Goal: Task Accomplishment & Management: Use online tool/utility

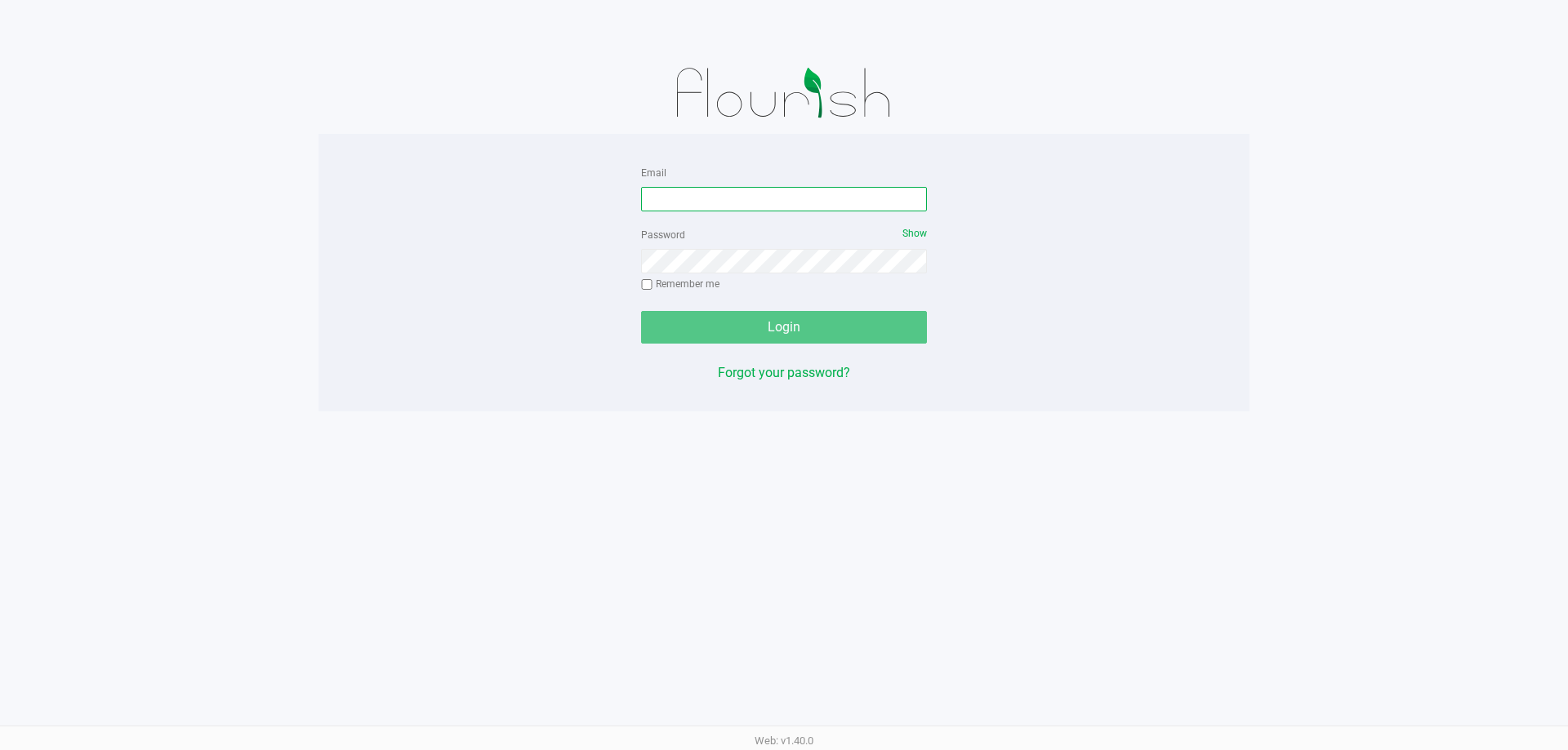
click at [686, 205] on input "Email" at bounding box center [784, 198] width 286 height 24
type input "[EMAIL_ADDRESS][DOMAIN_NAME]"
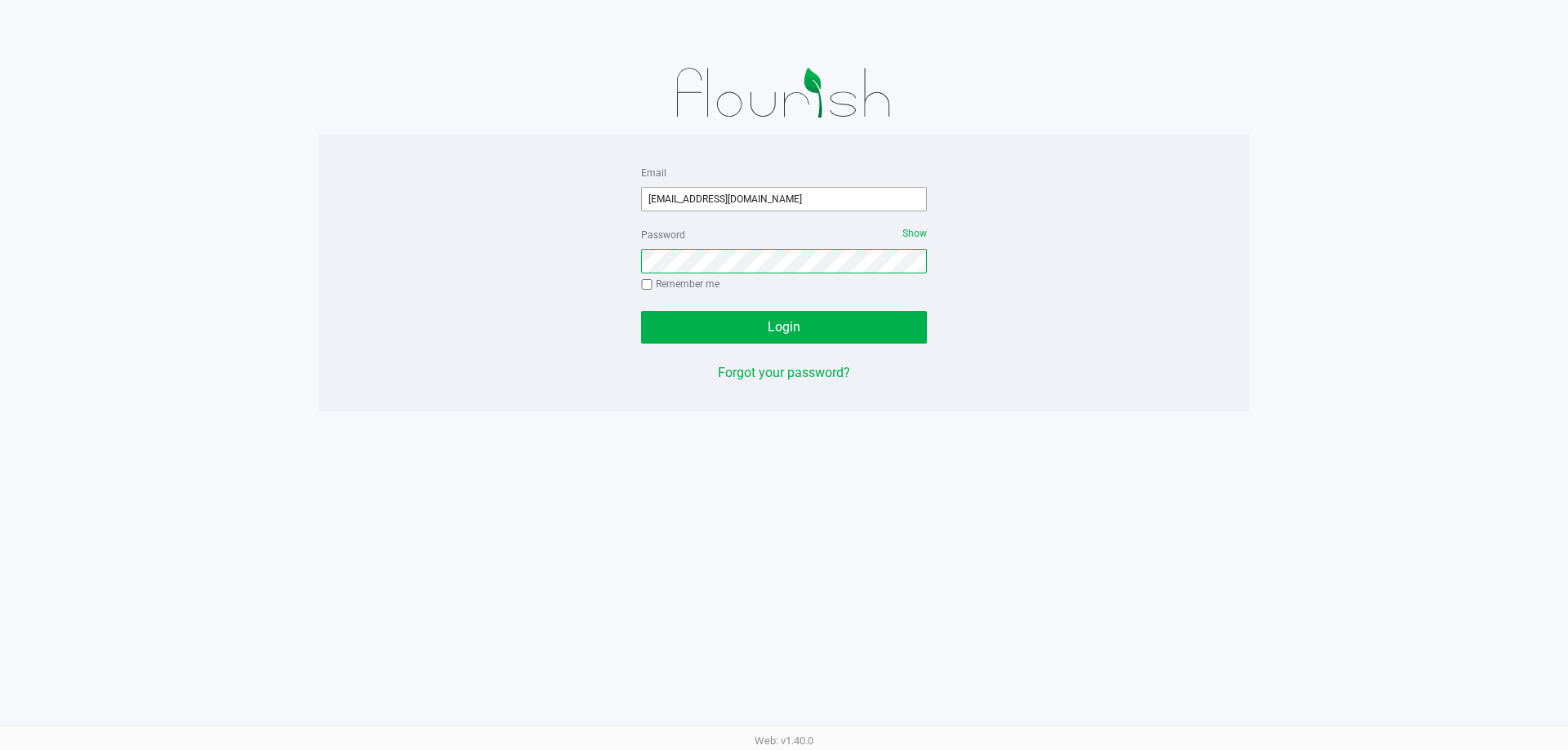
click at [642, 311] on button "Login" at bounding box center [784, 327] width 286 height 33
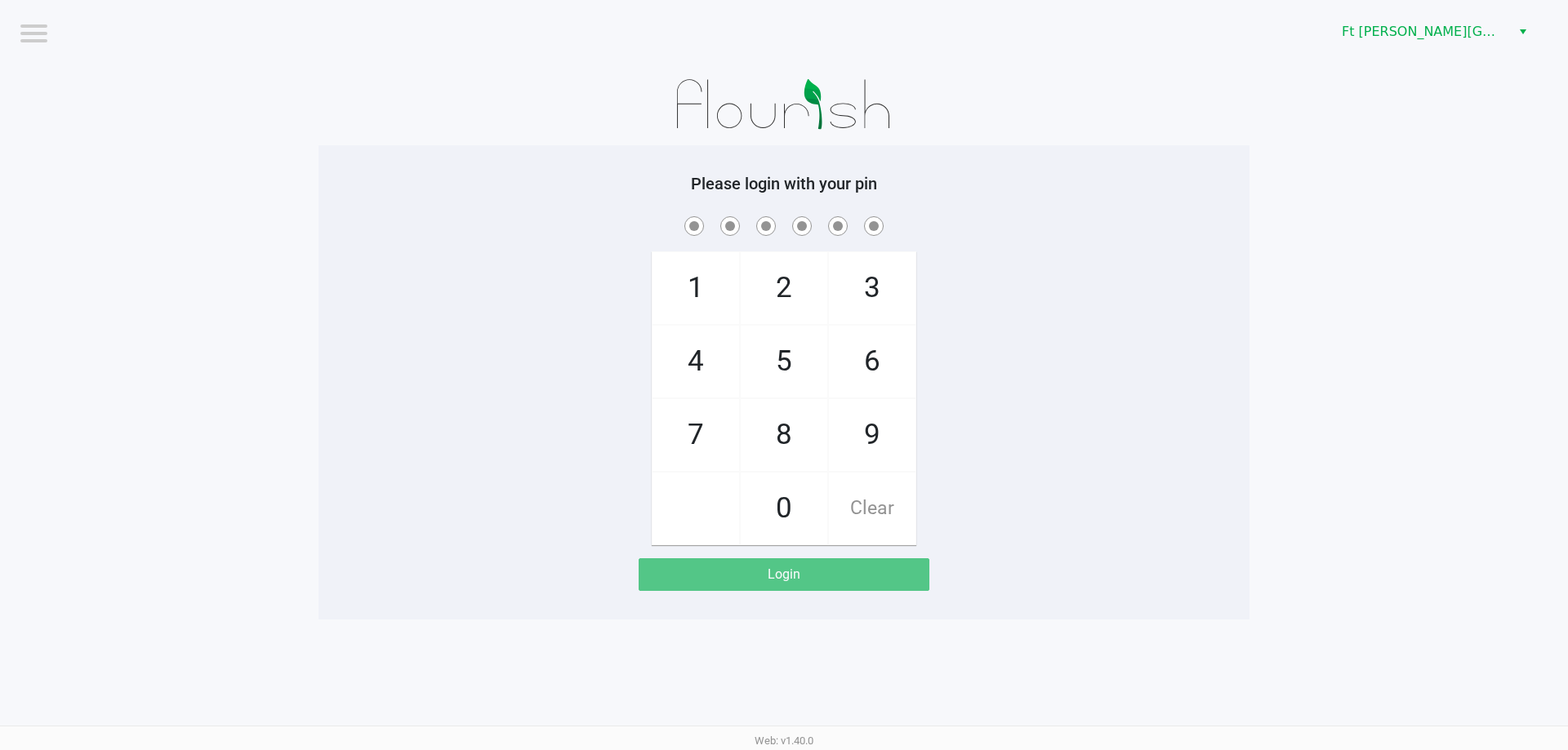
click at [979, 382] on div "1 4 7 2 5 8 0 3 6 9 Clear" at bounding box center [784, 379] width 931 height 332
checkbox input "true"
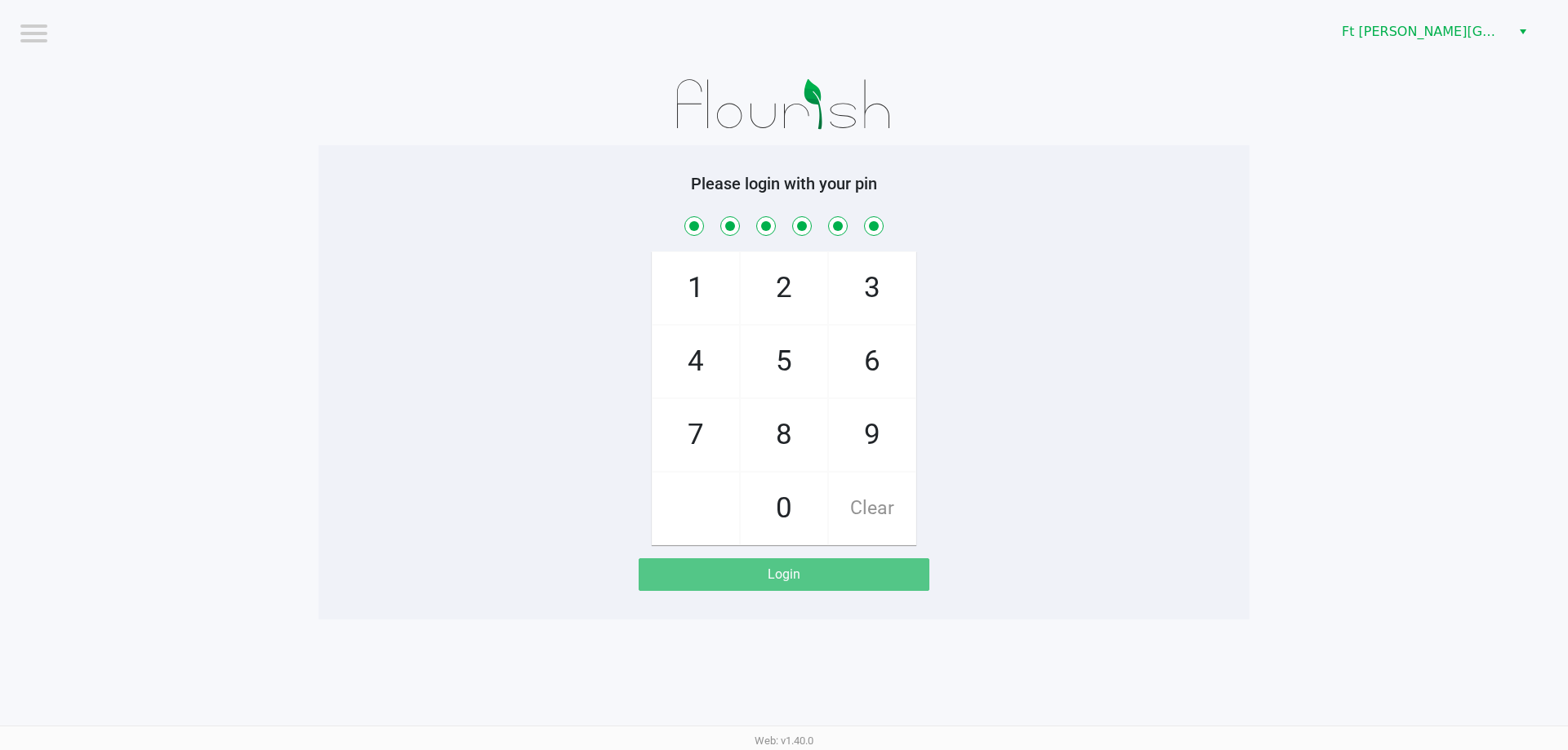
checkbox input "true"
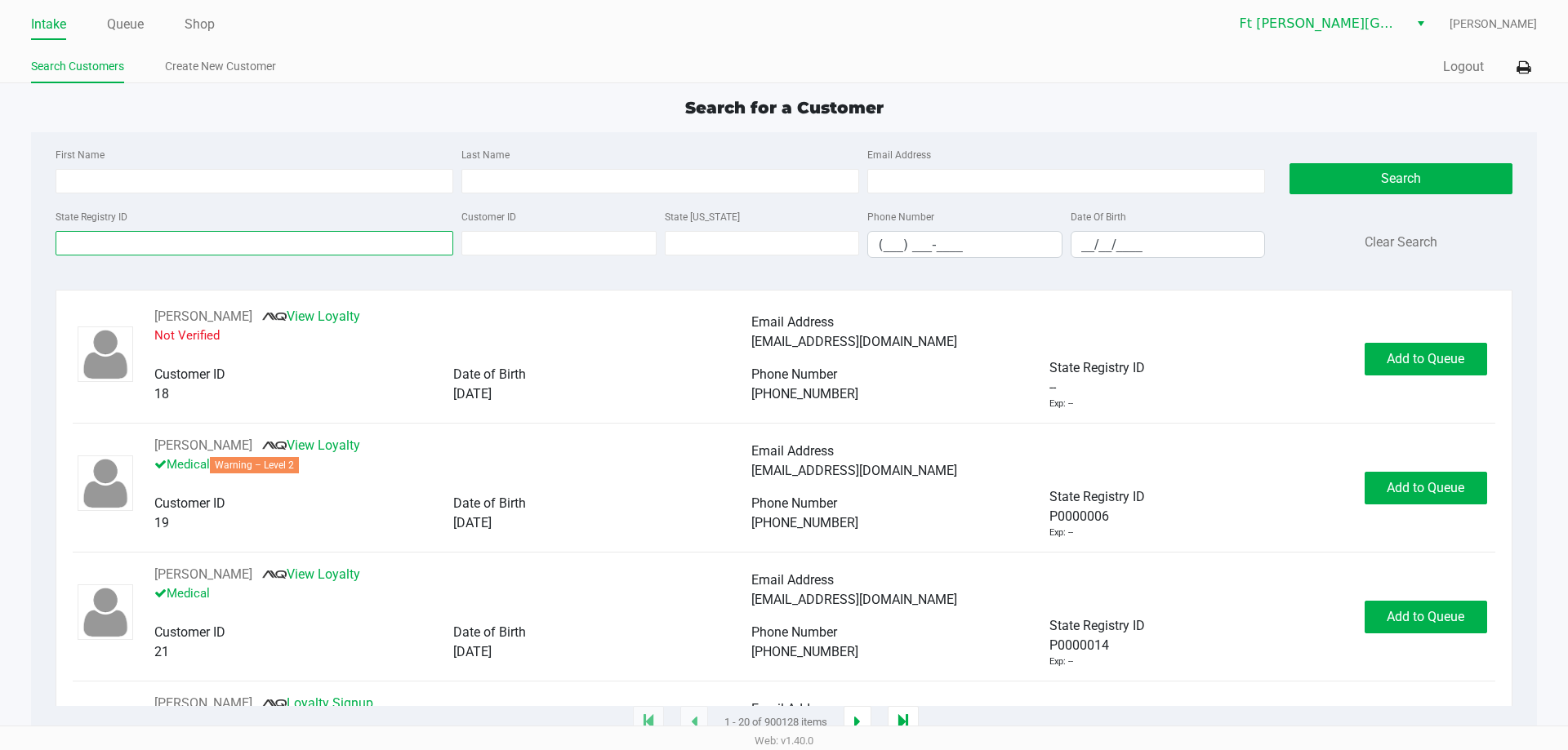
click at [272, 241] on input "State Registry ID" at bounding box center [254, 243] width 398 height 24
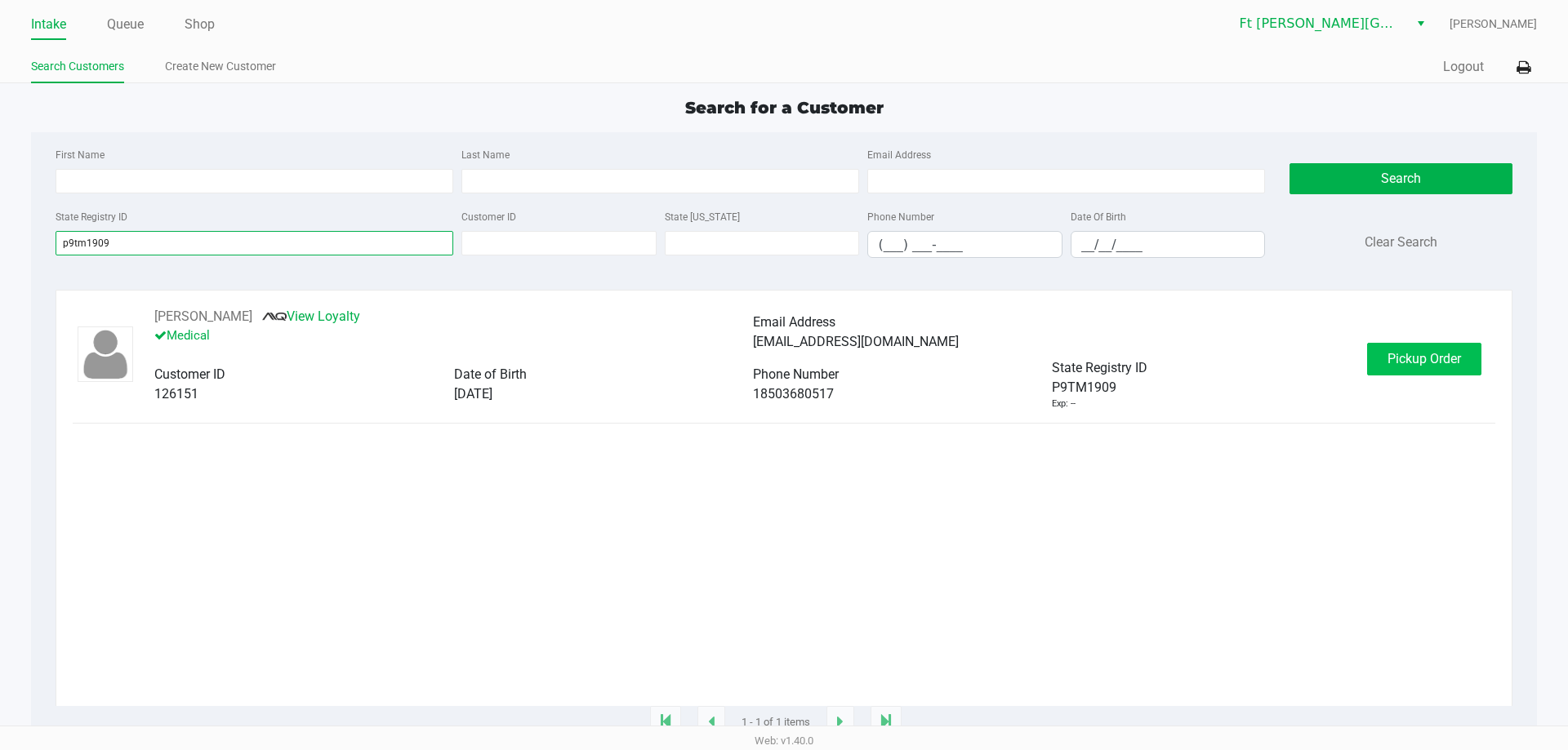
type input "p9tm1909"
click at [1405, 365] on span "Pickup Order" at bounding box center [1425, 358] width 74 height 16
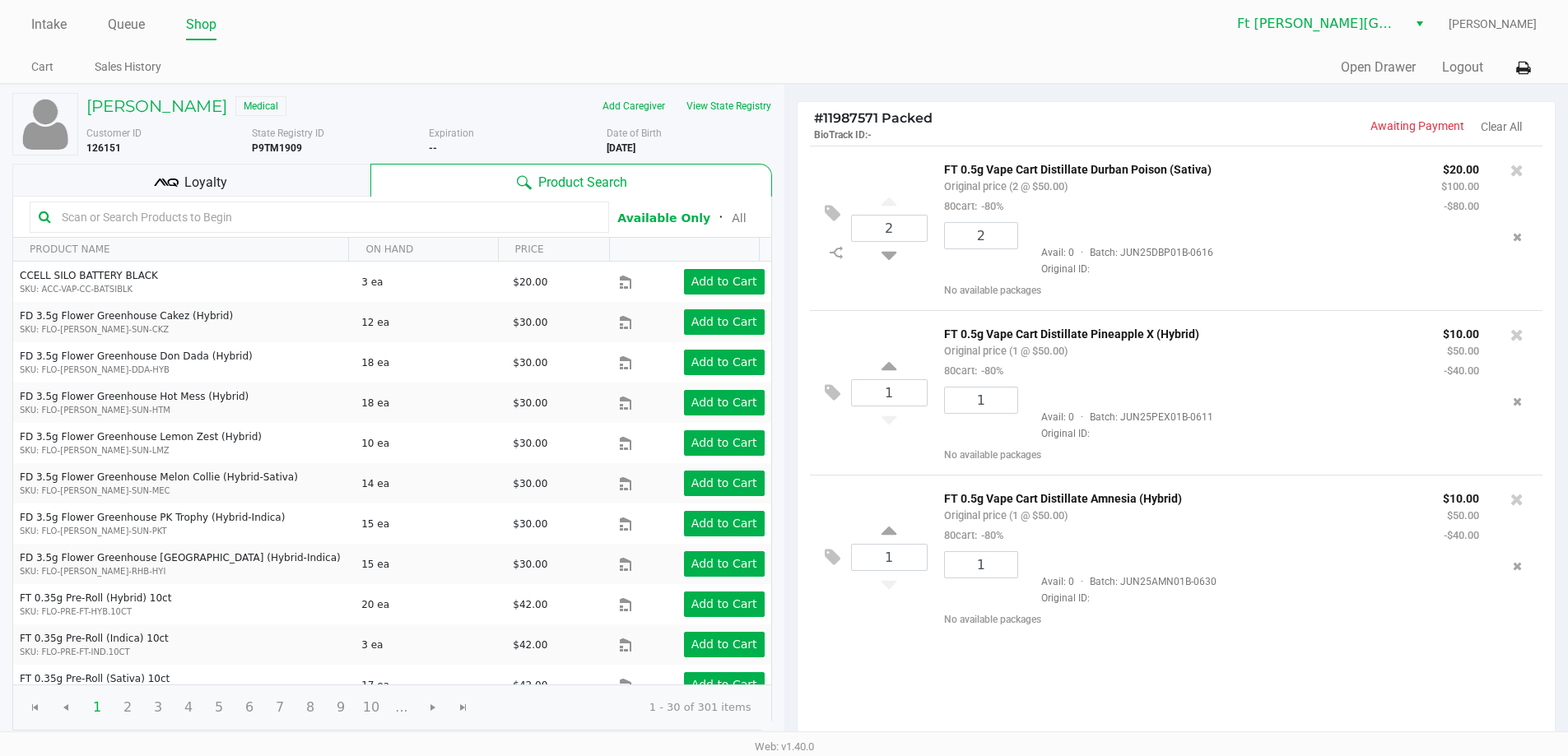
click at [861, 175] on div "2 FT 0.5g Vape Cart Distillate Durban Poison (Sativa) Original price (2 @ $50.0…" at bounding box center [1176, 228] width 734 height 165
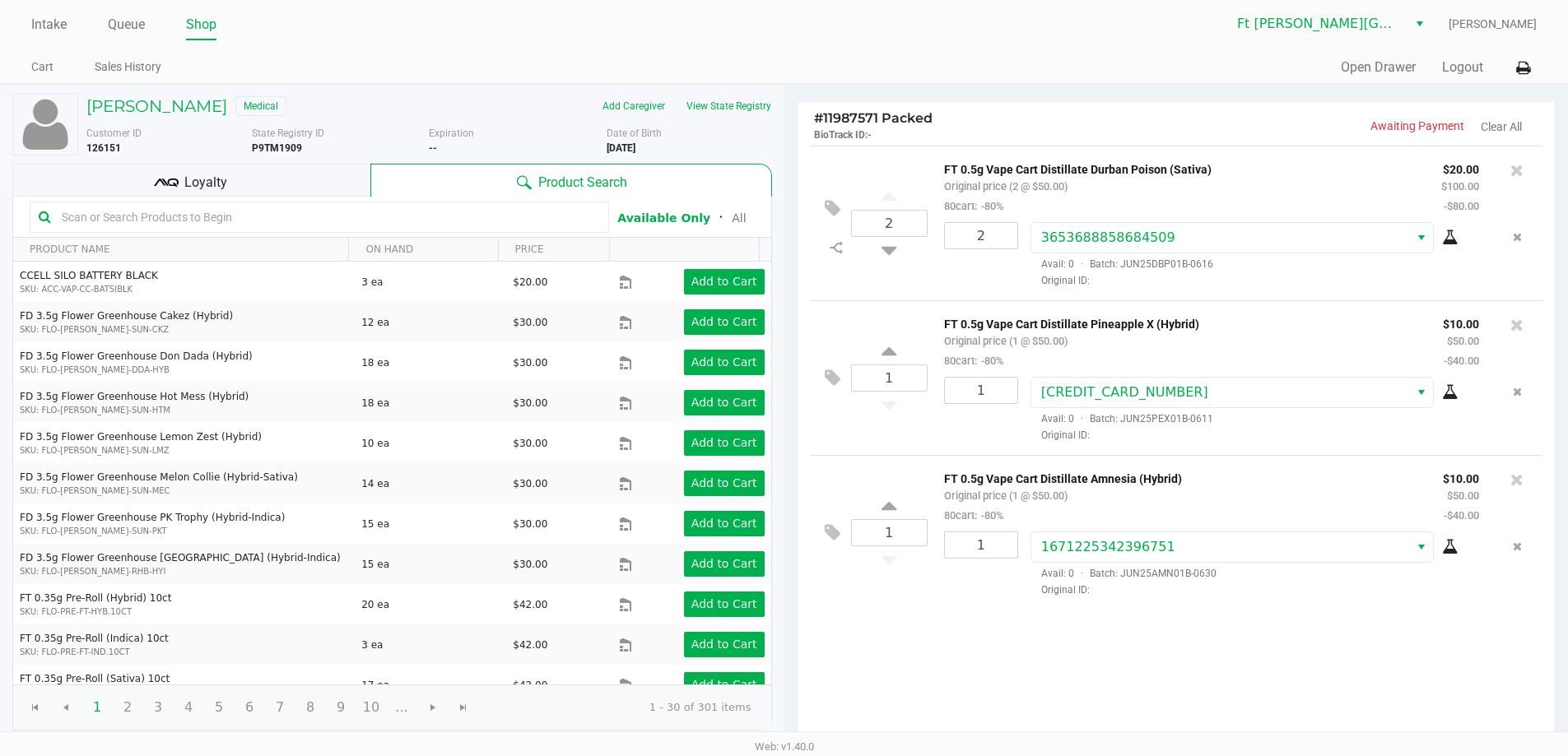
click at [307, 179] on div "Loyalty" at bounding box center [192, 180] width 358 height 33
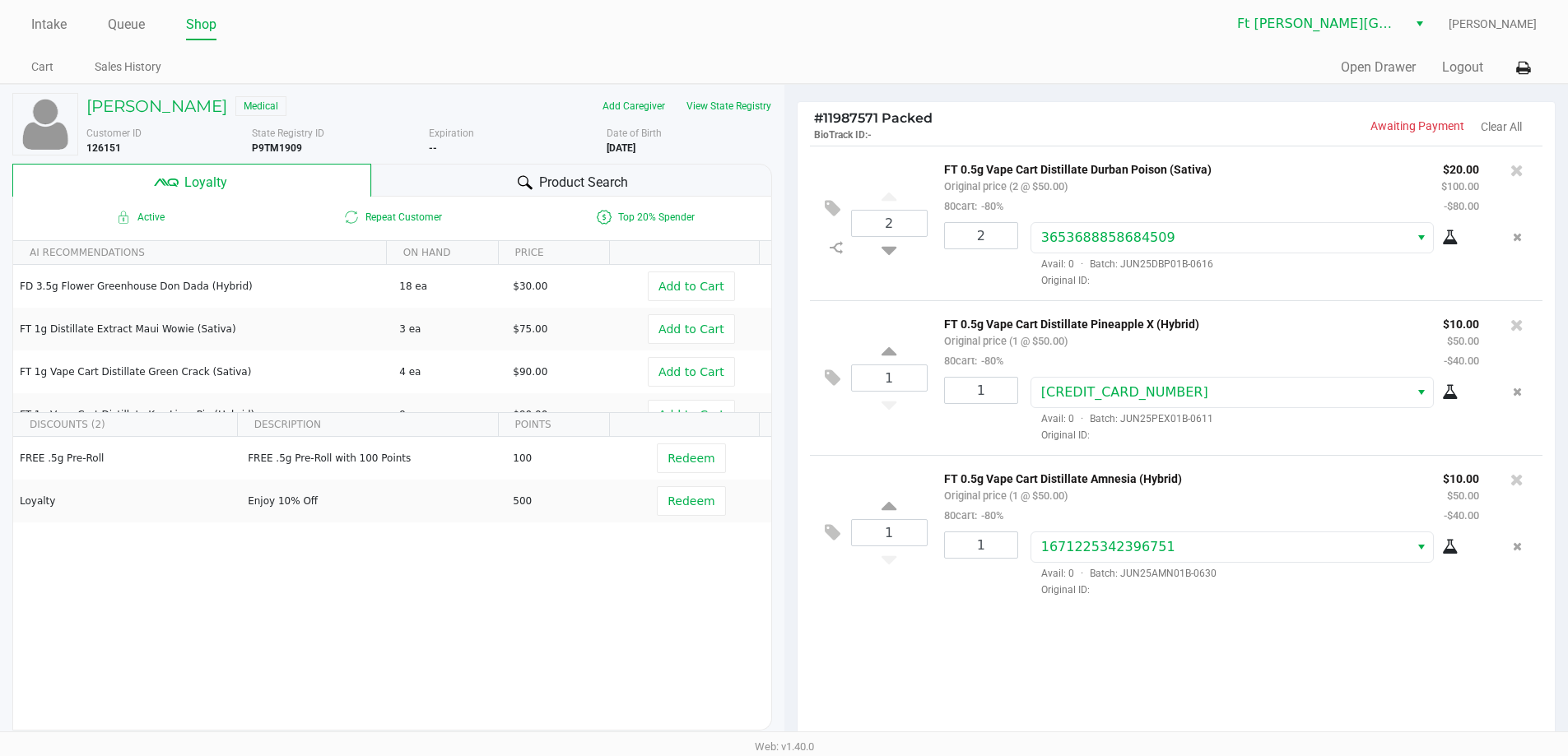
scroll to position [188, 0]
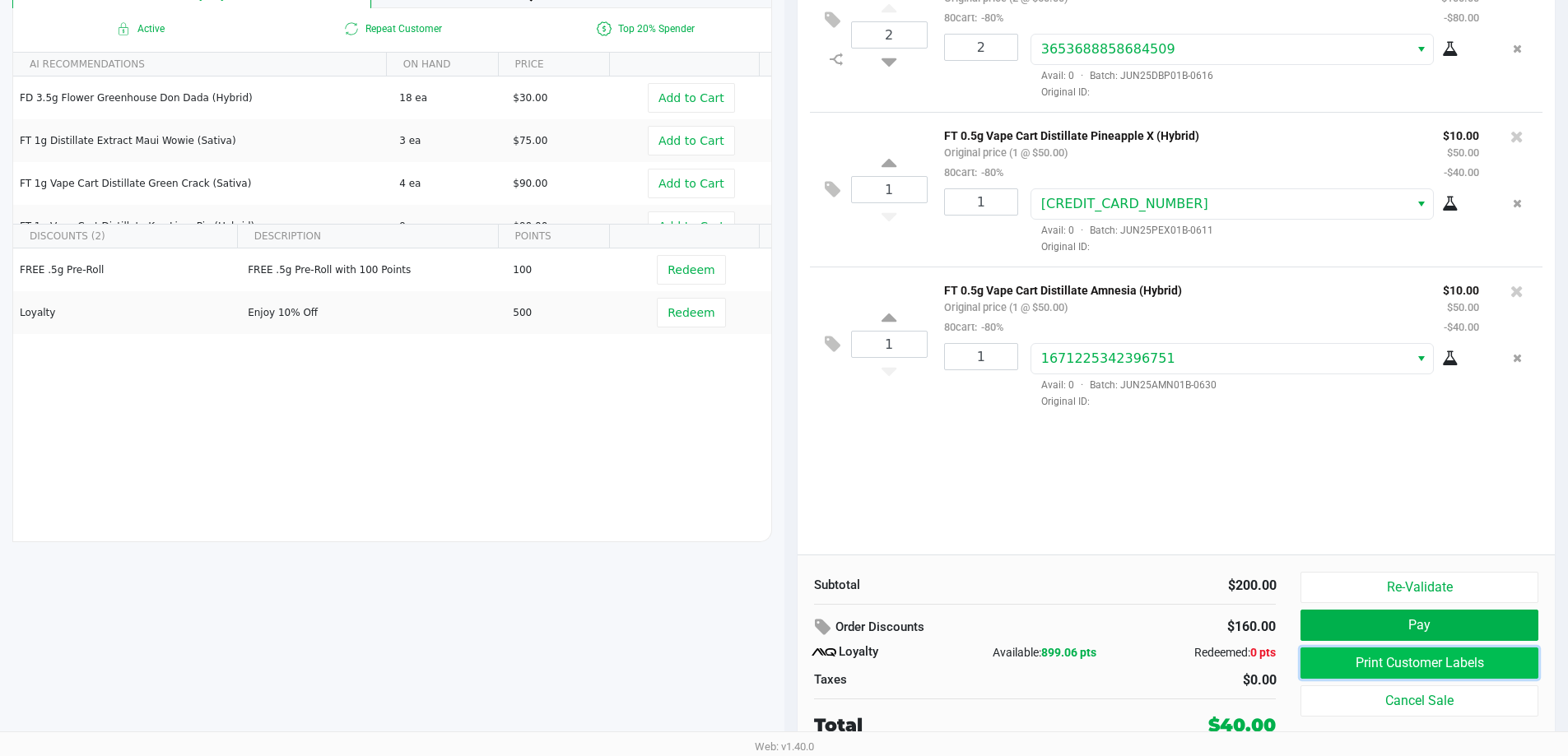
click at [1435, 664] on button "Print Customer Labels" at bounding box center [1419, 663] width 237 height 31
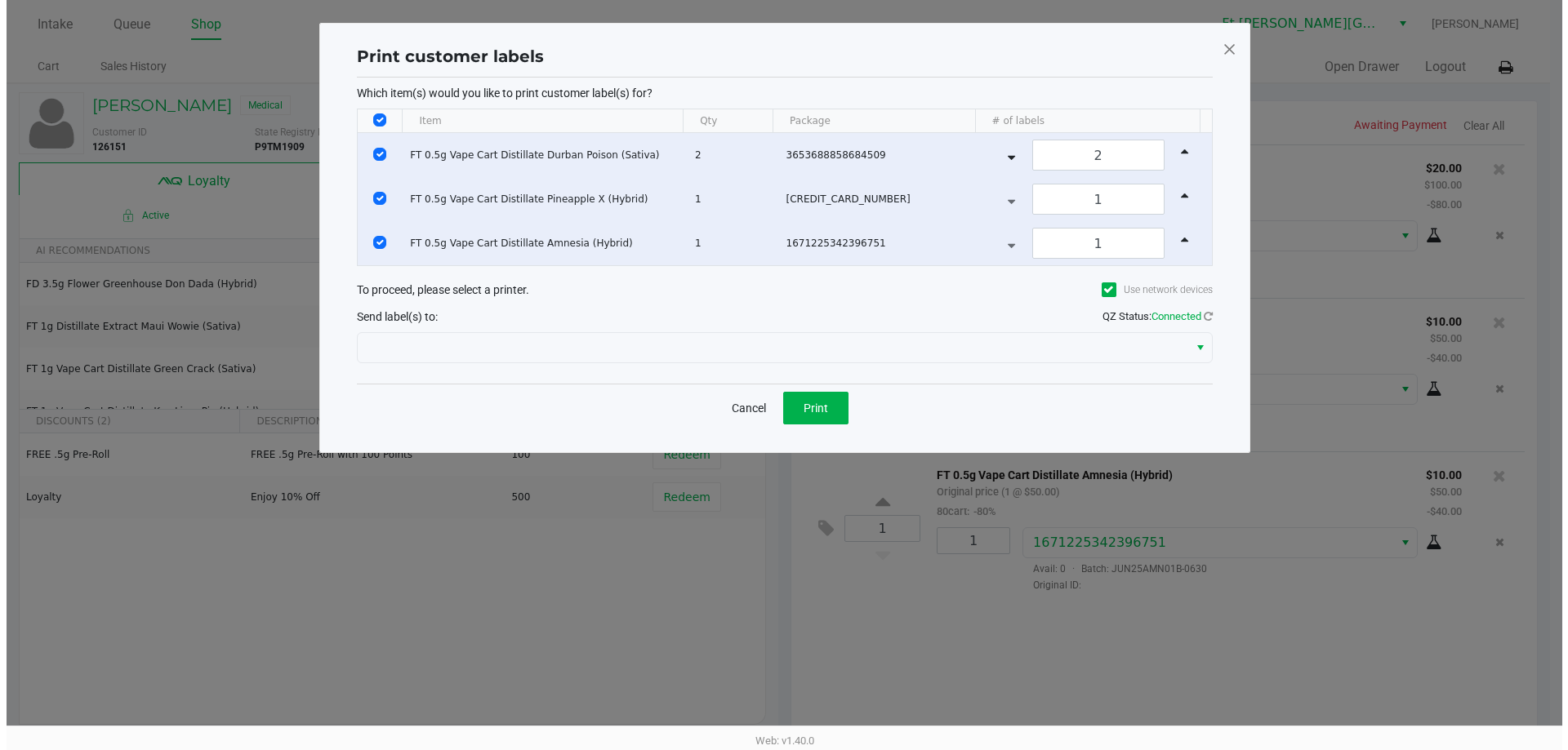
scroll to position [0, 0]
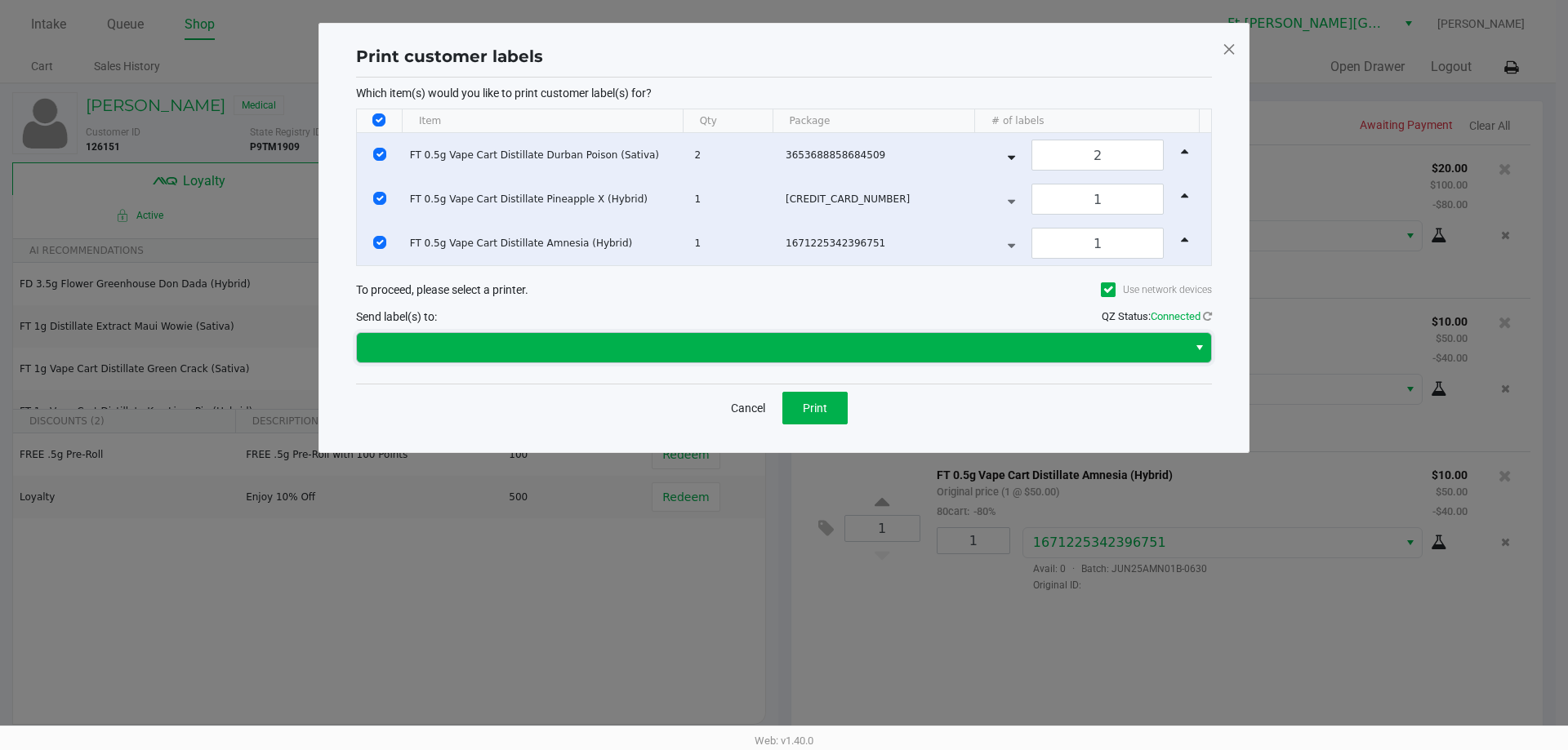
click at [720, 353] on span at bounding box center [772, 348] width 811 height 19
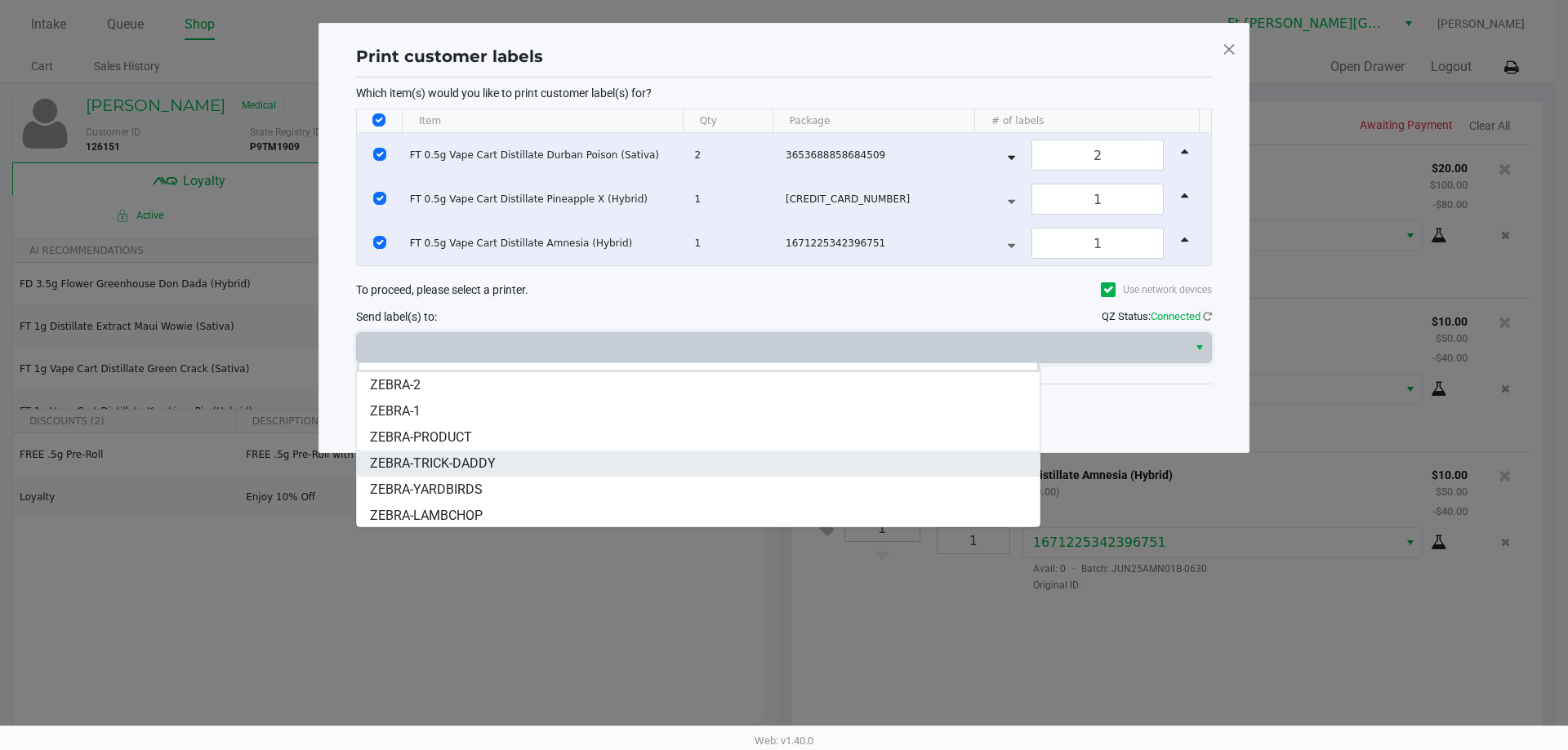
scroll to position [19, 0]
click at [448, 458] on span "ZEBRA-TRICK-DADDY" at bounding box center [433, 461] width 125 height 19
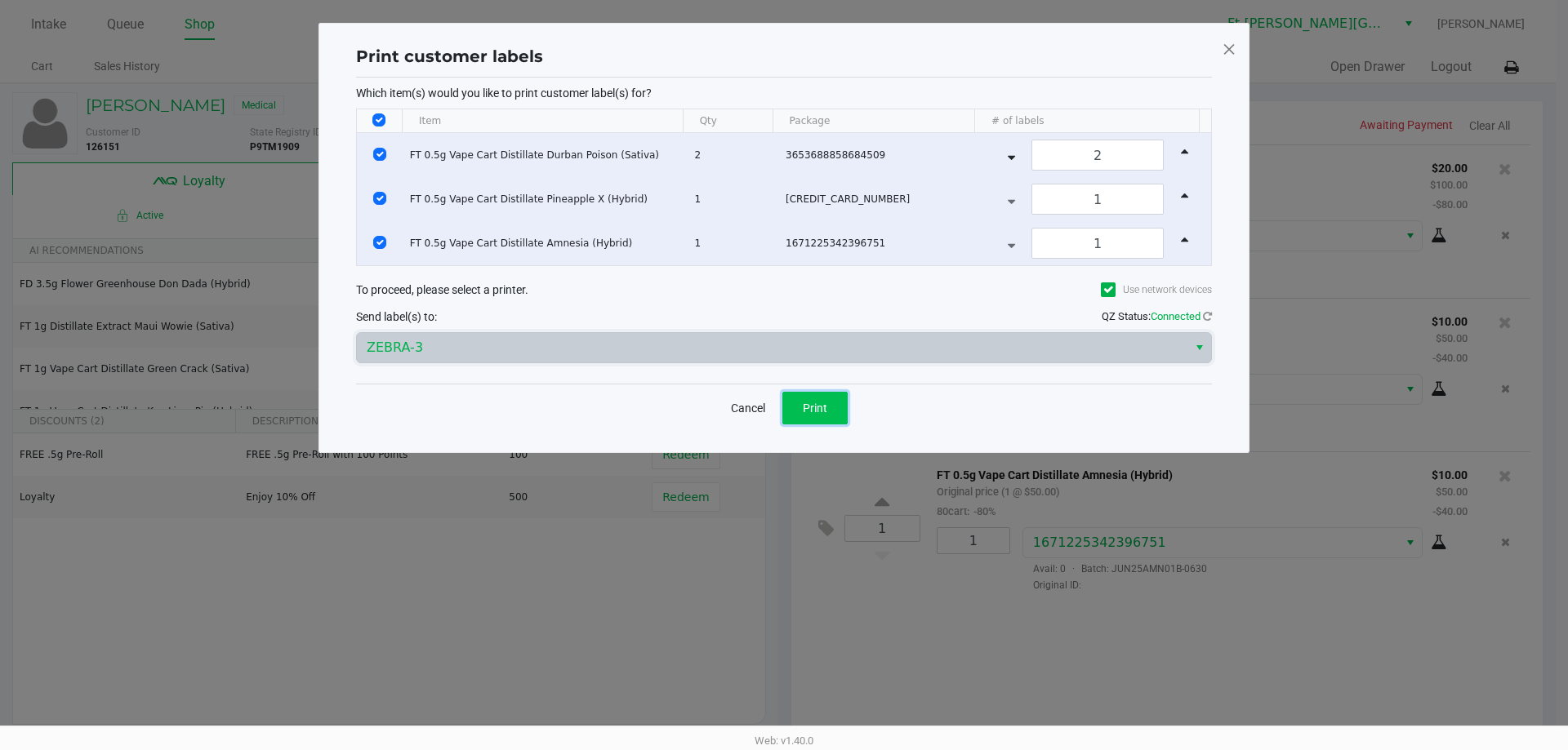
click at [840, 403] on button "Print" at bounding box center [815, 408] width 65 height 33
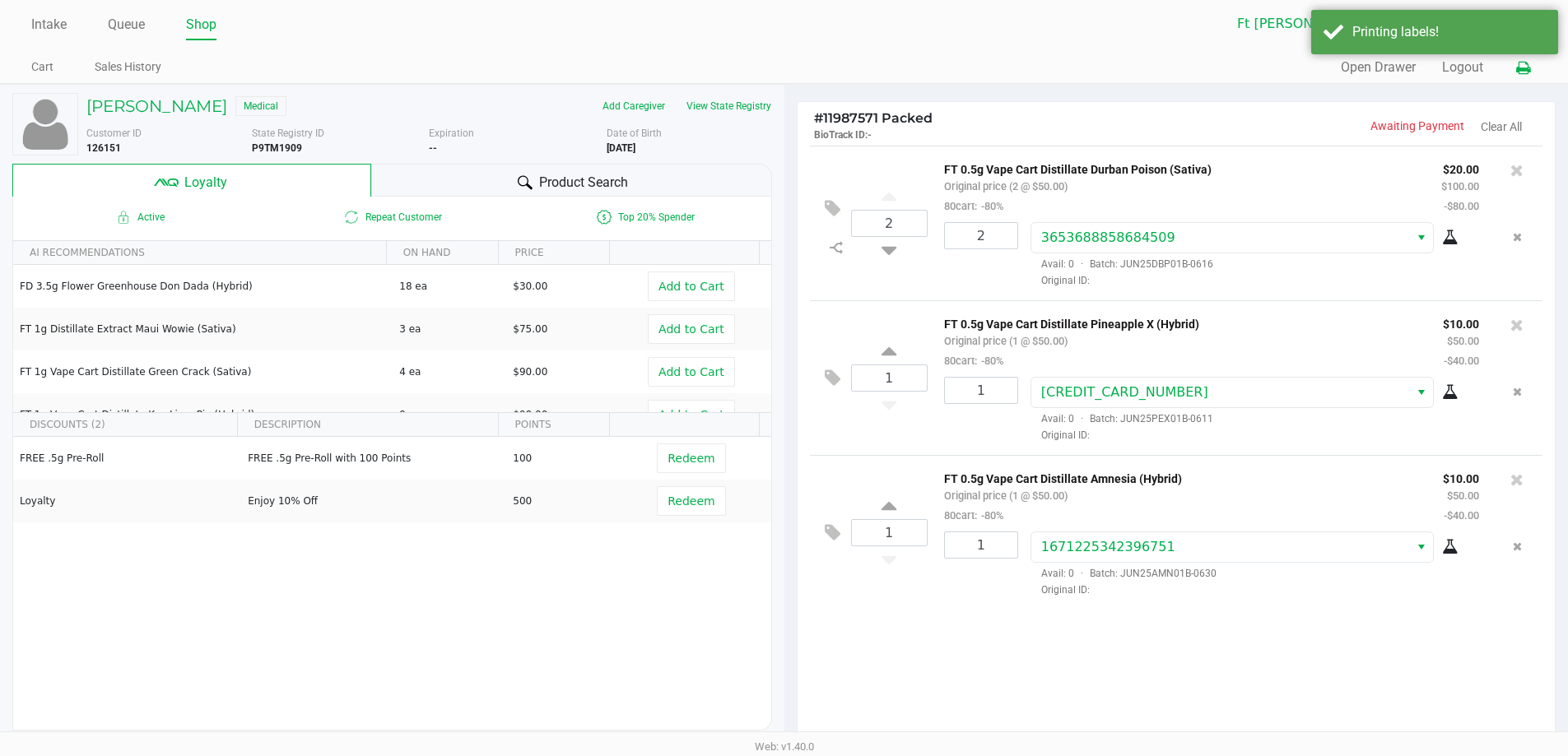
click at [1528, 70] on icon at bounding box center [1523, 69] width 14 height 12
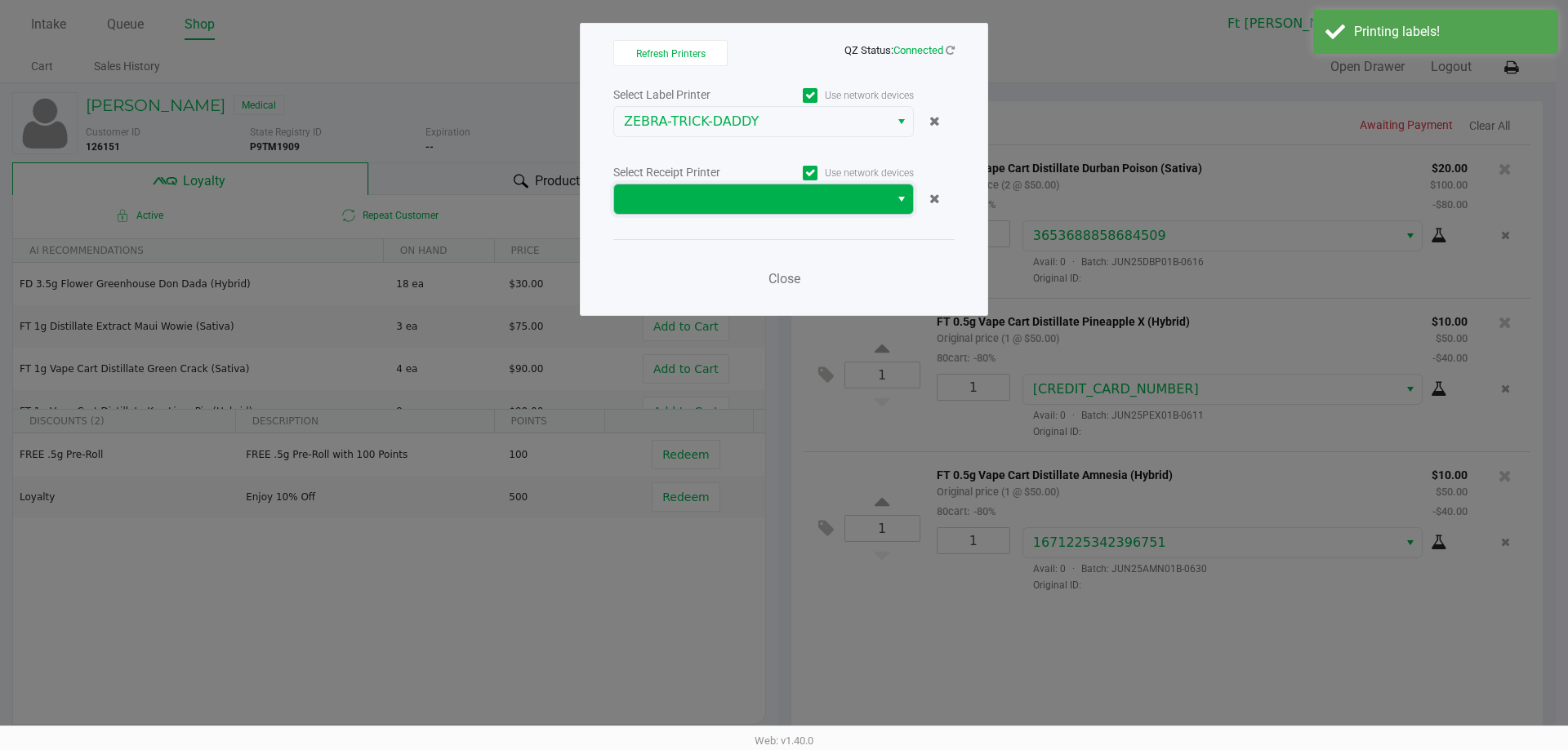
click at [758, 193] on span at bounding box center [751, 199] width 256 height 19
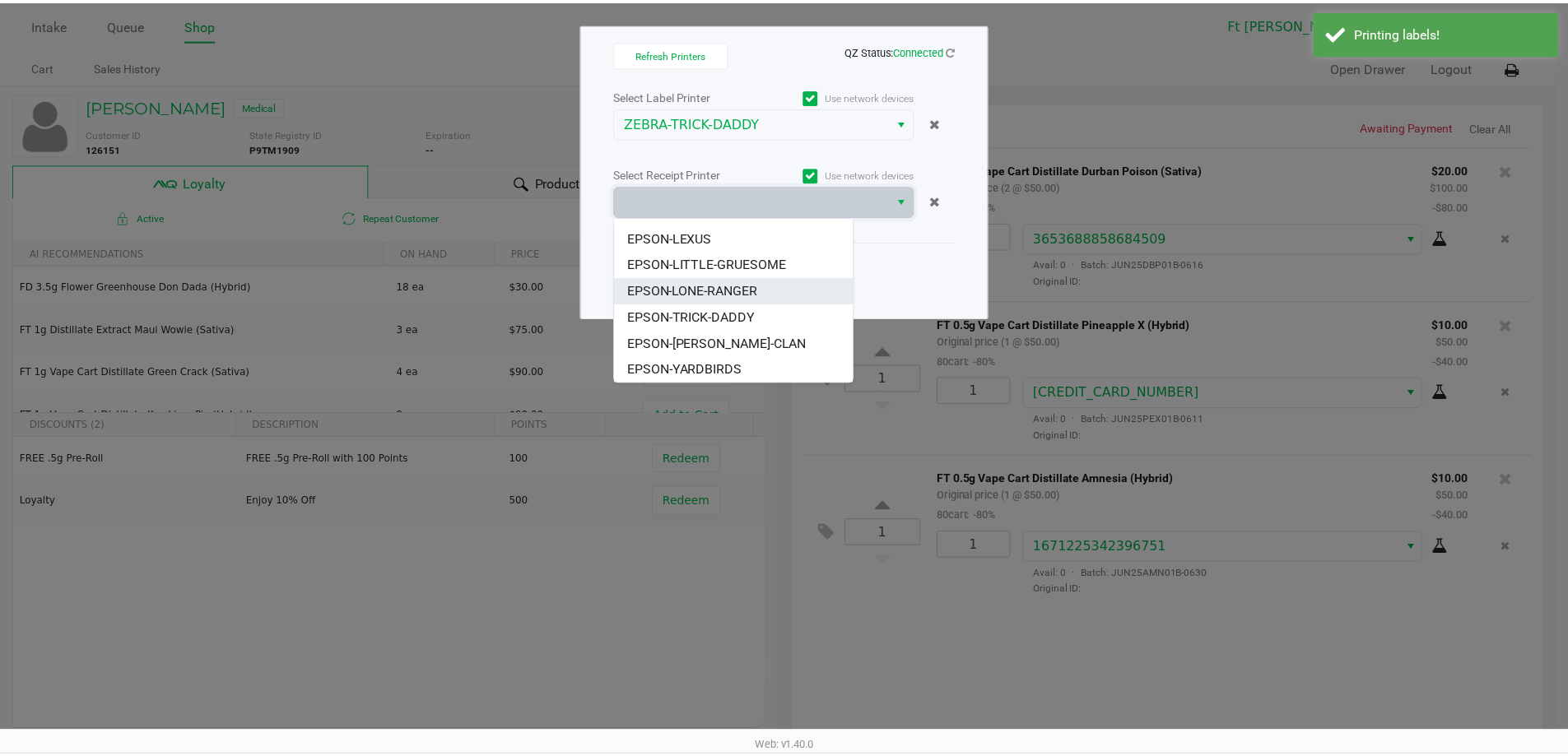
scroll to position [46, 0]
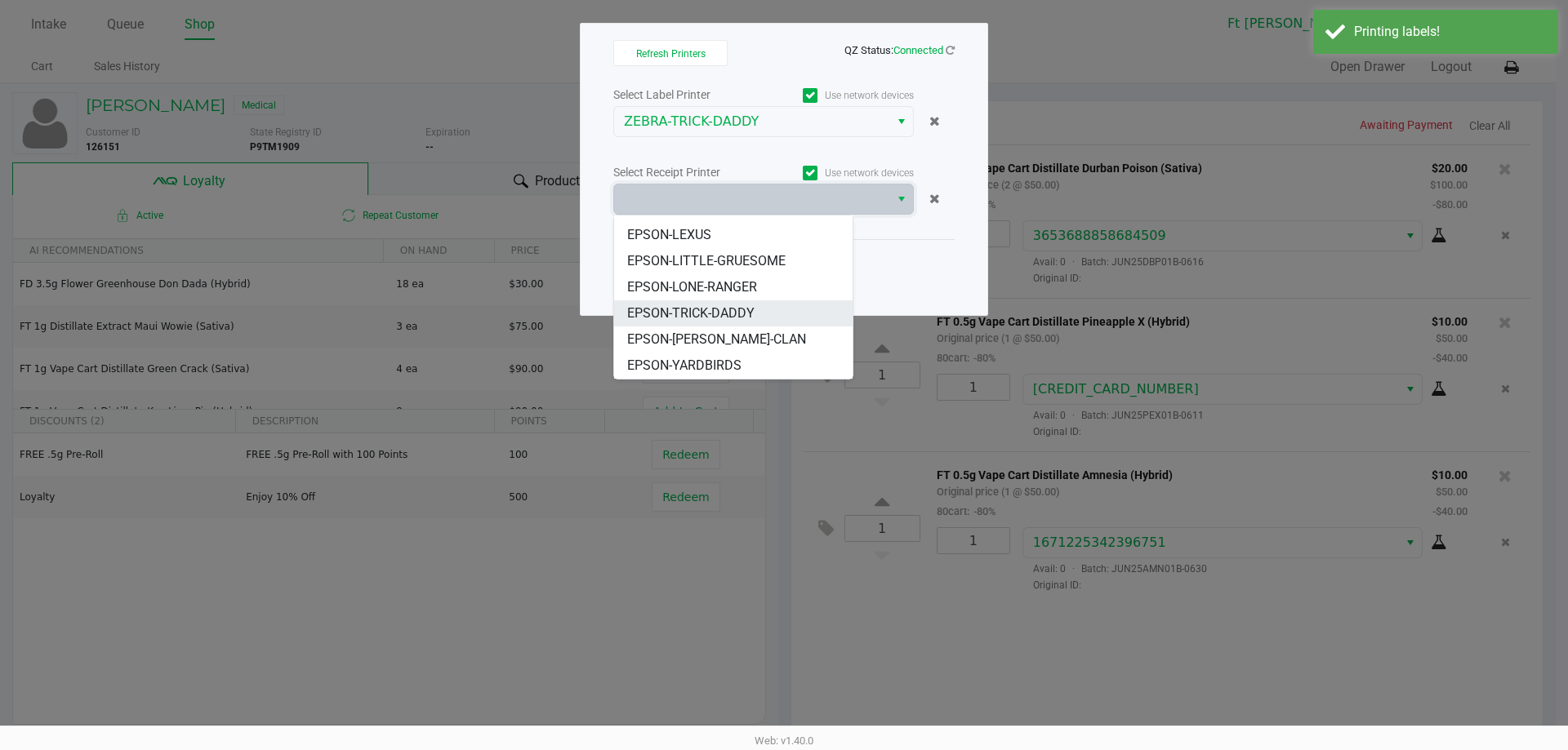
click at [704, 308] on span "EPSON-TRICK-DADDY" at bounding box center [690, 314] width 127 height 19
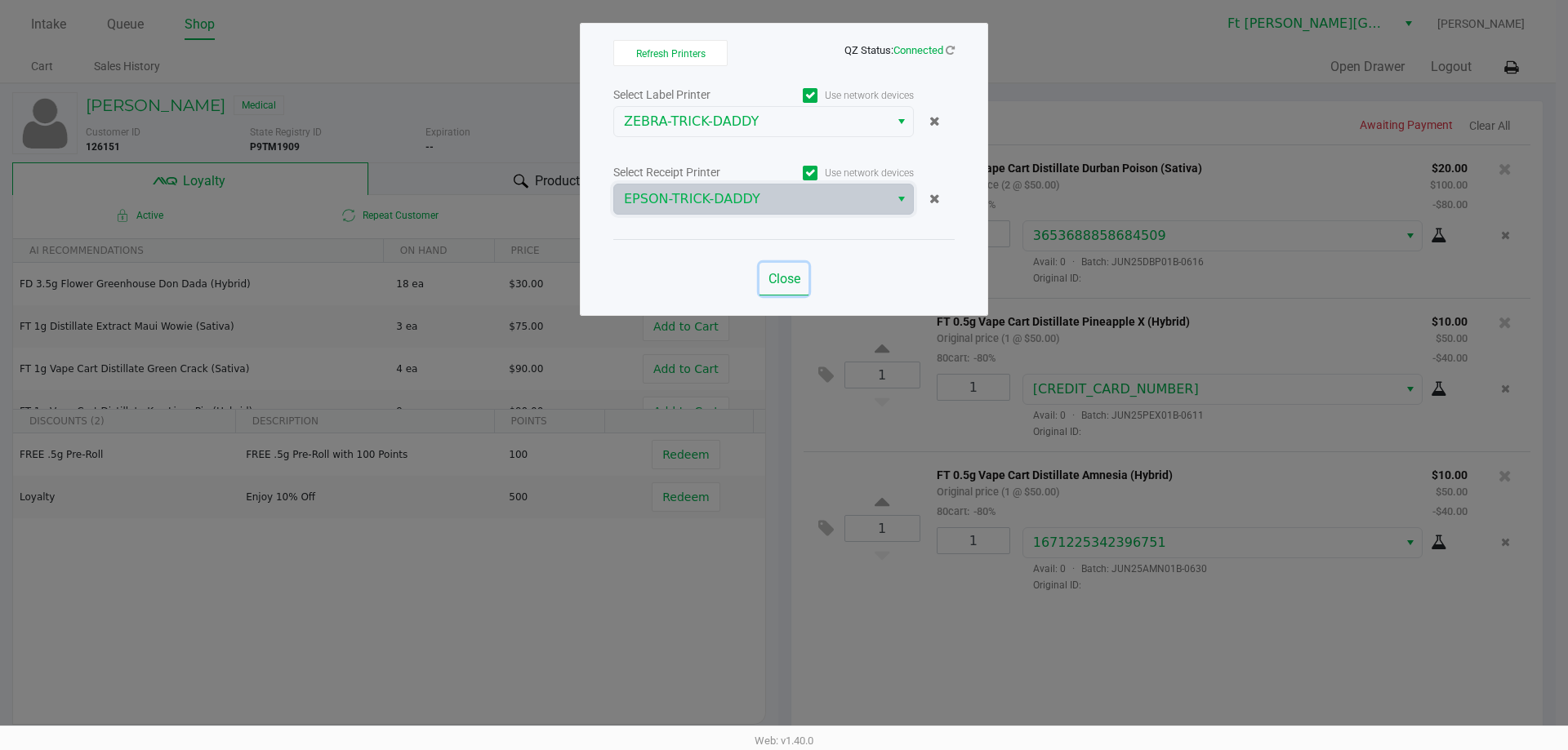
click at [772, 275] on span "Close" at bounding box center [784, 279] width 32 height 16
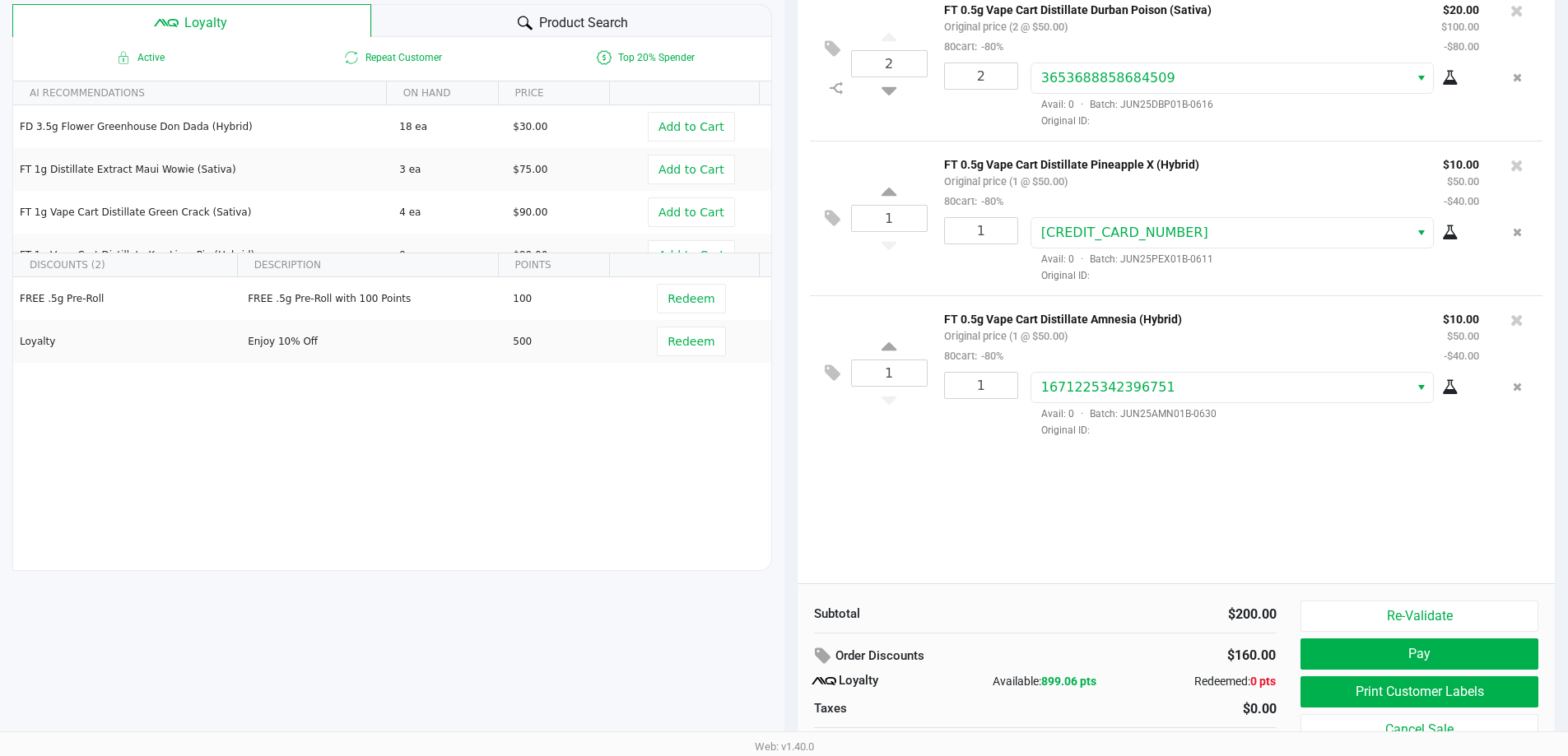
scroll to position [188, 0]
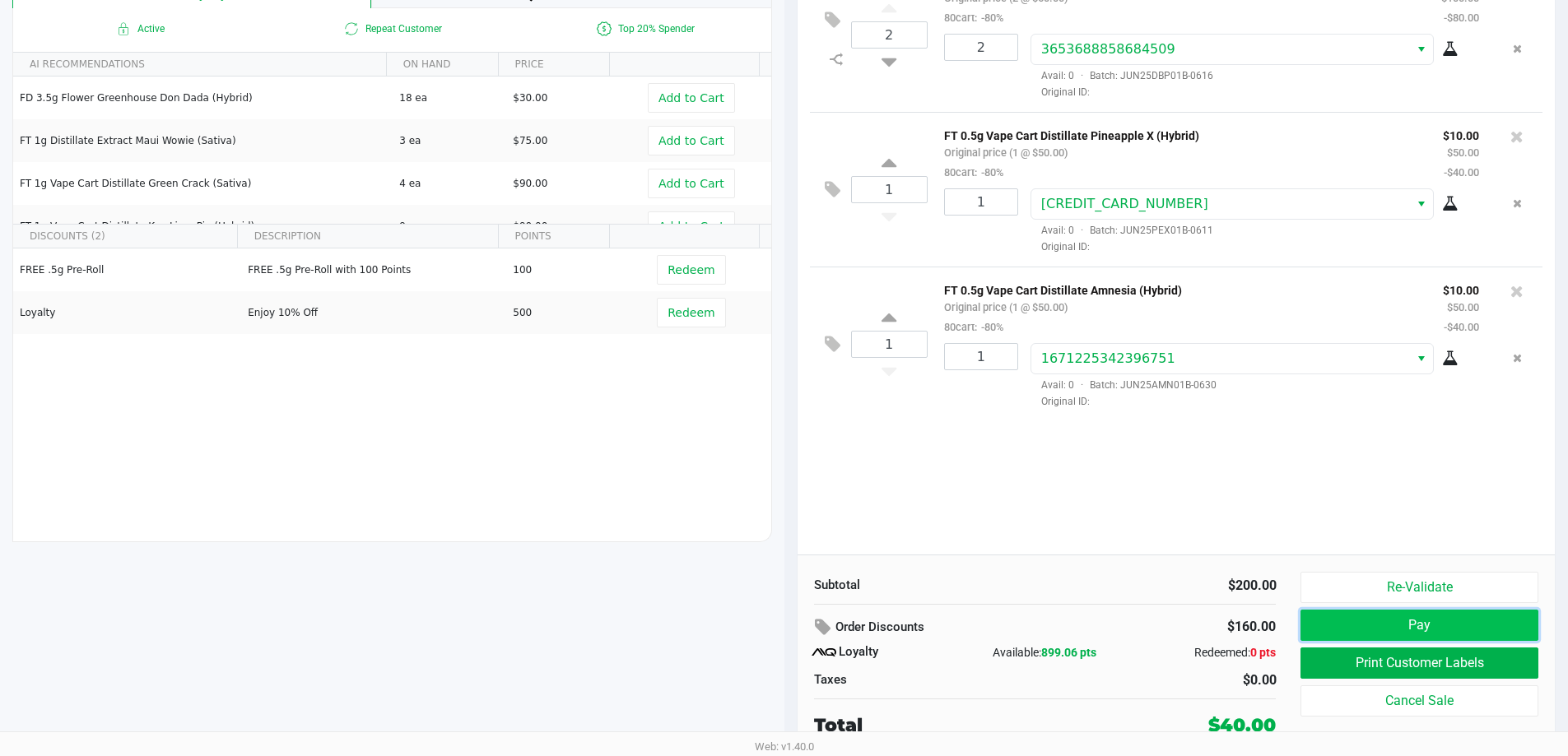
click at [1375, 625] on button "Pay" at bounding box center [1419, 626] width 237 height 31
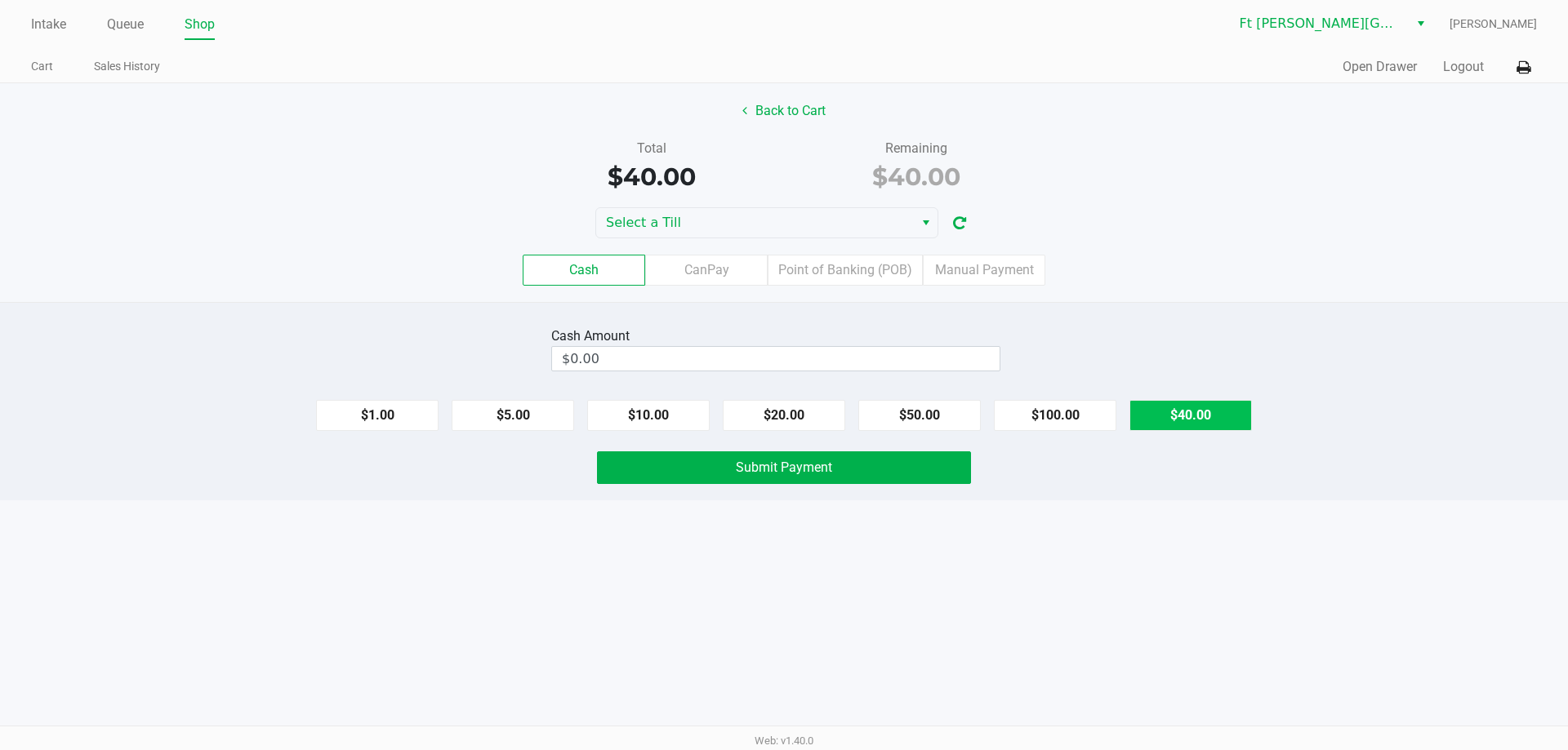
click at [1195, 420] on button "$40.00" at bounding box center [1191, 416] width 122 height 31
type input "$40.00"
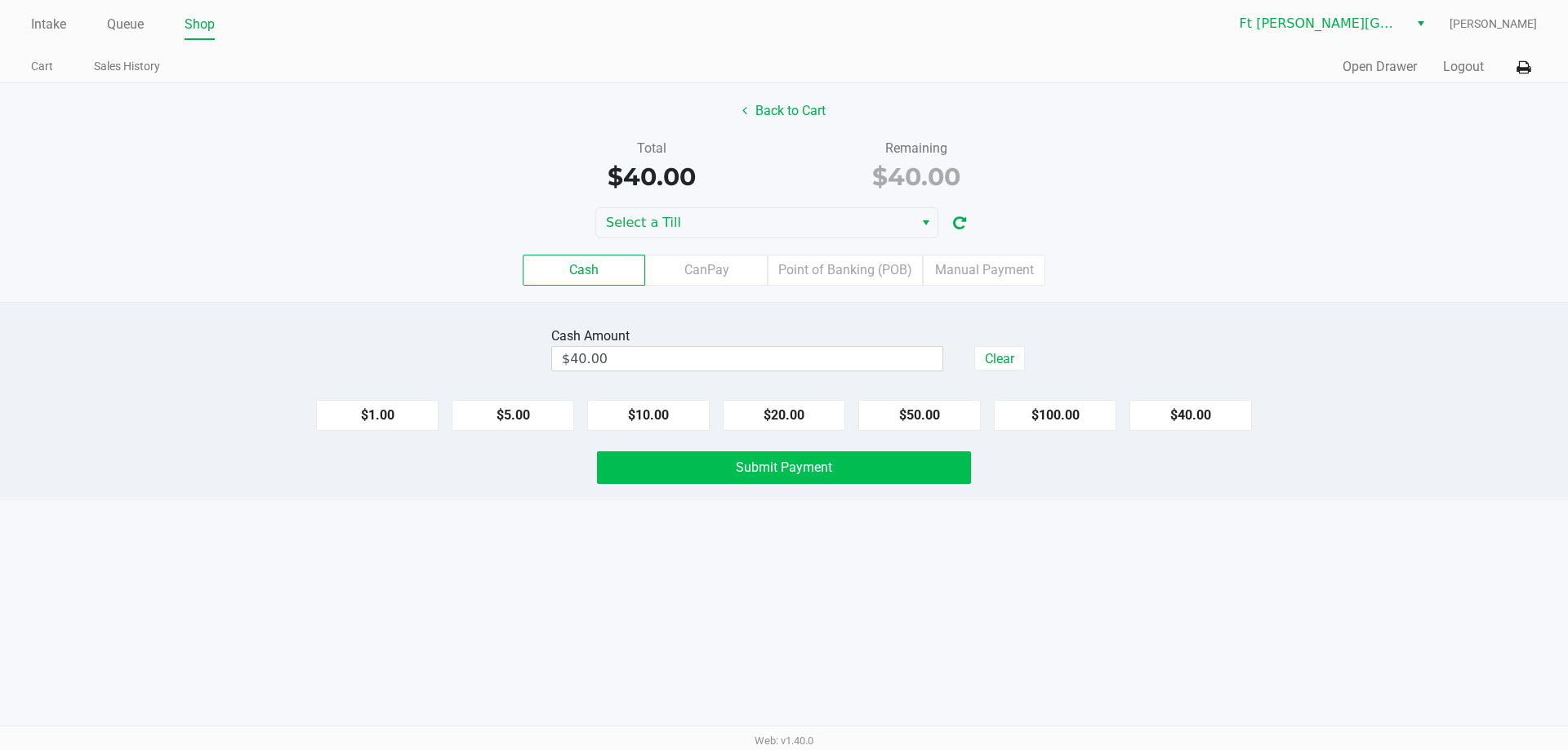
click at [802, 470] on span "Submit Payment" at bounding box center [784, 467] width 96 height 16
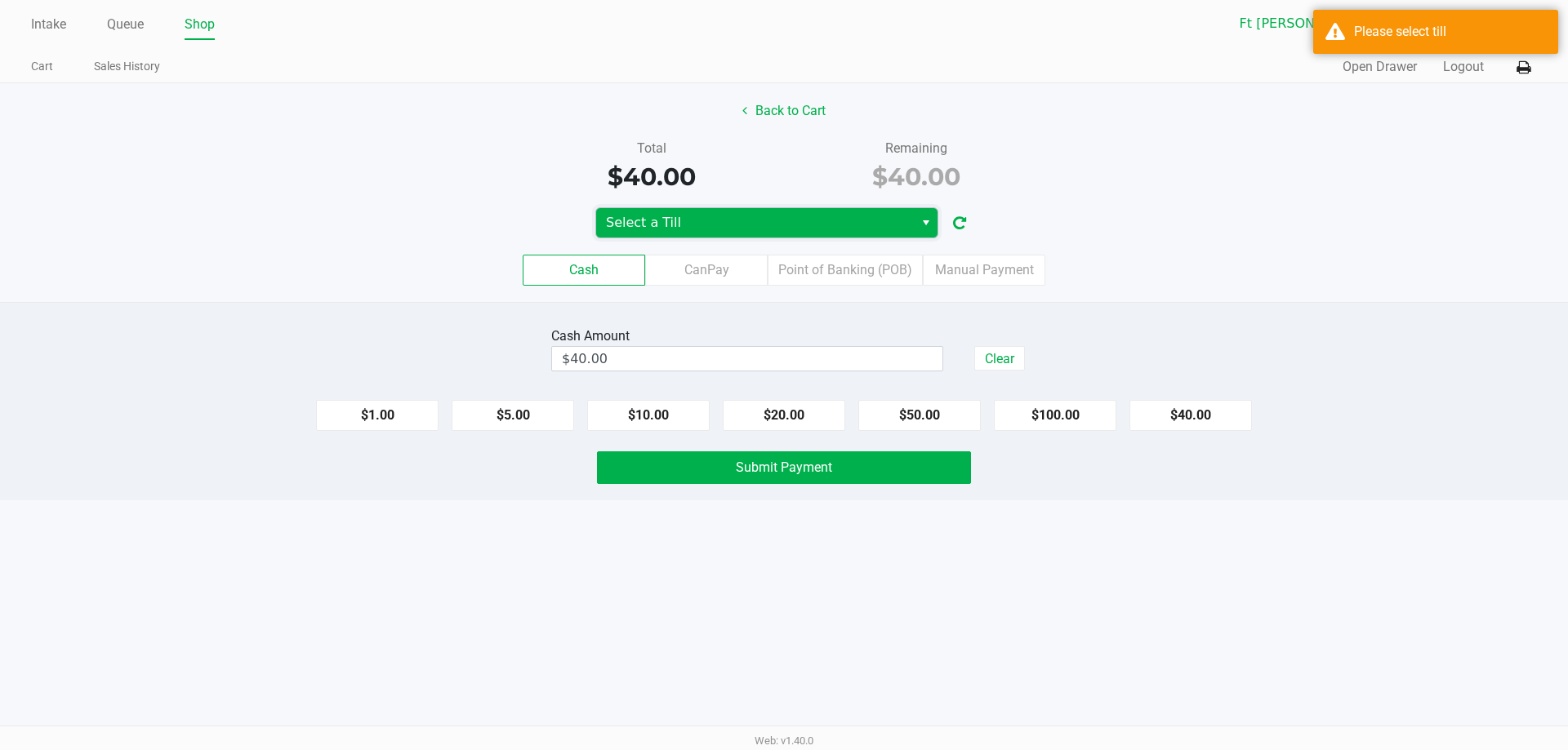
click at [771, 218] on span "Select a Till" at bounding box center [755, 222] width 298 height 19
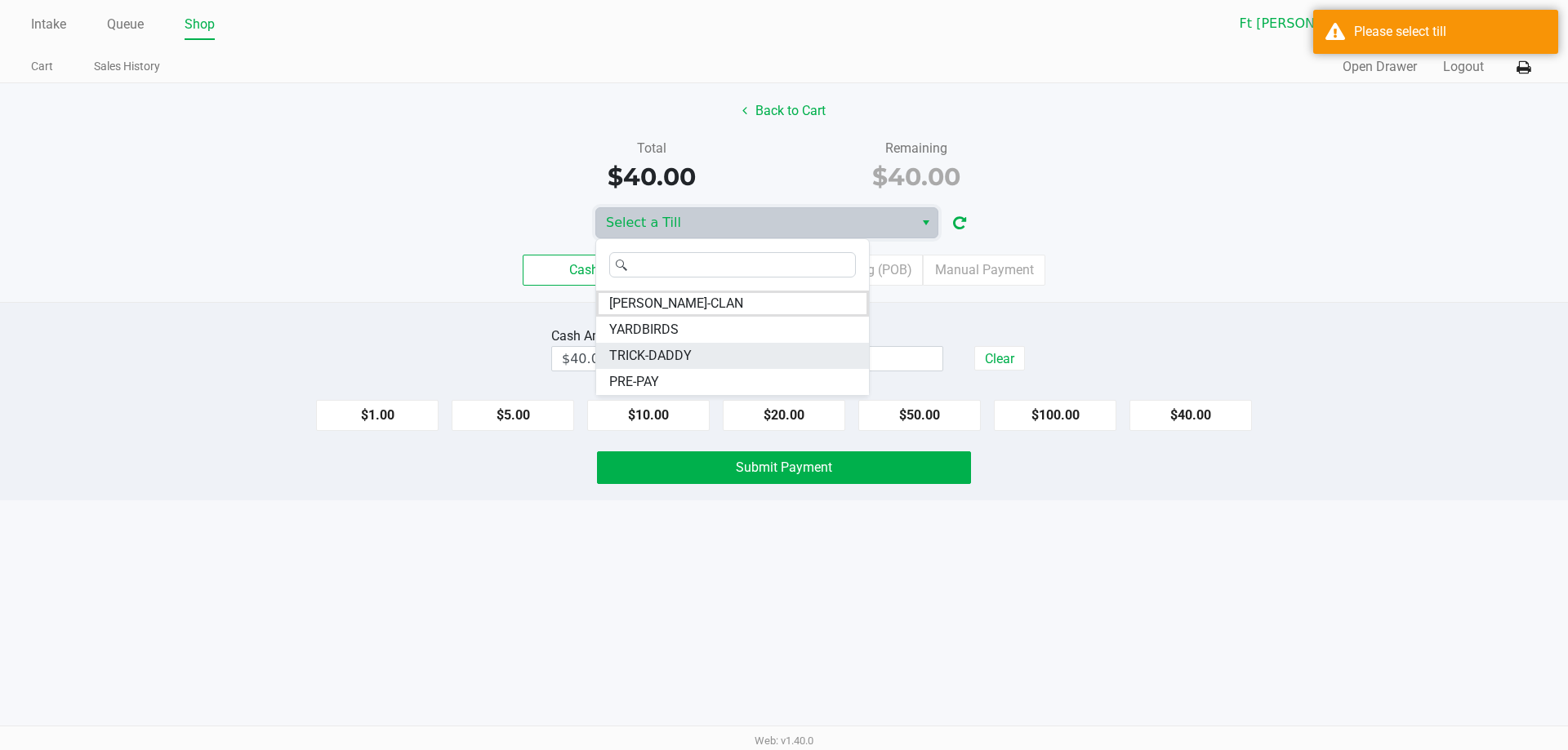
click at [654, 350] on span "TRICK-DADDY" at bounding box center [650, 356] width 83 height 19
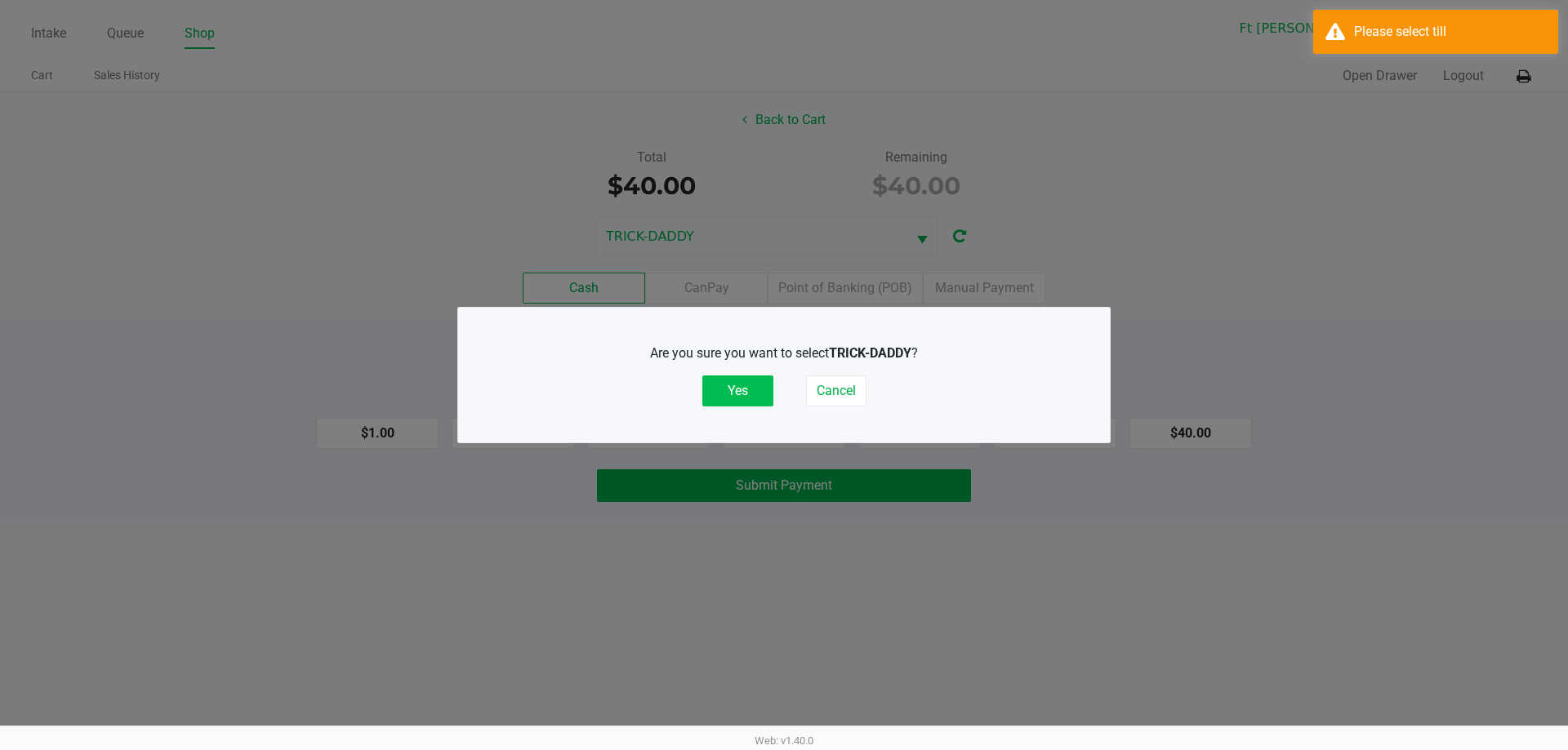
click at [745, 387] on button "Yes" at bounding box center [738, 392] width 71 height 31
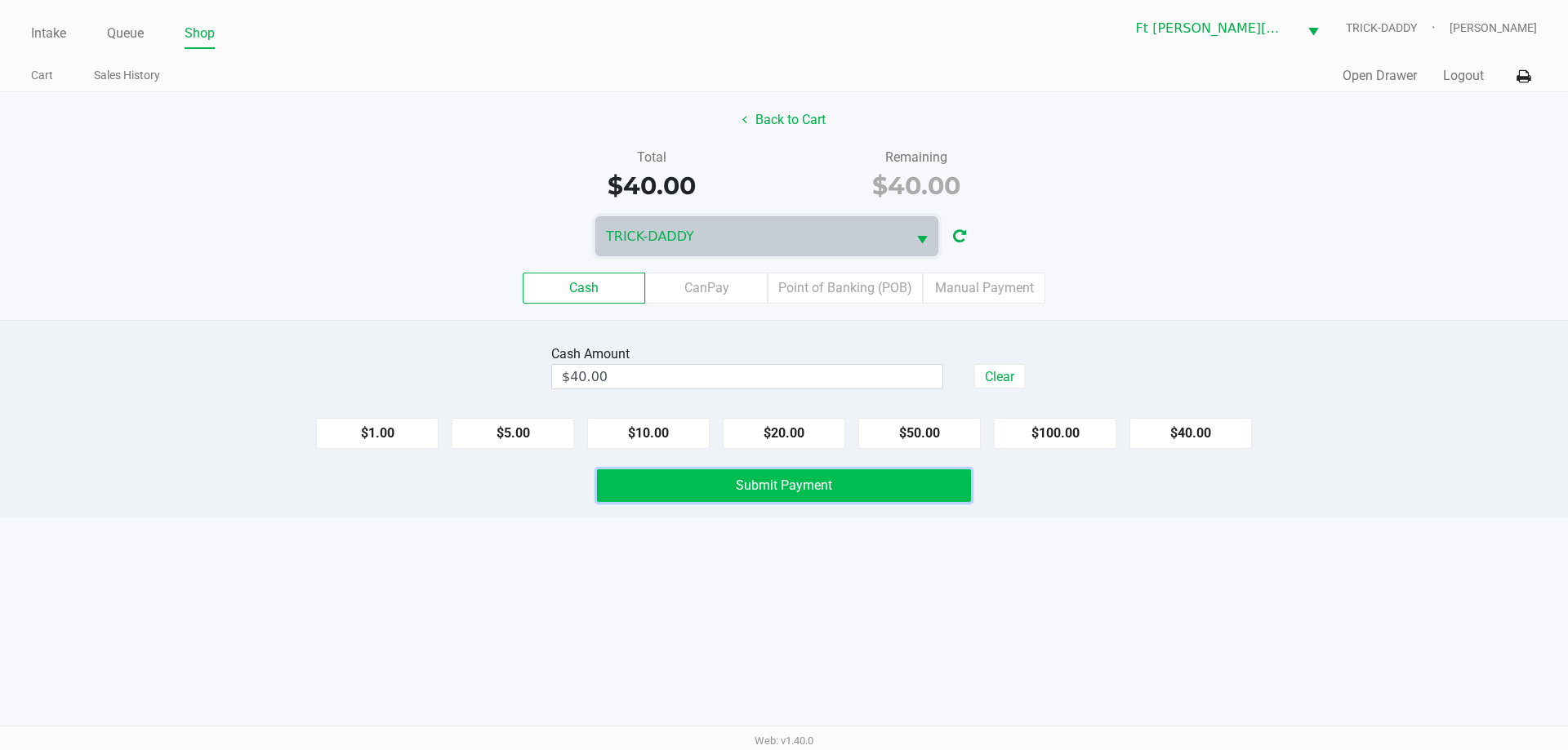
click at [821, 494] on button "Submit Payment" at bounding box center [784, 486] width 374 height 33
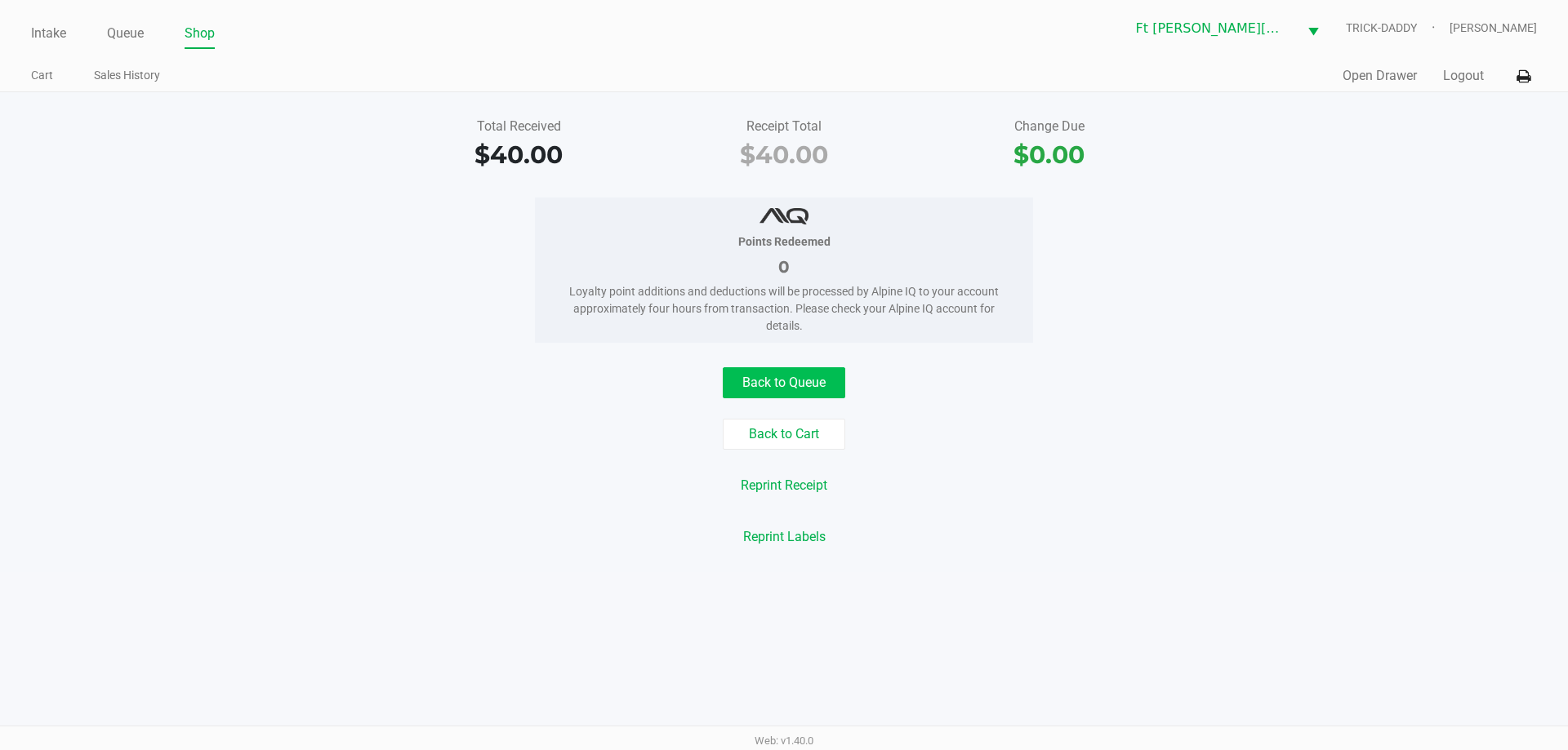
click at [802, 384] on button "Back to Queue" at bounding box center [784, 383] width 122 height 31
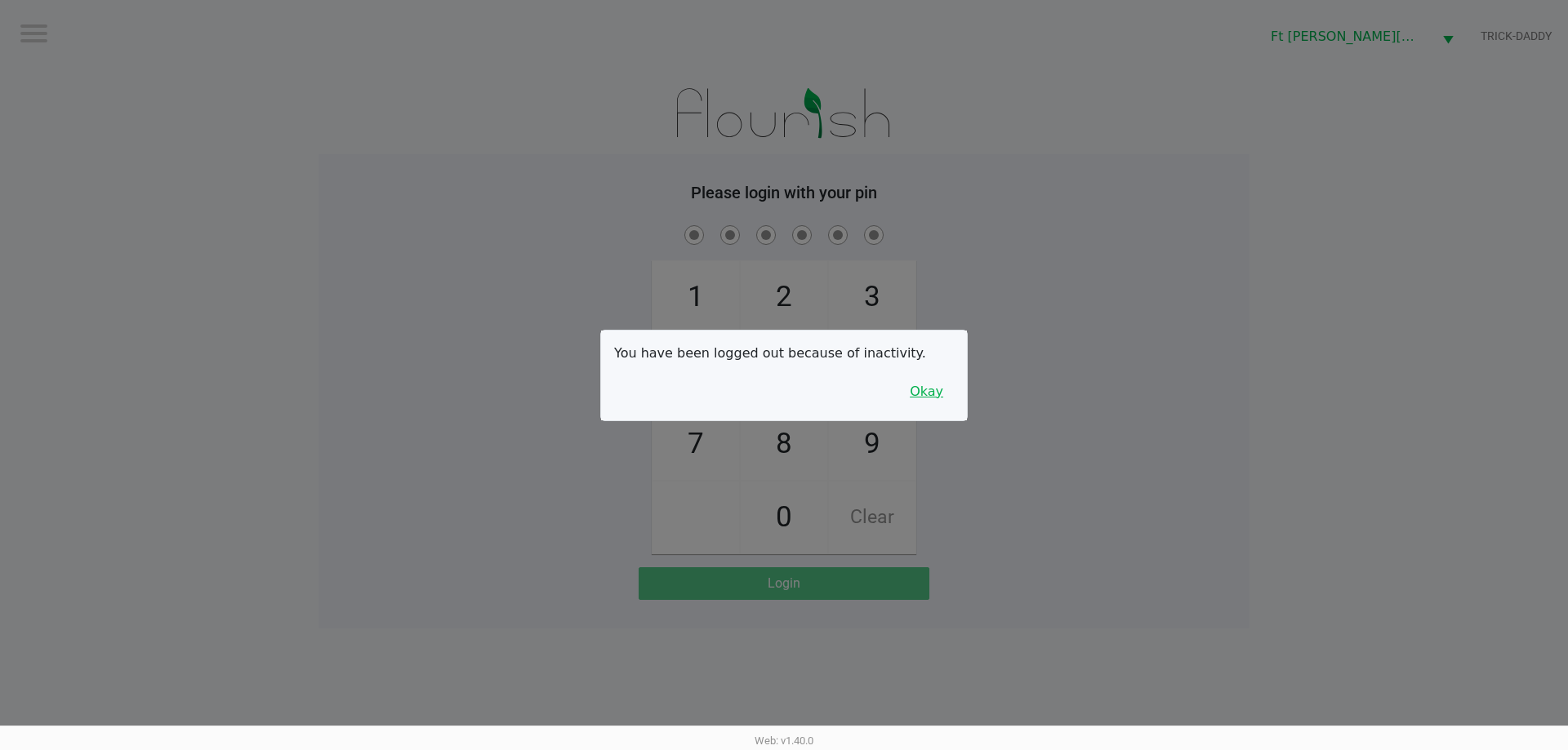
click at [933, 382] on button "Okay" at bounding box center [926, 392] width 54 height 31
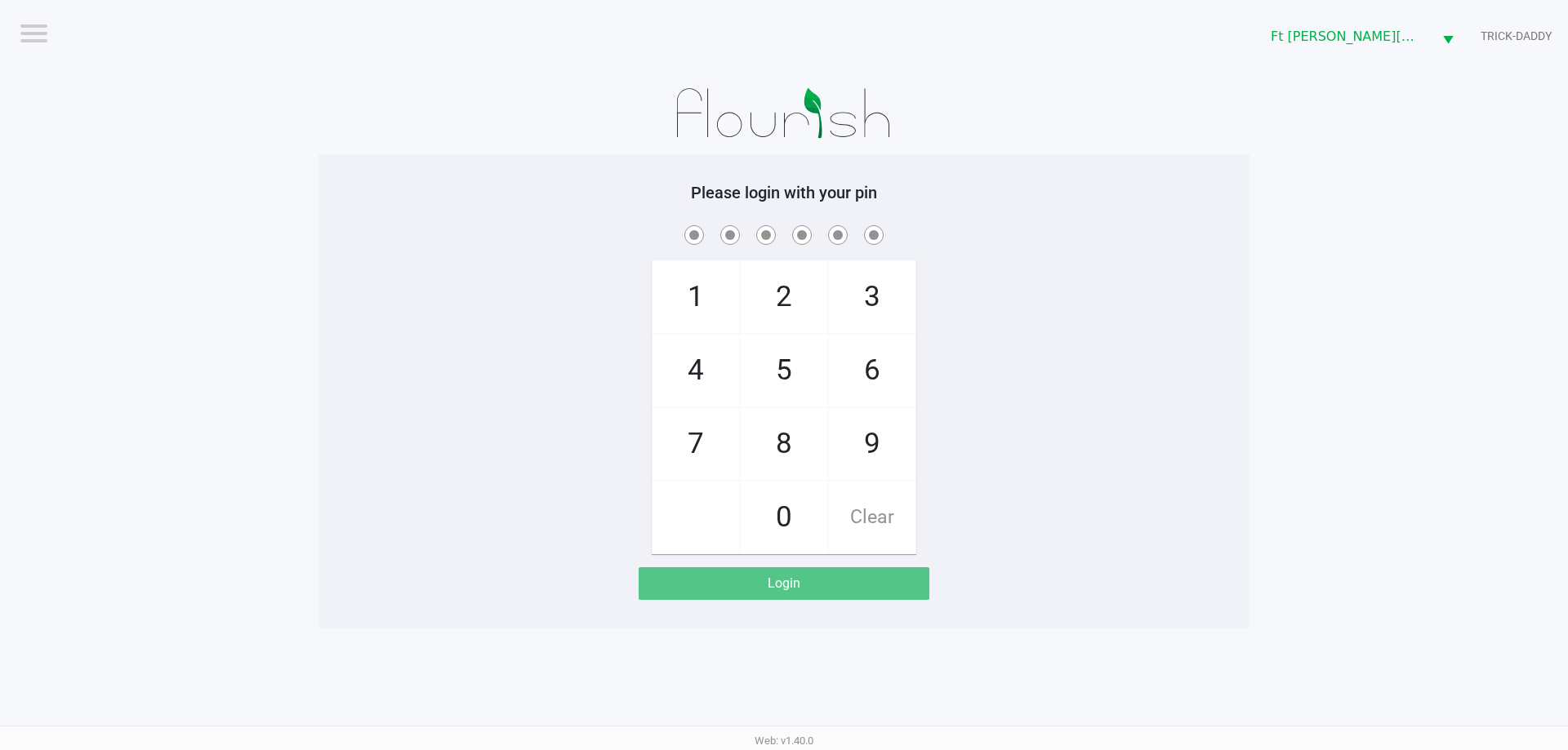
click at [1060, 396] on div "1 4 7 2 5 8 0 3 6 9 Clear" at bounding box center [784, 389] width 931 height 332
checkbox input "true"
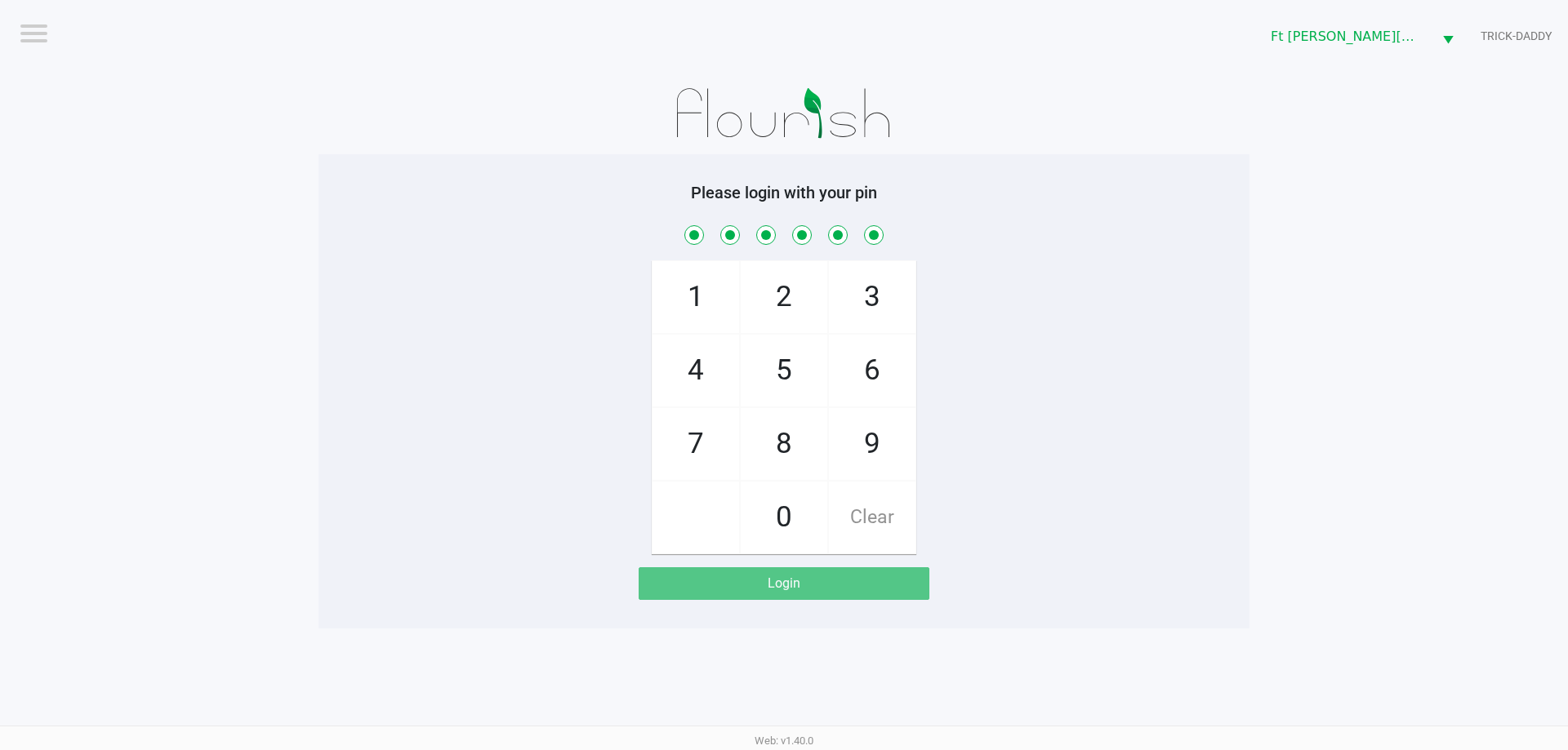
checkbox input "true"
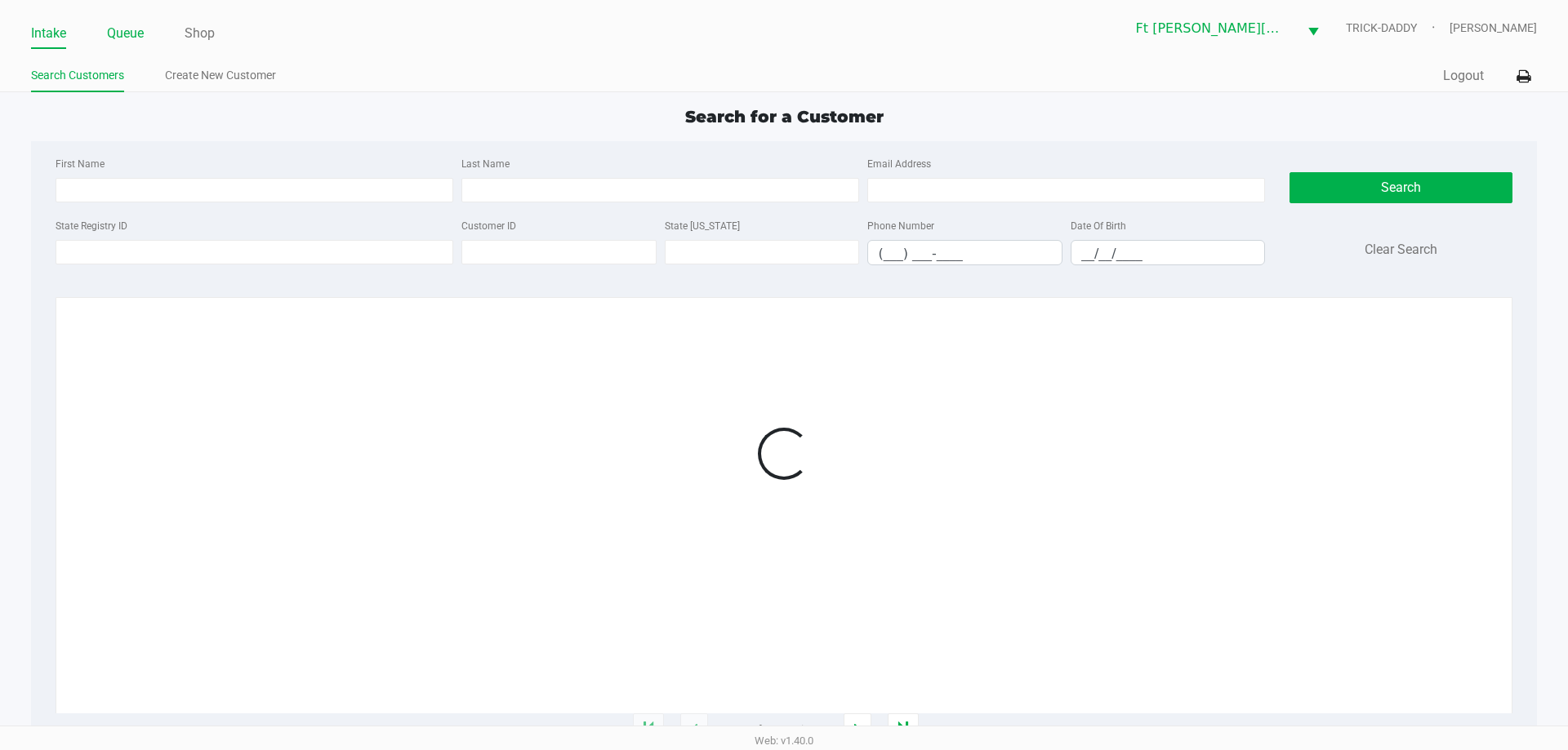
click at [128, 27] on link "Queue" at bounding box center [125, 34] width 37 height 23
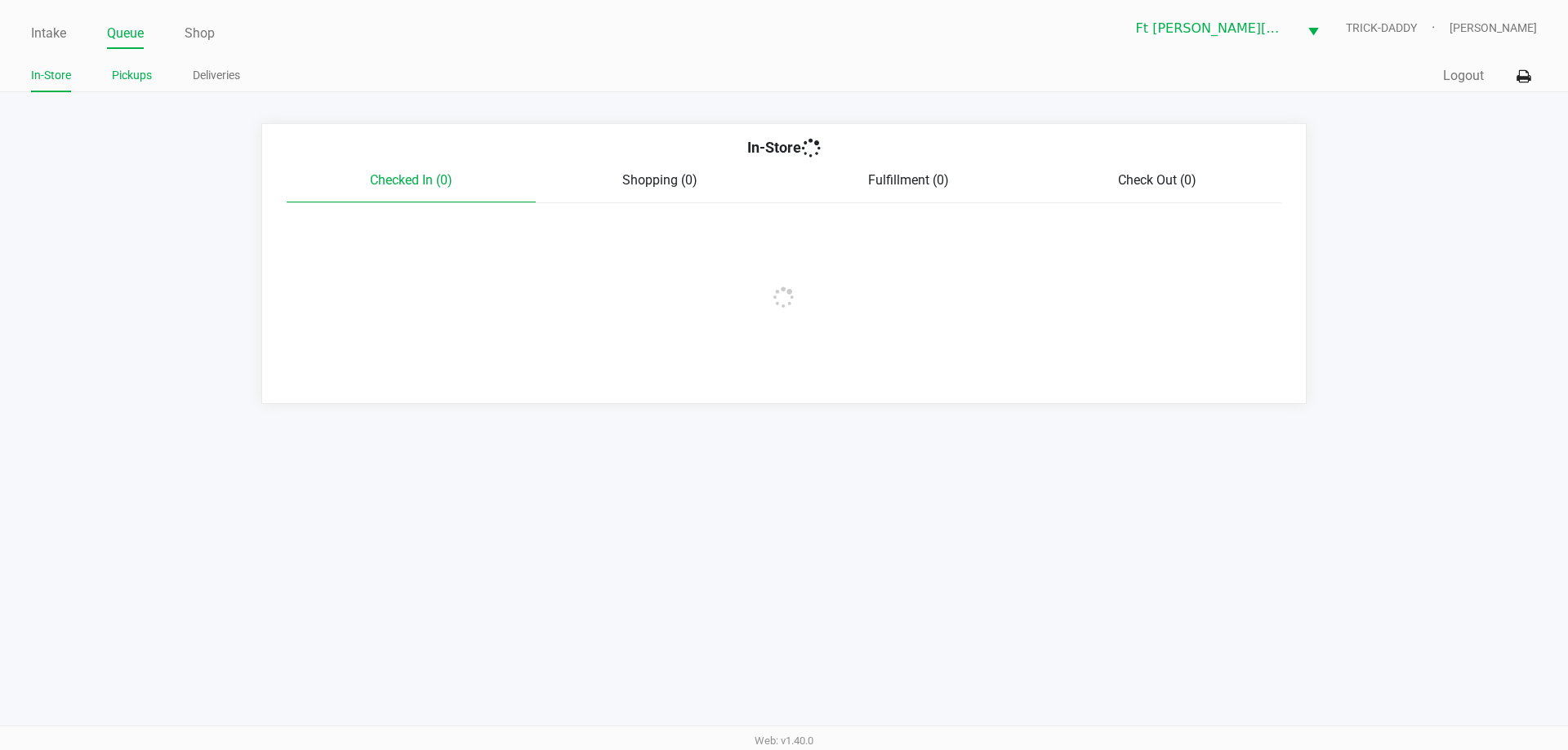
click at [137, 74] on link "Pickups" at bounding box center [131, 75] width 40 height 20
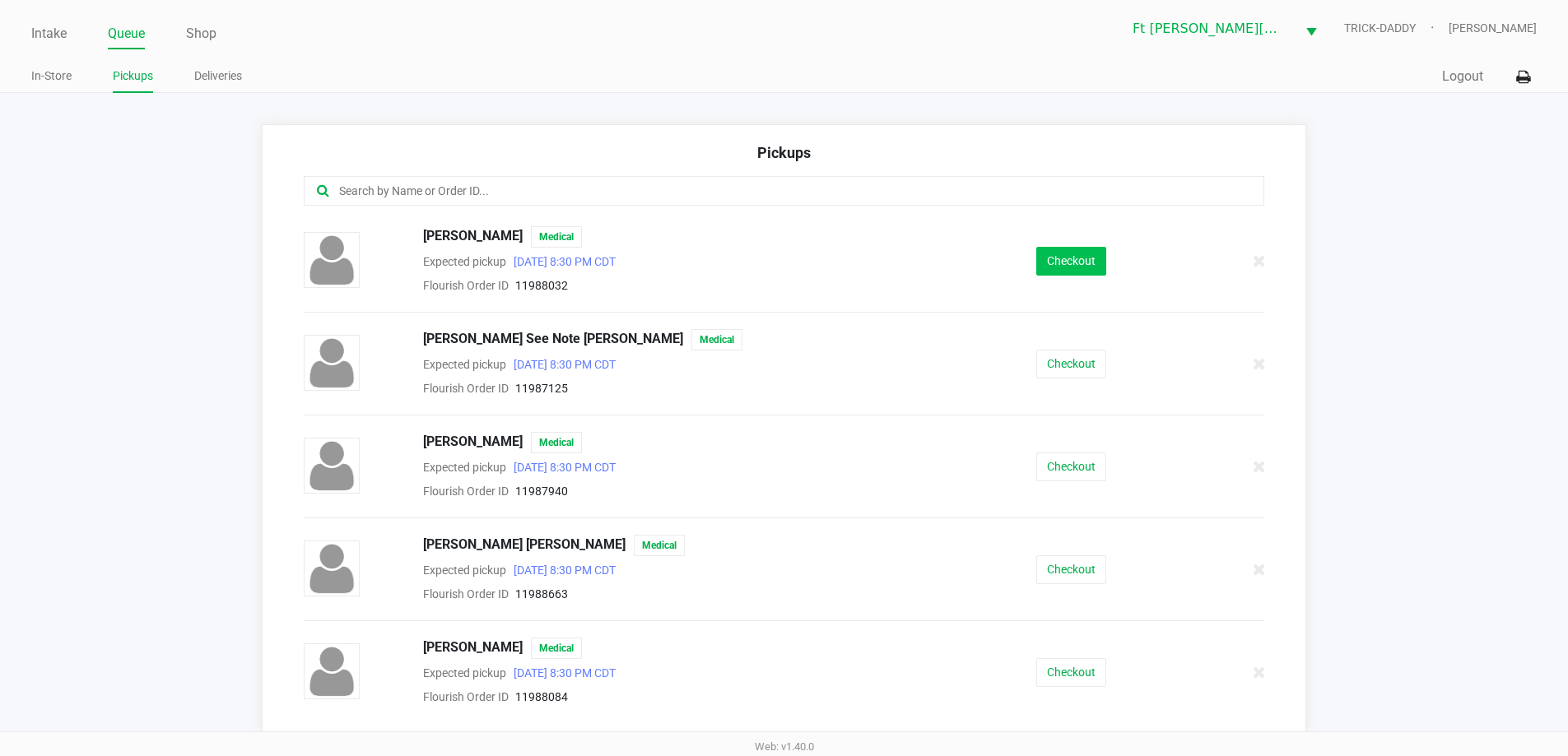
click at [1046, 258] on button "Checkout" at bounding box center [1070, 260] width 70 height 28
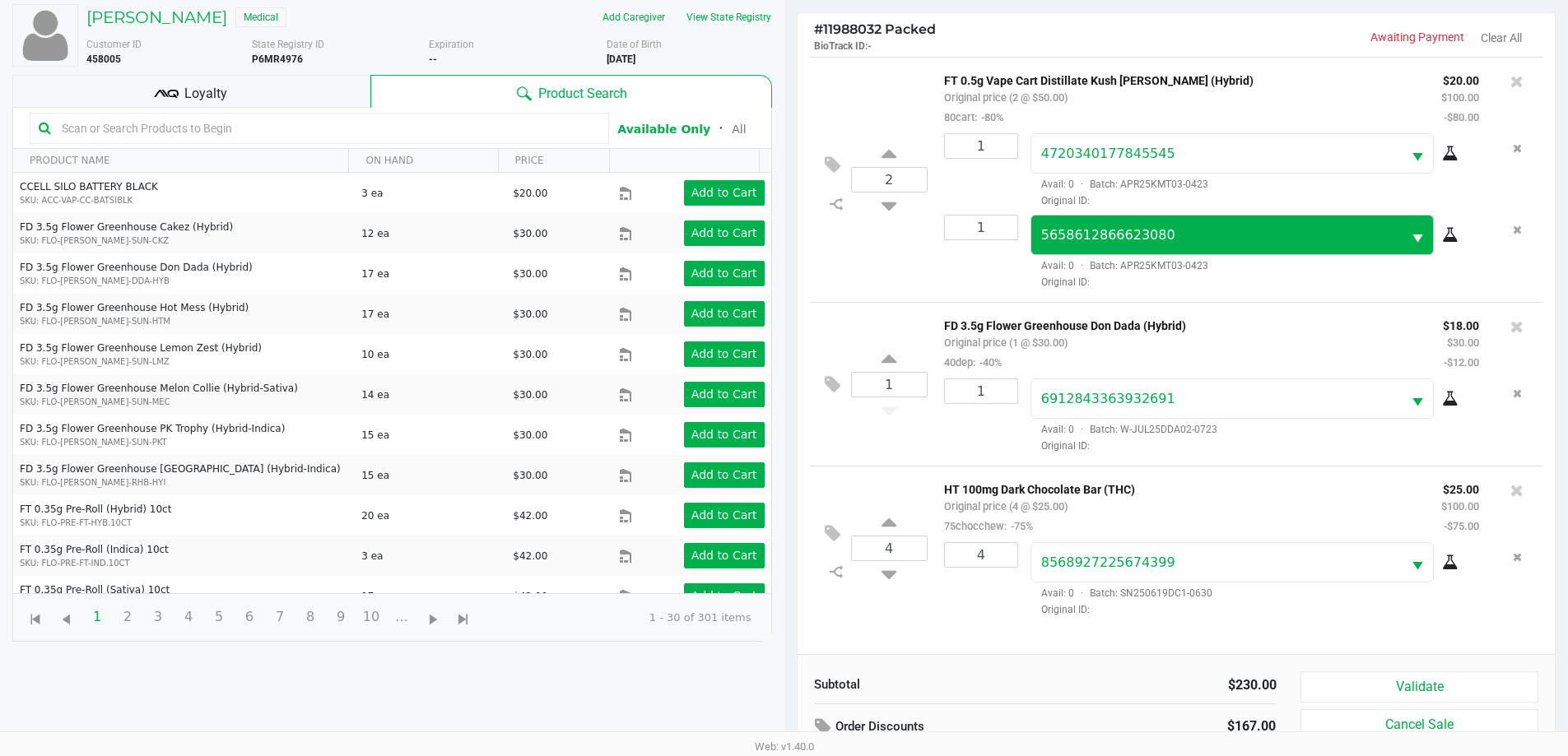
scroll to position [178, 0]
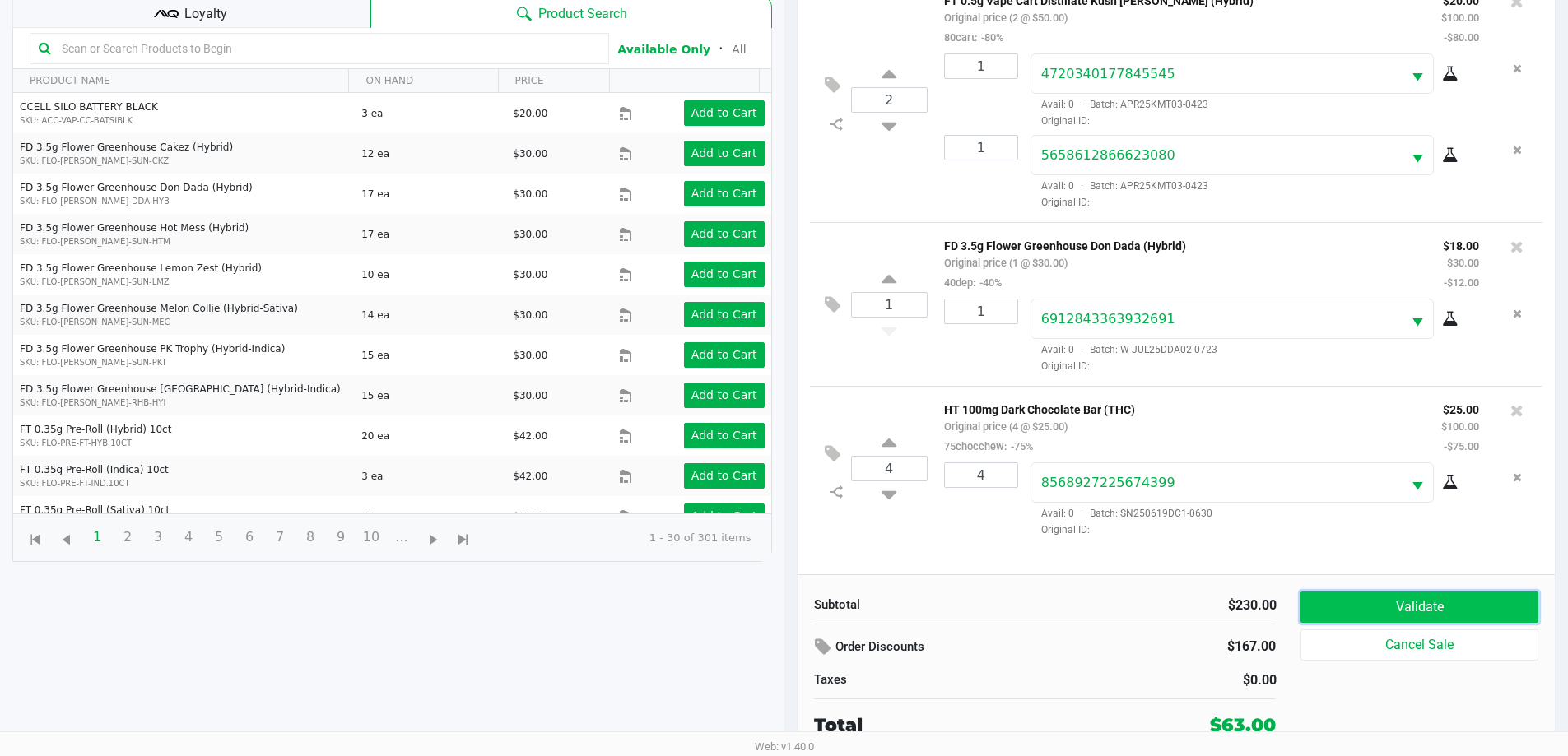
click at [1334, 606] on button "Validate" at bounding box center [1419, 607] width 237 height 31
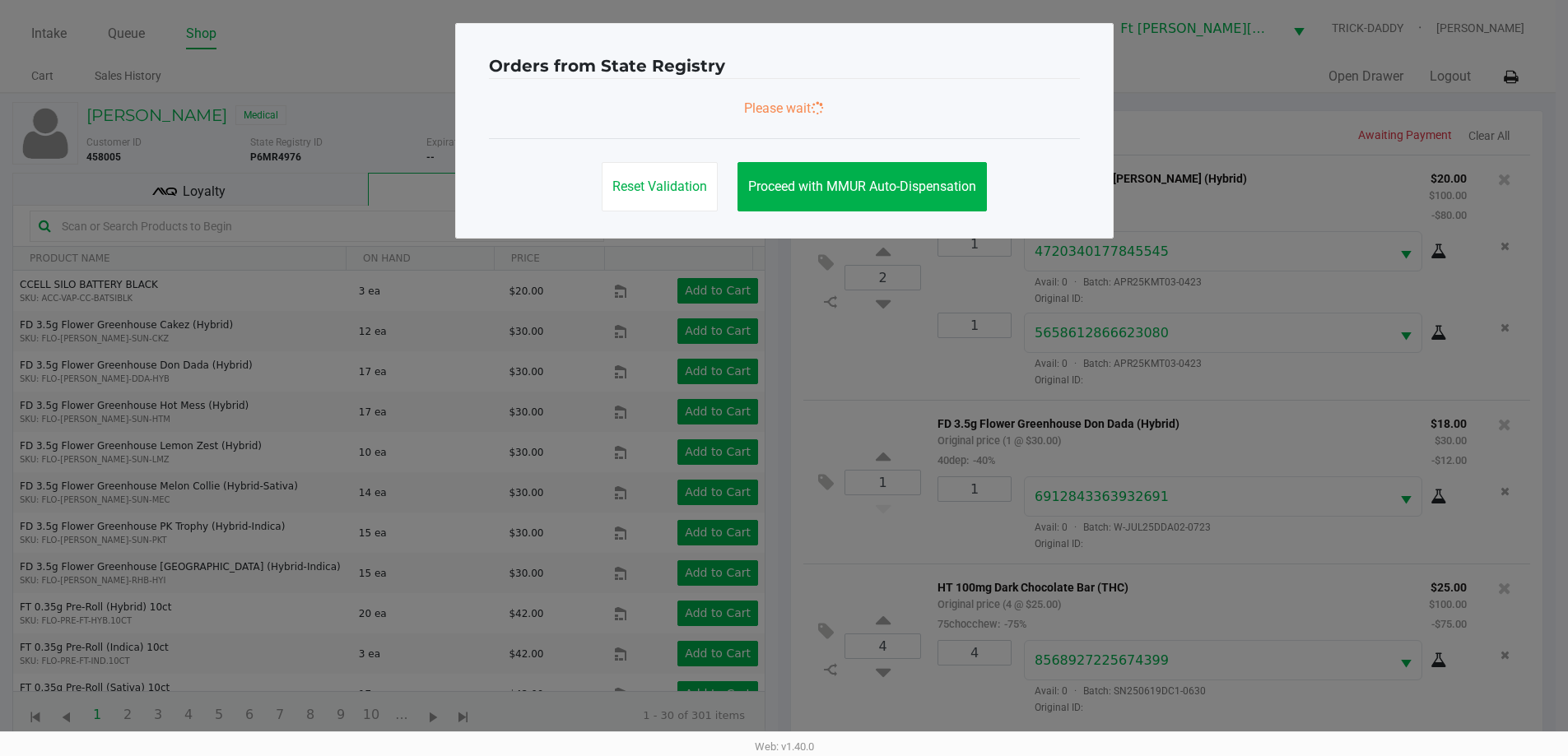
scroll to position [0, 0]
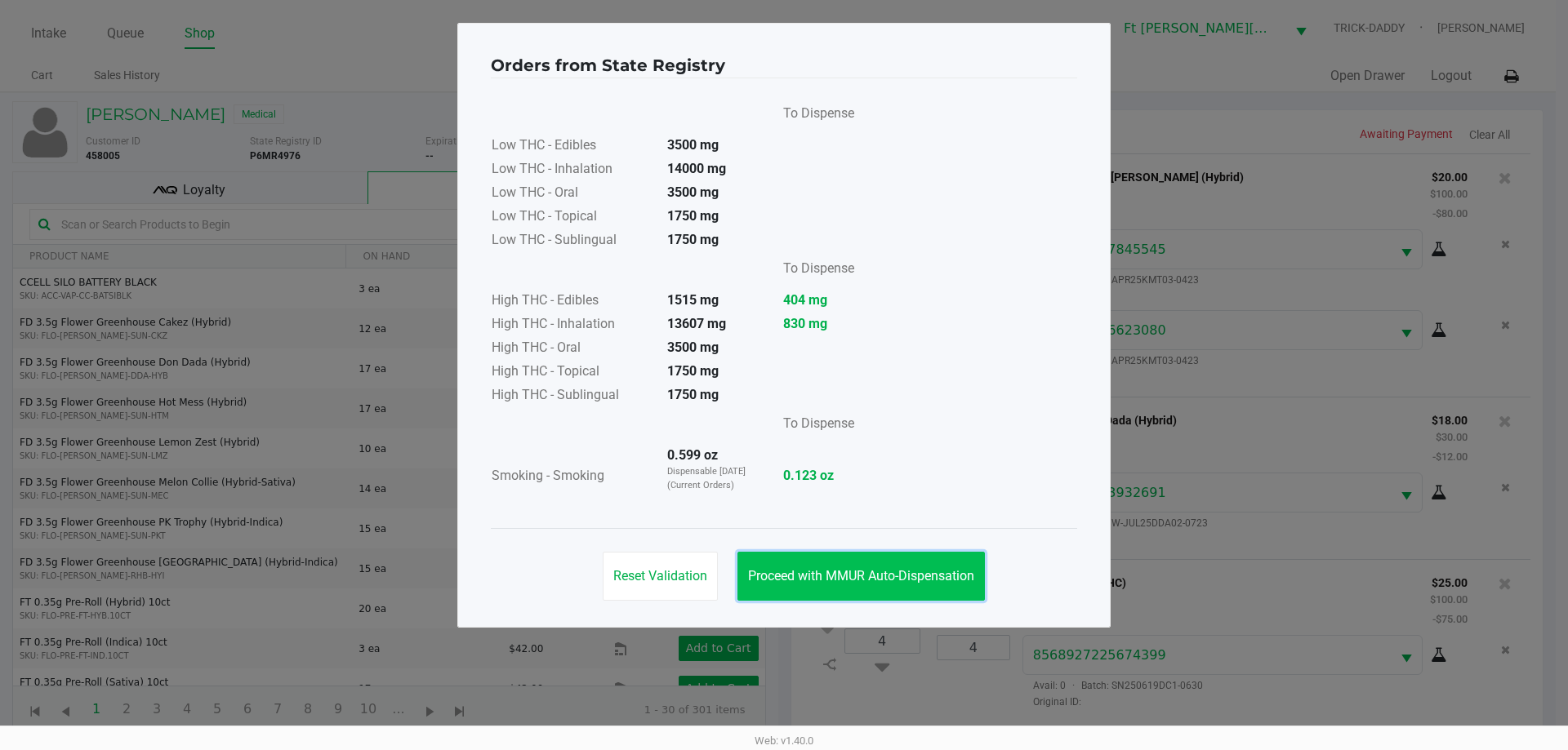
click at [850, 586] on button "Proceed with MMUR Auto-Dispensation" at bounding box center [861, 576] width 248 height 49
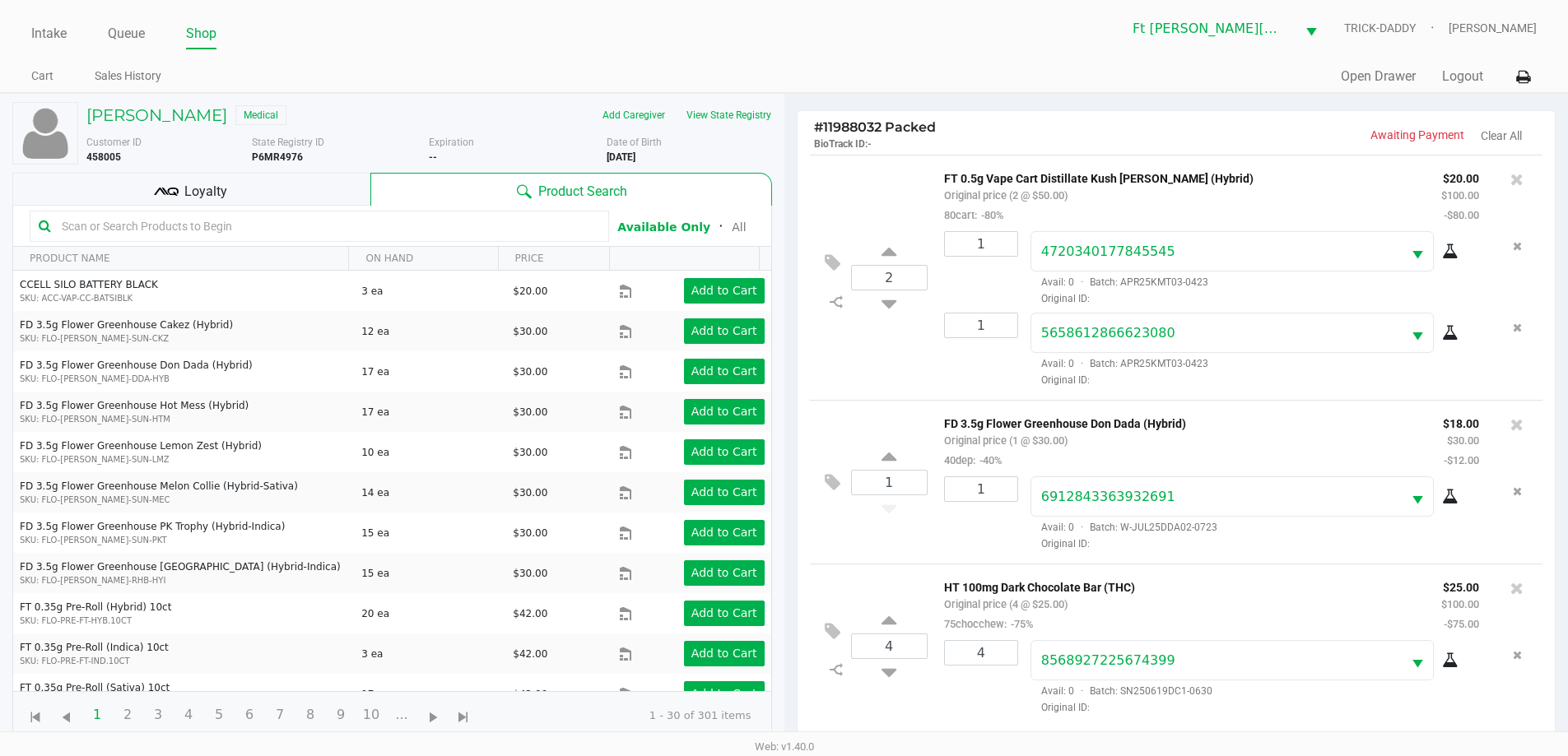
click at [302, 180] on div "Loyalty" at bounding box center [192, 189] width 358 height 33
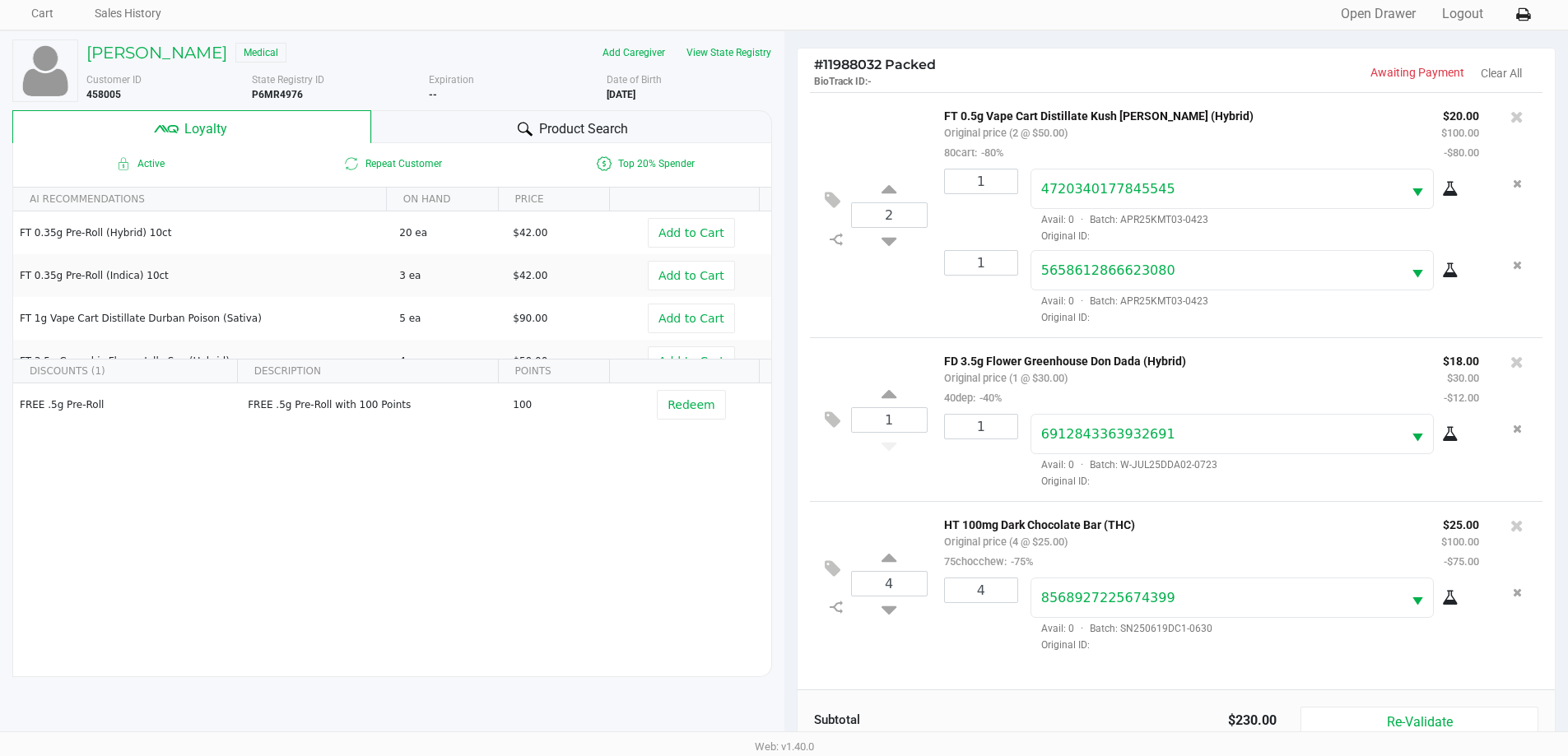
scroll to position [198, 0]
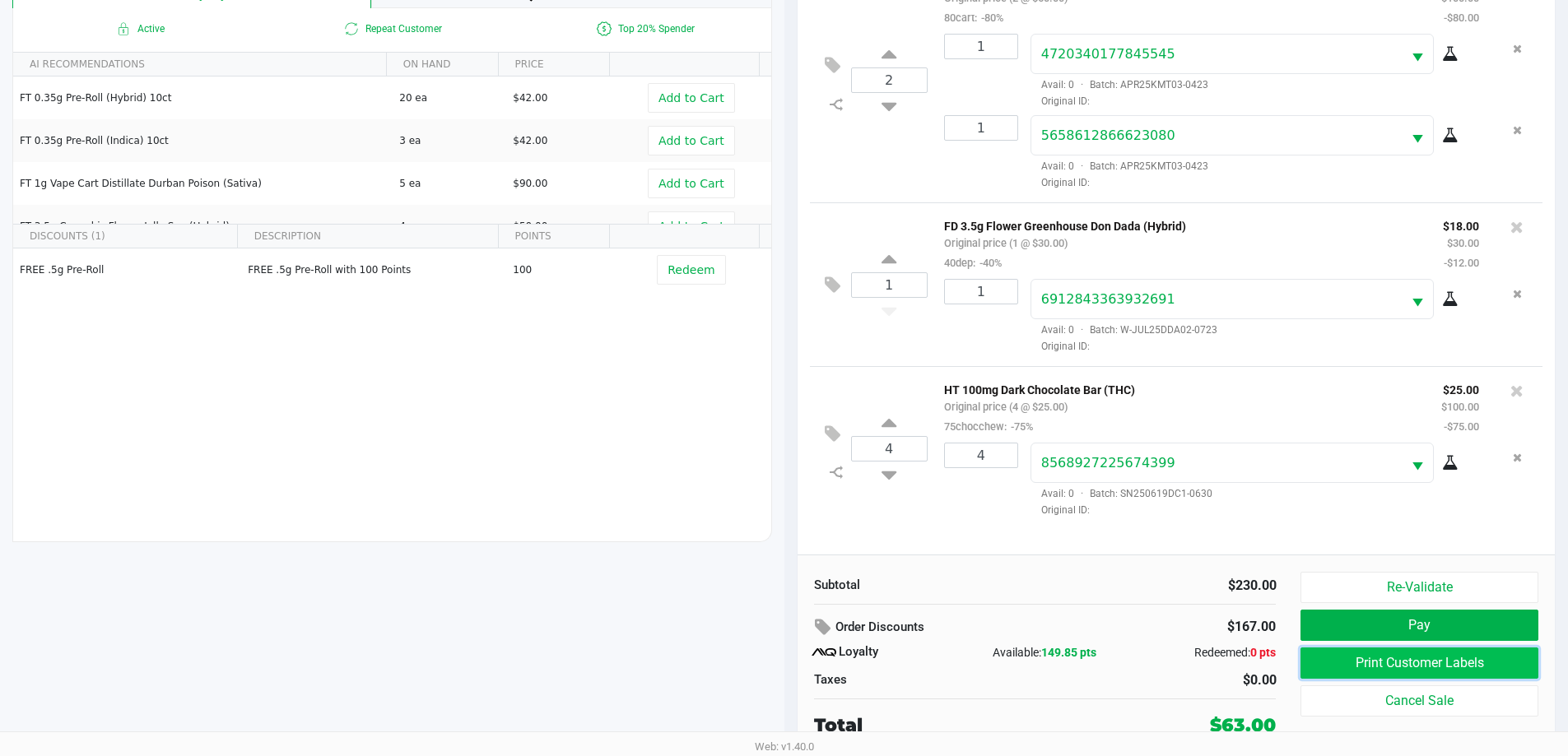
click at [1382, 662] on button "Print Customer Labels" at bounding box center [1419, 663] width 237 height 31
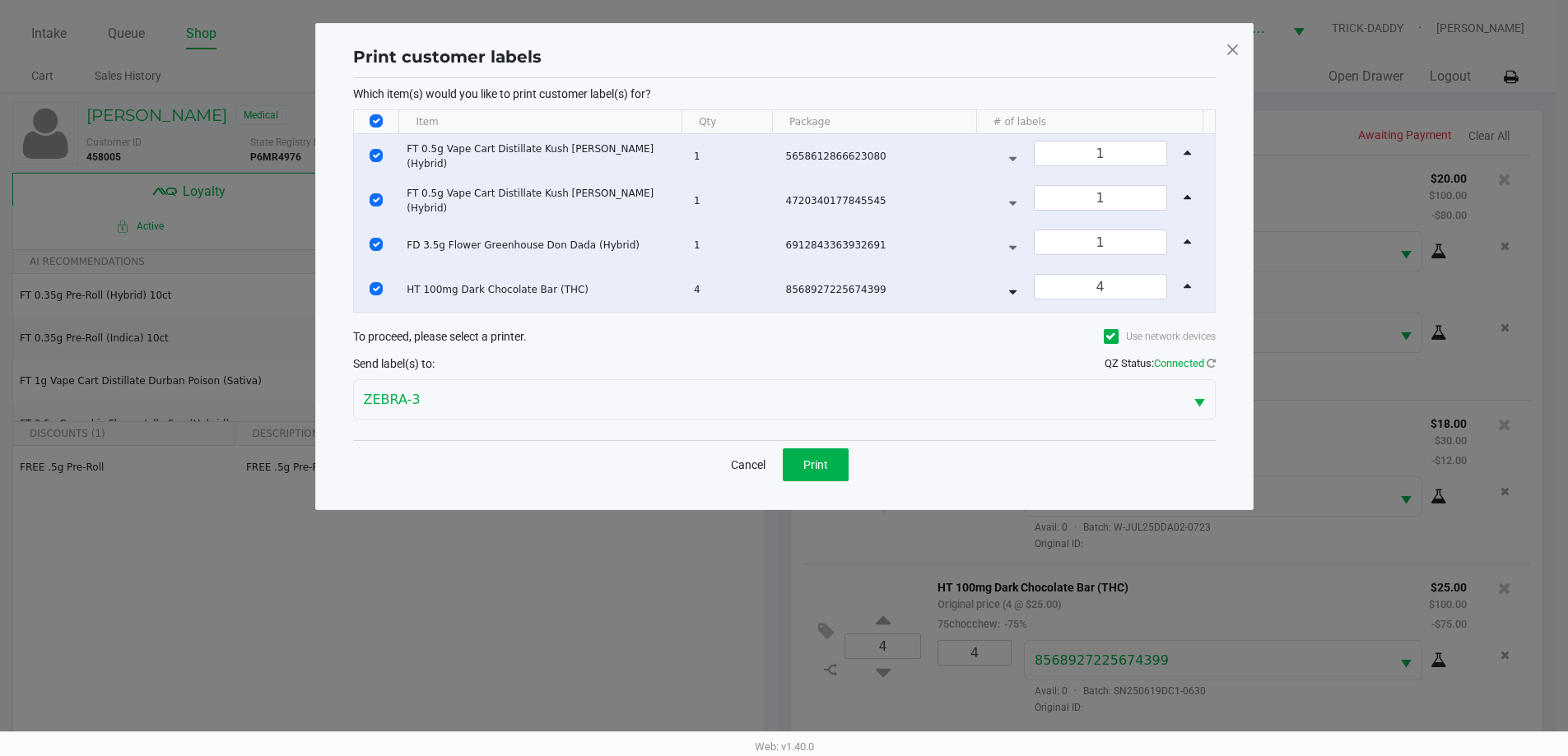
scroll to position [0, 0]
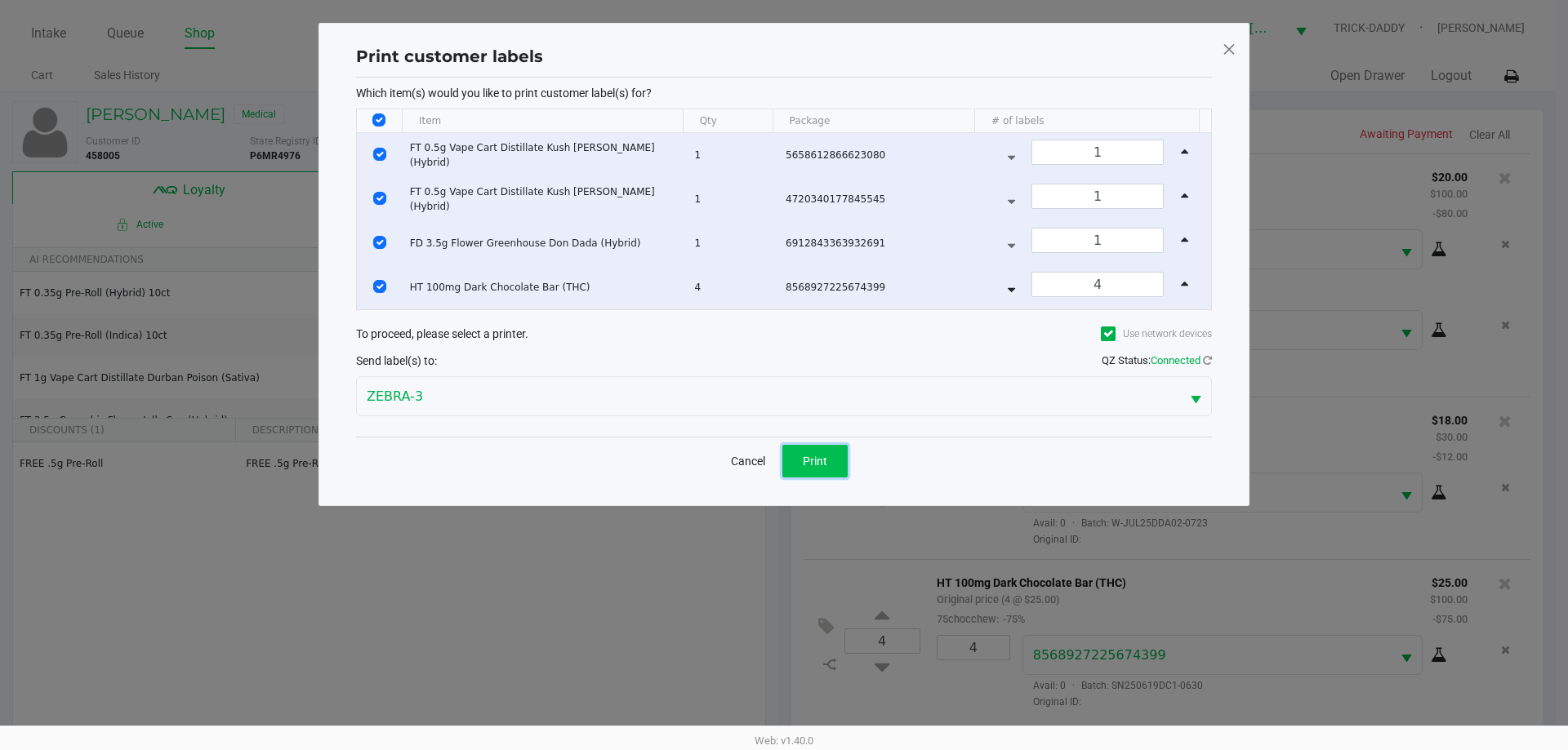
click at [826, 462] on span "Print" at bounding box center [815, 460] width 24 height 13
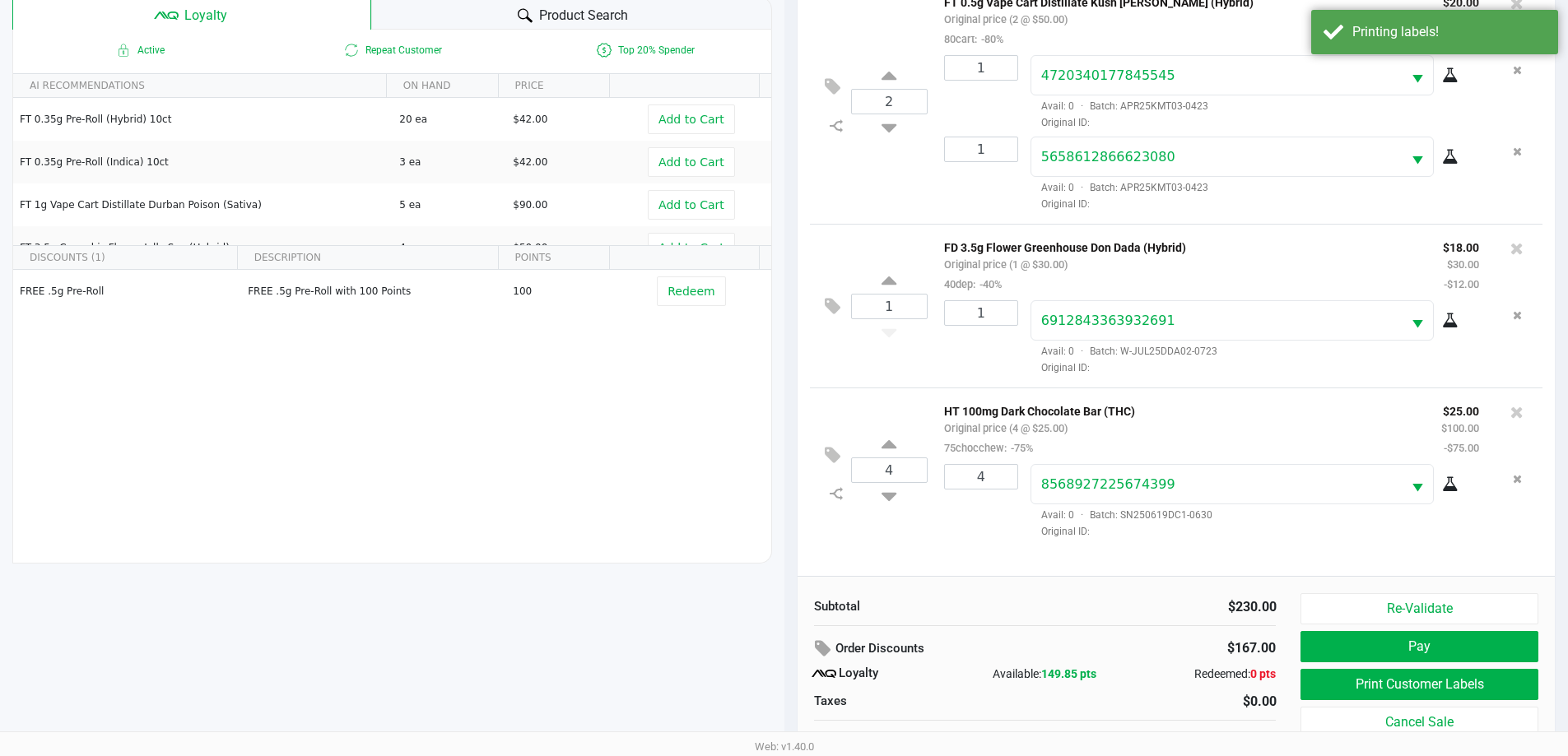
scroll to position [198, 0]
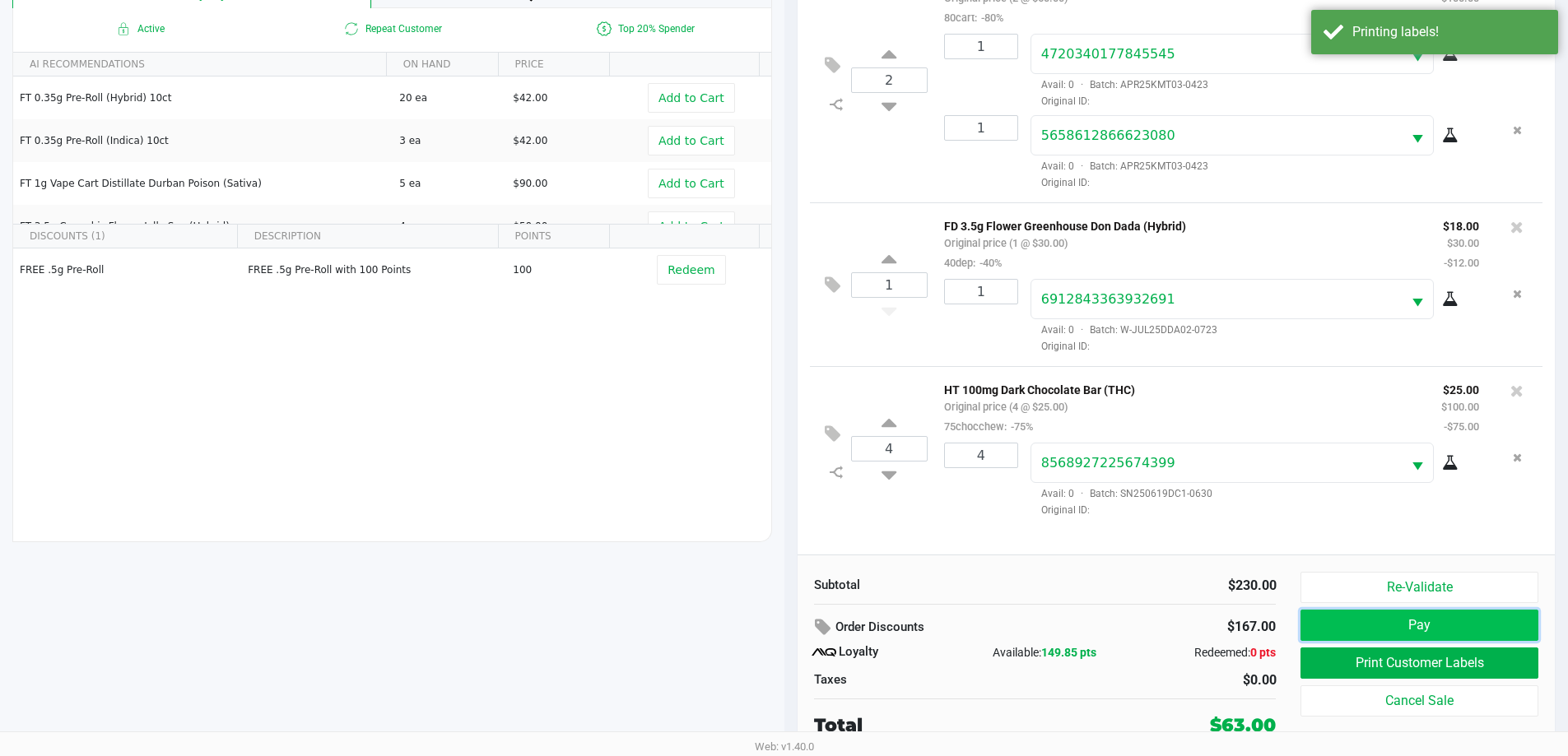
click at [1401, 627] on button "Pay" at bounding box center [1419, 626] width 237 height 31
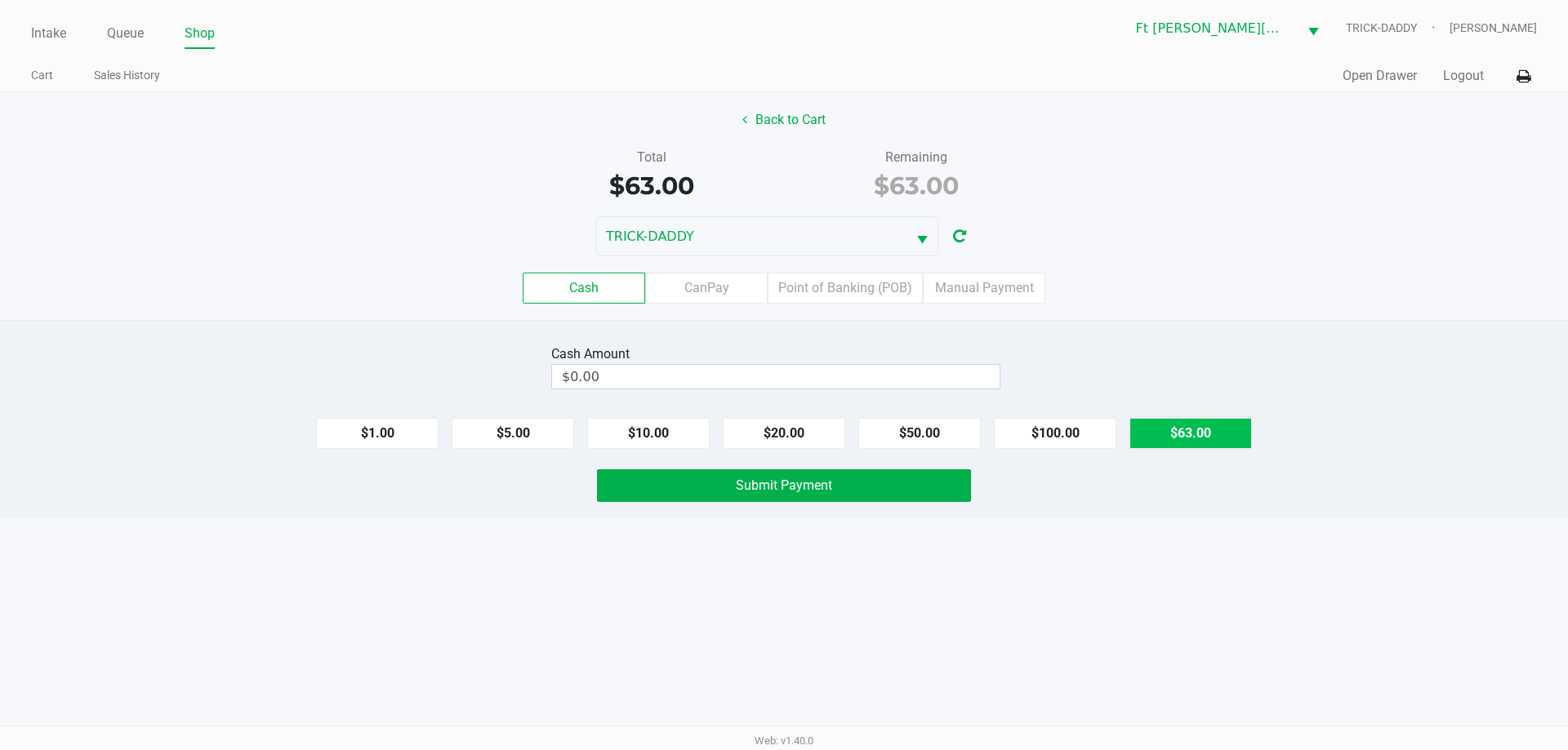
click at [1200, 423] on button "$63.00" at bounding box center [1191, 433] width 122 height 31
type input "$63.00"
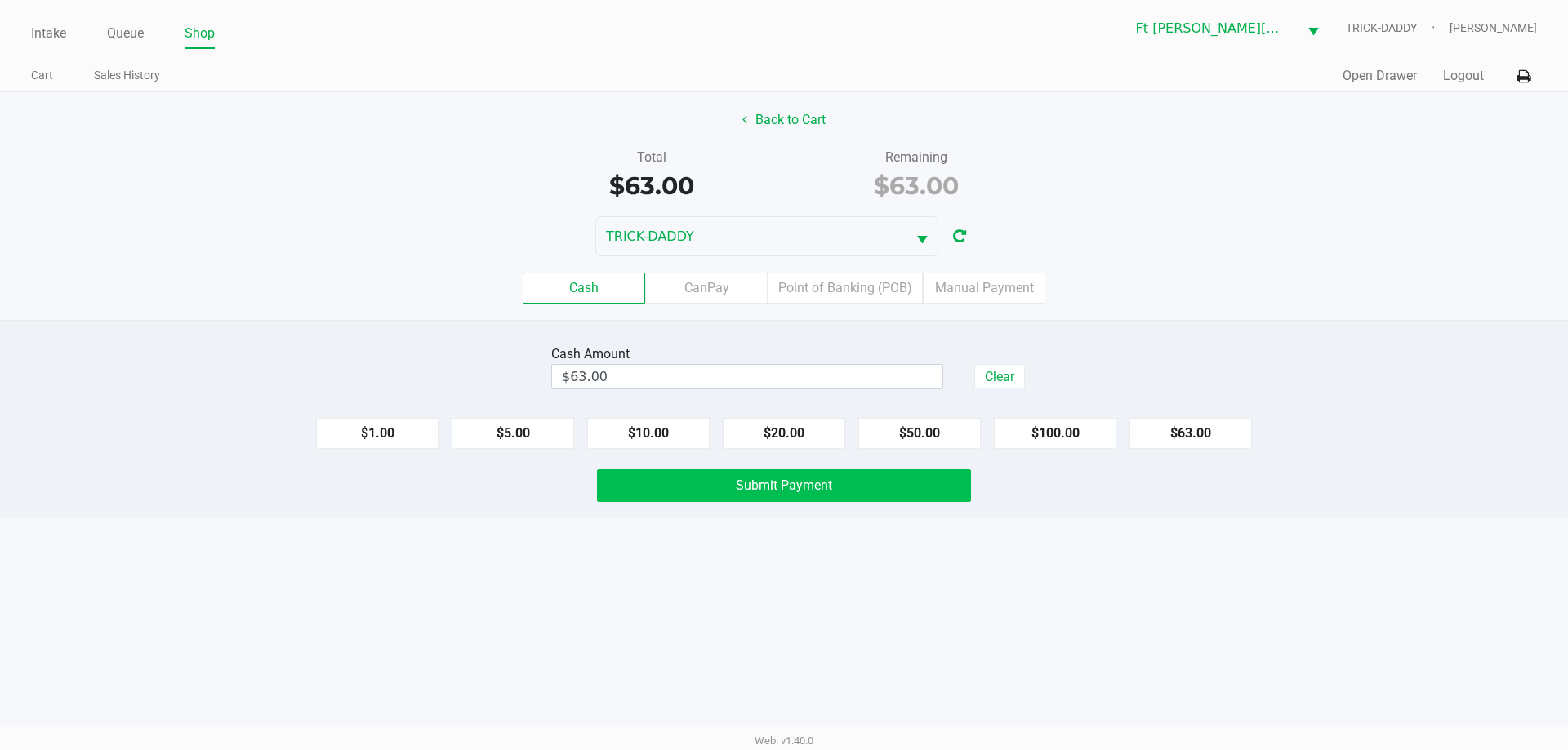
click at [796, 483] on span "Submit Payment" at bounding box center [784, 486] width 96 height 16
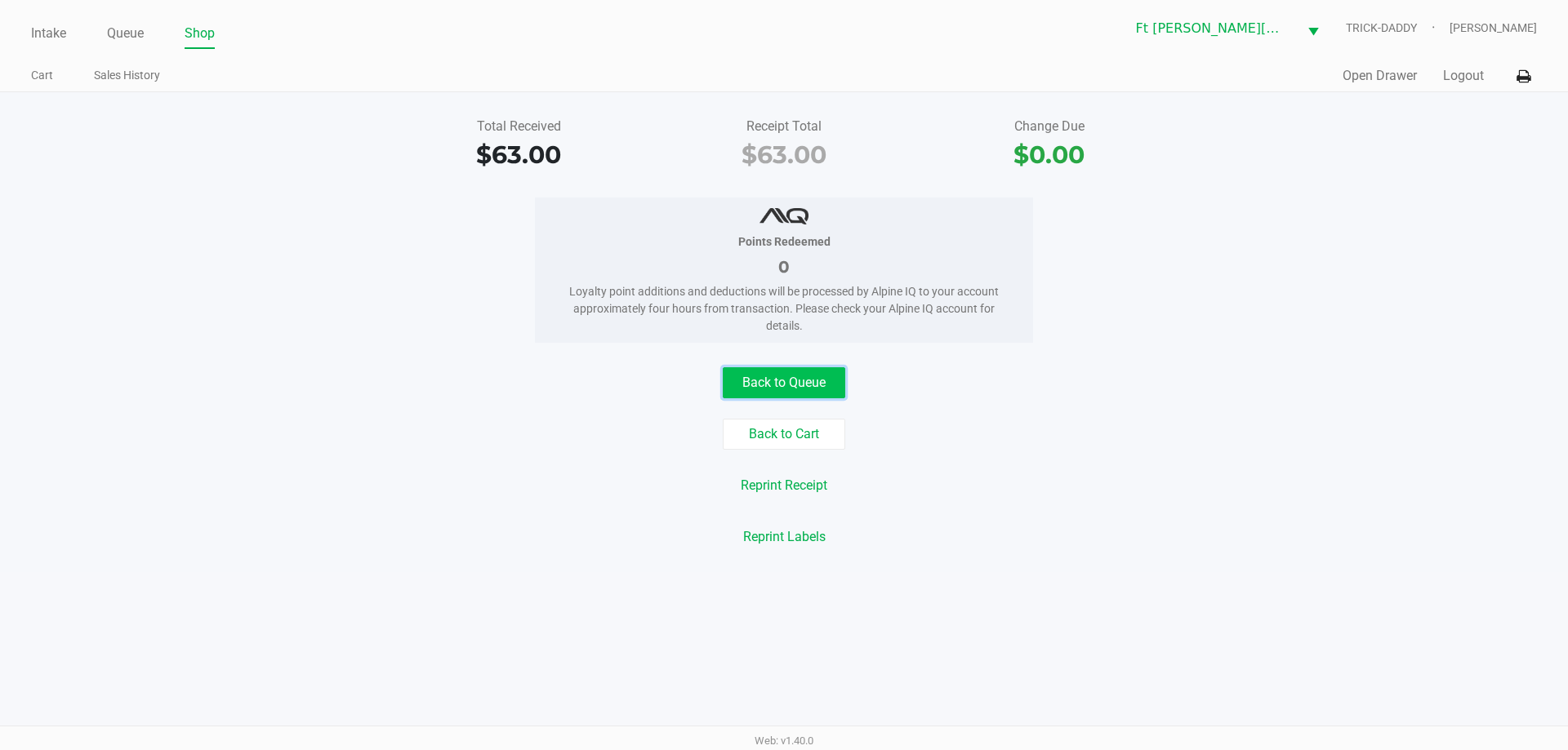
click at [788, 375] on button "Back to Queue" at bounding box center [784, 383] width 122 height 31
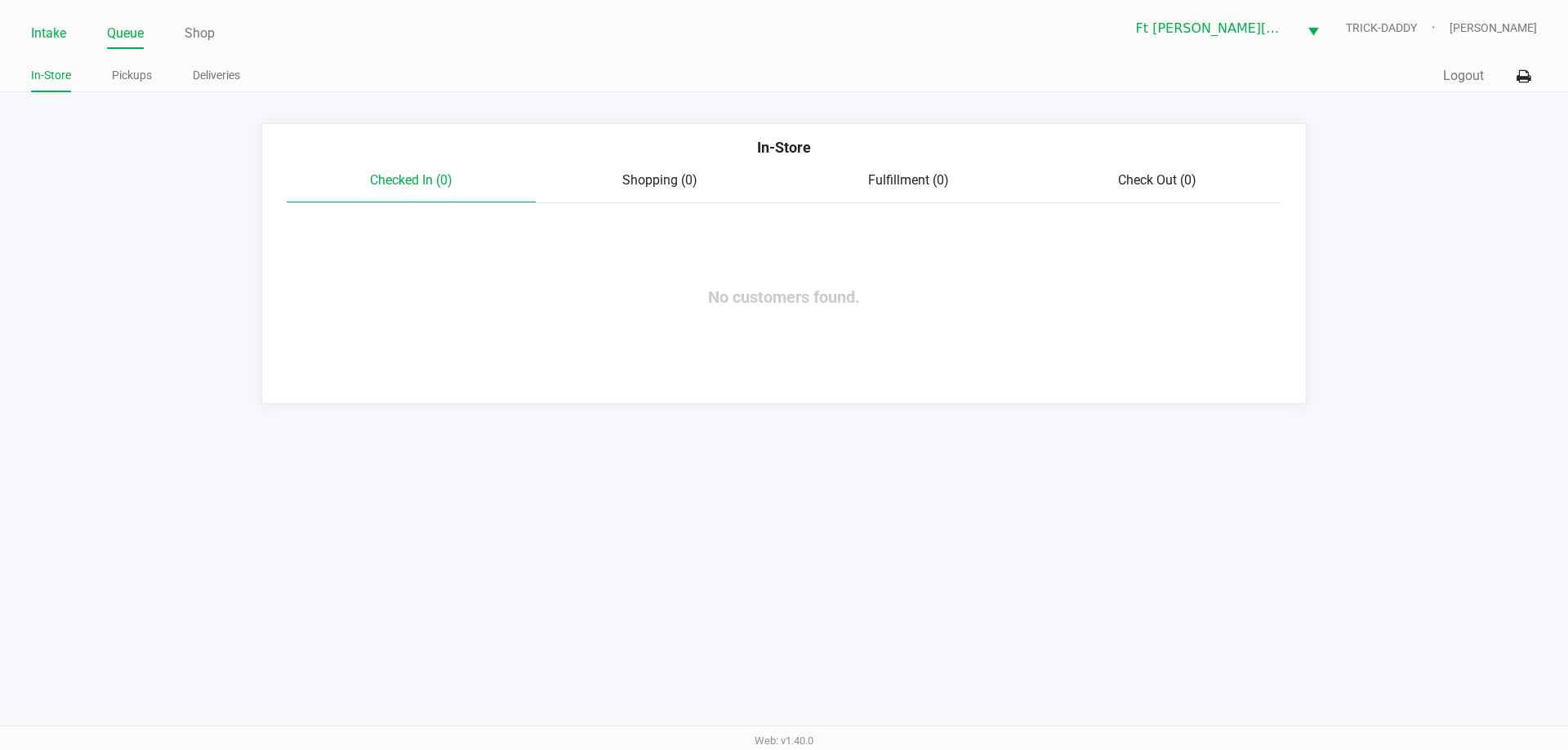
click at [47, 38] on link "Intake" at bounding box center [49, 34] width 35 height 23
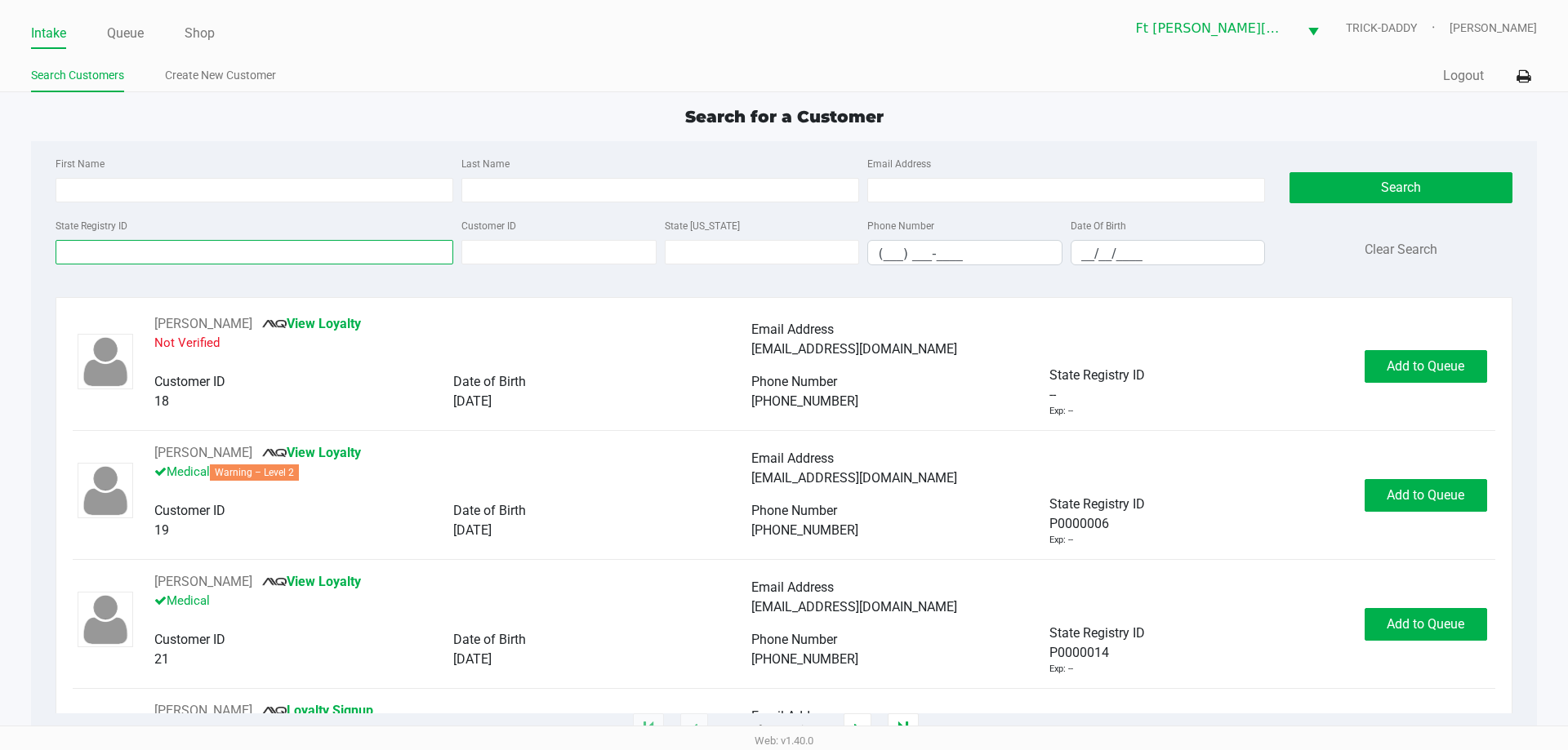
click at [158, 243] on input "State Registry ID" at bounding box center [254, 252] width 398 height 24
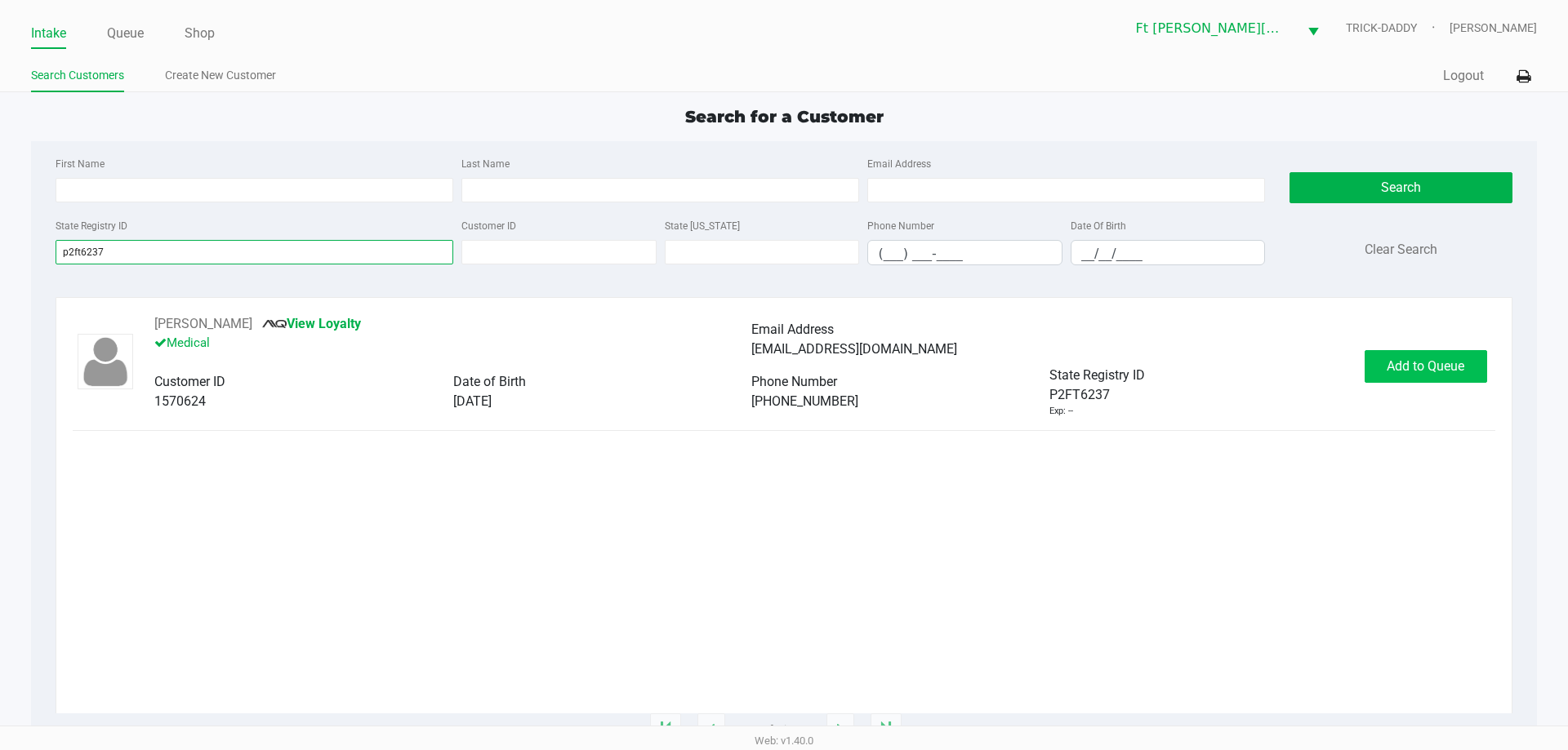
type input "p2ft6237"
click at [1390, 363] on span "Add to Queue" at bounding box center [1426, 366] width 78 height 16
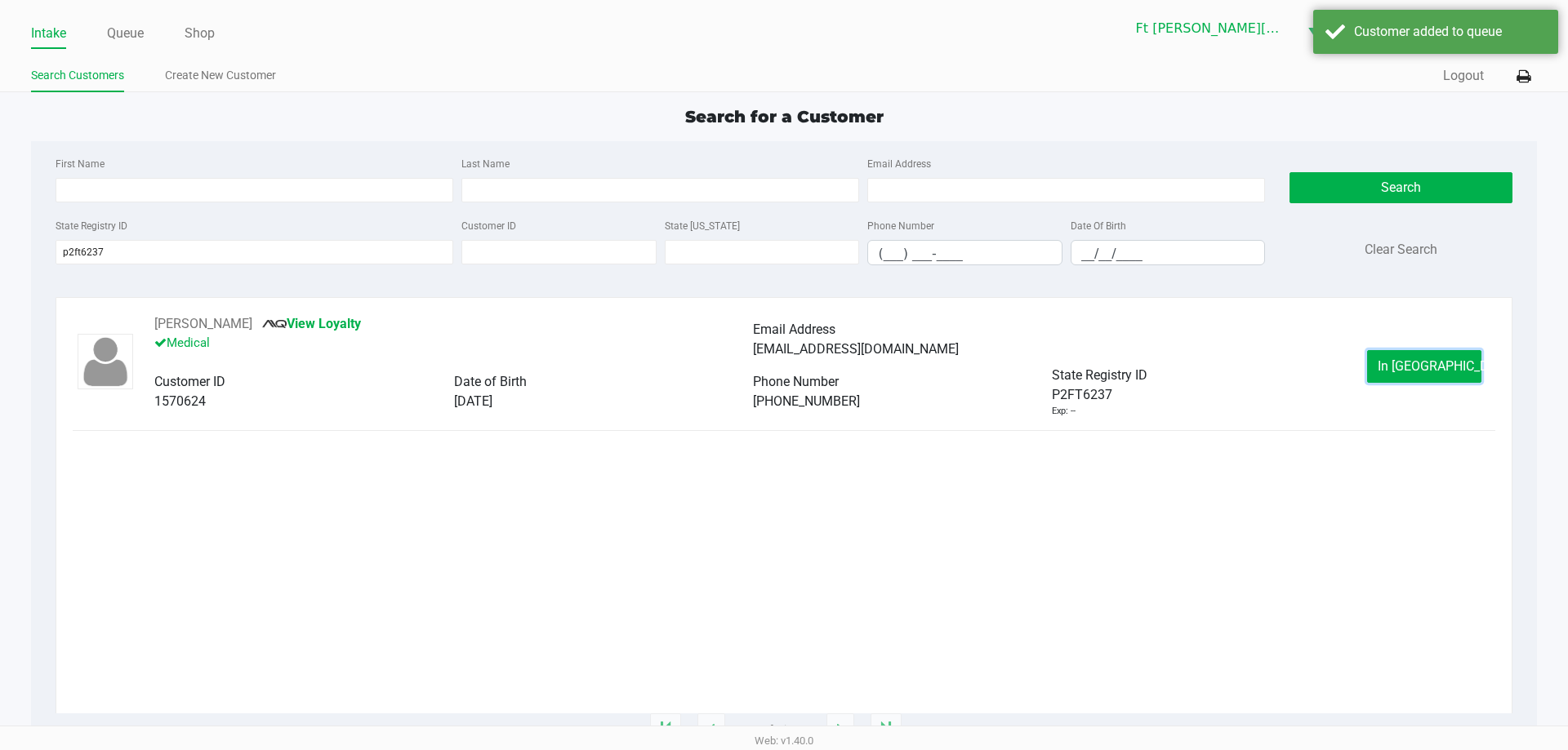
click at [1390, 363] on button "In Queue" at bounding box center [1425, 367] width 115 height 33
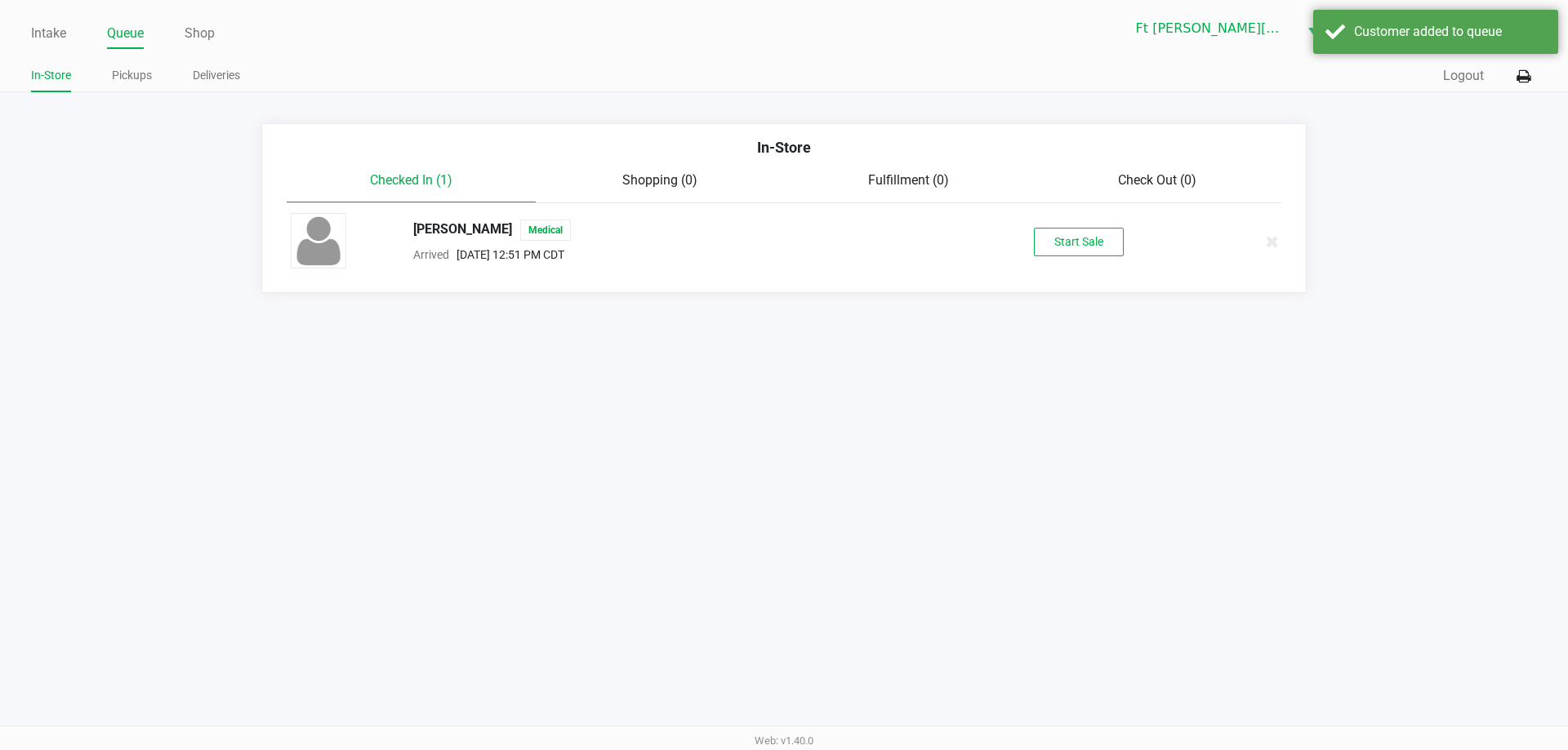
click at [1061, 256] on div "NOAH EVANS JR Medical Arrived Sep 22, 2025 12:51 PM CDT Start Sale" at bounding box center [784, 241] width 1011 height 57
click at [1066, 249] on button "Start Sale" at bounding box center [1079, 241] width 89 height 28
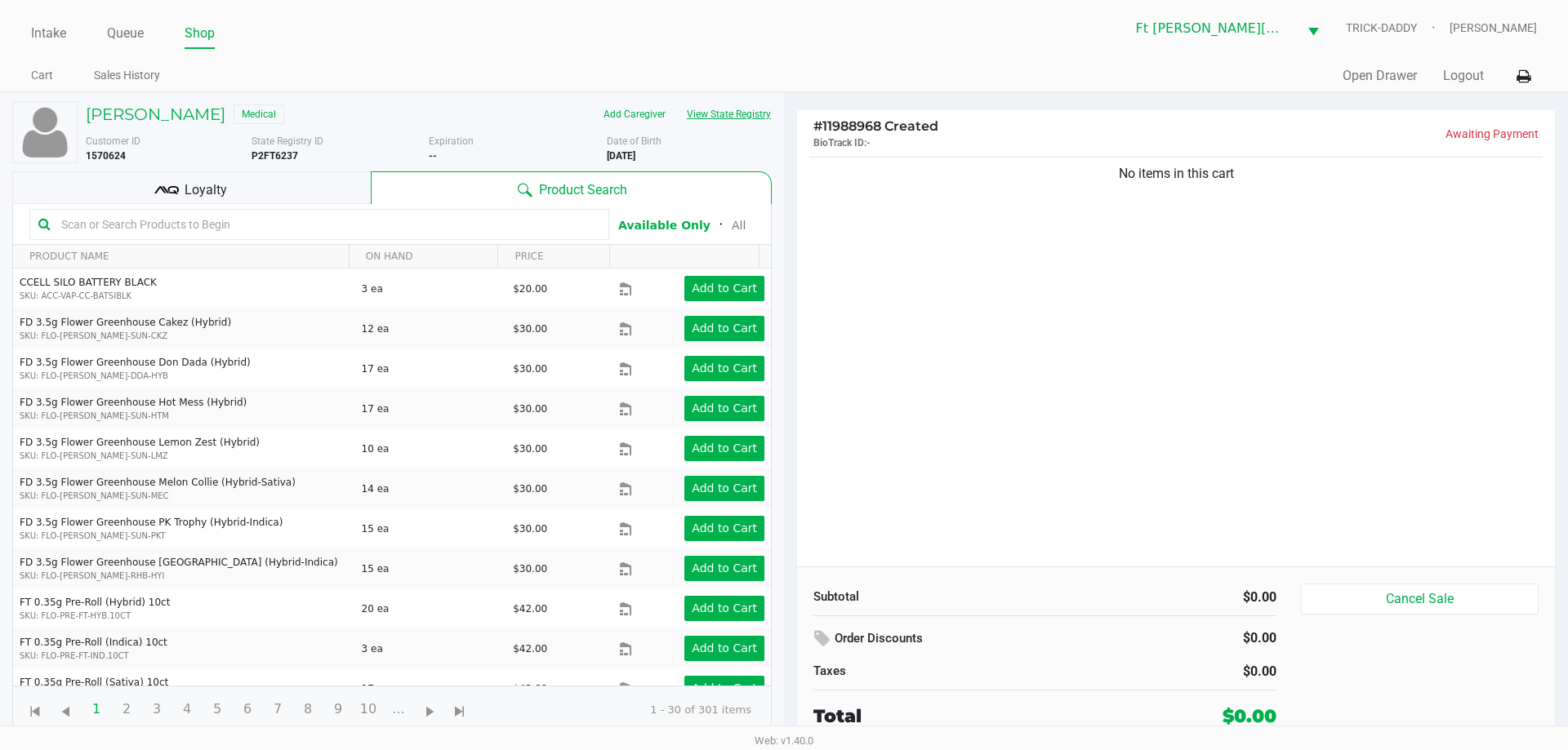
click at [724, 110] on button "View State Registry" at bounding box center [724, 114] width 95 height 26
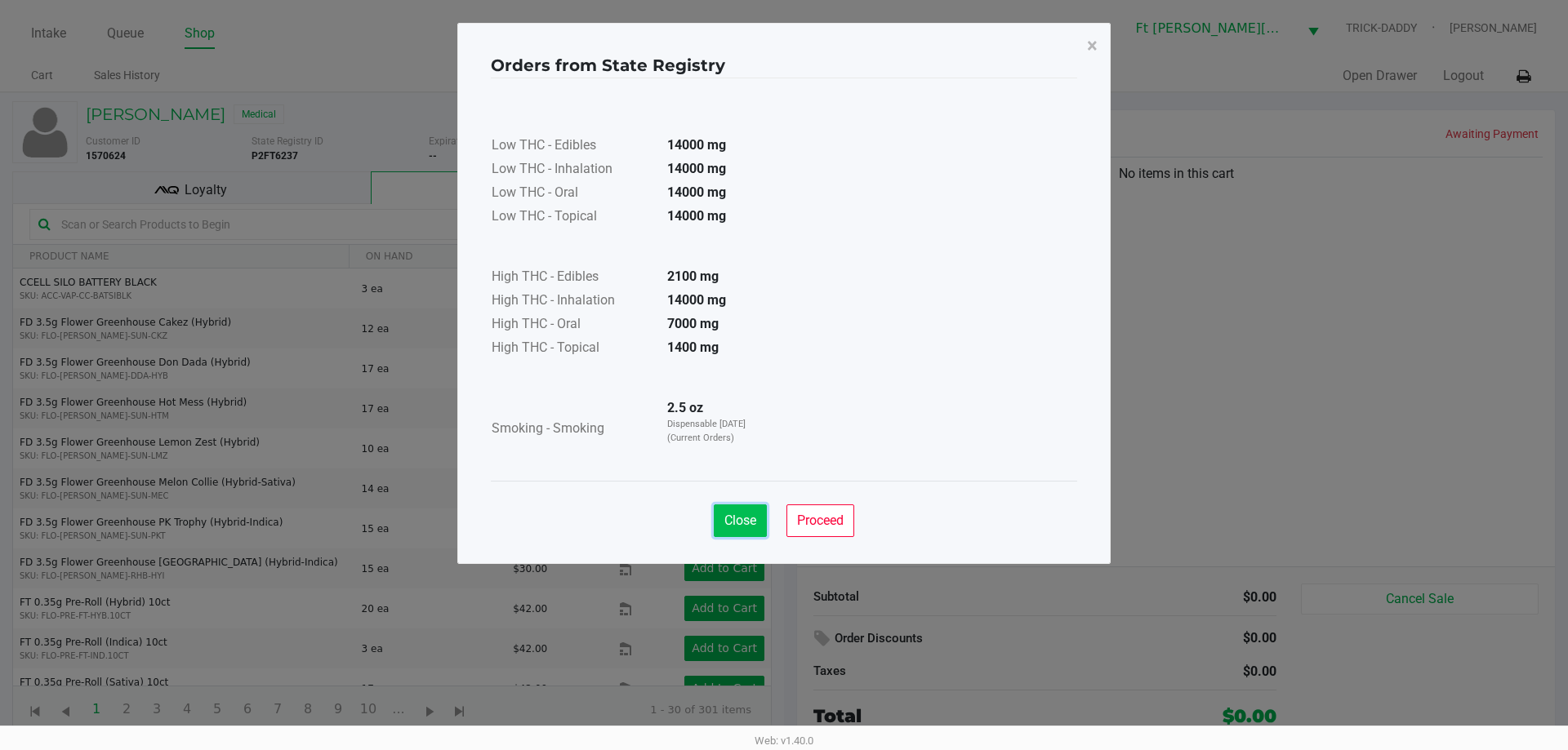
click at [741, 509] on button "Close" at bounding box center [740, 521] width 53 height 33
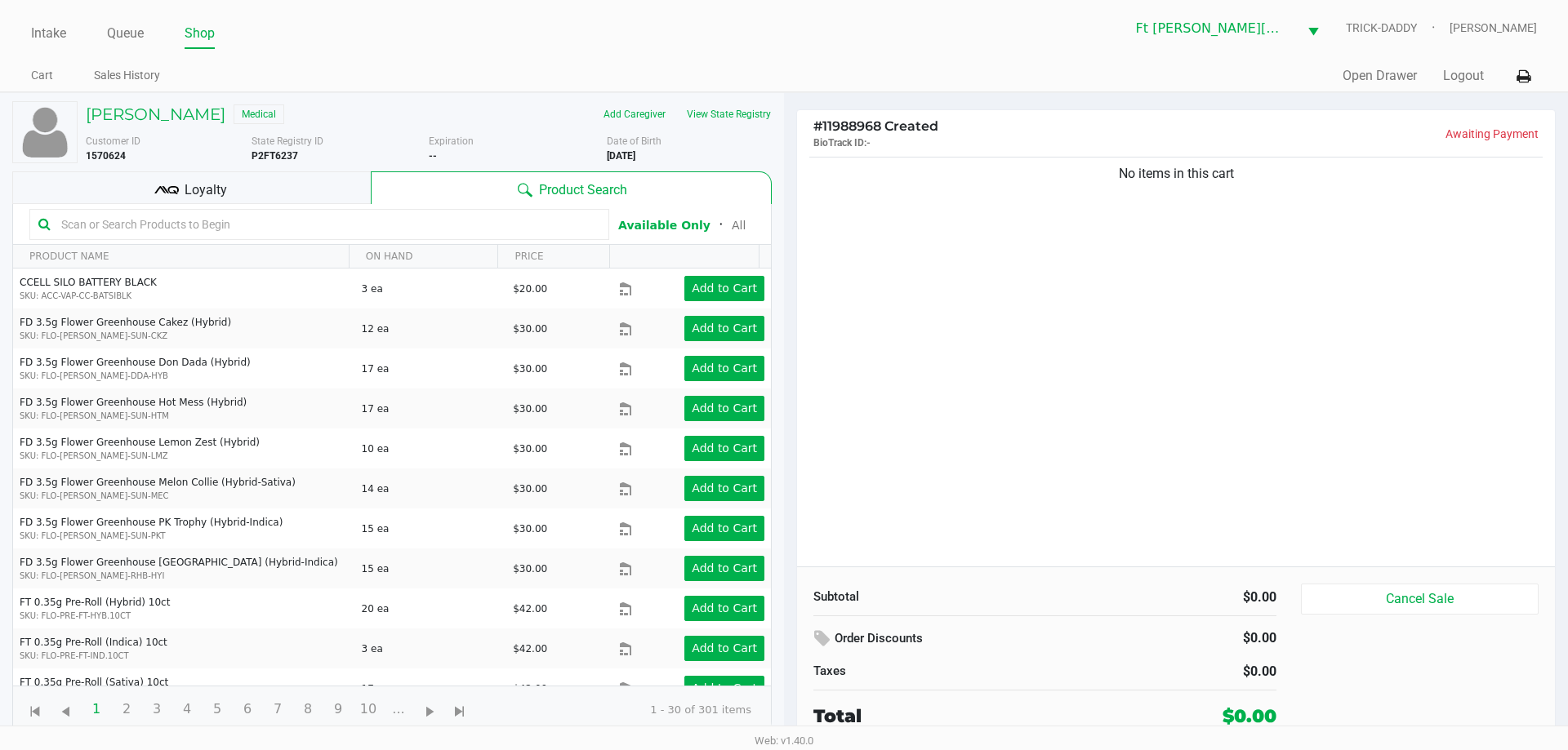
click at [1102, 299] on div "No items in this cart" at bounding box center [1176, 359] width 758 height 413
click at [286, 191] on div "Loyalty" at bounding box center [192, 188] width 359 height 33
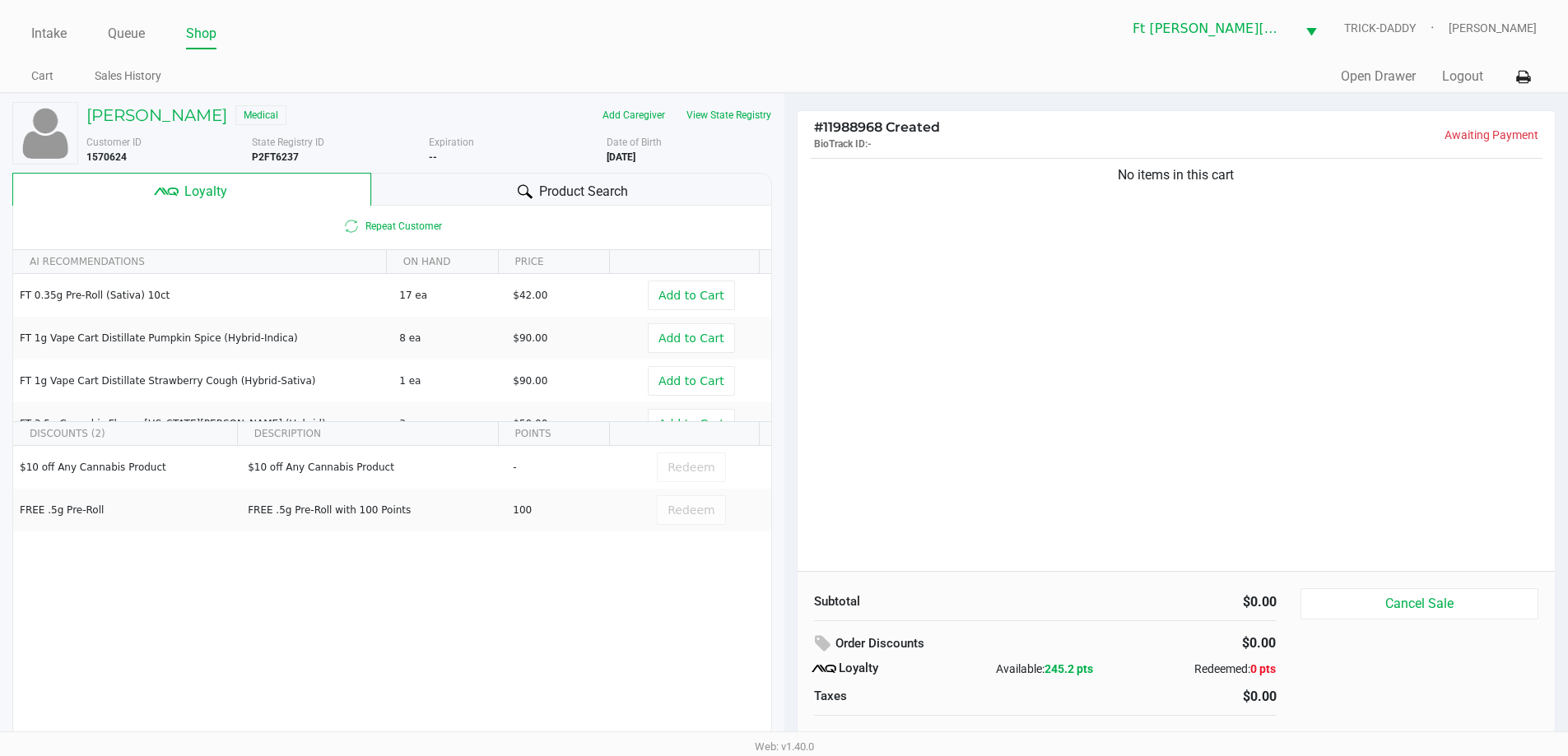
click at [1086, 376] on div "No items in this cart" at bounding box center [1176, 362] width 758 height 416
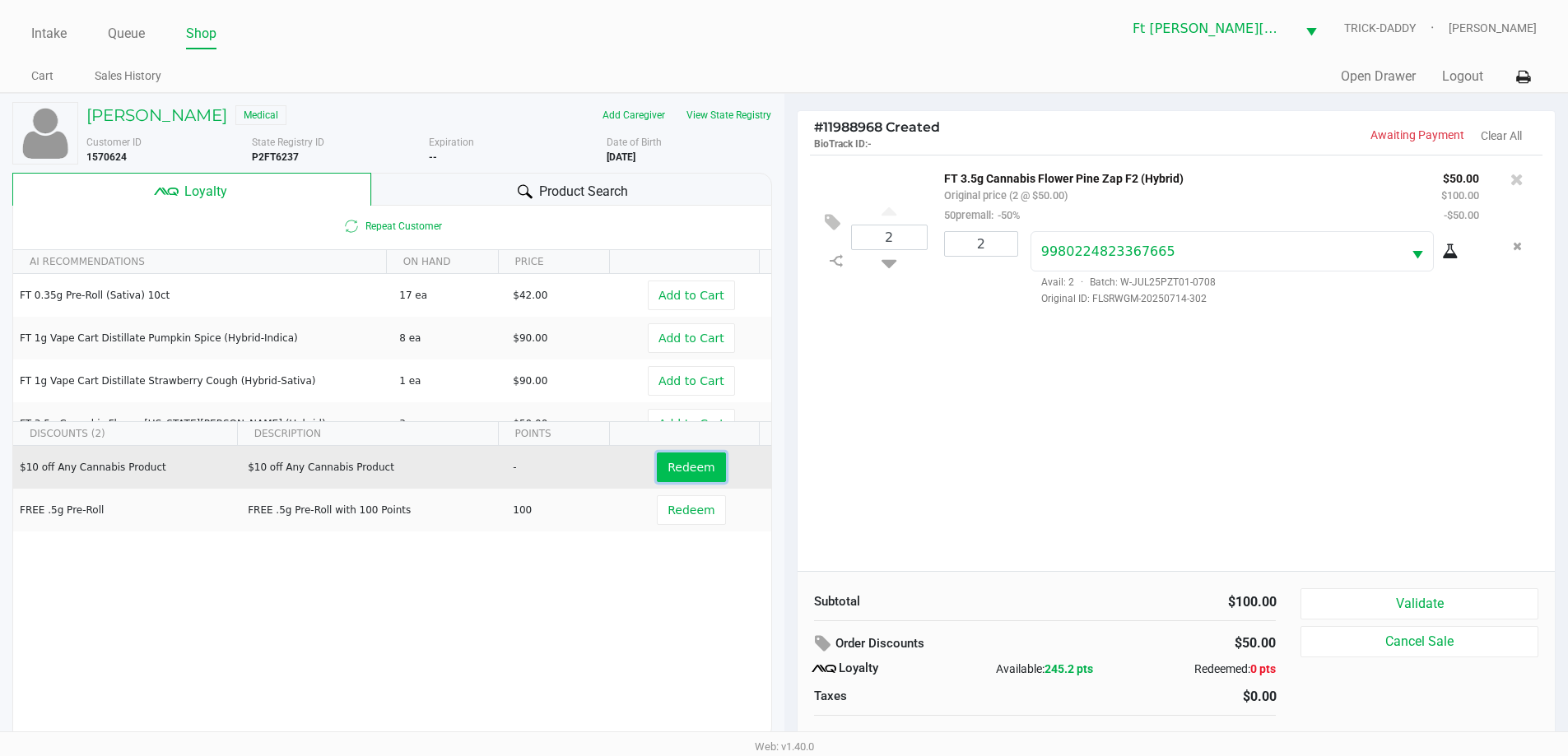
click at [690, 474] on span "Redeem" at bounding box center [691, 467] width 47 height 13
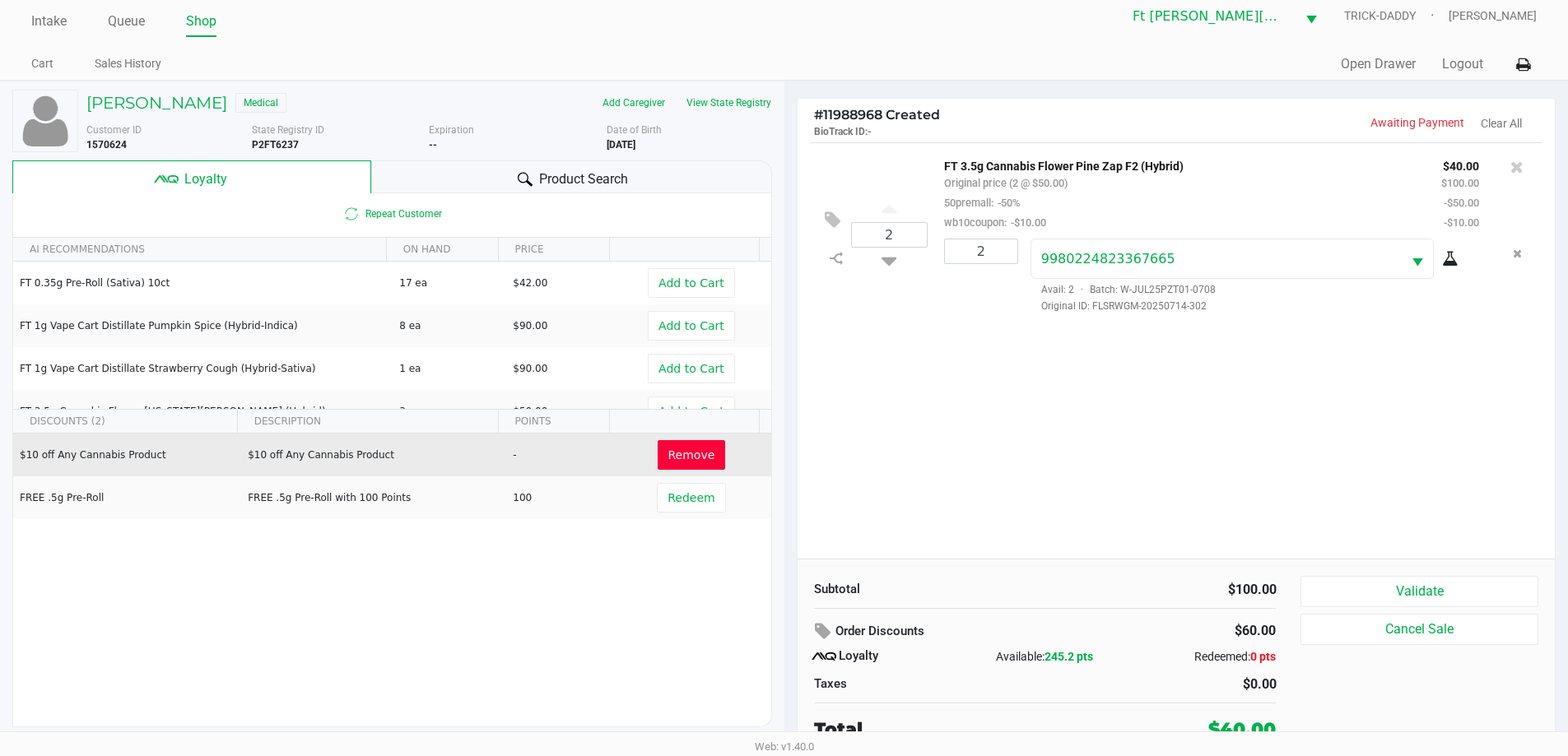
scroll to position [17, 0]
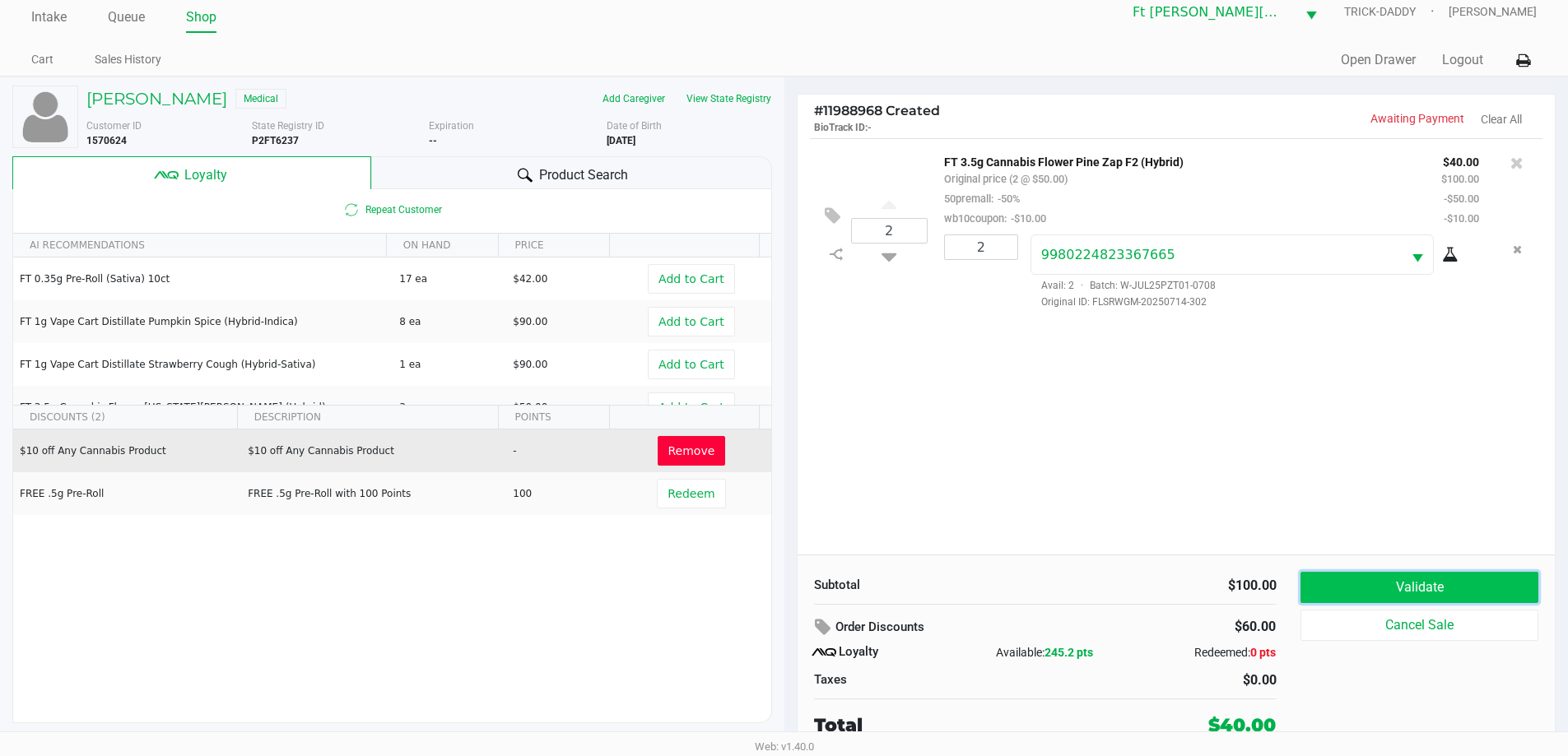
click at [1413, 581] on button "Validate" at bounding box center [1419, 588] width 237 height 31
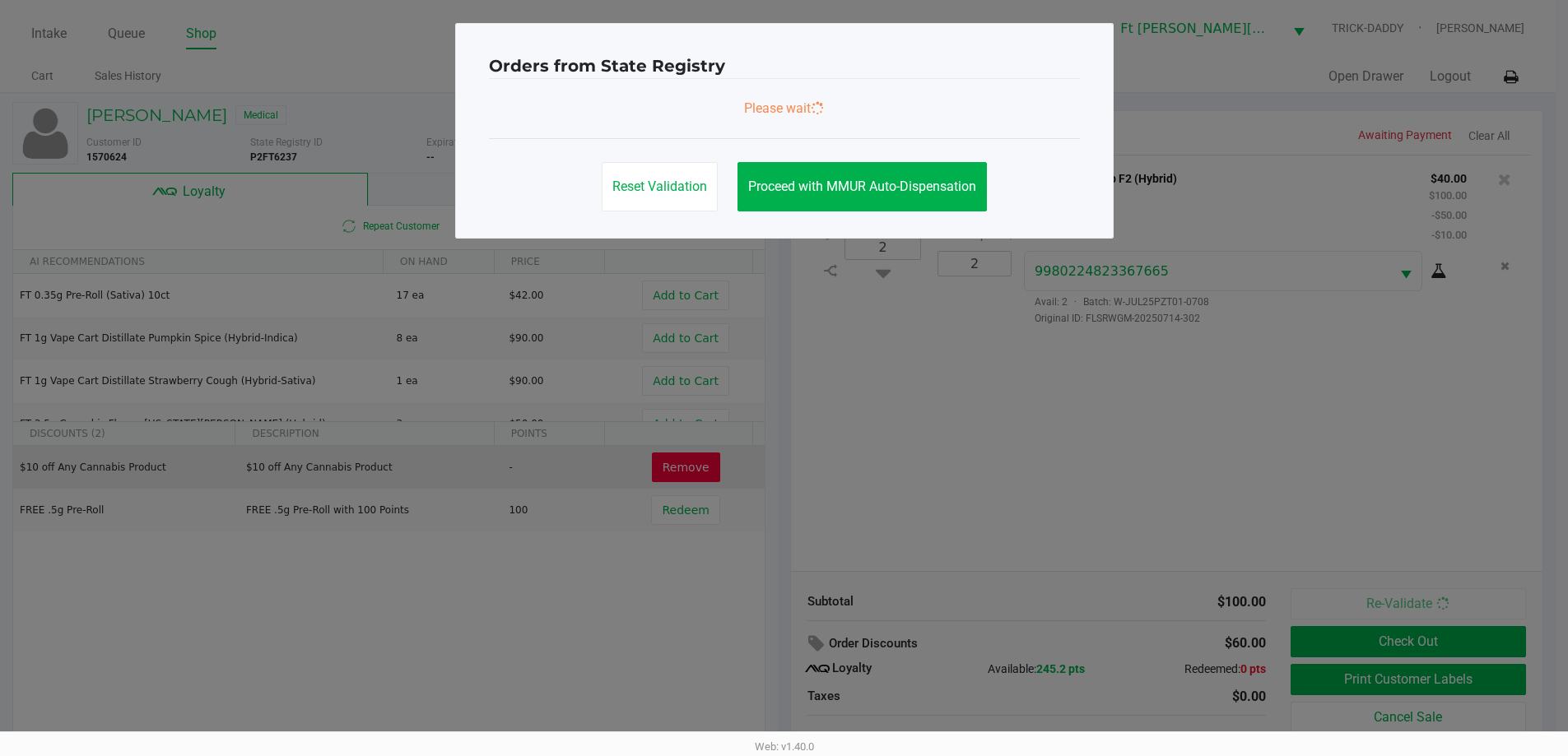
scroll to position [0, 0]
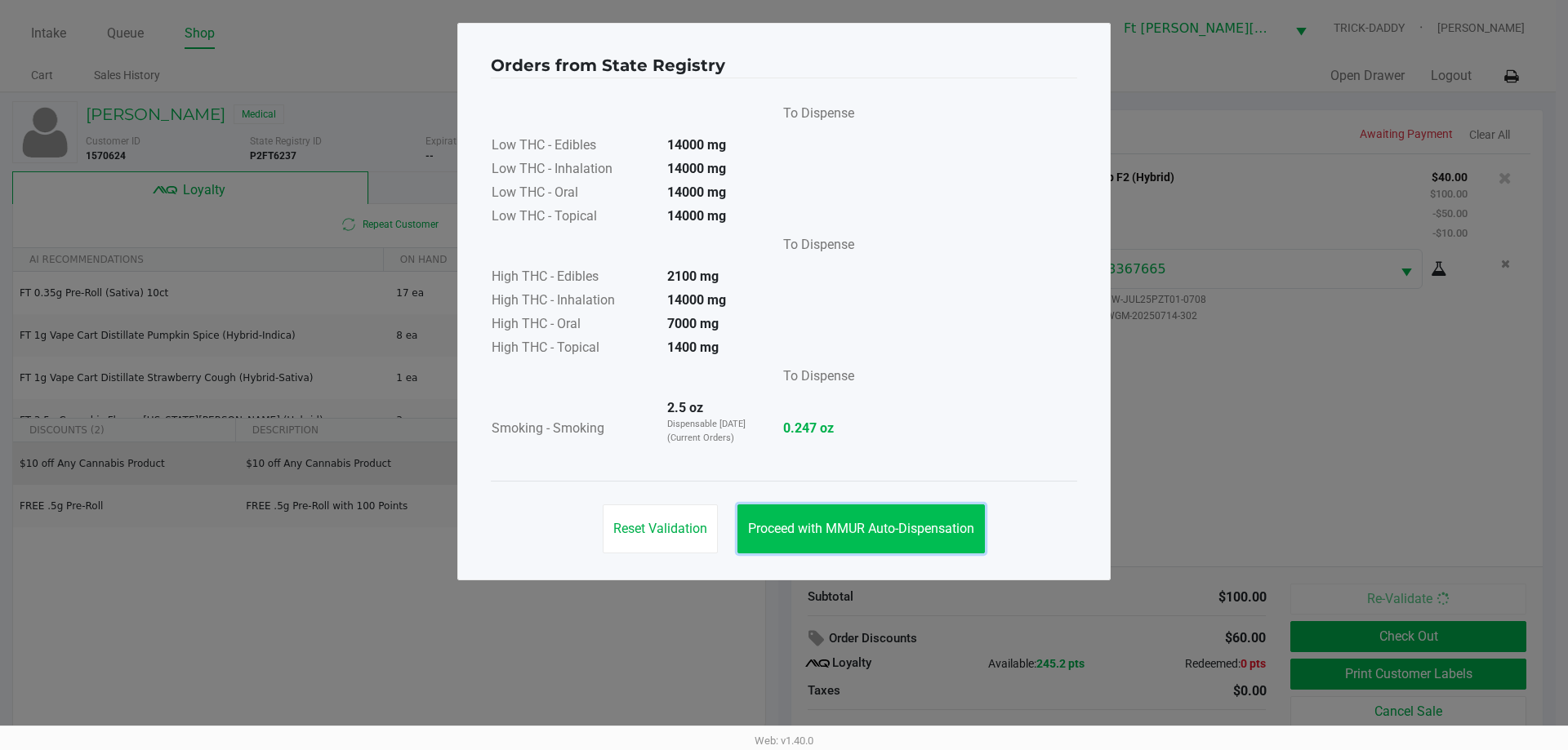
click at [933, 525] on span "Proceed with MMUR Auto-Dispensation" at bounding box center [861, 528] width 226 height 16
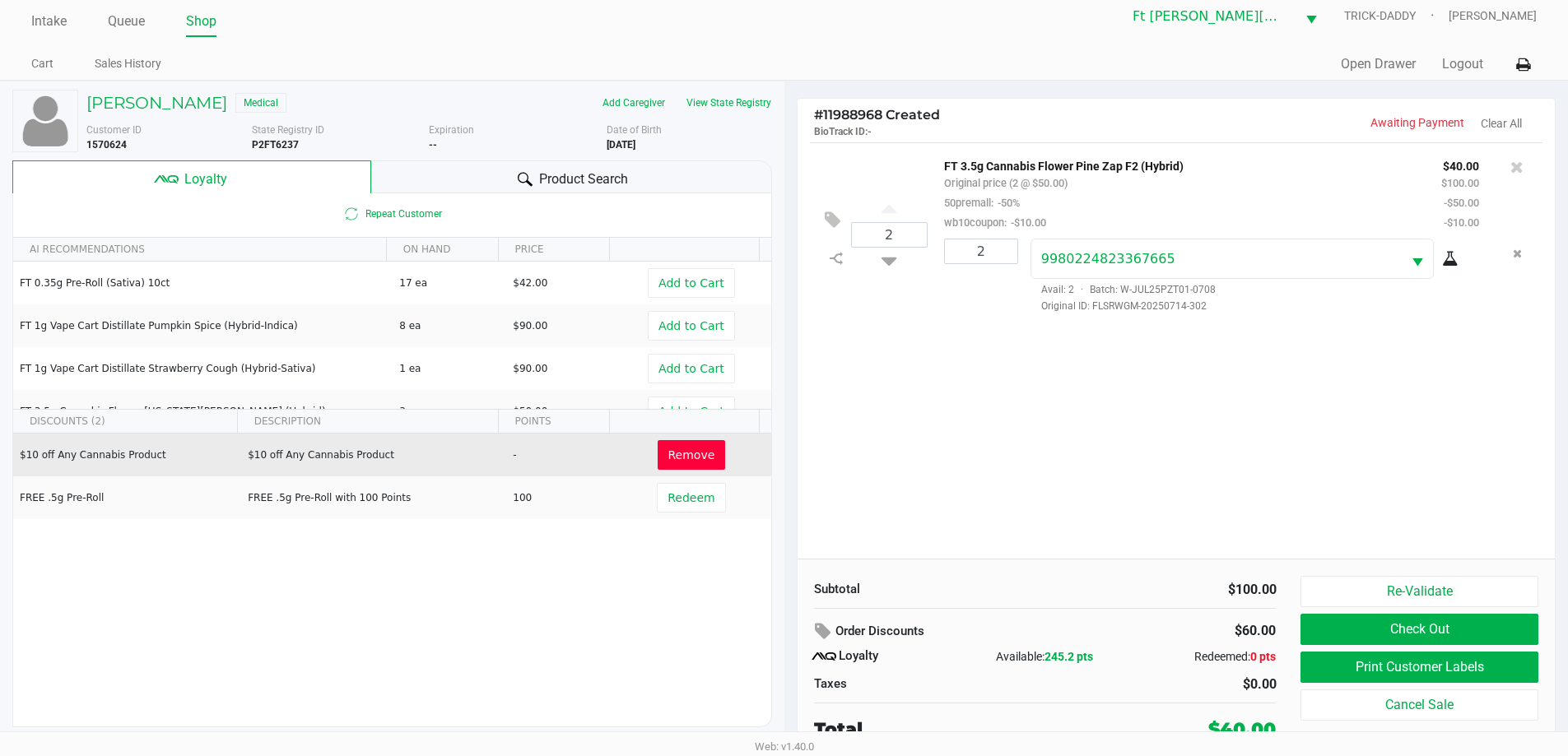
scroll to position [17, 0]
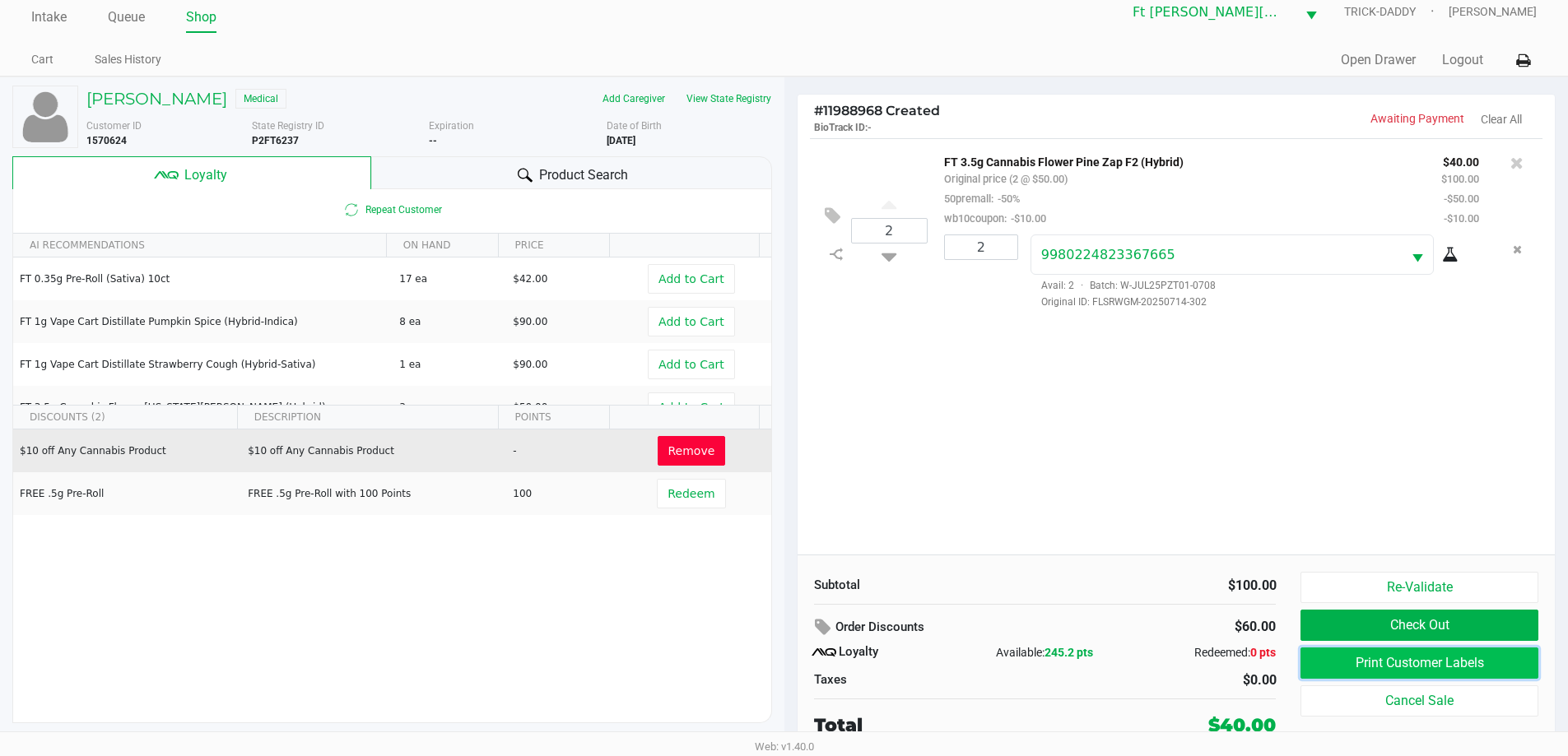
click at [1362, 657] on button "Print Customer Labels" at bounding box center [1419, 663] width 237 height 31
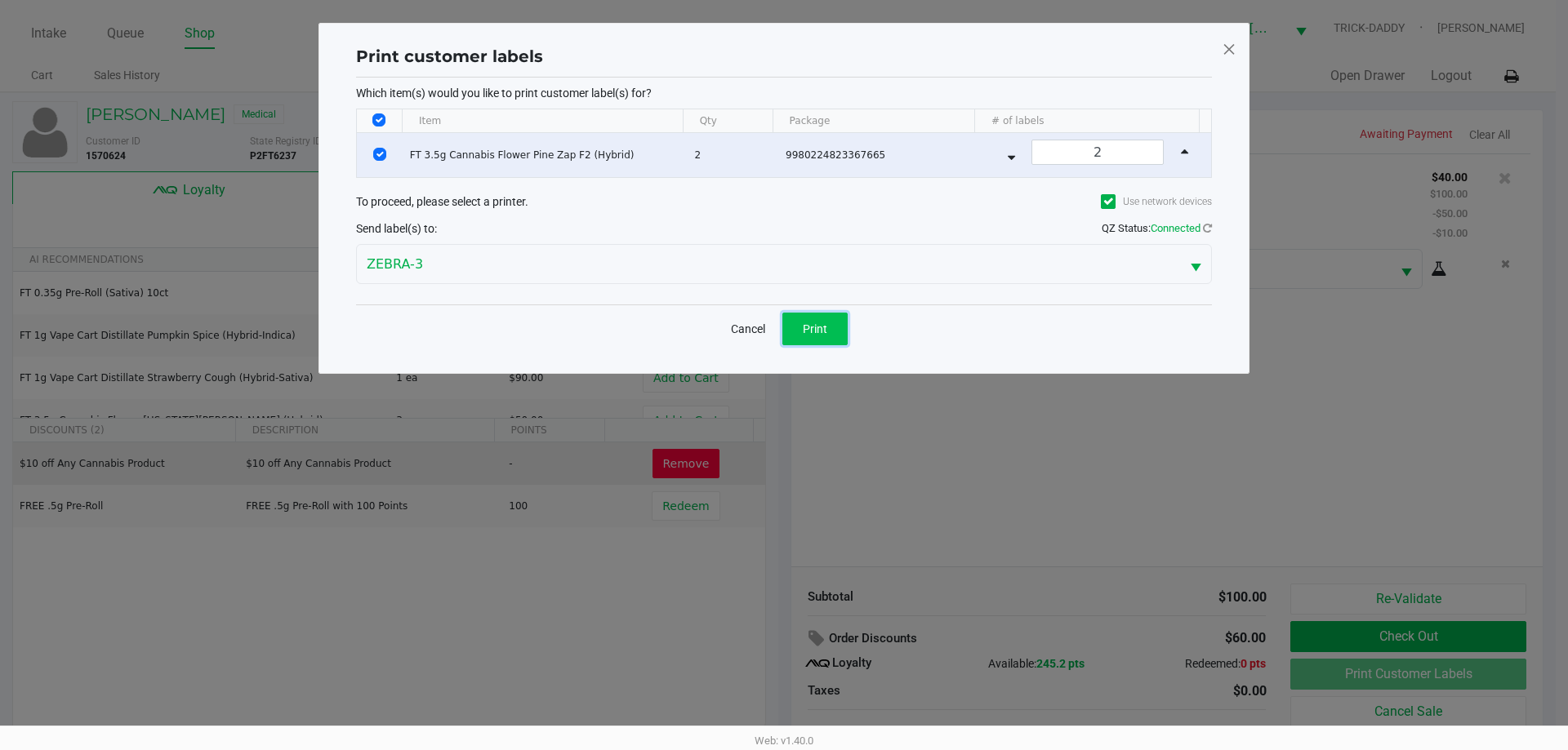
click at [814, 320] on button "Print" at bounding box center [815, 329] width 65 height 33
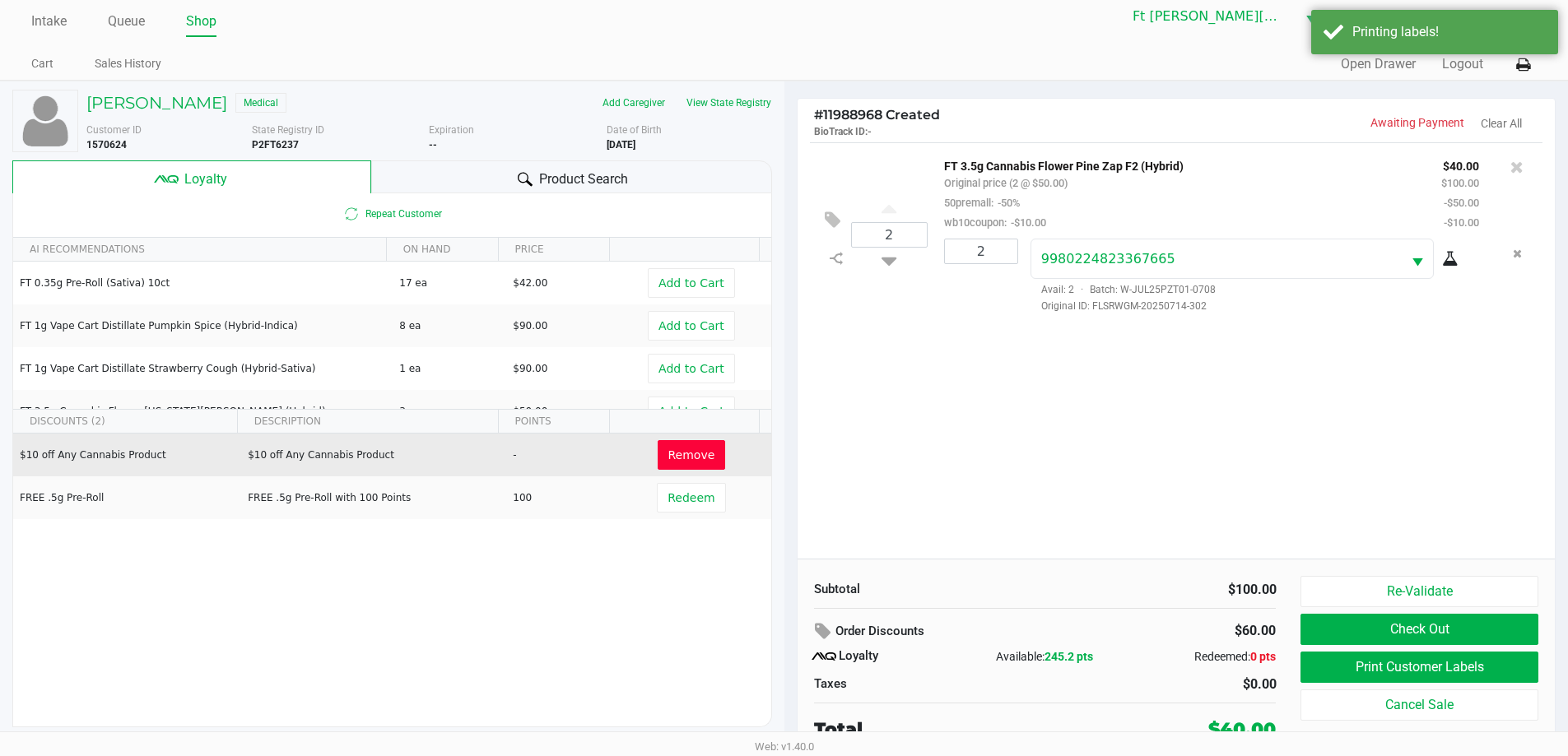
scroll to position [17, 0]
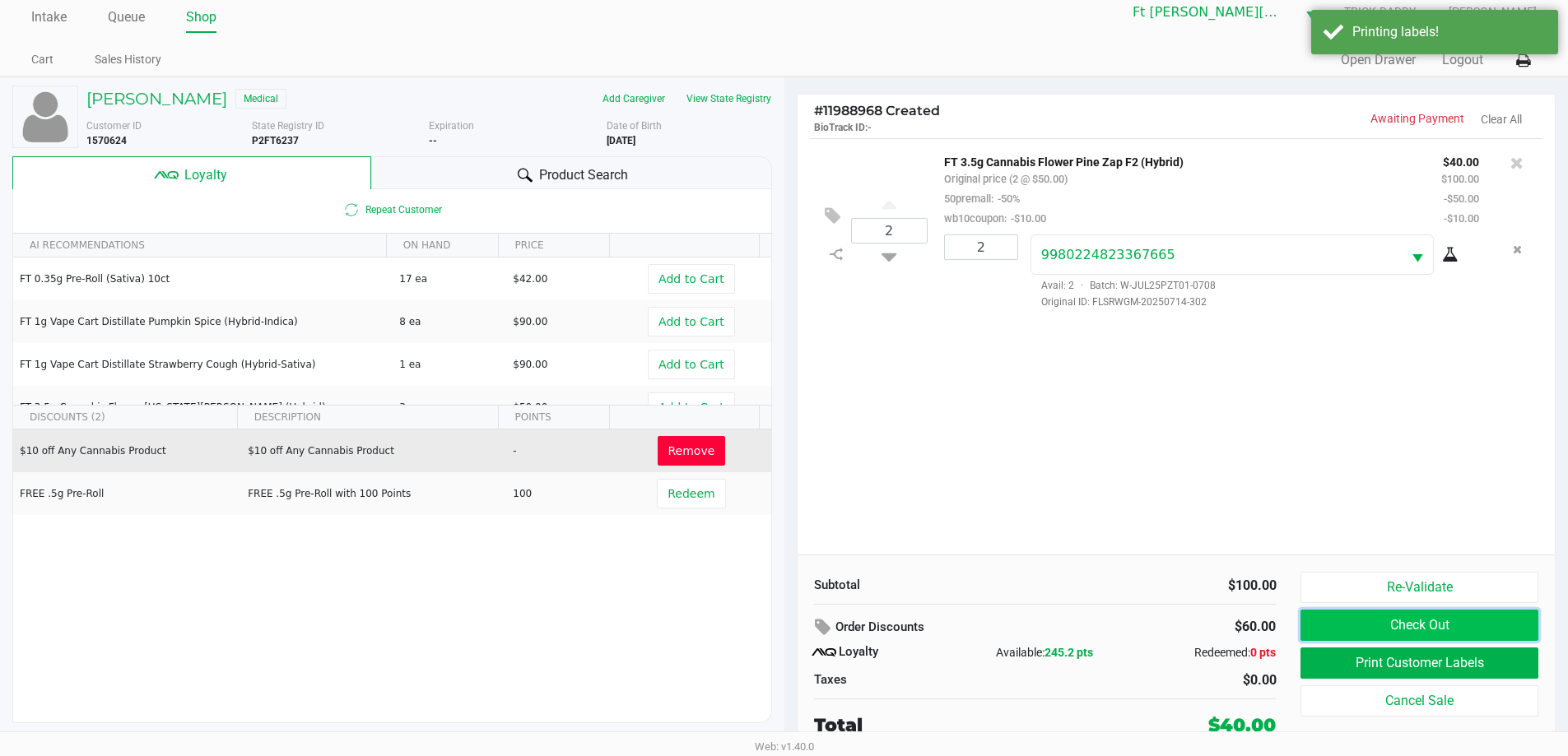
click at [1363, 618] on button "Check Out" at bounding box center [1419, 626] width 237 height 31
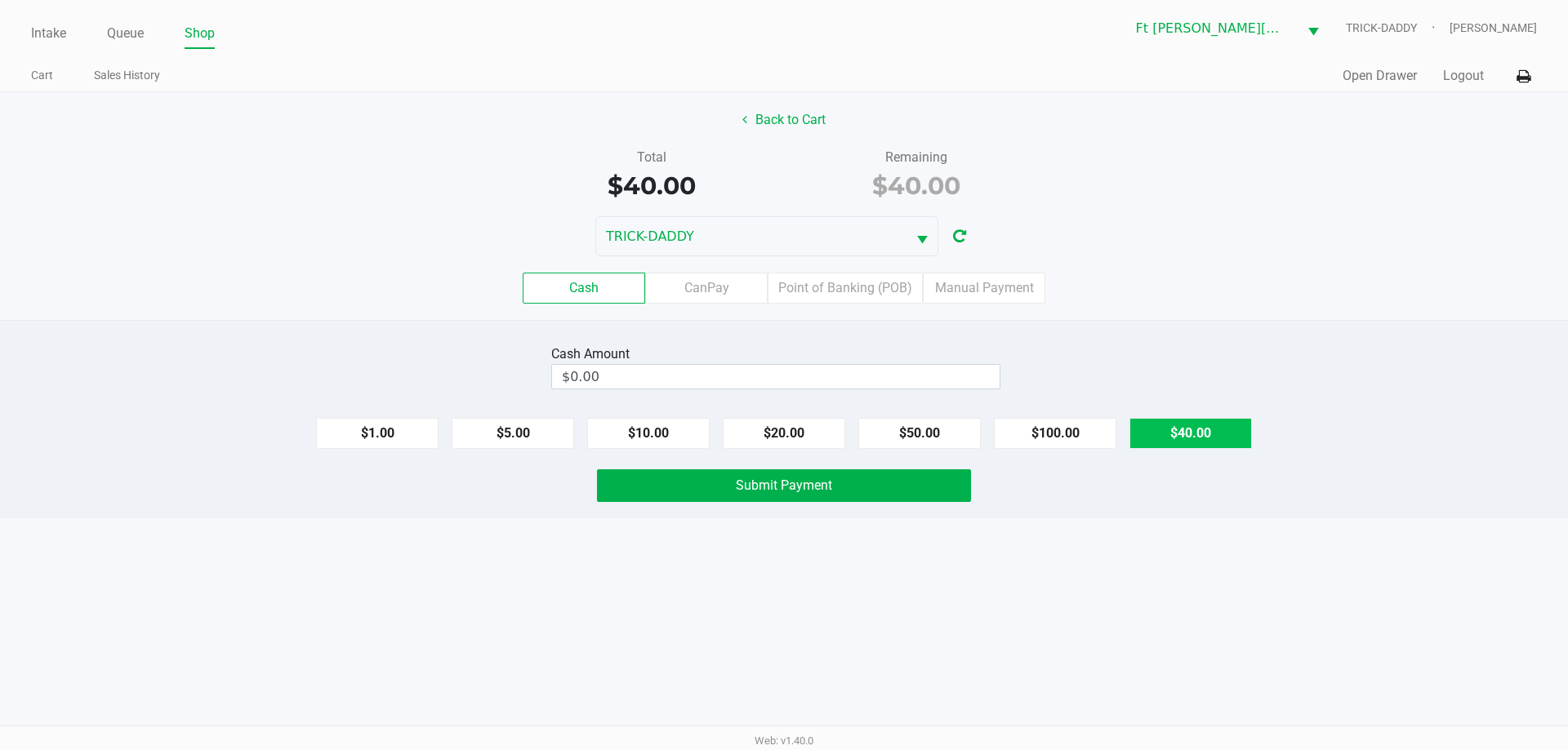
click at [1203, 429] on button "$40.00" at bounding box center [1191, 433] width 122 height 31
type input "$40.00"
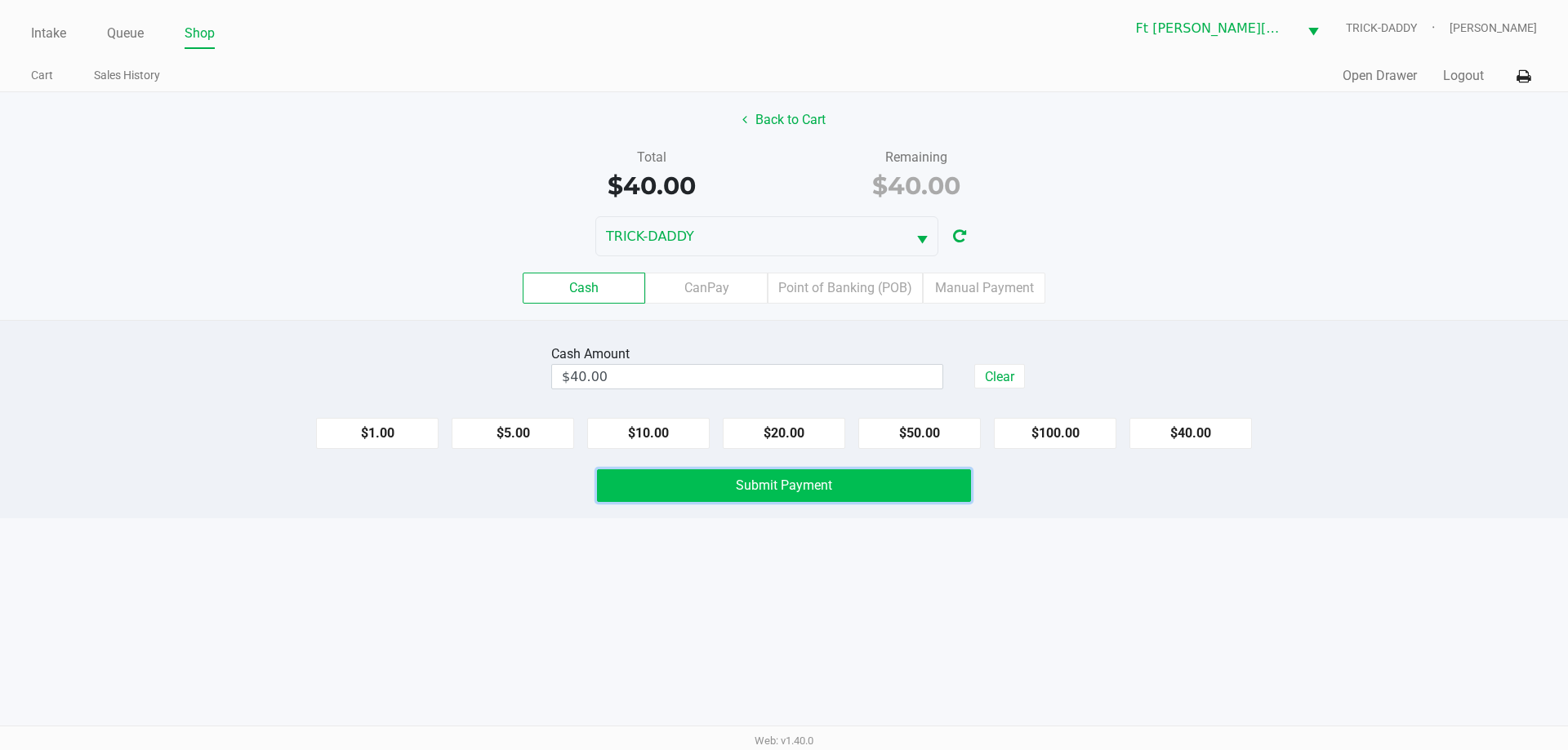
click at [714, 490] on button "Submit Payment" at bounding box center [784, 486] width 374 height 33
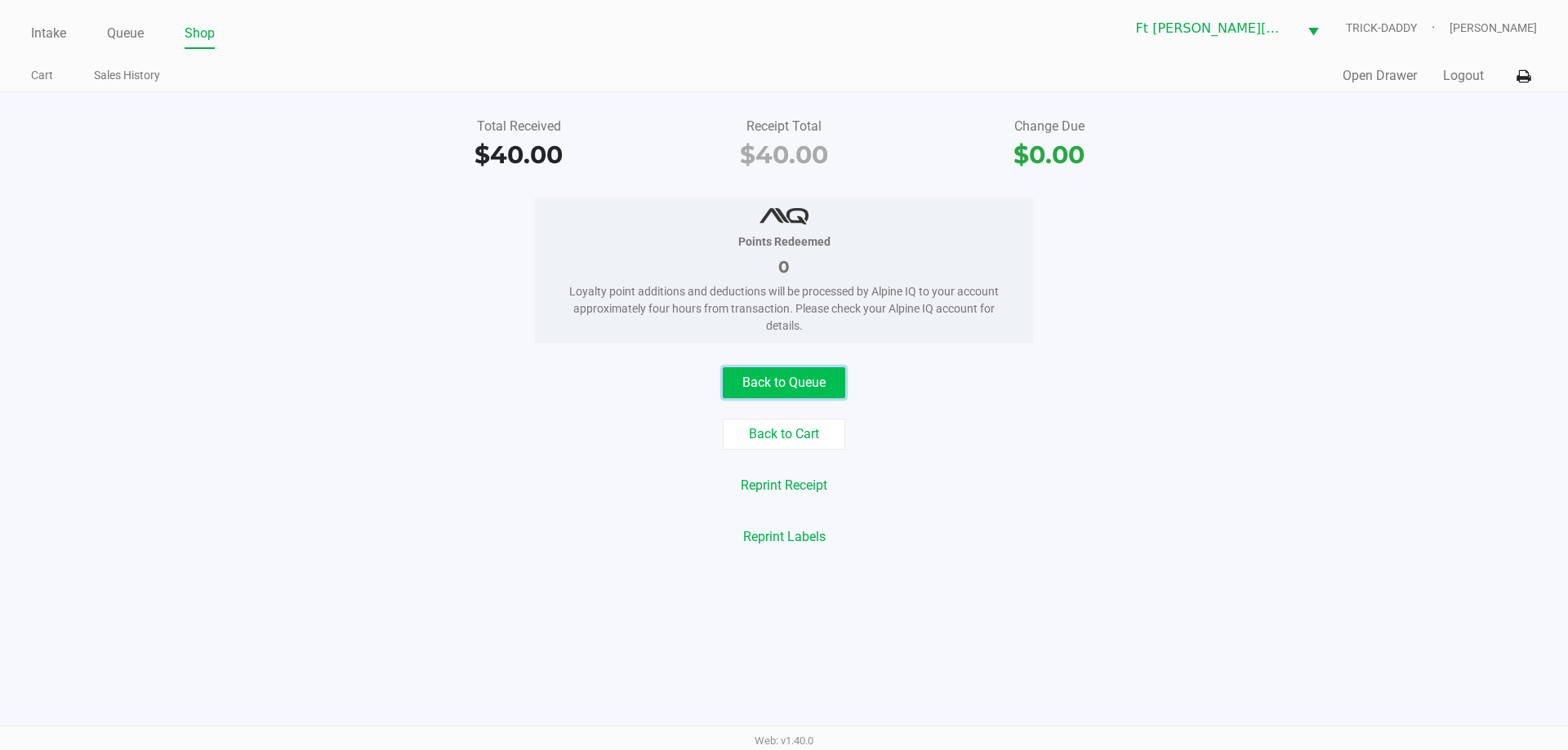
click at [819, 382] on button "Back to Queue" at bounding box center [784, 383] width 122 height 31
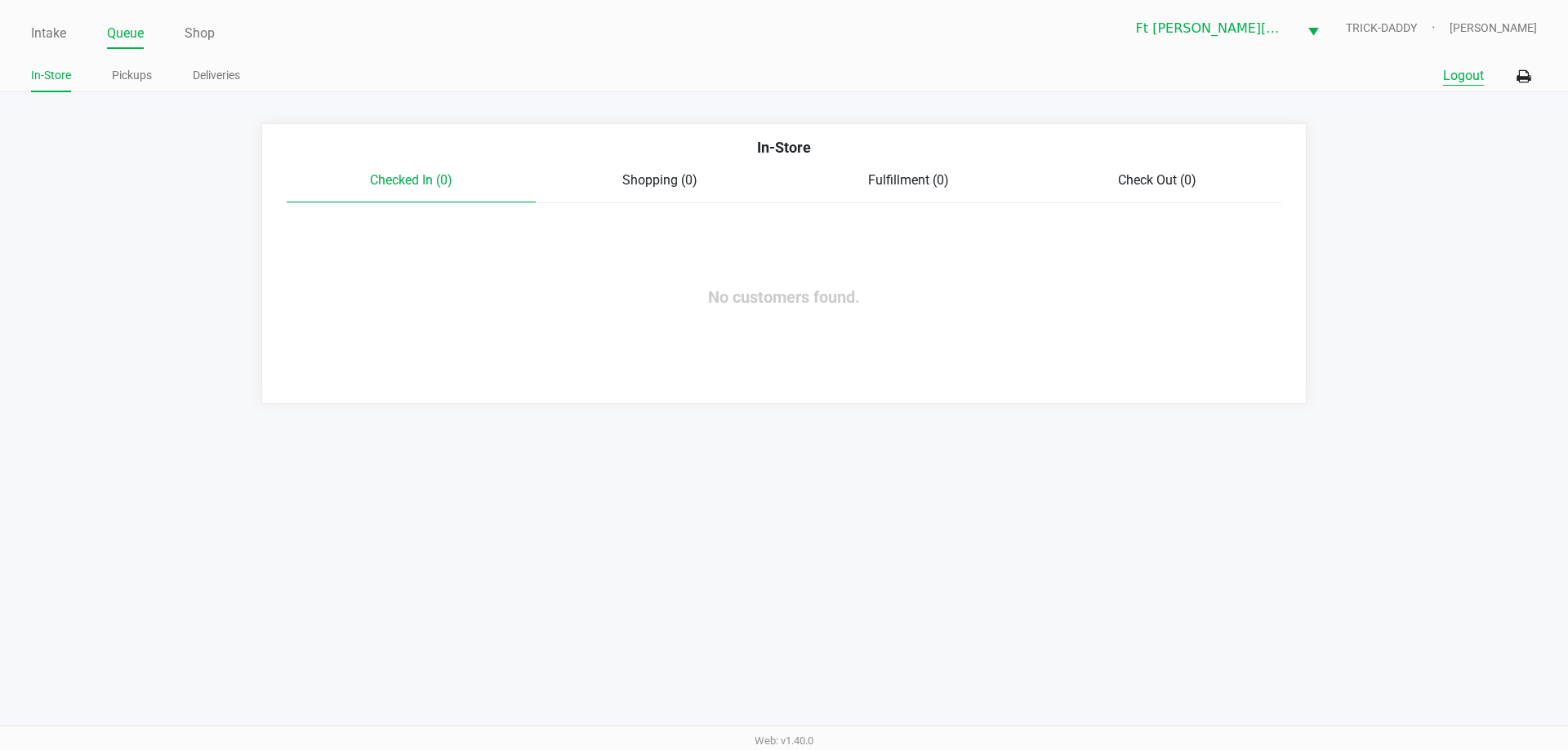
click at [1470, 78] on button "Logout" at bounding box center [1464, 76] width 41 height 19
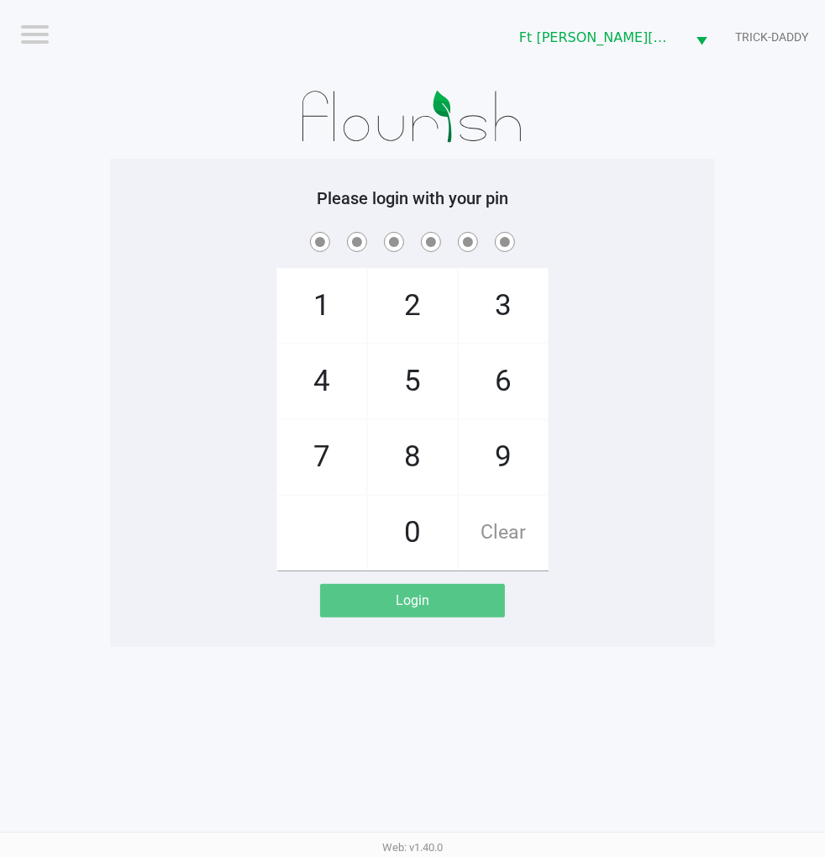
click at [702, 398] on div "1 4 7 2 5 8 0 3 6 9 Clear" at bounding box center [412, 400] width 605 height 342
checkbox input "true"
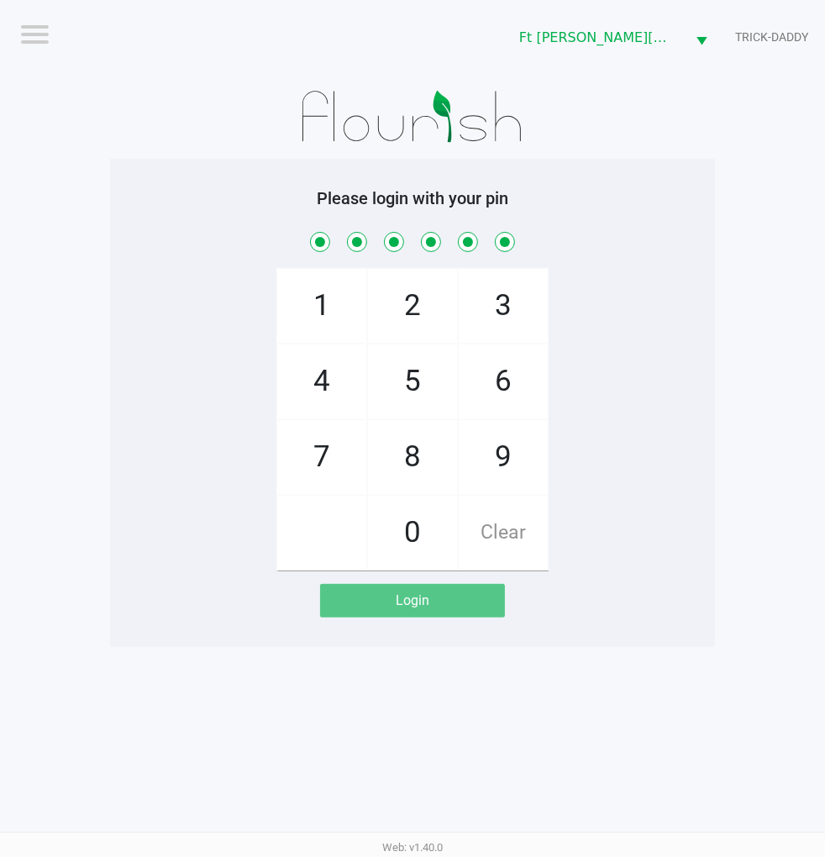
checkbox input "true"
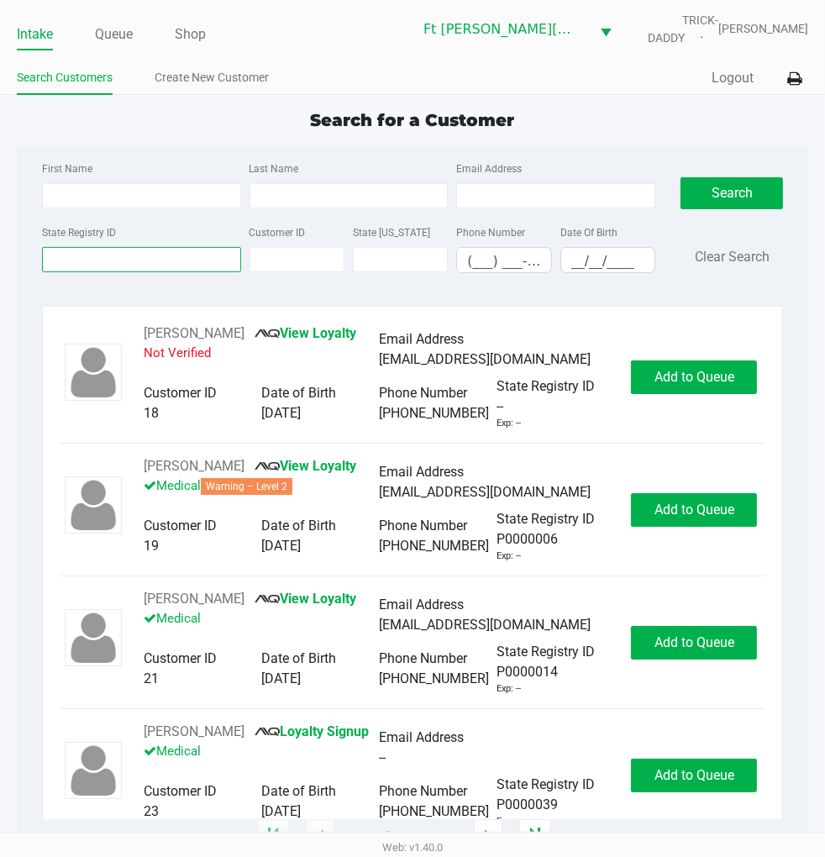
click at [163, 252] on input "State Registry ID" at bounding box center [141, 259] width 199 height 25
click at [115, 27] on link "Queue" at bounding box center [114, 35] width 38 height 24
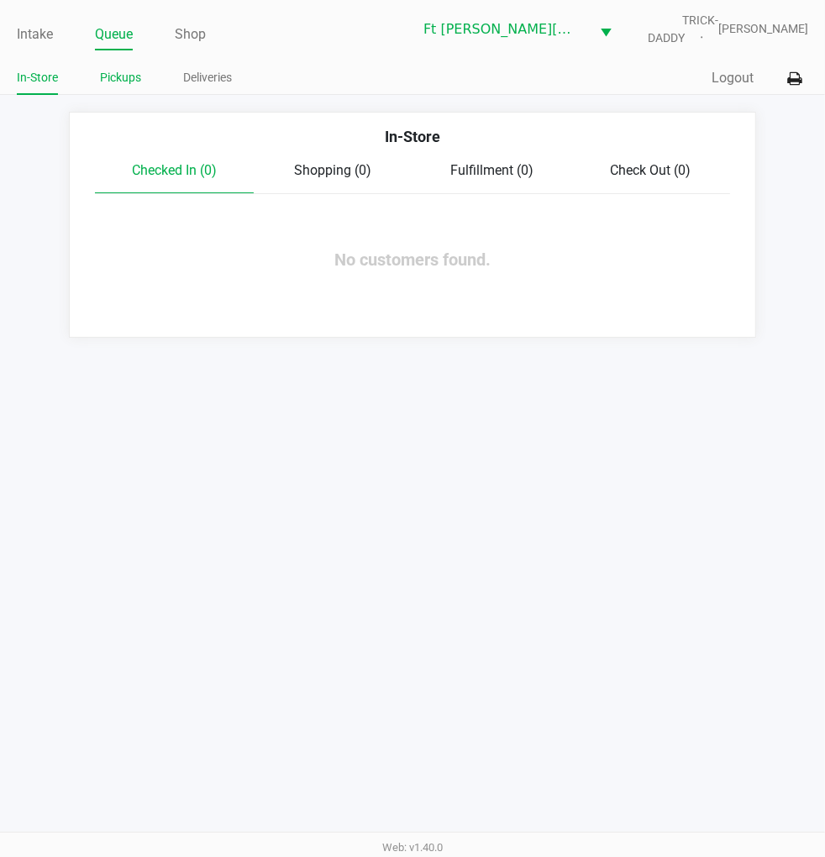
click at [133, 76] on link "Pickups" at bounding box center [120, 77] width 41 height 21
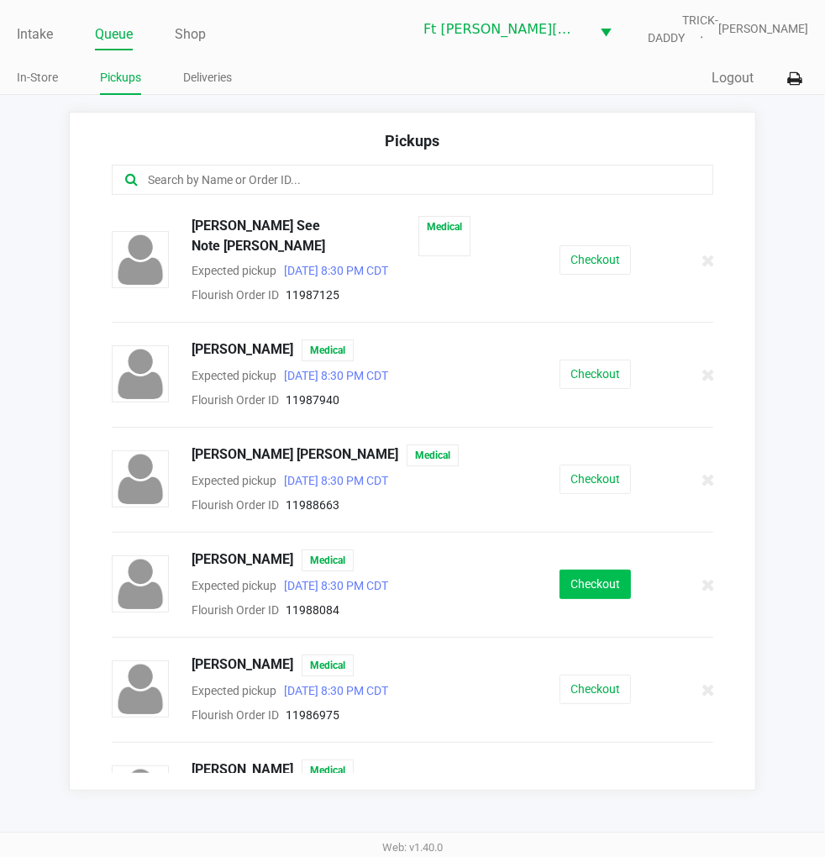
click at [581, 570] on button "Checkout" at bounding box center [595, 584] width 71 height 29
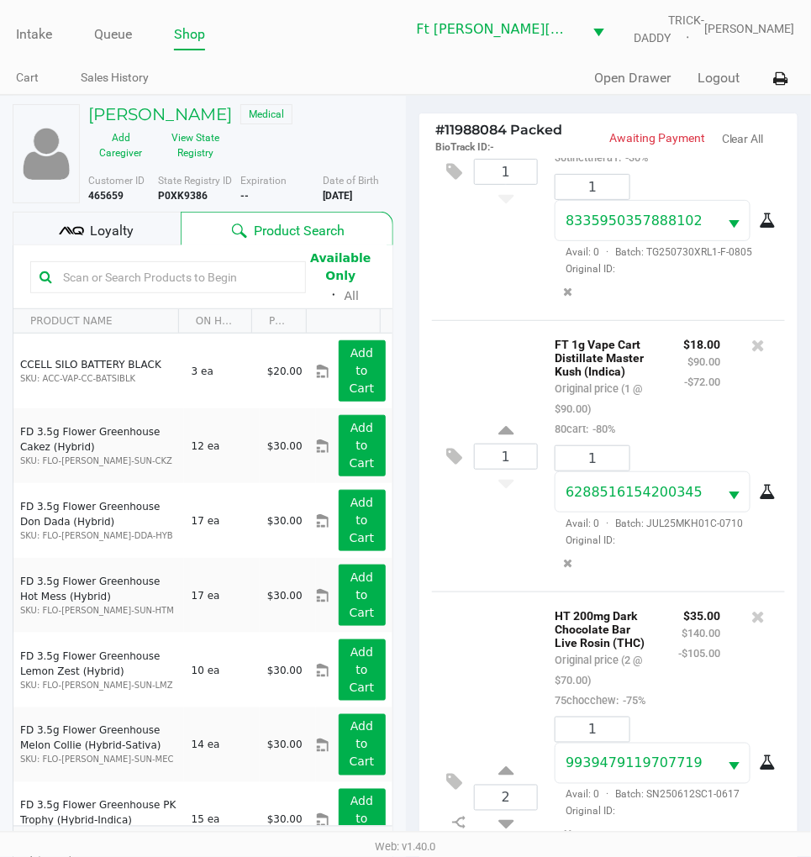
scroll to position [348, 0]
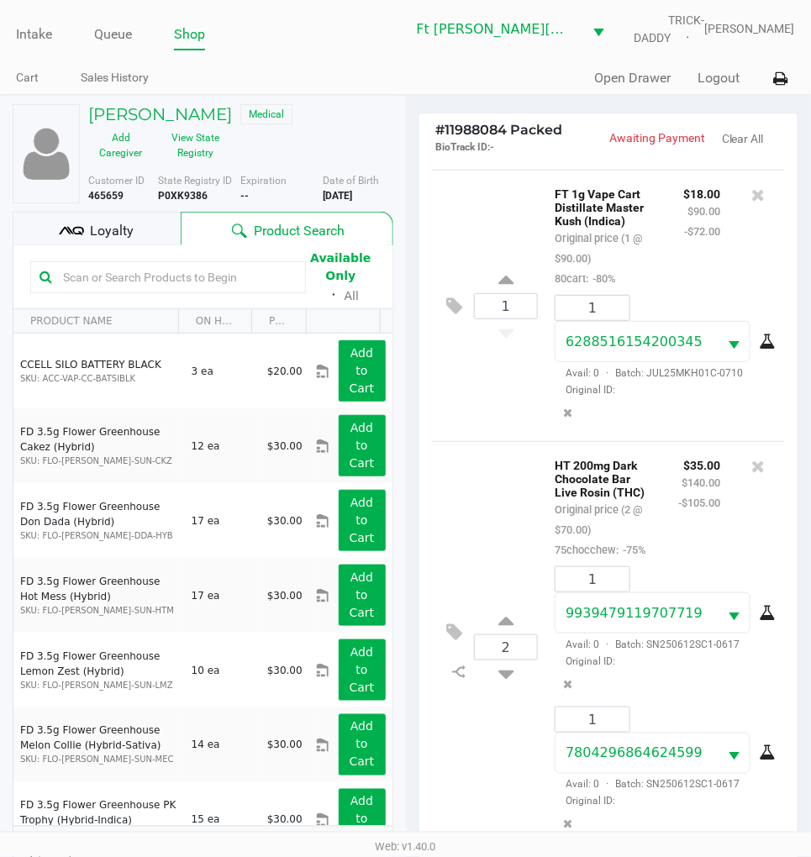
click at [96, 234] on span "Loyalty" at bounding box center [112, 231] width 44 height 20
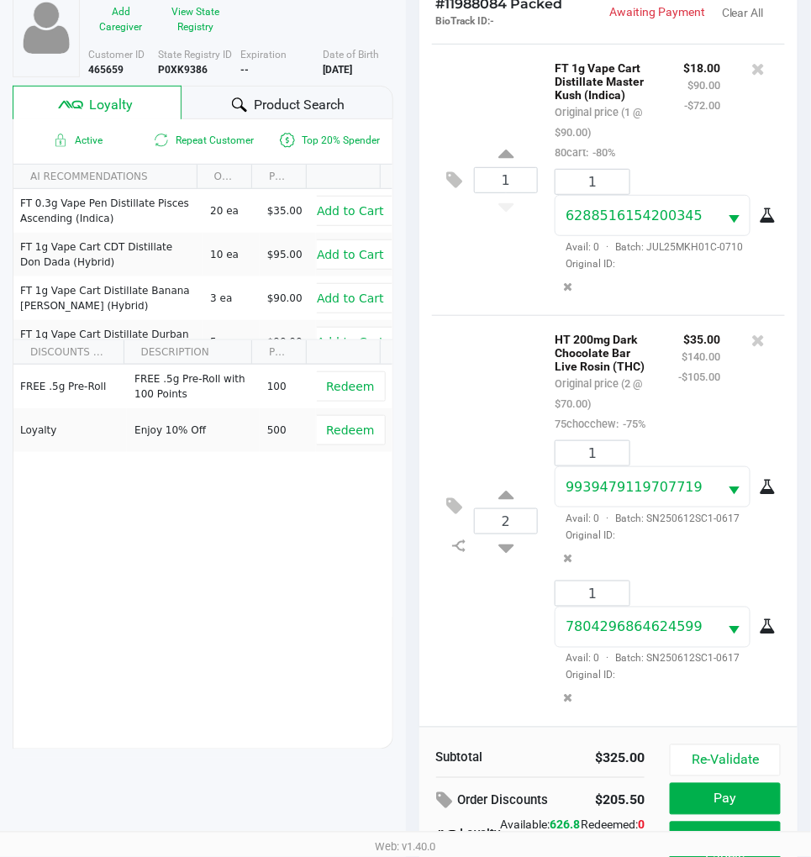
scroll to position [221, 0]
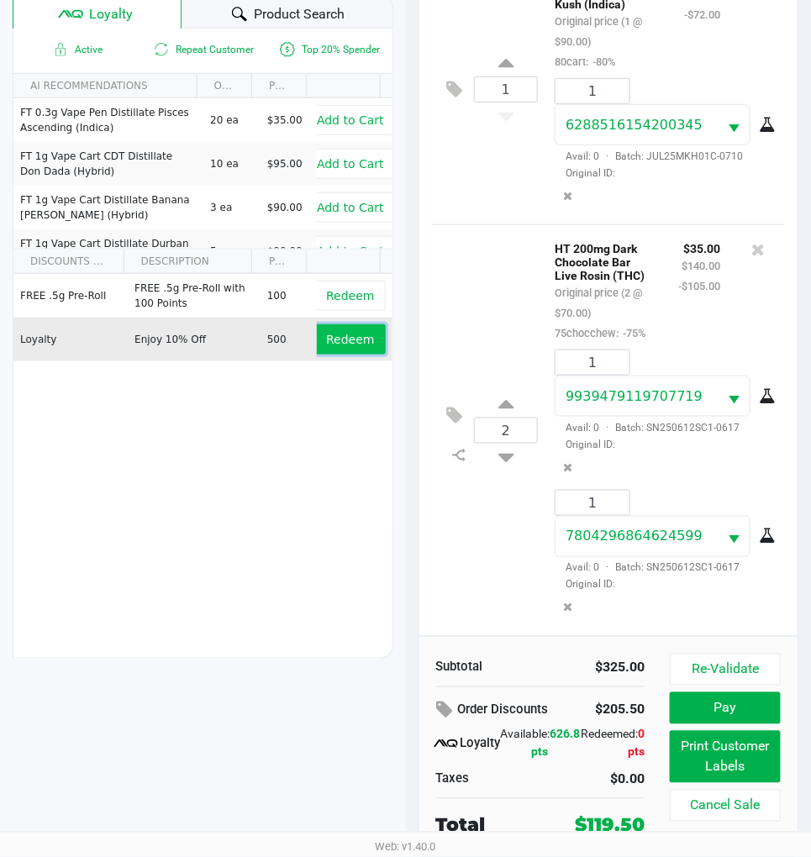
click at [341, 339] on span "Redeem" at bounding box center [350, 339] width 48 height 13
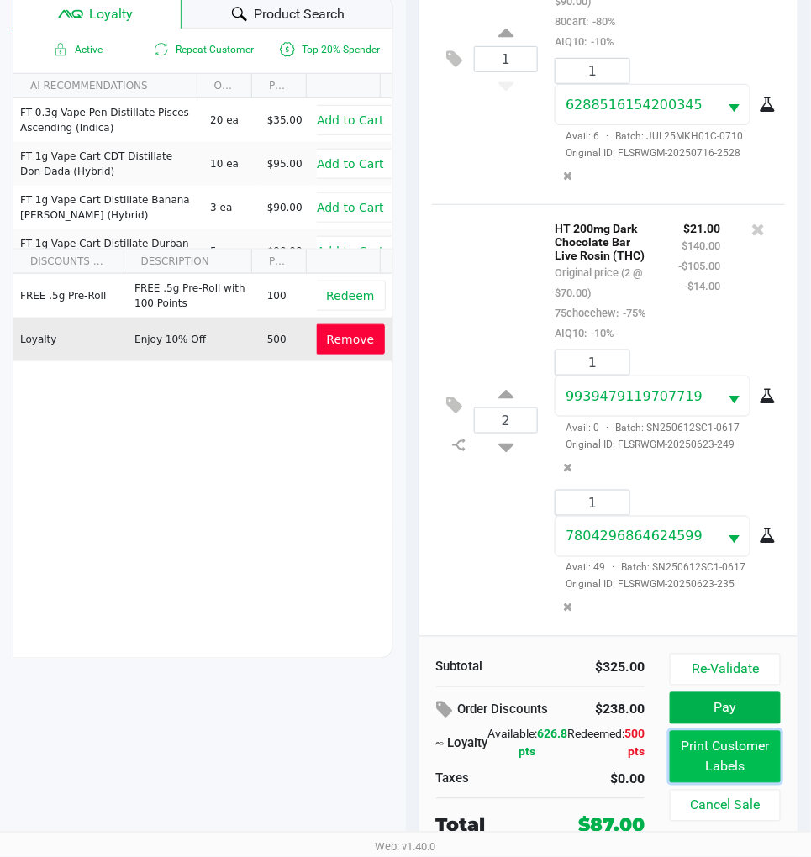
click at [720, 749] on button "Print Customer Labels" at bounding box center [725, 757] width 111 height 52
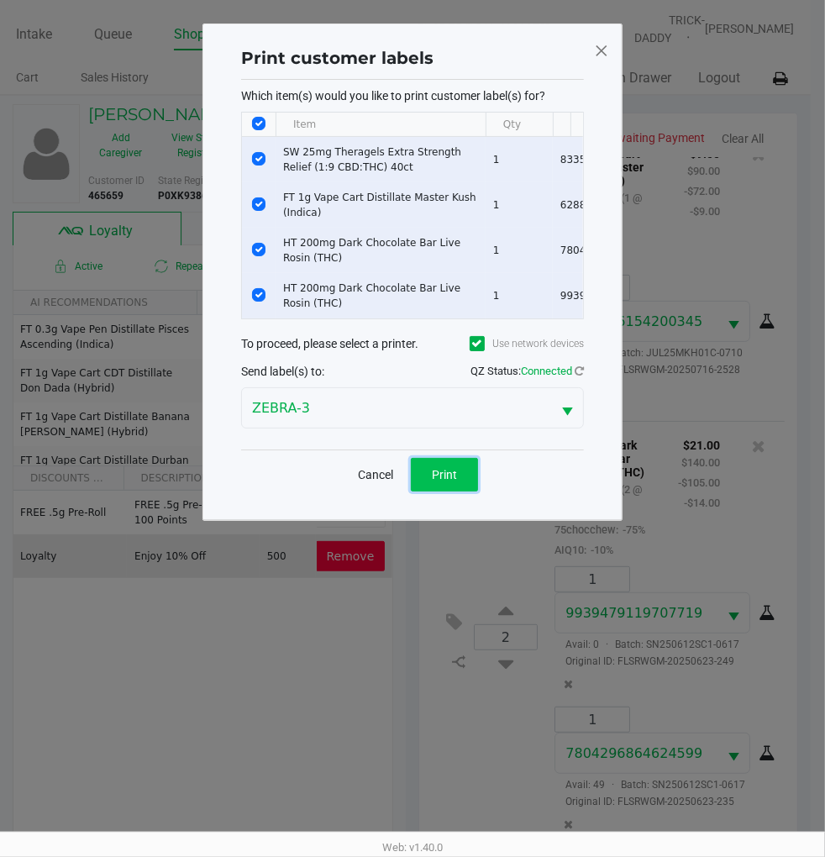
click at [452, 482] on span "Print" at bounding box center [444, 474] width 25 height 13
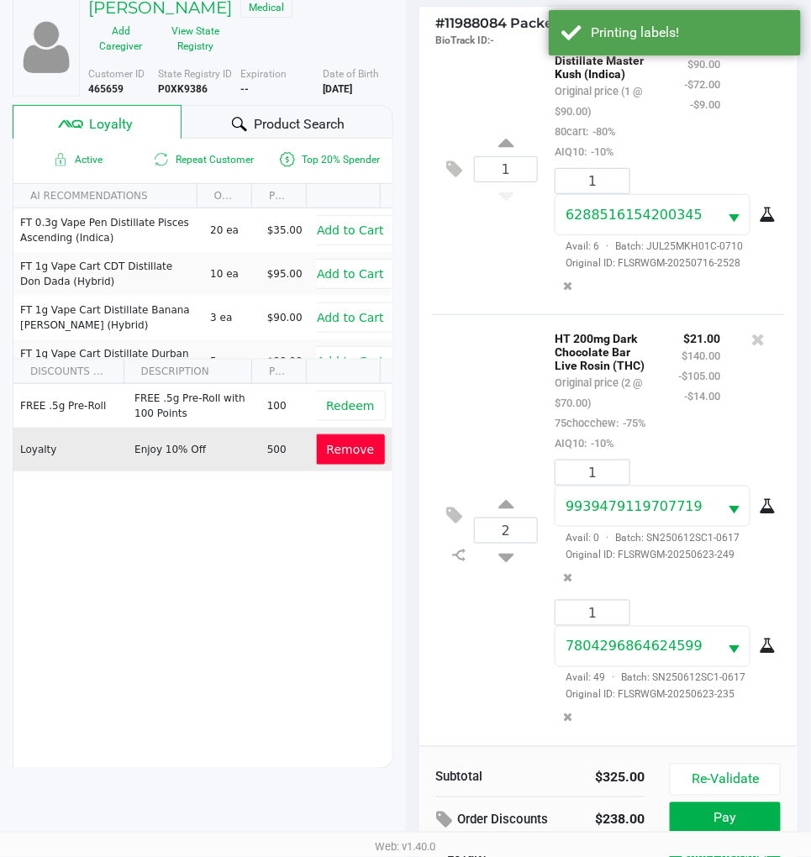
scroll to position [221, 0]
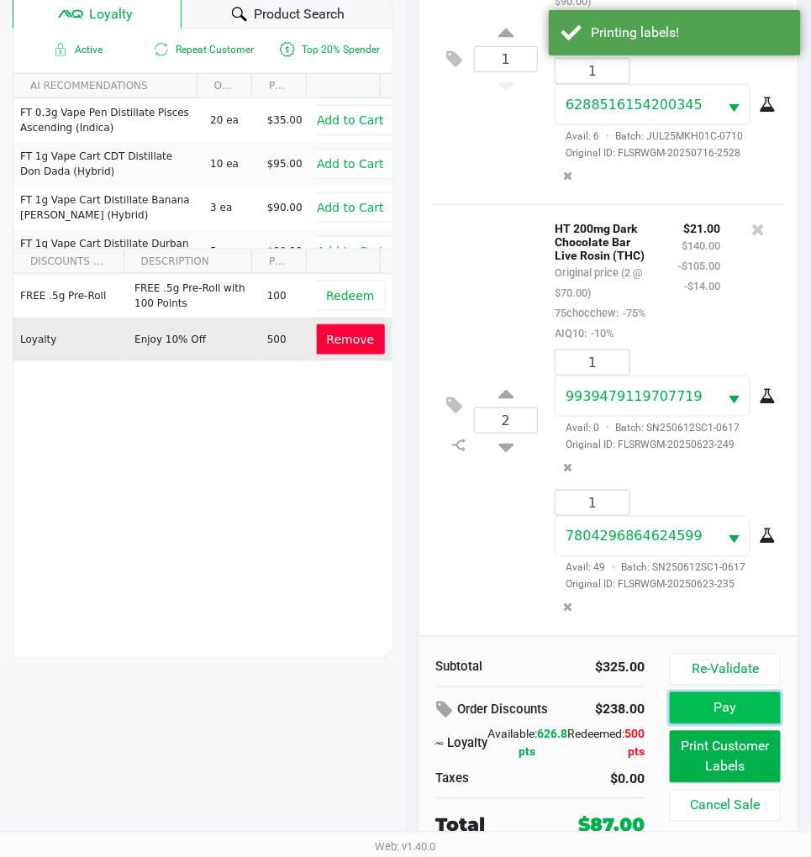
click at [753, 698] on button "Pay" at bounding box center [725, 708] width 111 height 32
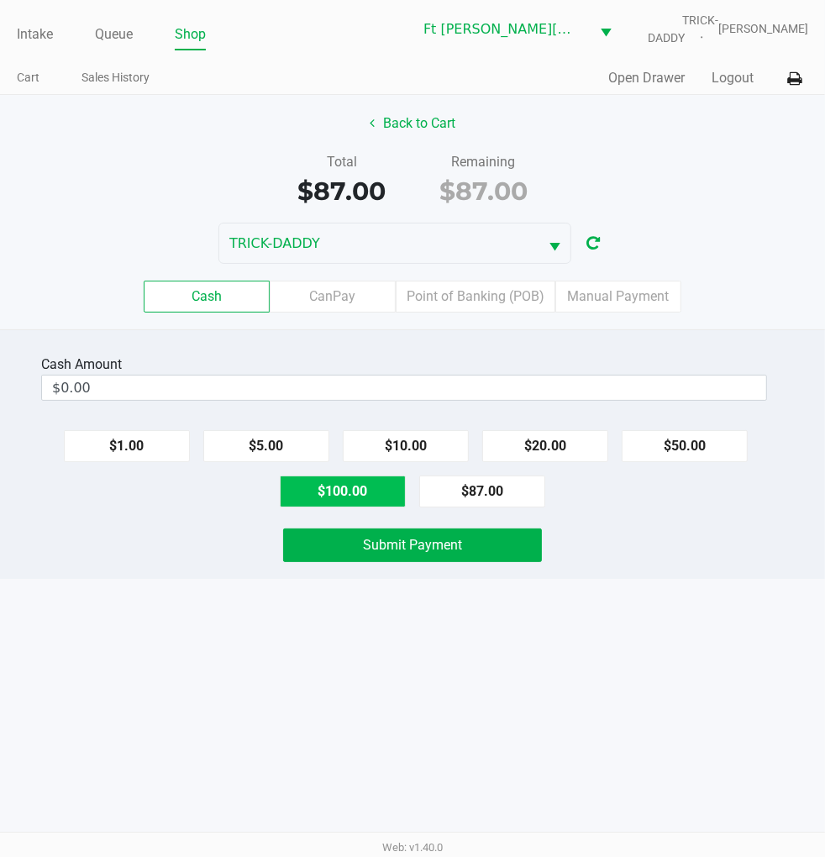
click at [354, 488] on button "$100.00" at bounding box center [343, 492] width 126 height 32
type input "$100.00"
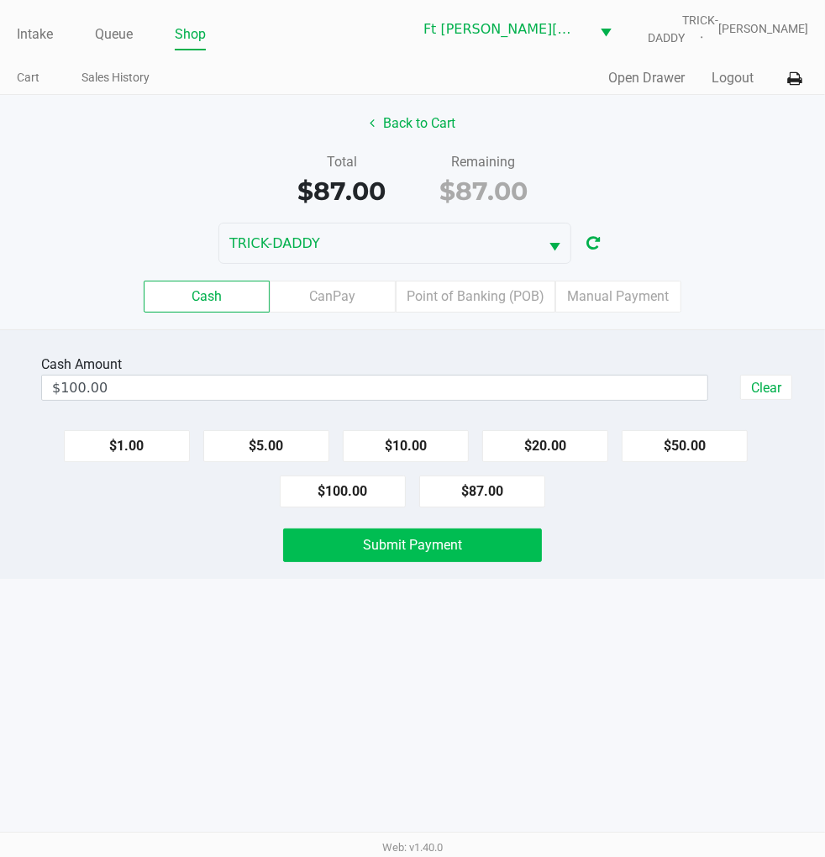
click at [379, 558] on button "Submit Payment" at bounding box center [412, 546] width 258 height 34
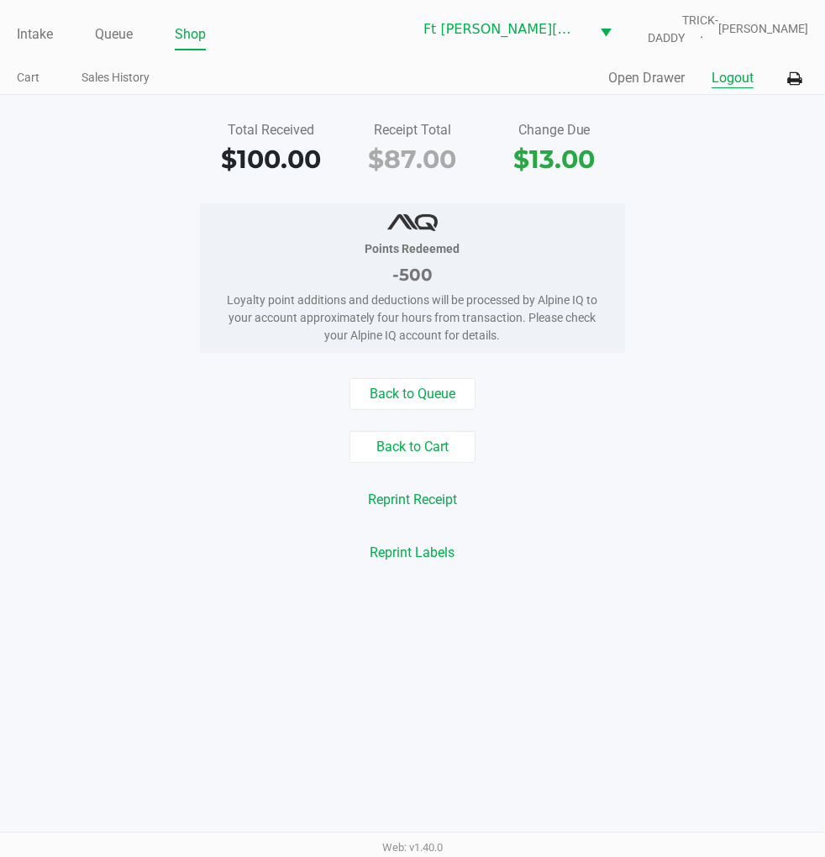
click at [734, 71] on button "Logout" at bounding box center [733, 78] width 42 height 20
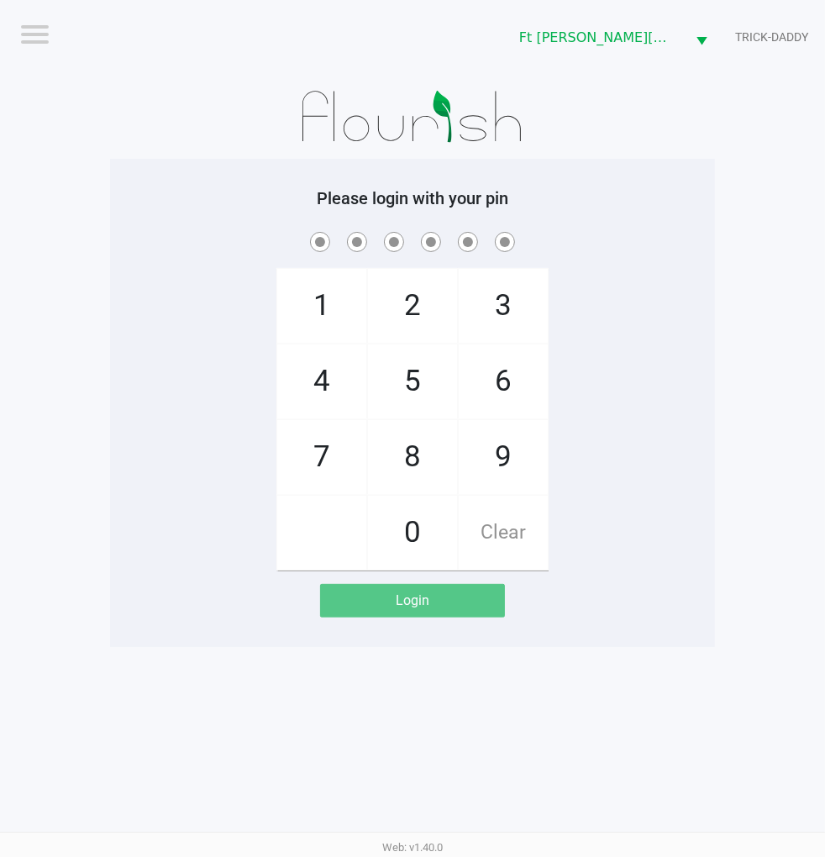
click at [634, 444] on div "1 4 7 2 5 8 0 3 6 9 Clear" at bounding box center [412, 400] width 605 height 342
checkbox input "true"
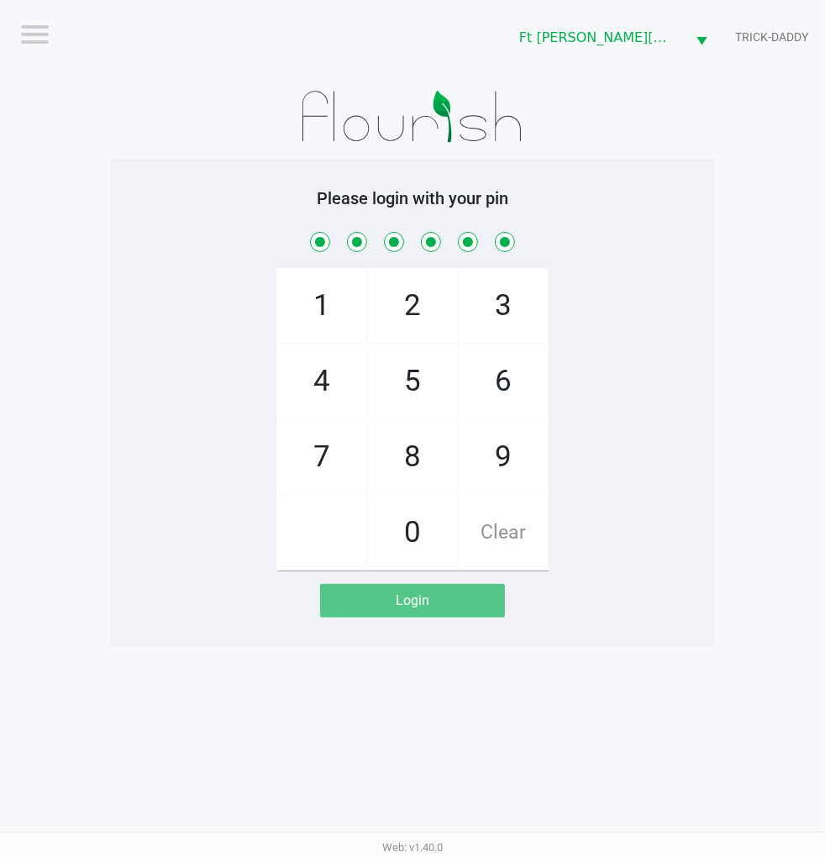
checkbox input "true"
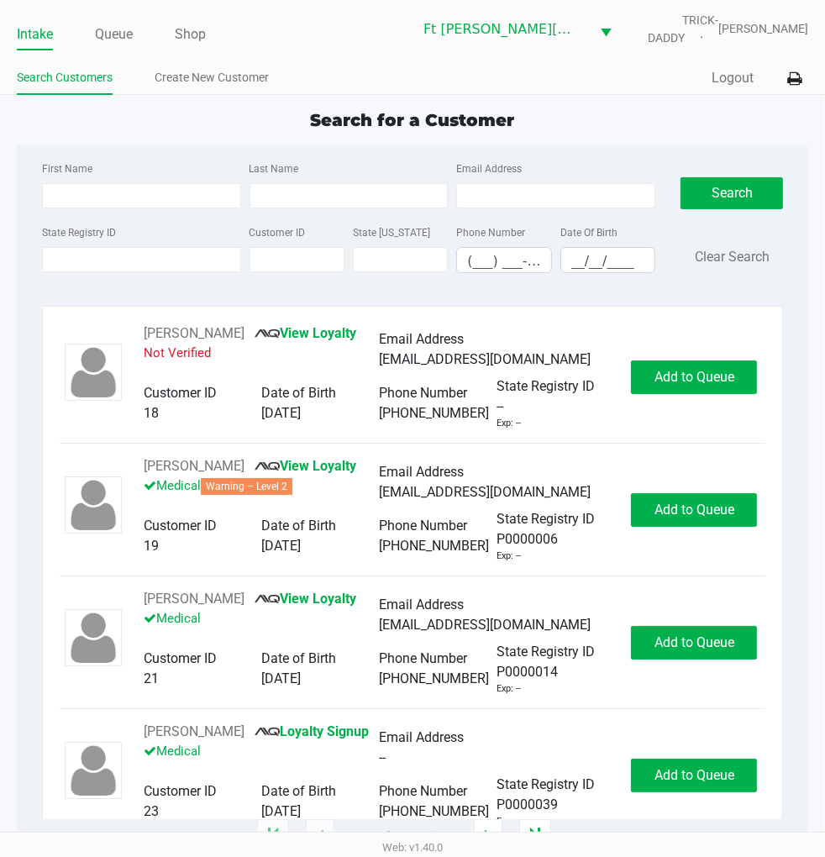
click at [103, 236] on label "State Registry ID" at bounding box center [79, 232] width 74 height 15
click at [103, 247] on input "State Registry ID" at bounding box center [141, 259] width 199 height 25
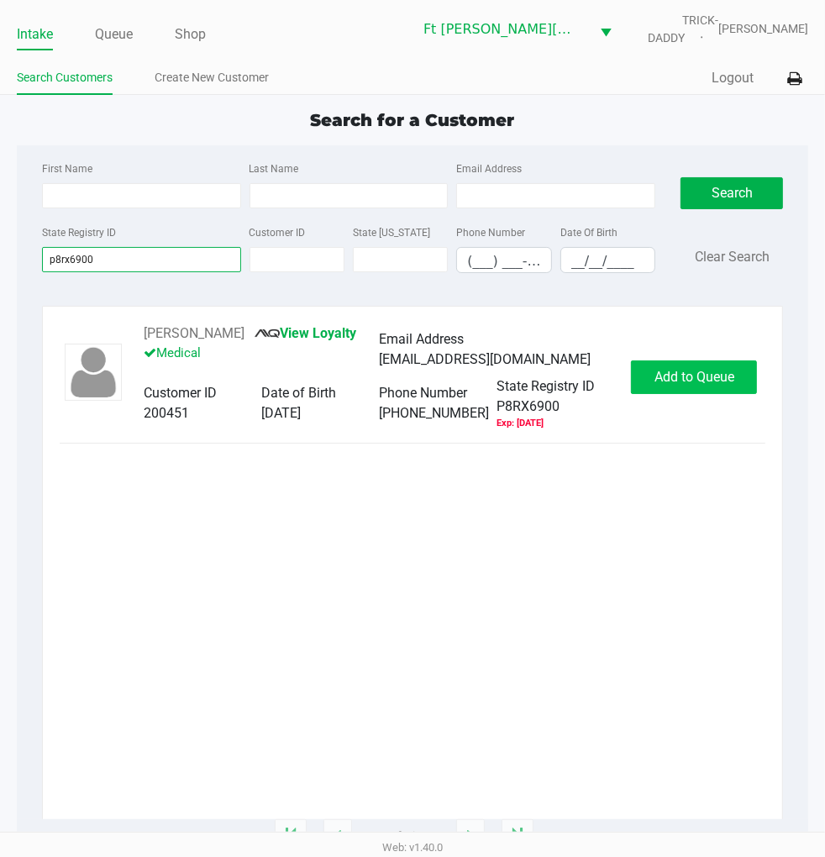
type input "p8rx6900"
click at [668, 385] on span "Add to Queue" at bounding box center [695, 377] width 80 height 16
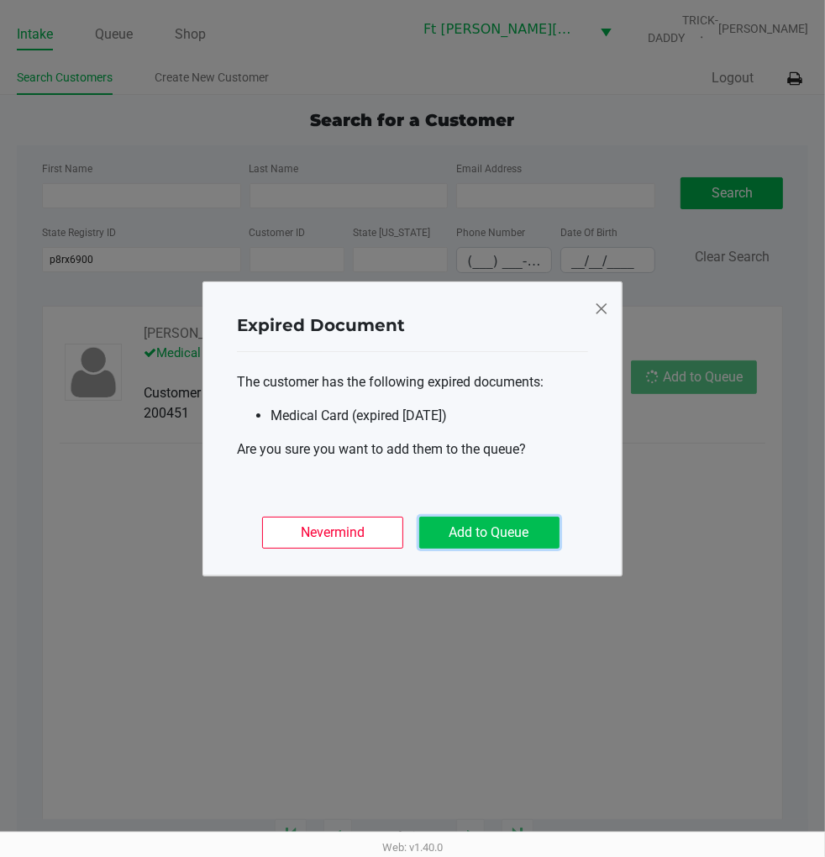
click at [499, 539] on button "Add to Queue" at bounding box center [489, 533] width 140 height 32
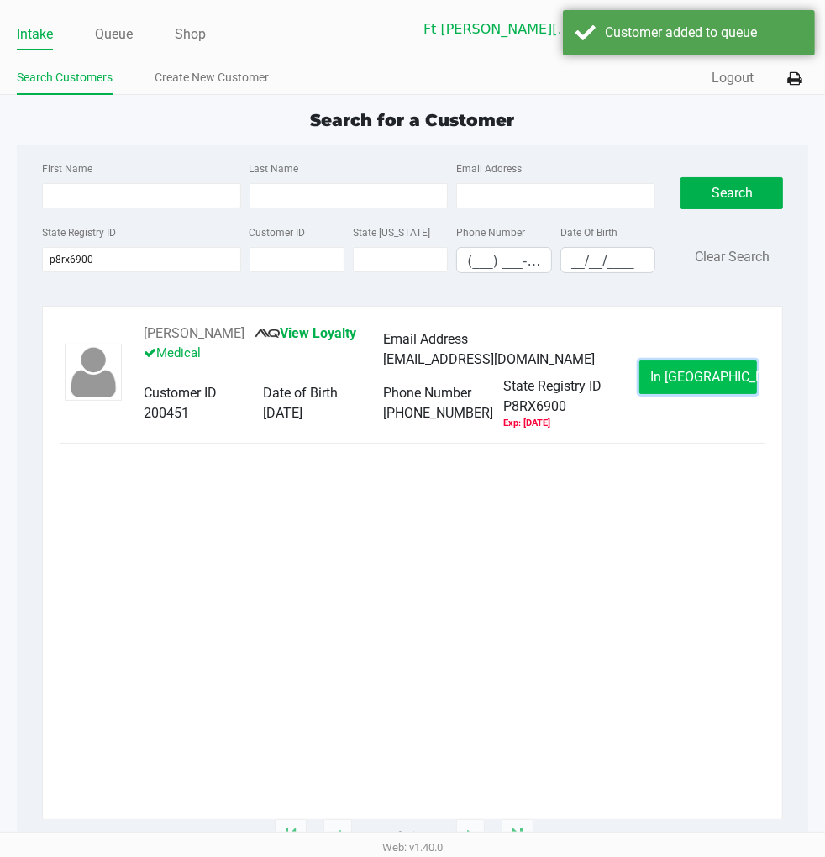
click at [667, 394] on button "In Queue" at bounding box center [698, 378] width 118 height 34
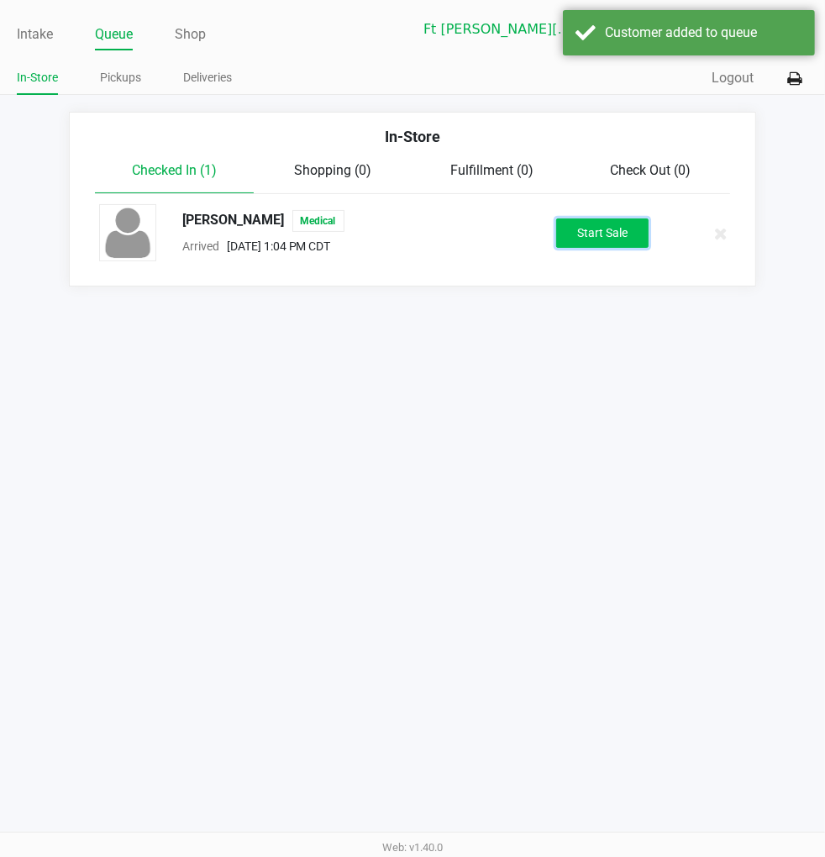
click at [602, 238] on button "Start Sale" at bounding box center [602, 232] width 92 height 29
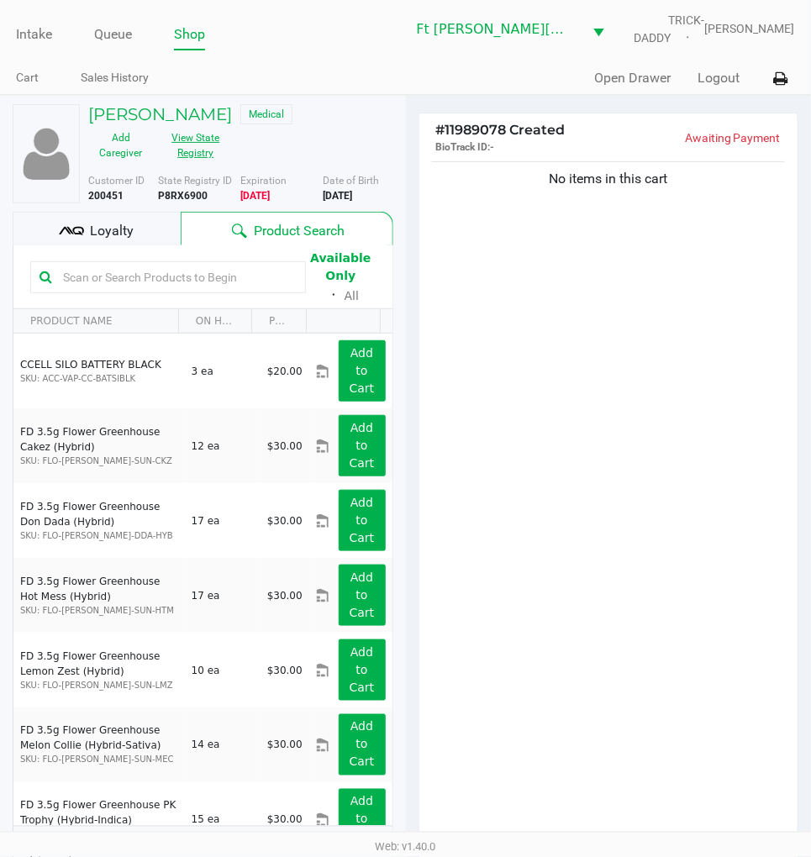
click at [211, 144] on button "View State Registry" at bounding box center [190, 145] width 75 height 42
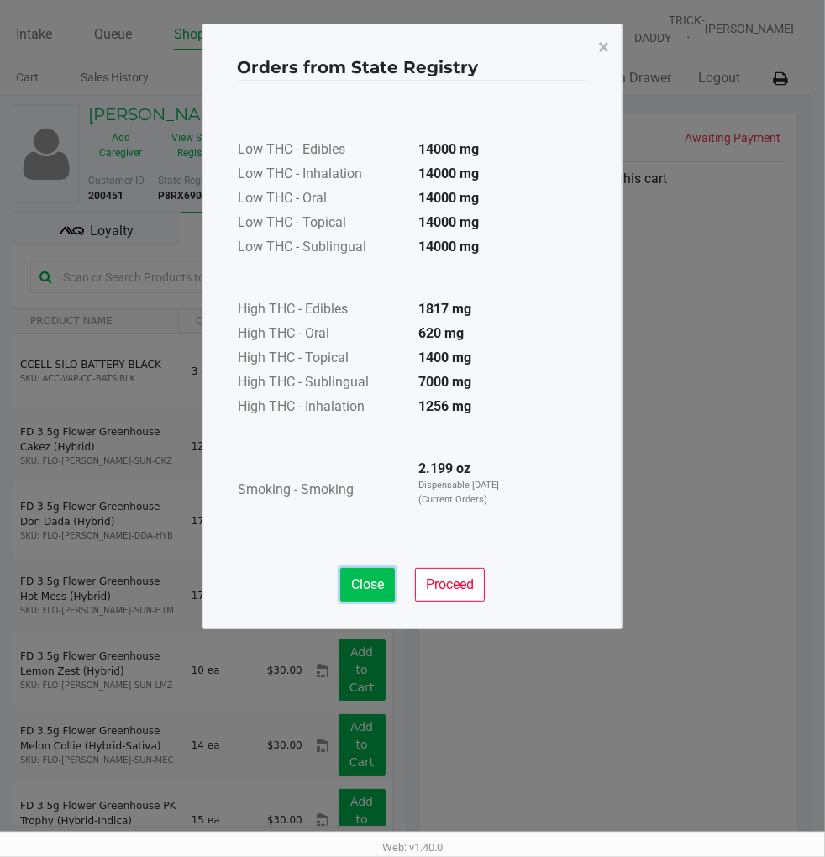
click at [375, 578] on span "Close" at bounding box center [367, 584] width 33 height 16
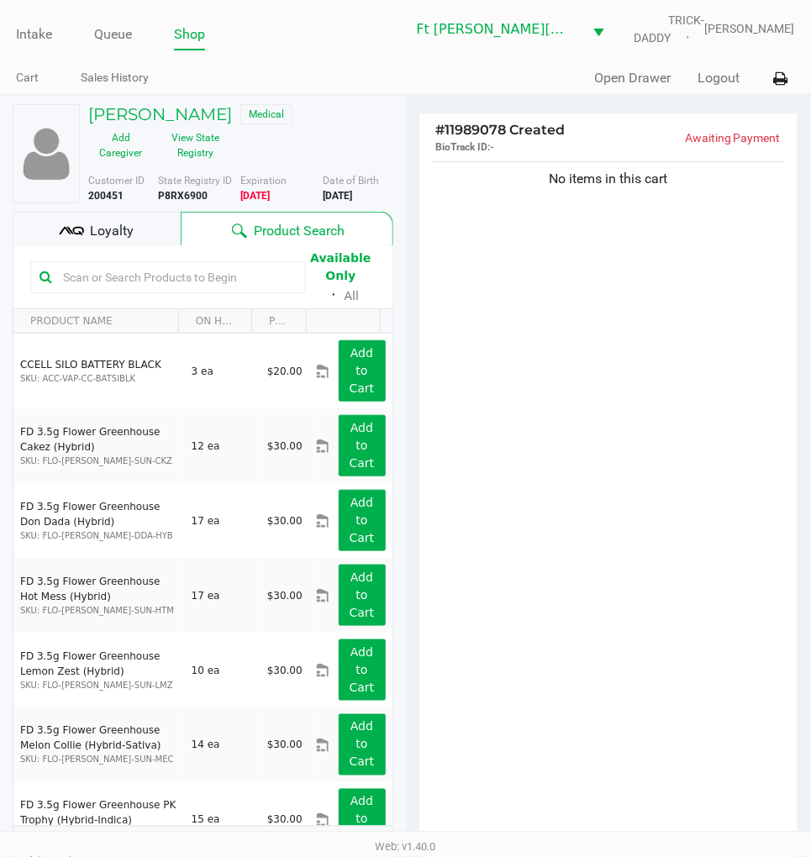
click at [130, 224] on span "Loyalty" at bounding box center [112, 231] width 44 height 20
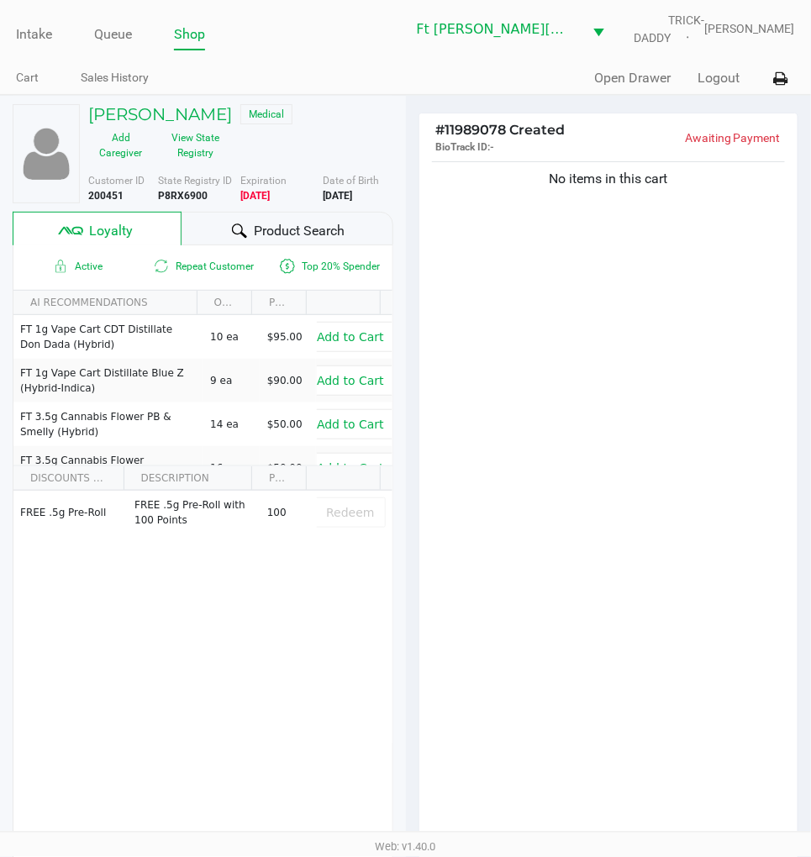
click at [266, 208] on div "WAYLAND THOMSON Medical Add Caregiver View State Registry Customer ID 200451 St…" at bounding box center [203, 490] width 381 height 788
click at [271, 216] on div "Product Search" at bounding box center [288, 229] width 212 height 34
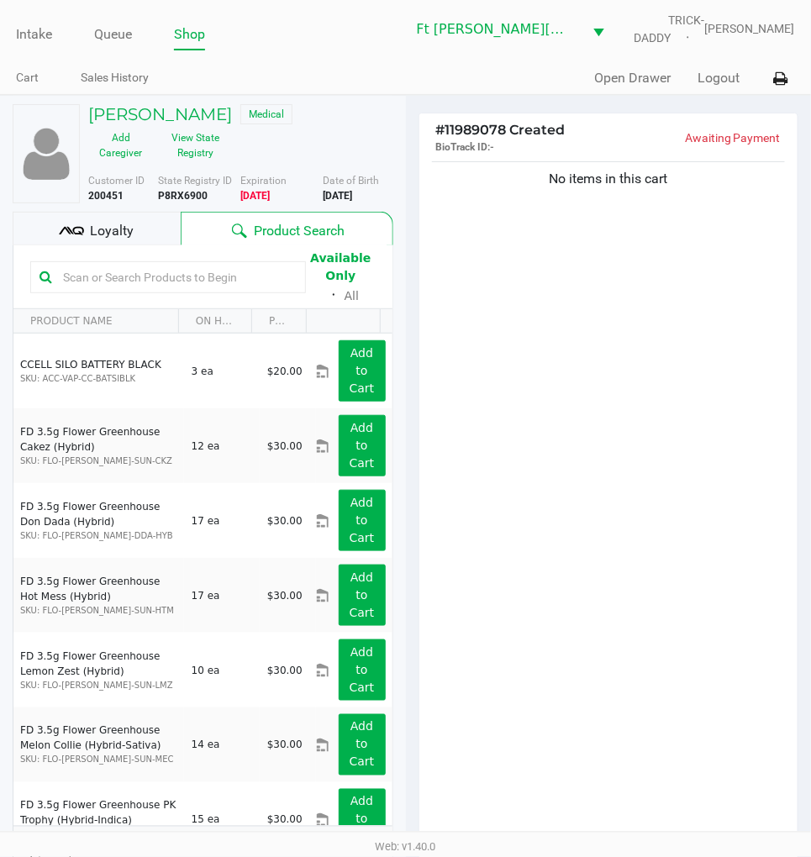
click at [233, 271] on input "text" at bounding box center [176, 277] width 240 height 25
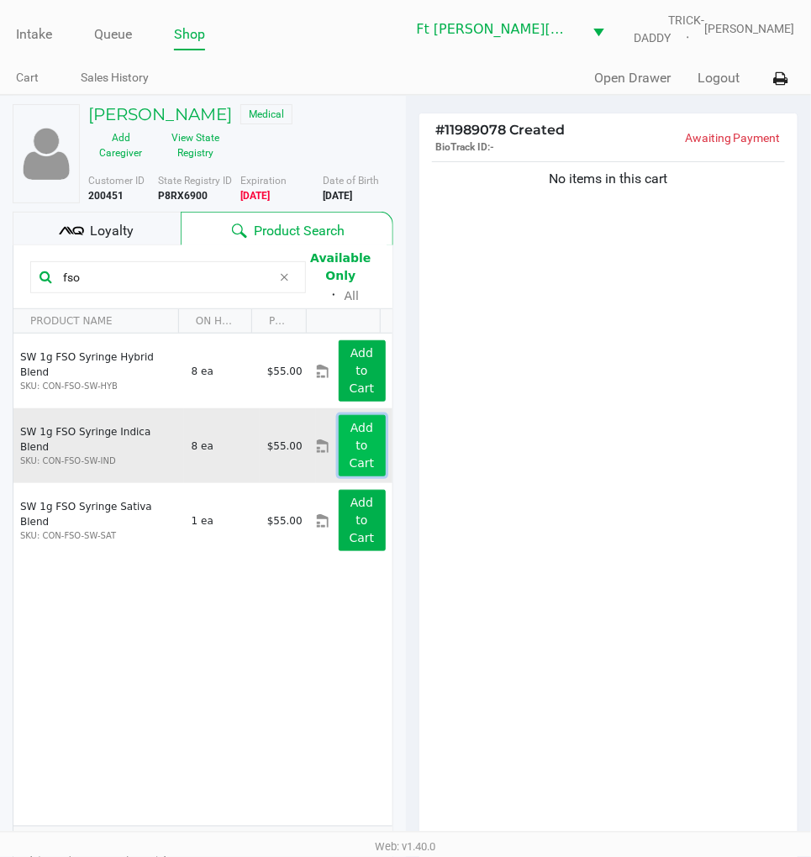
click at [358, 426] on app-button-loader "Add to Cart" at bounding box center [362, 445] width 25 height 49
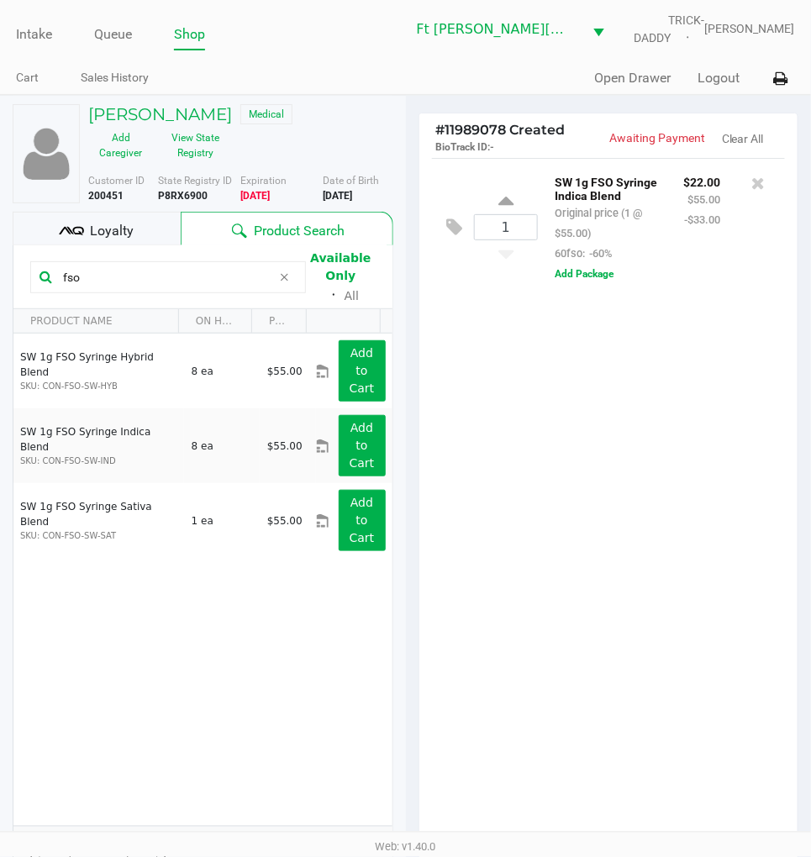
click at [192, 274] on input "fso" at bounding box center [163, 277] width 215 height 25
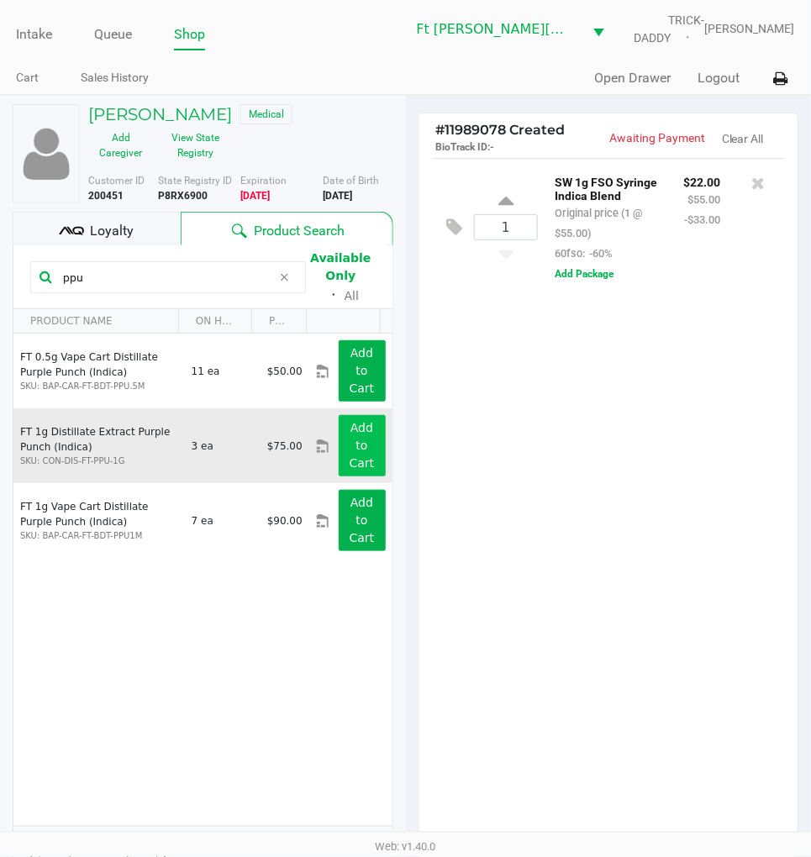
type input "ppu"
click at [341, 442] on button "Add to Cart" at bounding box center [362, 445] width 47 height 61
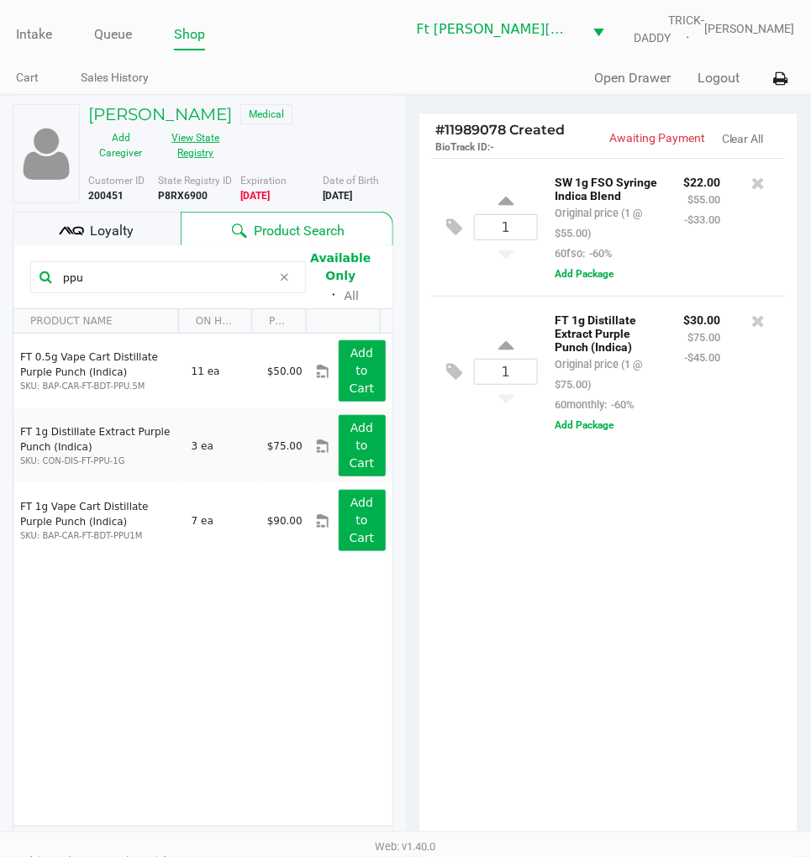
click at [193, 151] on button "View State Registry" at bounding box center [190, 145] width 75 height 42
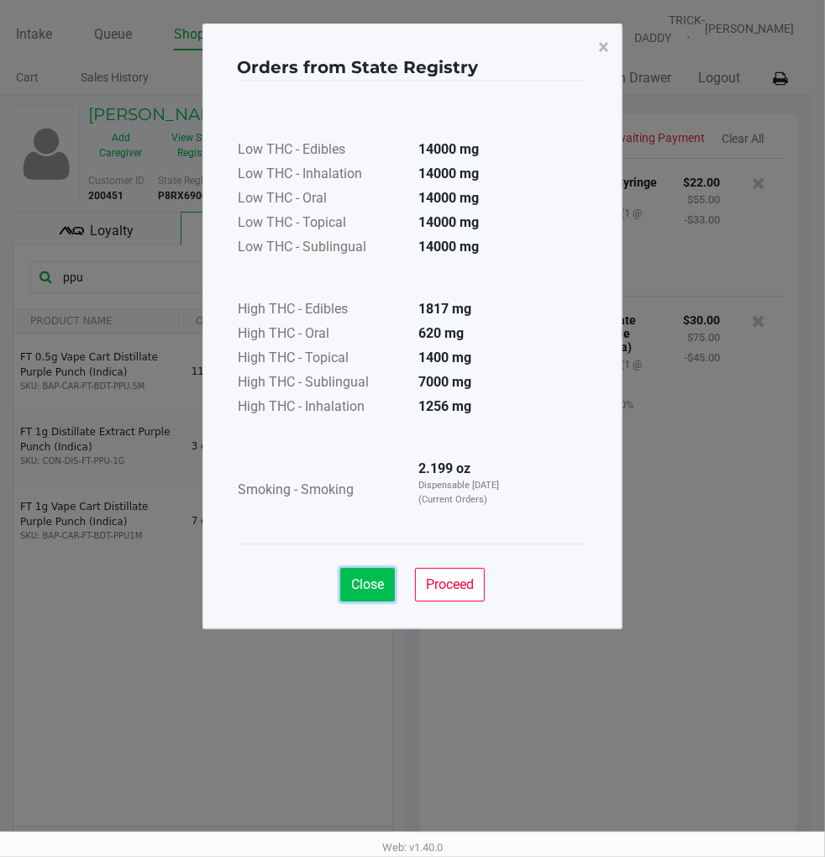
click at [375, 591] on span "Close" at bounding box center [367, 584] width 33 height 16
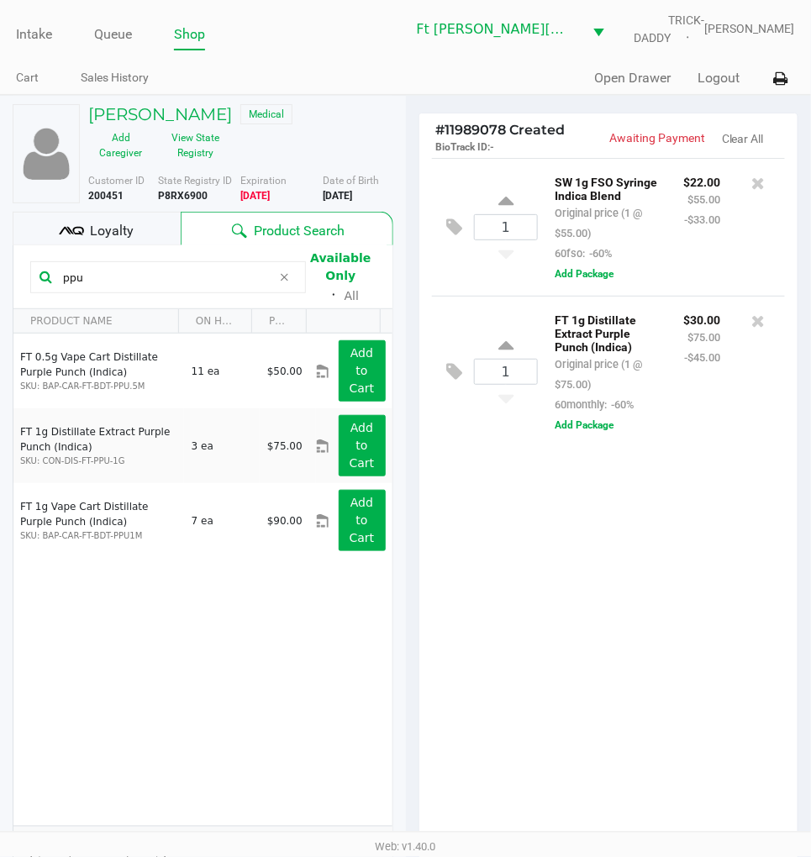
click at [518, 581] on div "1 SW 1g FSO Syringe Indica Blend Original price (1 @ $55.00) 60fso: -60% $22.00…" at bounding box center [608, 505] width 379 height 695
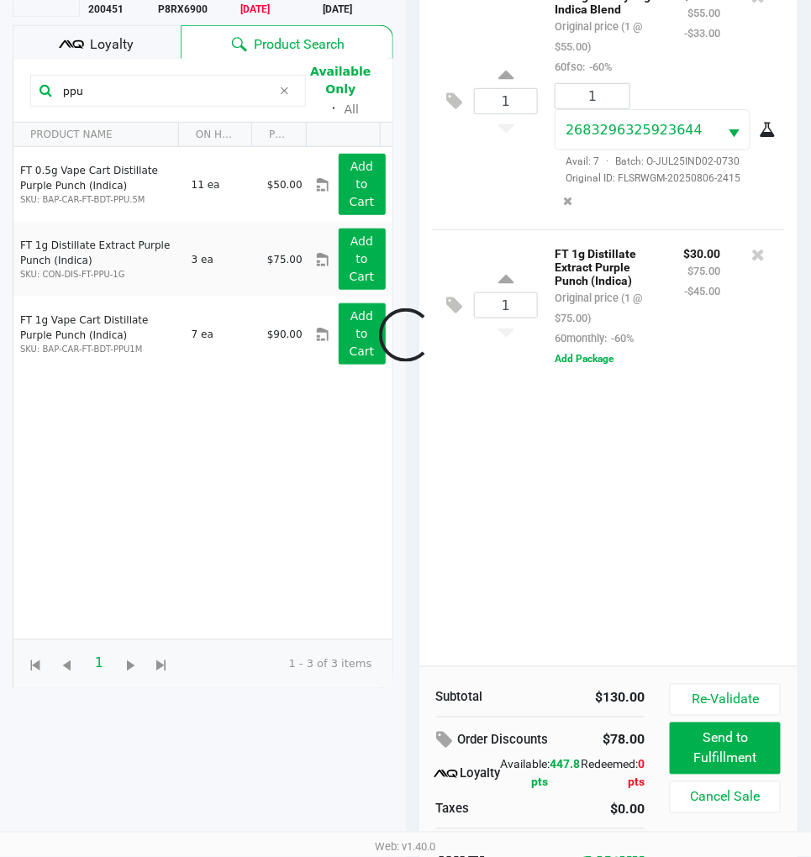
scroll to position [93, 0]
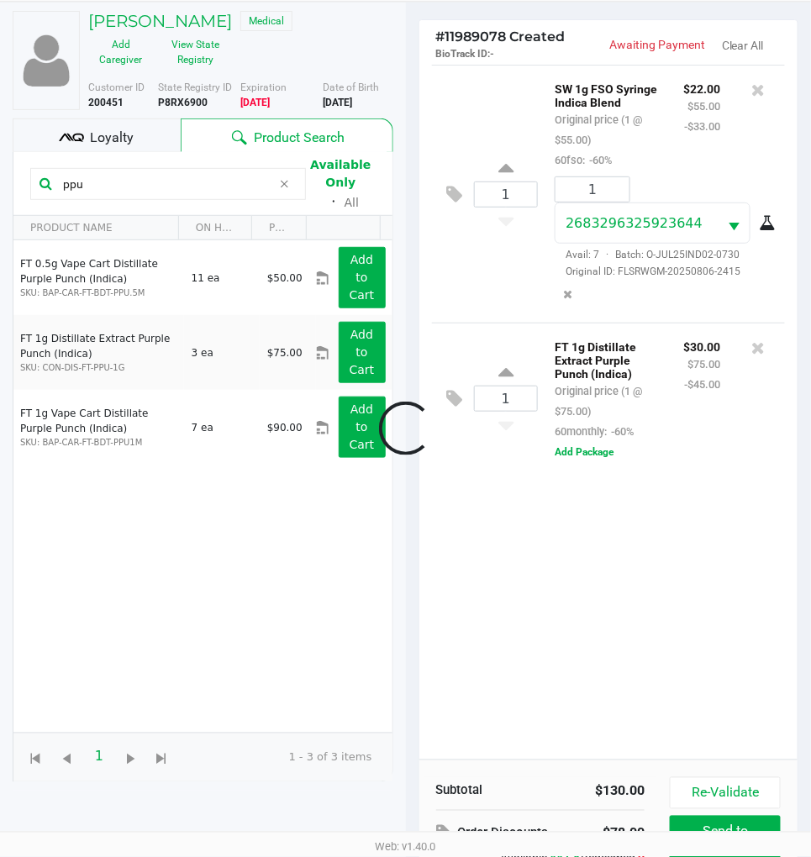
click at [550, 595] on div at bounding box center [405, 429] width 811 height 686
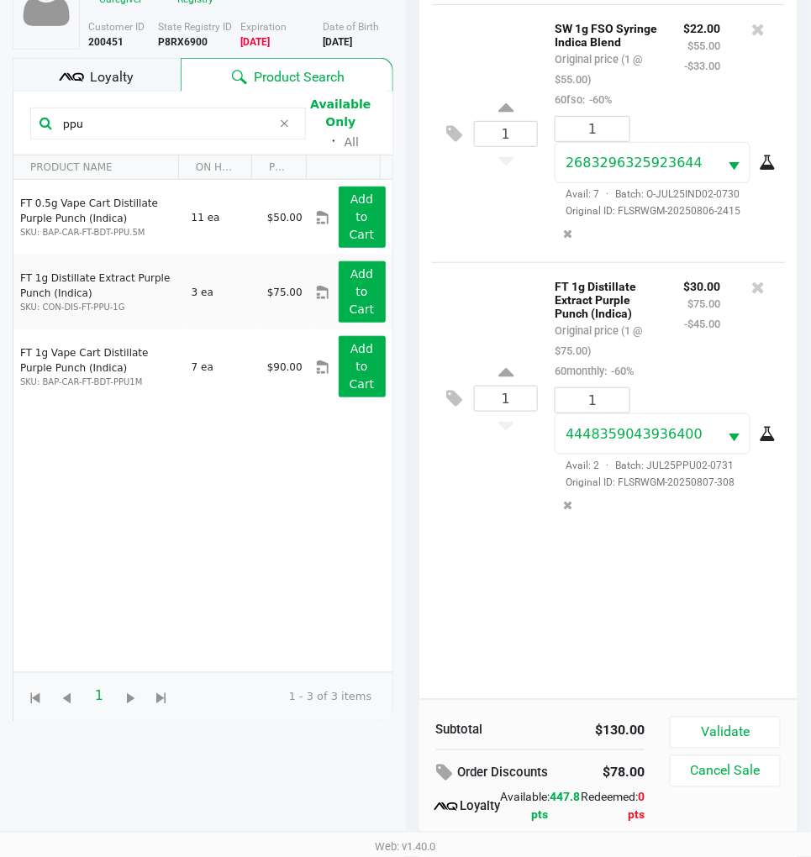
scroll to position [217, 0]
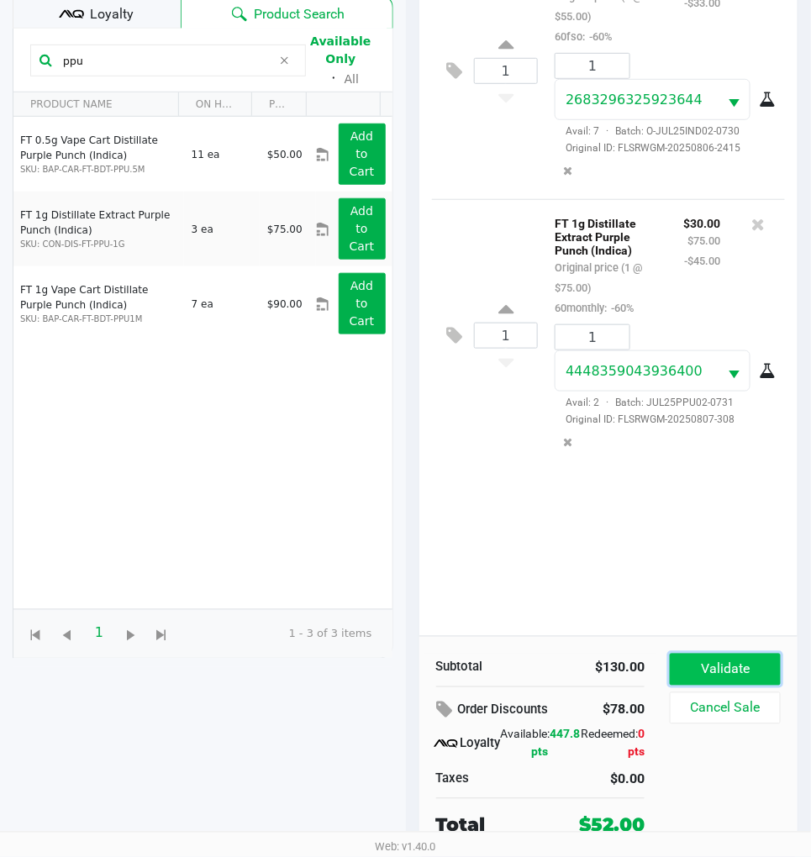
click at [739, 676] on button "Validate" at bounding box center [725, 670] width 111 height 32
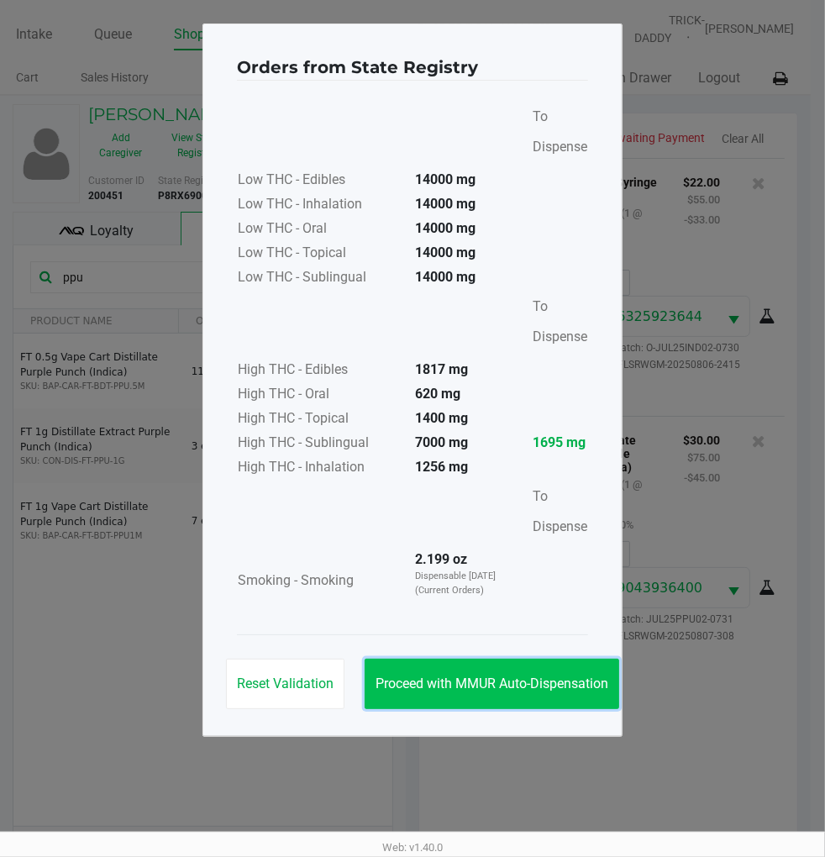
click at [522, 676] on span "Proceed with MMUR Auto-Dispensation" at bounding box center [492, 684] width 233 height 16
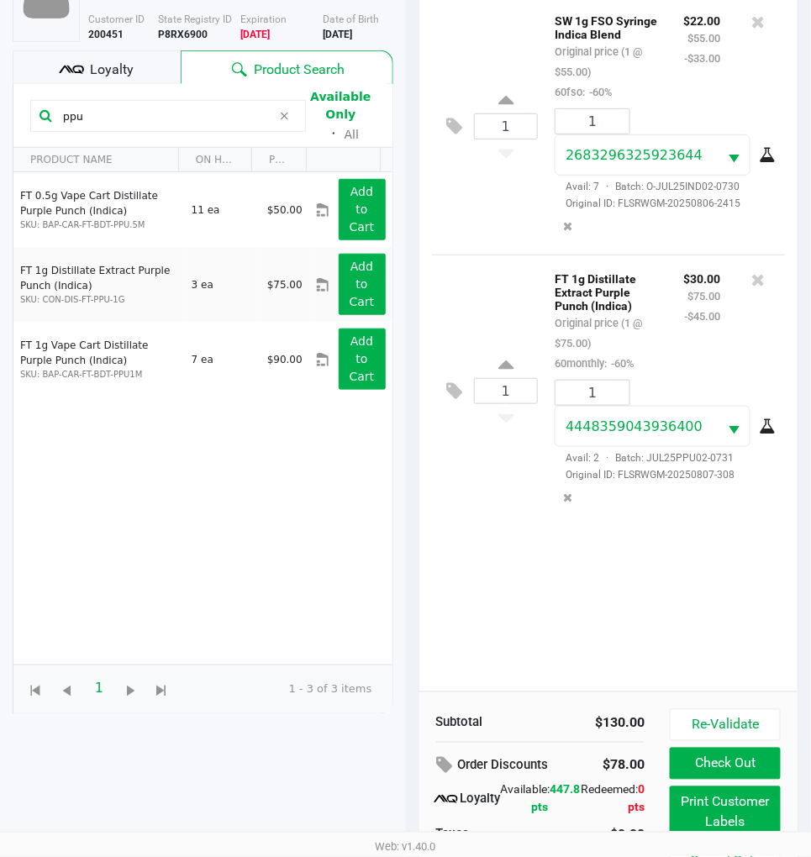
scroll to position [221, 0]
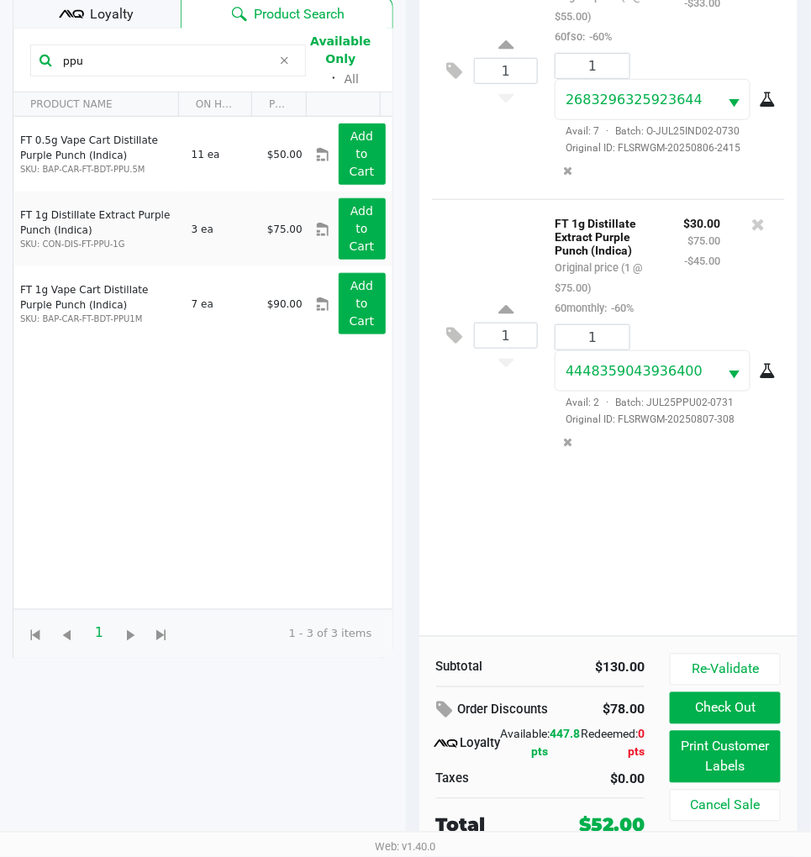
click at [498, 524] on div "1 SW 1g FSO Syringe Indica Blend Original price (1 @ $55.00) 60fso: -60% $22.00…" at bounding box center [608, 288] width 379 height 695
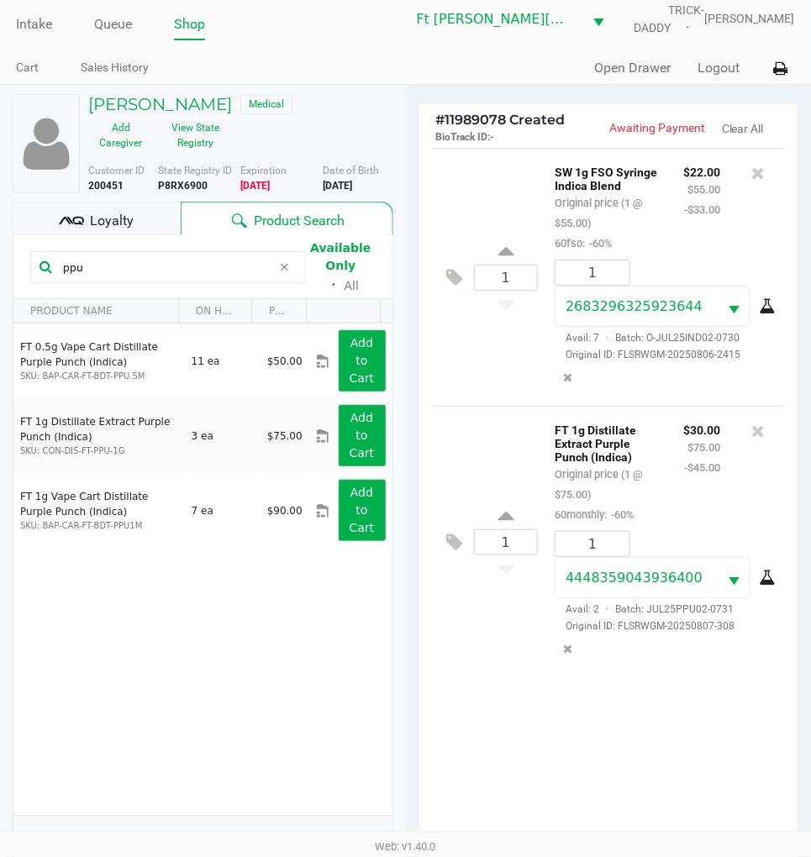
scroll to position [0, 0]
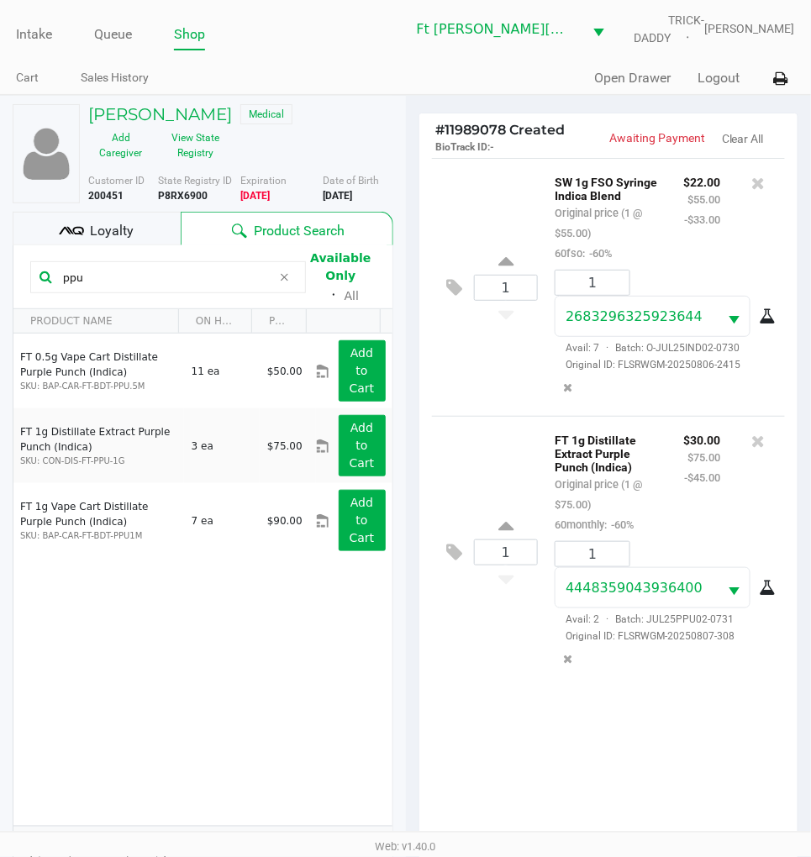
click at [136, 229] on div "Loyalty" at bounding box center [97, 229] width 168 height 34
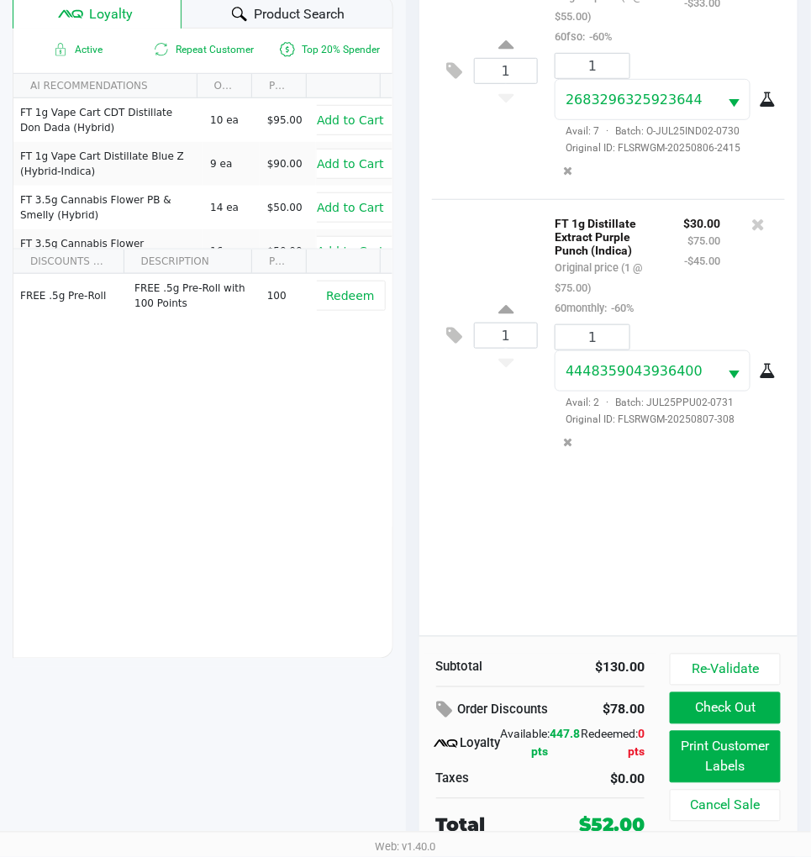
scroll to position [221, 0]
click at [729, 754] on button "Print Customer Labels" at bounding box center [725, 757] width 111 height 52
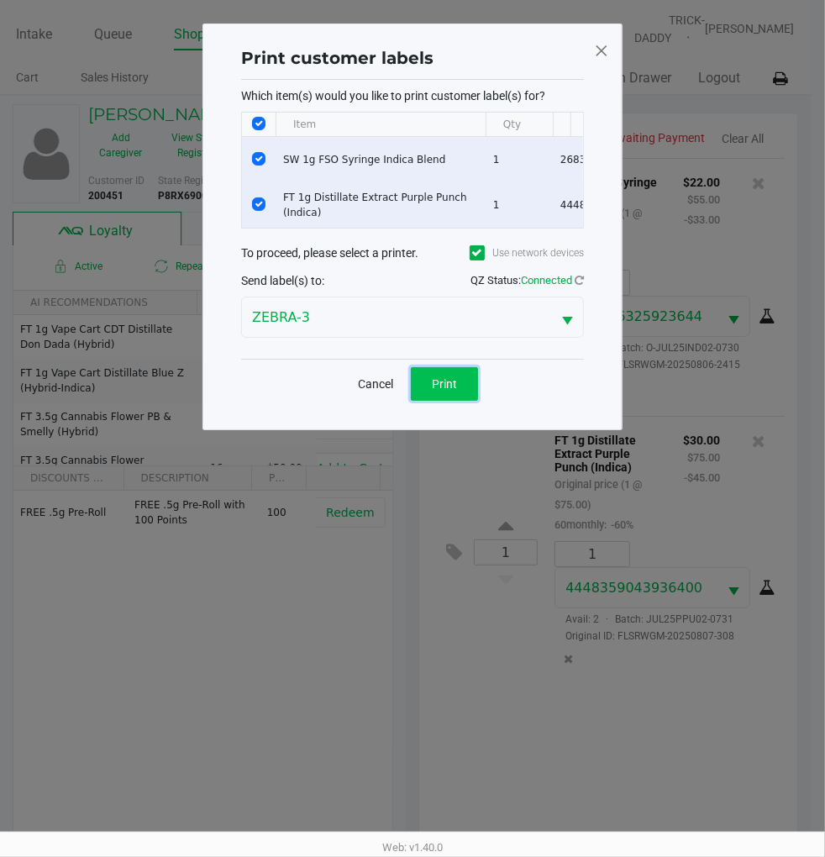
click at [440, 391] on span "Print" at bounding box center [444, 383] width 25 height 13
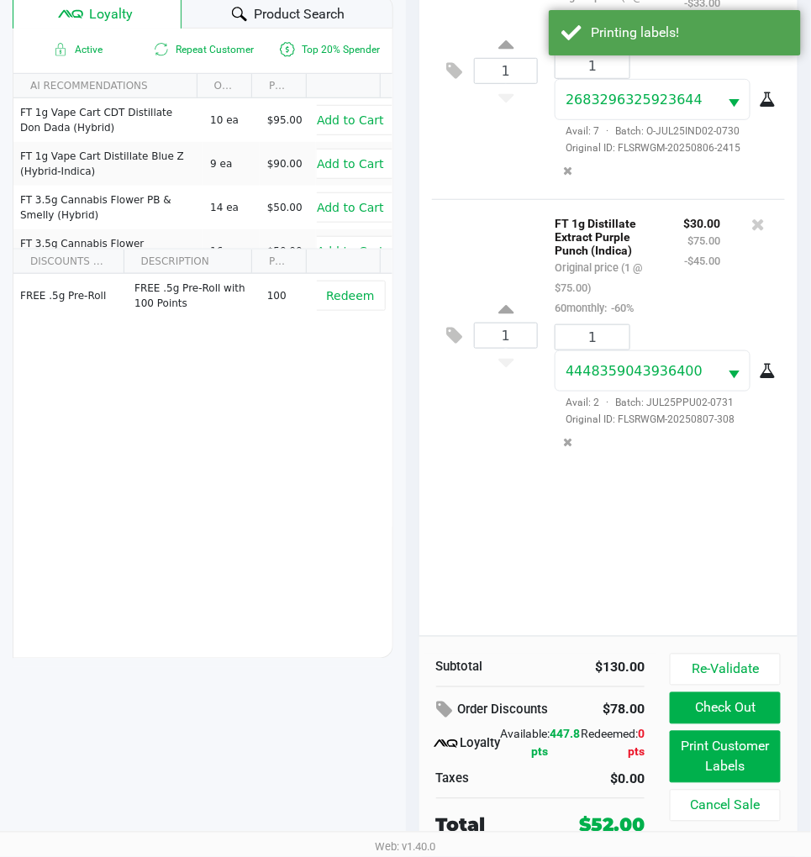
scroll to position [221, 0]
click at [741, 708] on button "Check Out" at bounding box center [725, 708] width 111 height 32
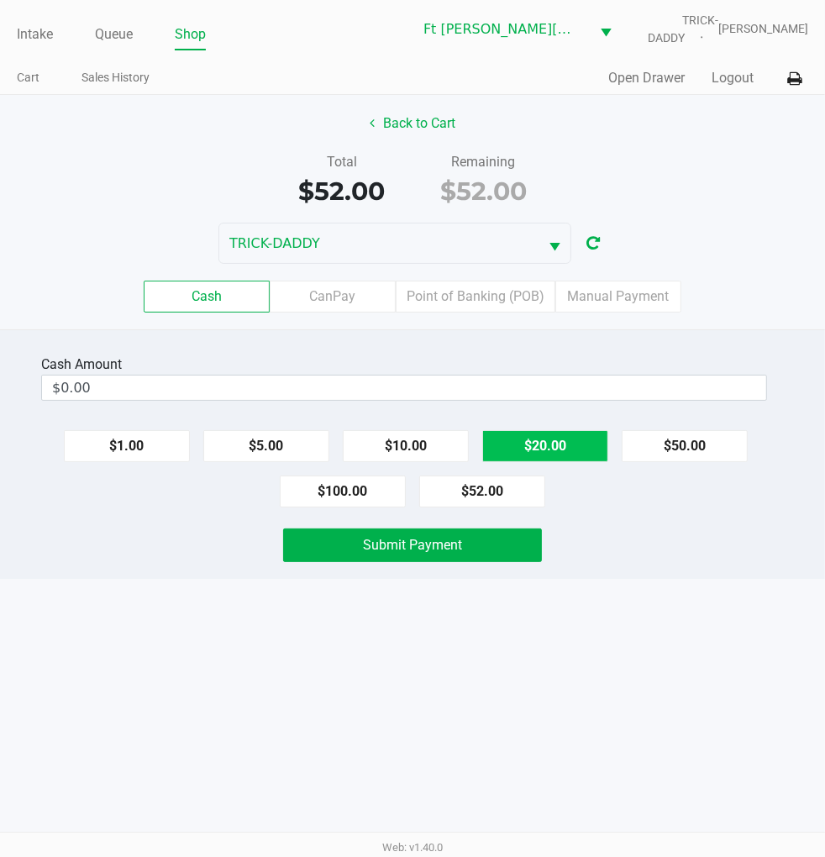
click at [567, 437] on button "$20.00" at bounding box center [545, 446] width 126 height 32
click at [568, 432] on button "$20.00" at bounding box center [545, 446] width 126 height 32
click at [558, 434] on button "$20.00" at bounding box center [545, 446] width 126 height 32
type input "$60.00"
click at [462, 550] on button "Submit Payment" at bounding box center [412, 546] width 258 height 34
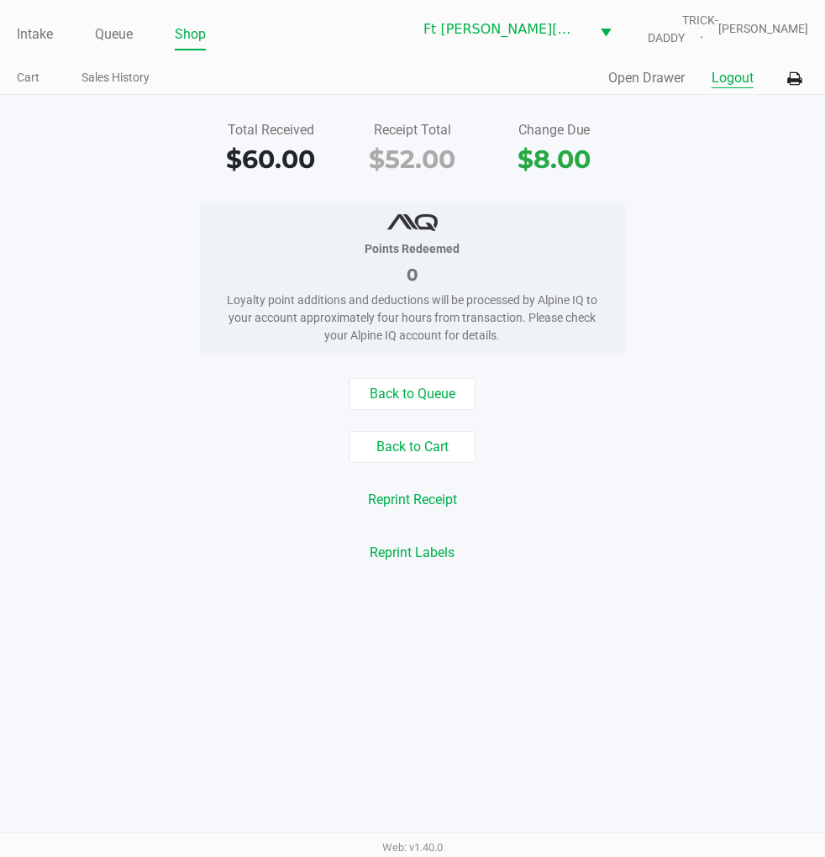
click at [733, 72] on button "Logout" at bounding box center [733, 78] width 42 height 20
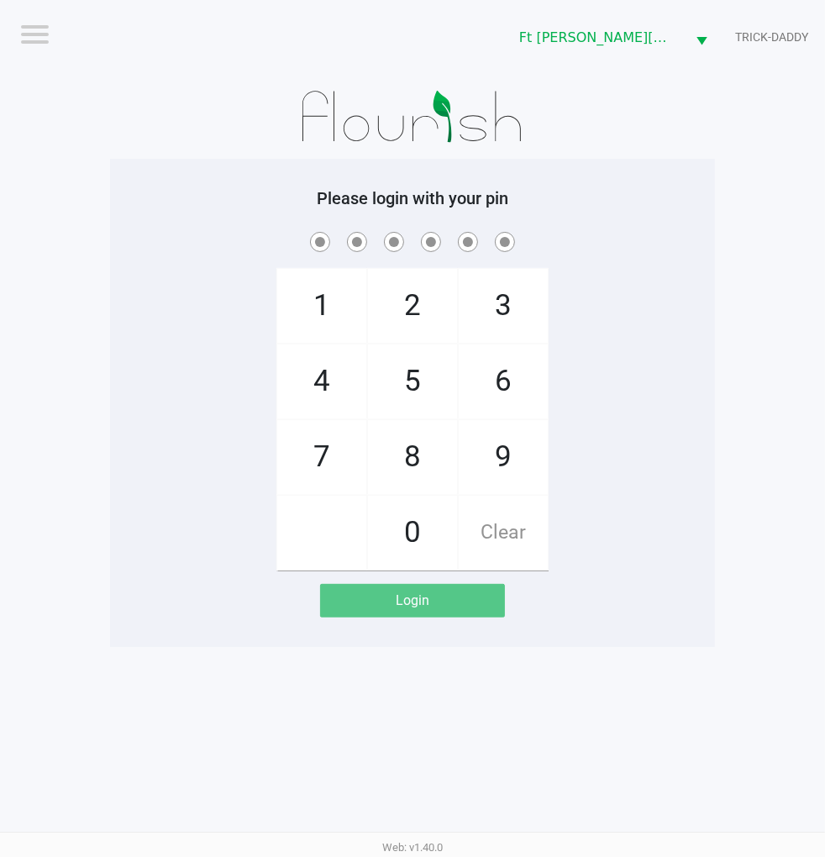
click at [707, 422] on div "1 4 7 2 5 8 0 3 6 9 Clear" at bounding box center [412, 400] width 605 height 342
checkbox input "true"
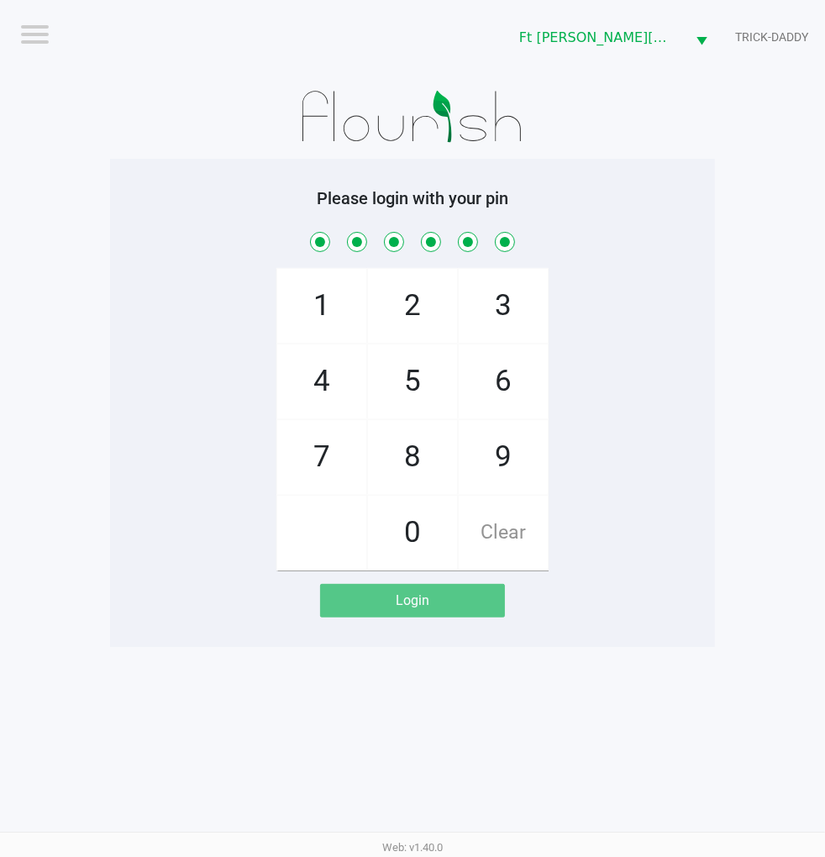
checkbox input "true"
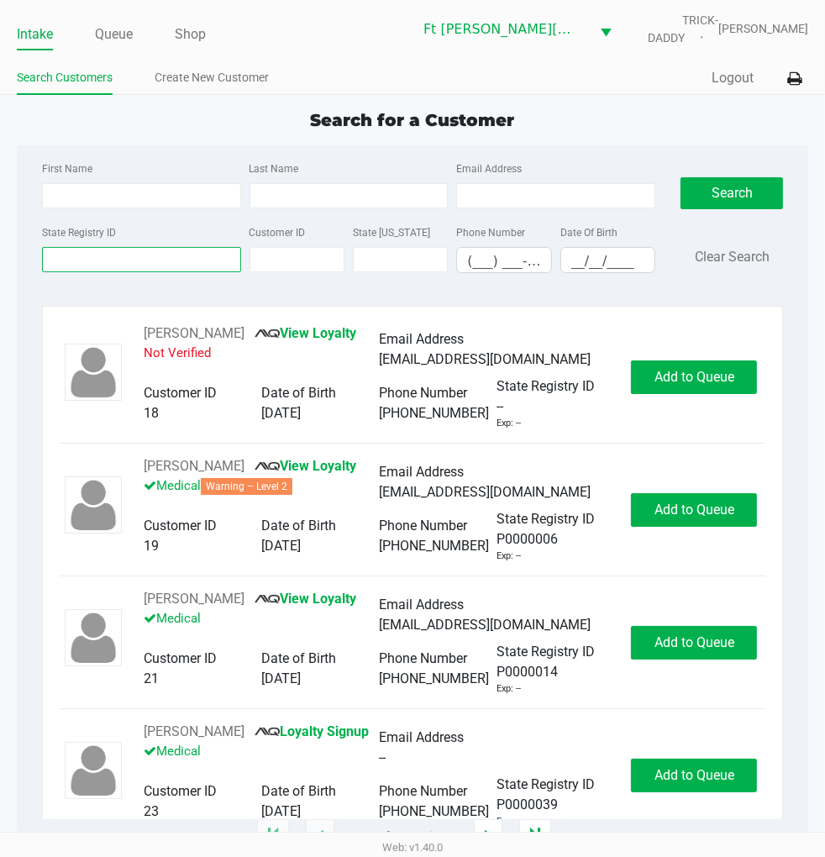
click at [219, 256] on input "State Registry ID" at bounding box center [141, 259] width 199 height 25
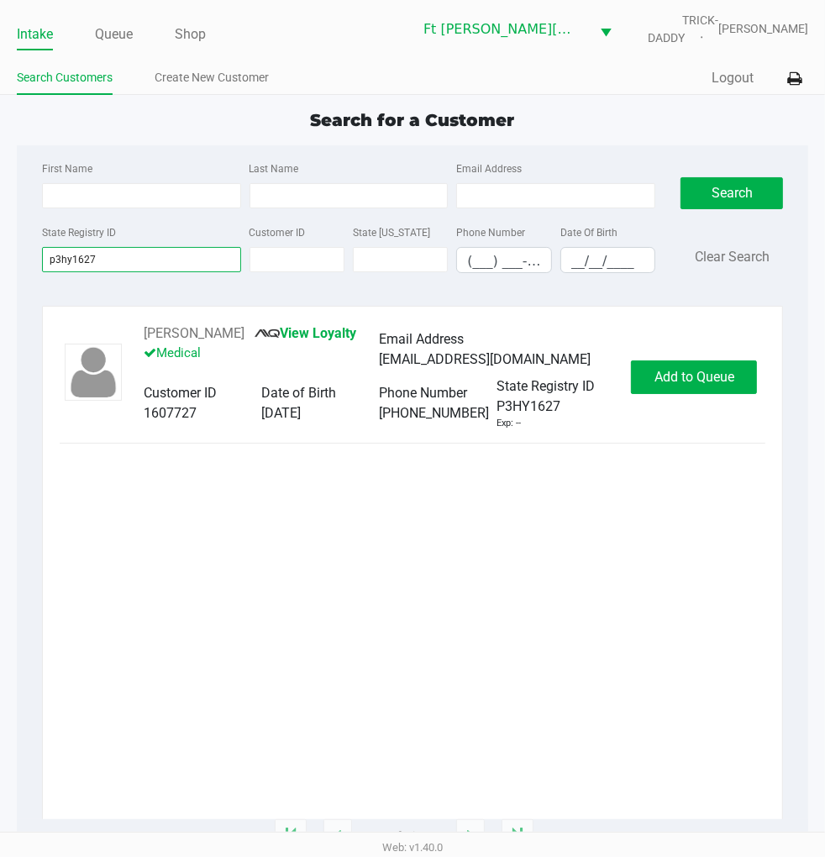
type input "p3hy1627"
click at [661, 372] on span "Add to Queue" at bounding box center [695, 377] width 80 height 16
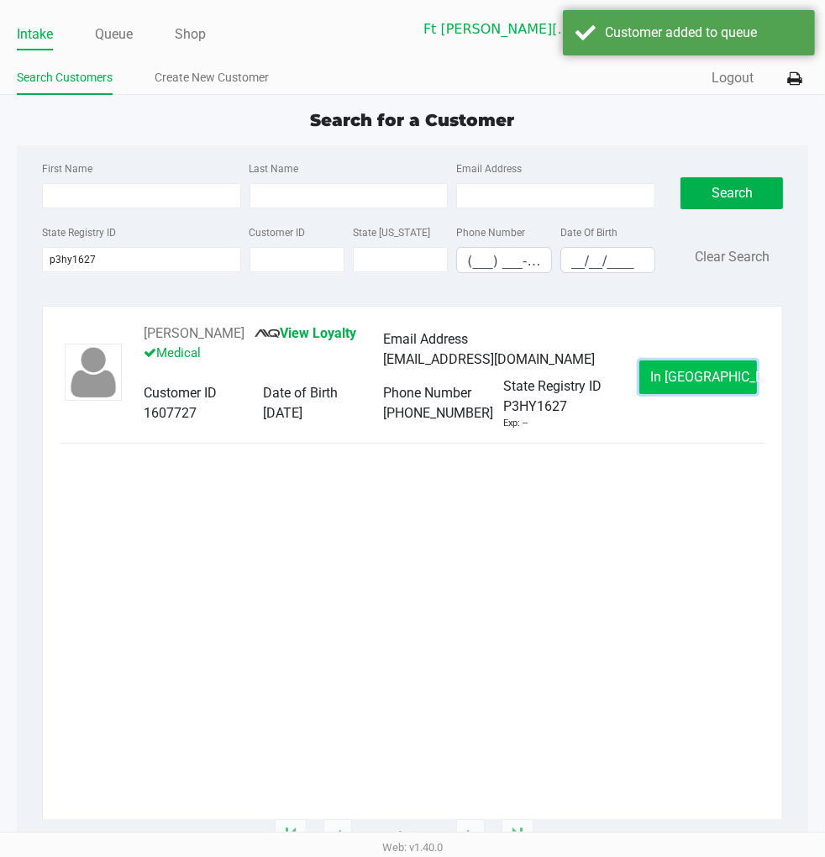
click at [667, 375] on button "In Queue" at bounding box center [698, 378] width 118 height 34
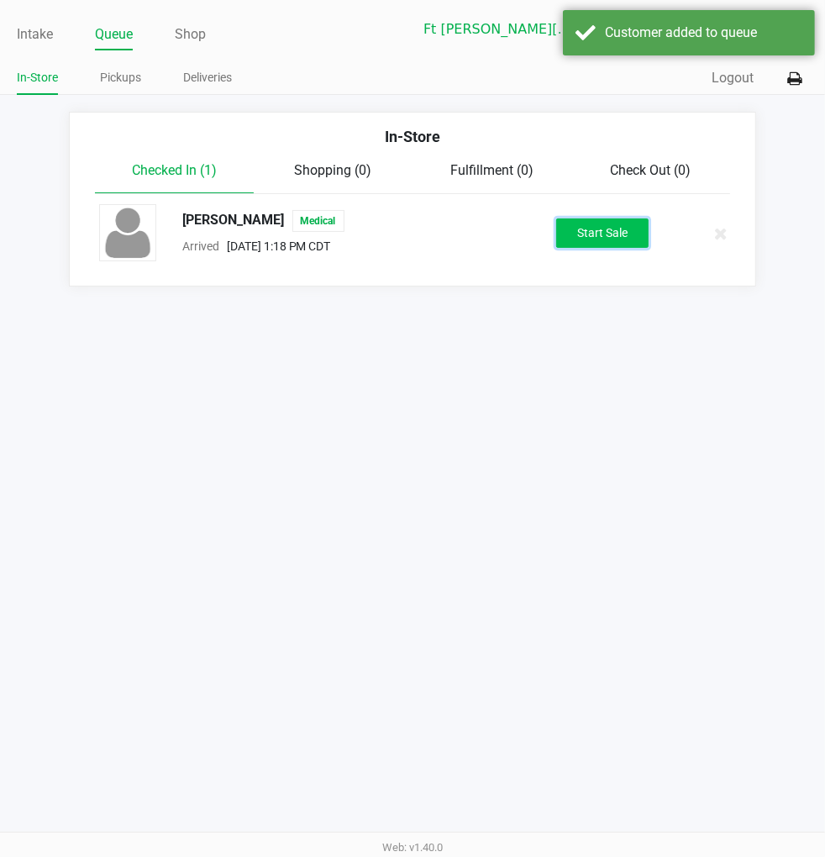
click at [566, 230] on button "Start Sale" at bounding box center [602, 232] width 92 height 29
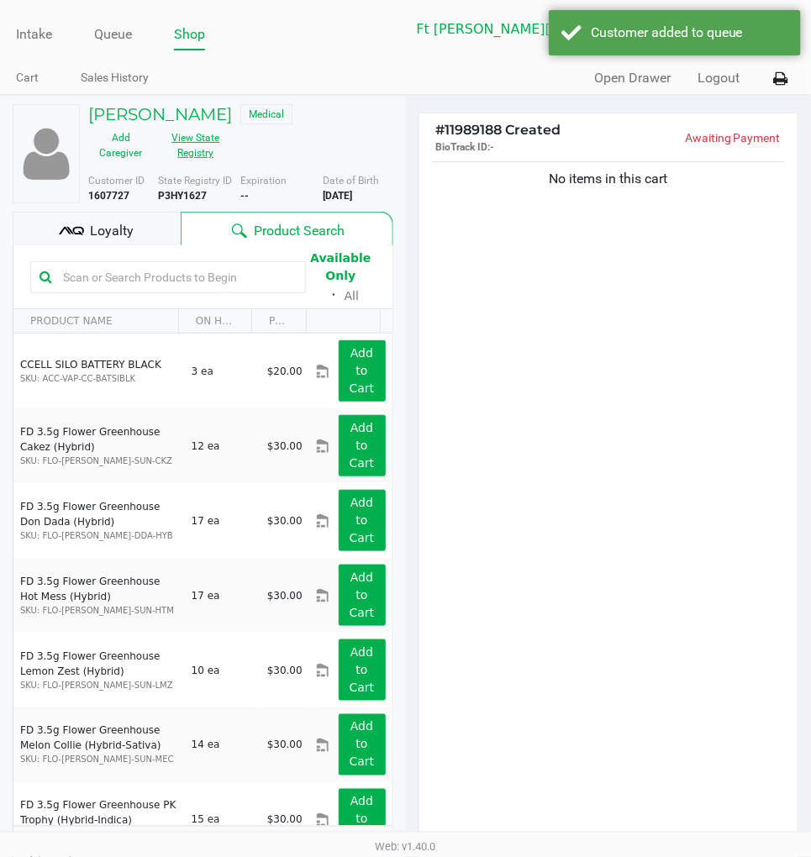
click at [174, 155] on button "View State Registry" at bounding box center [190, 145] width 75 height 42
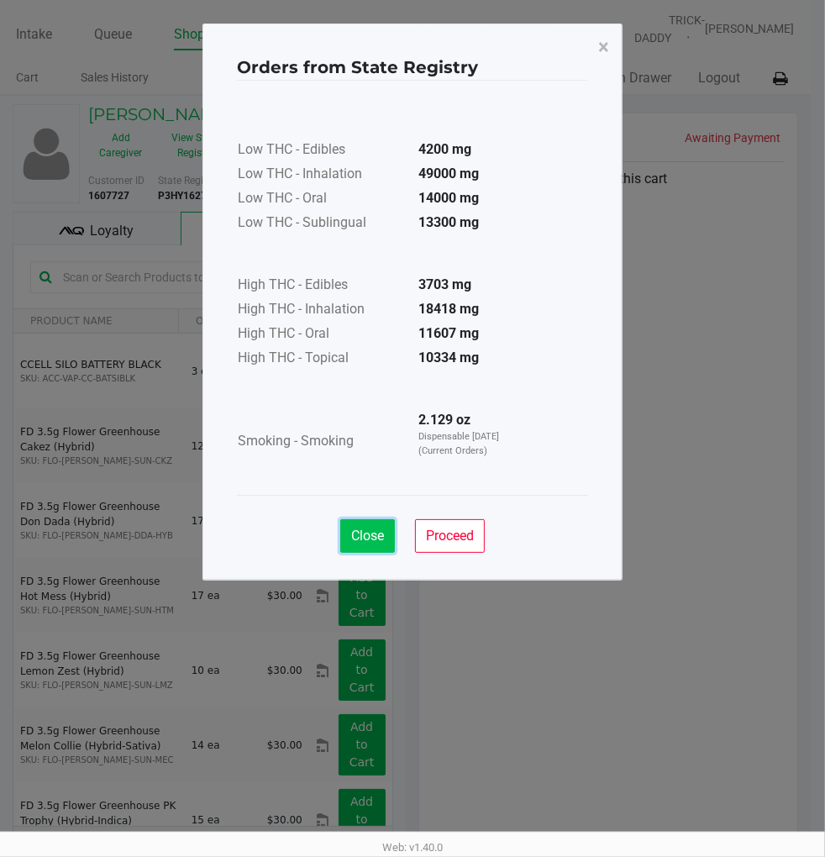
click at [363, 524] on button "Close" at bounding box center [367, 536] width 55 height 34
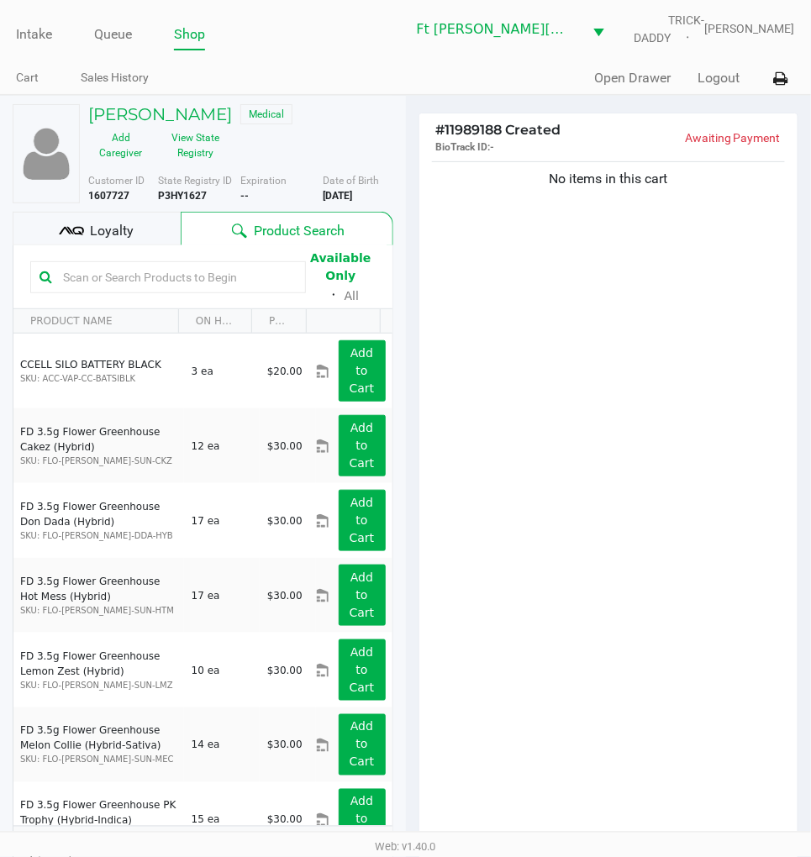
click at [141, 215] on div "Loyalty" at bounding box center [97, 229] width 168 height 34
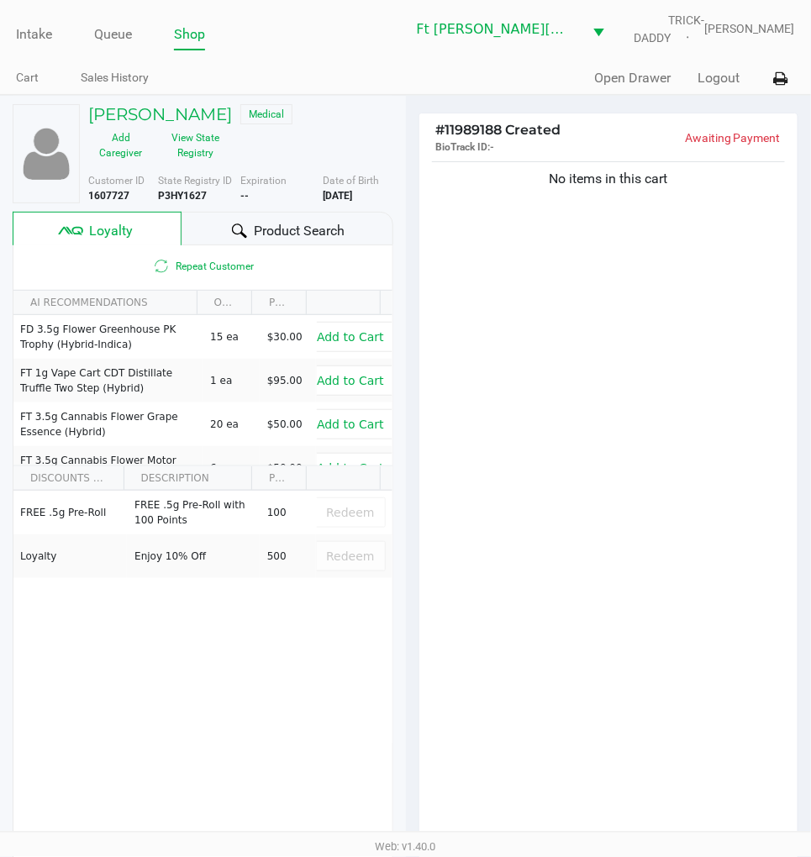
click at [261, 222] on span "Product Search" at bounding box center [299, 231] width 91 height 20
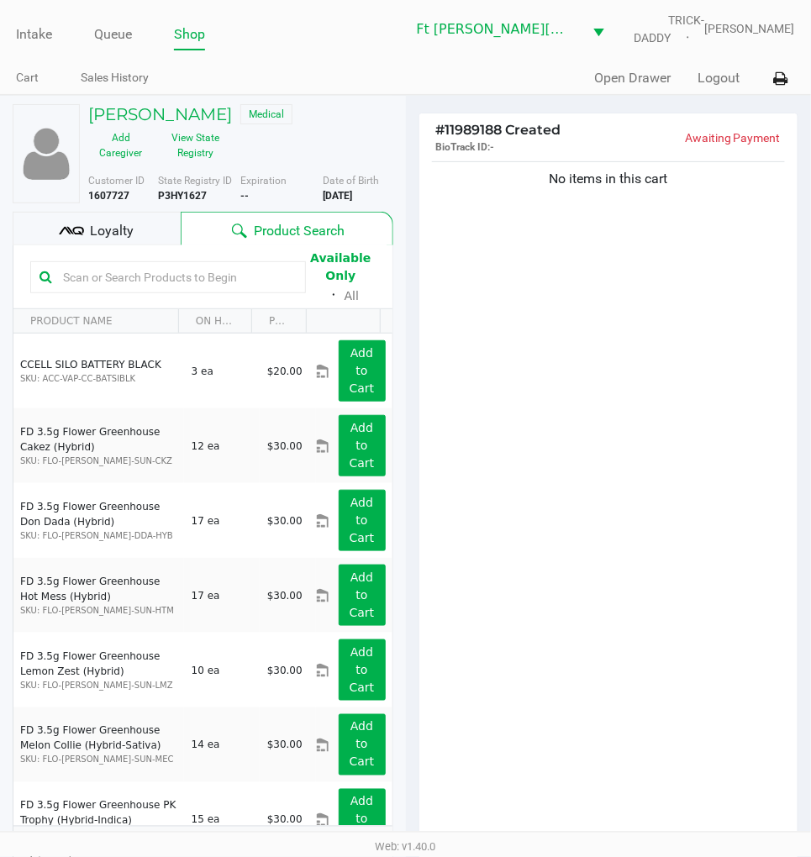
click at [598, 303] on div "No items in this cart" at bounding box center [608, 505] width 379 height 695
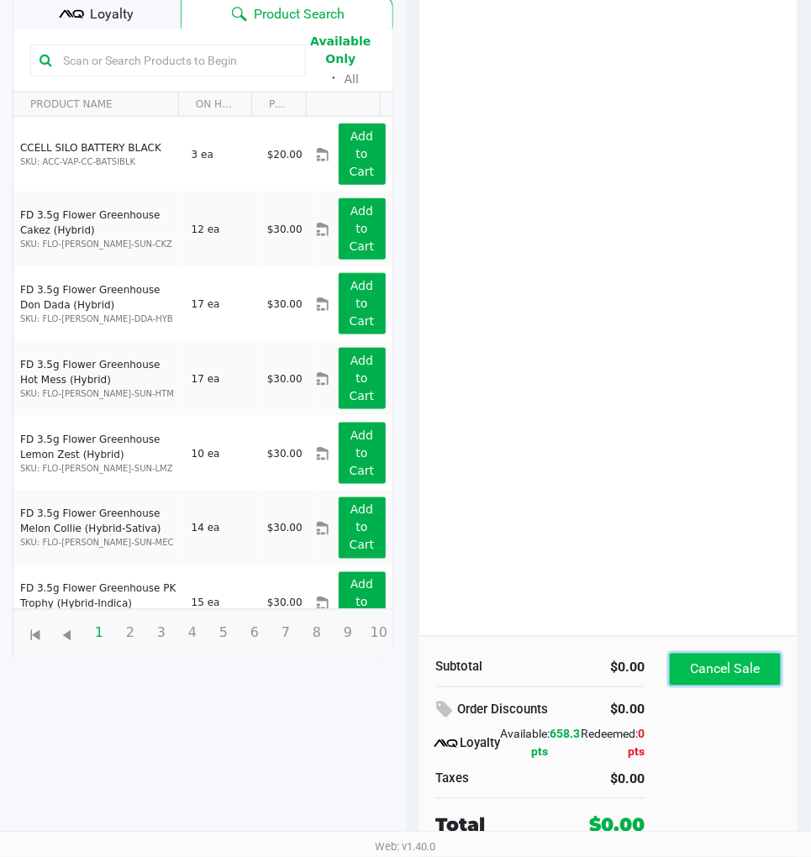
click at [725, 671] on button "Cancel Sale" at bounding box center [725, 670] width 111 height 32
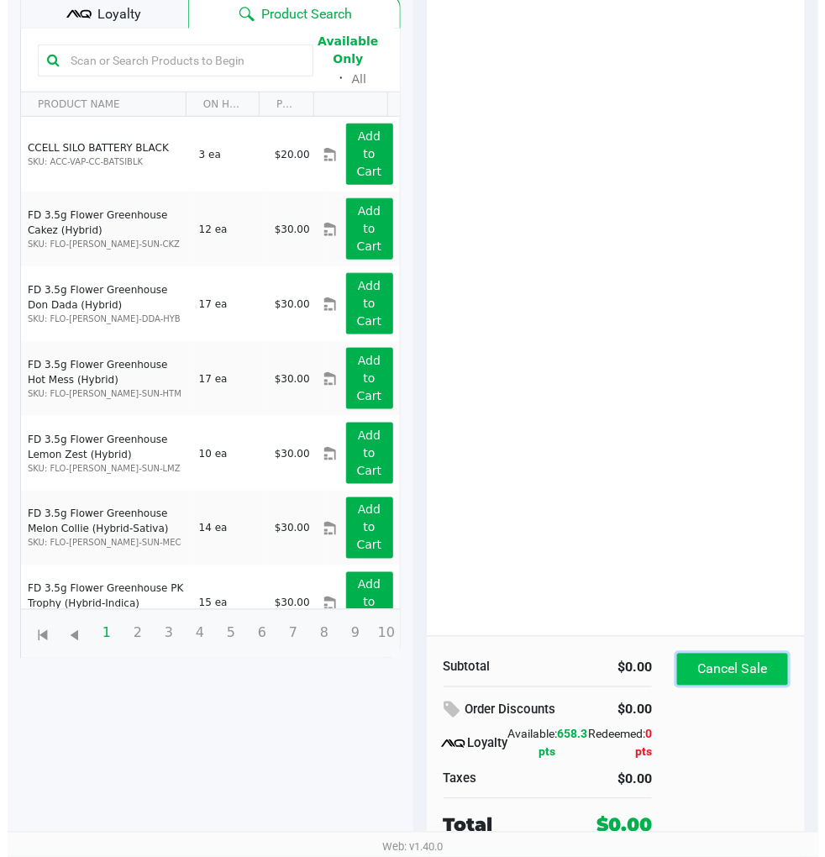
scroll to position [0, 0]
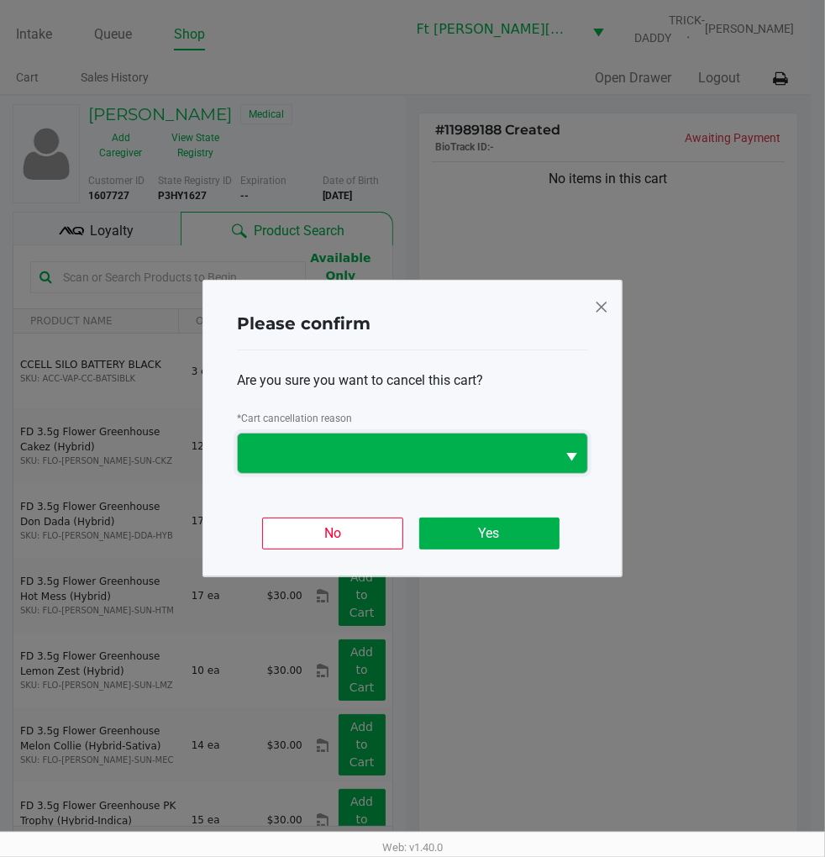
click at [515, 455] on span at bounding box center [396, 454] width 297 height 20
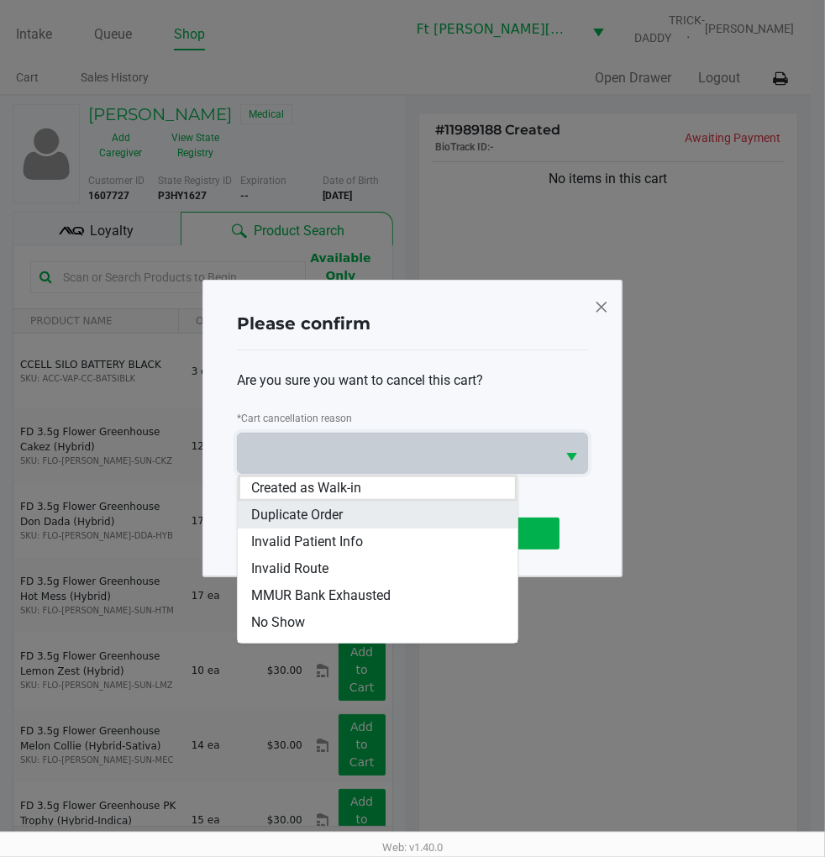
click at [304, 518] on span "Duplicate Order" at bounding box center [297, 515] width 92 height 20
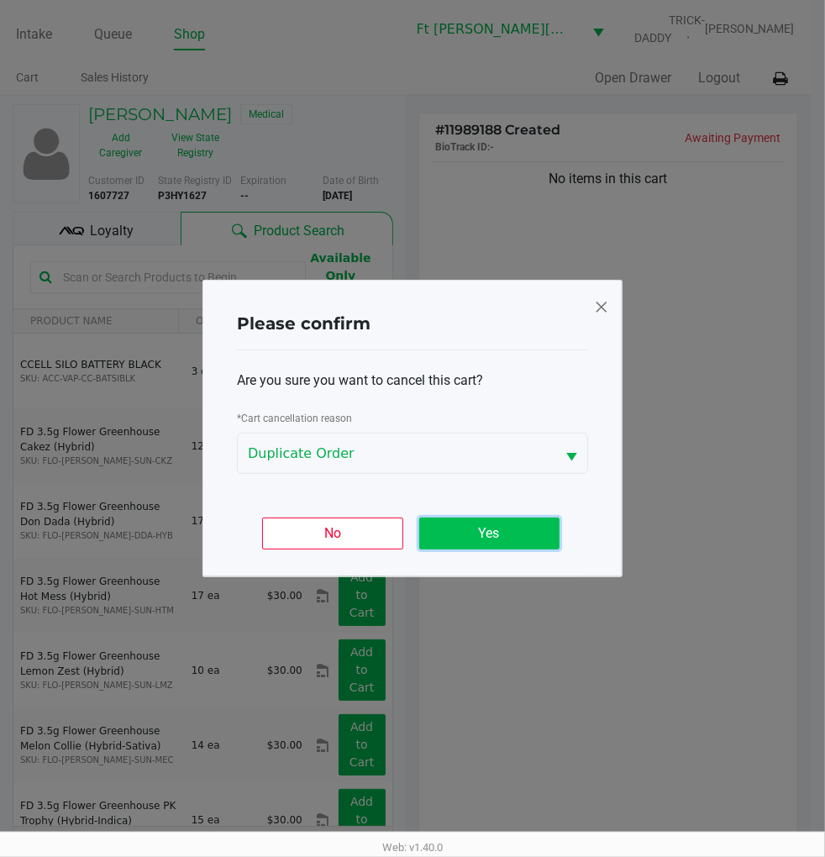
click at [490, 539] on button "Yes" at bounding box center [489, 534] width 140 height 32
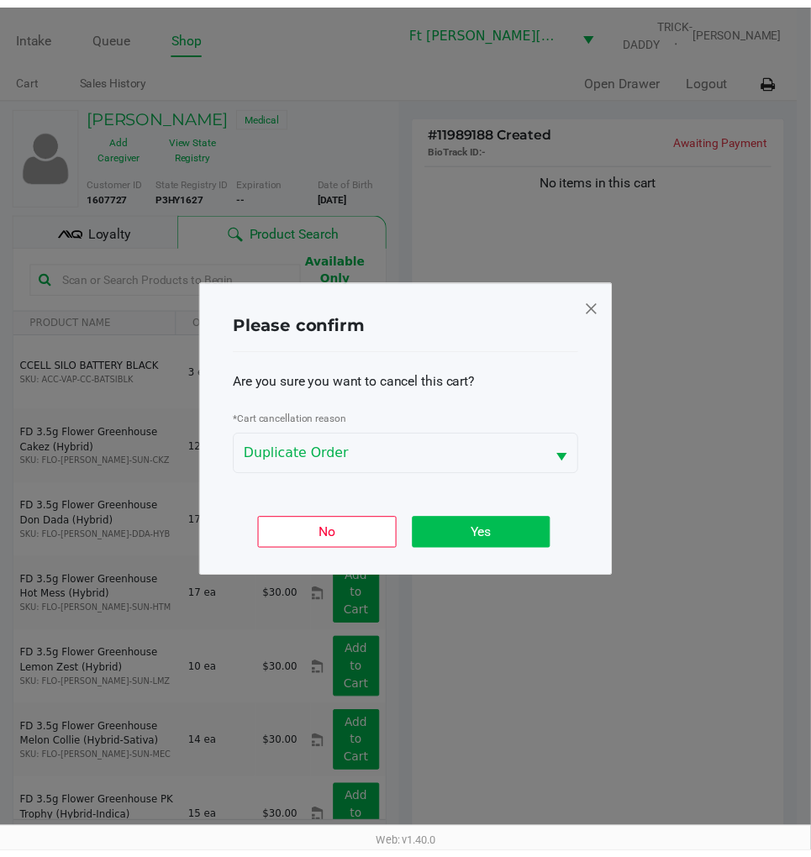
scroll to position [217, 0]
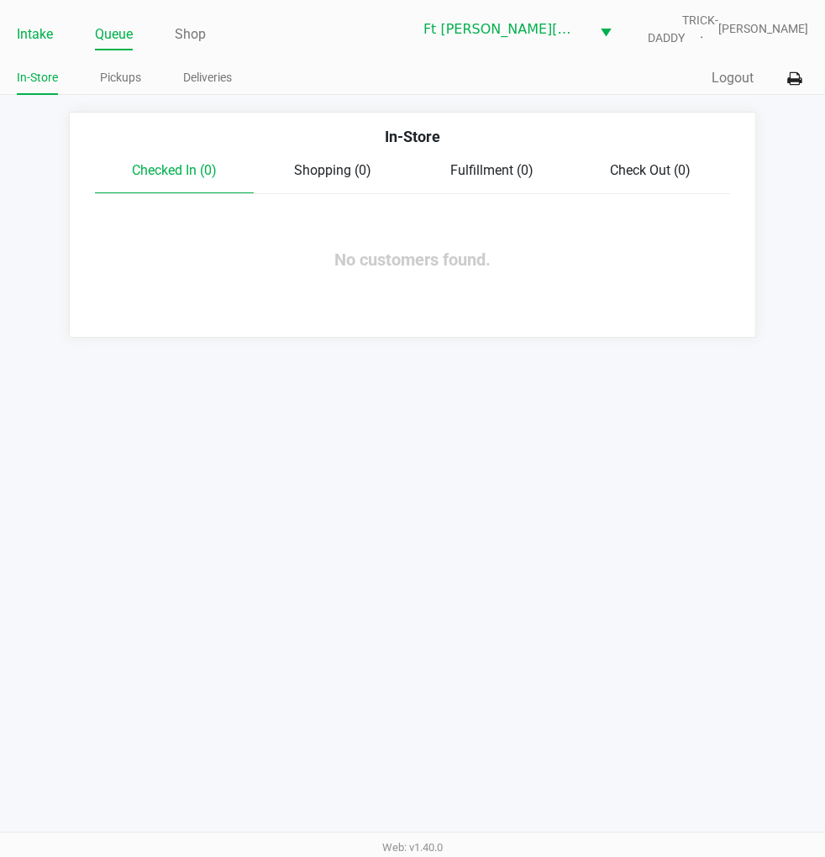
click at [39, 27] on link "Intake" at bounding box center [35, 35] width 36 height 24
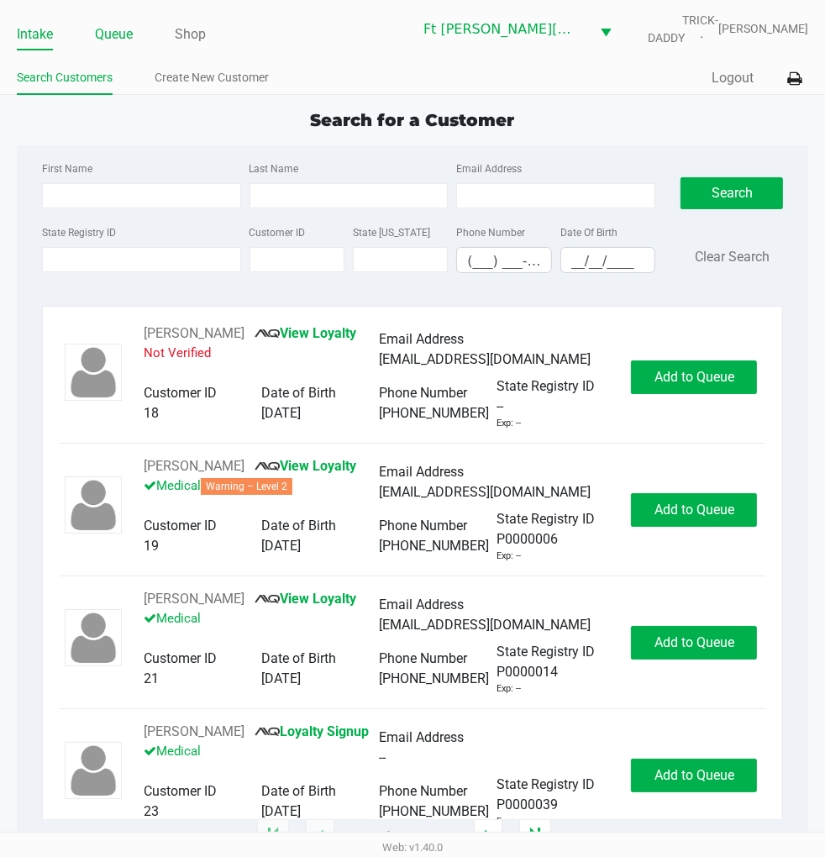
click at [113, 32] on link "Queue" at bounding box center [114, 35] width 38 height 24
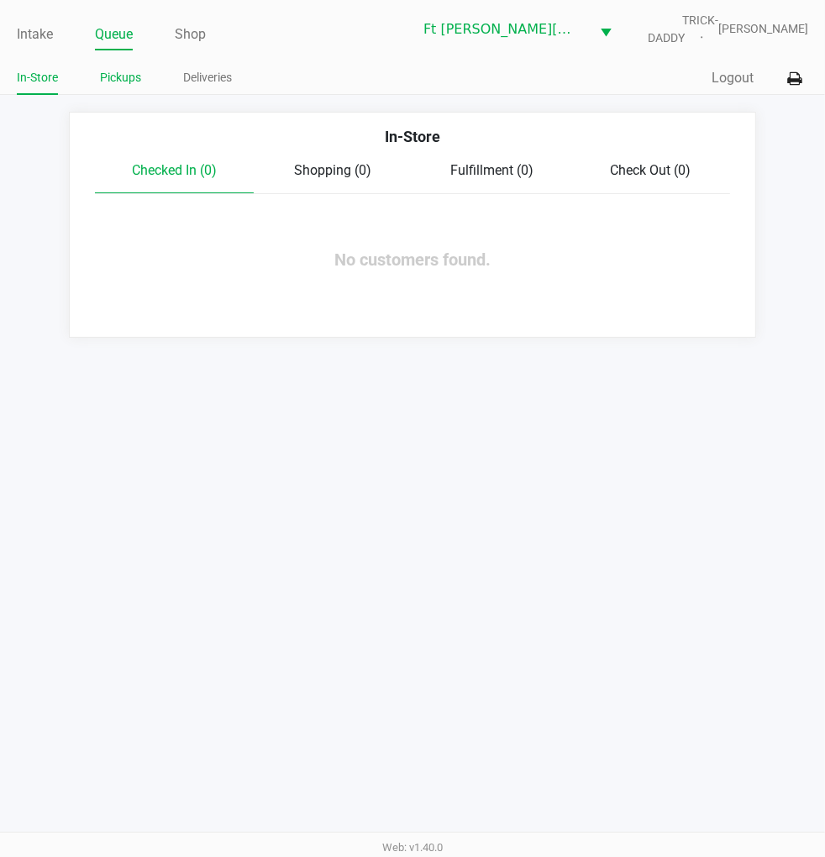
click at [136, 86] on link "Pickups" at bounding box center [120, 77] width 41 height 21
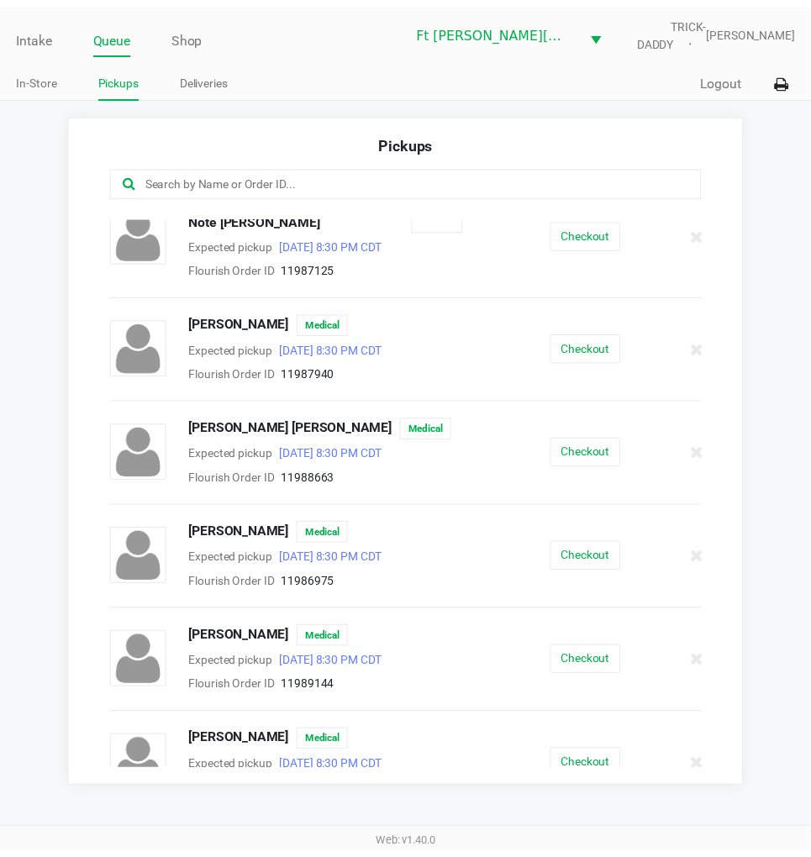
scroll to position [39, 0]
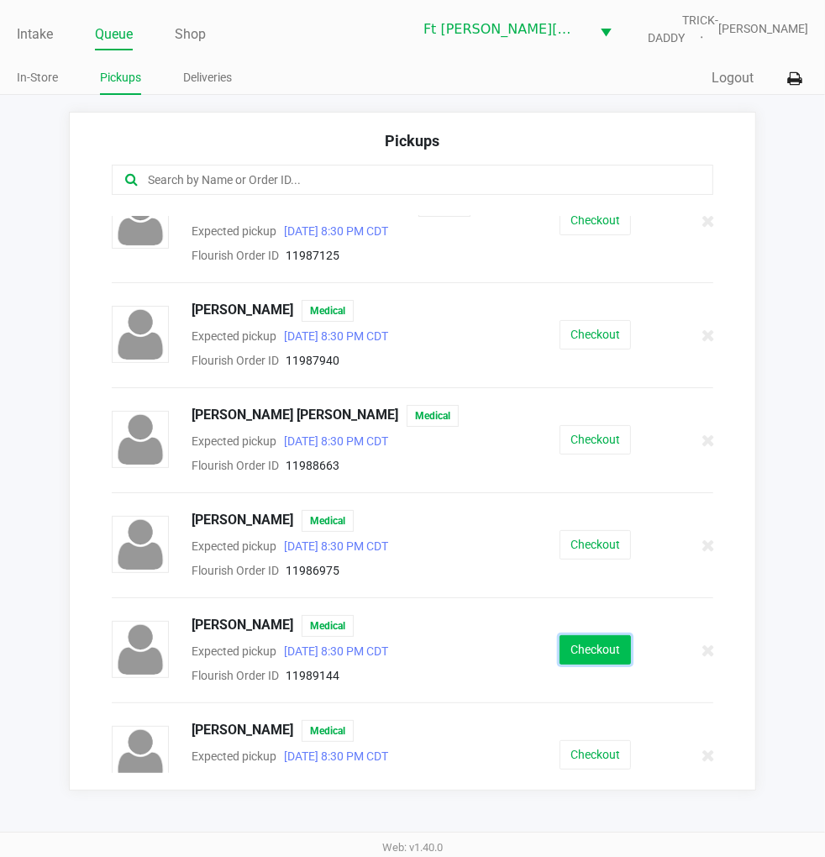
click at [590, 635] on button "Checkout" at bounding box center [595, 649] width 71 height 29
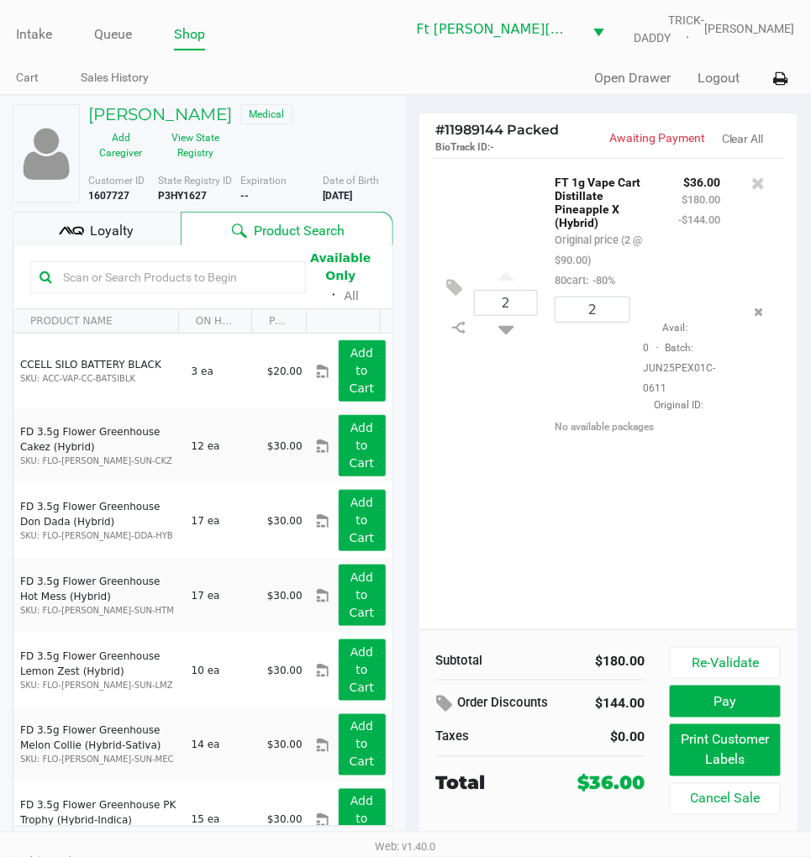
click at [523, 504] on div "2 FT 1g Vape Cart Distillate Pineapple X (Hybrid) Original price (2 @ $90.00) 8…" at bounding box center [608, 393] width 379 height 471
click at [559, 490] on div "2 FT 1g Vape Cart Distillate Pineapple X (Hybrid) Original price (2 @ $90.00) 8…" at bounding box center [608, 393] width 379 height 471
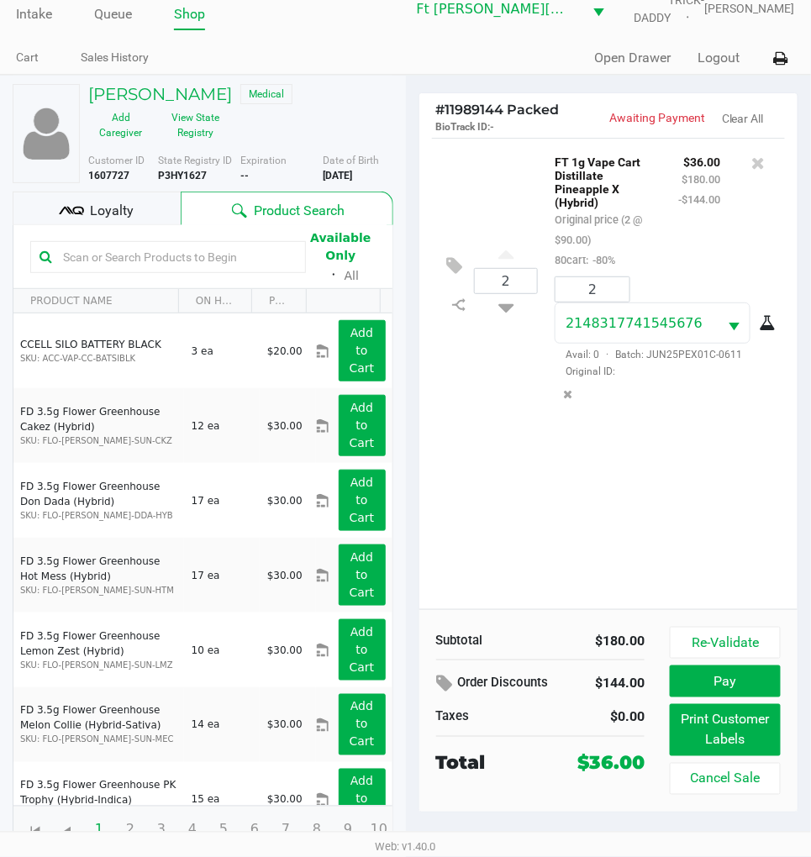
scroll to position [27, 0]
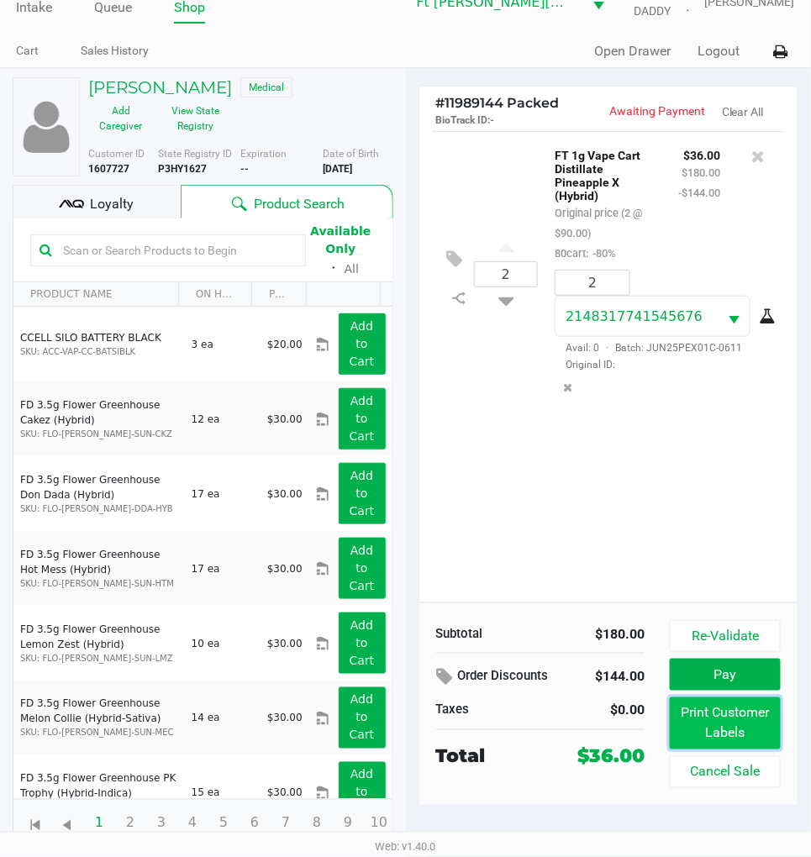
click at [731, 724] on button "Print Customer Labels" at bounding box center [725, 723] width 111 height 52
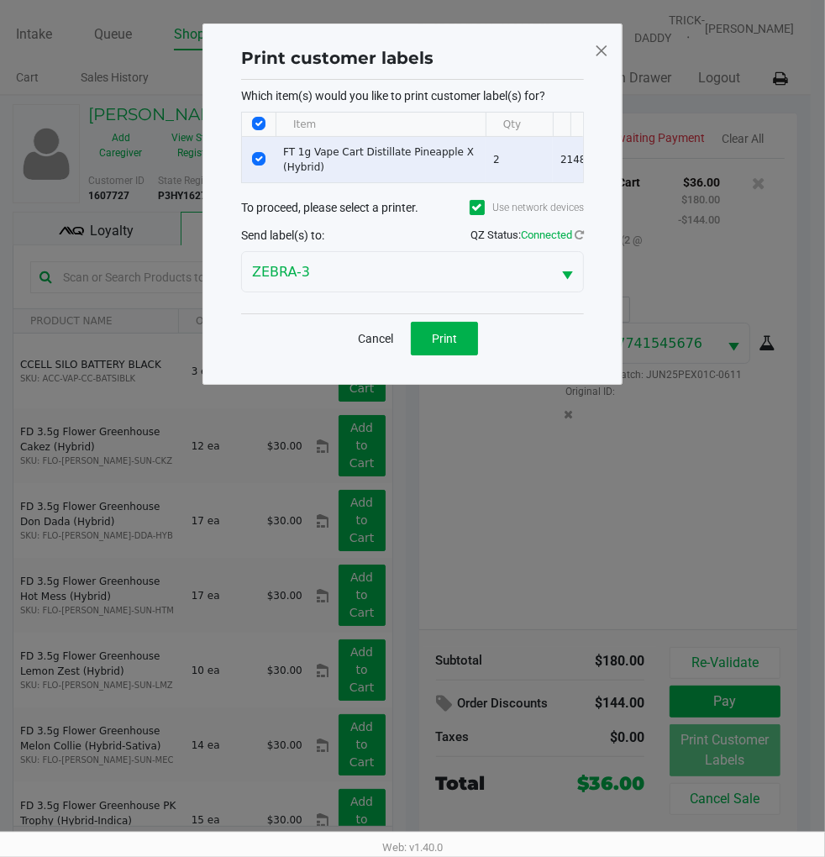
click at [342, 360] on div "Cancel Print" at bounding box center [412, 338] width 343 height 50
click at [382, 355] on button "Cancel" at bounding box center [375, 339] width 57 height 34
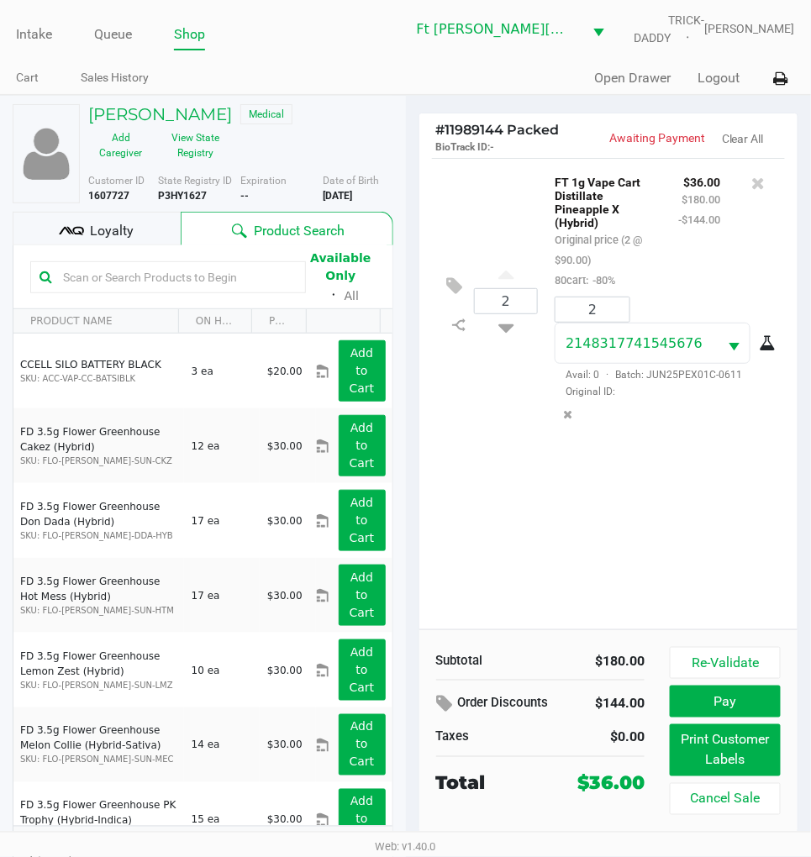
click at [510, 559] on div "2 FT 1g Vape Cart Distillate Pineapple X (Hybrid) Original price (2 @ $90.00) 8…" at bounding box center [608, 393] width 379 height 471
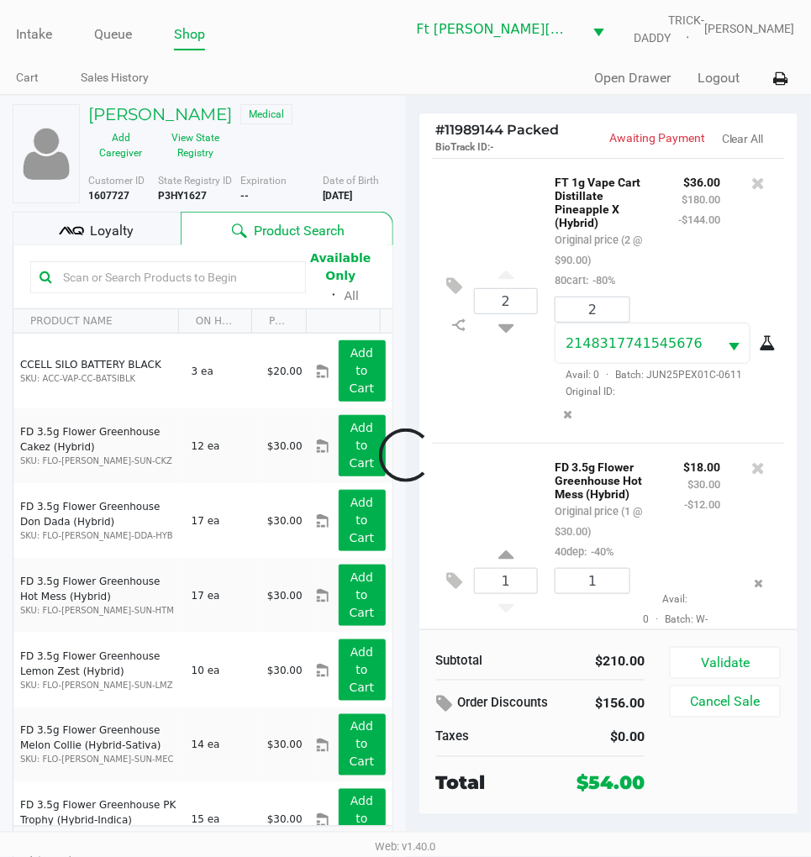
scroll to position [84, 0]
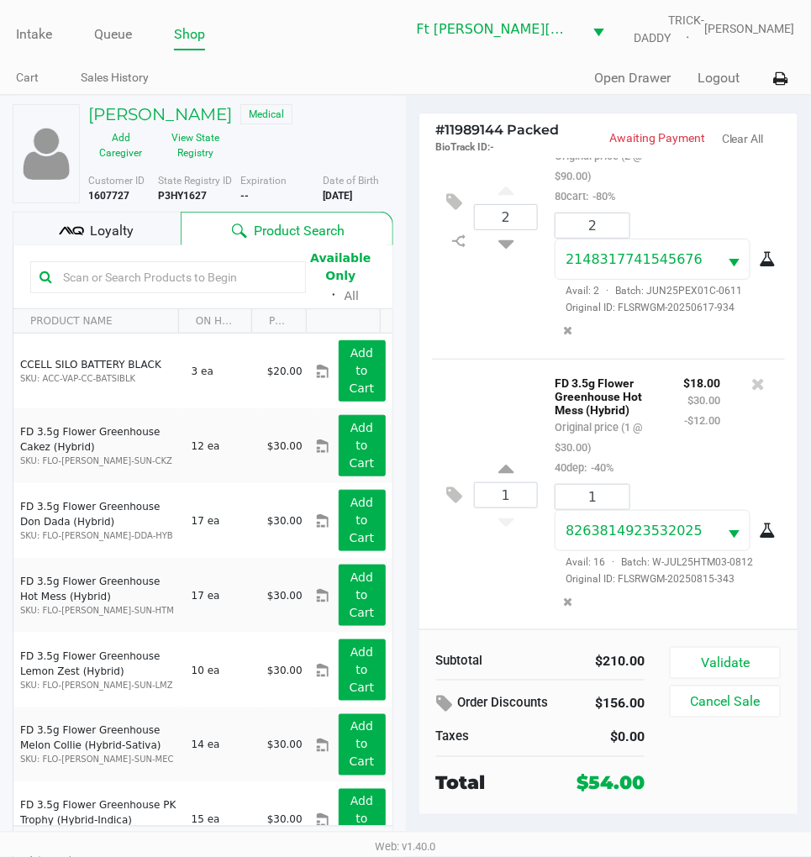
click at [124, 221] on span "Loyalty" at bounding box center [112, 231] width 44 height 20
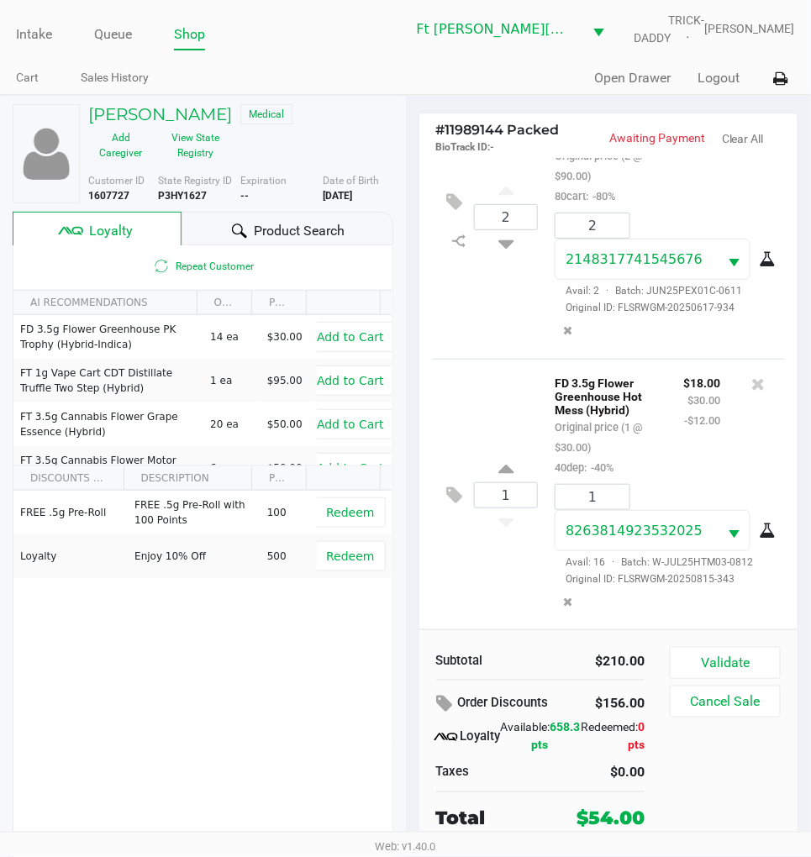
scroll to position [89, 0]
click at [733, 658] on button "Validate" at bounding box center [725, 663] width 111 height 32
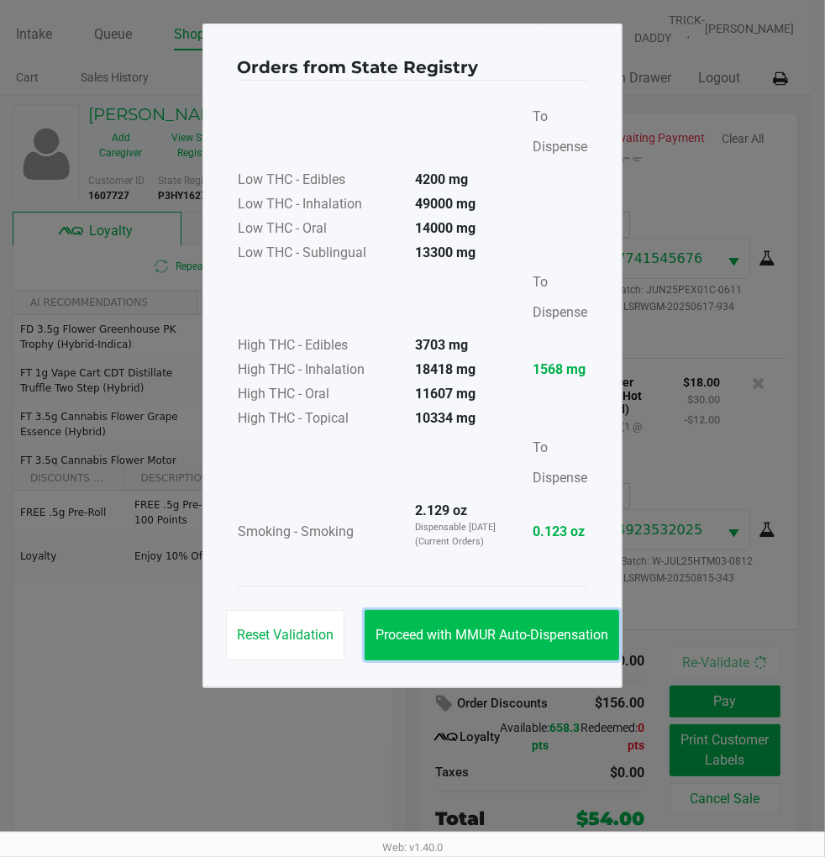
click at [539, 639] on span "Proceed with MMUR Auto-Dispensation" at bounding box center [492, 635] width 233 height 16
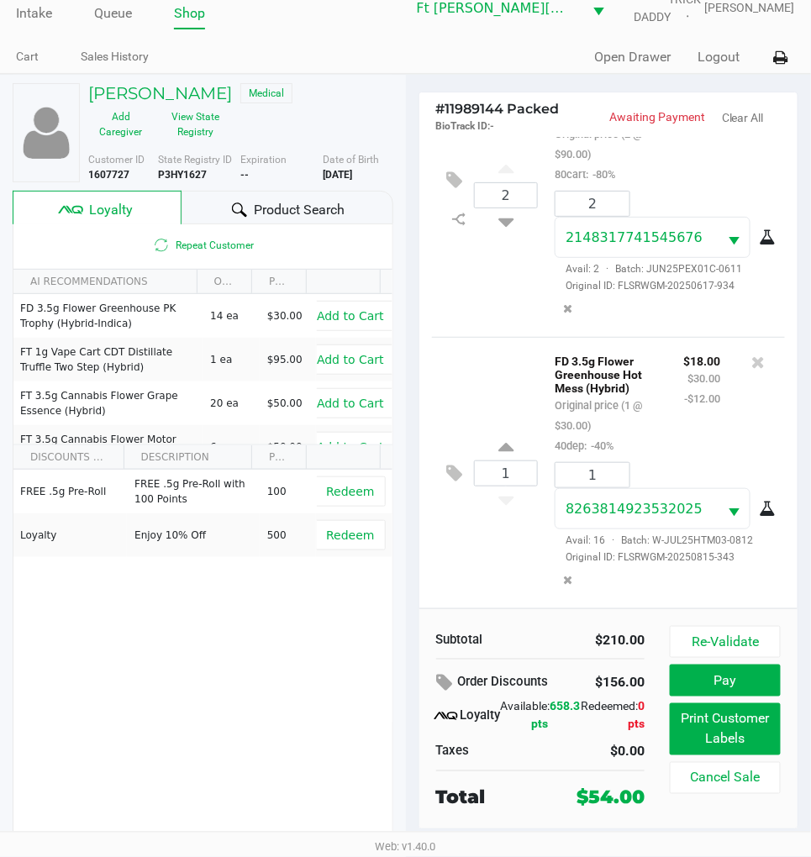
scroll to position [27, 0]
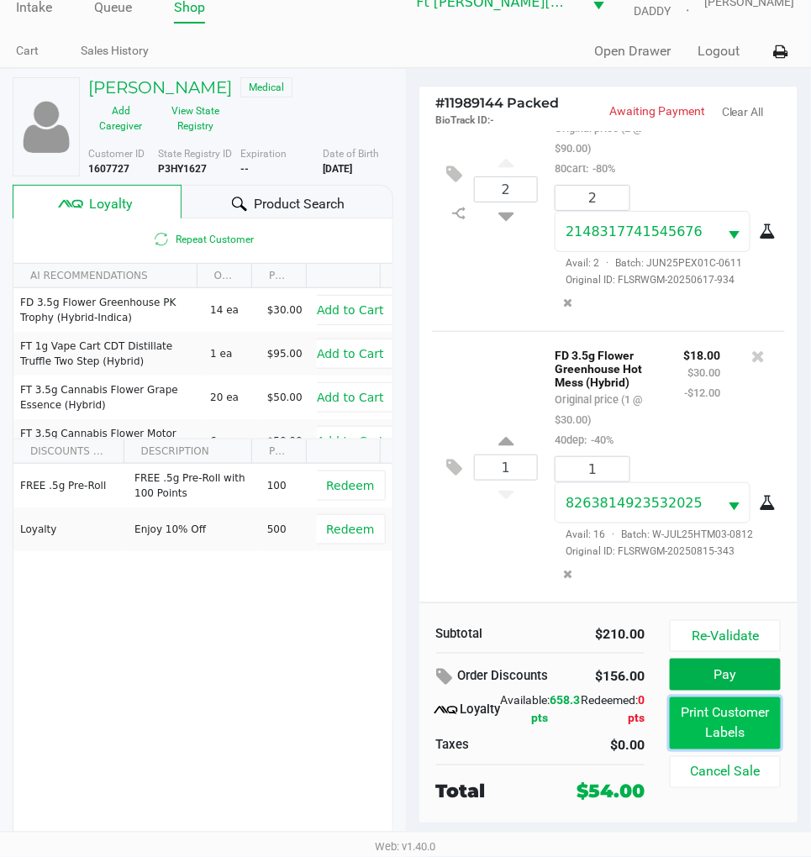
click at [724, 728] on button "Print Customer Labels" at bounding box center [725, 723] width 111 height 52
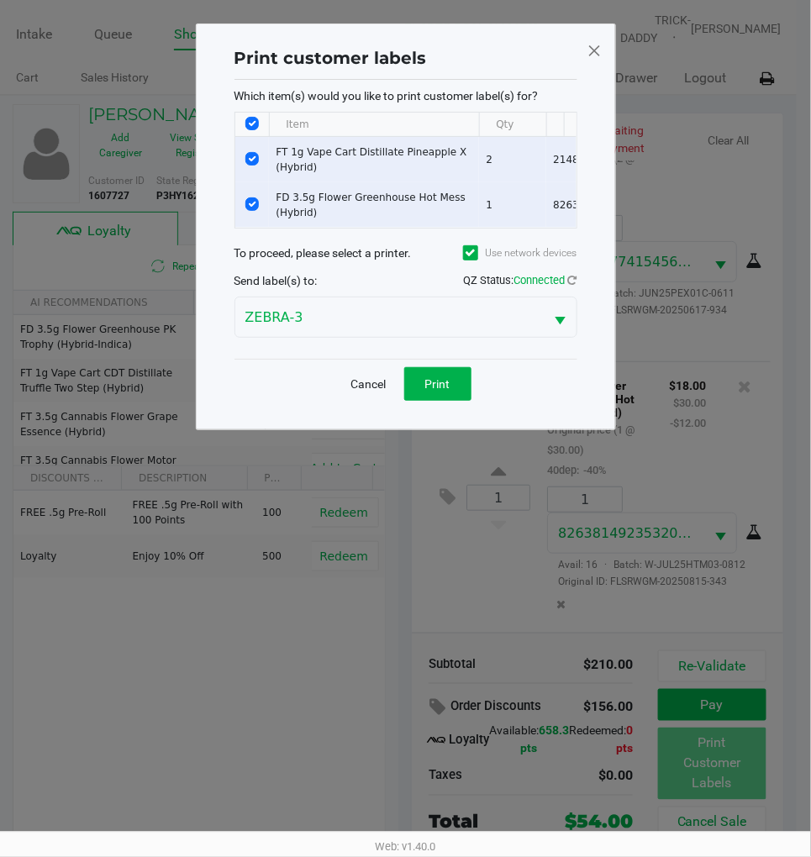
scroll to position [0, 0]
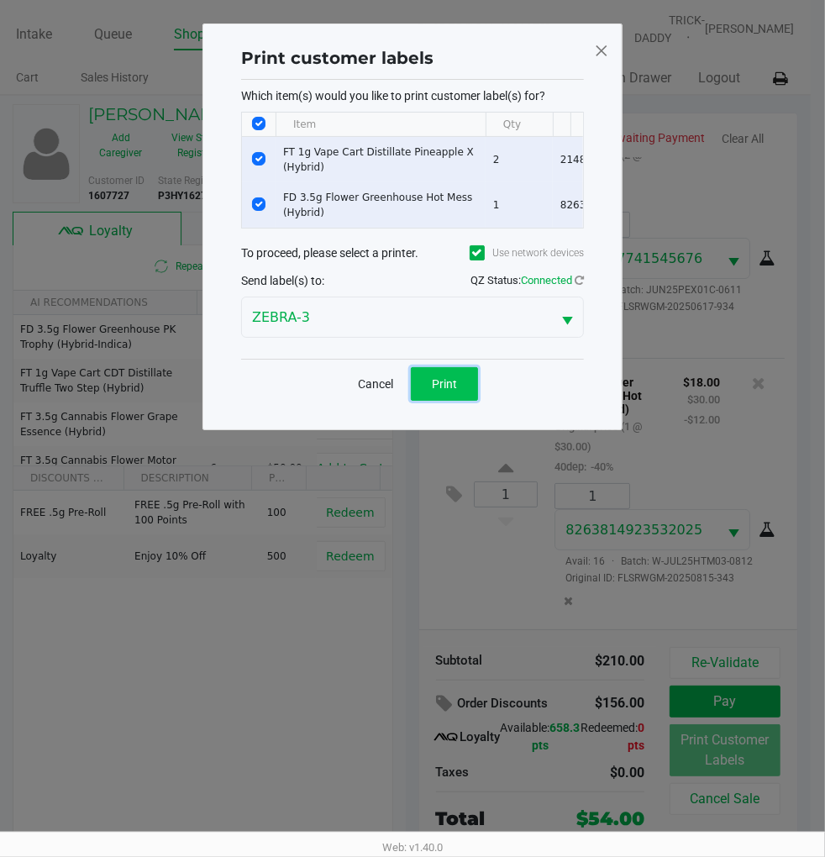
click at [446, 391] on span "Print" at bounding box center [444, 383] width 25 height 13
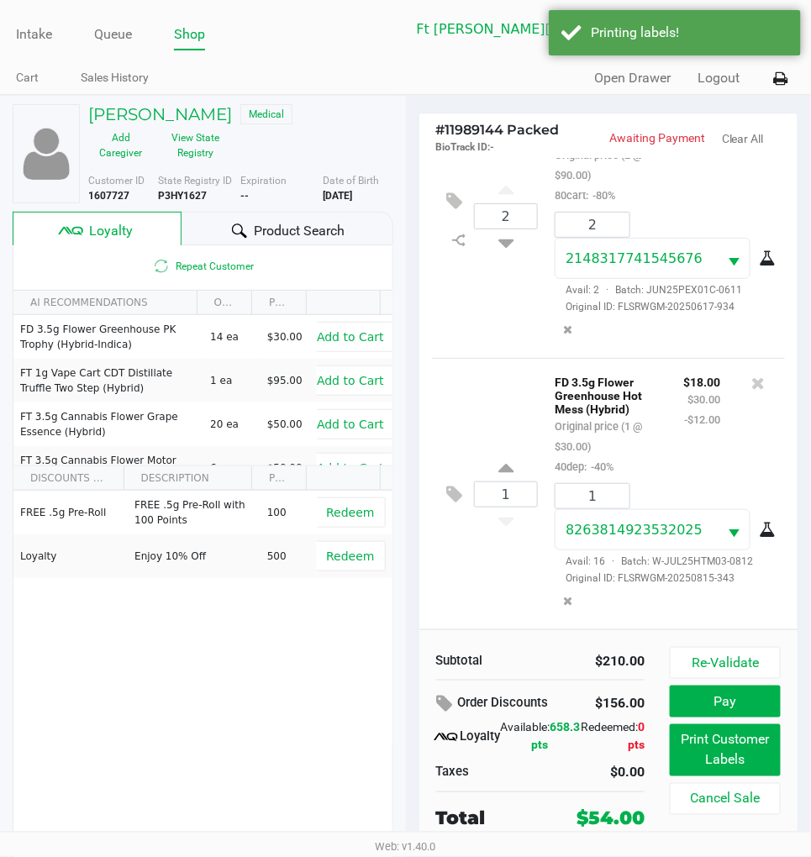
scroll to position [27, 0]
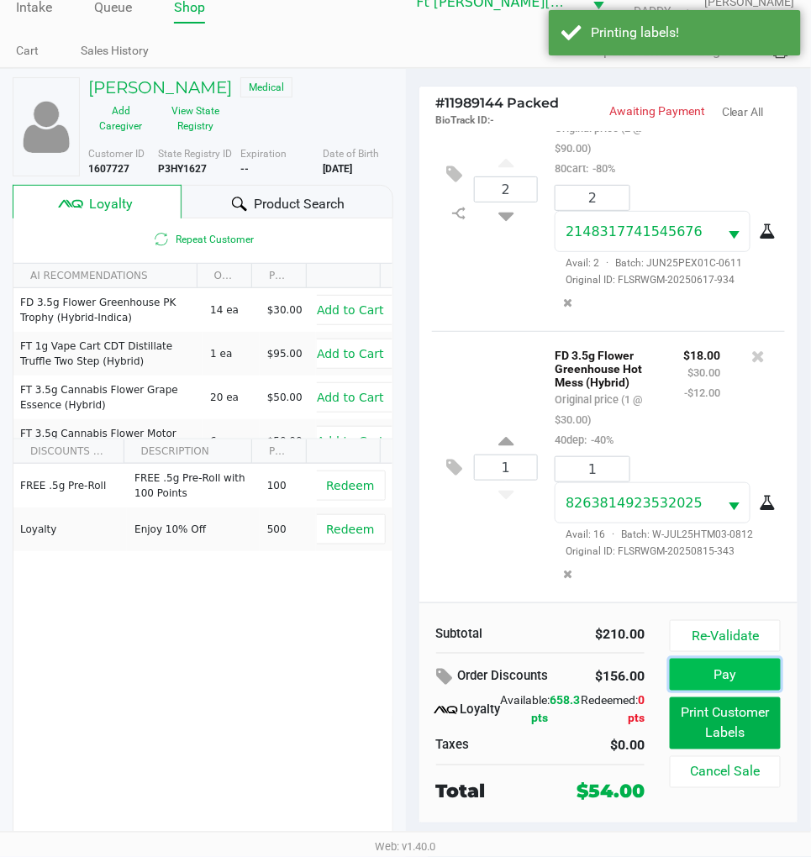
click at [715, 676] on button "Pay" at bounding box center [725, 675] width 111 height 32
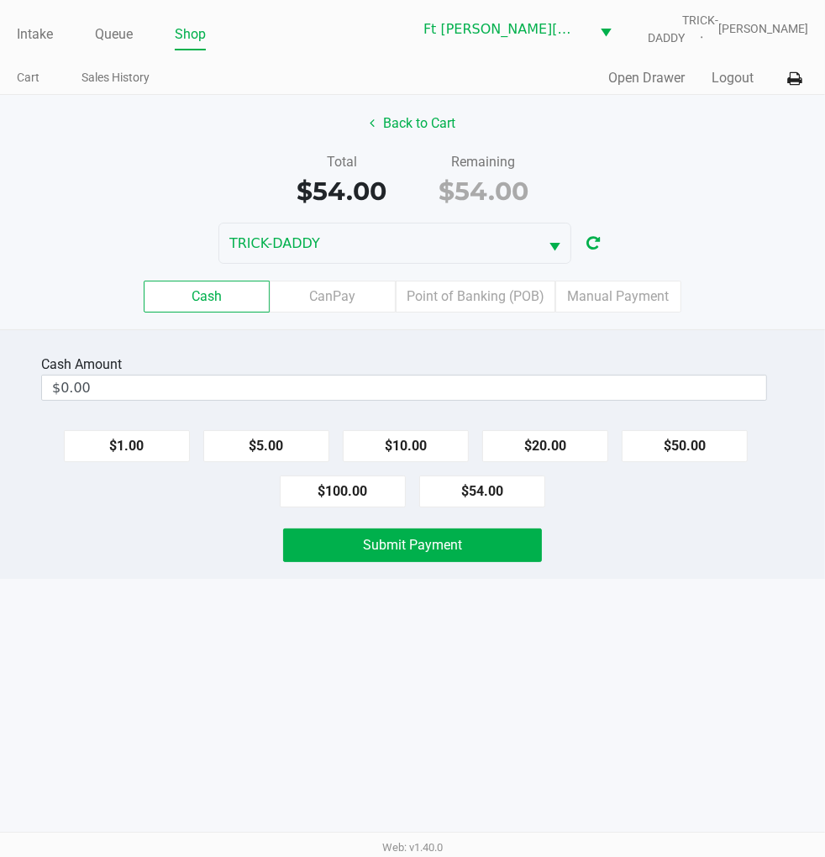
click at [500, 489] on button "$54.00" at bounding box center [482, 492] width 126 height 32
type input "$54.00"
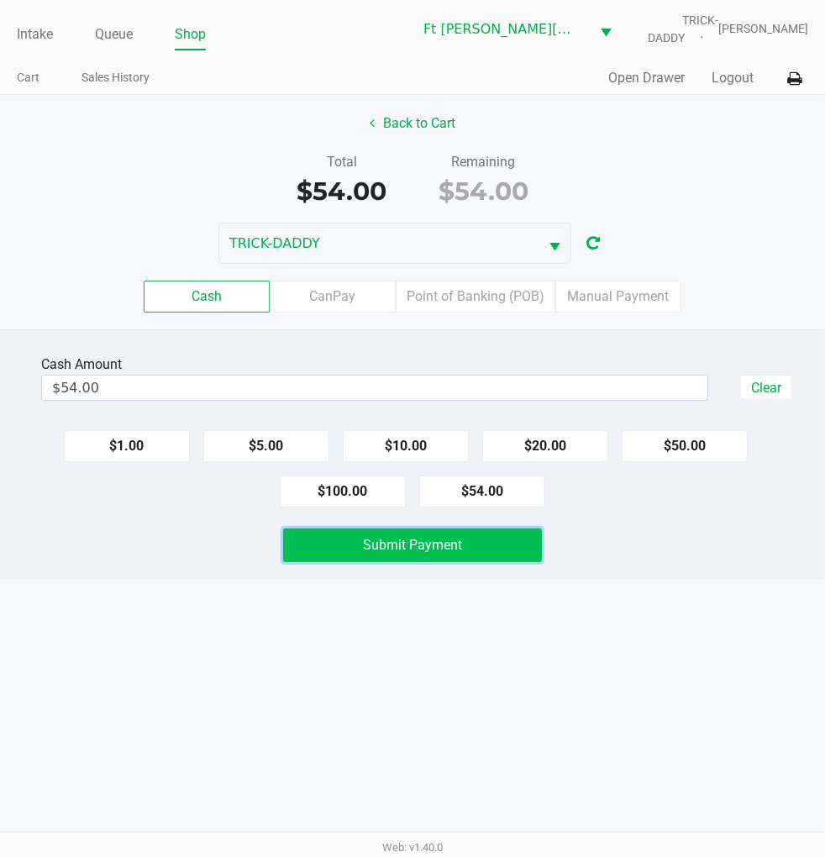
click at [401, 543] on span "Submit Payment" at bounding box center [412, 545] width 99 height 16
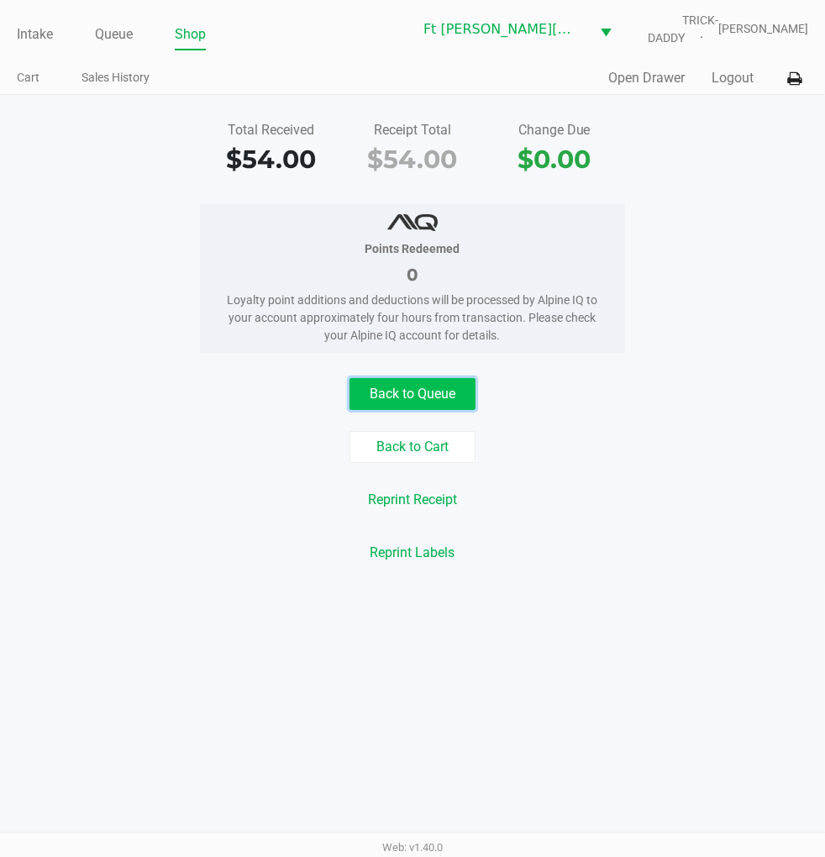
click at [382, 389] on button "Back to Queue" at bounding box center [413, 394] width 126 height 32
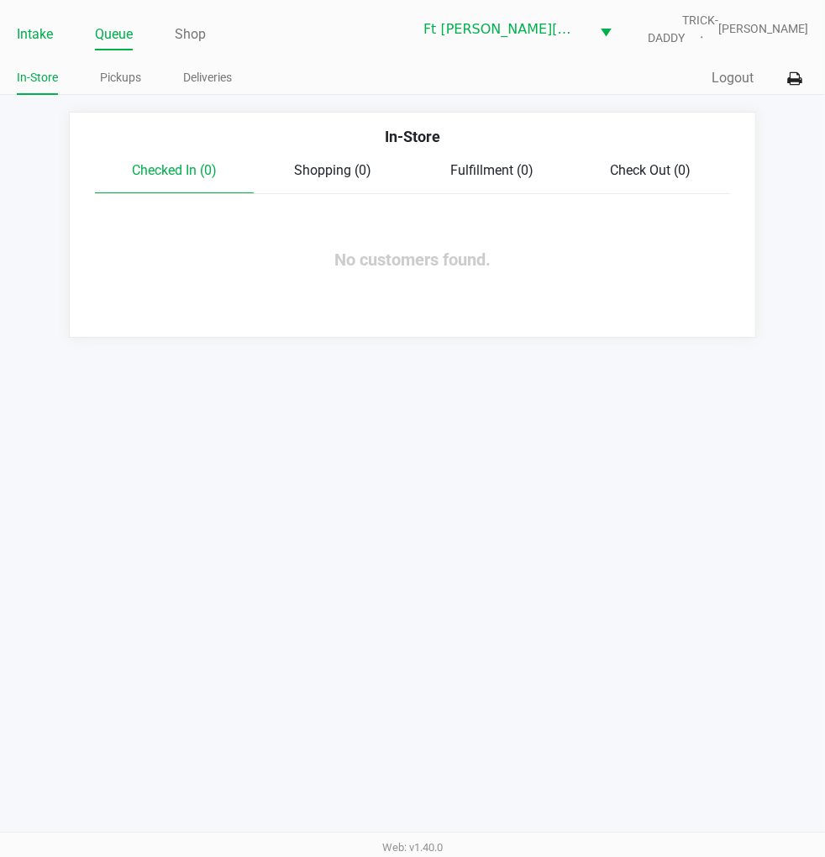
click at [45, 34] on link "Intake" at bounding box center [35, 35] width 36 height 24
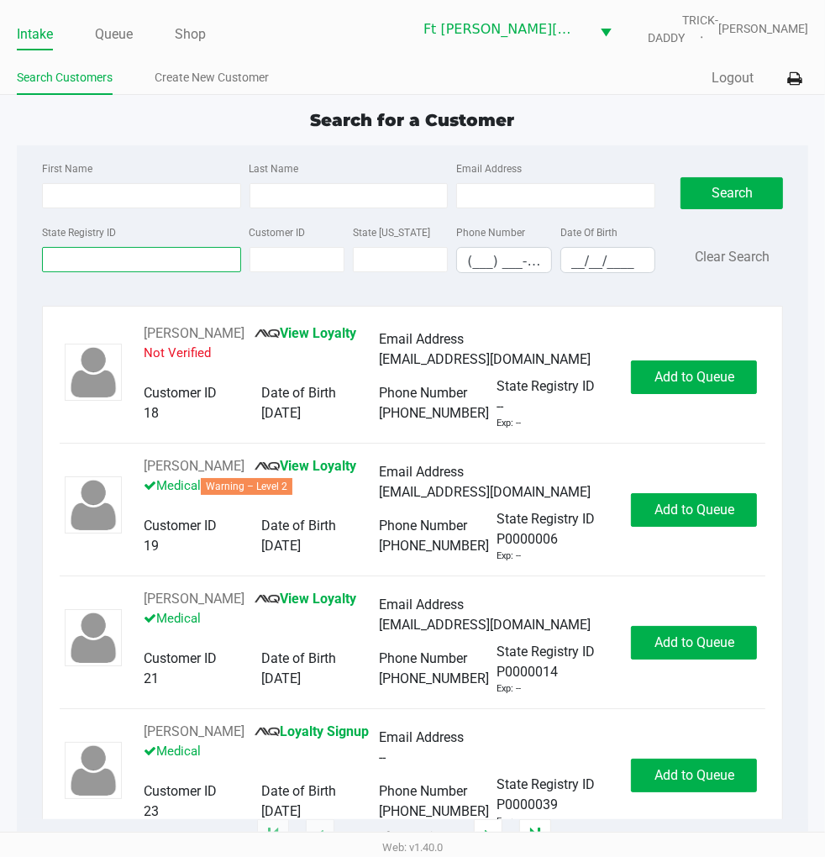
click at [135, 259] on input "State Registry ID" at bounding box center [141, 259] width 199 height 25
click at [121, 262] on input "State Registry ID" at bounding box center [141, 259] width 199 height 25
click at [126, 35] on link "Queue" at bounding box center [114, 35] width 38 height 24
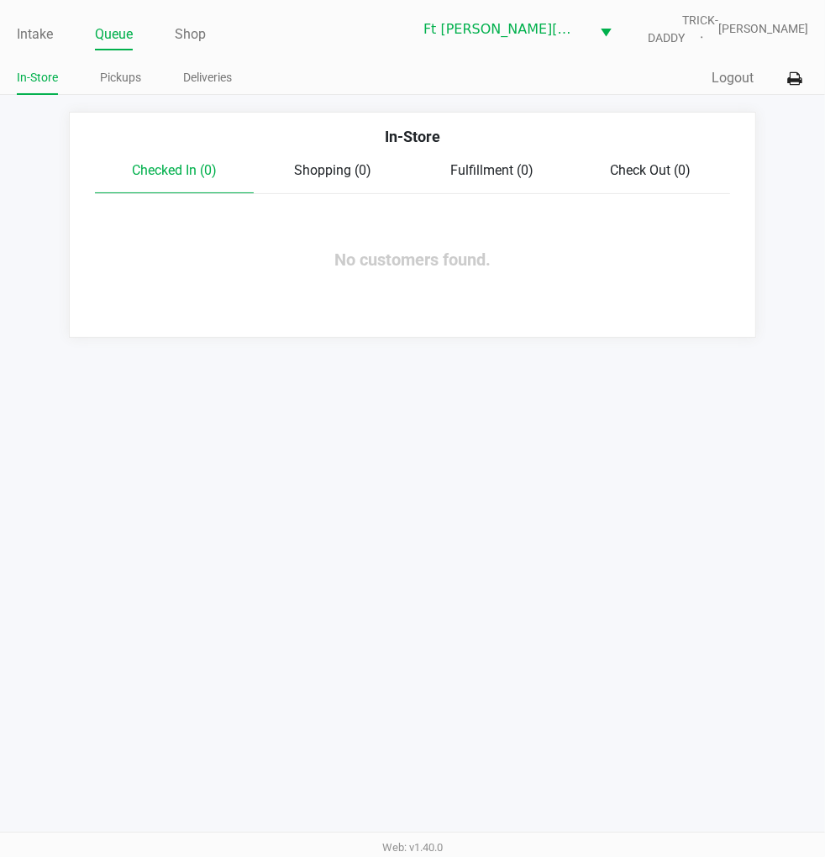
click at [126, 78] on link "Pickups" at bounding box center [120, 77] width 41 height 21
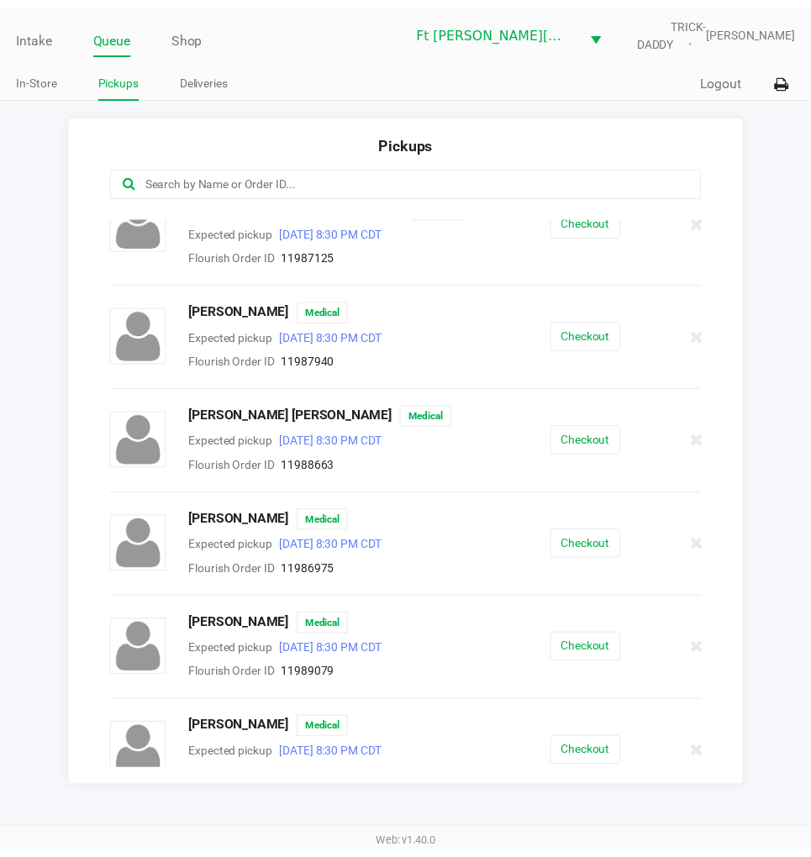
scroll to position [39, 0]
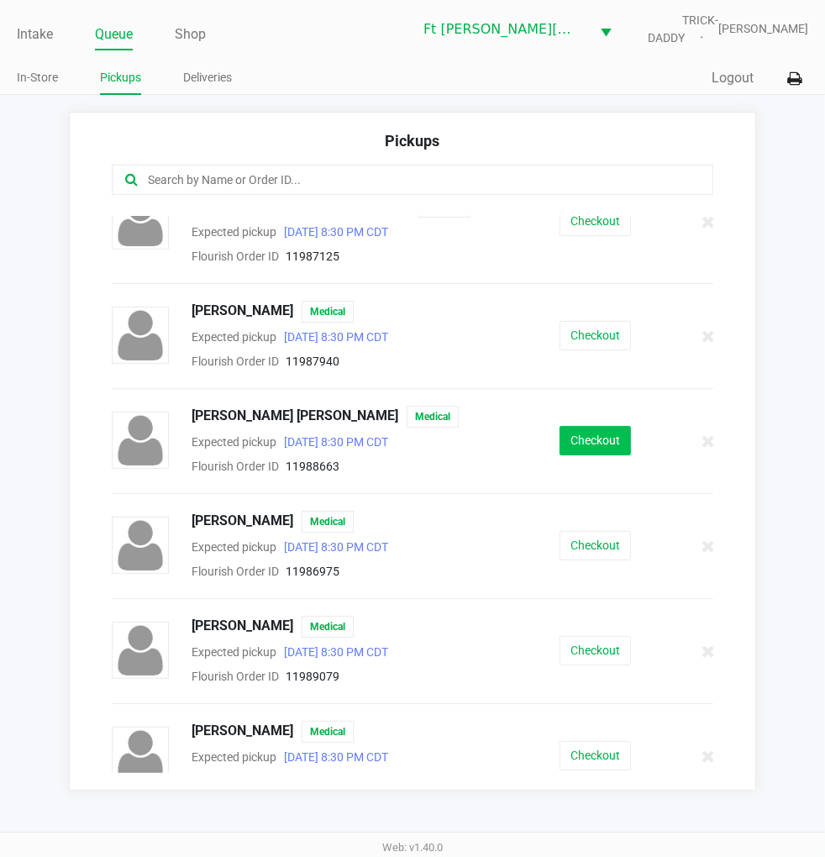
click at [581, 426] on button "Checkout" at bounding box center [595, 440] width 71 height 29
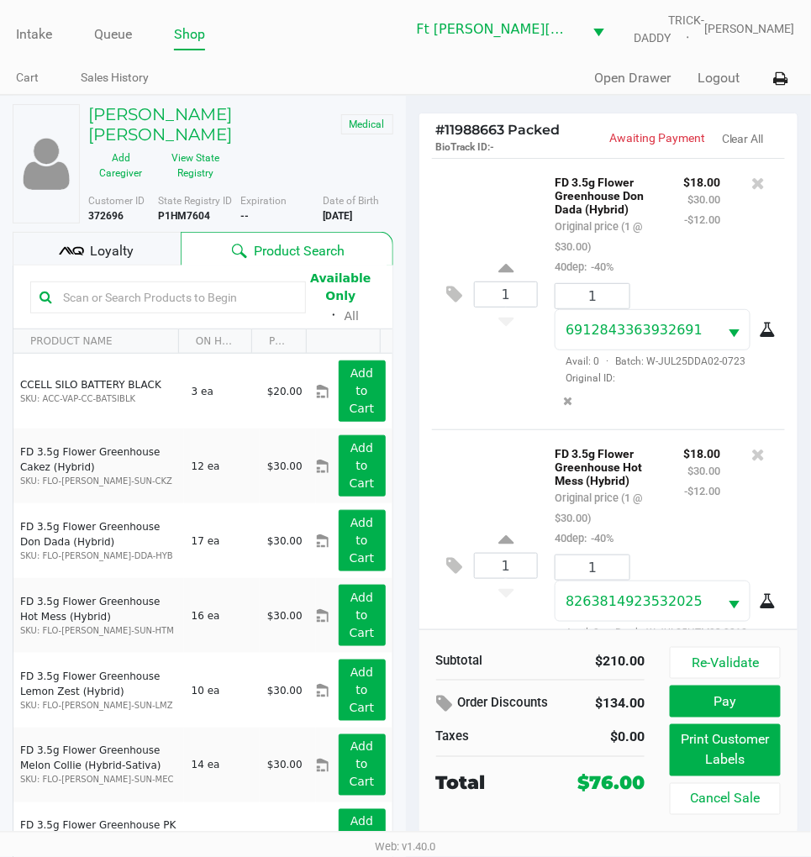
click at [482, 383] on div "1 FD 3.5g Flower Greenhouse Don Dada (Hybrid) Original price (1 @ $30.00) 40dep…" at bounding box center [609, 293] width 354 height 271
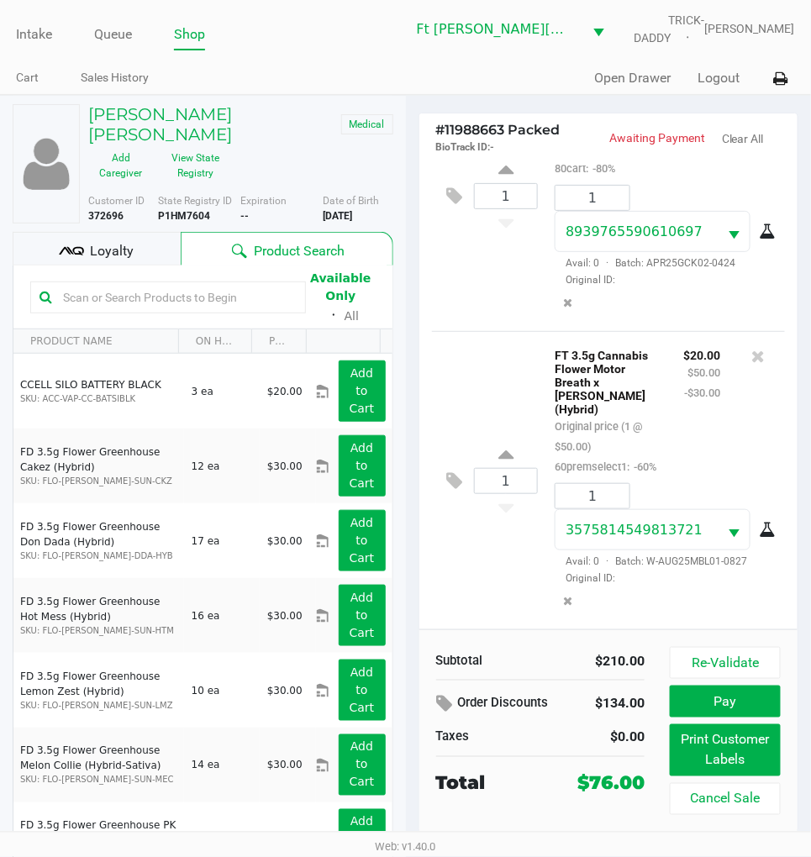
scroll to position [920, 0]
click at [150, 241] on div "Loyalty" at bounding box center [97, 249] width 168 height 34
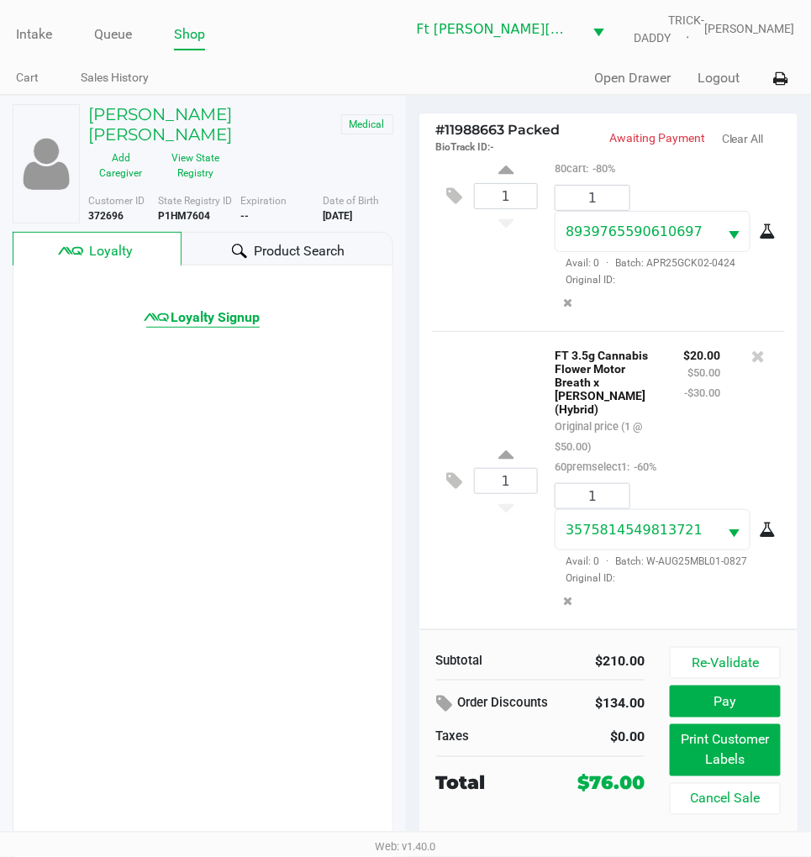
click at [155, 319] on icon at bounding box center [156, 317] width 25 height 25
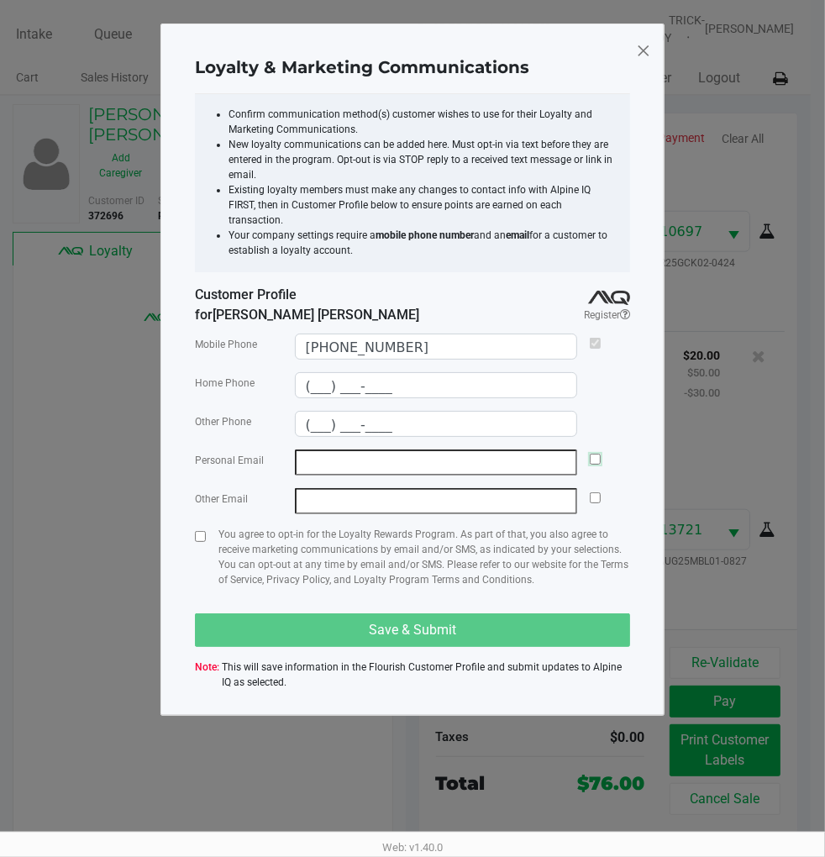
click at [592, 454] on input "checkbox" at bounding box center [595, 459] width 11 height 11
checkbox input "false"
click at [203, 531] on input "checkbox" at bounding box center [200, 536] width 11 height 11
checkbox input "true"
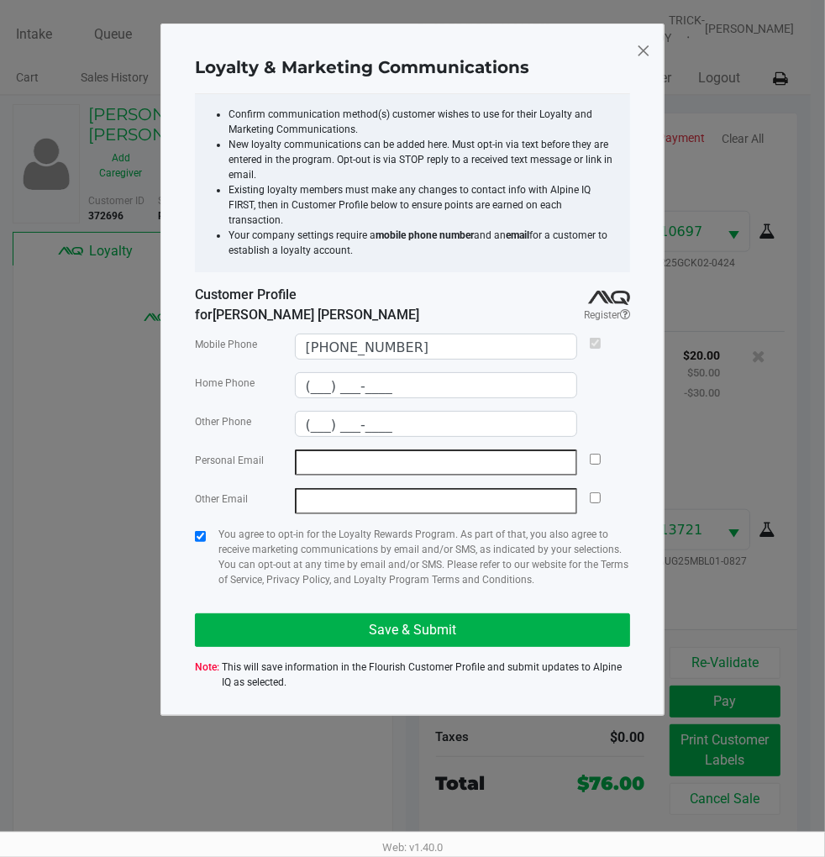
click at [521, 450] on input "email" at bounding box center [436, 463] width 283 height 26
type input "jacqueennis@gmail.com"
click at [597, 454] on input "checkbox" at bounding box center [595, 459] width 11 height 11
checkbox input "true"
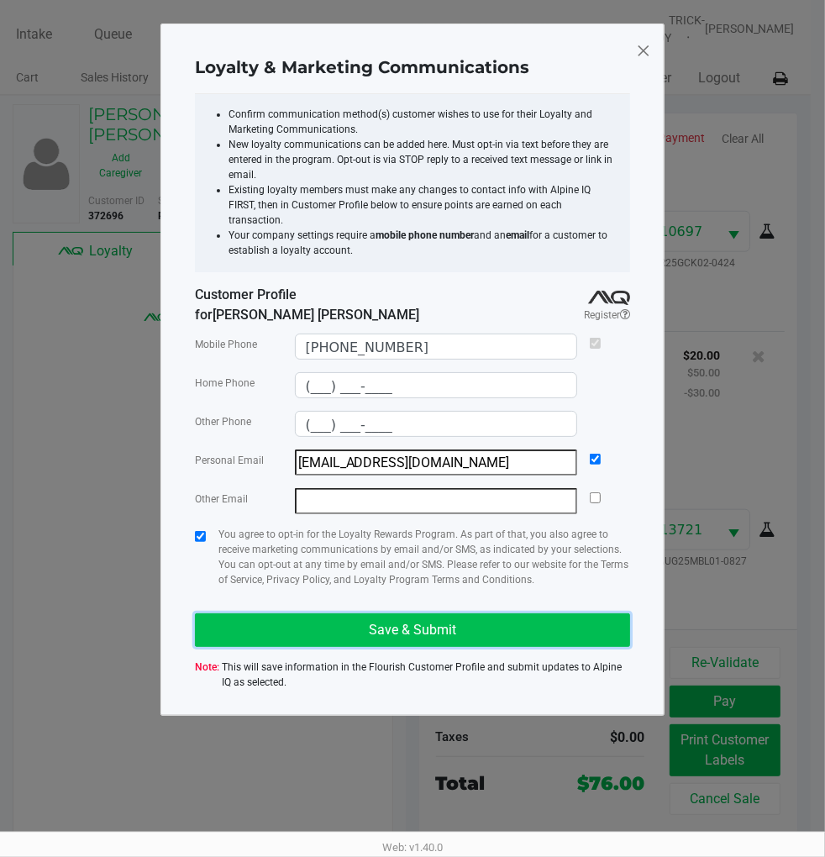
click at [490, 613] on button "Save & Submit" at bounding box center [412, 630] width 435 height 34
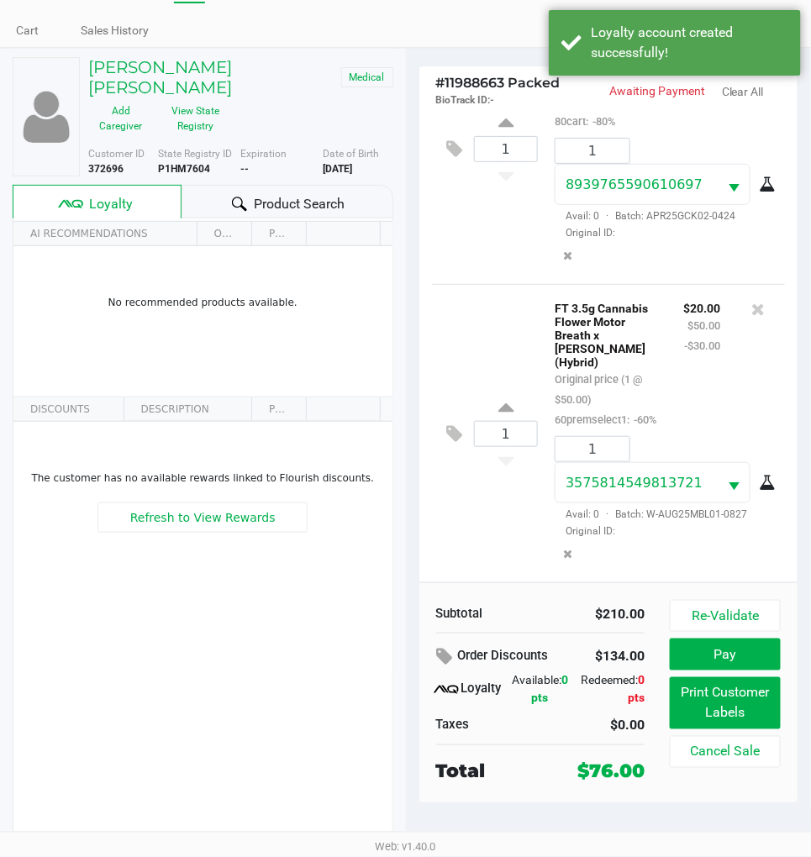
scroll to position [971, 0]
click at [731, 724] on button "Print Customer Labels" at bounding box center [725, 703] width 111 height 52
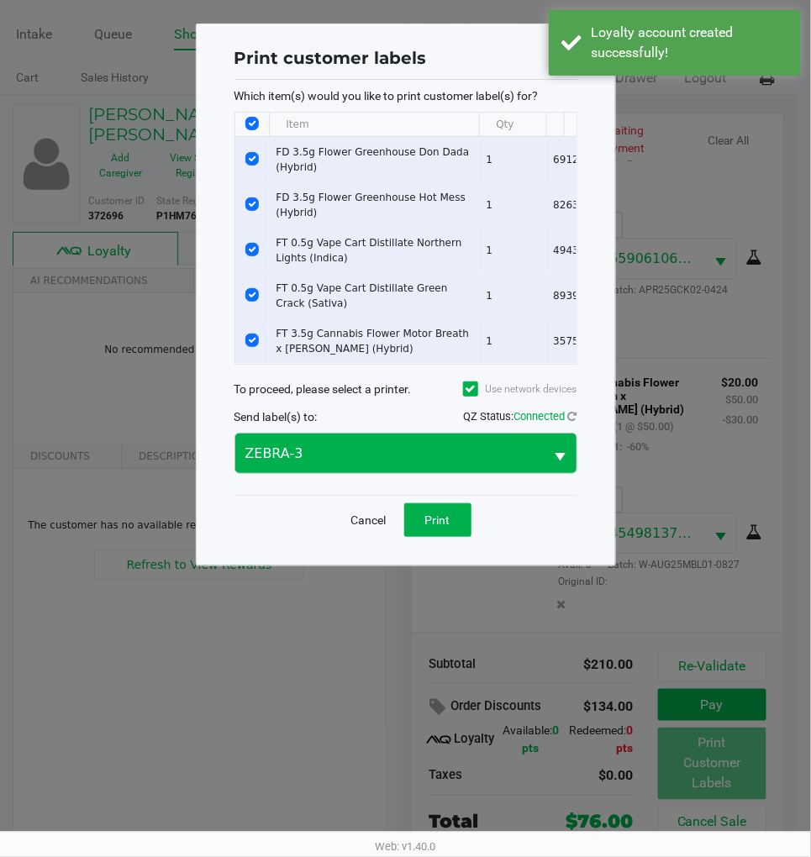
scroll to position [0, 0]
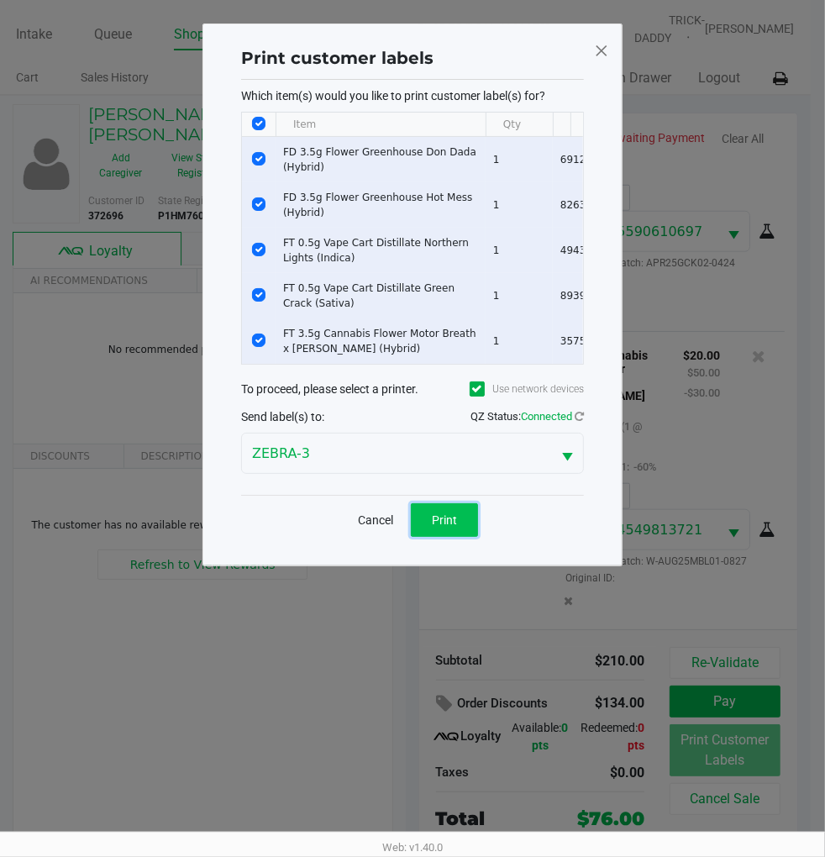
click at [441, 527] on span "Print" at bounding box center [444, 519] width 25 height 13
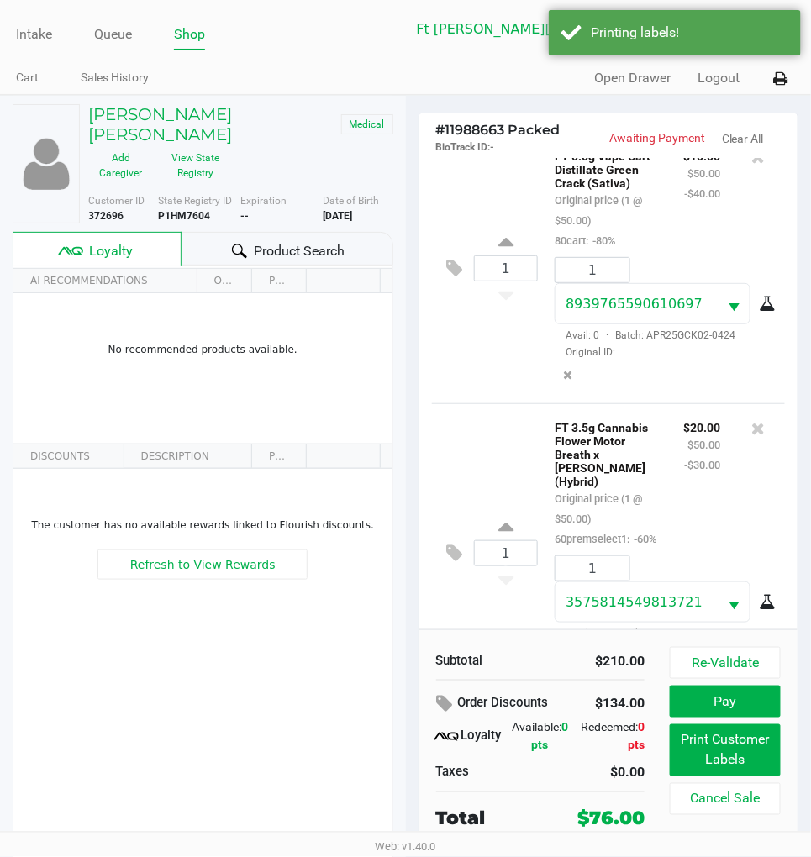
scroll to position [971, 0]
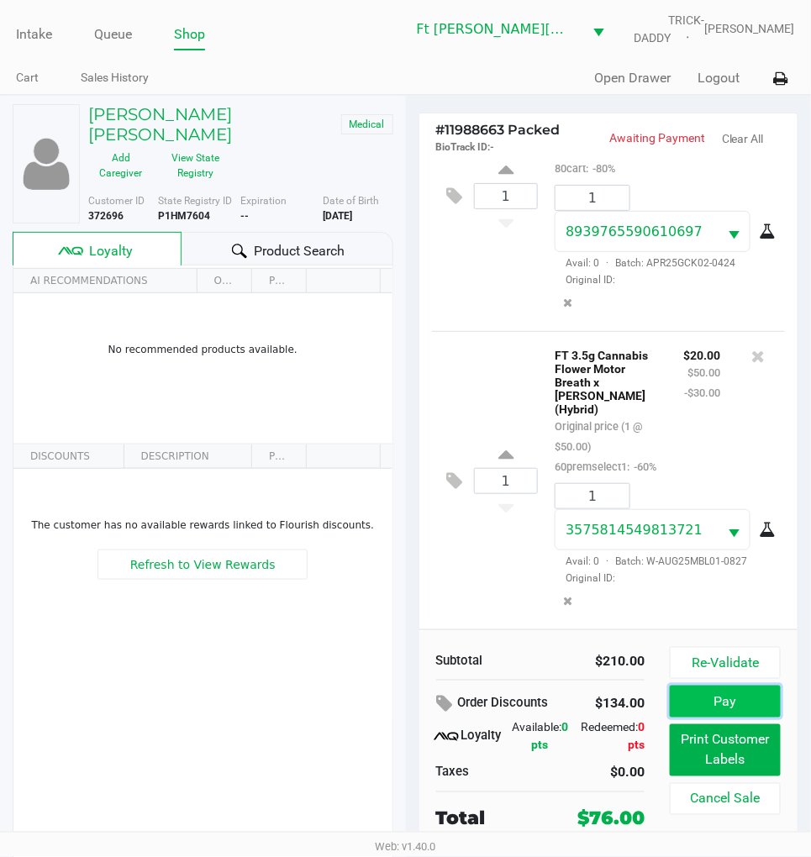
click at [738, 694] on button "Pay" at bounding box center [725, 702] width 111 height 32
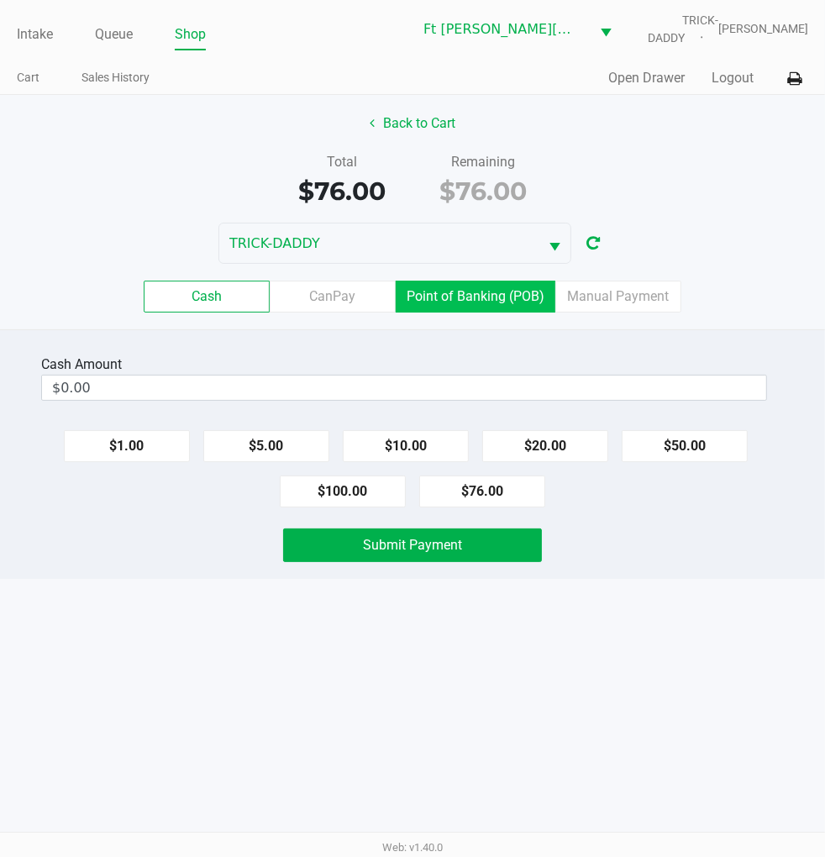
click at [501, 296] on label "Point of Banking (POB)" at bounding box center [476, 297] width 160 height 32
click at [0, 0] on 7 "Point of Banking (POB)" at bounding box center [0, 0] width 0 height 0
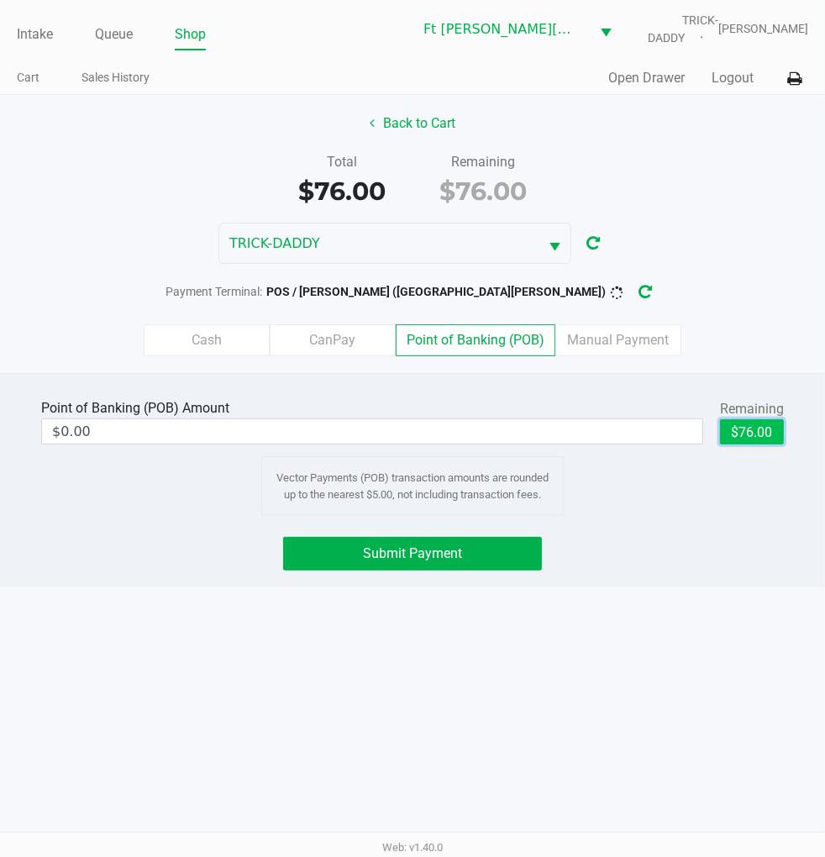
click at [756, 430] on button "$76.00" at bounding box center [752, 431] width 64 height 25
type input "$76.00"
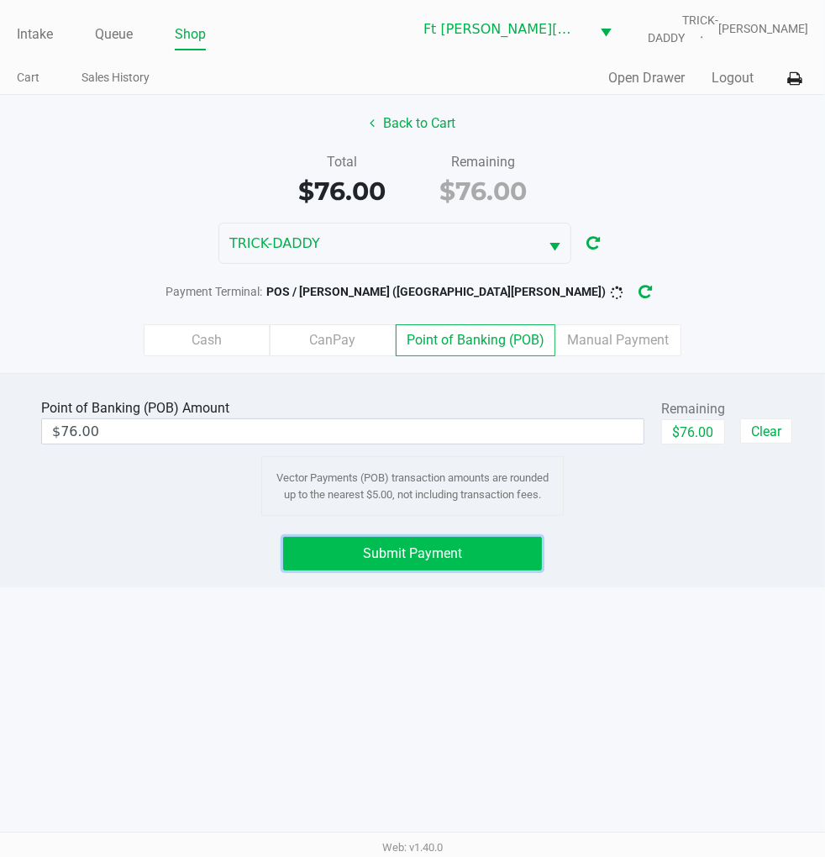
click at [492, 550] on button "Submit Payment" at bounding box center [412, 554] width 258 height 34
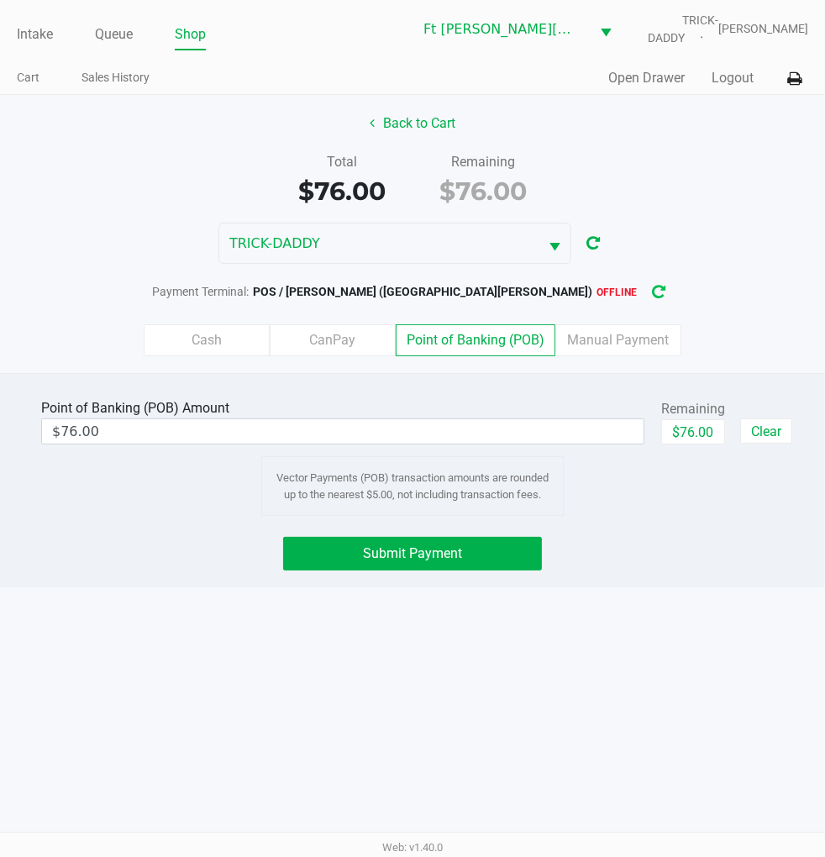
click at [650, 291] on icon "button" at bounding box center [658, 292] width 17 height 16
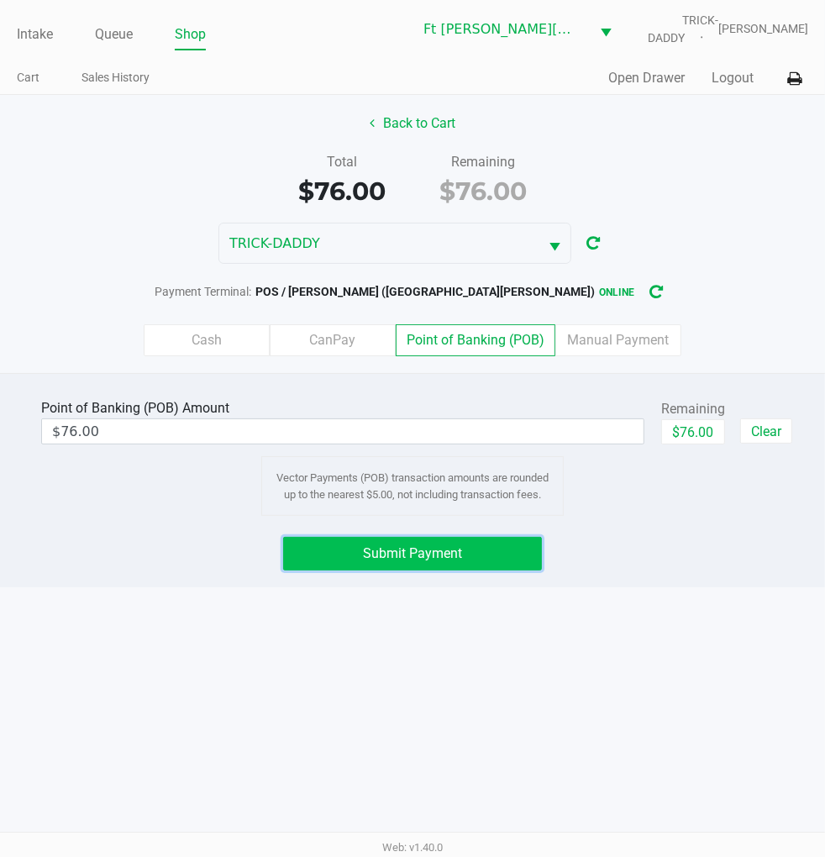
click at [518, 556] on button "Submit Payment" at bounding box center [412, 554] width 258 height 34
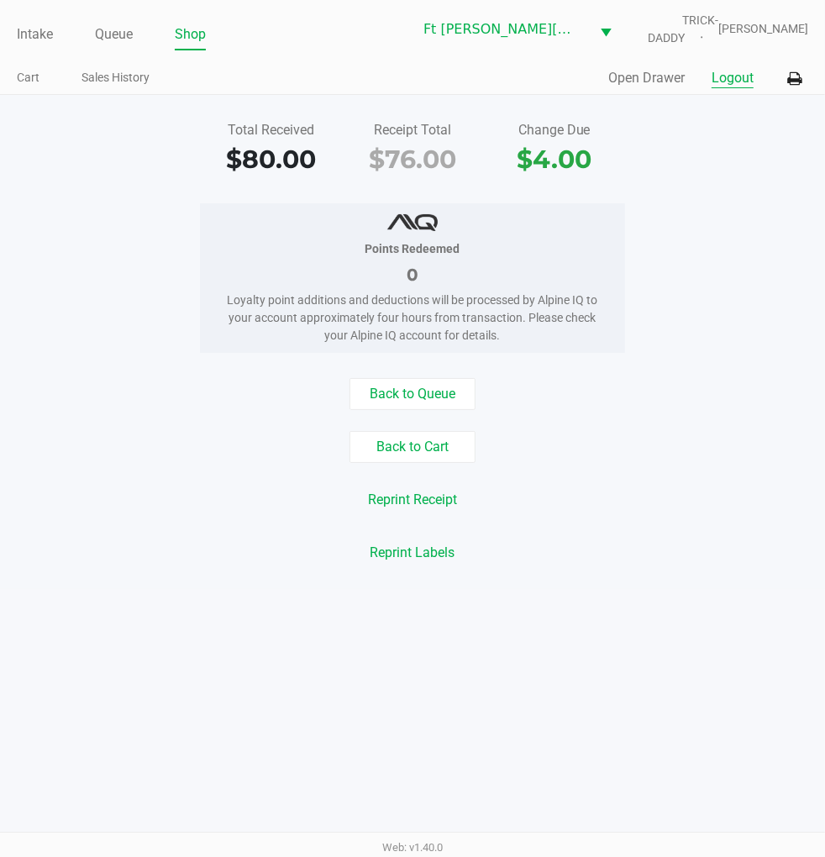
click at [729, 85] on button "Logout" at bounding box center [733, 78] width 42 height 20
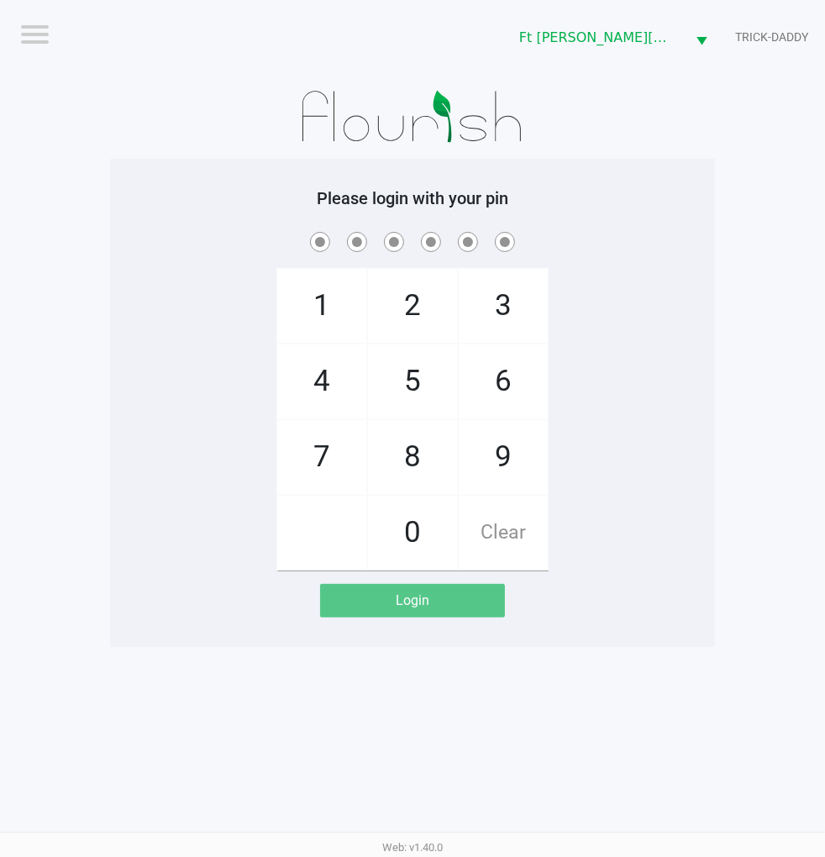
click at [661, 364] on div "1 4 7 2 5 8 0 3 6 9 Clear" at bounding box center [412, 400] width 605 height 342
checkbox input "true"
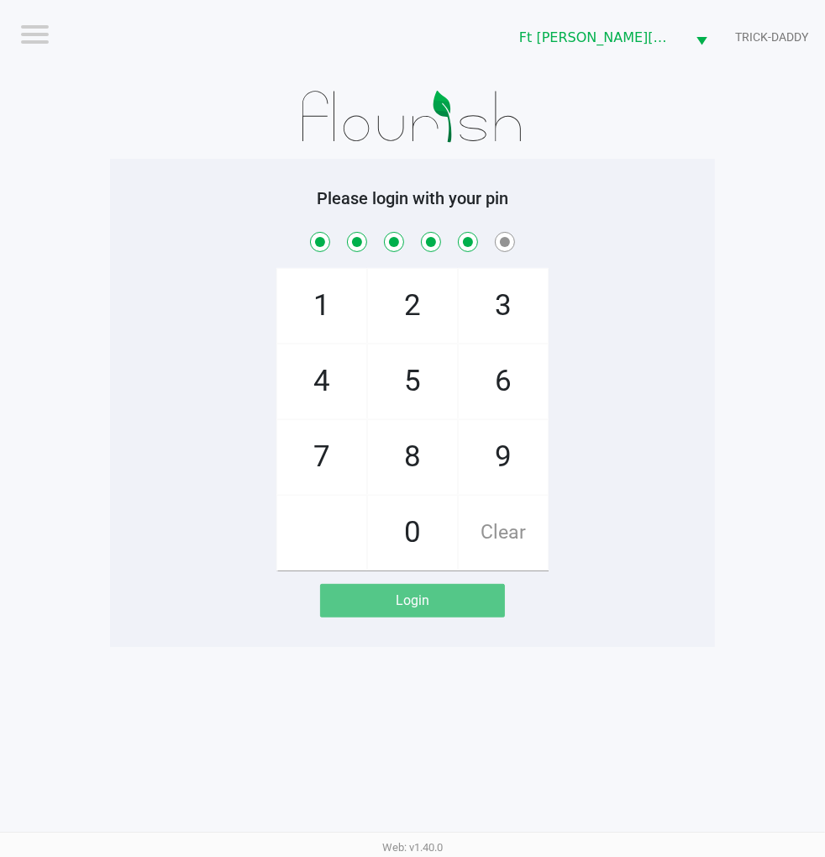
checkbox input "true"
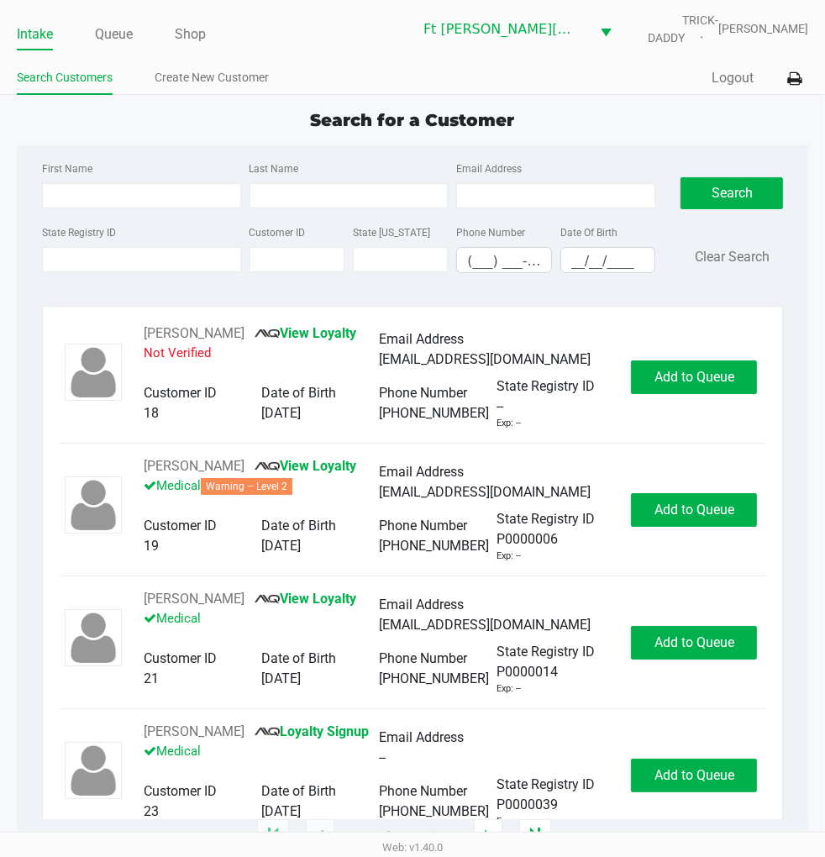
click at [56, 236] on label "State Registry ID" at bounding box center [79, 232] width 74 height 15
click at [56, 247] on input "State Registry ID" at bounding box center [141, 259] width 199 height 25
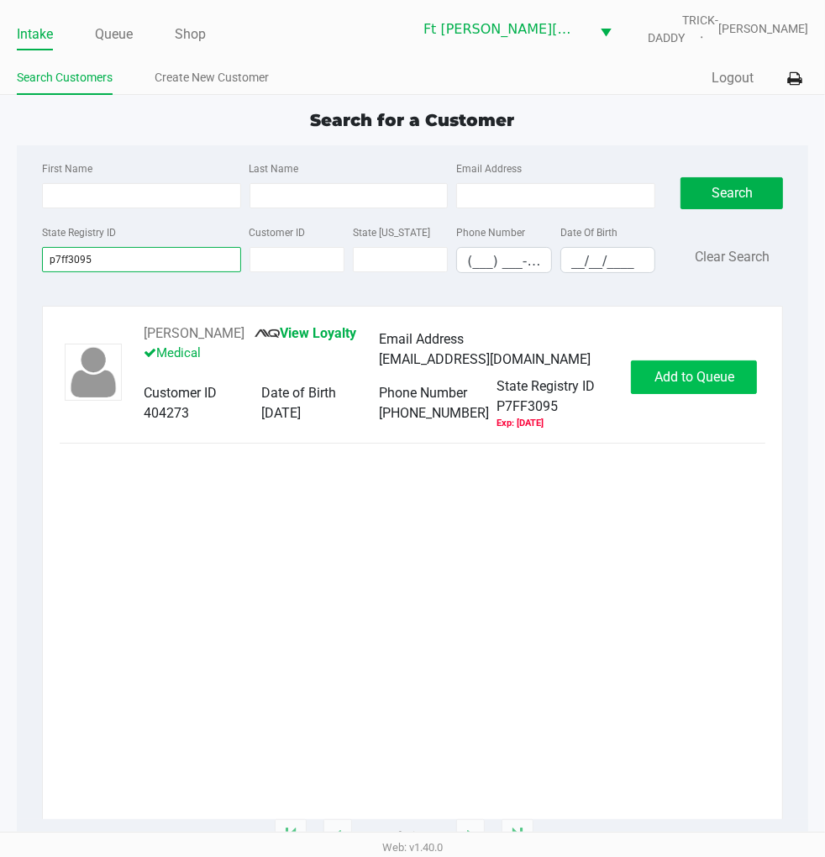
type input "p7ff3095"
click at [687, 384] on span "Add to Queue" at bounding box center [695, 377] width 80 height 16
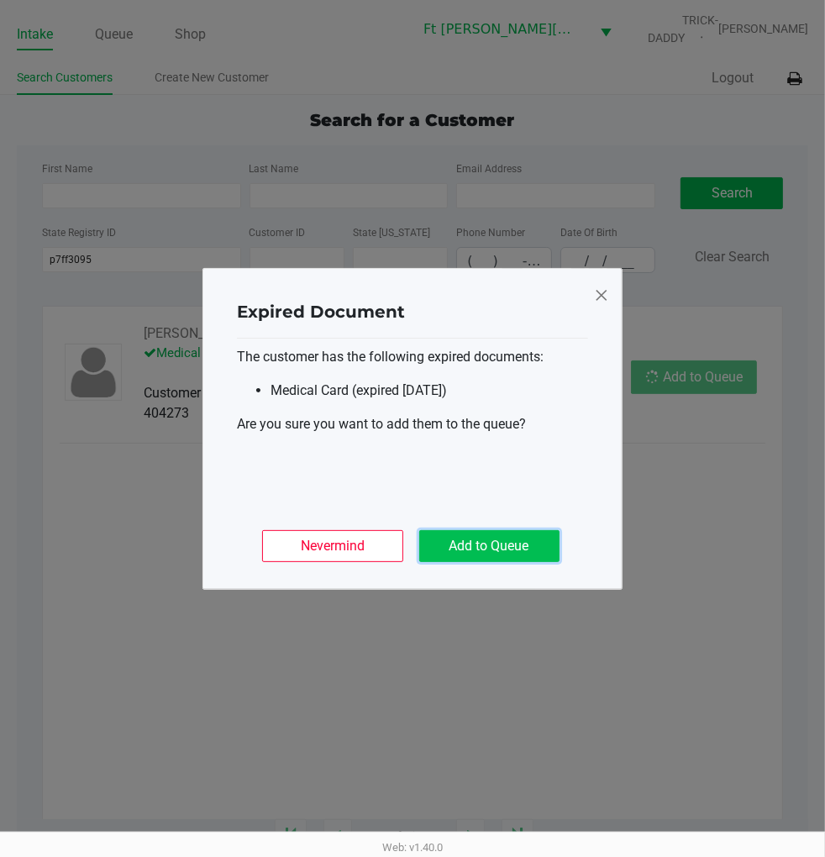
click at [539, 533] on button "Add to Queue" at bounding box center [489, 546] width 140 height 32
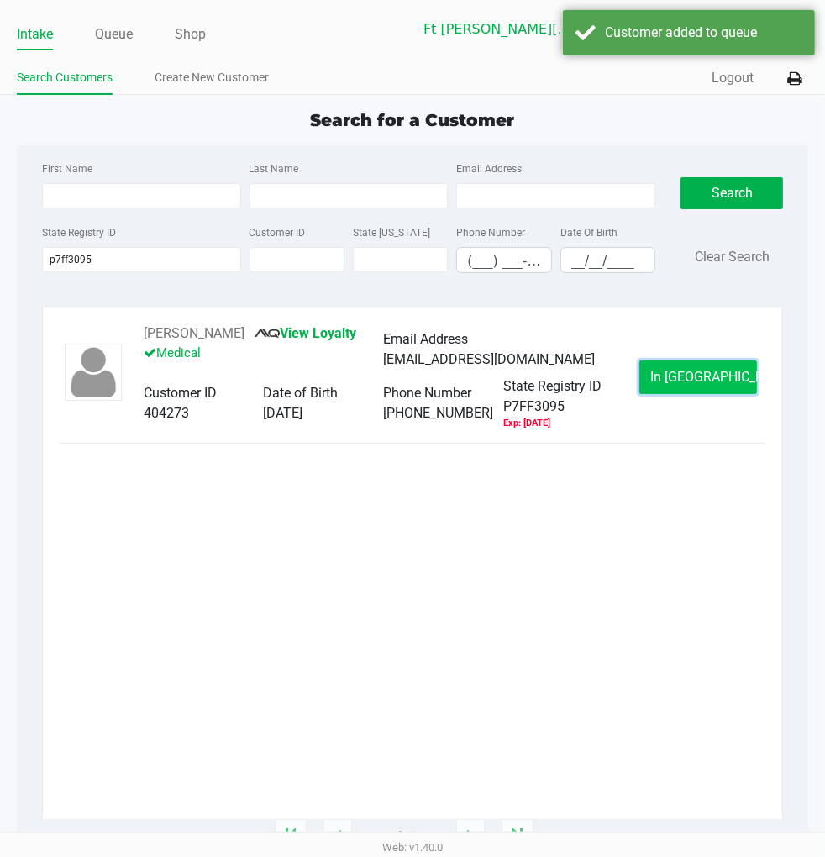
click at [666, 363] on button "In Queue" at bounding box center [698, 378] width 118 height 34
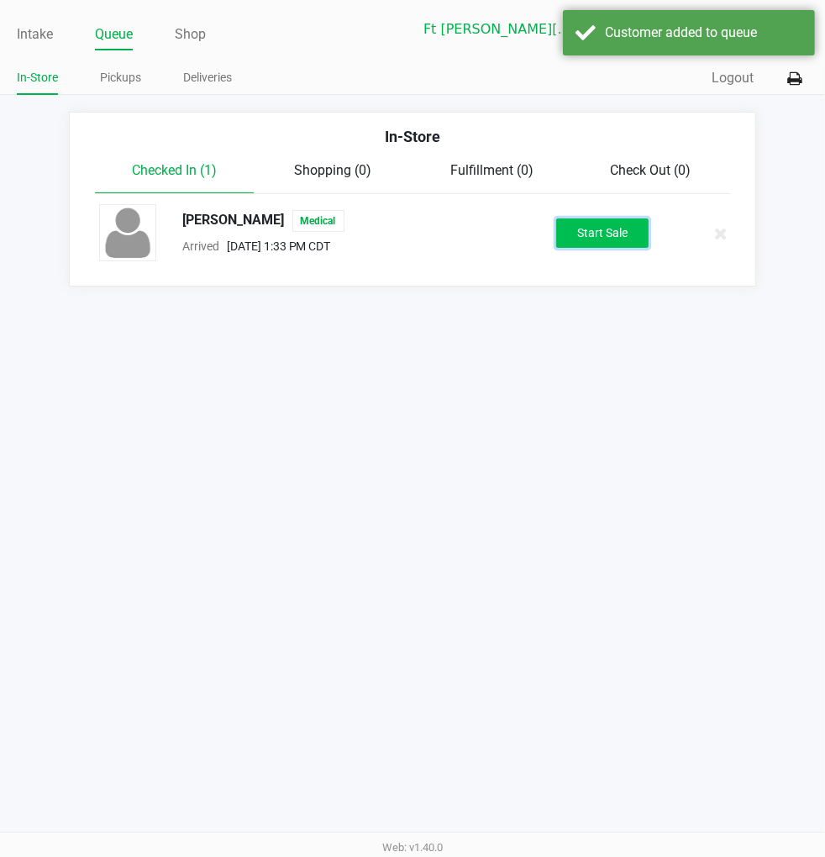
click at [585, 225] on button "Start Sale" at bounding box center [602, 232] width 92 height 29
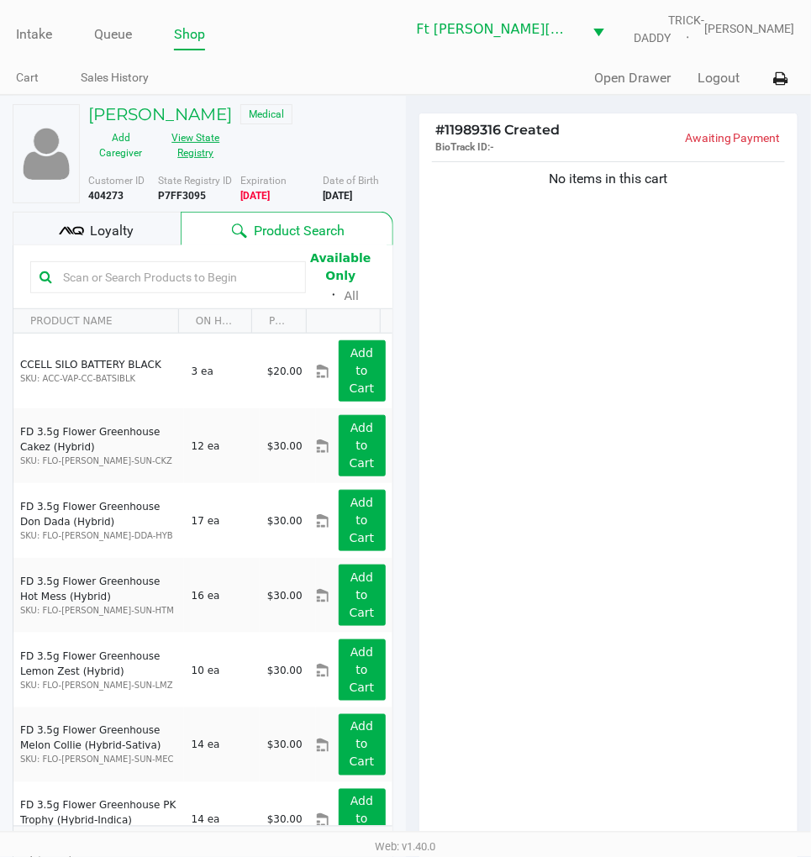
click at [193, 150] on button "View State Registry" at bounding box center [190, 145] width 75 height 42
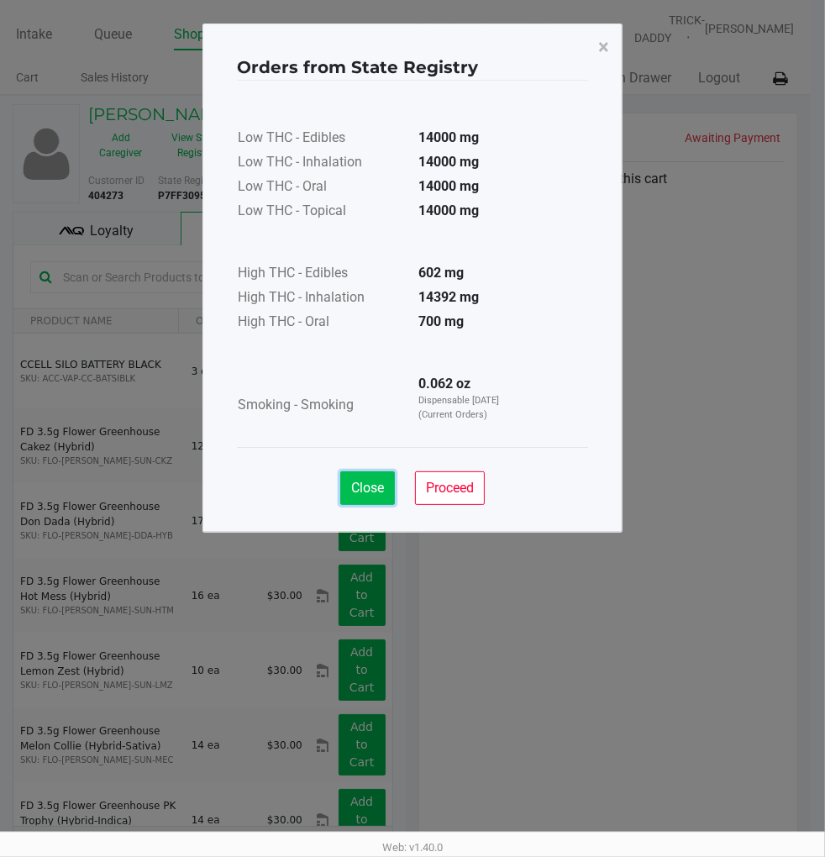
click at [378, 482] on span "Close" at bounding box center [367, 488] width 33 height 16
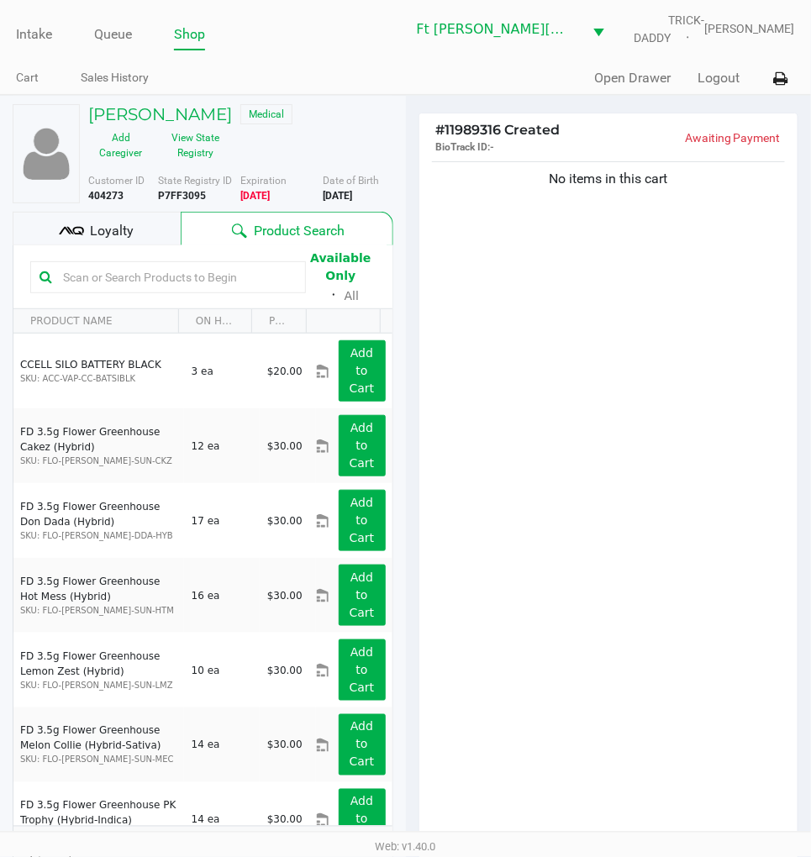
click at [122, 237] on span "Loyalty" at bounding box center [112, 231] width 44 height 20
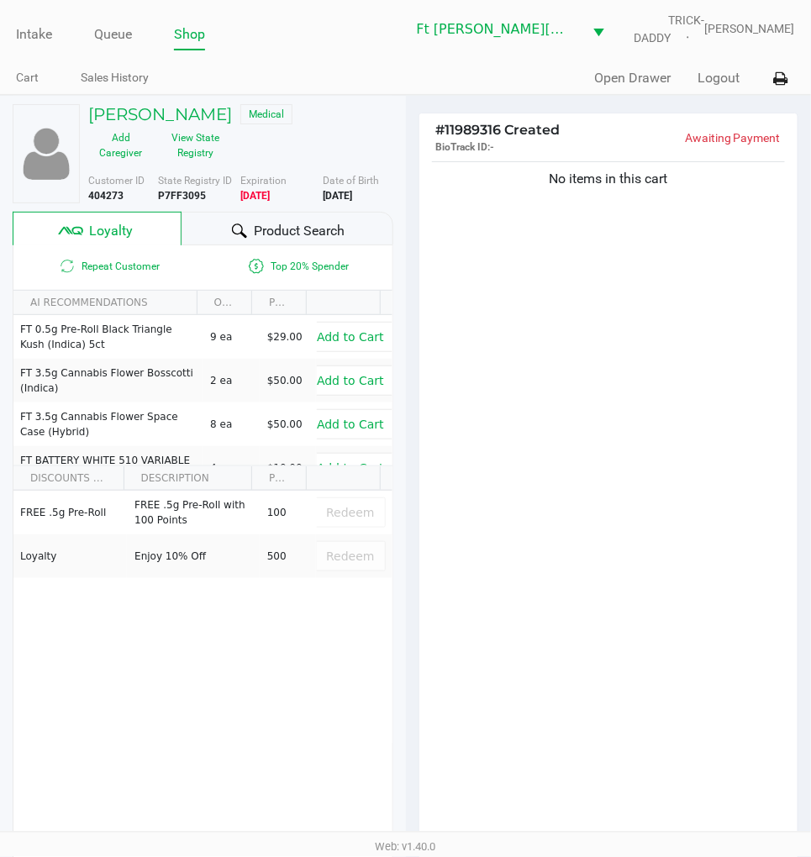
click at [561, 342] on div "No items in this cart" at bounding box center [608, 505] width 379 height 695
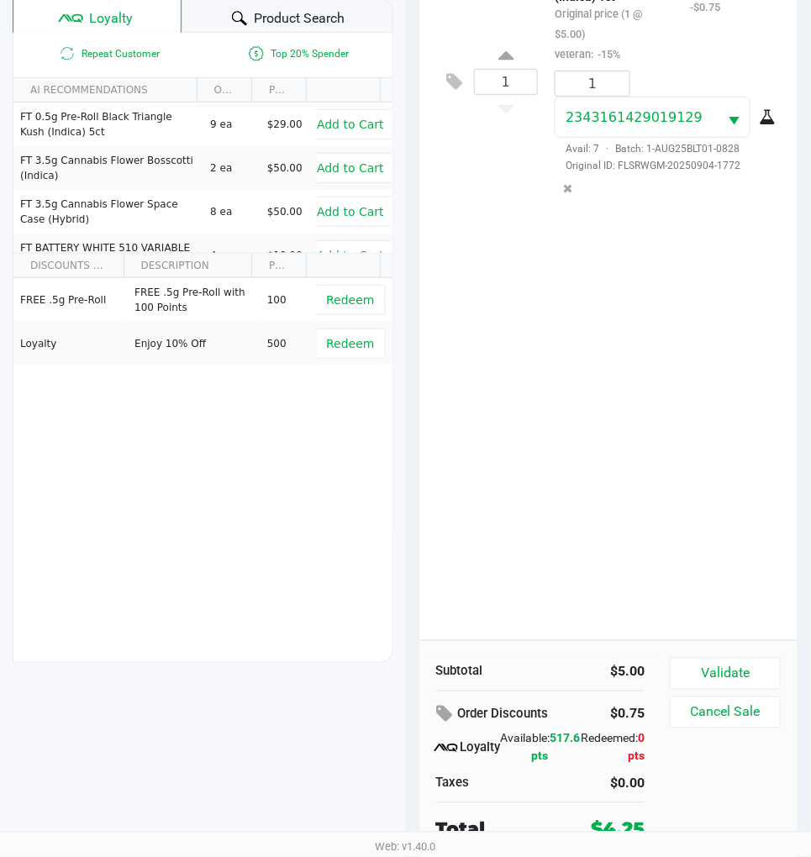
scroll to position [217, 0]
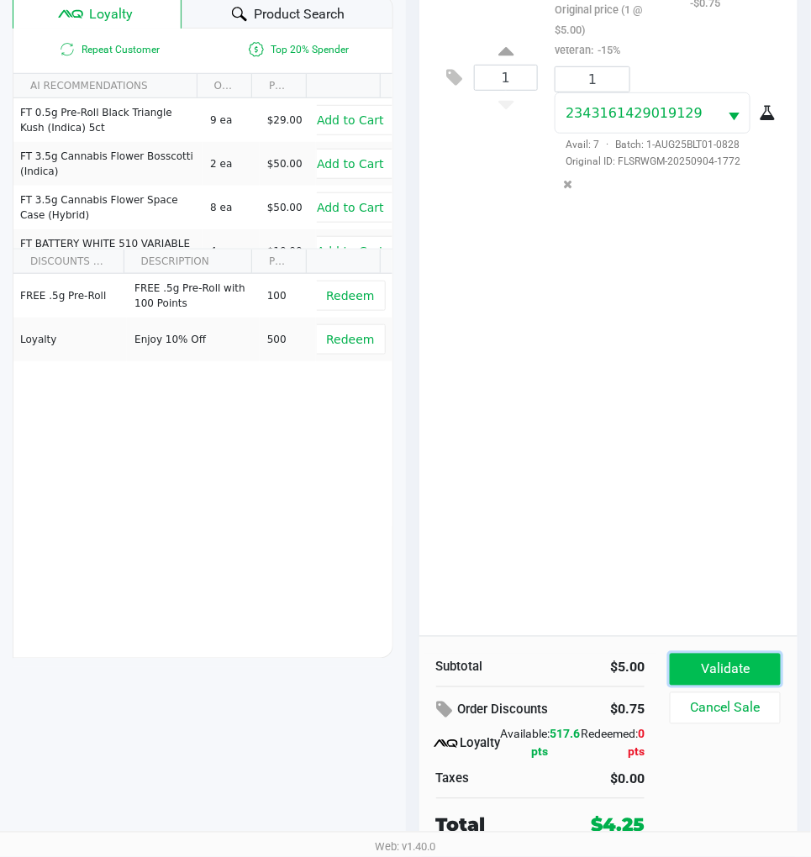
click at [736, 676] on button "Validate" at bounding box center [725, 670] width 111 height 32
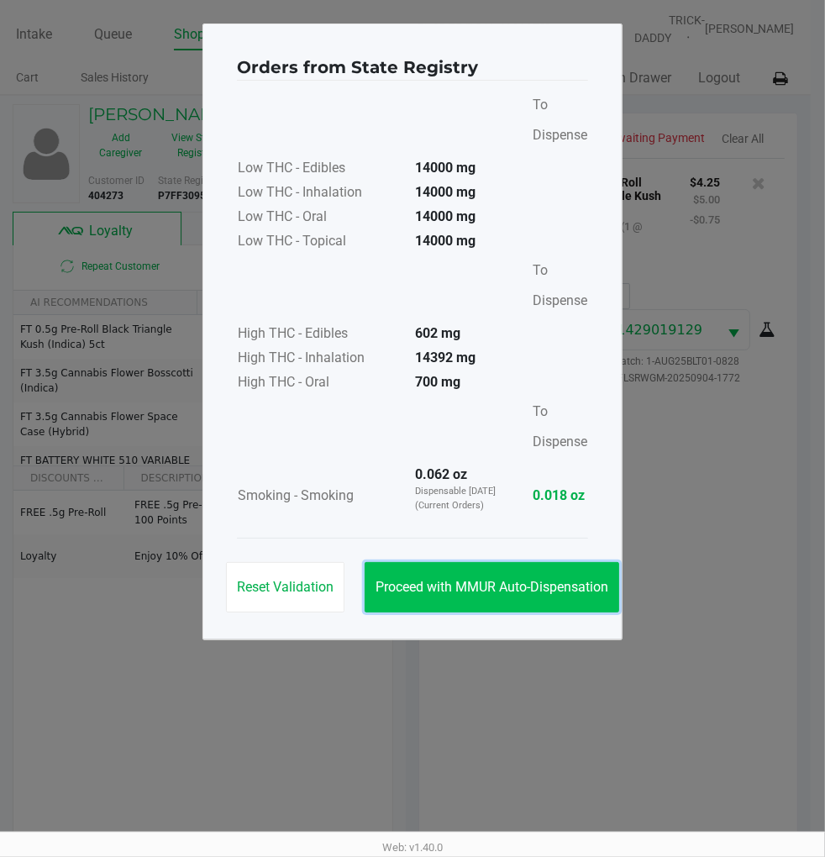
click at [556, 587] on span "Proceed with MMUR Auto-Dispensation" at bounding box center [492, 587] width 233 height 16
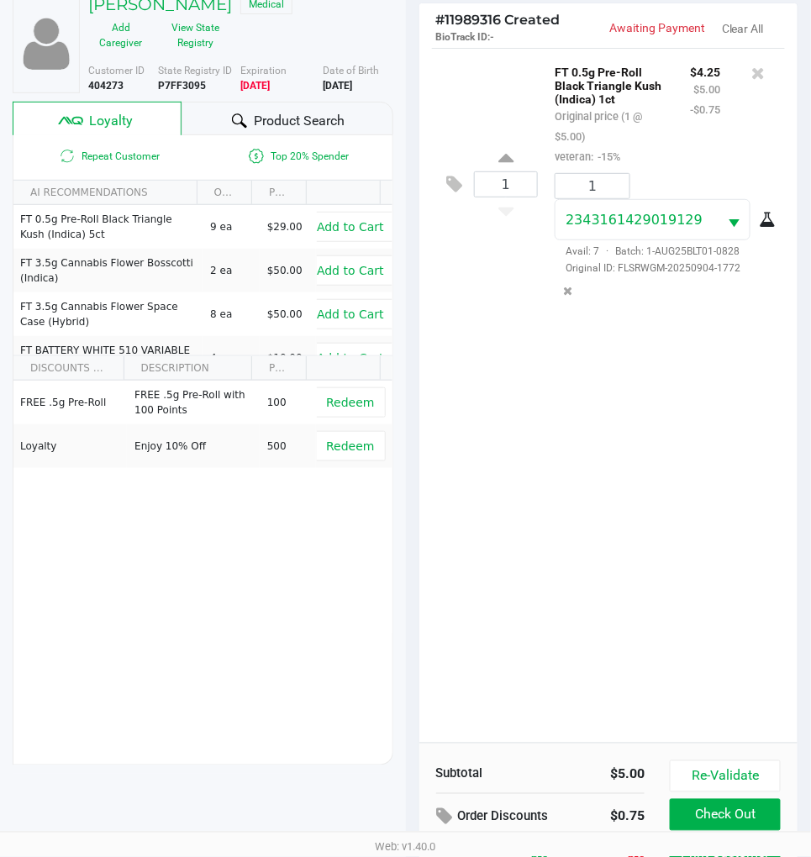
scroll to position [221, 0]
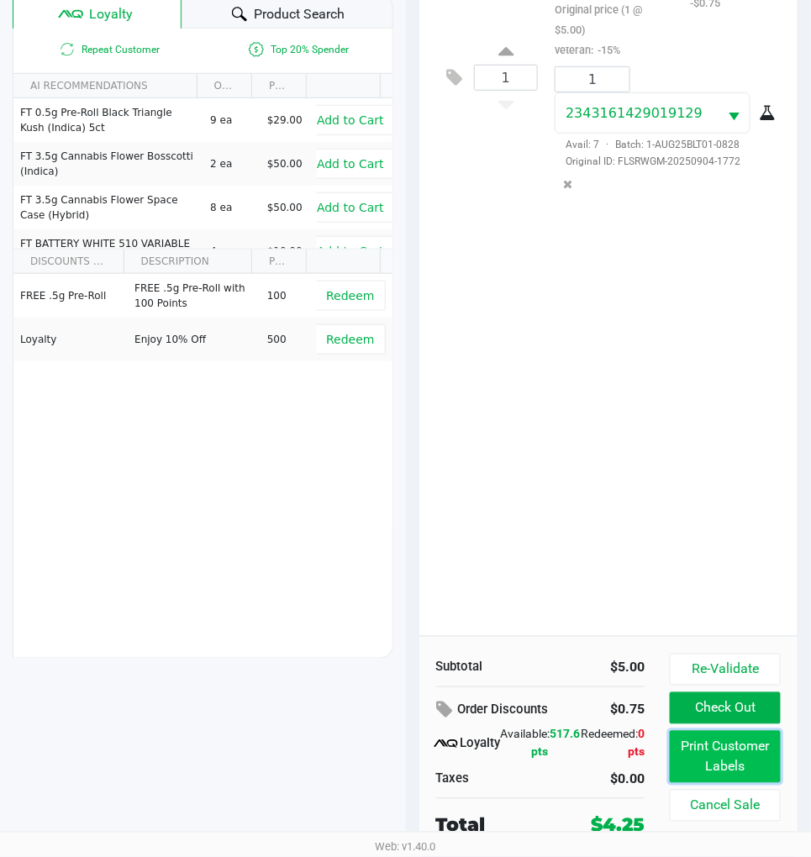
click at [735, 761] on button "Print Customer Labels" at bounding box center [725, 757] width 111 height 52
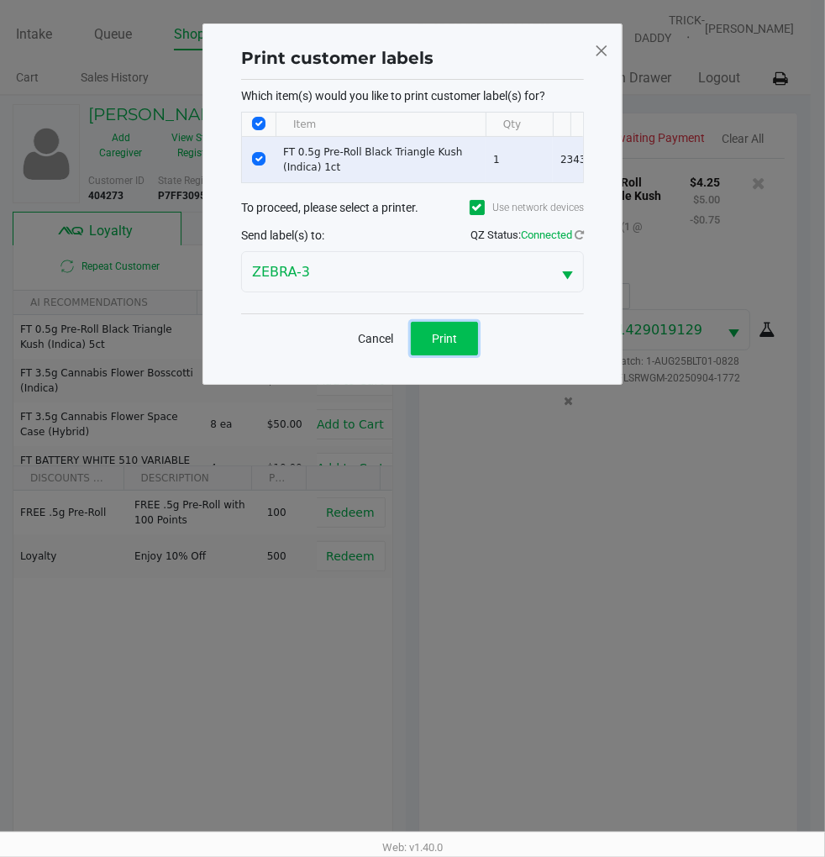
click at [468, 355] on button "Print" at bounding box center [444, 339] width 67 height 34
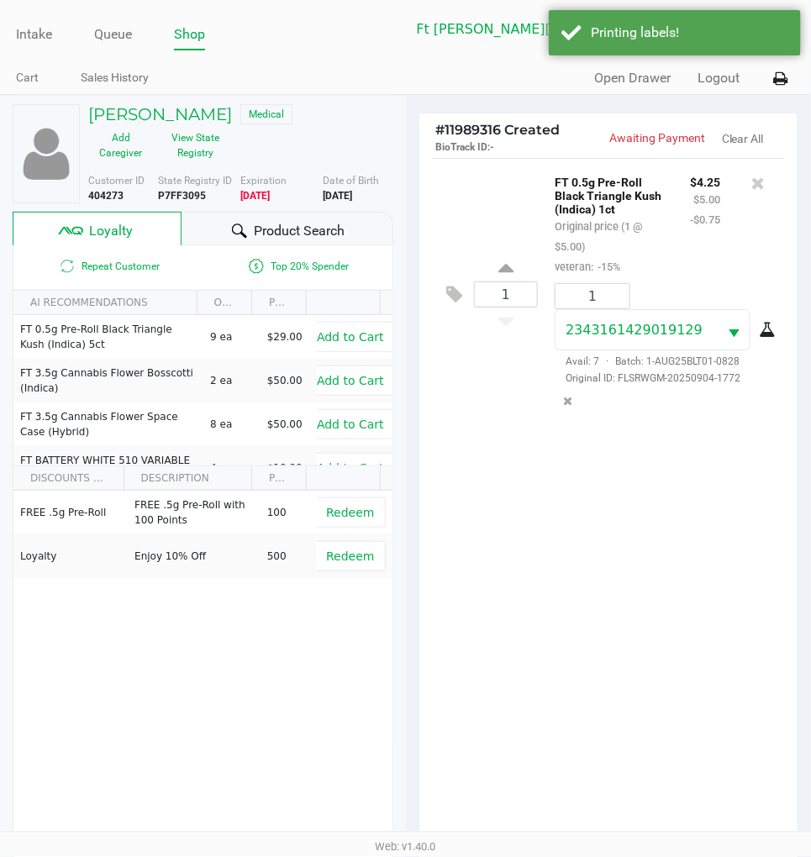
scroll to position [221, 0]
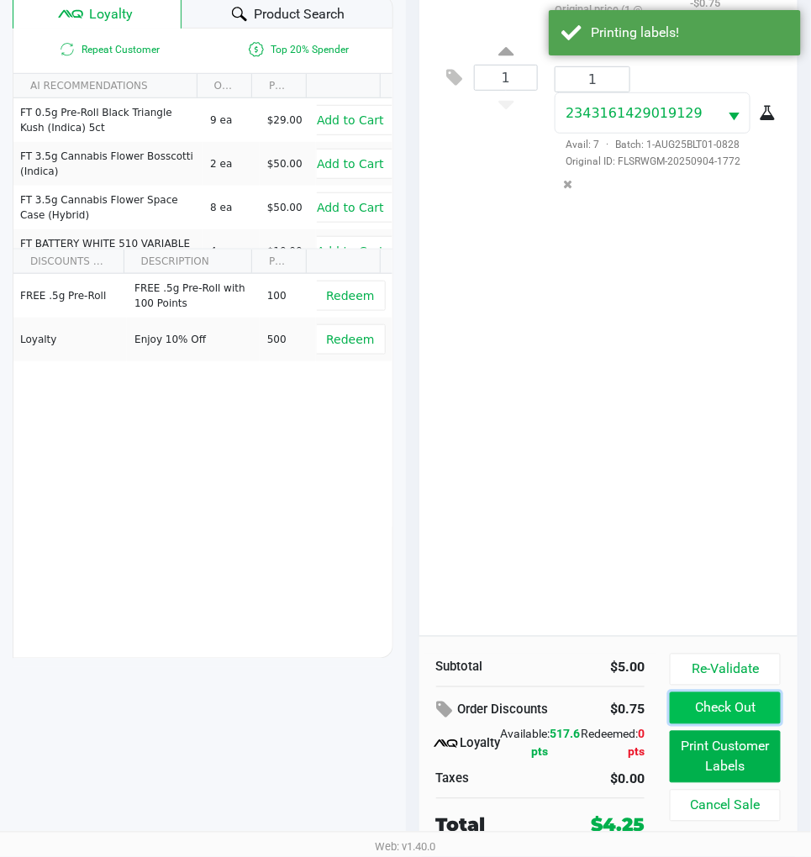
click at [727, 703] on button "Check Out" at bounding box center [725, 708] width 111 height 32
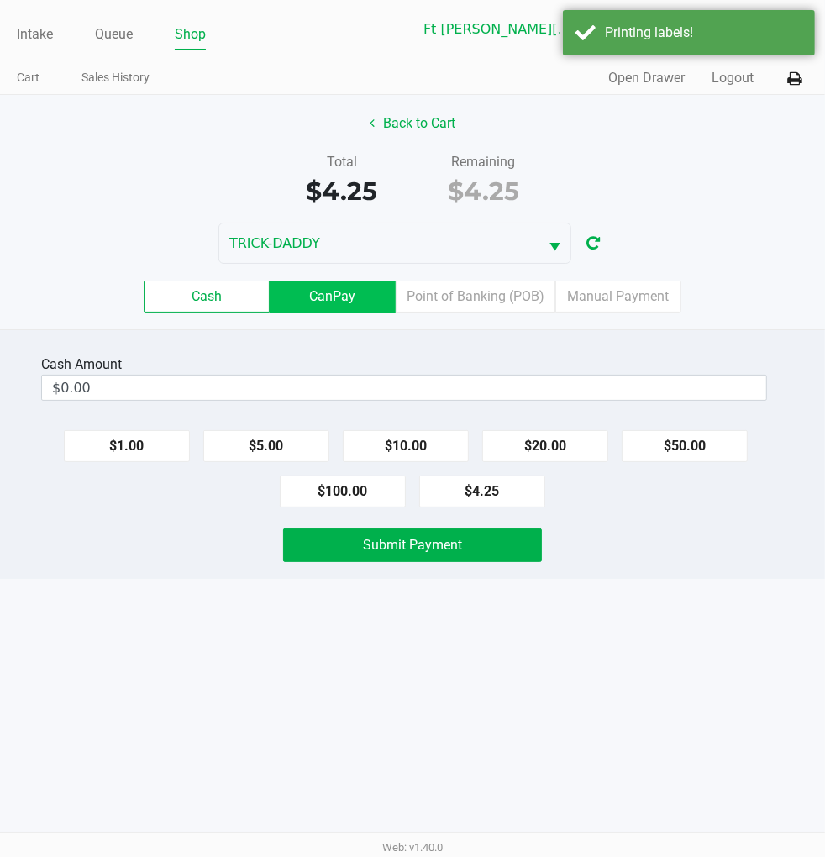
click at [313, 300] on label "CanPay" at bounding box center [333, 297] width 126 height 32
click at [0, 0] on 2 "CanPay" at bounding box center [0, 0] width 0 height 0
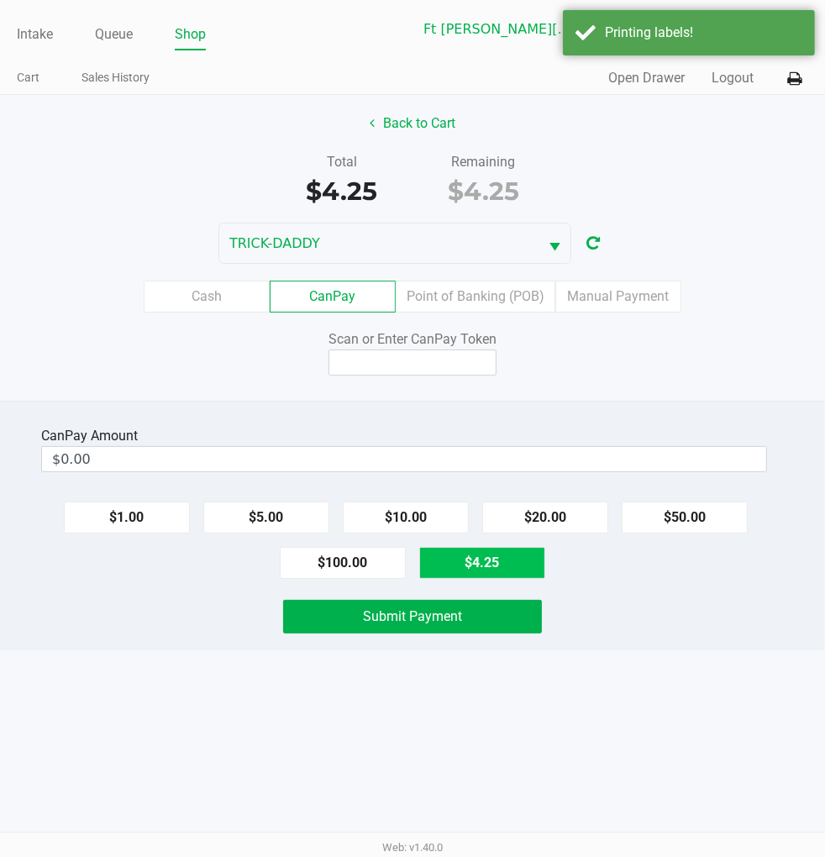
click at [521, 560] on button "$4.25" at bounding box center [482, 563] width 126 height 32
type input "$4.25"
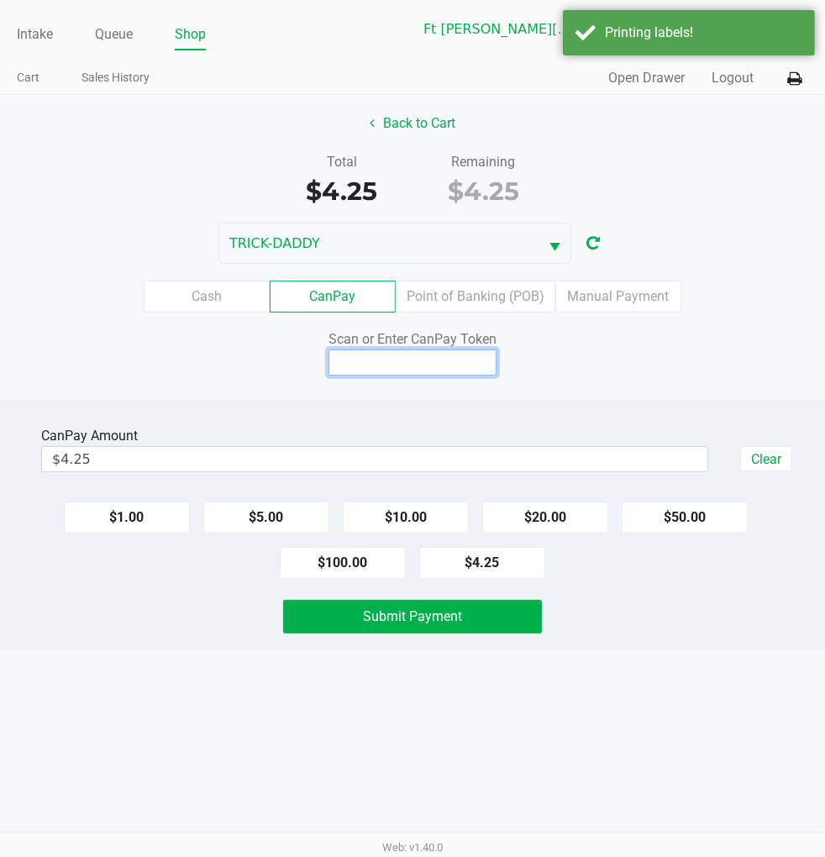
click at [416, 356] on input at bounding box center [413, 363] width 168 height 26
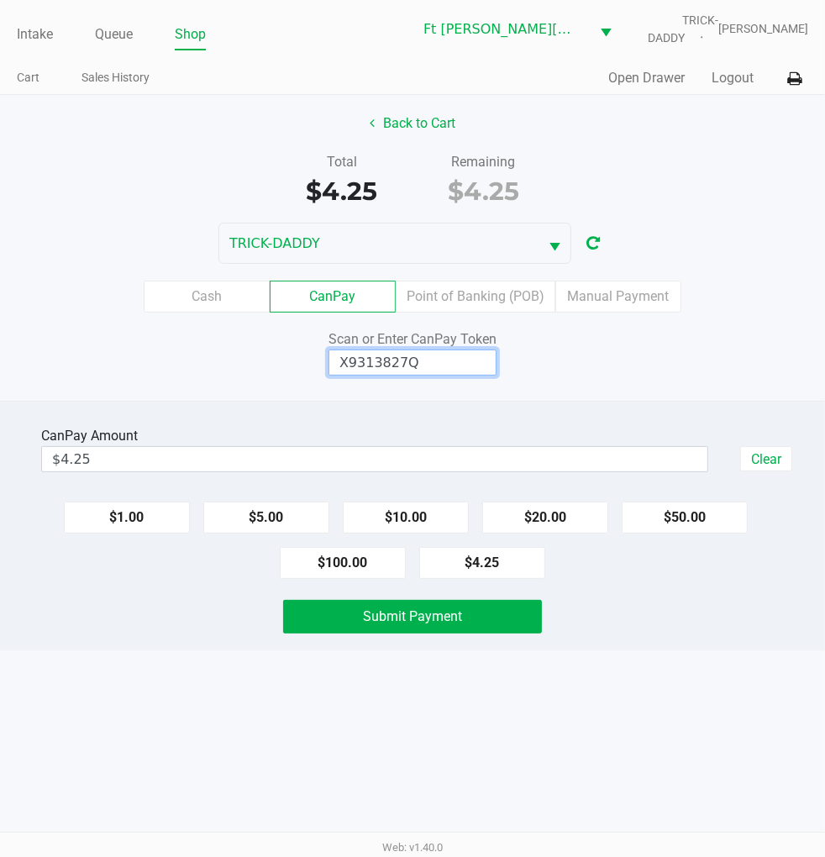
type input "X9313827Q"
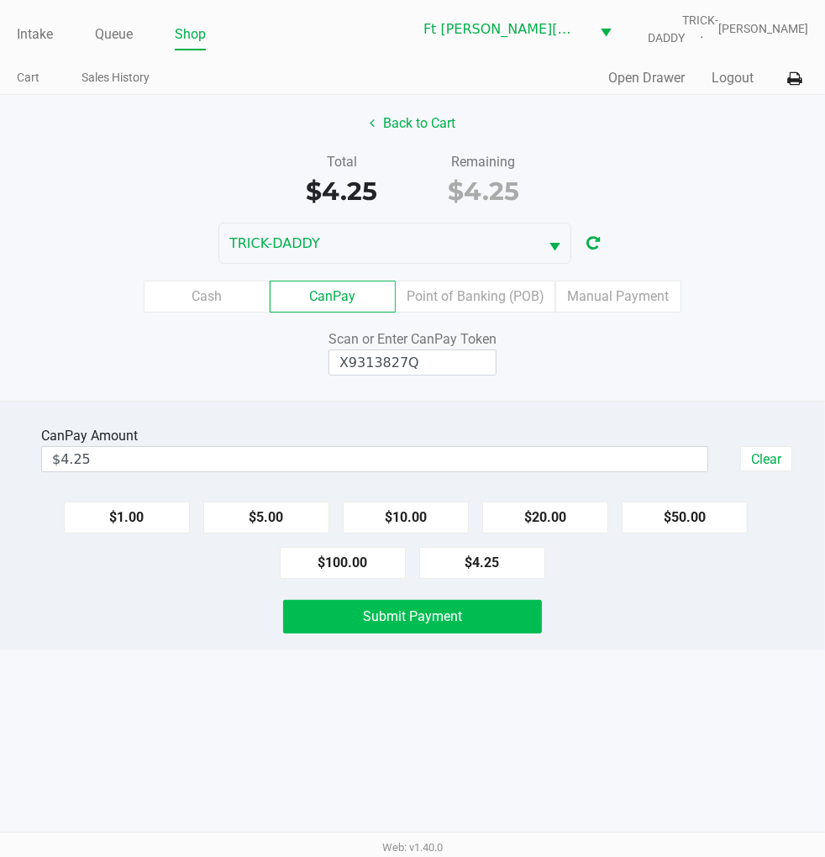
click at [442, 606] on button "Submit Payment" at bounding box center [412, 617] width 258 height 34
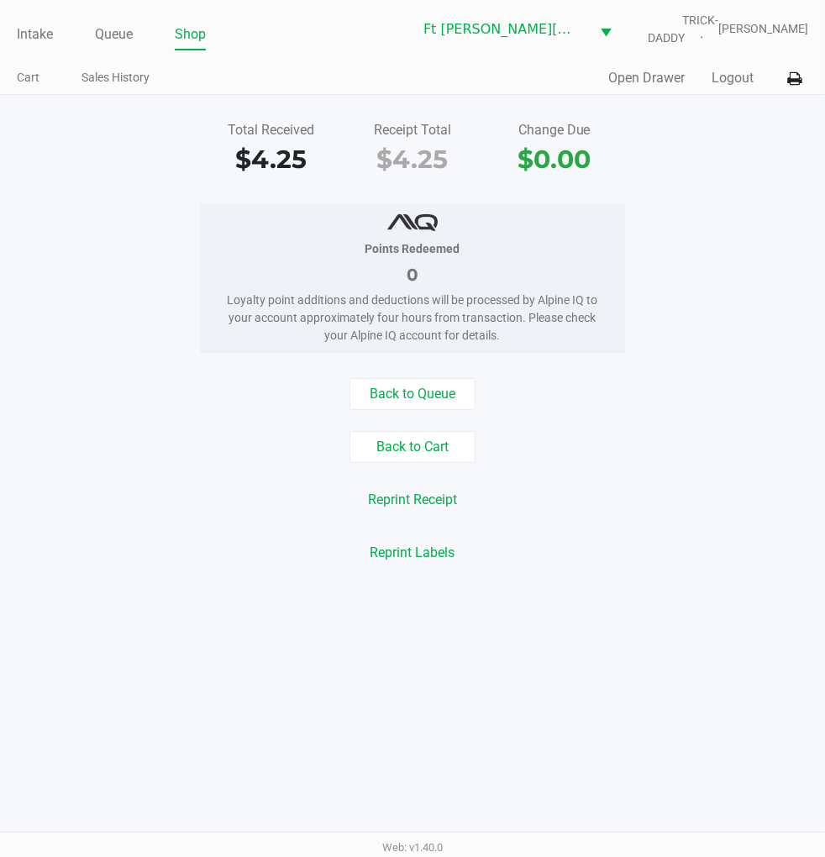
click at [403, 380] on button "Back to Queue" at bounding box center [413, 394] width 126 height 32
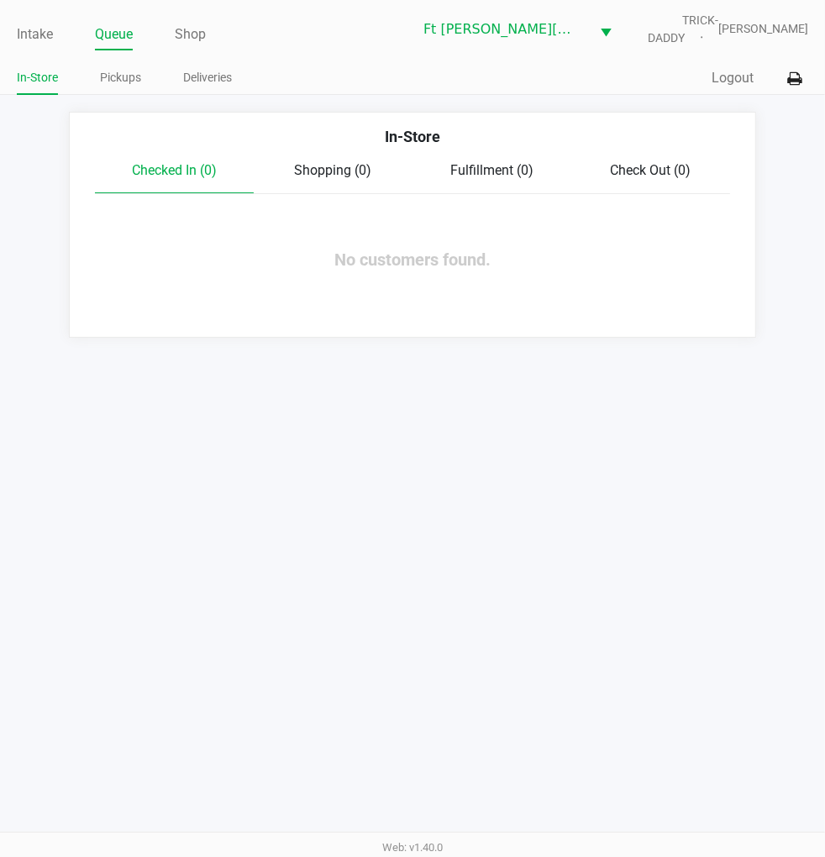
click at [728, 80] on button "Logout" at bounding box center [733, 78] width 42 height 20
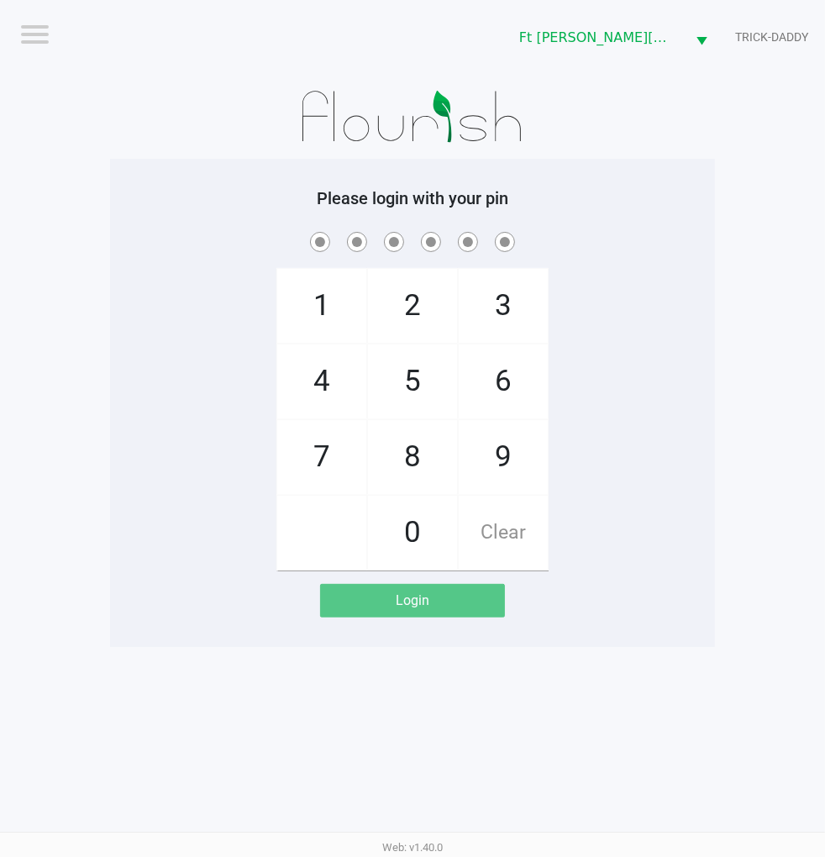
click at [703, 360] on div "1 4 7 2 5 8 0 3 6 9 Clear" at bounding box center [412, 400] width 605 height 342
checkbox input "true"
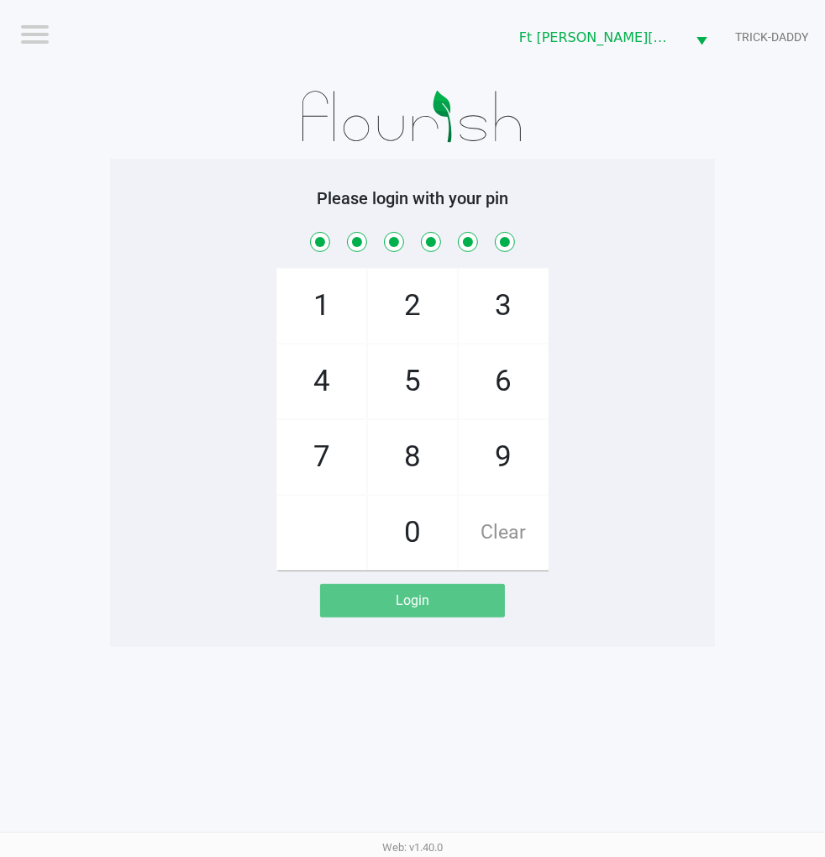
checkbox input "true"
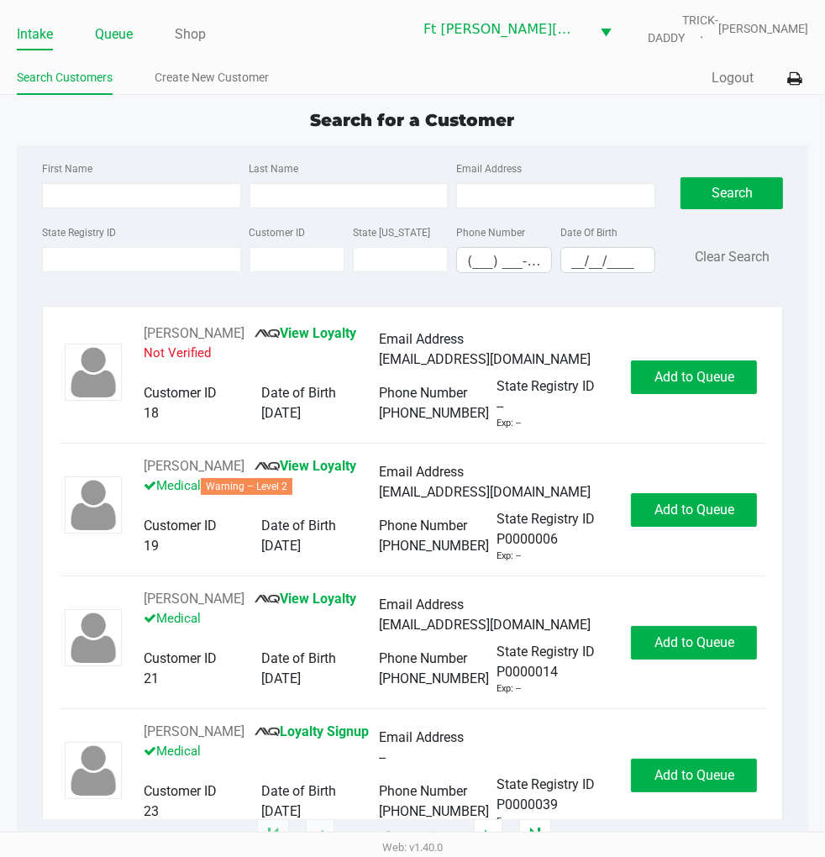
click at [118, 29] on link "Queue" at bounding box center [114, 35] width 38 height 24
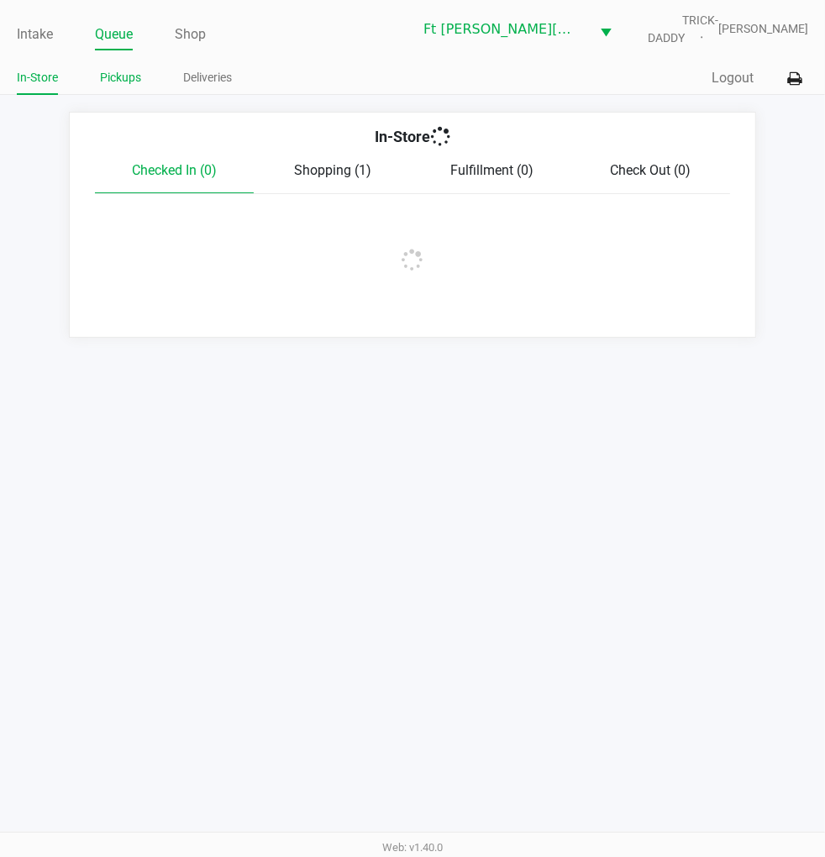
click at [119, 76] on link "Pickups" at bounding box center [120, 77] width 41 height 21
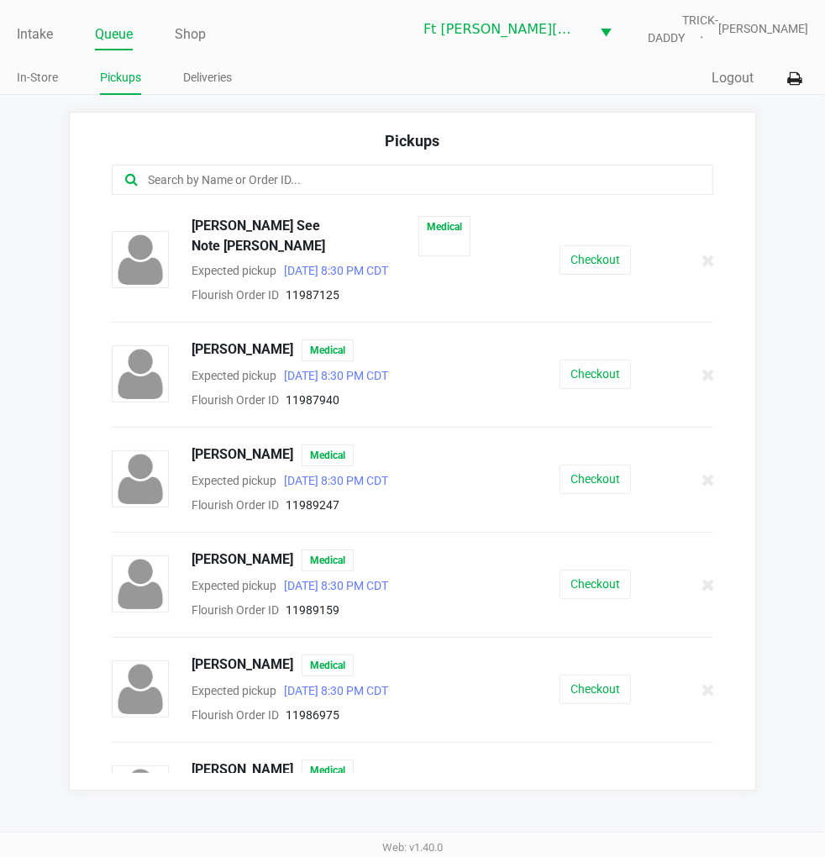
click at [603, 467] on button "Checkout" at bounding box center [595, 479] width 71 height 29
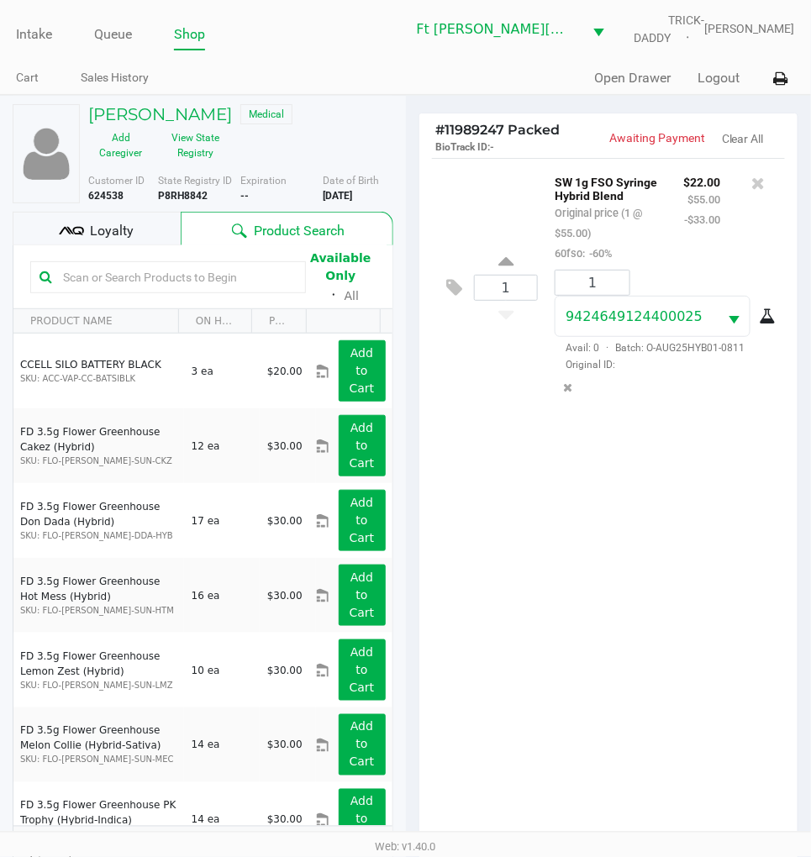
click at [98, 233] on span "Loyalty" at bounding box center [112, 231] width 44 height 20
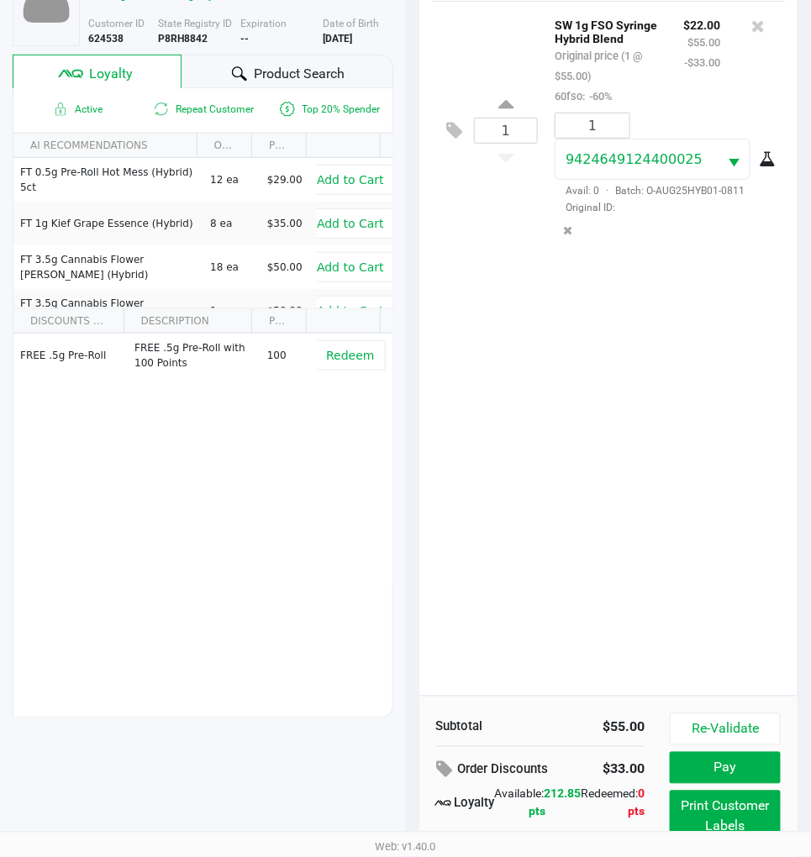
scroll to position [221, 0]
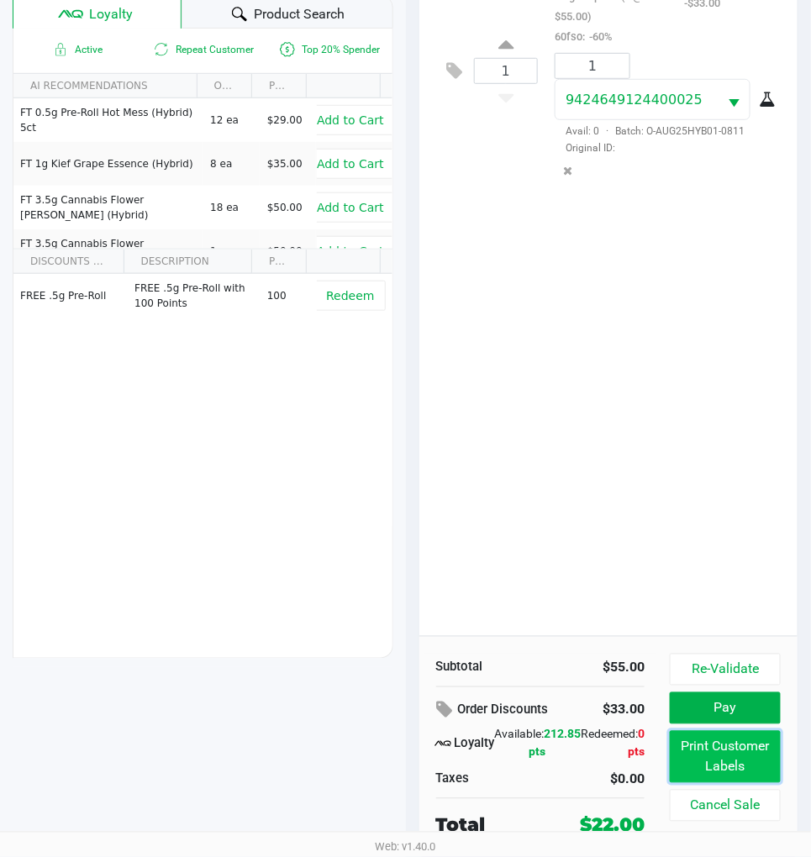
click at [725, 752] on button "Print Customer Labels" at bounding box center [725, 757] width 111 height 52
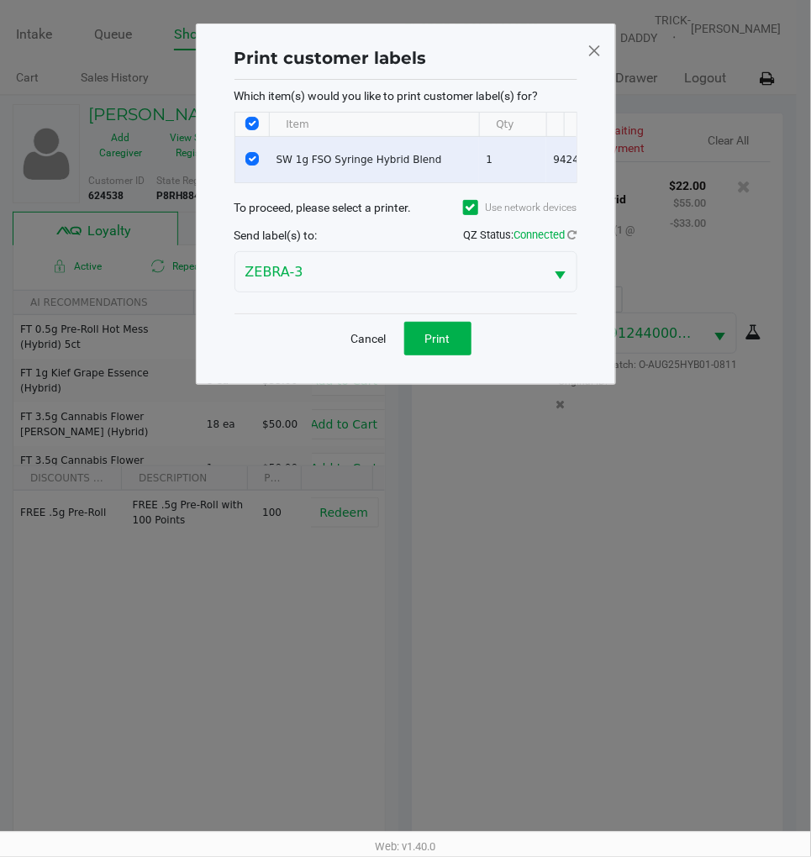
scroll to position [0, 0]
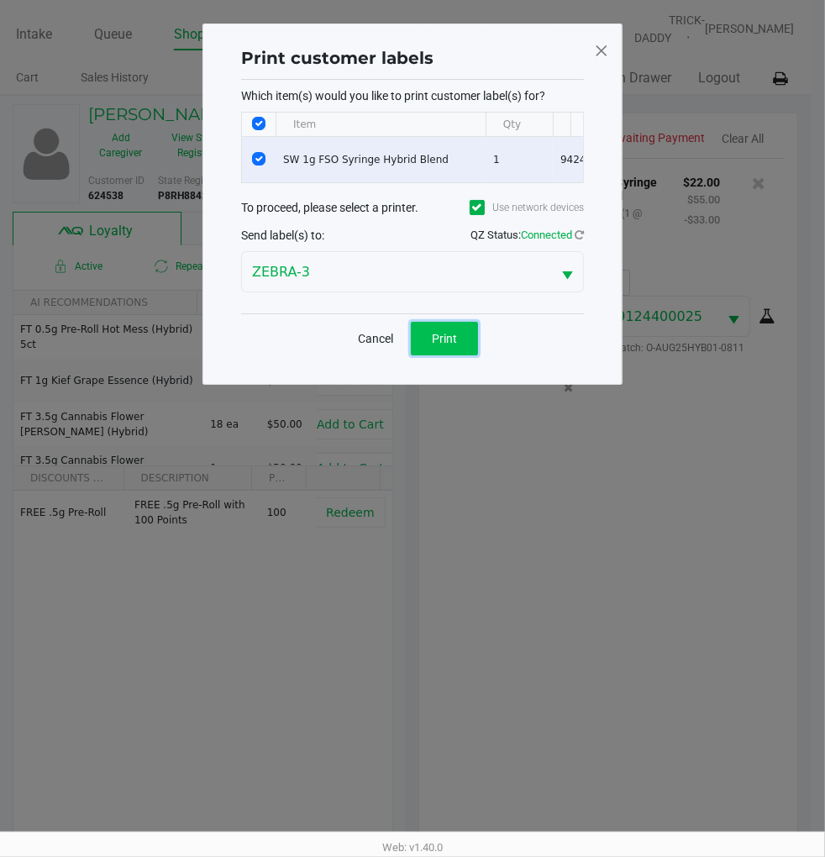
click at [441, 355] on button "Print" at bounding box center [444, 339] width 67 height 34
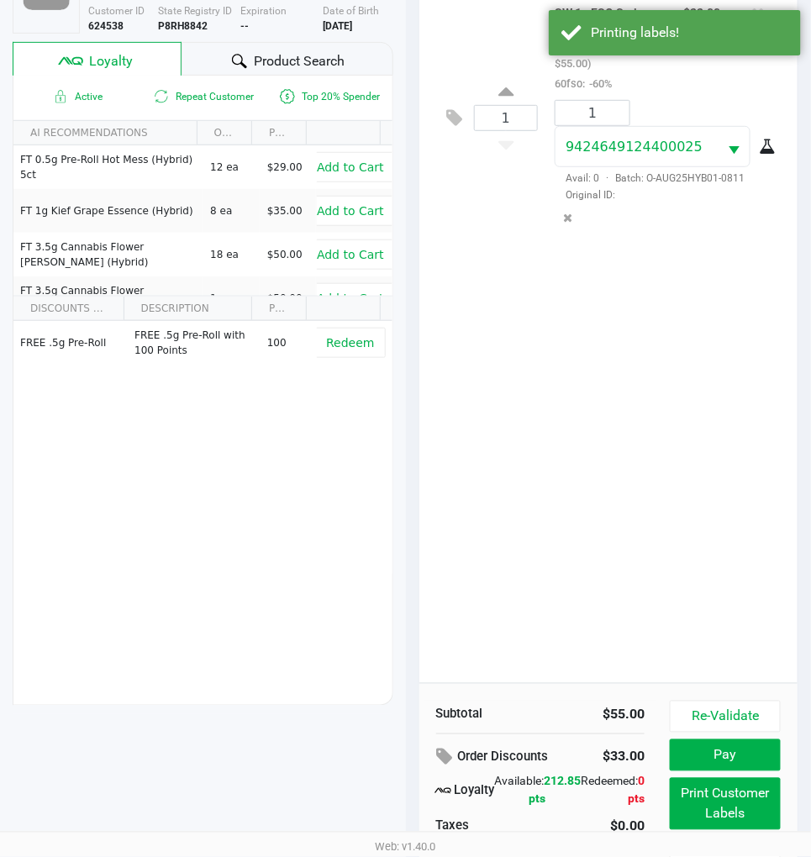
scroll to position [187, 0]
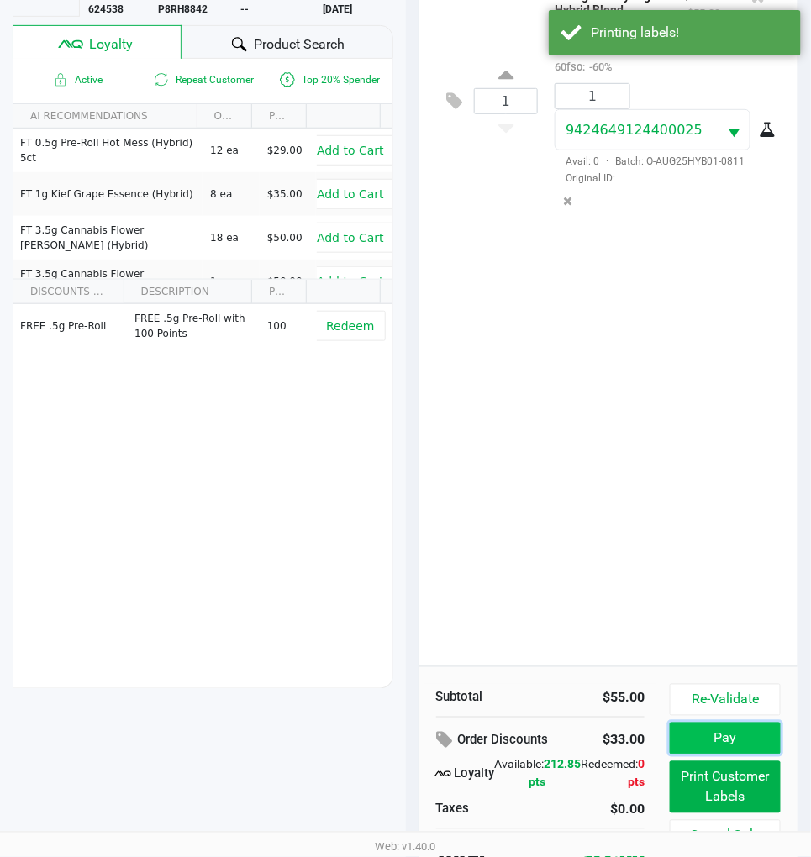
click at [708, 732] on button "Pay" at bounding box center [725, 739] width 111 height 32
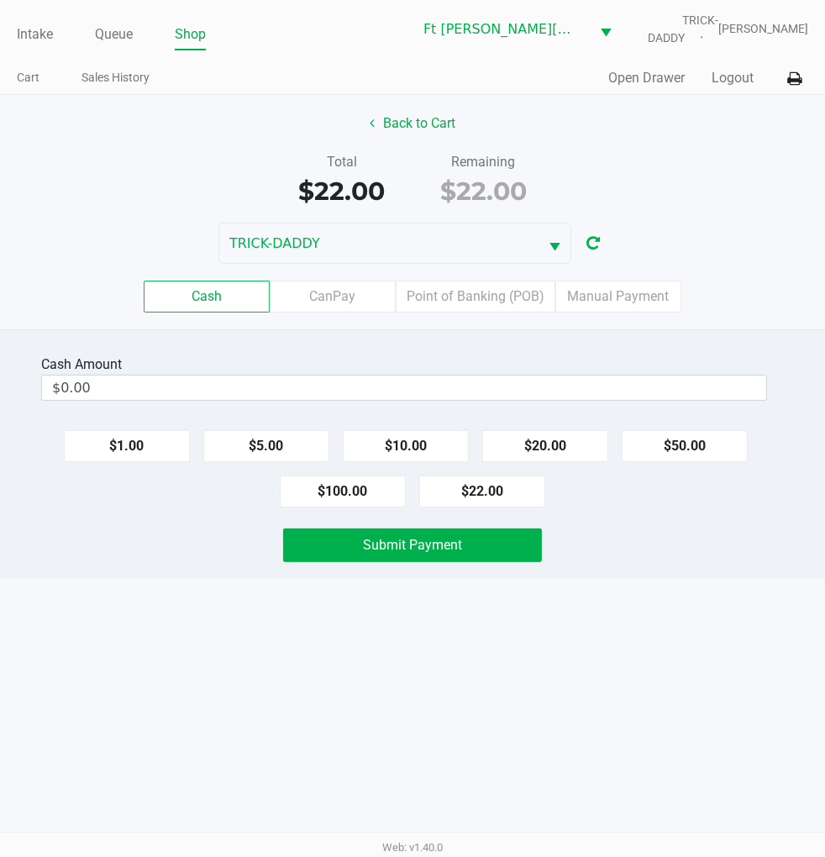
click at [490, 491] on button "$22.00" at bounding box center [482, 492] width 126 height 32
type input "$22.00"
click at [410, 551] on span "Submit Payment" at bounding box center [412, 545] width 99 height 16
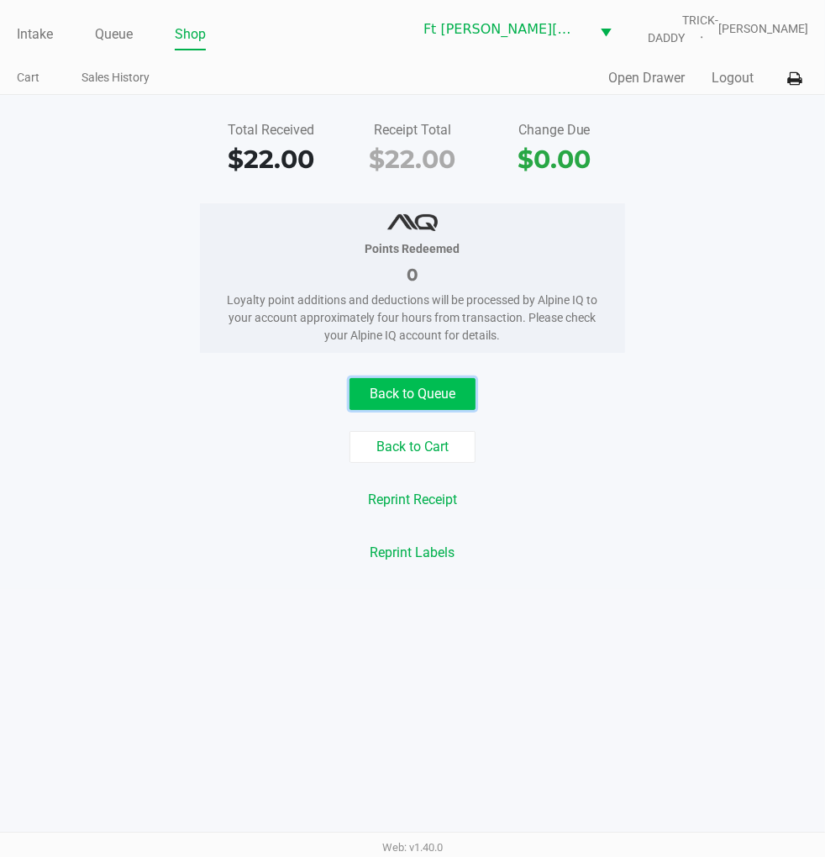
click at [442, 400] on button "Back to Queue" at bounding box center [413, 394] width 126 height 32
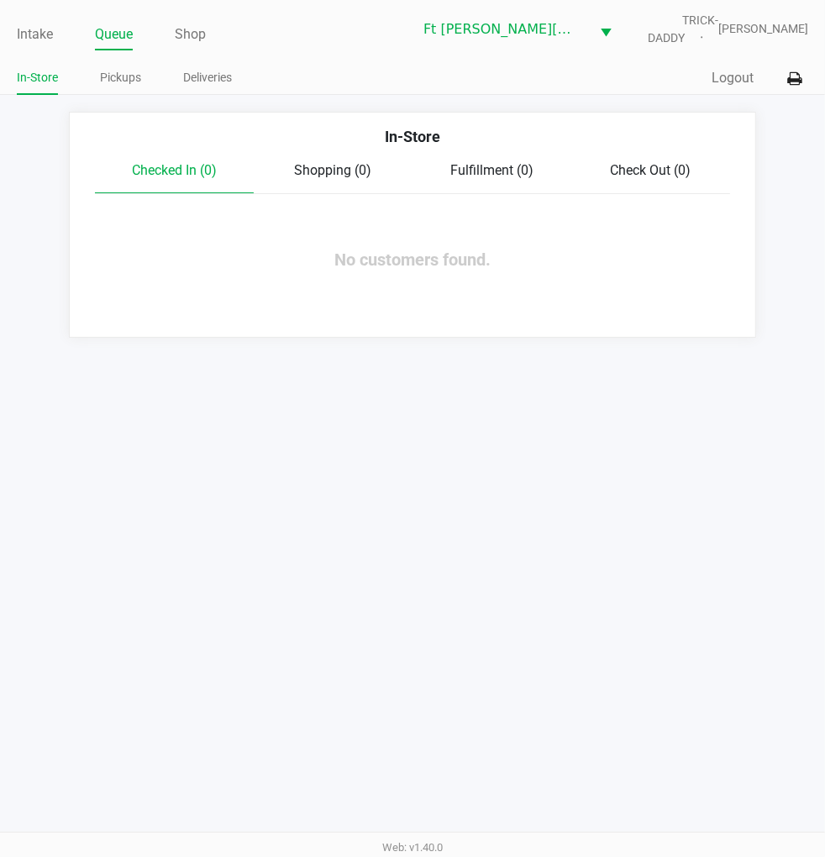
click at [598, 501] on div "Intake Queue Shop Ft Walton Beach WC TRICK-DADDY James Dodd In-Store Pickups De…" at bounding box center [412, 428] width 825 height 857
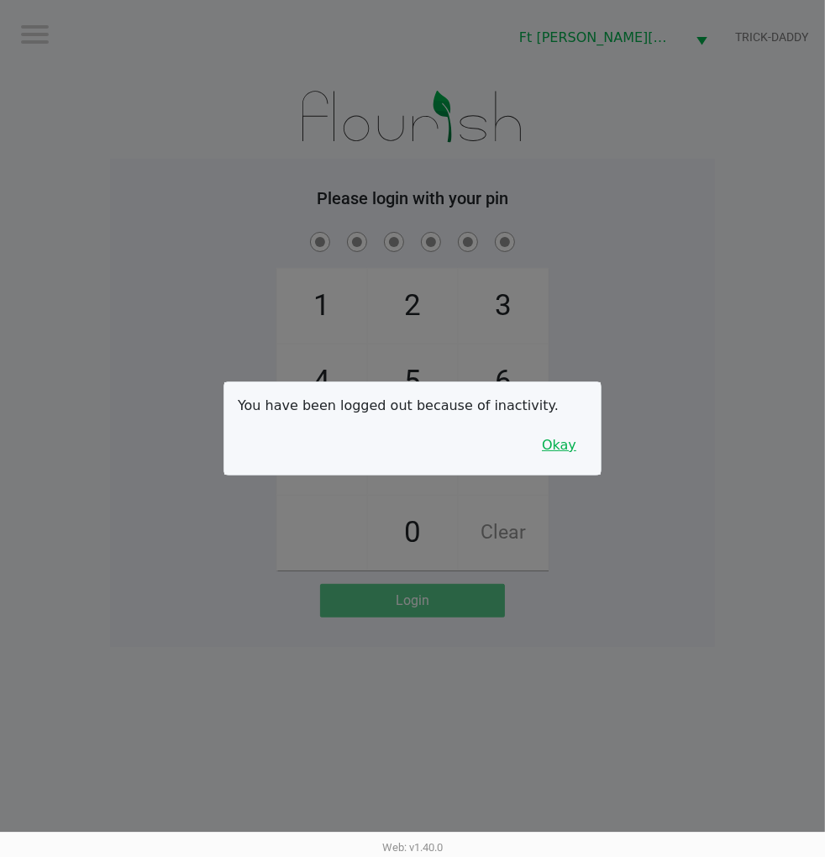
click at [558, 442] on button "Okay" at bounding box center [559, 445] width 56 height 32
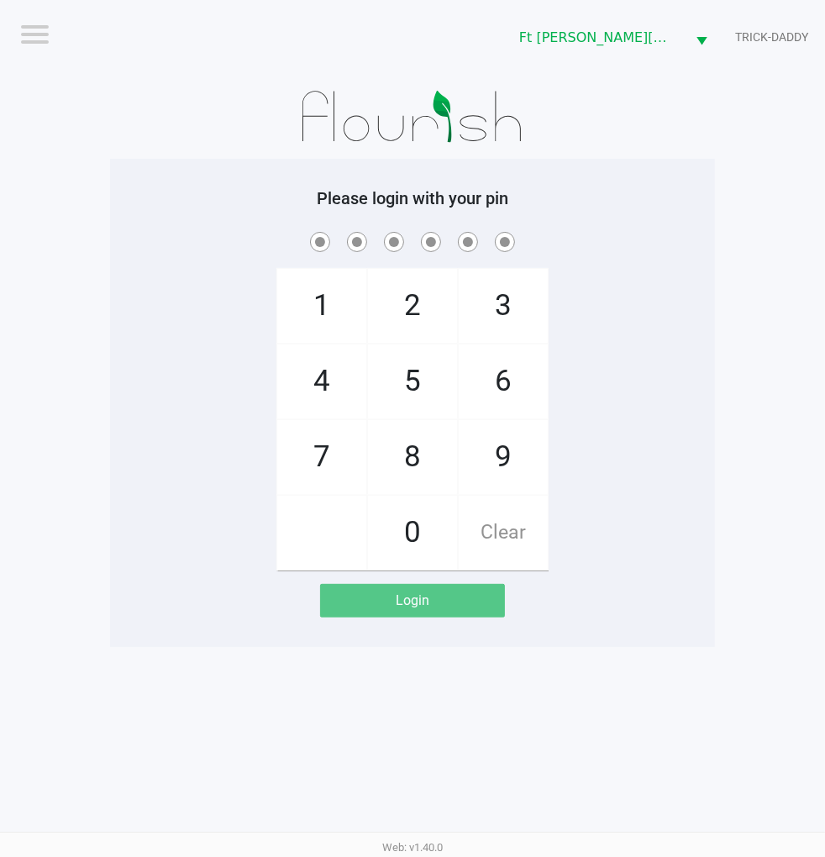
click at [743, 219] on app-pos-login-wrapper "Logout Ft Walton Beach WC TRICK-DADDY Please login with your pin 1 4 7 2 5 8 0 …" at bounding box center [412, 323] width 825 height 647
checkbox input "true"
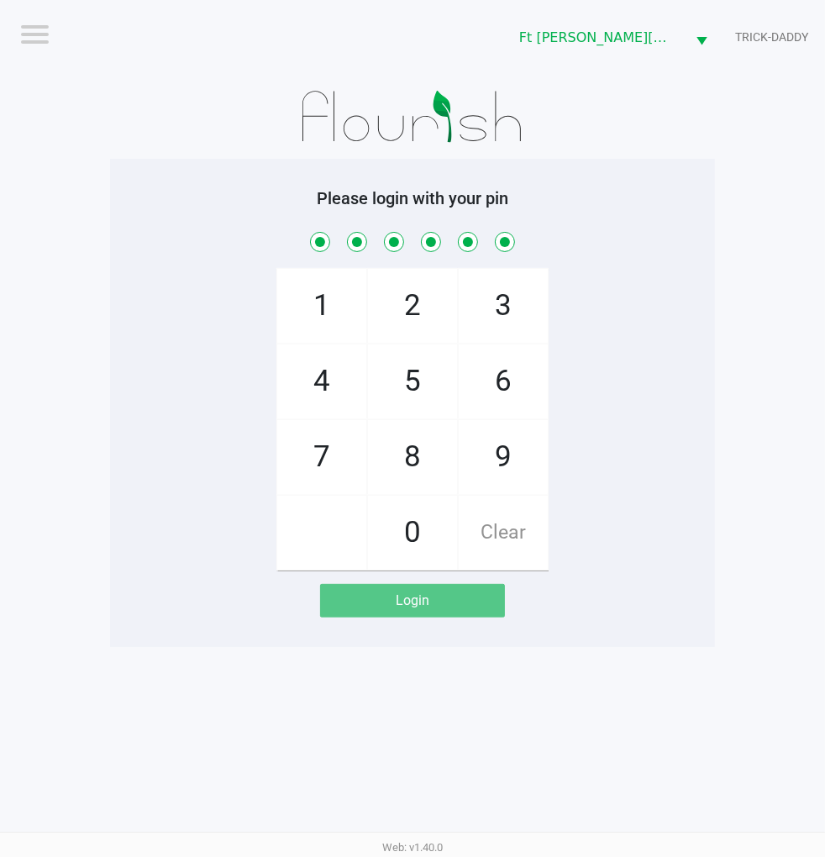
checkbox input "true"
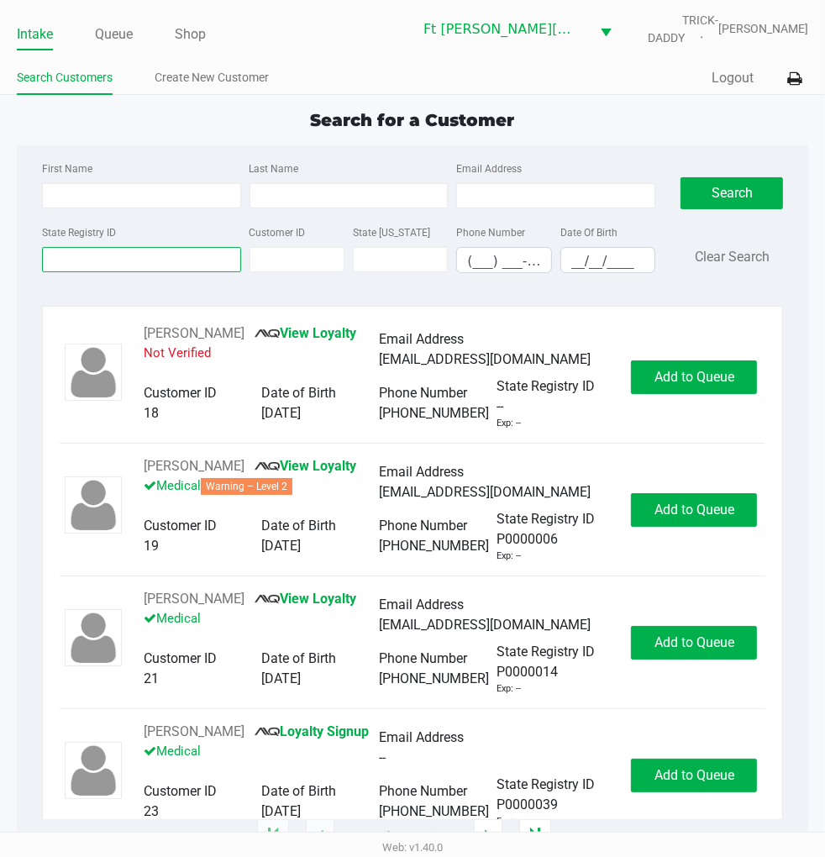
click at [195, 270] on input "State Registry ID" at bounding box center [141, 259] width 199 height 25
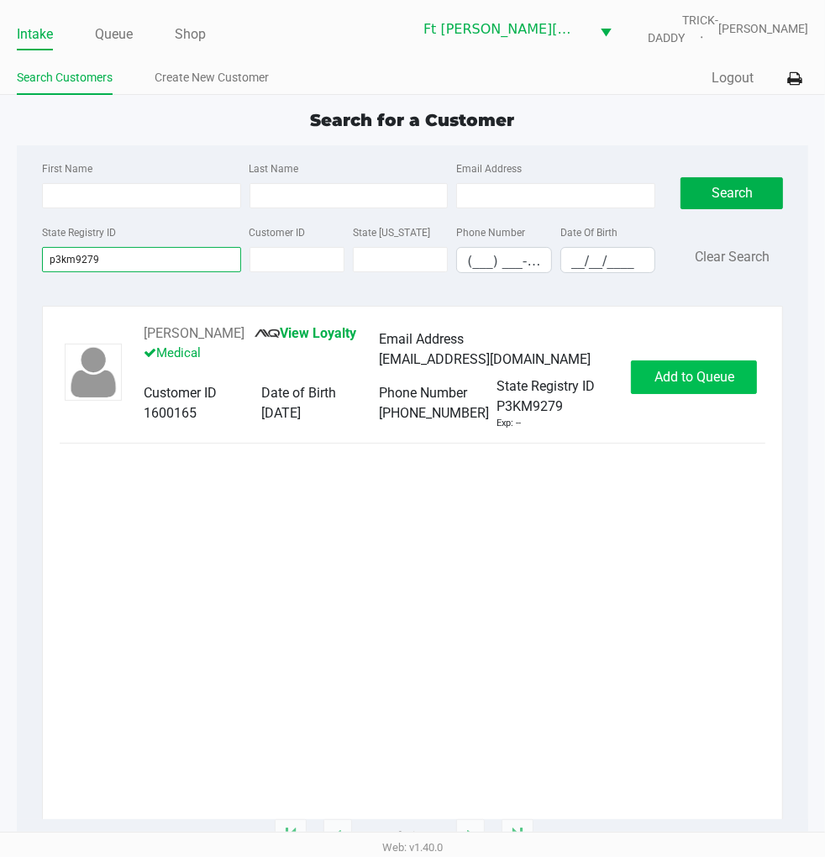
type input "p3km9279"
click at [673, 378] on span "Add to Queue" at bounding box center [695, 377] width 80 height 16
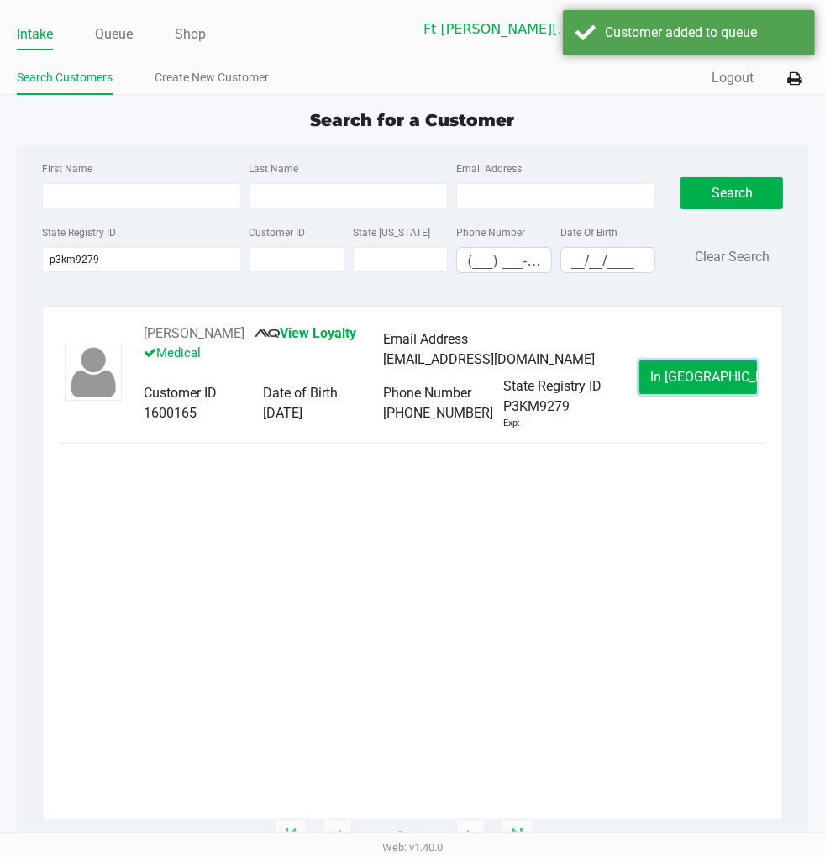
click at [673, 378] on span "In Queue" at bounding box center [720, 377] width 141 height 16
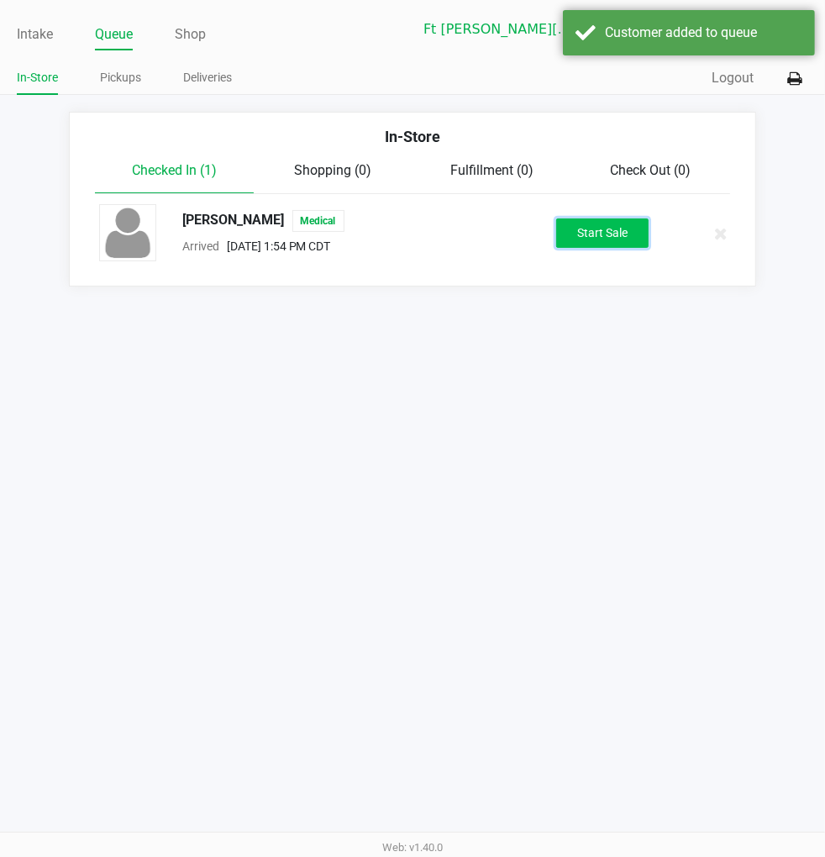
click at [575, 232] on button "Start Sale" at bounding box center [602, 232] width 92 height 29
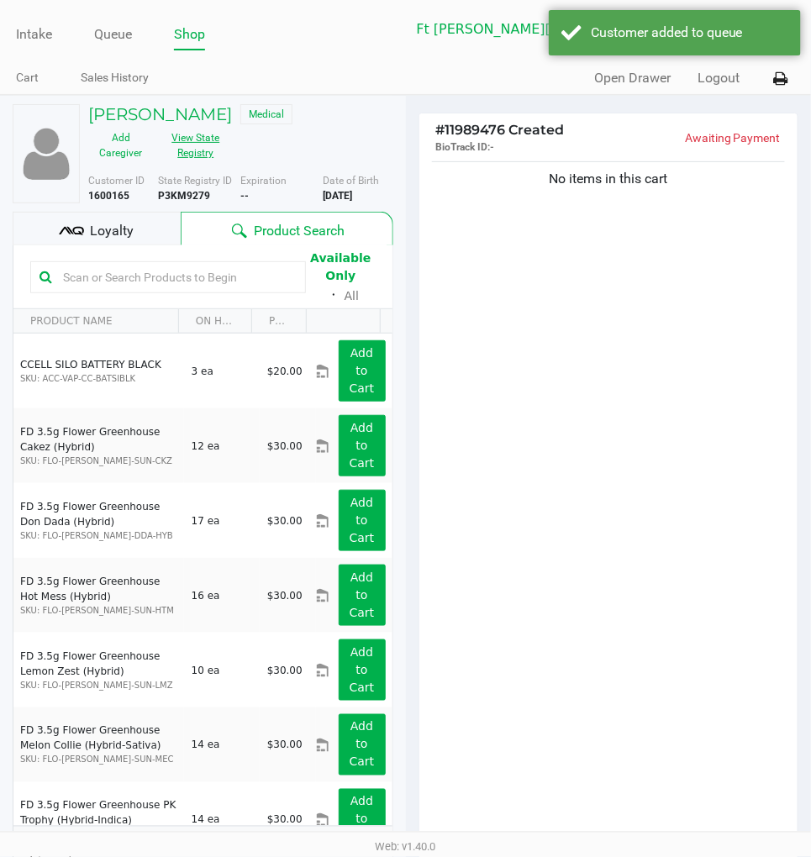
click at [197, 148] on button "View State Registry" at bounding box center [190, 145] width 75 height 42
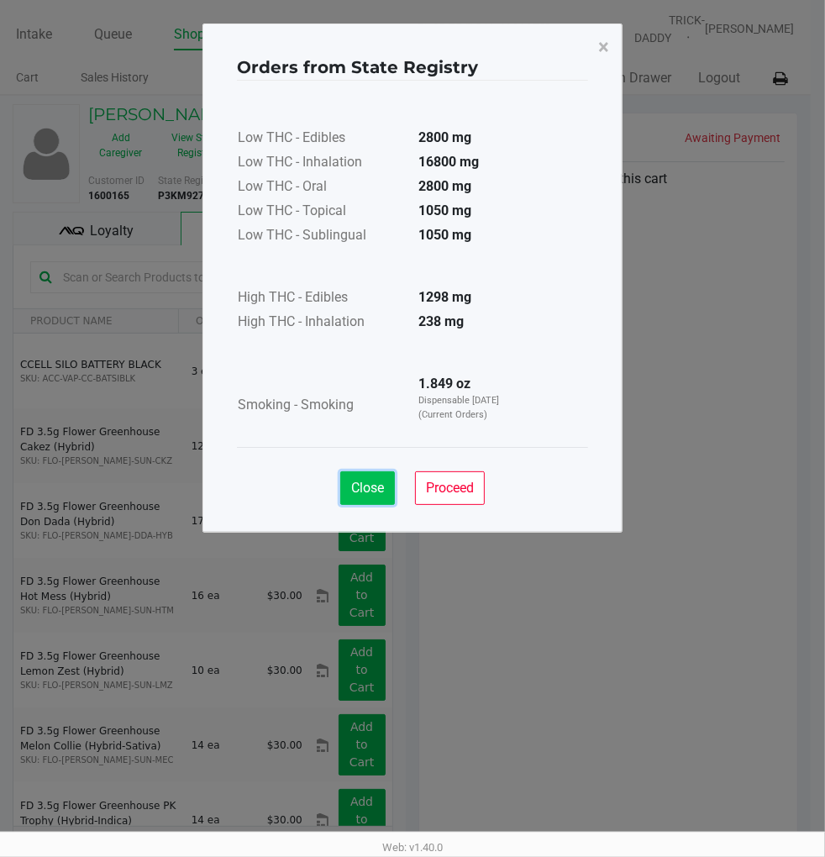
click at [364, 489] on span "Close" at bounding box center [367, 488] width 33 height 16
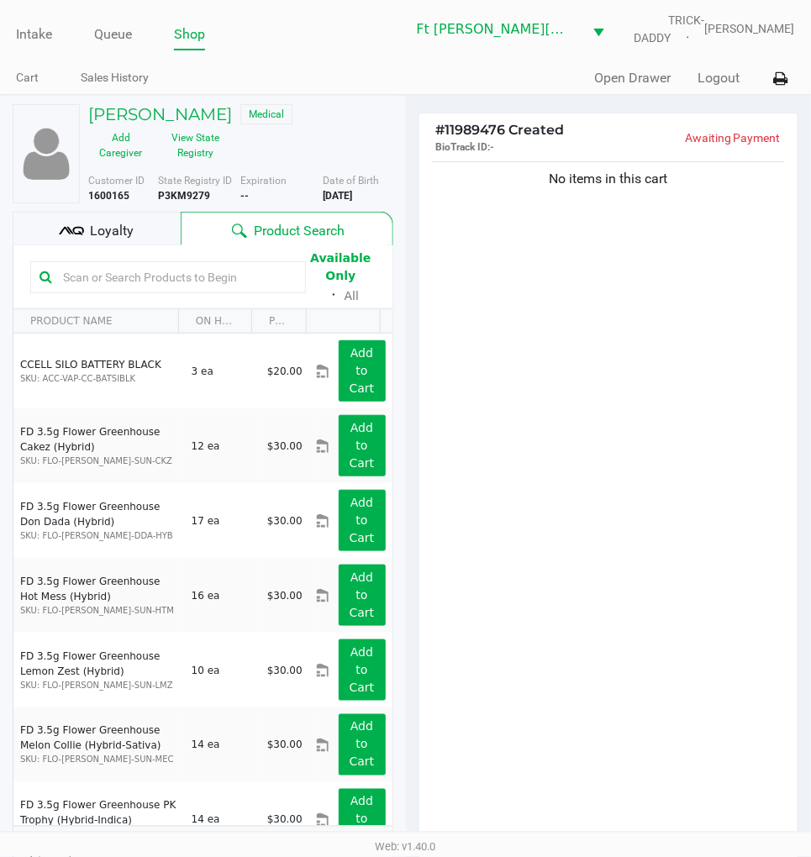
click at [193, 195] on b "P3KM9279" at bounding box center [184, 196] width 52 height 12
click at [193, 194] on b "P3KM9279" at bounding box center [184, 196] width 52 height 12
copy b "P3KM9279"
click at [352, 197] on b "11/30/1977" at bounding box center [337, 196] width 29 height 12
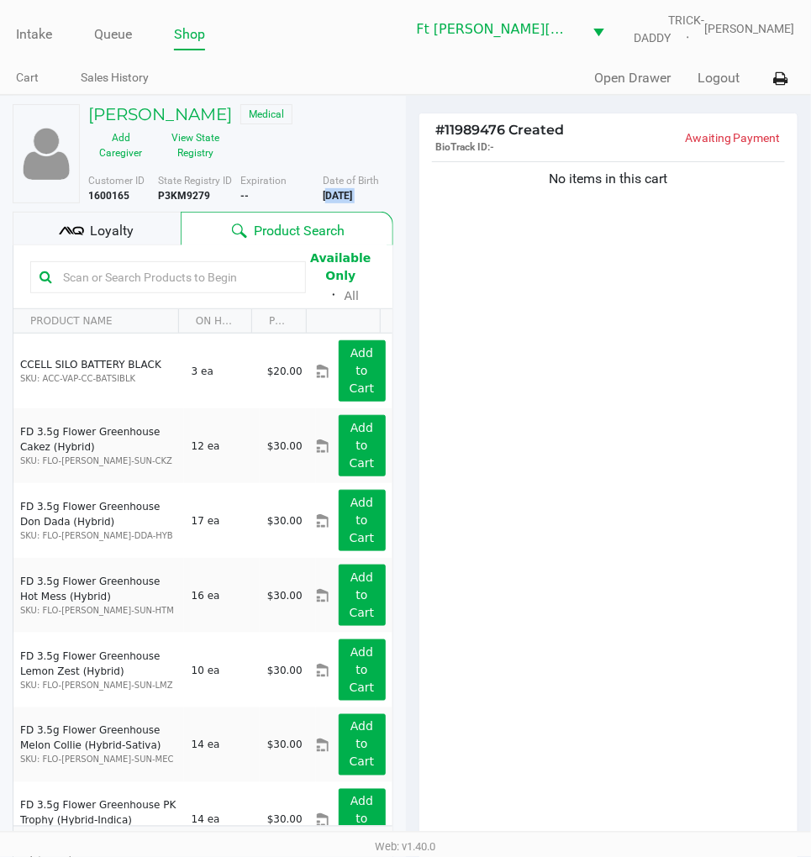
click at [352, 197] on b "11/30/1977" at bounding box center [337, 196] width 29 height 12
copy div "11/30/1977"
click at [196, 139] on button "View State Registry" at bounding box center [190, 145] width 75 height 42
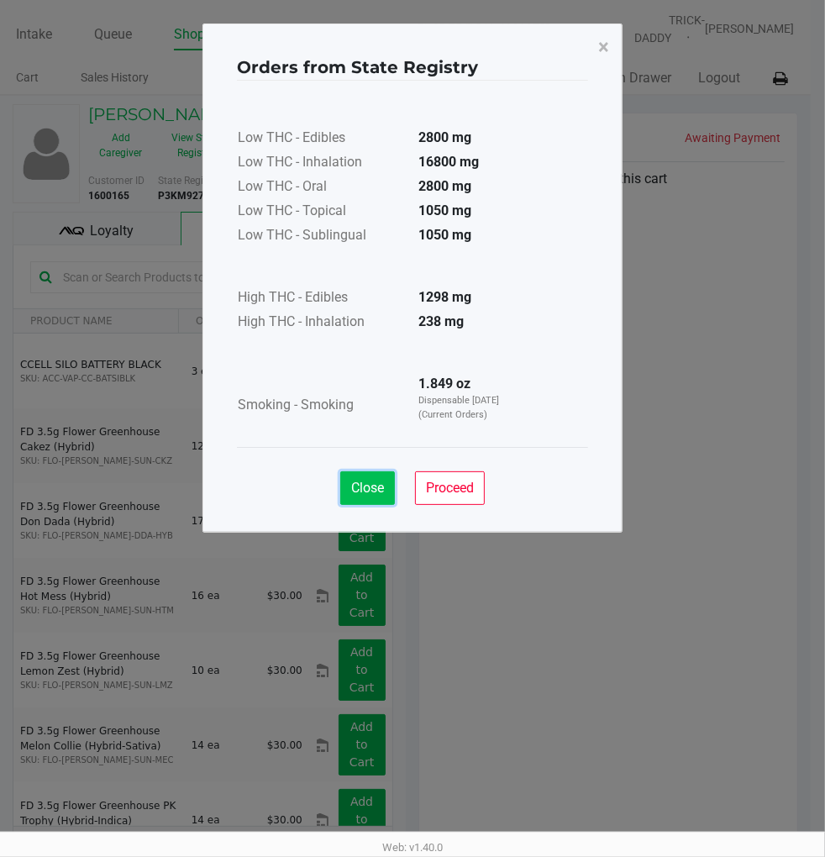
click at [361, 482] on span "Close" at bounding box center [367, 488] width 33 height 16
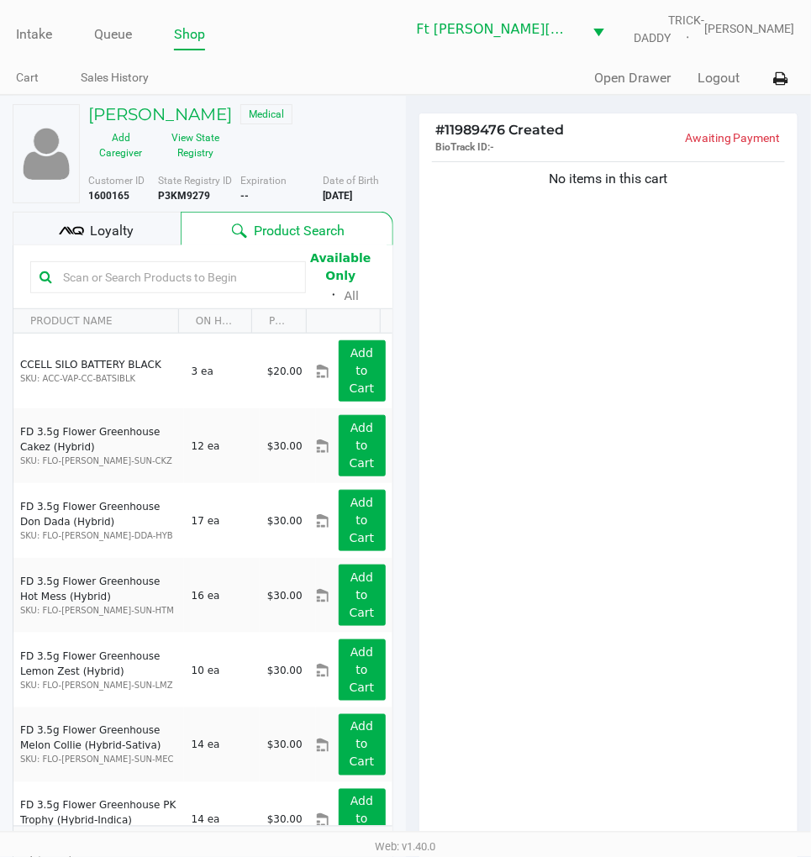
click at [315, 139] on div "SHELLY FENNER Medical Add Caregiver View State Registry" at bounding box center [241, 135] width 330 height 62
click at [195, 141] on button "View State Registry" at bounding box center [190, 145] width 75 height 42
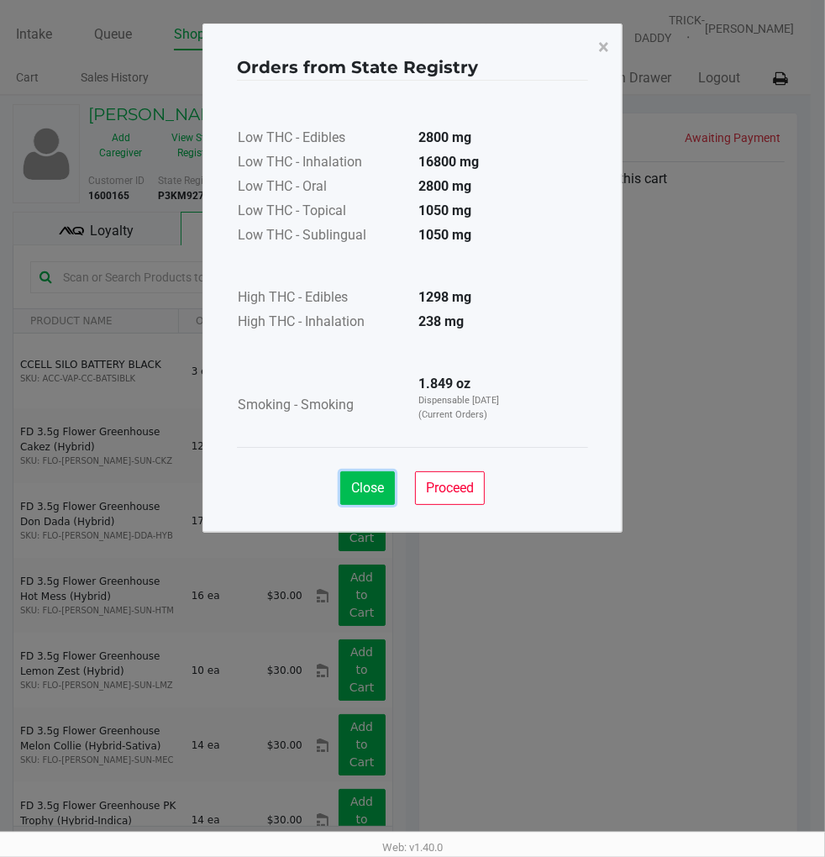
click at [362, 484] on span "Close" at bounding box center [367, 488] width 33 height 16
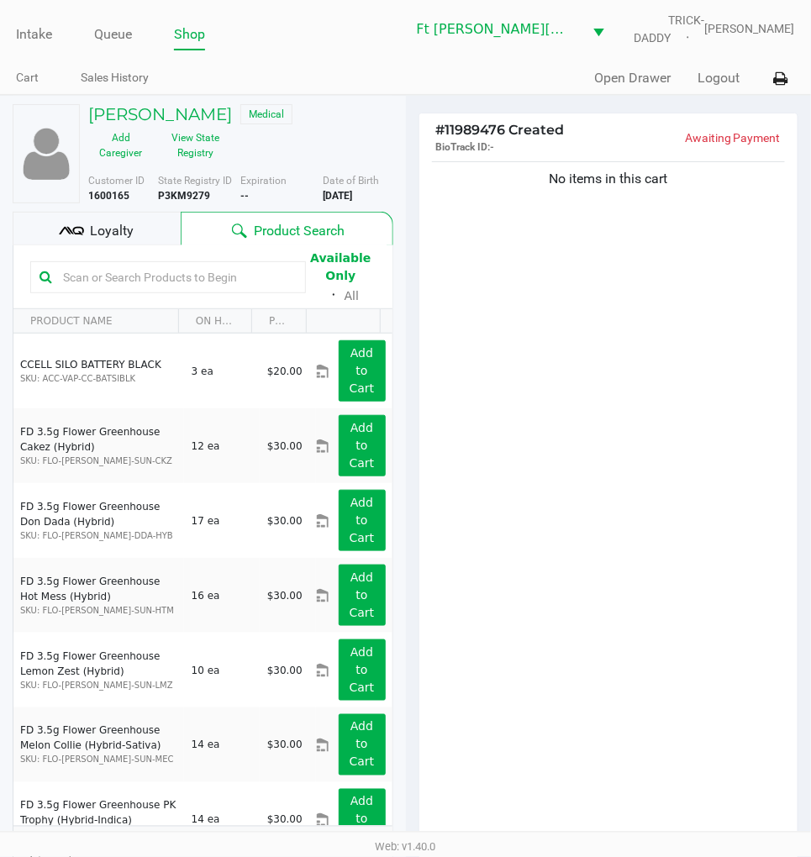
click at [140, 224] on div "Loyalty" at bounding box center [97, 229] width 168 height 34
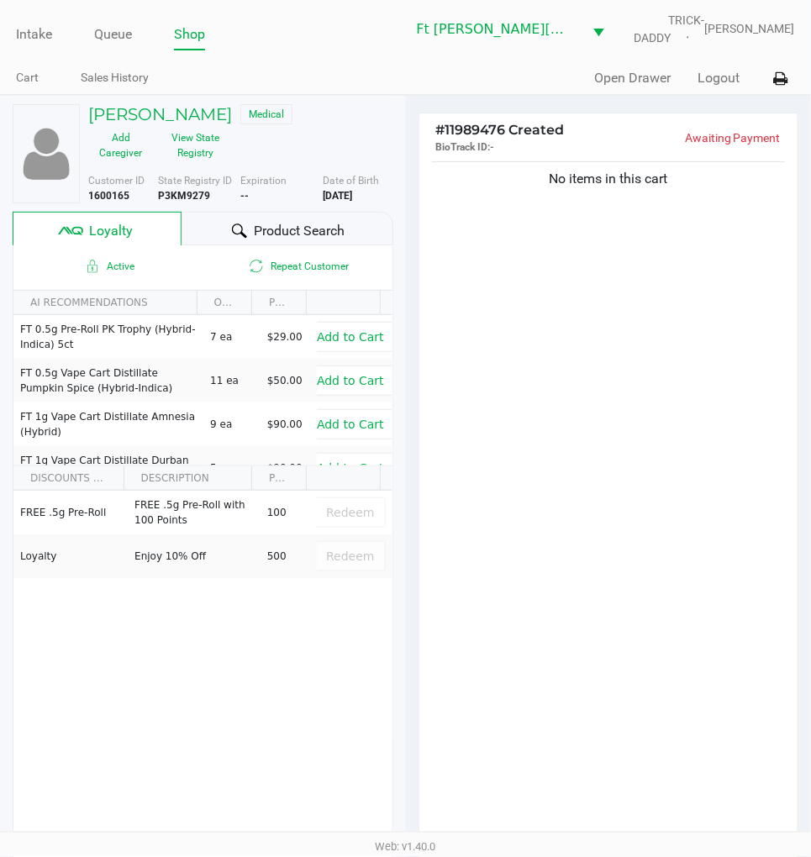
click at [350, 224] on div "Product Search" at bounding box center [288, 229] width 212 height 34
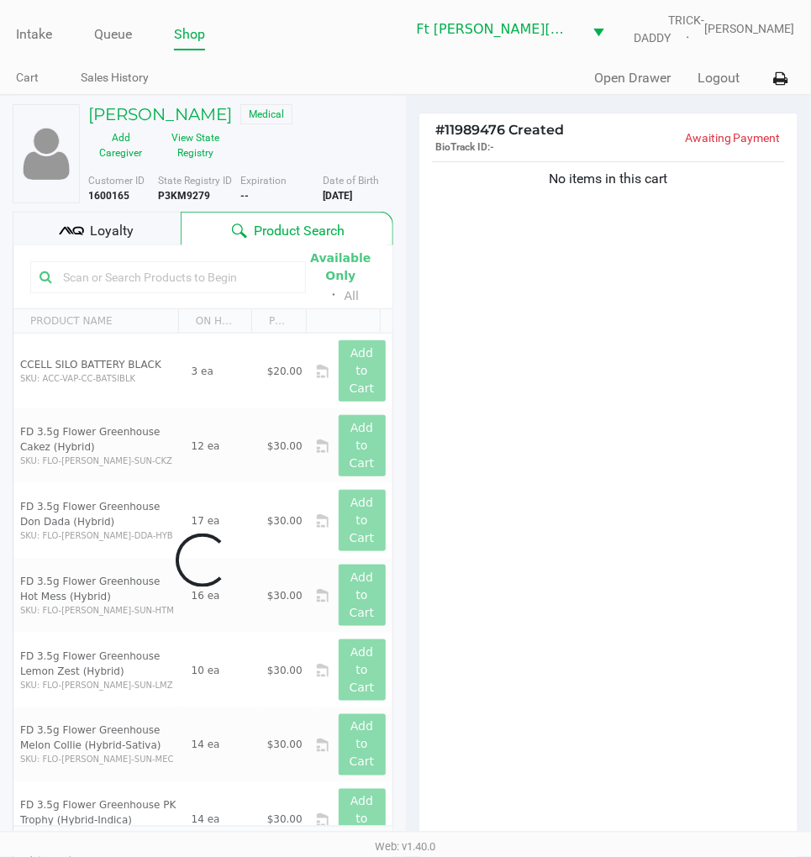
click at [648, 306] on div "No items in this cart" at bounding box center [608, 505] width 379 height 695
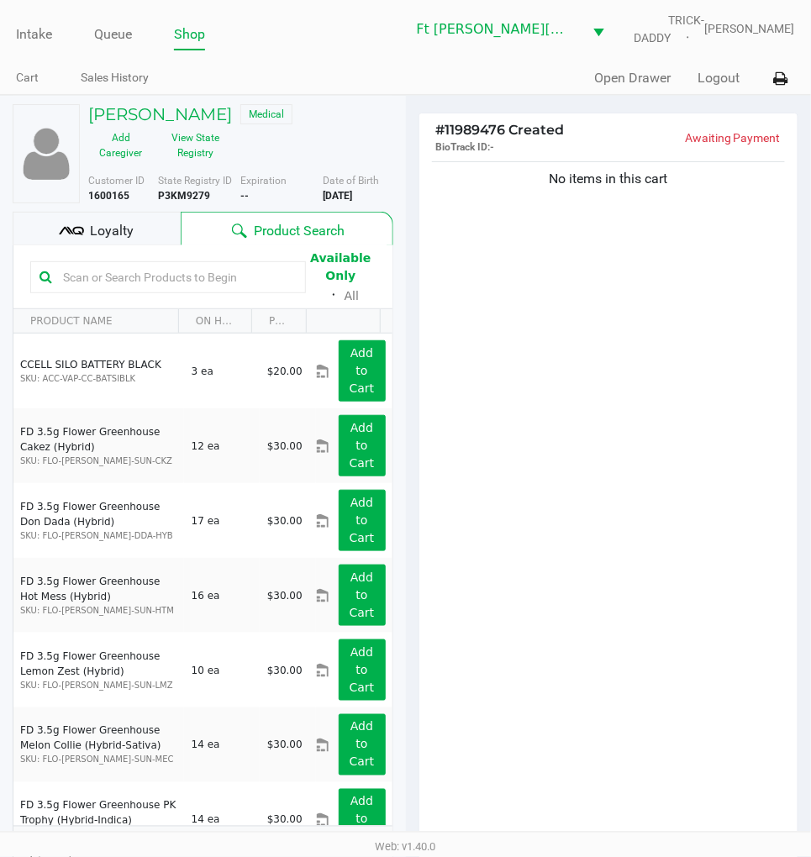
click at [655, 303] on div "No items in this cart" at bounding box center [608, 505] width 379 height 695
click at [556, 292] on div "No items in this cart" at bounding box center [608, 505] width 379 height 695
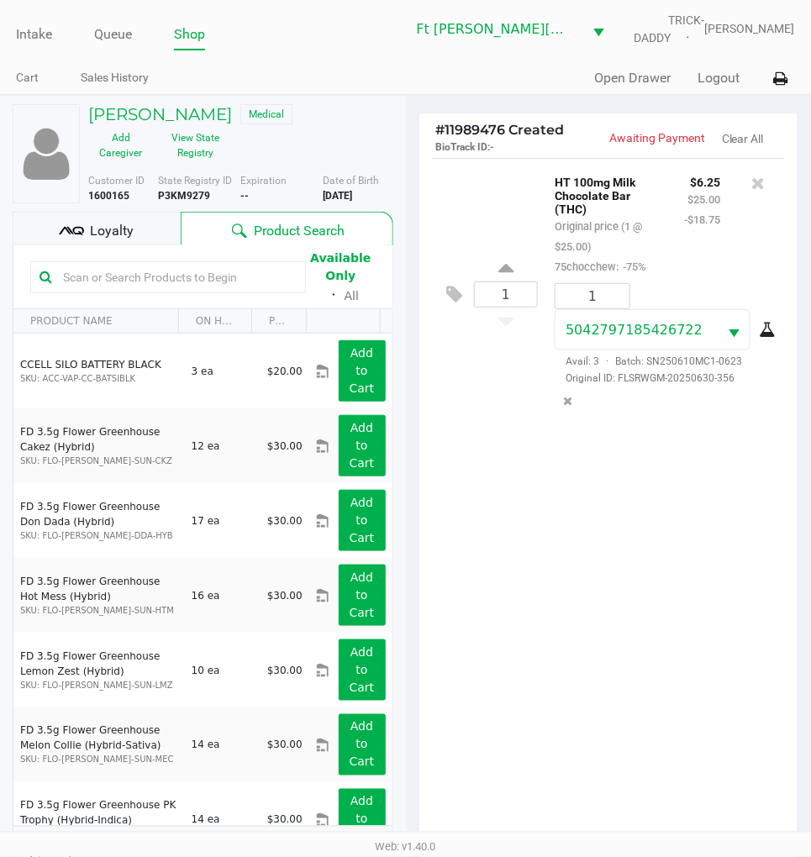
click at [173, 106] on h5 "SHELLY FENNER" at bounding box center [160, 114] width 144 height 20
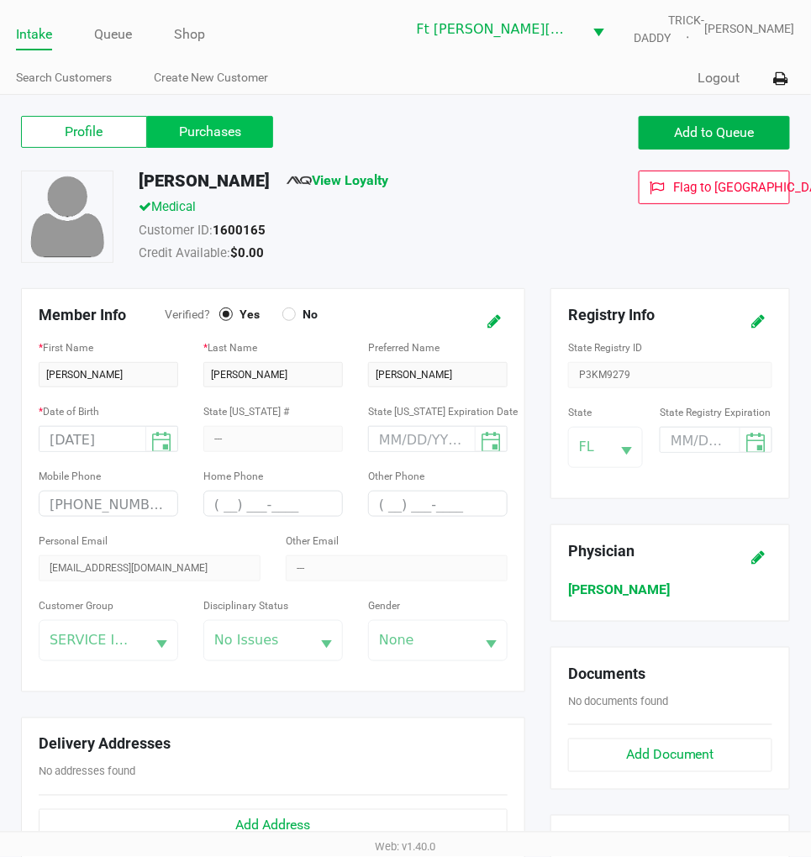
click at [197, 131] on label "Purchases" at bounding box center [210, 132] width 126 height 32
click at [0, 0] on 1 "Purchases" at bounding box center [0, 0] width 0 height 0
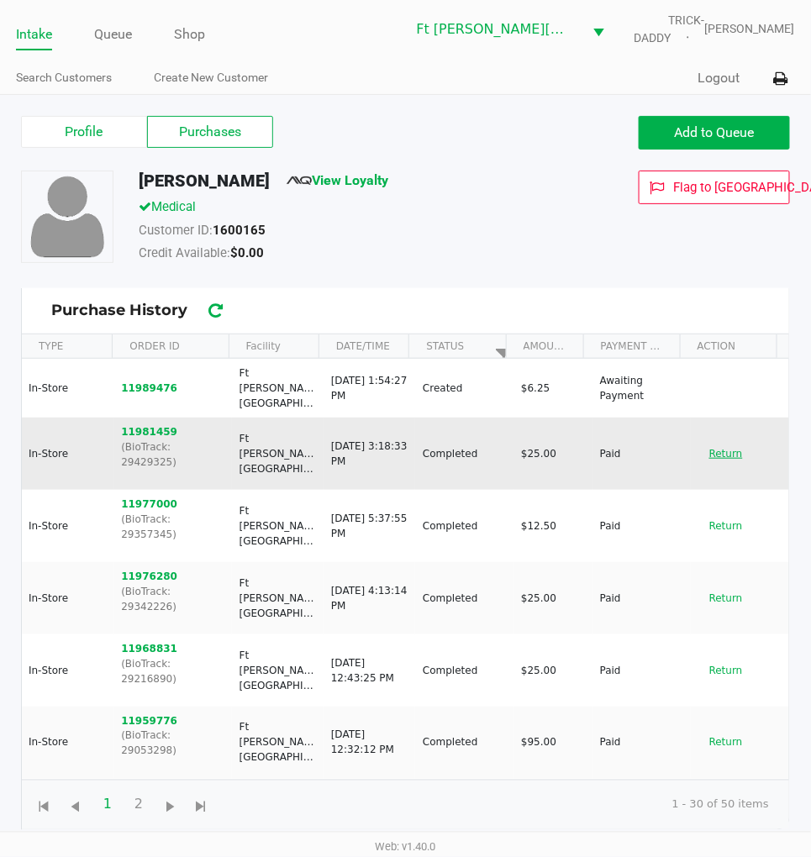
click at [717, 440] on button "Return" at bounding box center [725, 453] width 55 height 27
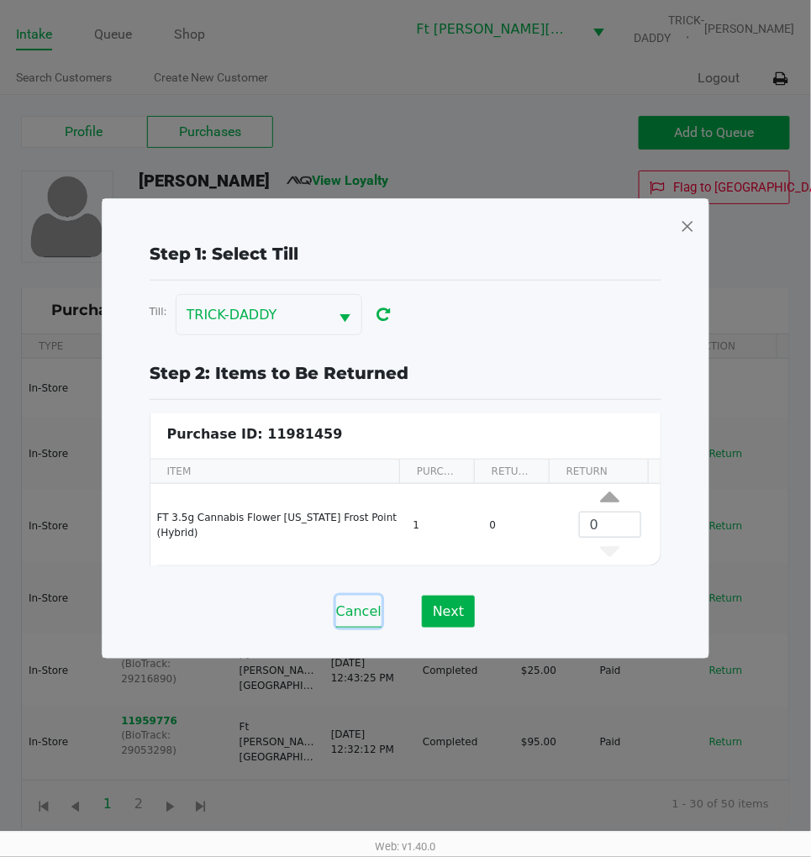
click at [357, 609] on button "Cancel" at bounding box center [358, 612] width 45 height 32
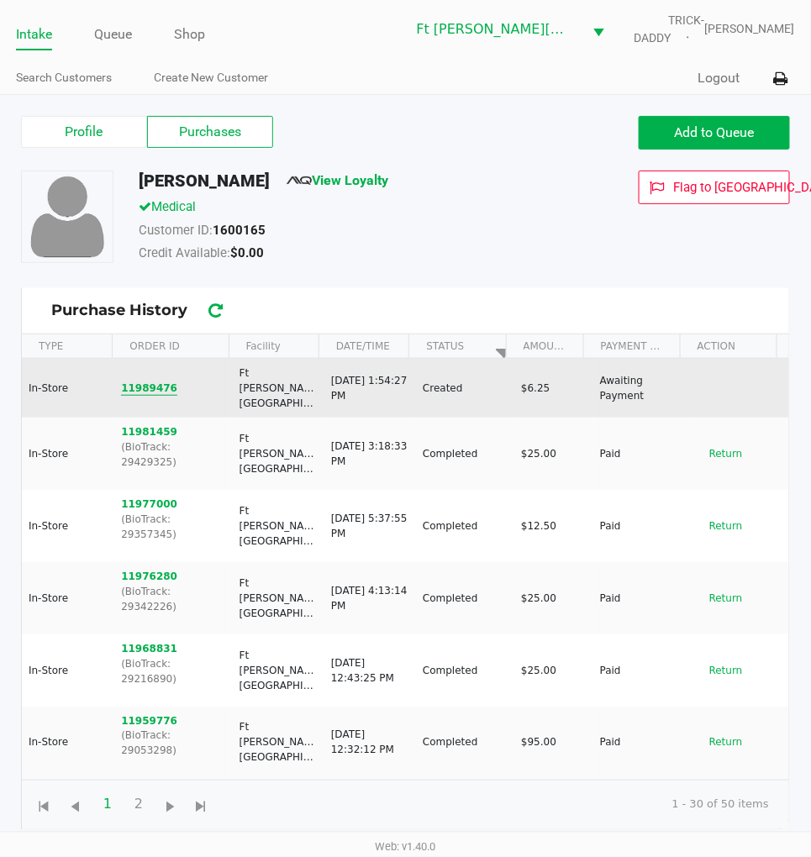
click at [145, 381] on button "11989476" at bounding box center [149, 388] width 56 height 15
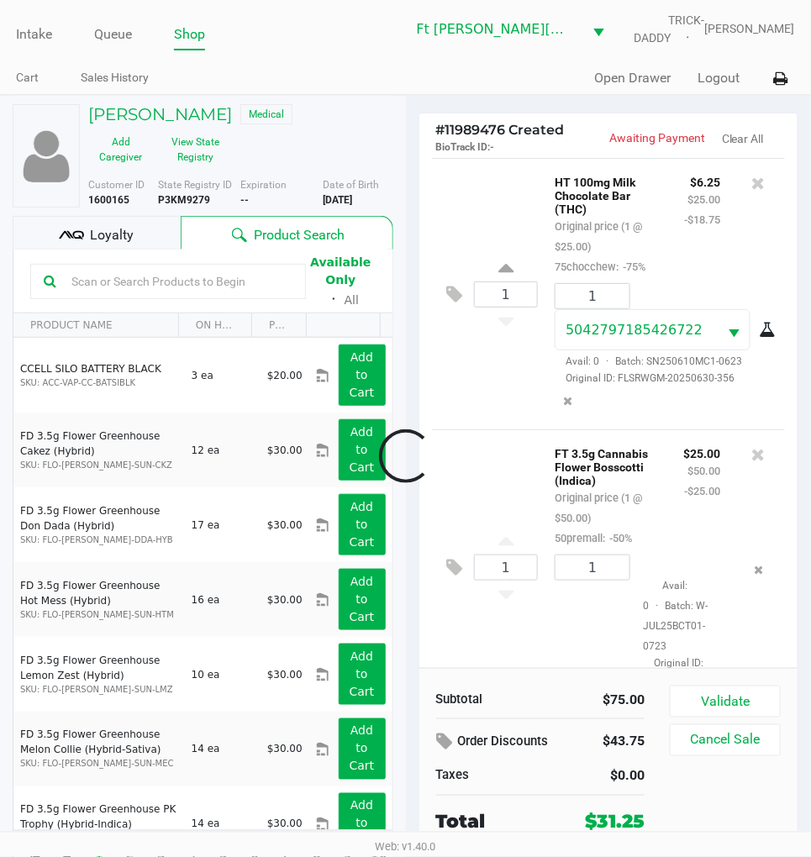
scroll to position [71, 0]
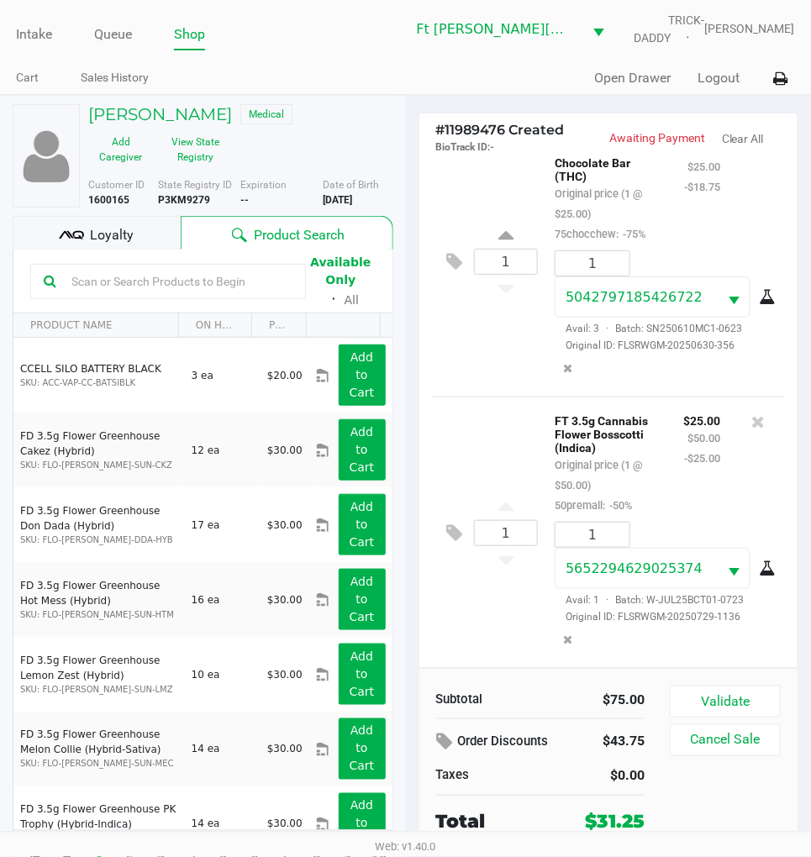
click at [138, 232] on div "Loyalty" at bounding box center [97, 233] width 168 height 34
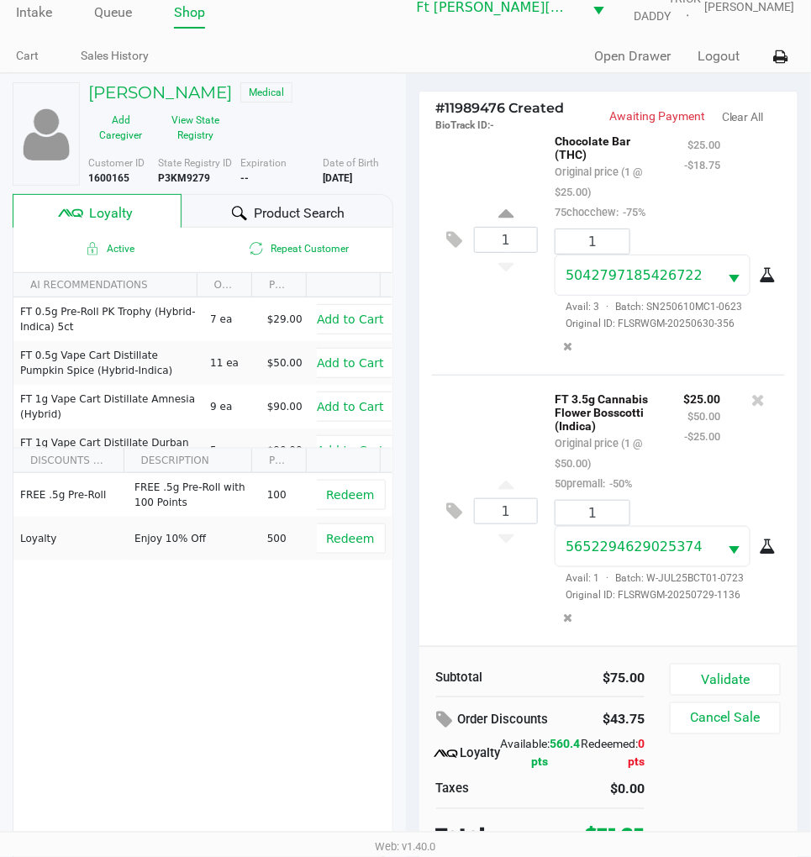
scroll to position [32, 0]
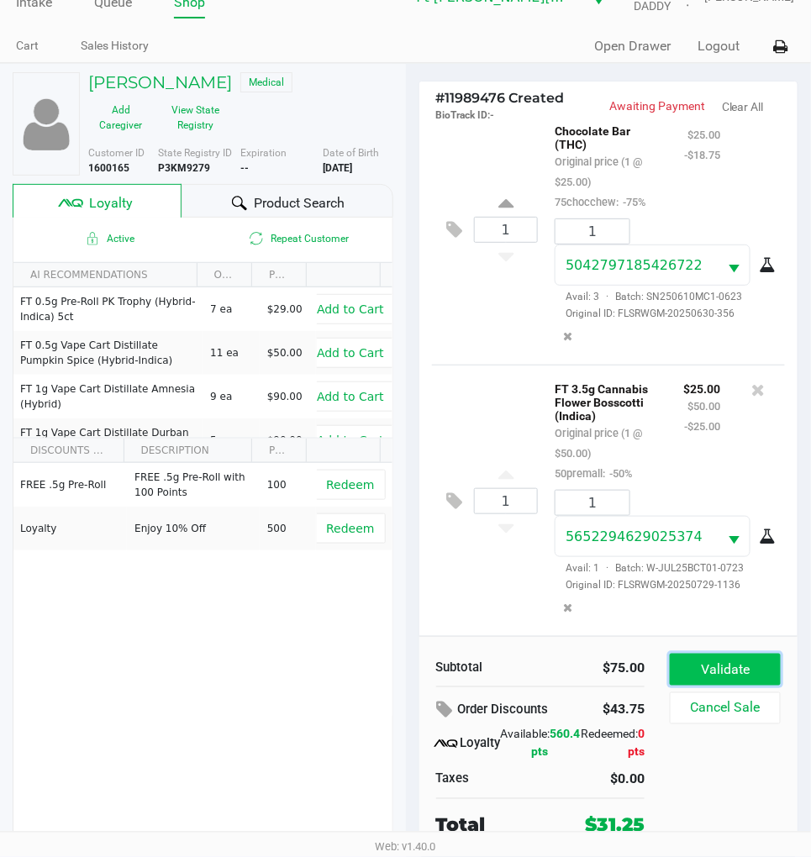
click at [709, 683] on button "Validate" at bounding box center [725, 670] width 111 height 32
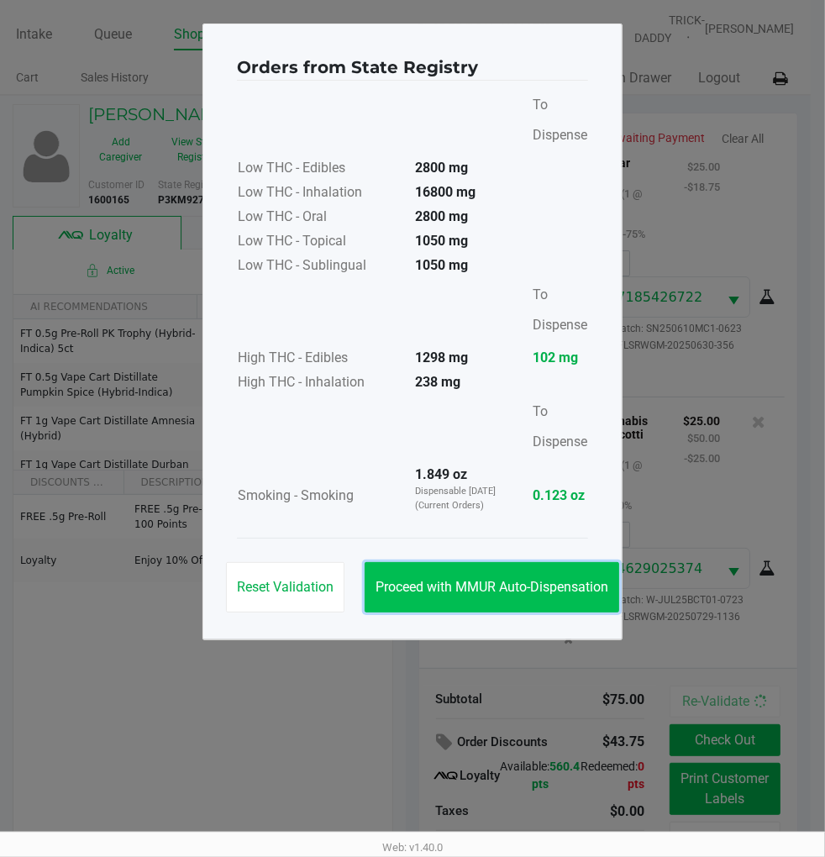
click at [533, 594] on span "Proceed with MMUR Auto-Dispensation" at bounding box center [492, 587] width 233 height 16
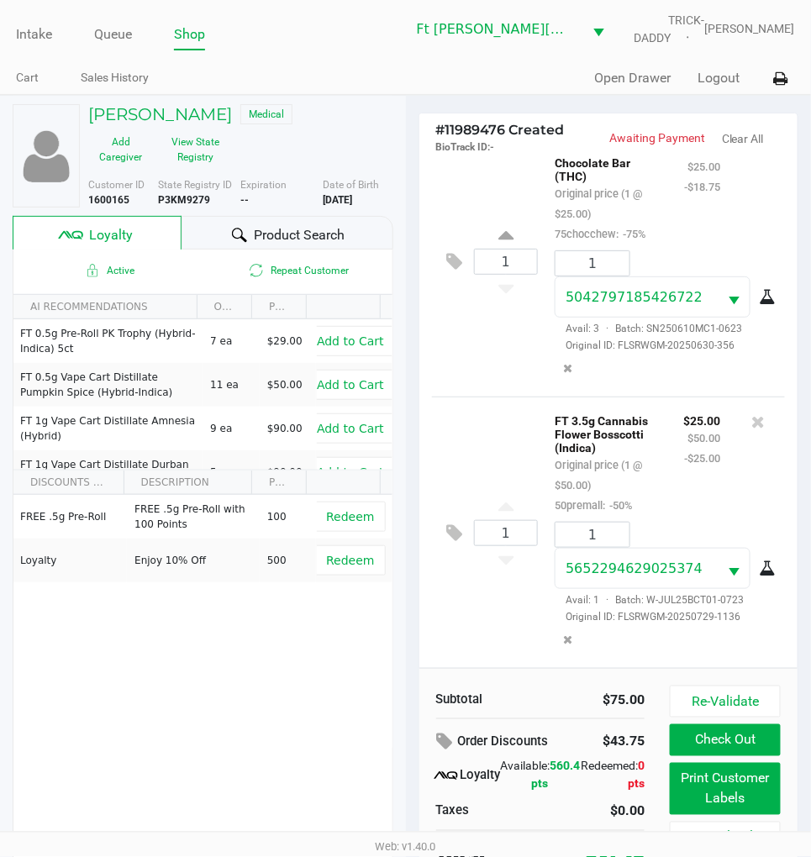
scroll to position [36, 0]
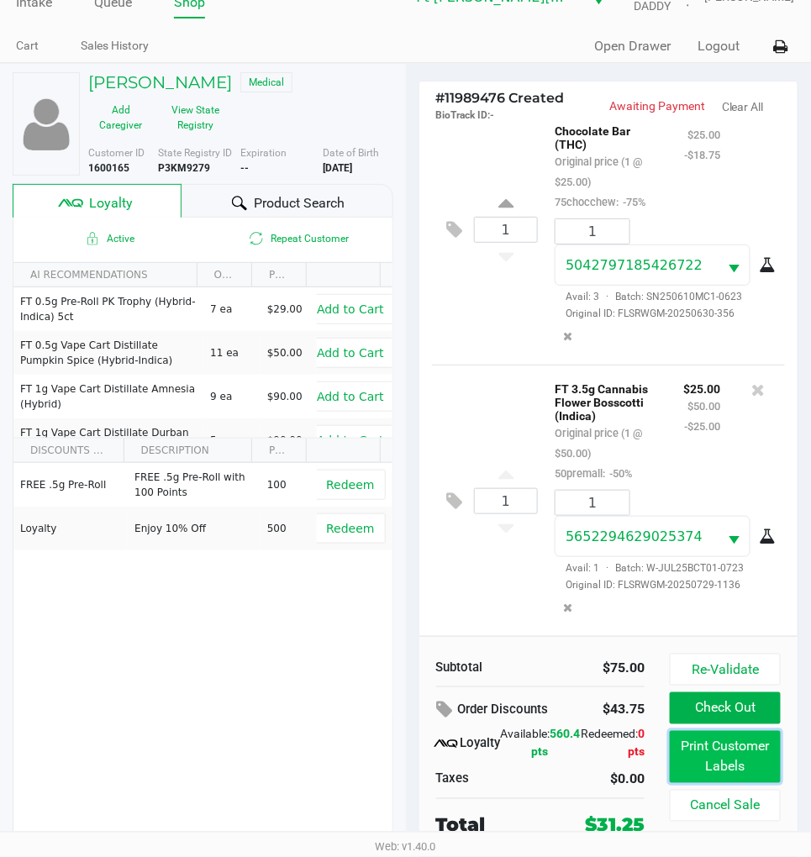
click at [740, 760] on button "Print Customer Labels" at bounding box center [725, 757] width 111 height 52
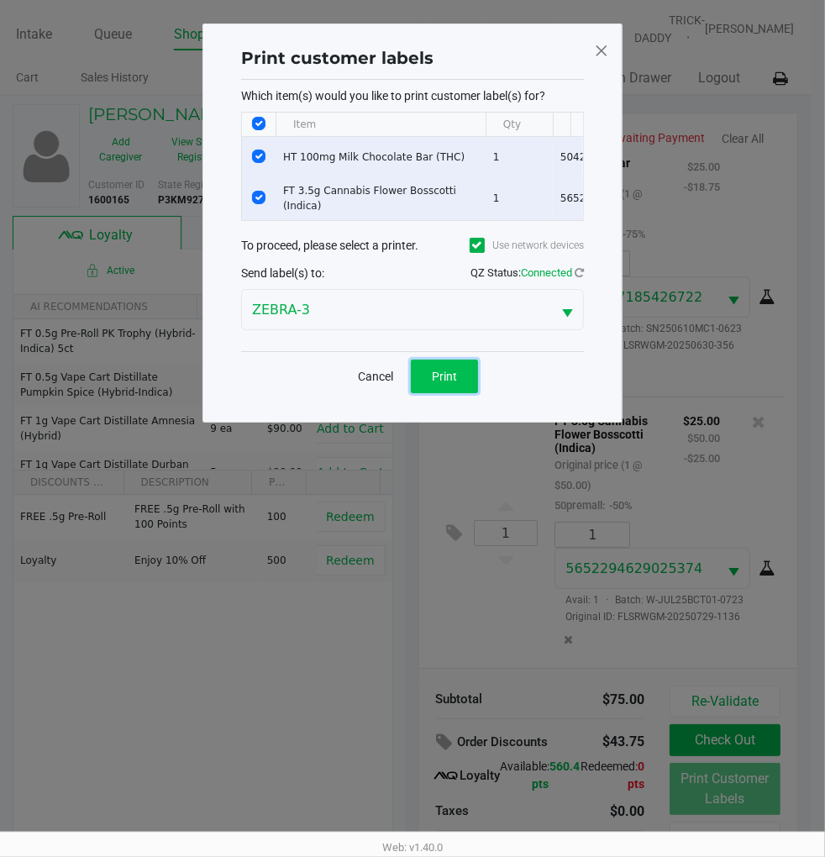
click at [454, 383] on span "Print" at bounding box center [444, 376] width 25 height 13
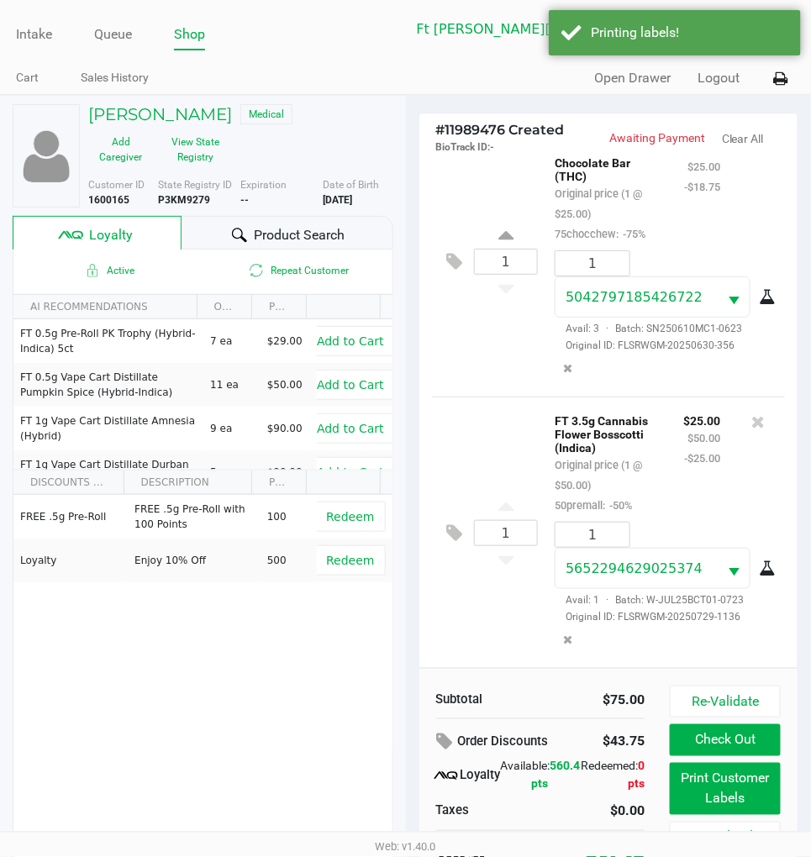
click at [476, 356] on div "1 HT 100mg Milk Chocolate Bar (THC) Original price (1 @ $25.00) 75chocchew: -75…" at bounding box center [609, 260] width 354 height 271
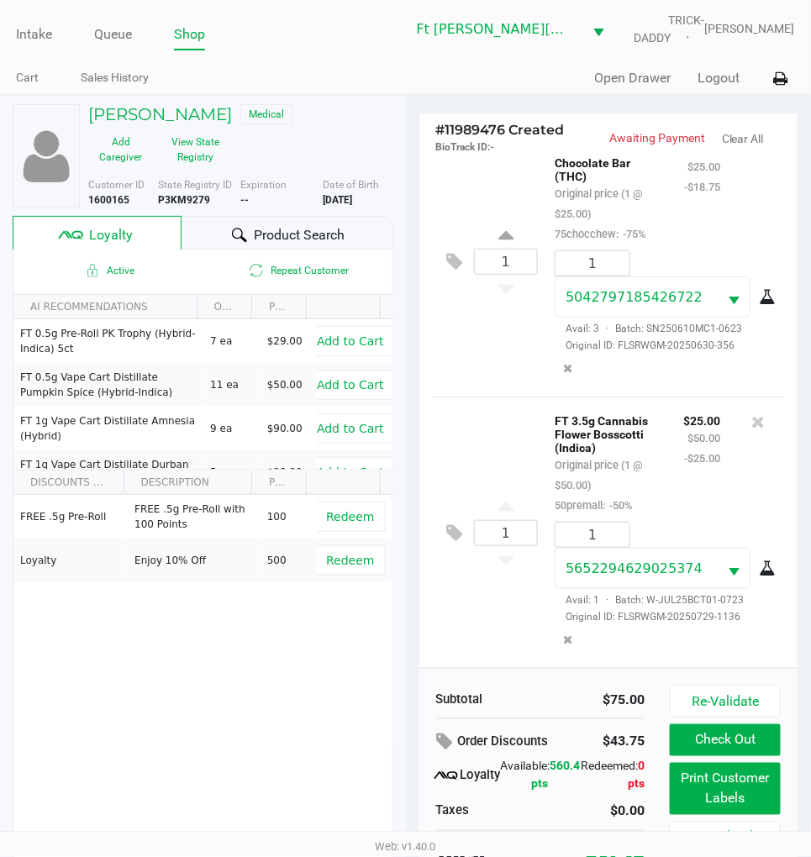
scroll to position [36, 0]
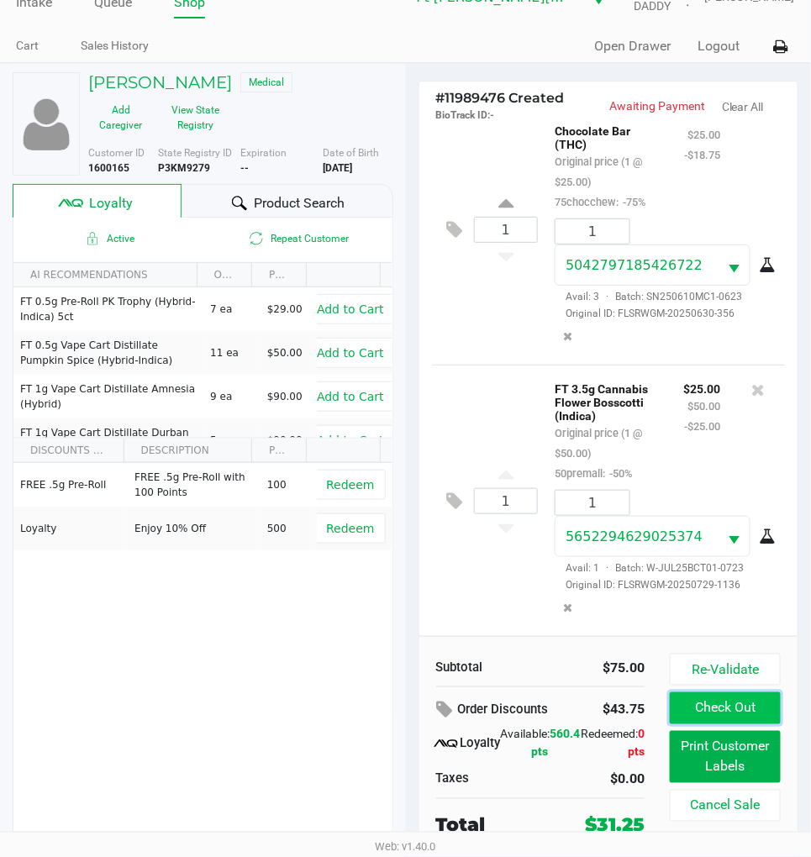
click at [729, 700] on button "Check Out" at bounding box center [725, 708] width 111 height 32
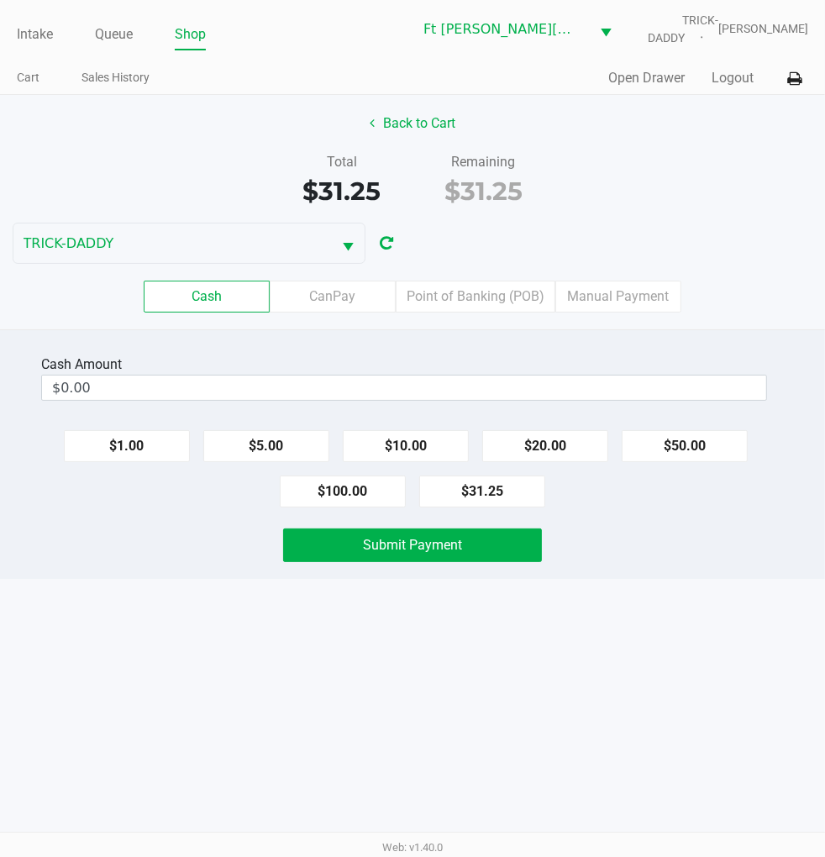
click at [597, 585] on div "Intake Queue Shop Ft Walton Beach WC TRICK-DADDY James Dodd Cart Sales History …" at bounding box center [412, 428] width 825 height 857
click at [454, 301] on label "Point of Banking (POB)" at bounding box center [476, 297] width 160 height 32
click at [0, 0] on 7 "Point of Banking (POB)" at bounding box center [0, 0] width 0 height 0
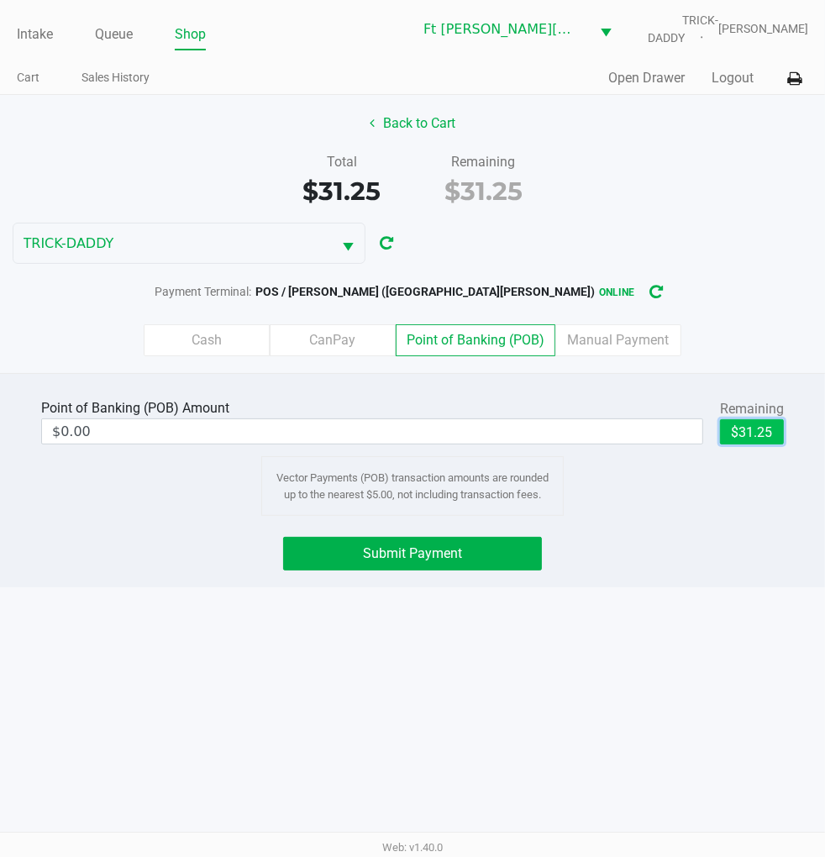
click at [748, 433] on button "$31.25" at bounding box center [752, 431] width 64 height 25
type input "$31.25"
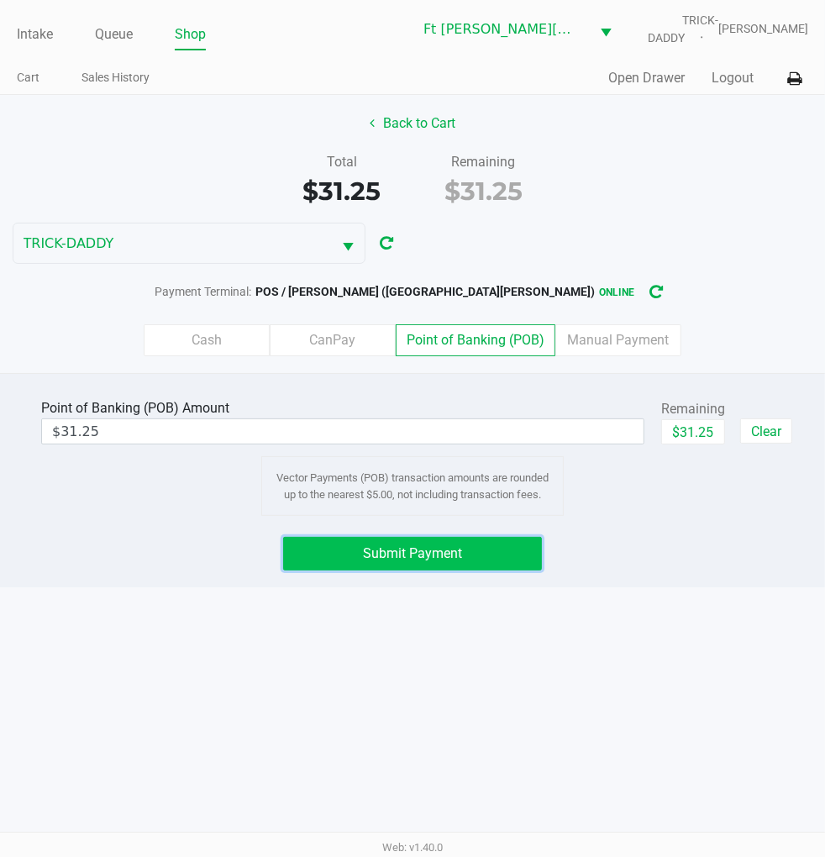
click at [490, 555] on button "Submit Payment" at bounding box center [412, 554] width 258 height 34
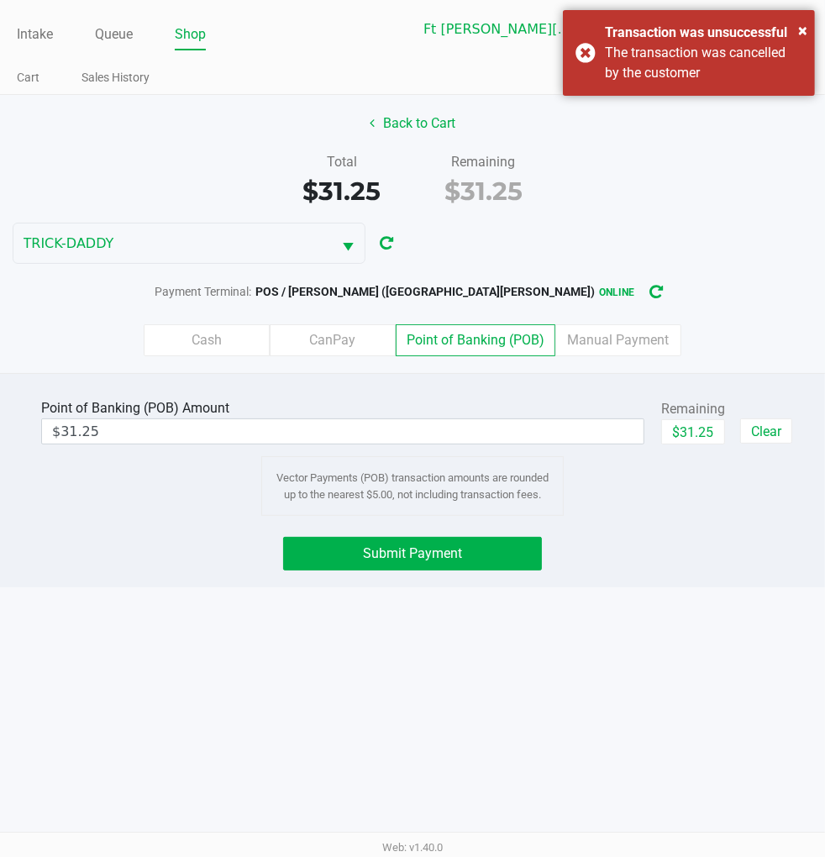
click at [576, 64] on div "× Transaction was unsuccessful The transaction was cancelled by the customer" at bounding box center [689, 53] width 252 height 86
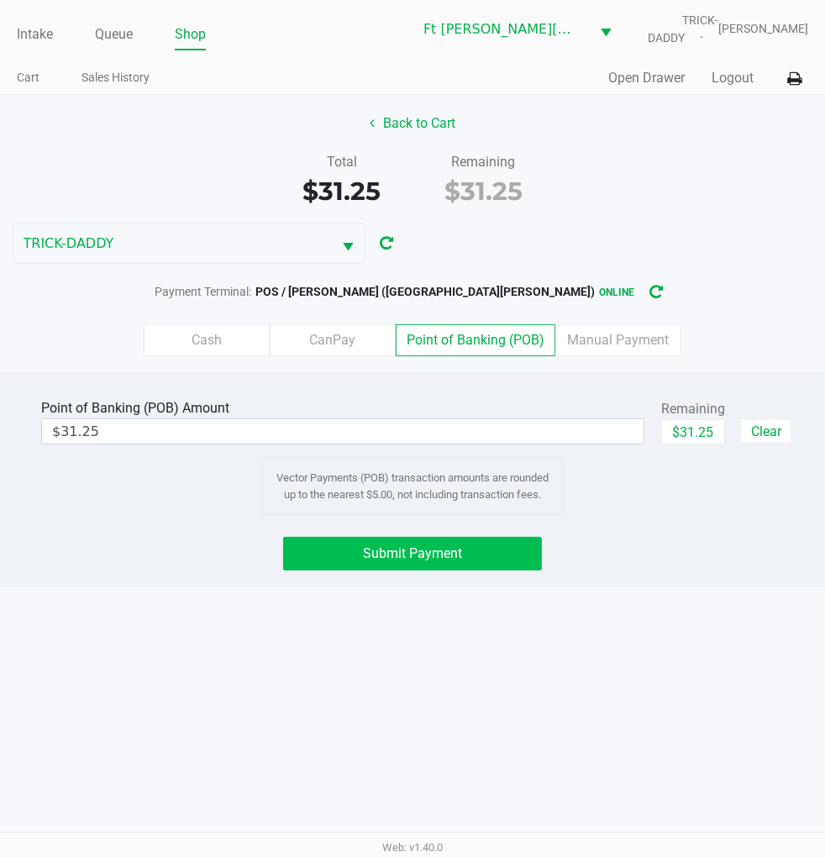
click at [422, 551] on span "Submit Payment" at bounding box center [412, 553] width 99 height 16
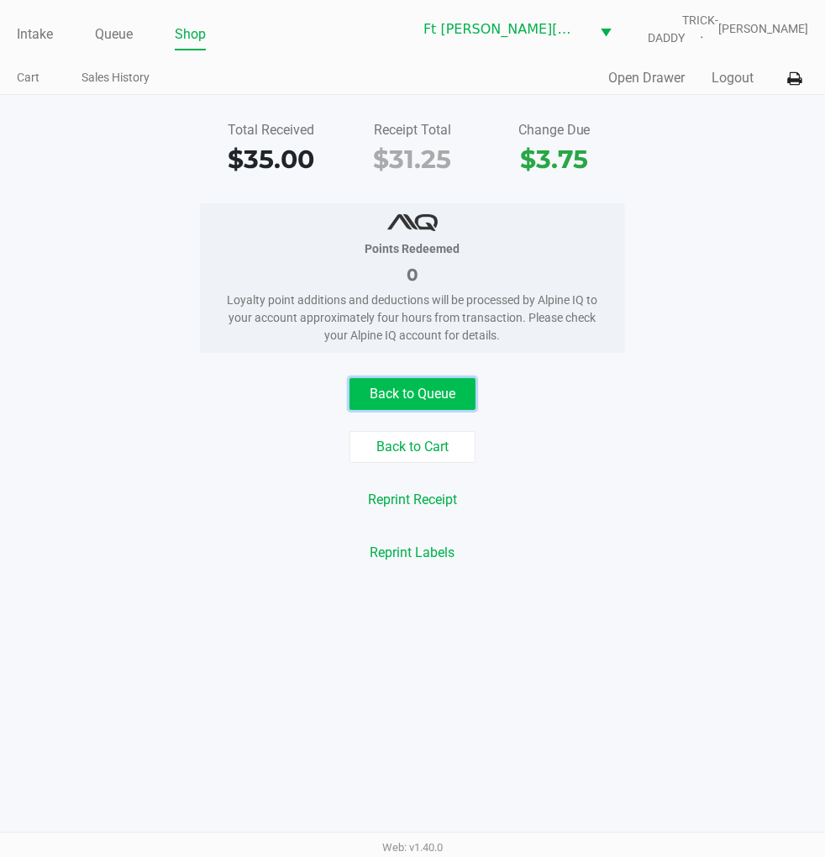
click at [471, 387] on button "Back to Queue" at bounding box center [413, 394] width 126 height 32
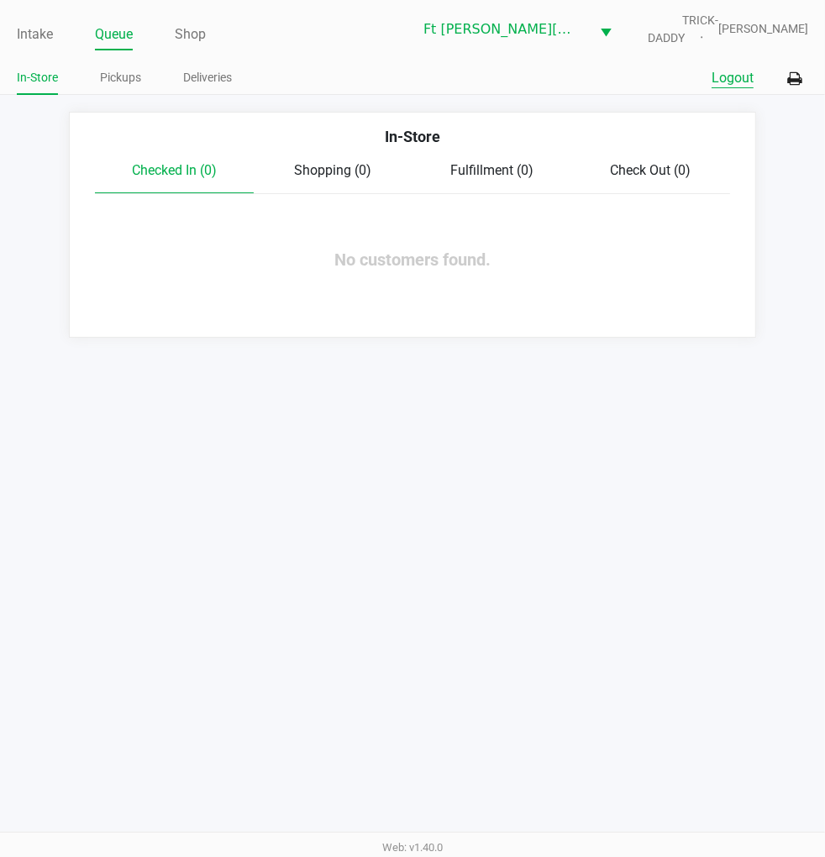
click at [715, 79] on button "Logout" at bounding box center [733, 78] width 42 height 20
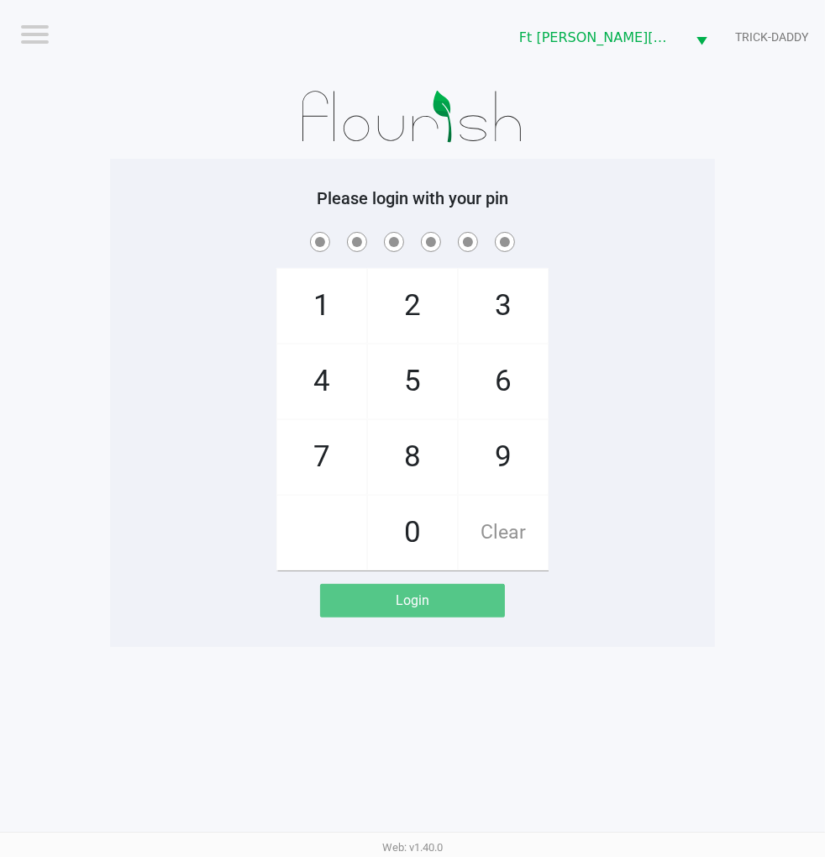
click at [620, 328] on div "1 4 7 2 5 8 0 3 6 9 Clear" at bounding box center [412, 400] width 605 height 342
checkbox input "true"
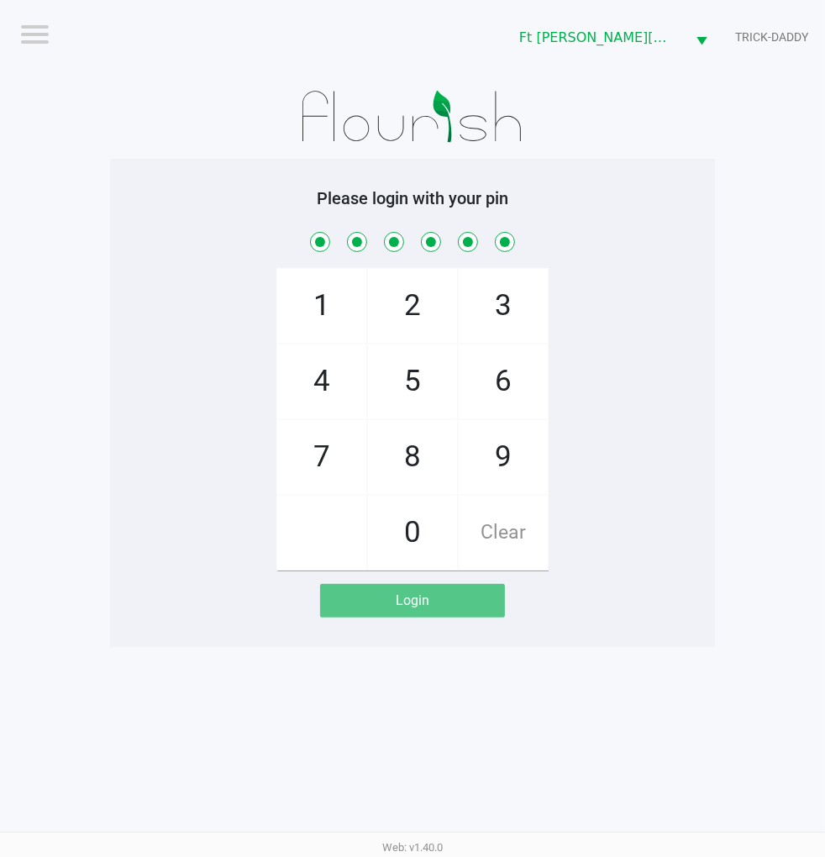
checkbox input "true"
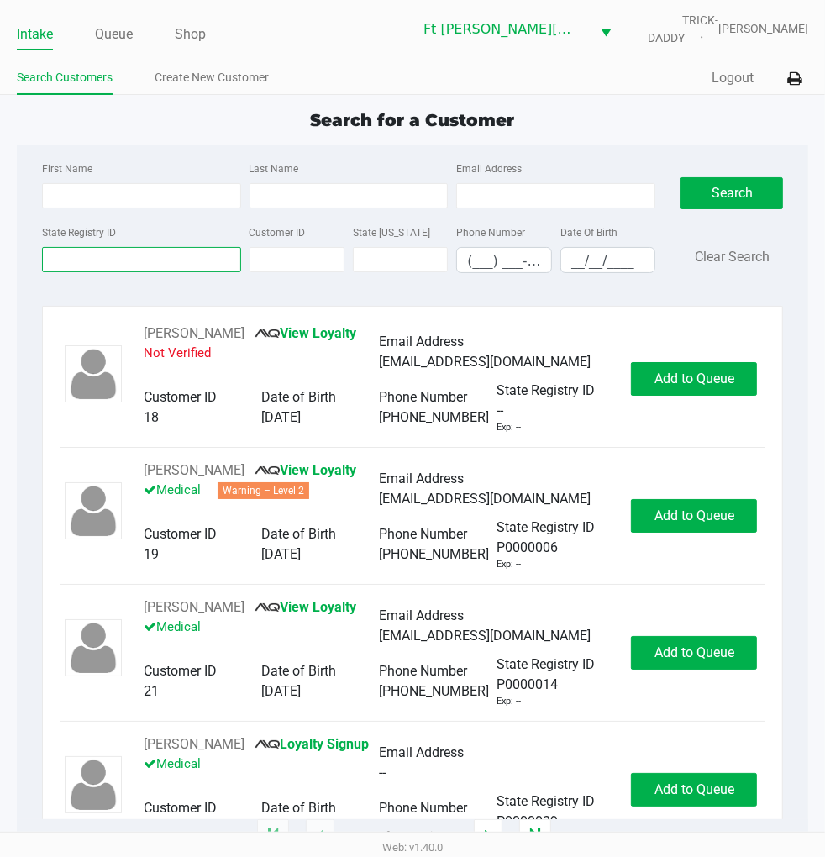
click at [178, 252] on input "State Registry ID" at bounding box center [141, 259] width 199 height 25
click at [127, 34] on link "Queue" at bounding box center [114, 35] width 38 height 24
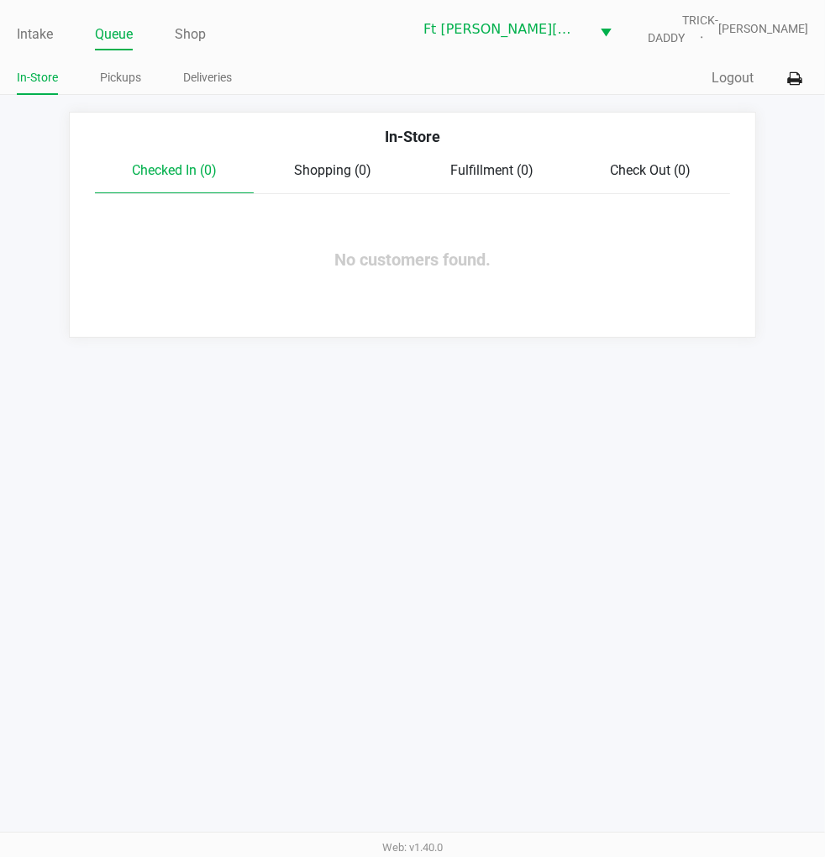
click at [126, 80] on link "Pickups" at bounding box center [120, 77] width 41 height 21
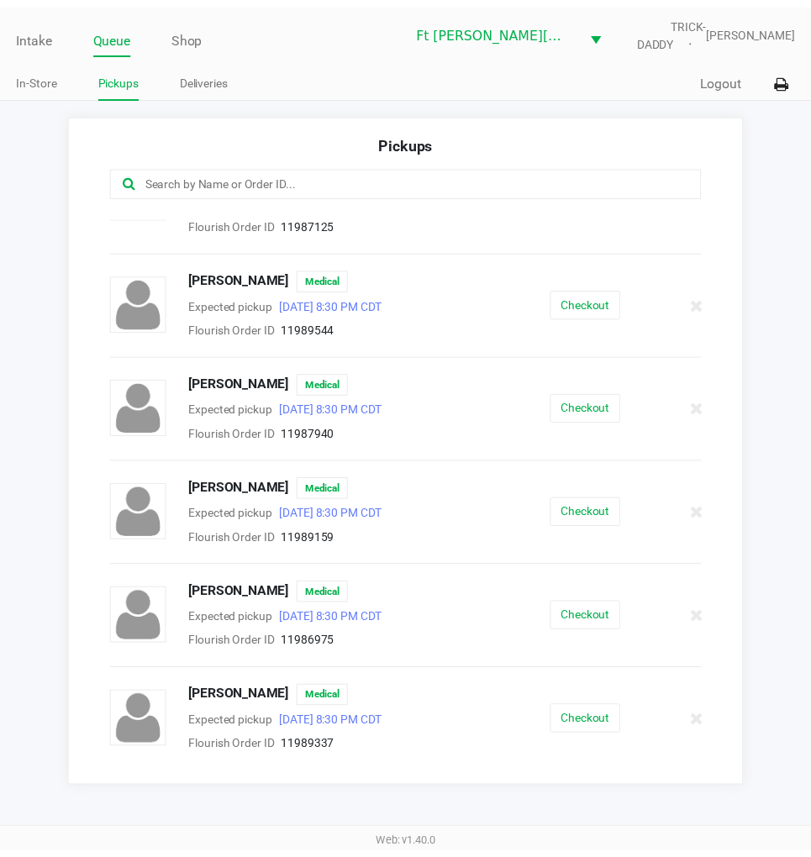
scroll to position [72, 0]
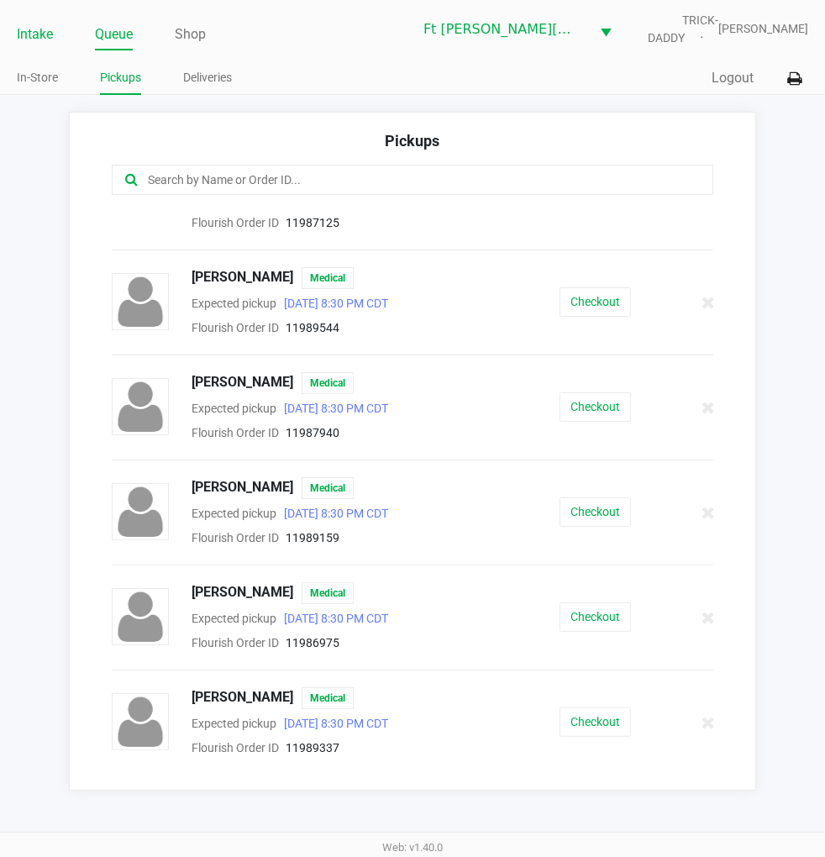
click at [39, 35] on link "Intake" at bounding box center [35, 35] width 36 height 24
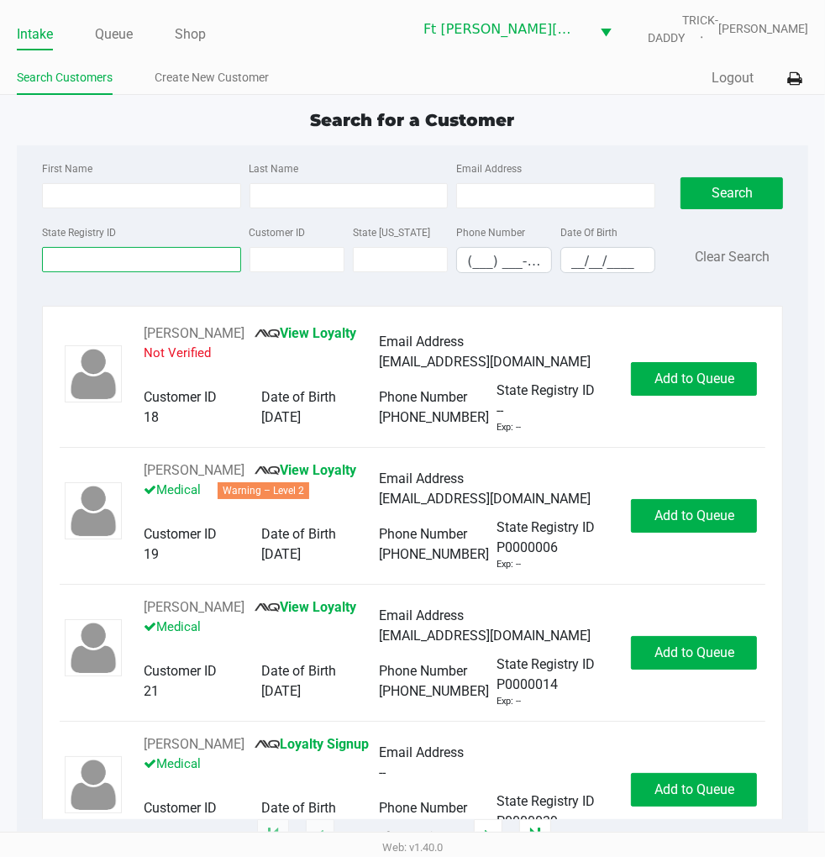
click at [87, 261] on input "State Registry ID" at bounding box center [141, 259] width 199 height 25
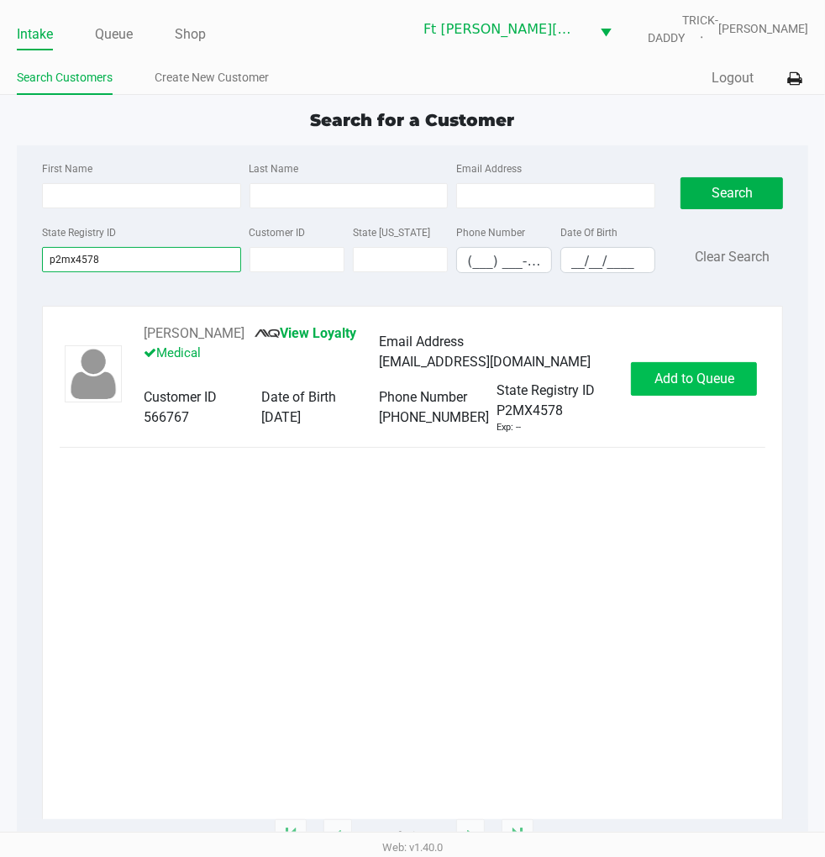
type input "p2mx4578"
click at [661, 387] on span "Add to Queue" at bounding box center [695, 379] width 80 height 16
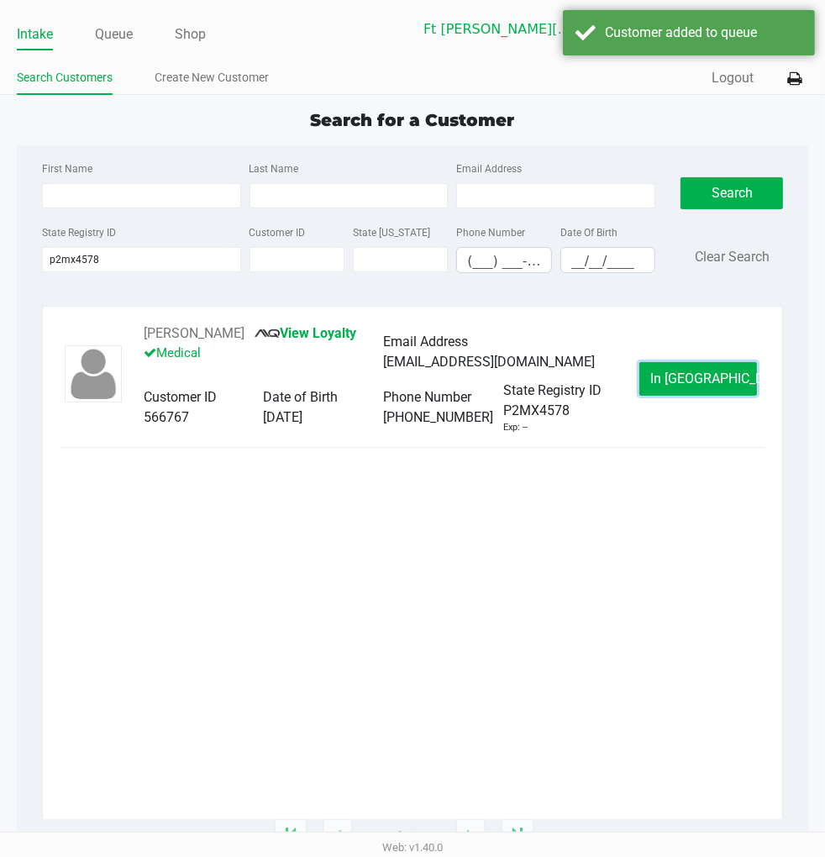
click at [661, 387] on button "In Queue" at bounding box center [698, 379] width 118 height 34
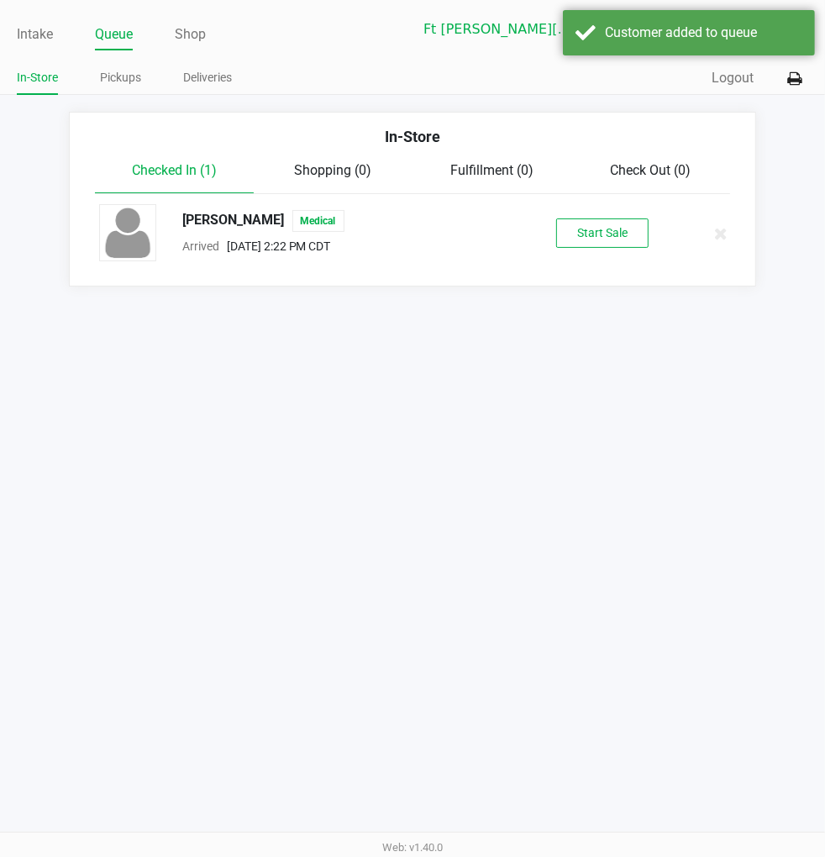
click at [578, 232] on button "Start Sale" at bounding box center [602, 232] width 92 height 29
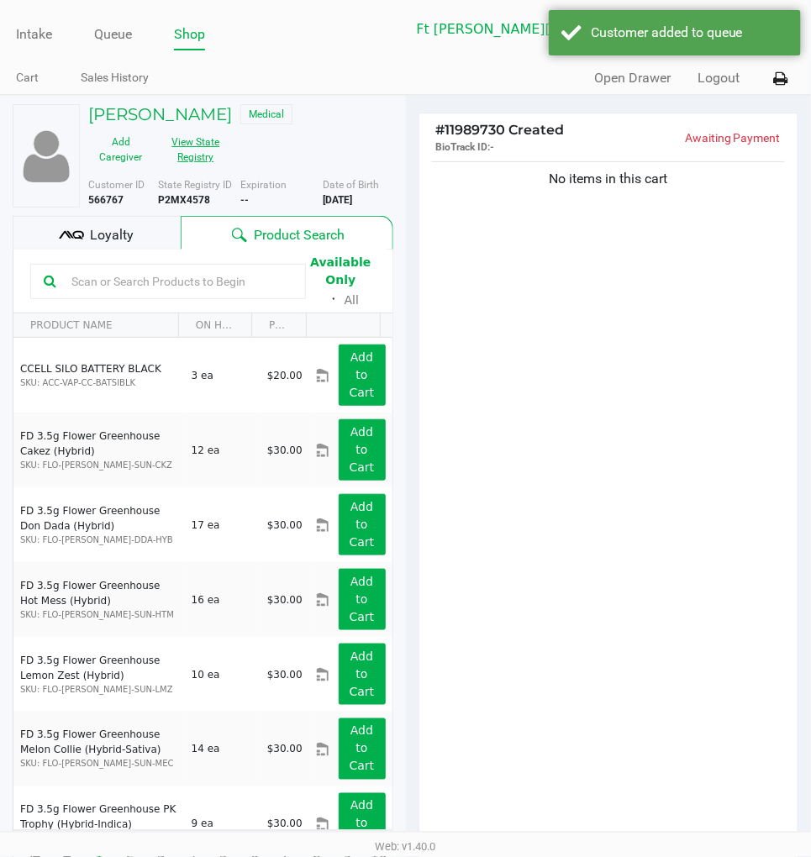
click at [221, 152] on button "View State Registry" at bounding box center [190, 150] width 75 height 42
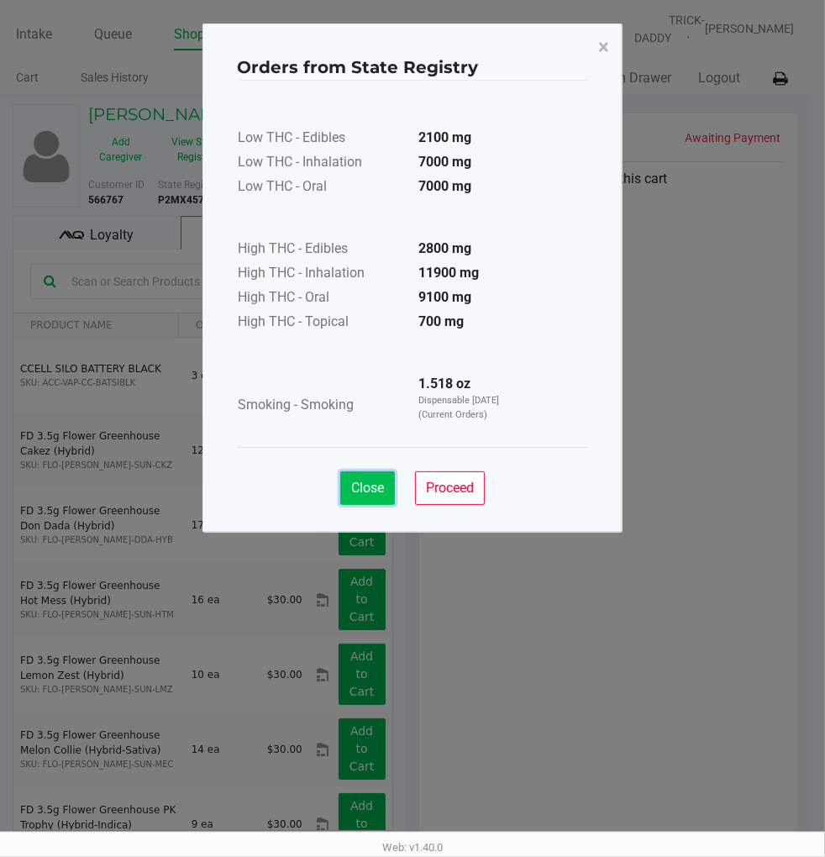
click at [382, 487] on span "Close" at bounding box center [367, 488] width 33 height 16
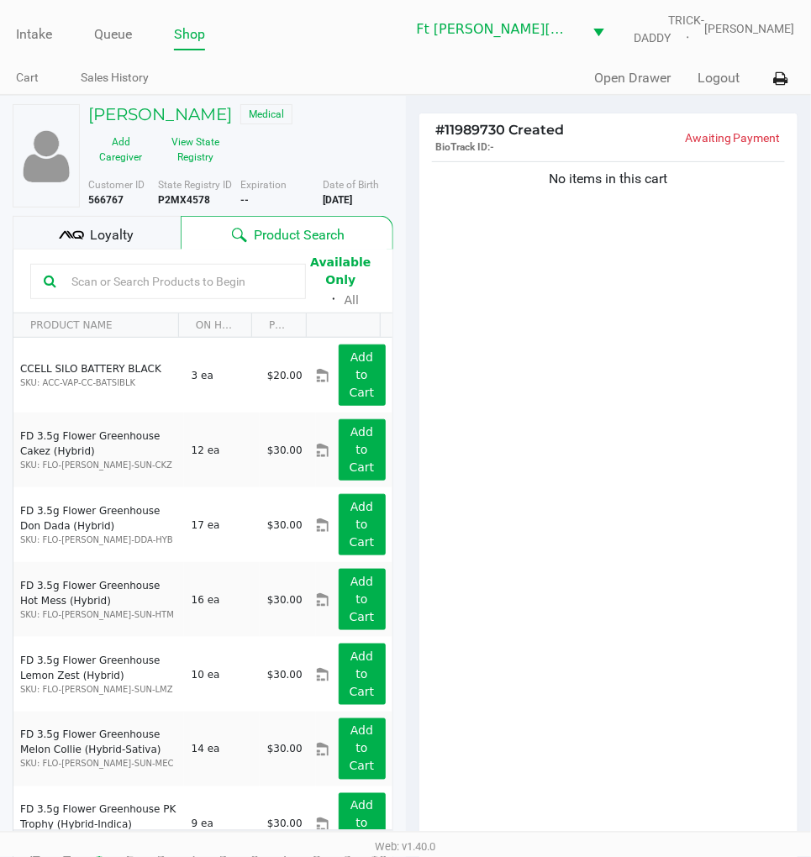
click at [148, 245] on div "Loyalty" at bounding box center [97, 233] width 168 height 34
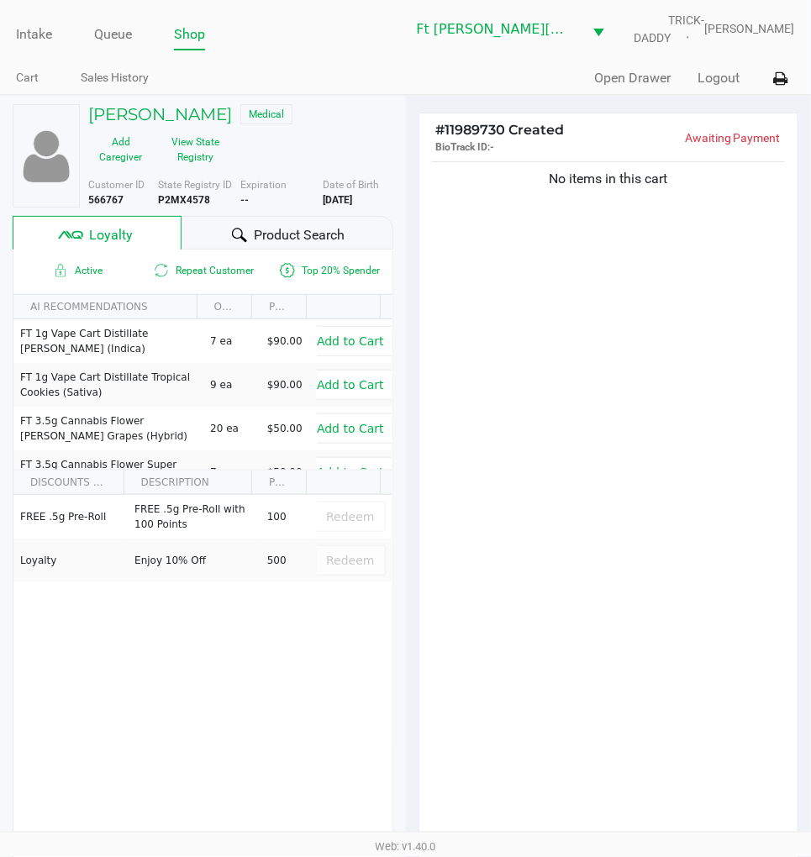
click at [276, 229] on span "Product Search" at bounding box center [299, 235] width 91 height 20
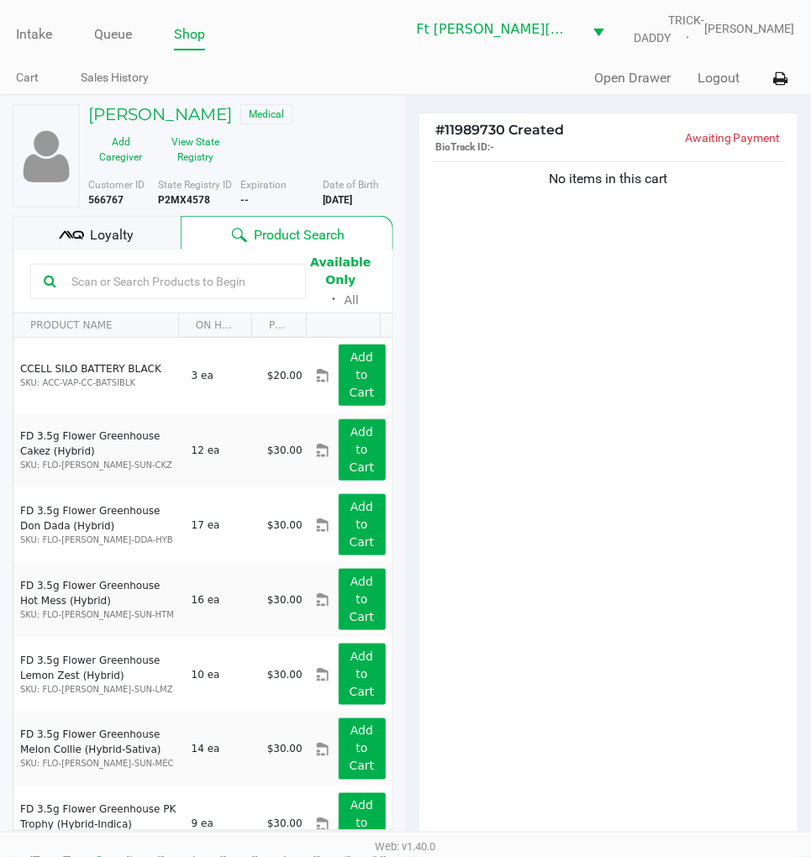
click at [584, 295] on div "No items in this cart" at bounding box center [608, 505] width 379 height 695
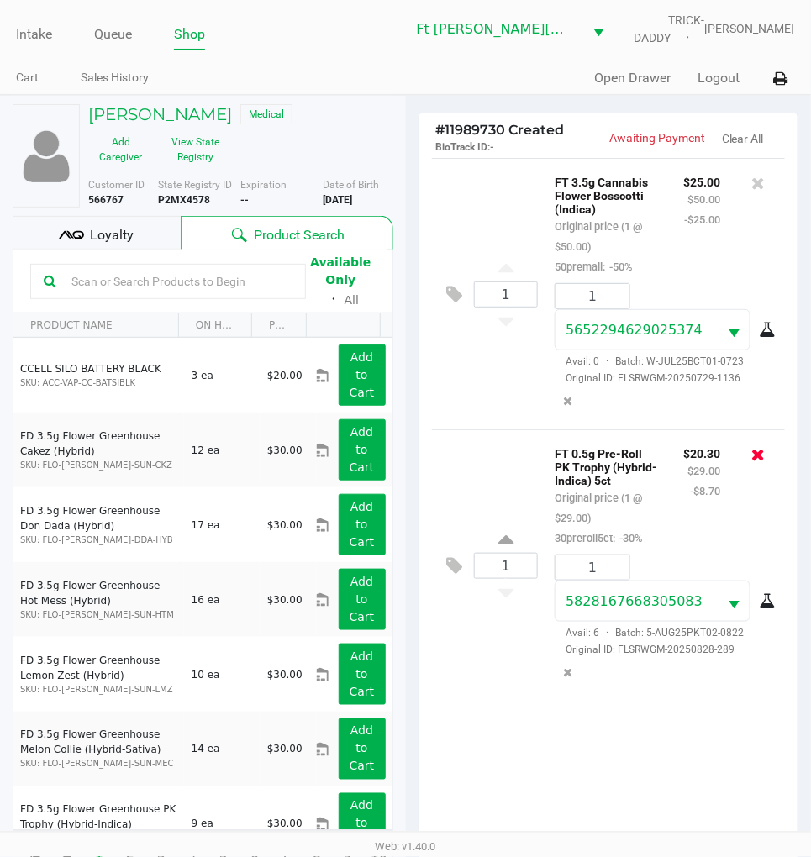
click at [761, 456] on icon at bounding box center [758, 454] width 13 height 17
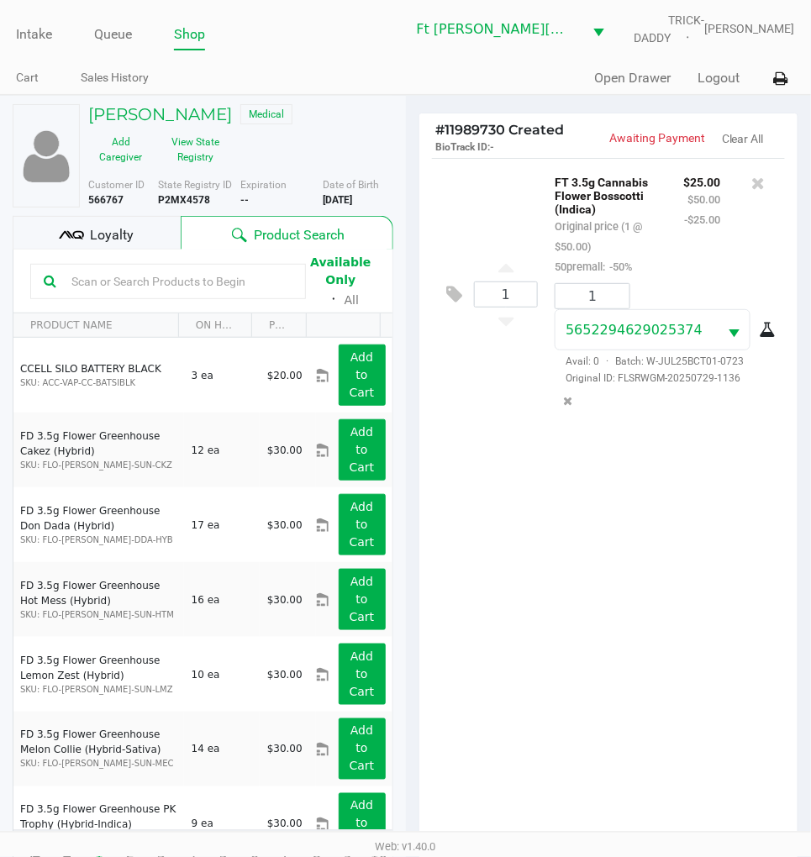
click at [572, 592] on div "1 FT 3.5g Cannabis Flower Bosscotti (Indica) Original price (1 @ $50.00) 50prem…" at bounding box center [608, 505] width 379 height 695
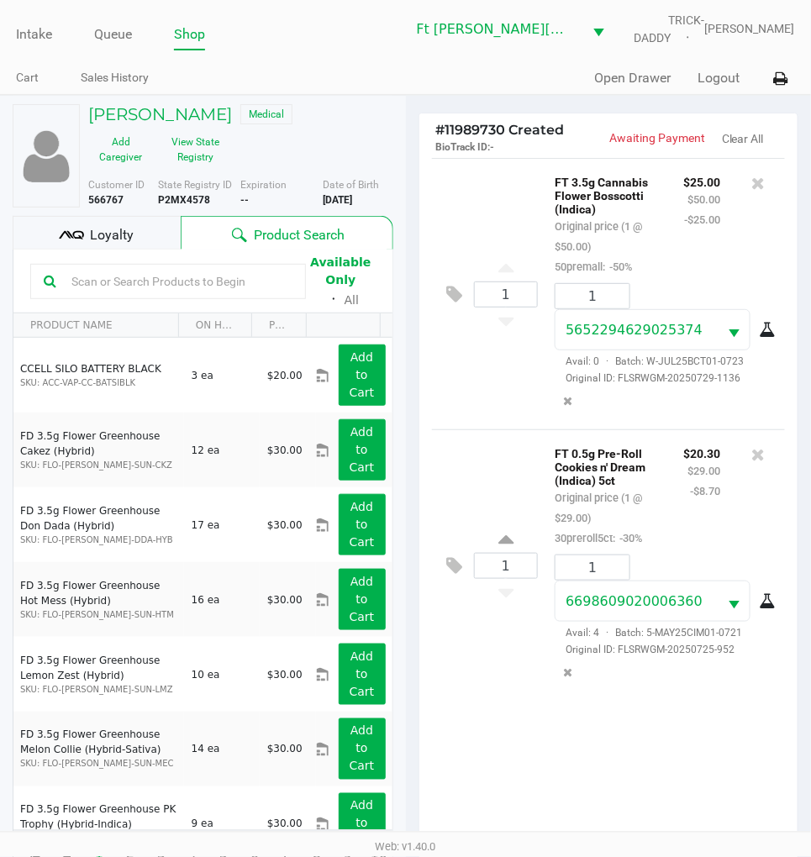
click at [111, 239] on span "Loyalty" at bounding box center [112, 235] width 44 height 20
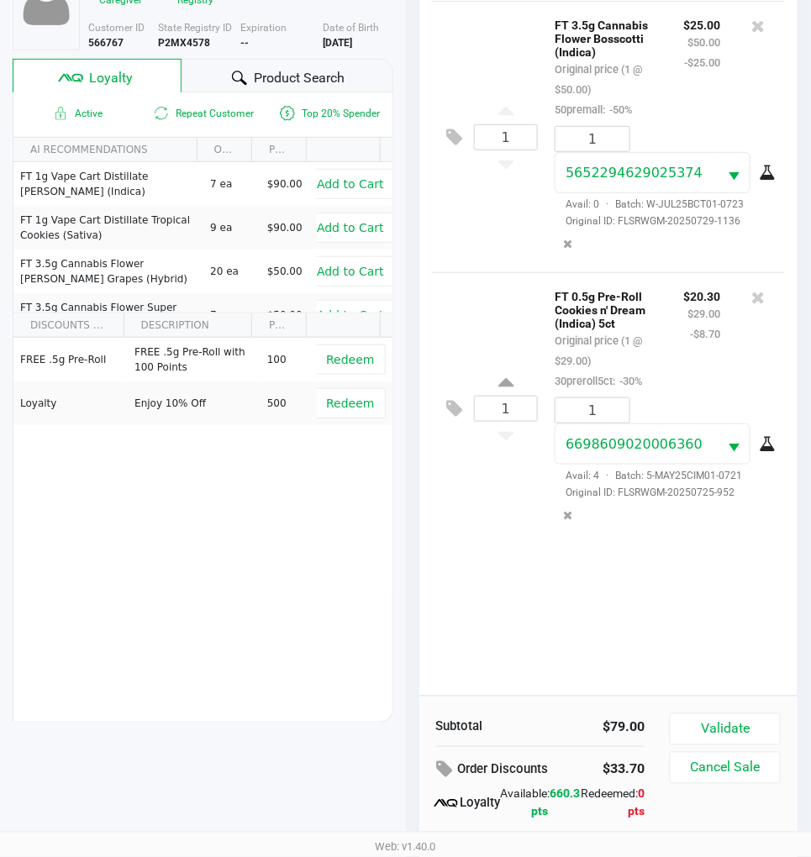
scroll to position [217, 0]
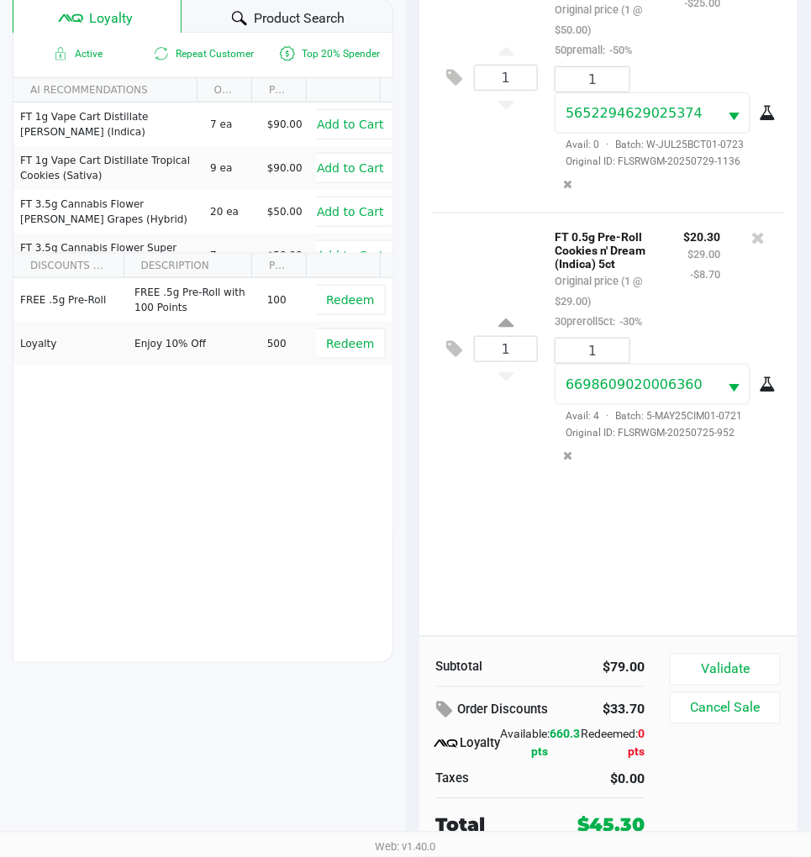
click at [545, 569] on div "1 FT 3.5g Cannabis Flower Bosscotti (Indica) Original price (1 @ $50.00) 50prem…" at bounding box center [608, 288] width 379 height 695
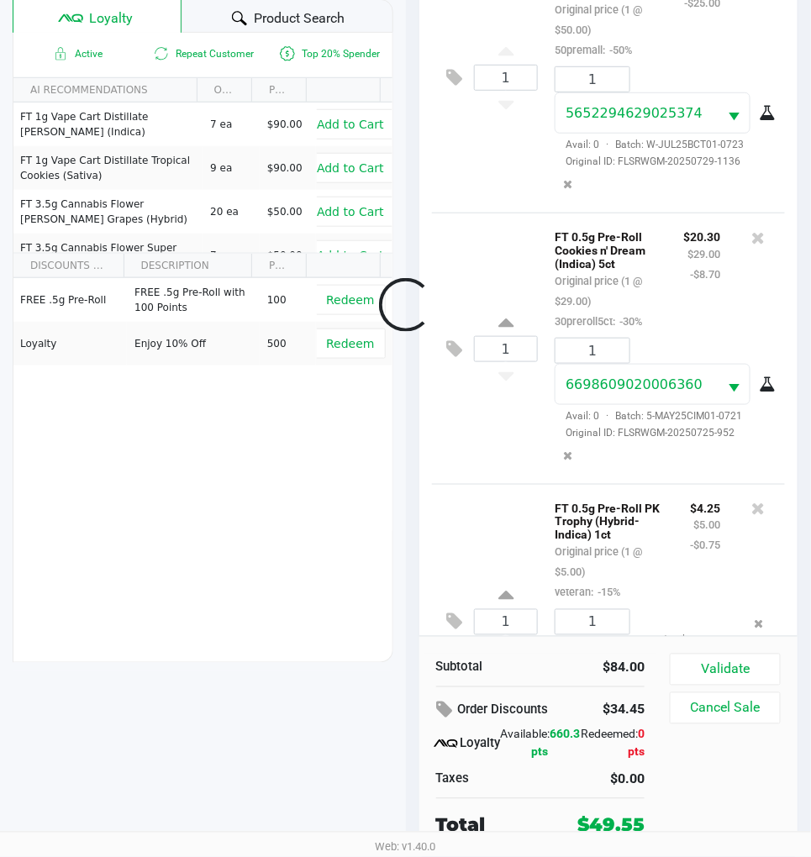
scroll to position [187, 0]
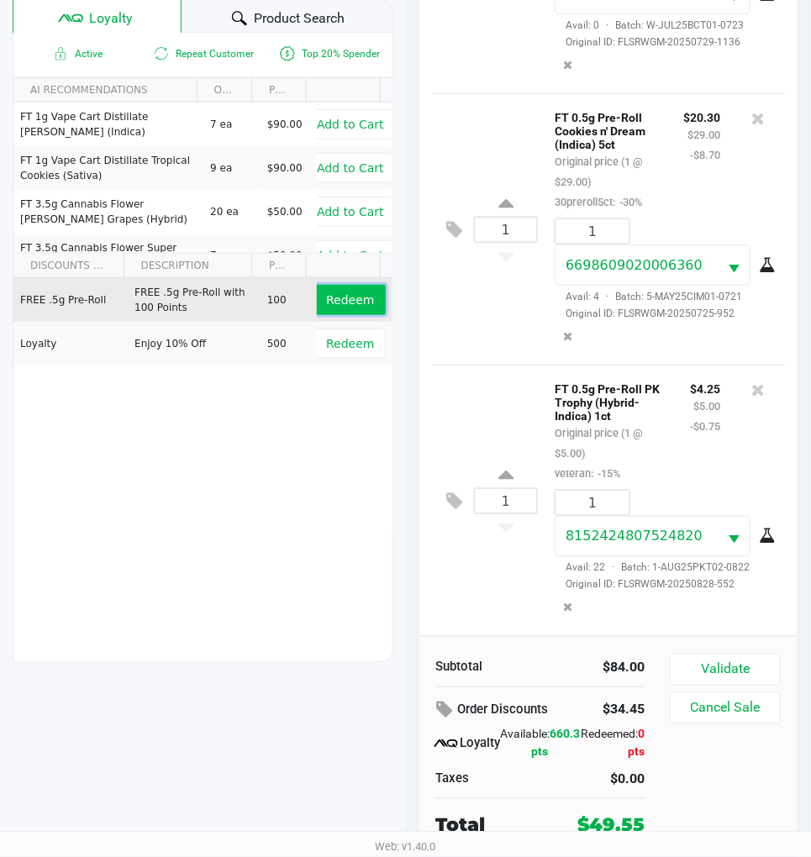
click at [326, 304] on span "Redeem" at bounding box center [350, 299] width 48 height 13
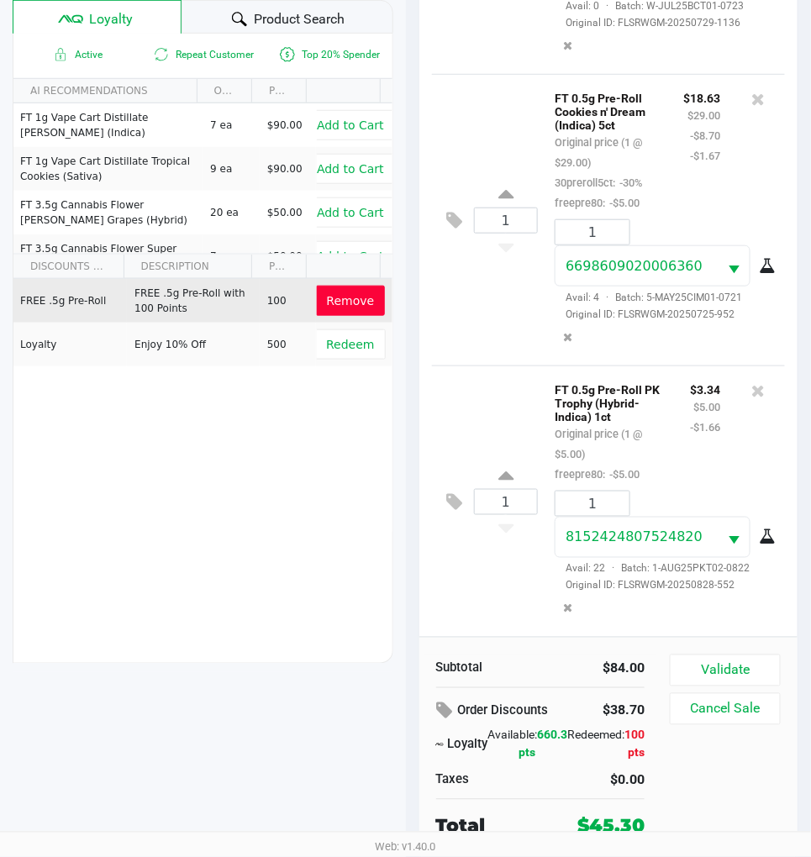
scroll to position [217, 0]
click at [497, 397] on div "1 FT 0.5g Pre-Roll PK Trophy (Hybrid-Indica) 1ct Original price (1 @ $5.00) fre…" at bounding box center [609, 500] width 354 height 271
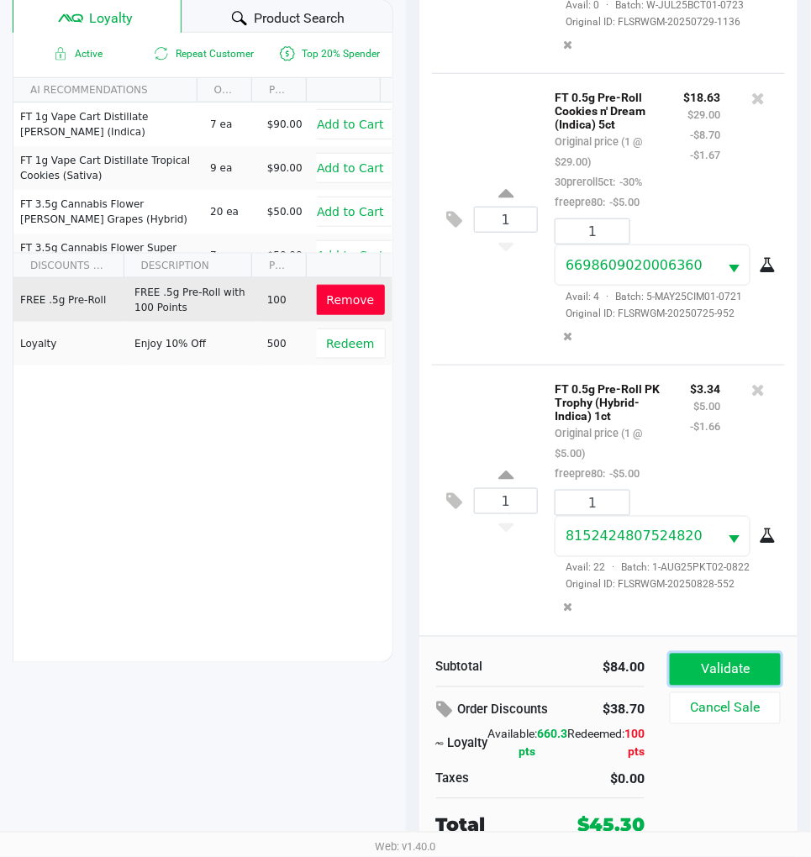
click at [752, 658] on button "Validate" at bounding box center [725, 670] width 111 height 32
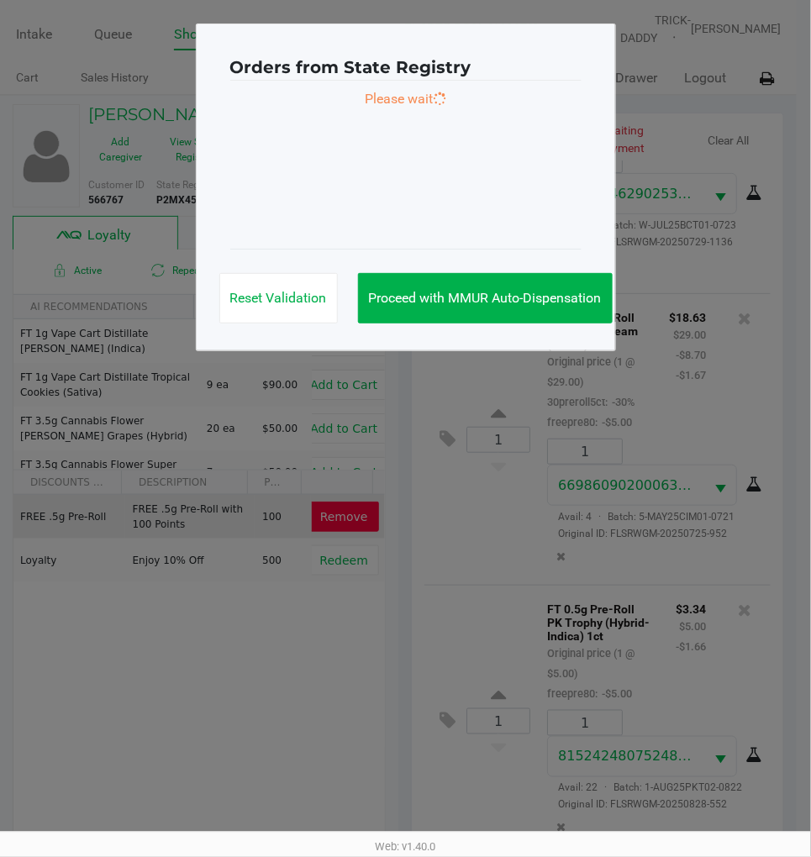
scroll to position [0, 0]
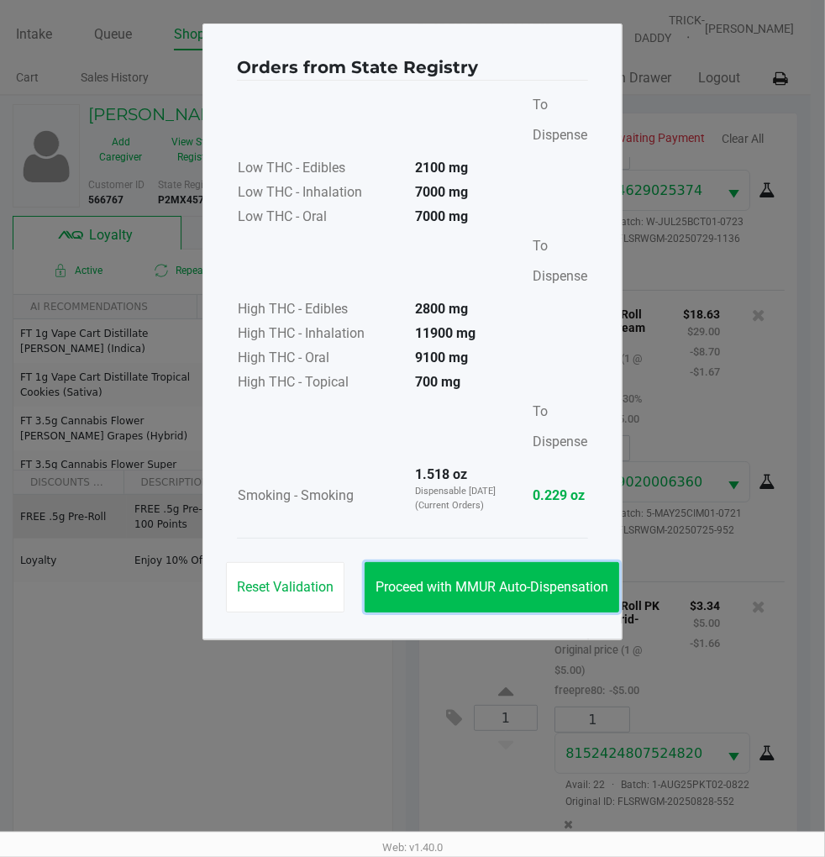
click at [552, 590] on span "Proceed with MMUR Auto-Dispensation" at bounding box center [492, 587] width 233 height 16
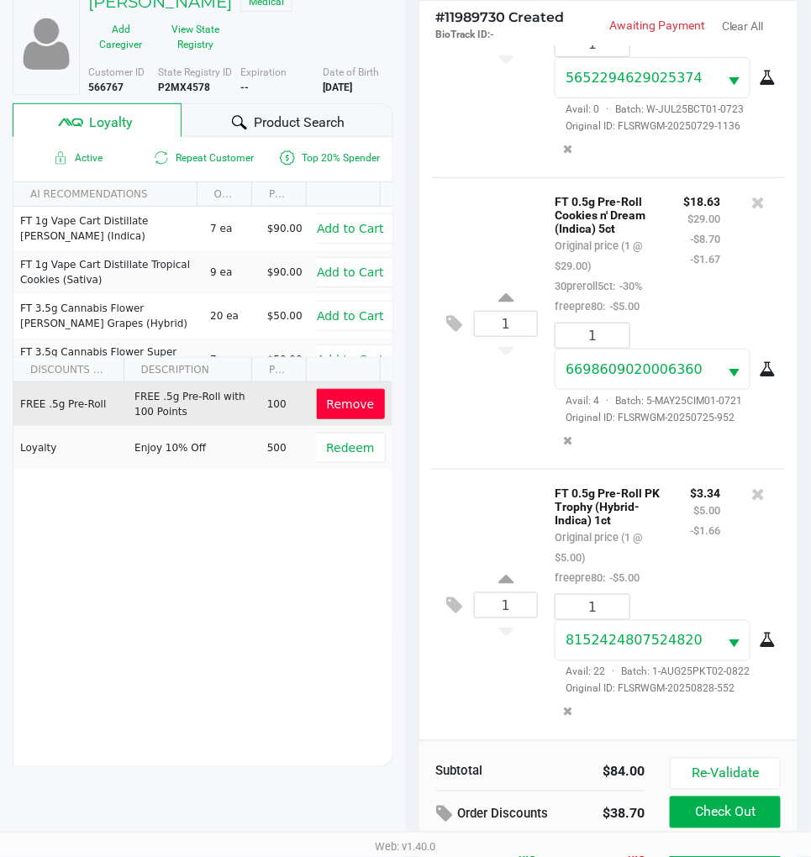
scroll to position [221, 0]
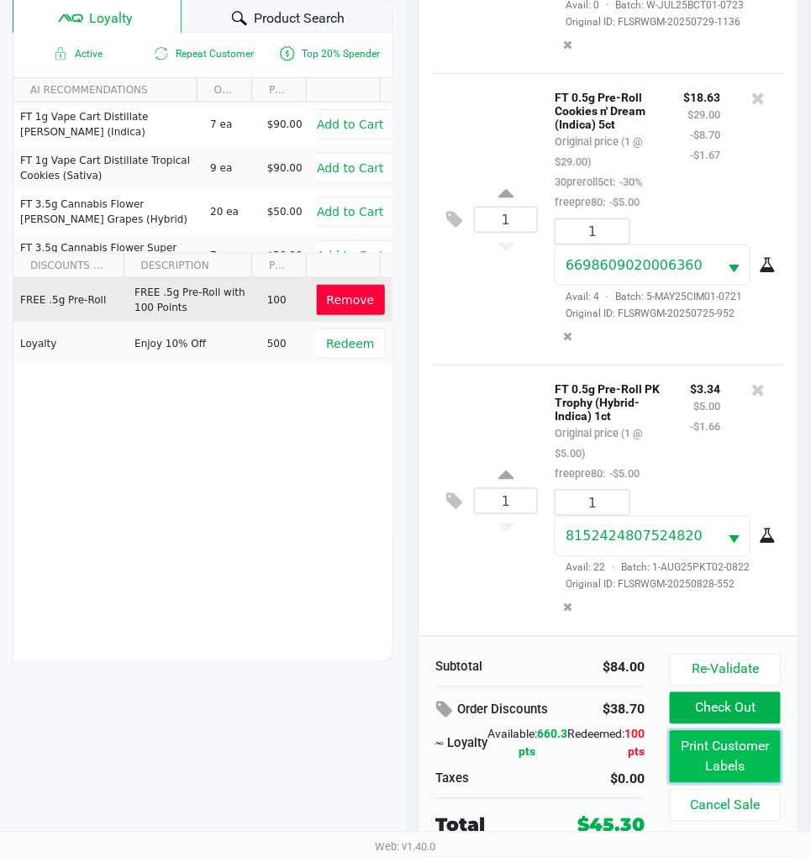
click at [743, 756] on button "Print Customer Labels" at bounding box center [725, 757] width 111 height 52
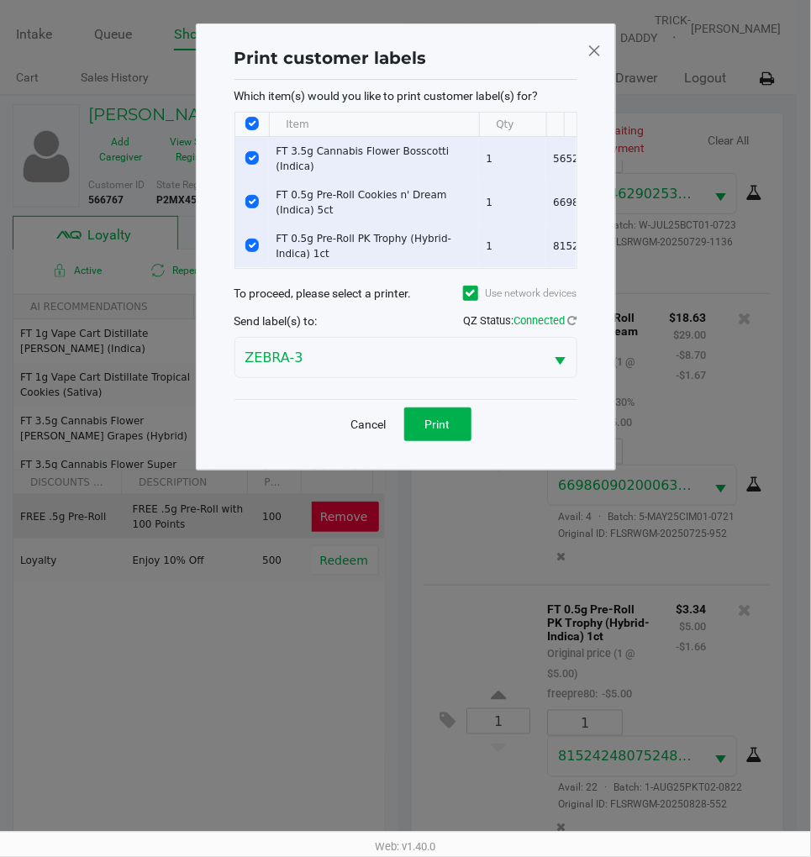
scroll to position [0, 0]
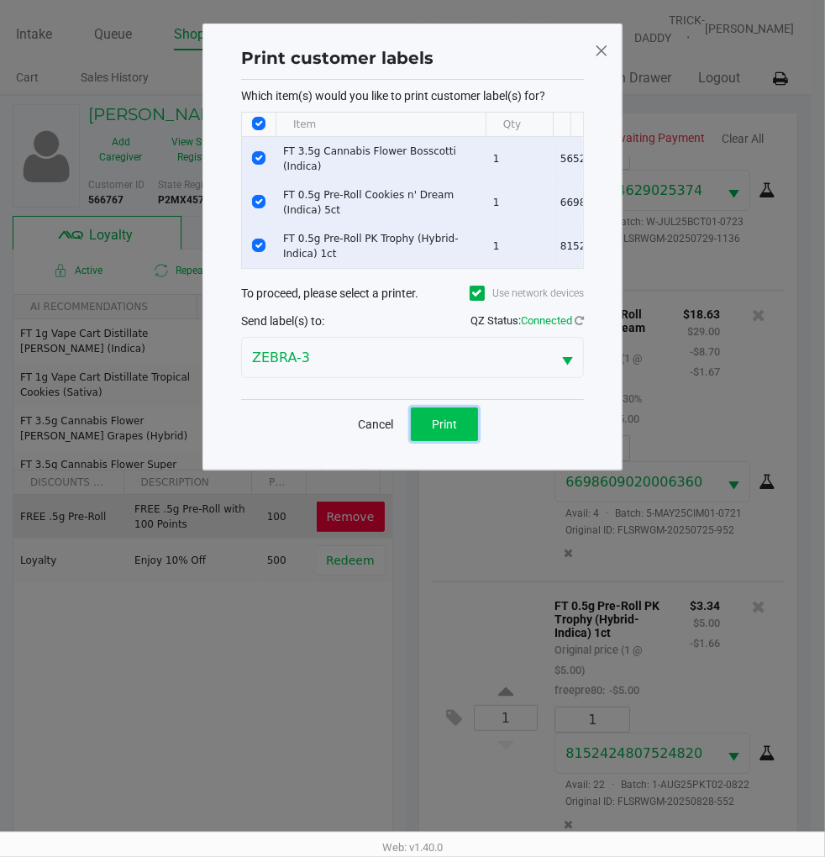
click at [434, 425] on span "Print" at bounding box center [444, 424] width 25 height 13
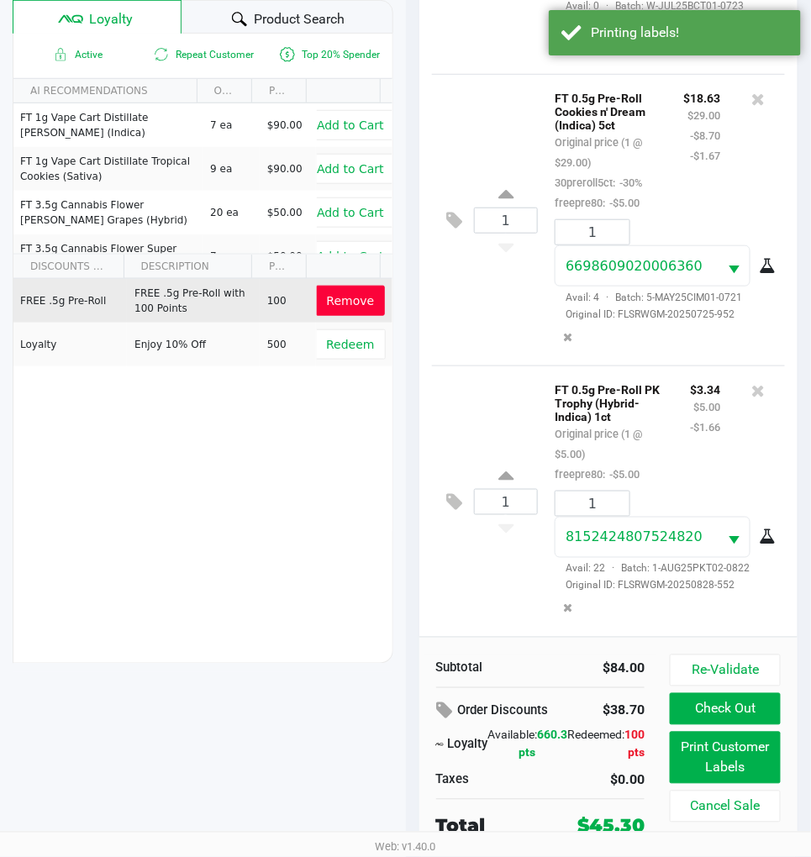
scroll to position [221, 0]
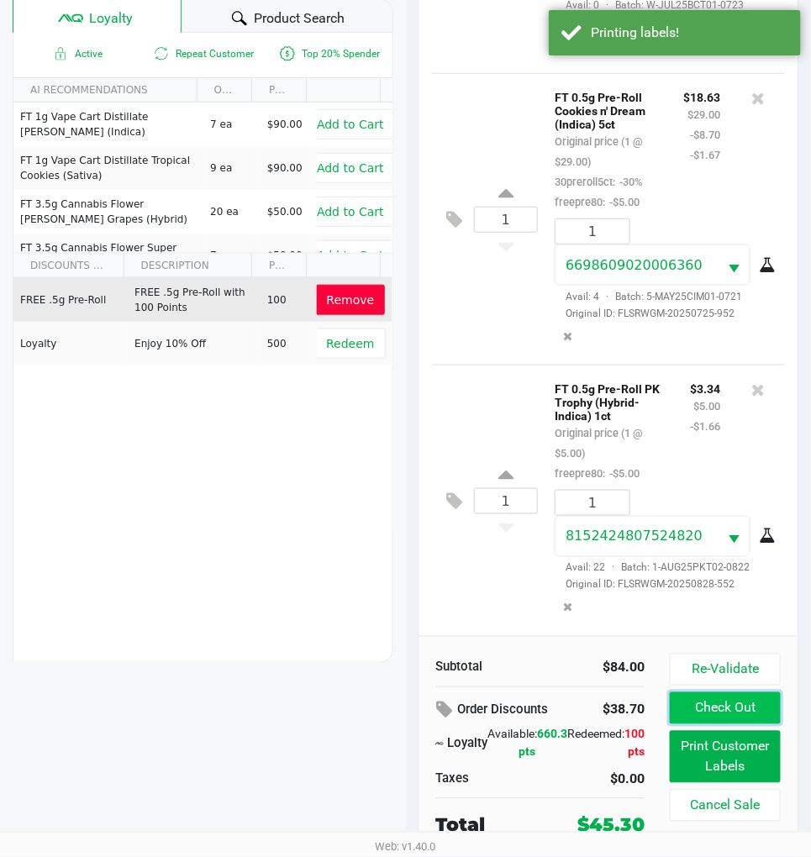
click at [740, 696] on button "Check Out" at bounding box center [725, 708] width 111 height 32
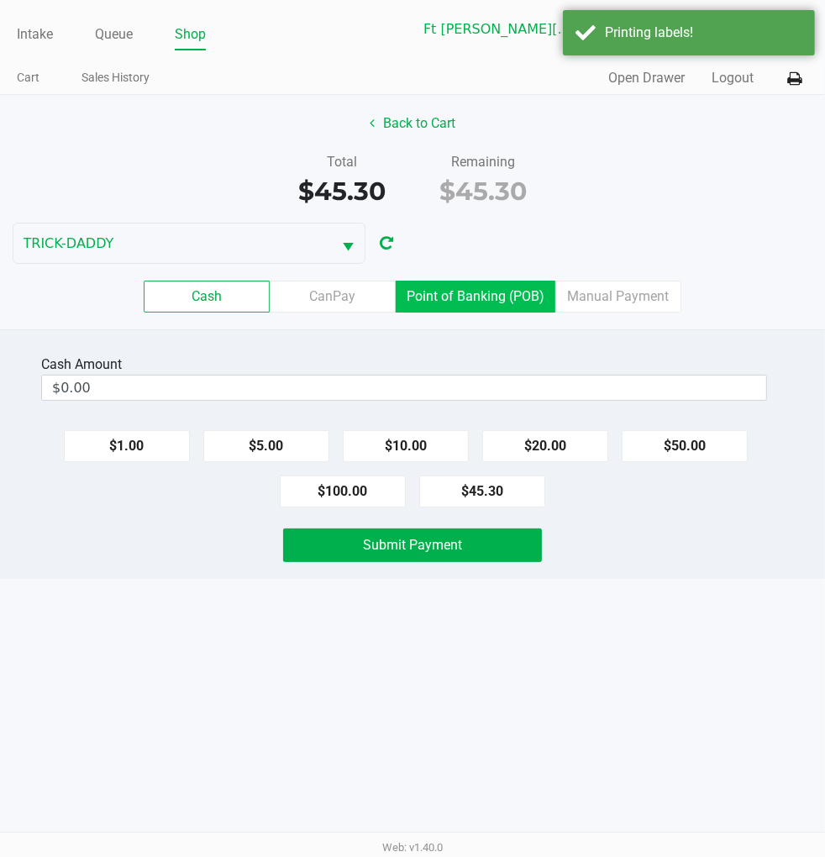
click at [490, 286] on label "Point of Banking (POB)" at bounding box center [476, 297] width 160 height 32
click at [0, 0] on 7 "Point of Banking (POB)" at bounding box center [0, 0] width 0 height 0
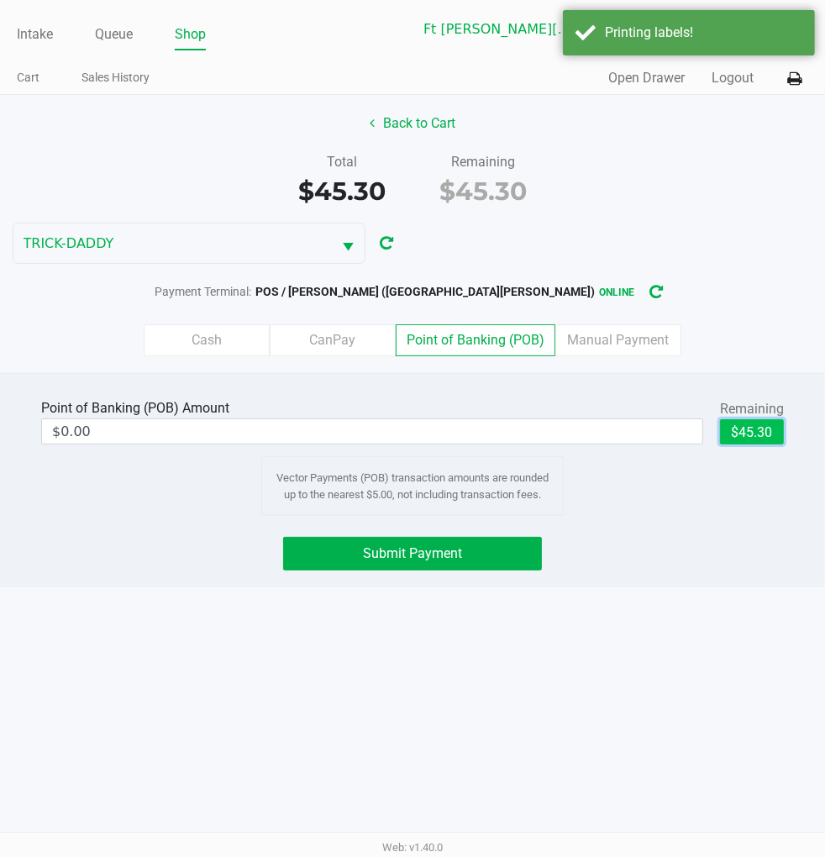
click at [743, 422] on button "$45.30" at bounding box center [752, 431] width 64 height 25
type input "$45.30"
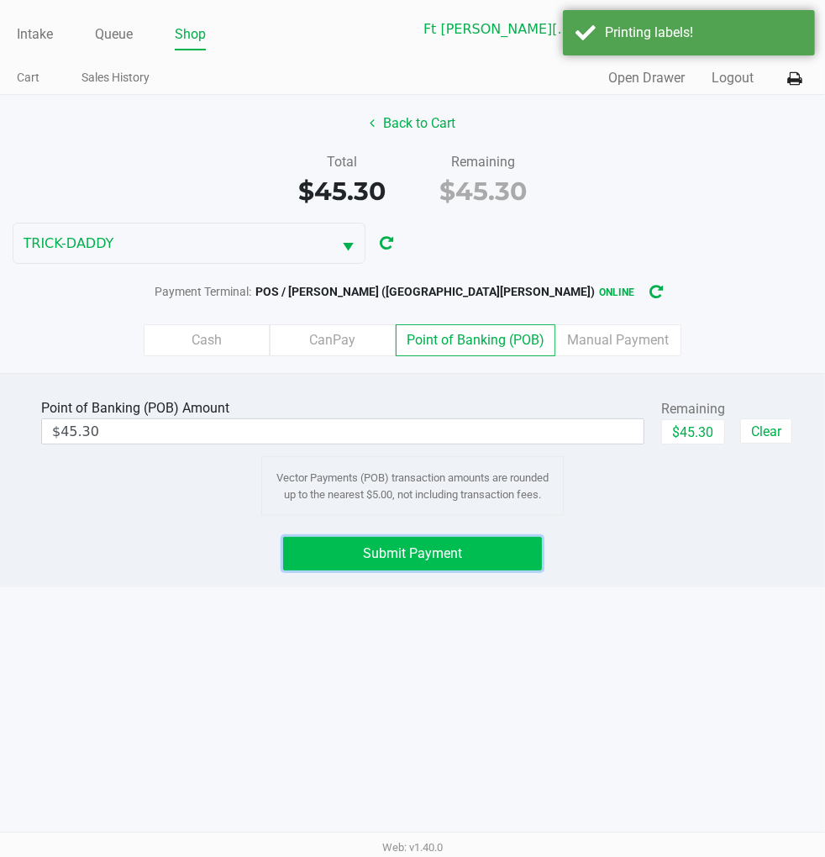
click at [509, 550] on button "Submit Payment" at bounding box center [412, 554] width 258 height 34
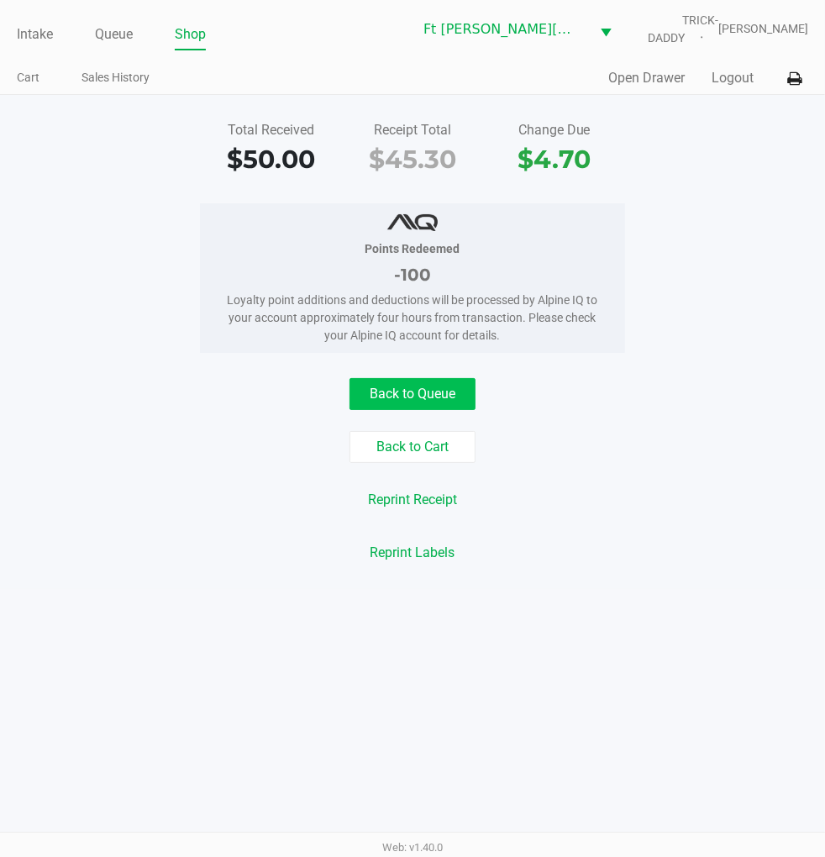
click at [420, 405] on button "Back to Queue" at bounding box center [413, 394] width 126 height 32
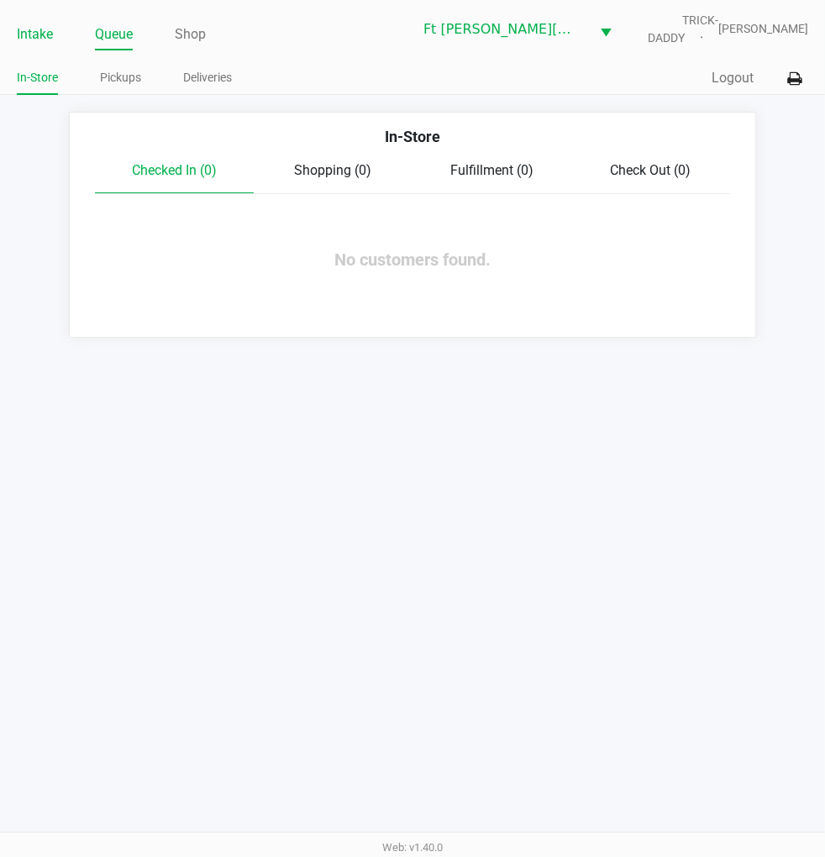
click at [45, 28] on link "Intake" at bounding box center [35, 35] width 36 height 24
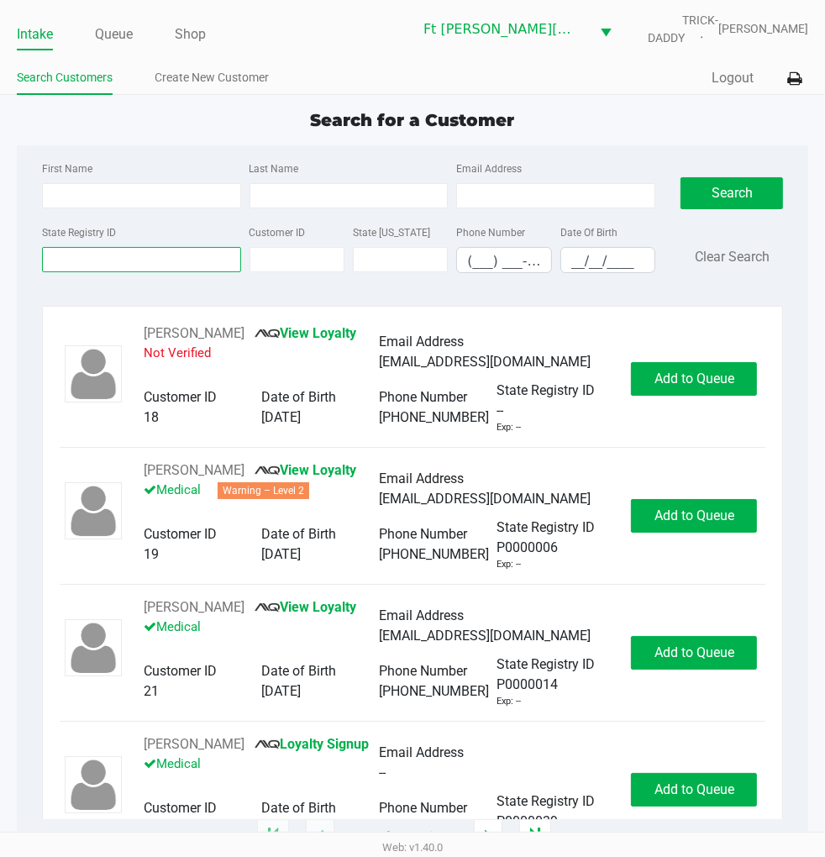
click at [103, 265] on input "State Registry ID" at bounding box center [141, 259] width 199 height 25
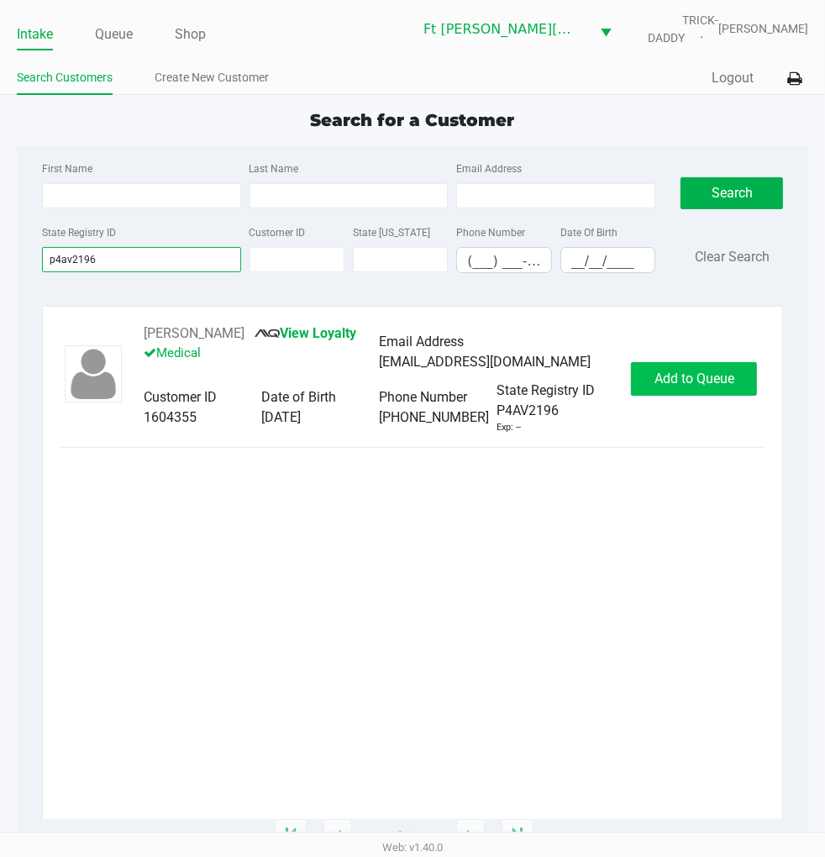
type input "p4av2196"
click at [668, 387] on span "Add to Queue" at bounding box center [695, 379] width 80 height 16
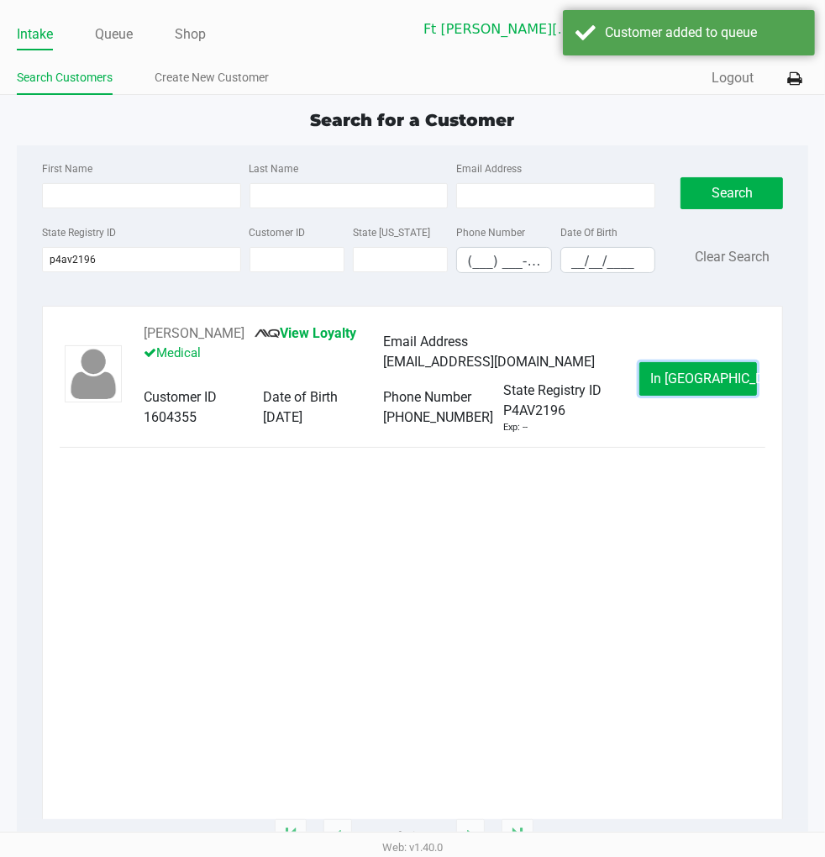
click at [668, 392] on button "In Queue" at bounding box center [698, 379] width 118 height 34
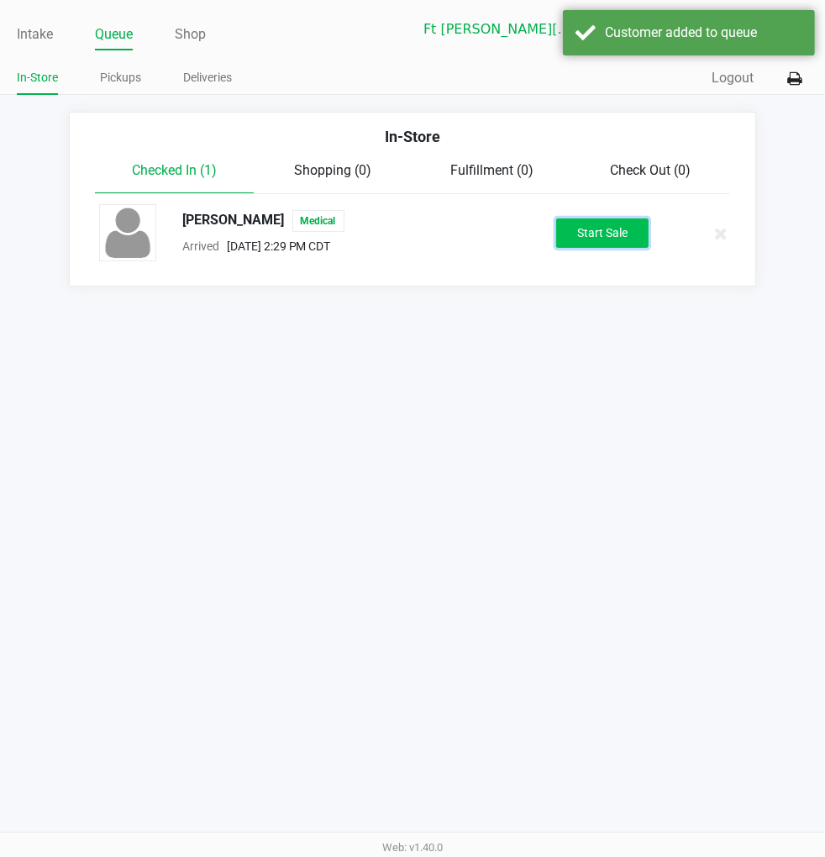
click at [591, 232] on button "Start Sale" at bounding box center [602, 232] width 92 height 29
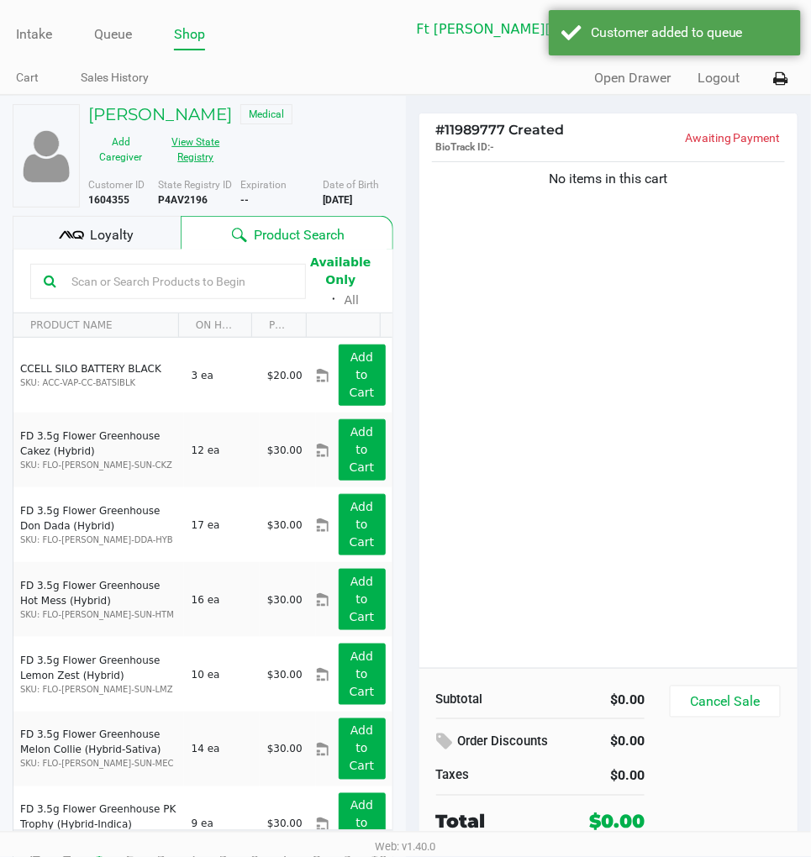
click at [196, 156] on button "View State Registry" at bounding box center [190, 150] width 75 height 42
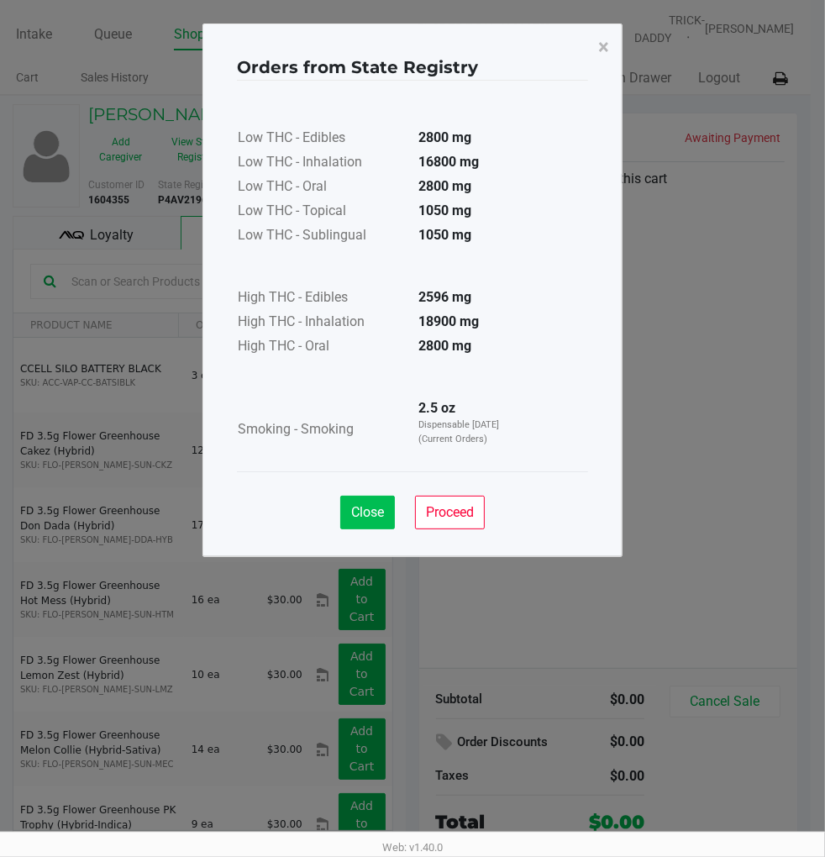
click at [354, 504] on span "Close" at bounding box center [367, 512] width 33 height 16
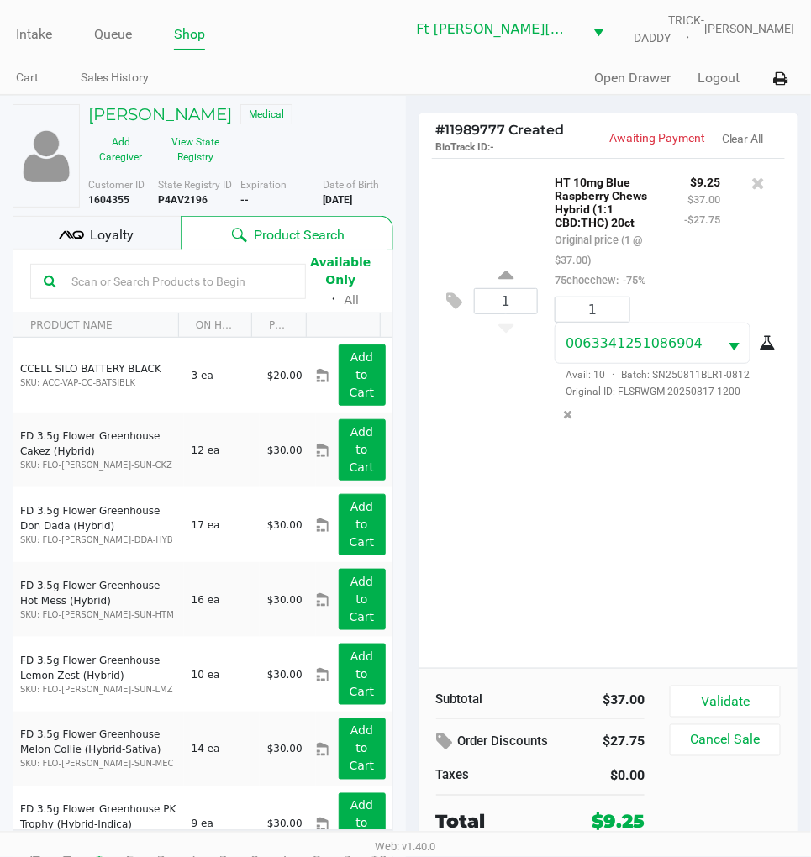
click at [171, 228] on div "Loyalty" at bounding box center [97, 233] width 168 height 34
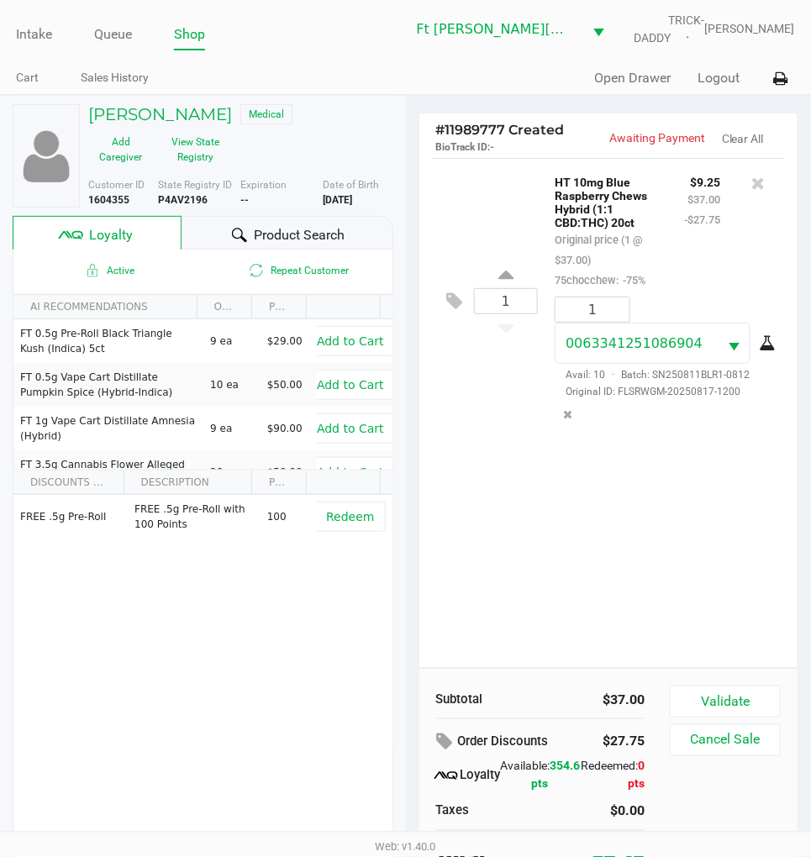
scroll to position [32, 0]
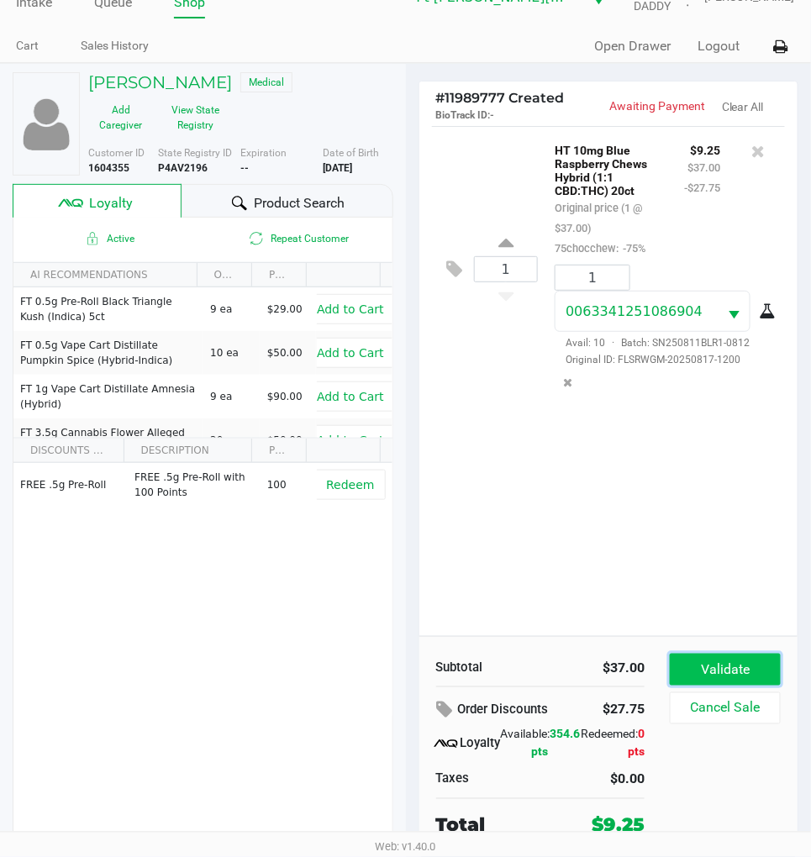
click at [743, 666] on button "Validate" at bounding box center [725, 670] width 111 height 32
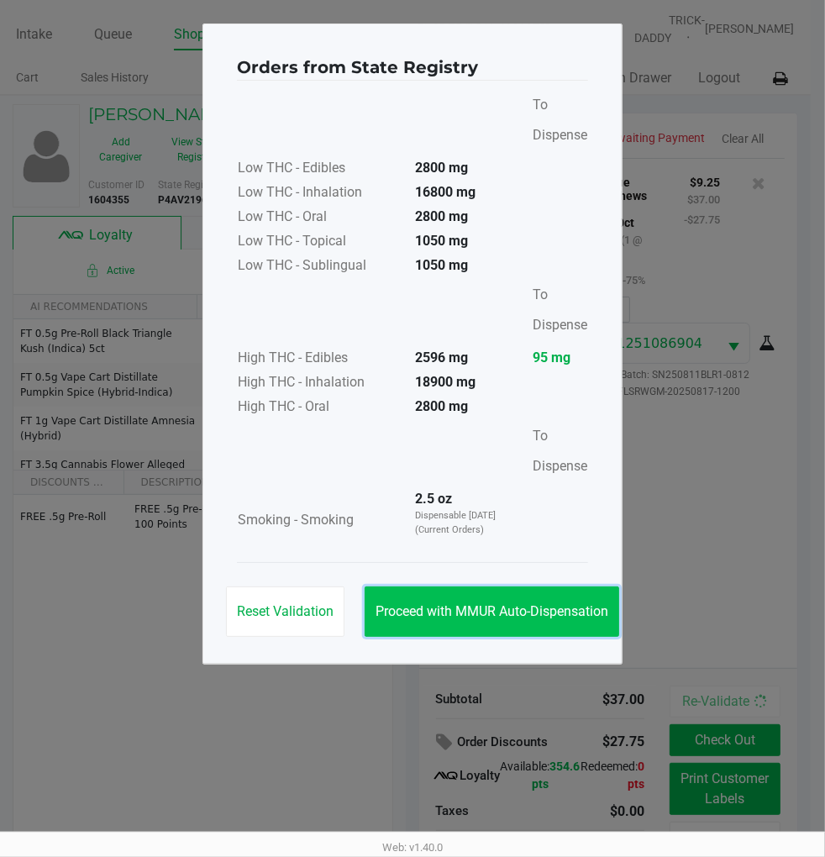
click at [532, 603] on span "Proceed with MMUR Auto-Dispensation" at bounding box center [492, 611] width 233 height 16
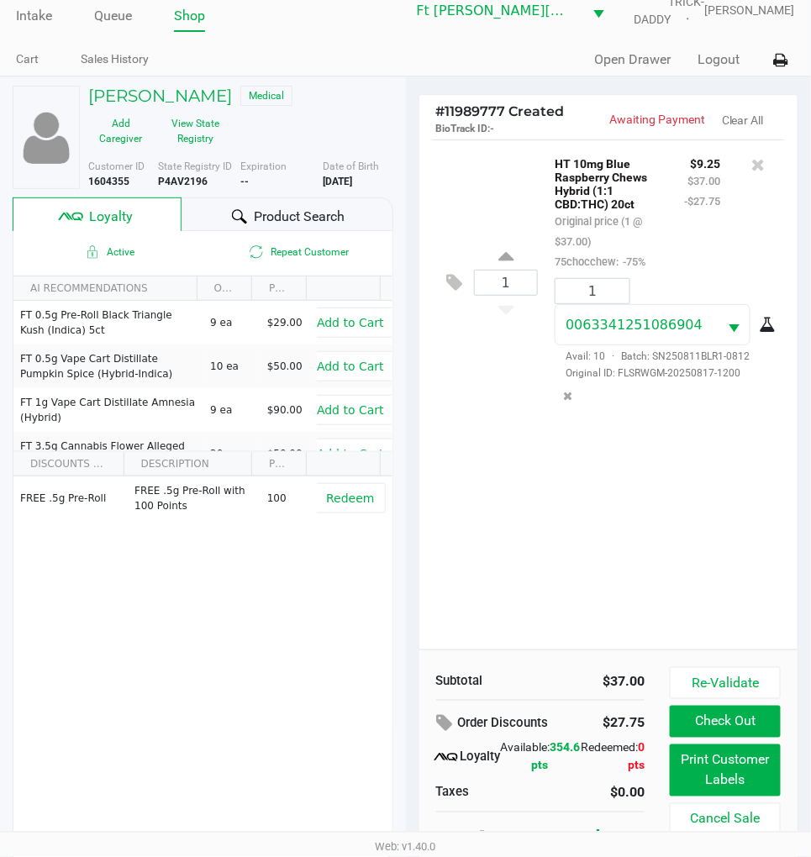
scroll to position [36, 0]
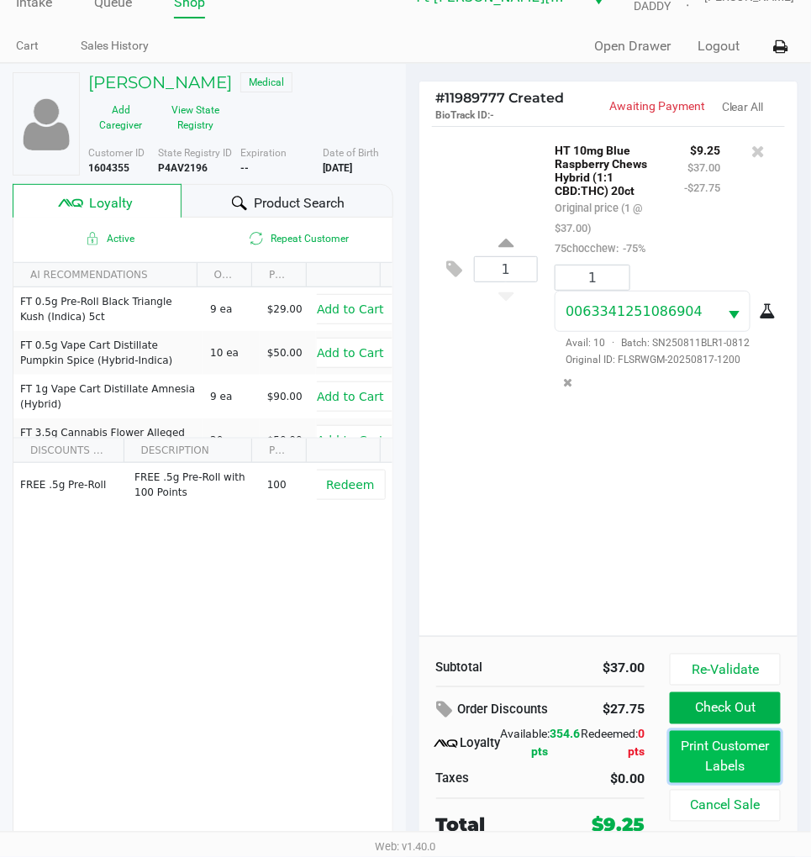
click at [744, 771] on button "Print Customer Labels" at bounding box center [725, 757] width 111 height 52
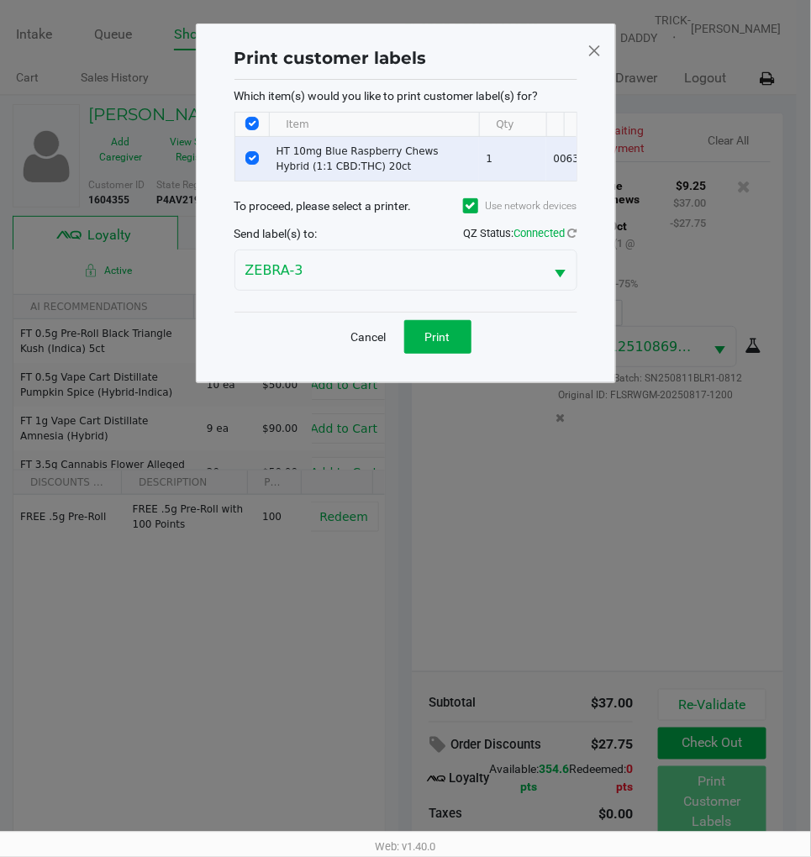
scroll to position [0, 0]
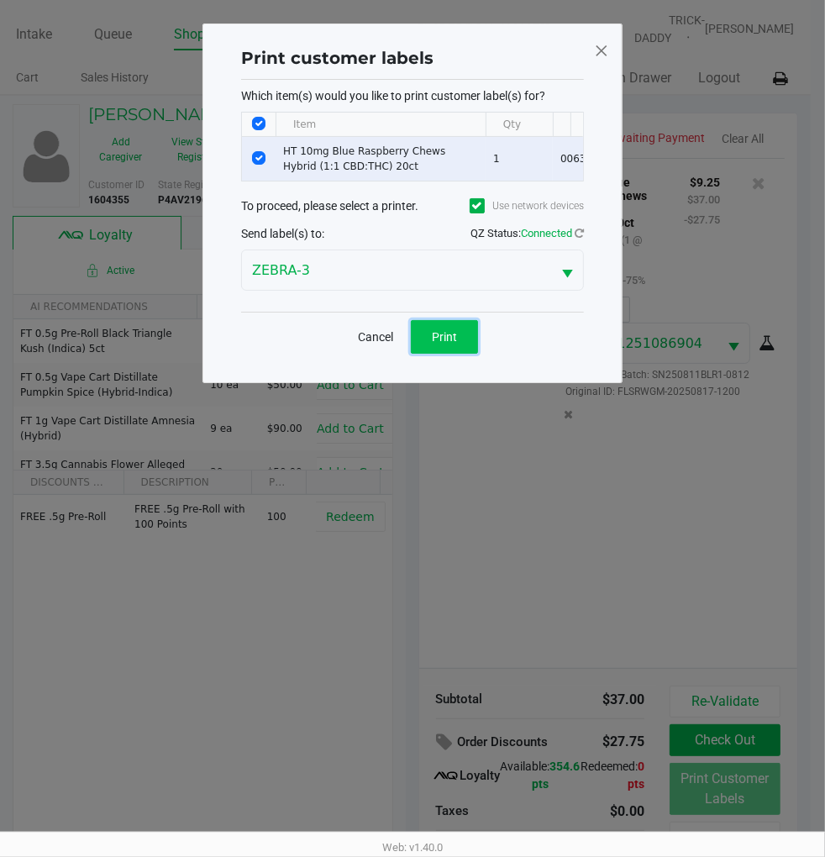
click at [459, 354] on button "Print" at bounding box center [444, 337] width 67 height 34
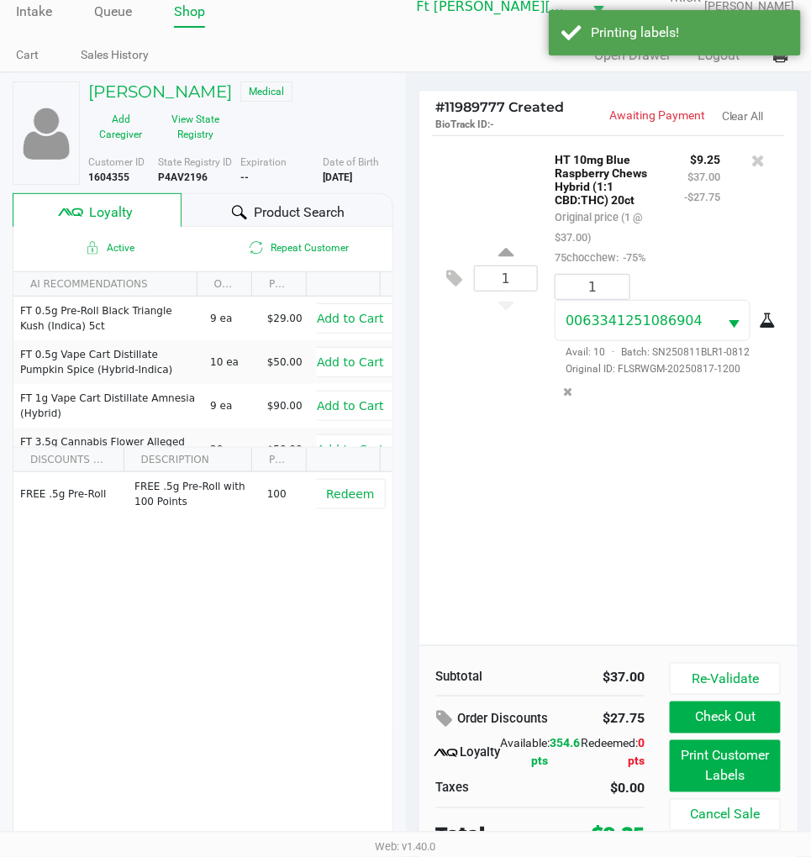
scroll to position [36, 0]
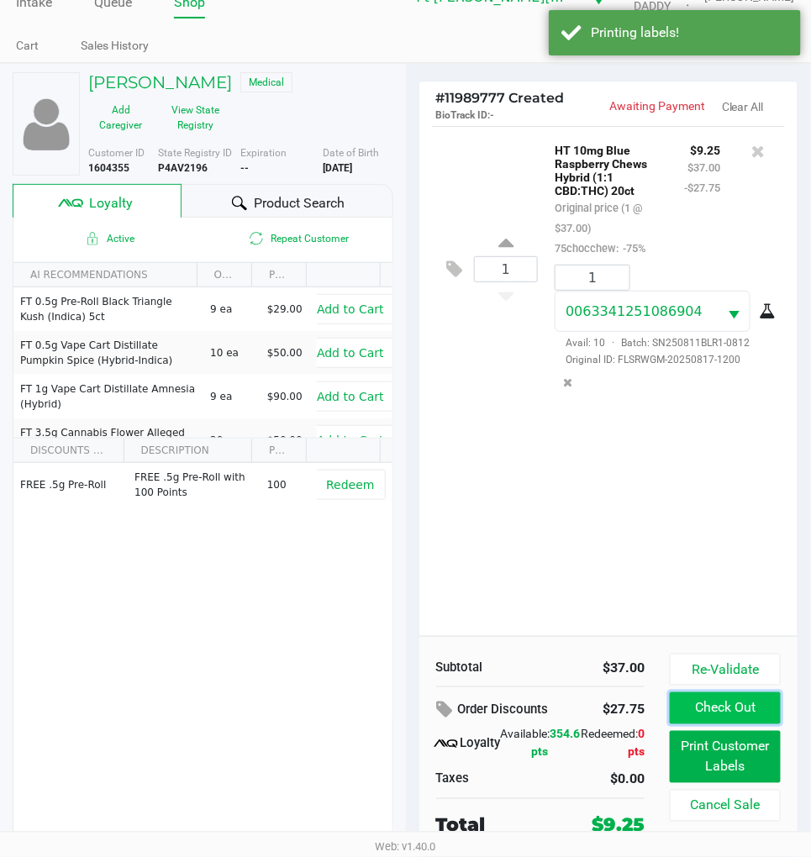
click at [734, 699] on button "Check Out" at bounding box center [725, 708] width 111 height 32
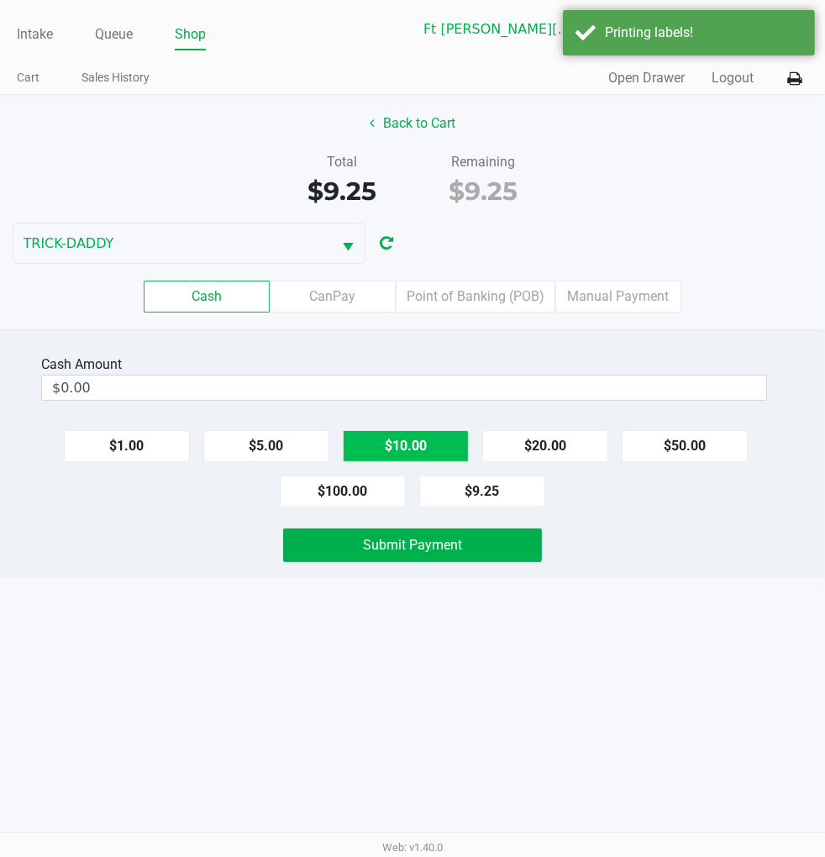
click at [455, 444] on button "$10.00" at bounding box center [406, 446] width 126 height 32
type input "$10.00"
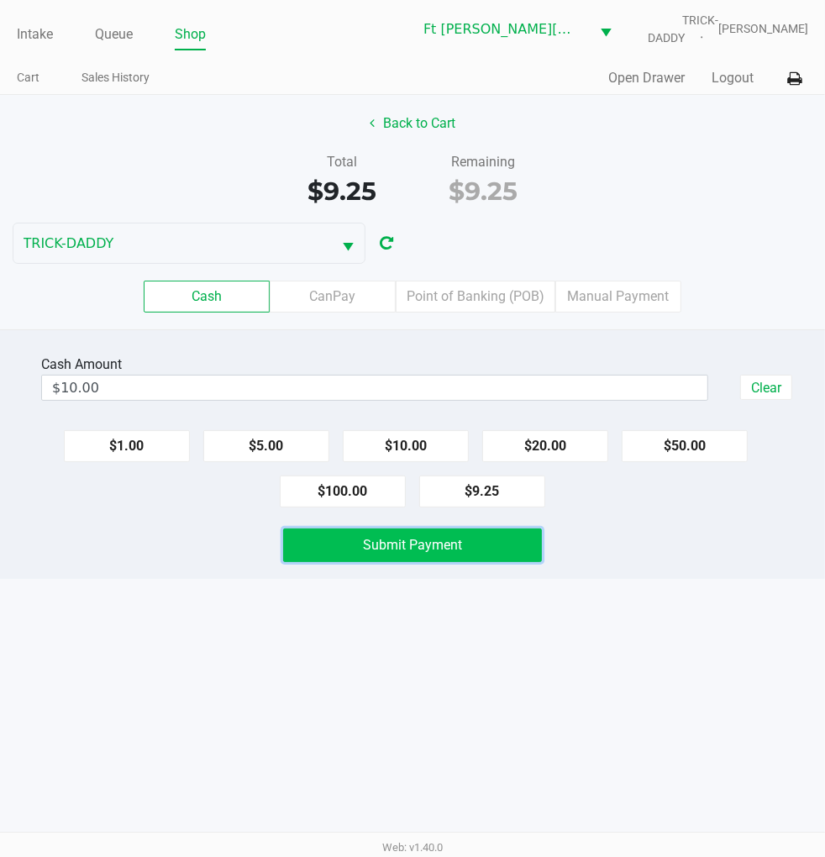
click at [465, 547] on button "Submit Payment" at bounding box center [412, 546] width 258 height 34
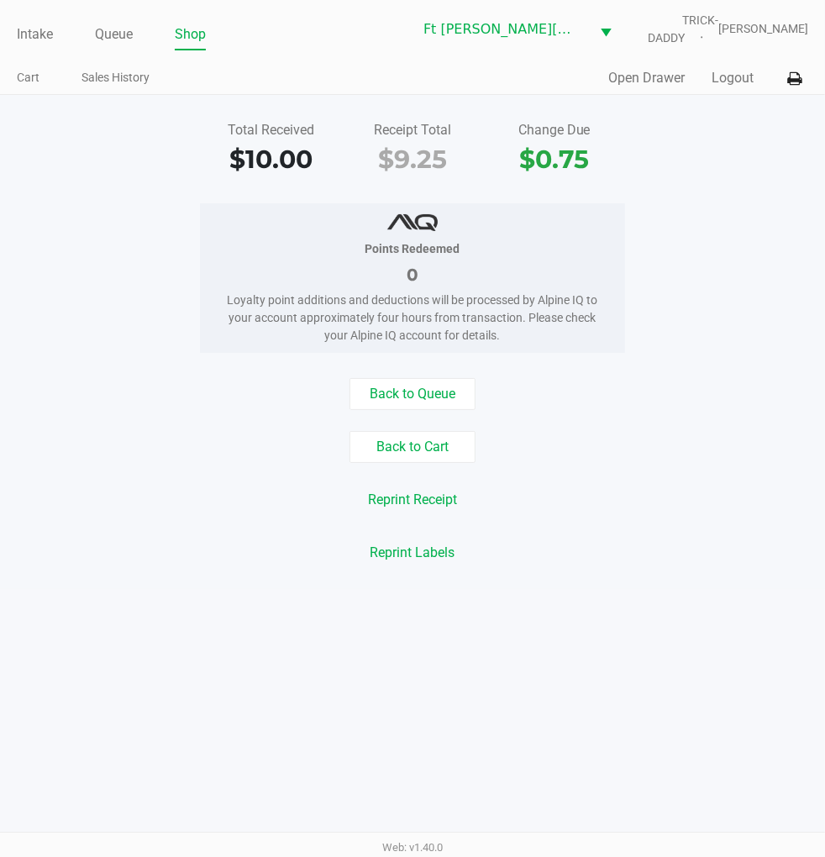
click at [378, 380] on button "Back to Queue" at bounding box center [413, 394] width 126 height 32
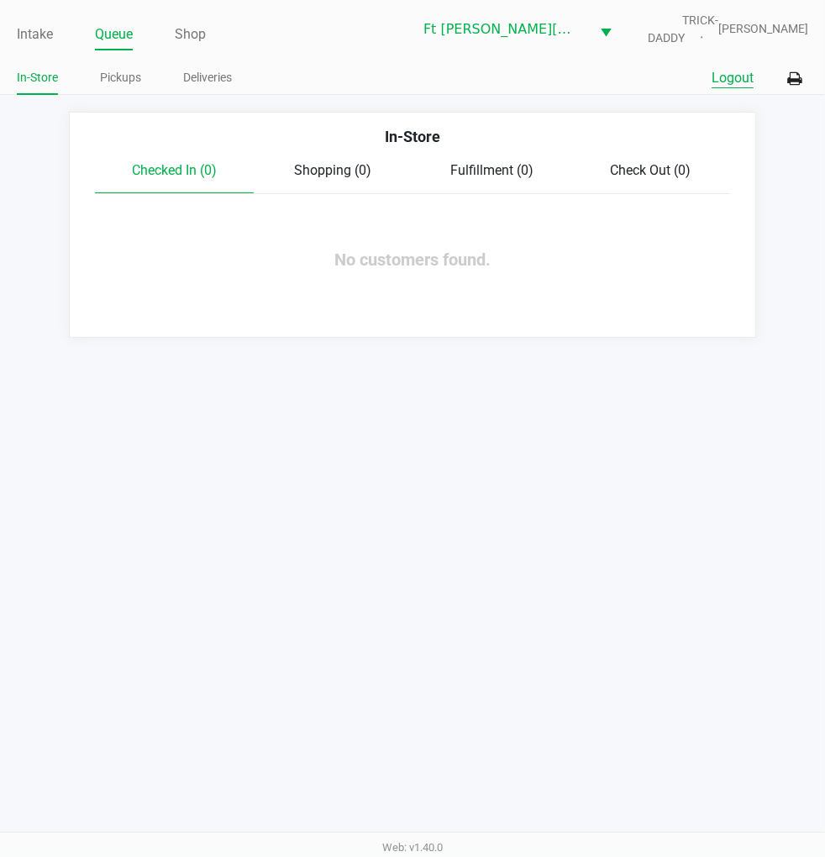
click at [745, 69] on button "Logout" at bounding box center [733, 78] width 42 height 20
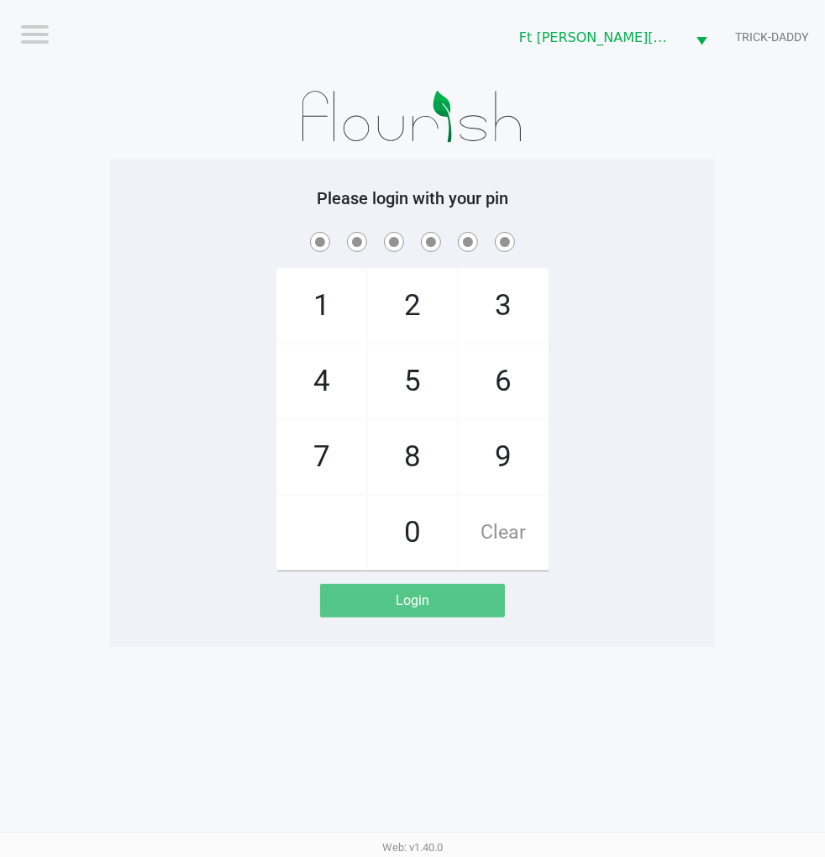
click at [693, 390] on div "1 4 7 2 5 8 0 3 6 9 Clear" at bounding box center [412, 400] width 605 height 342
checkbox input "true"
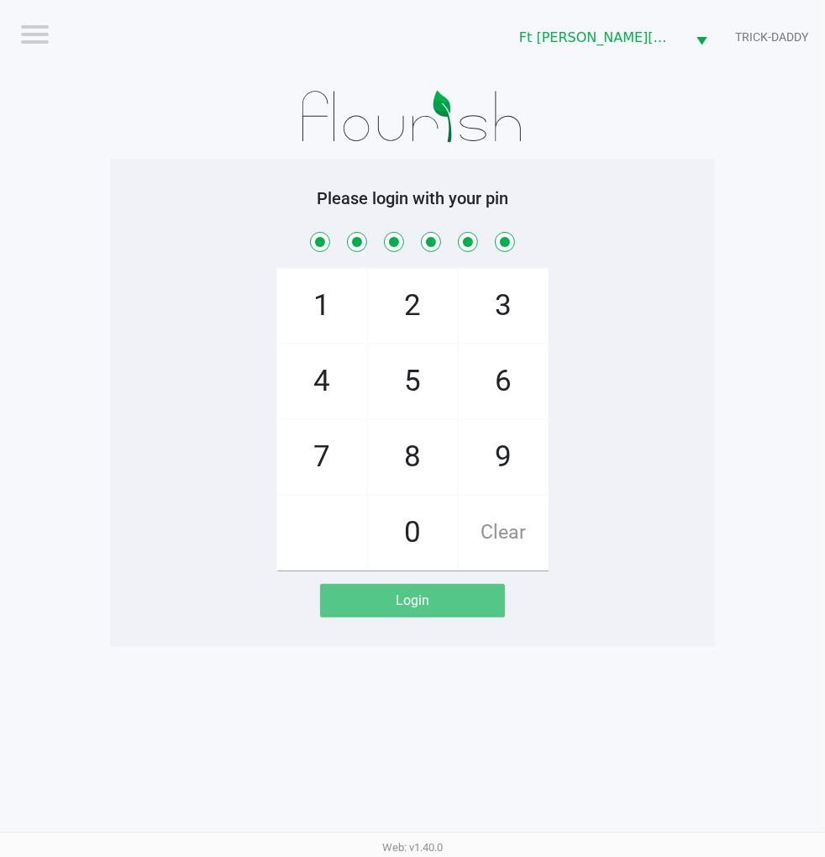
checkbox input "true"
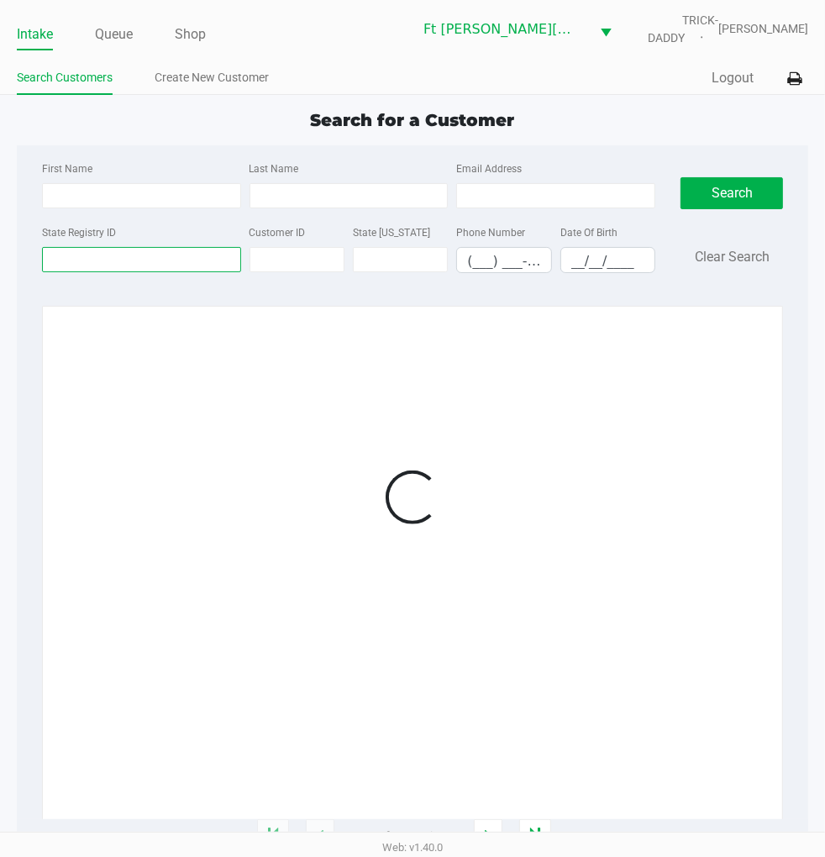
click at [107, 263] on input "State Registry ID" at bounding box center [141, 259] width 199 height 25
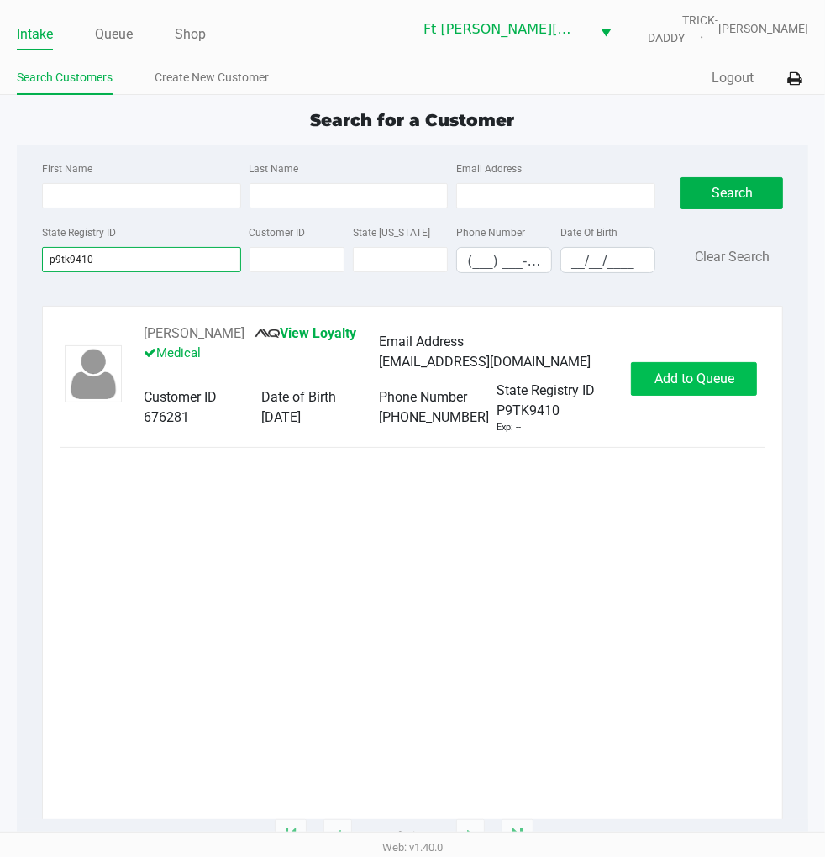
type input "p9tk9410"
click at [672, 384] on span "Add to Queue" at bounding box center [695, 379] width 80 height 16
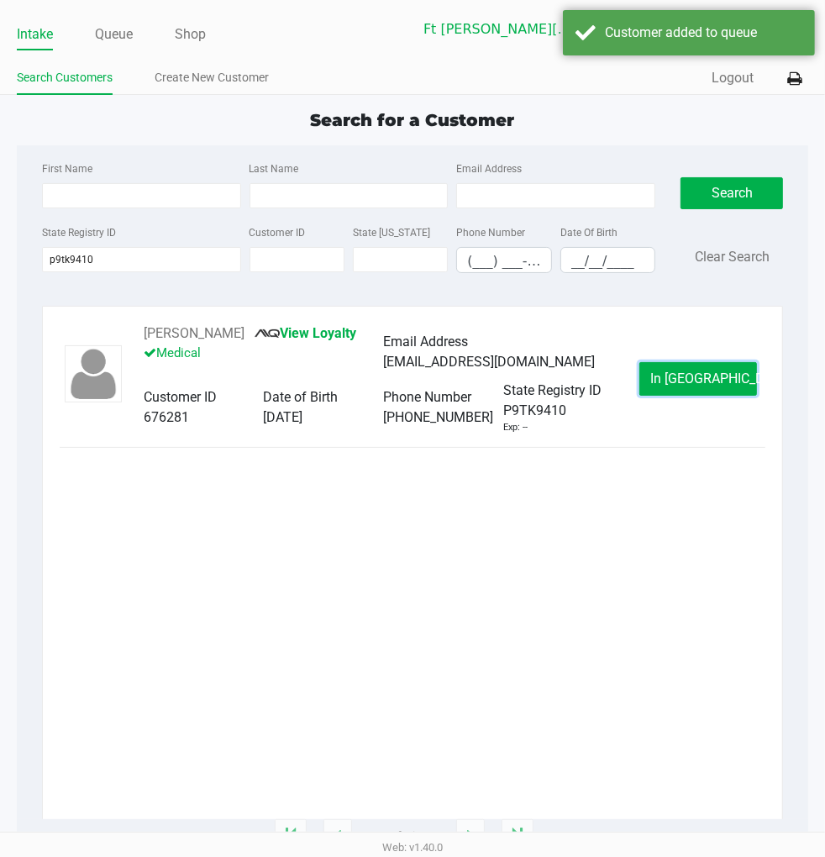
click at [672, 384] on span "In Queue" at bounding box center [720, 379] width 141 height 16
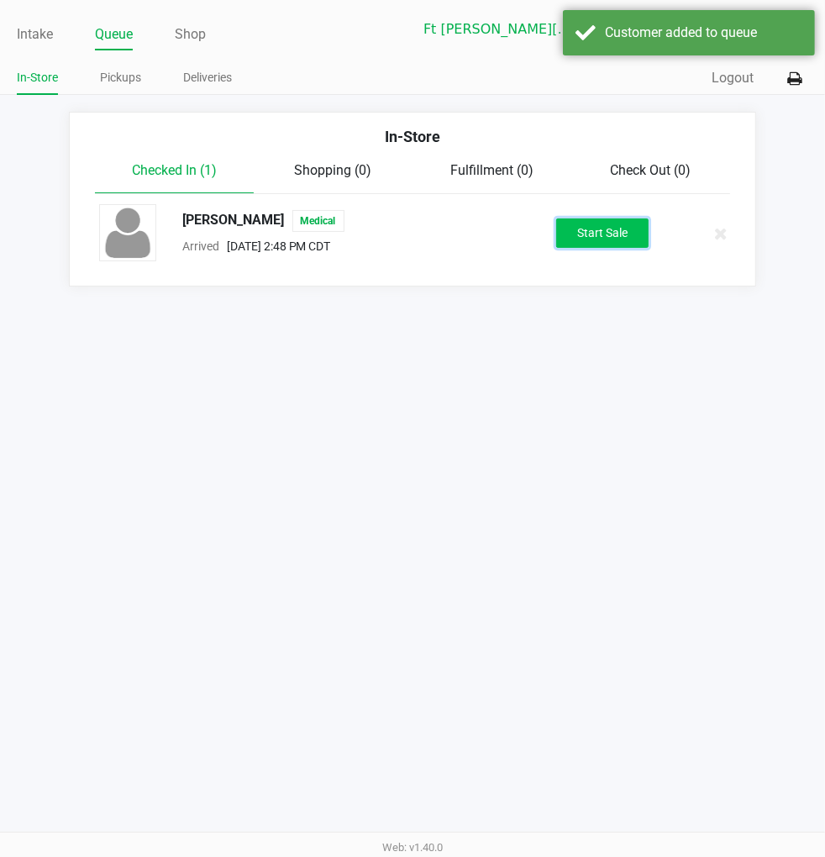
click at [584, 223] on button "Start Sale" at bounding box center [602, 232] width 92 height 29
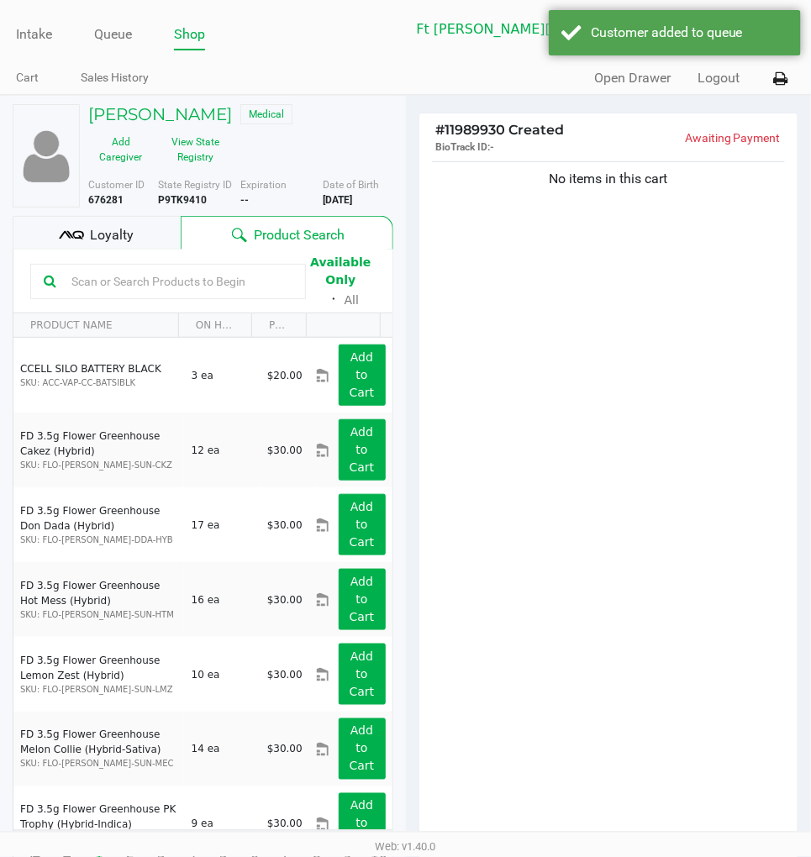
click at [144, 240] on div "Loyalty" at bounding box center [97, 233] width 168 height 34
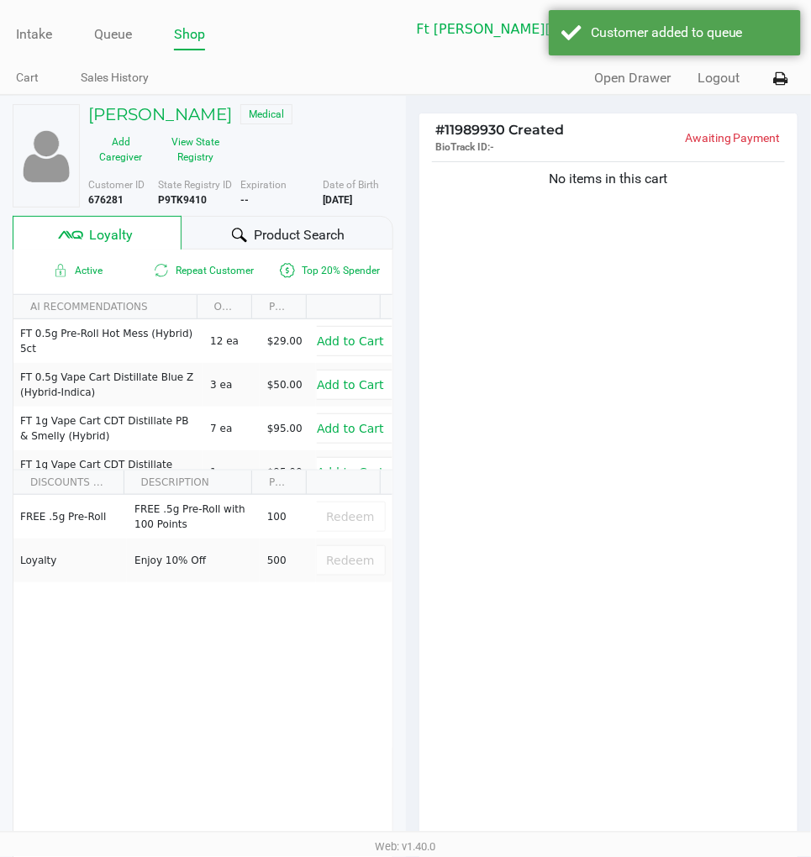
click at [292, 233] on span "Product Search" at bounding box center [299, 235] width 91 height 20
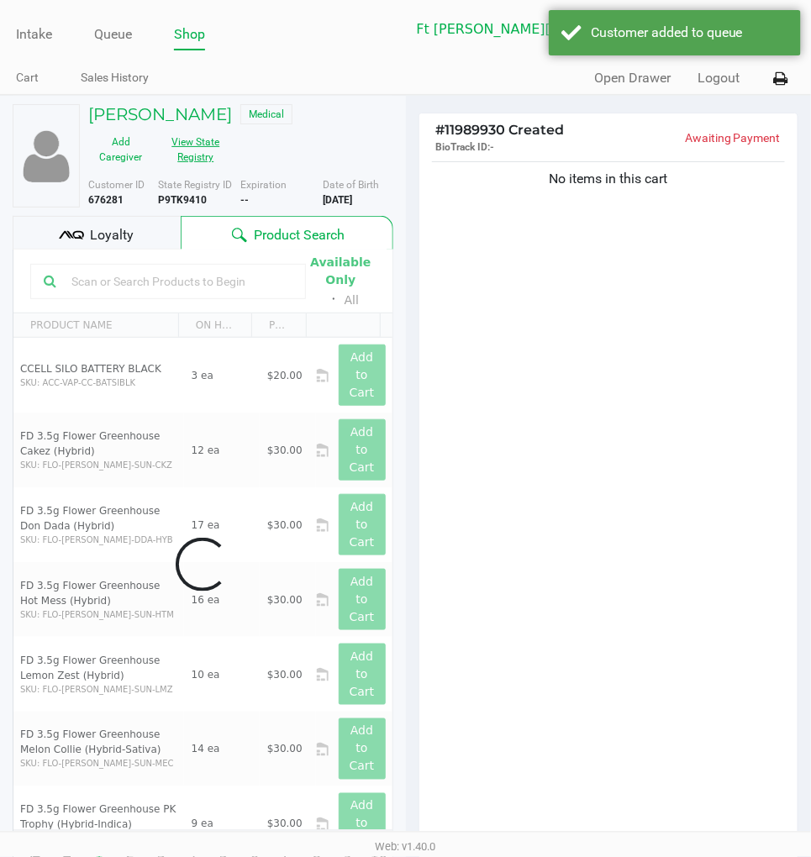
click at [186, 145] on button "View State Registry" at bounding box center [190, 150] width 75 height 42
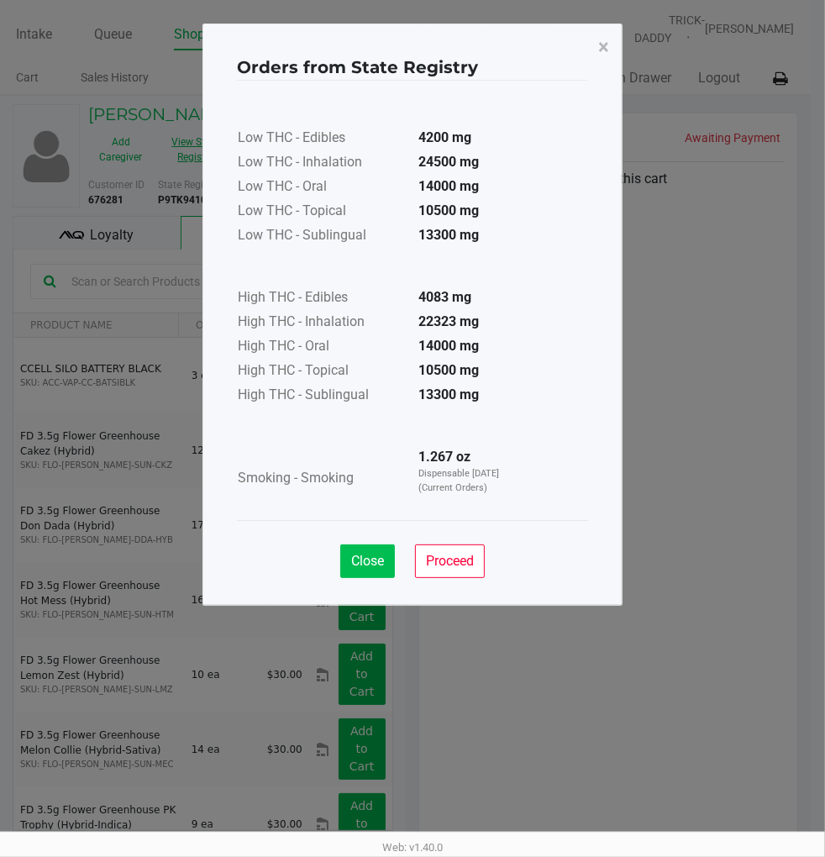
click at [345, 549] on button "Close" at bounding box center [367, 562] width 55 height 34
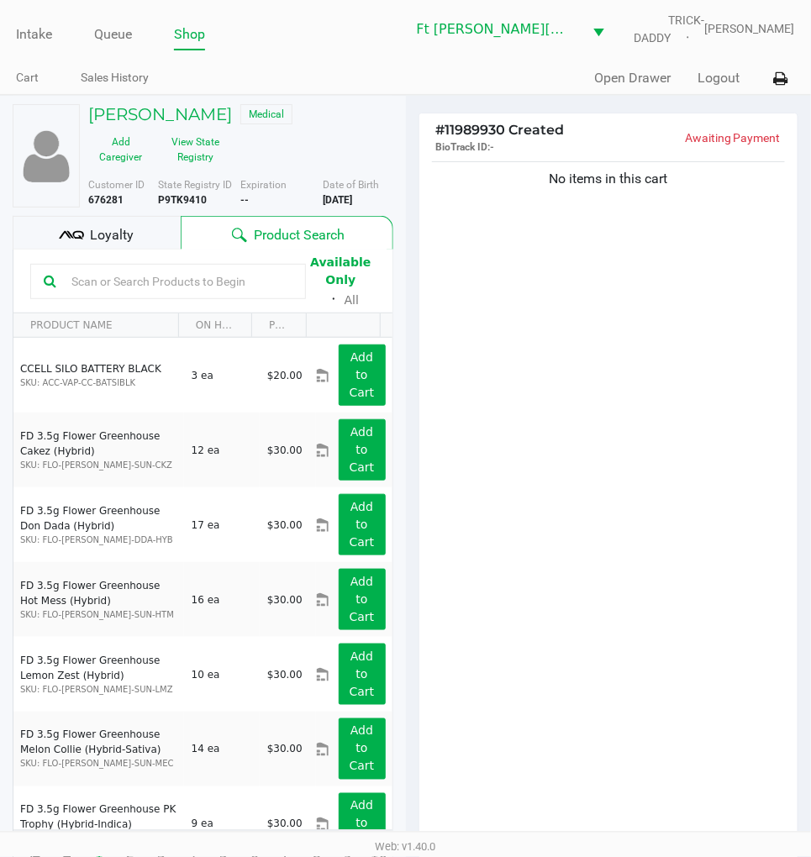
click at [118, 232] on span "Loyalty" at bounding box center [112, 235] width 44 height 20
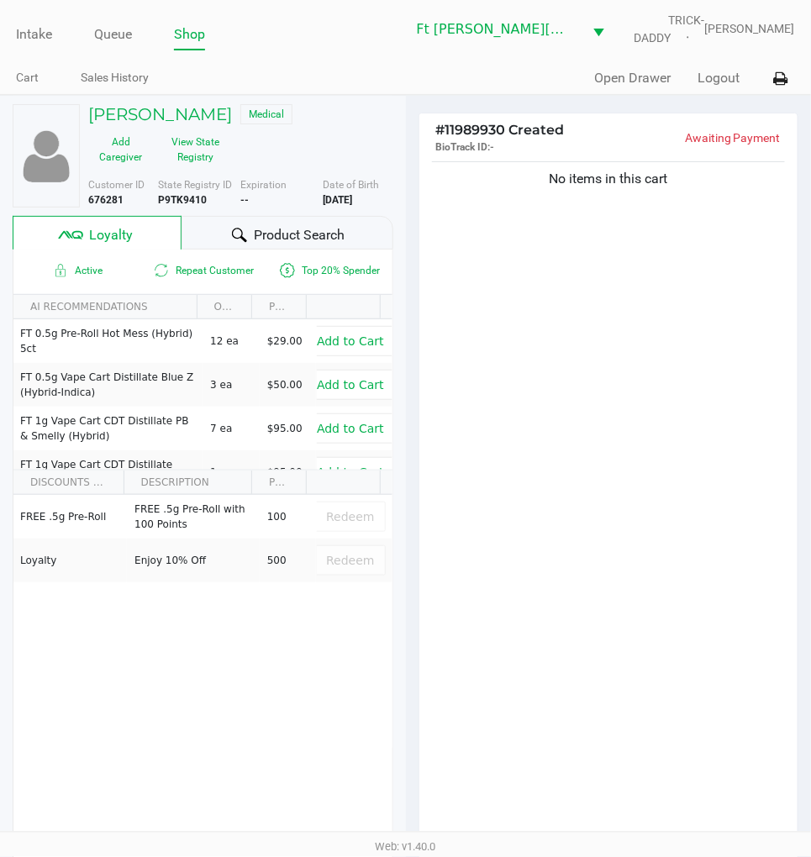
click at [607, 473] on div "No items in this cart" at bounding box center [608, 505] width 379 height 695
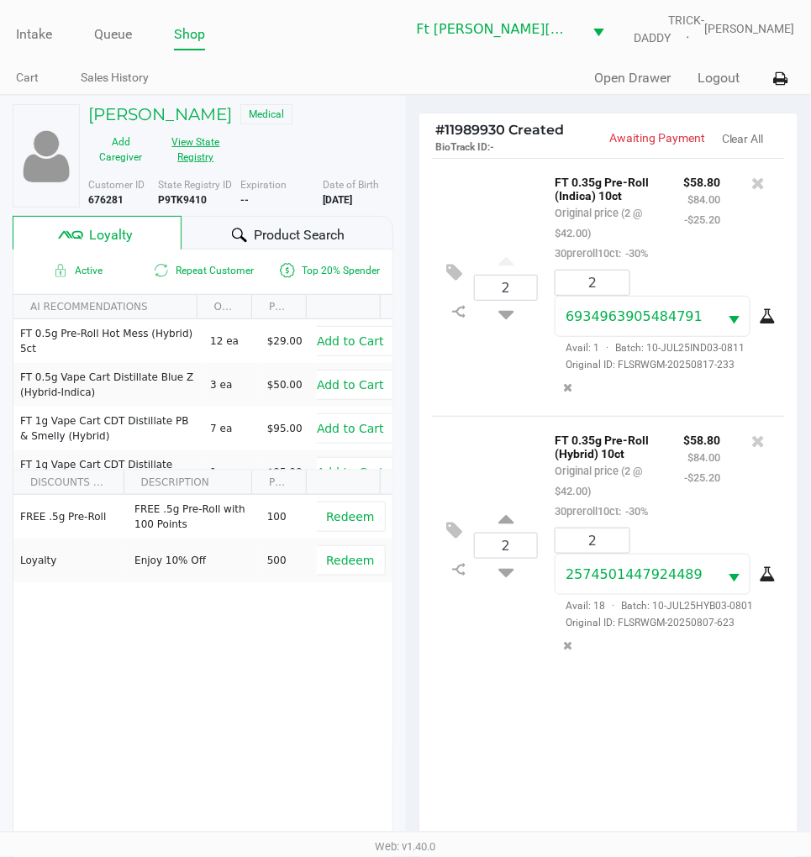
click at [207, 154] on button "View State Registry" at bounding box center [190, 150] width 75 height 42
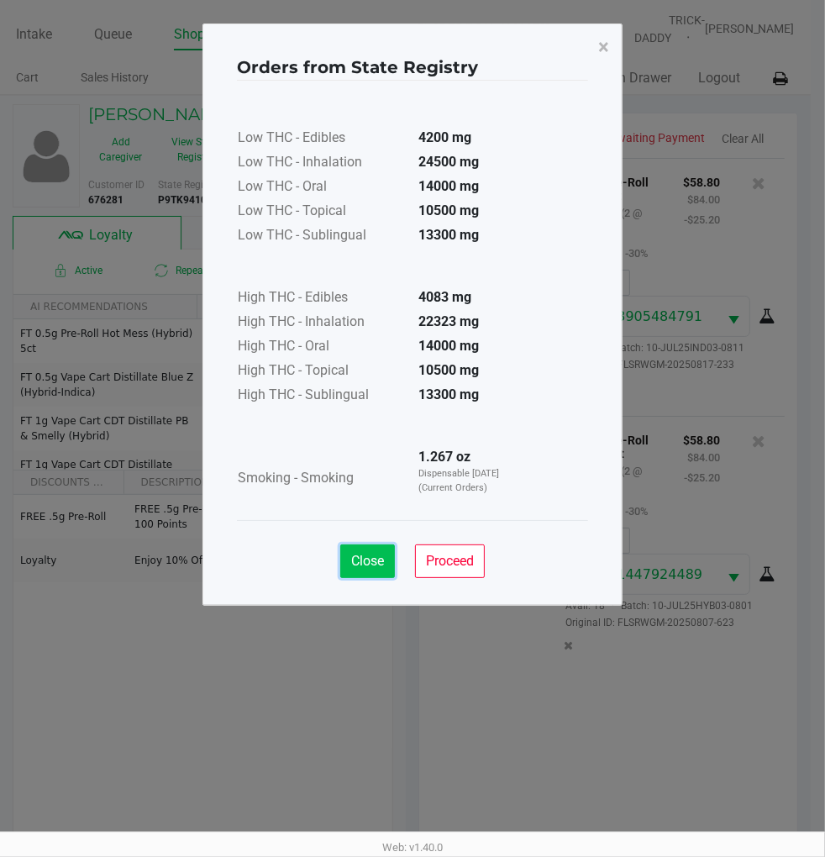
click at [362, 574] on button "Close" at bounding box center [367, 562] width 55 height 34
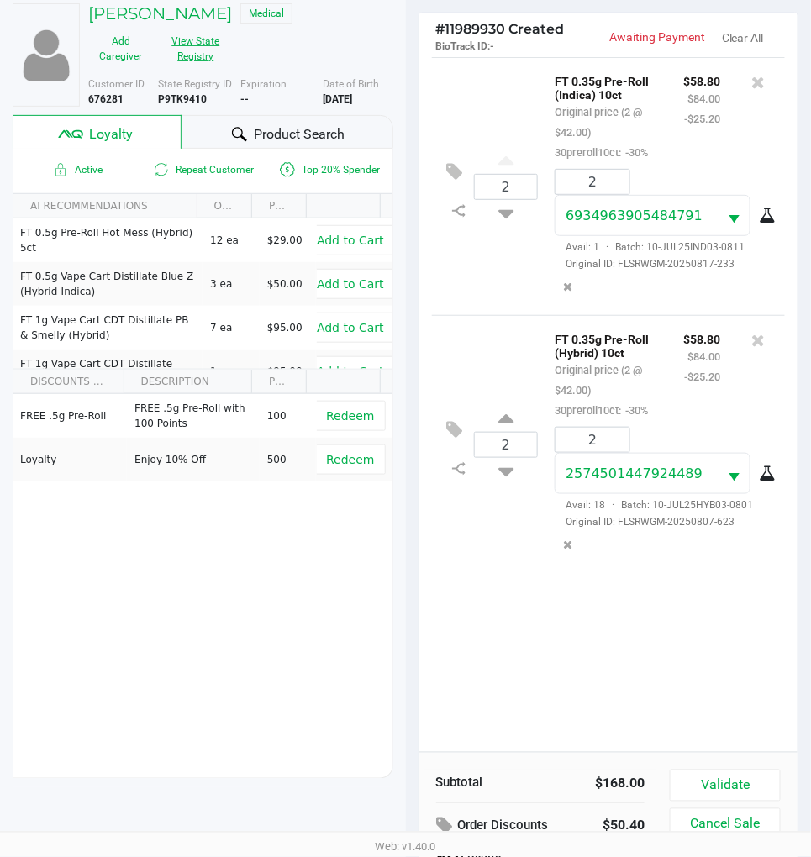
scroll to position [217, 0]
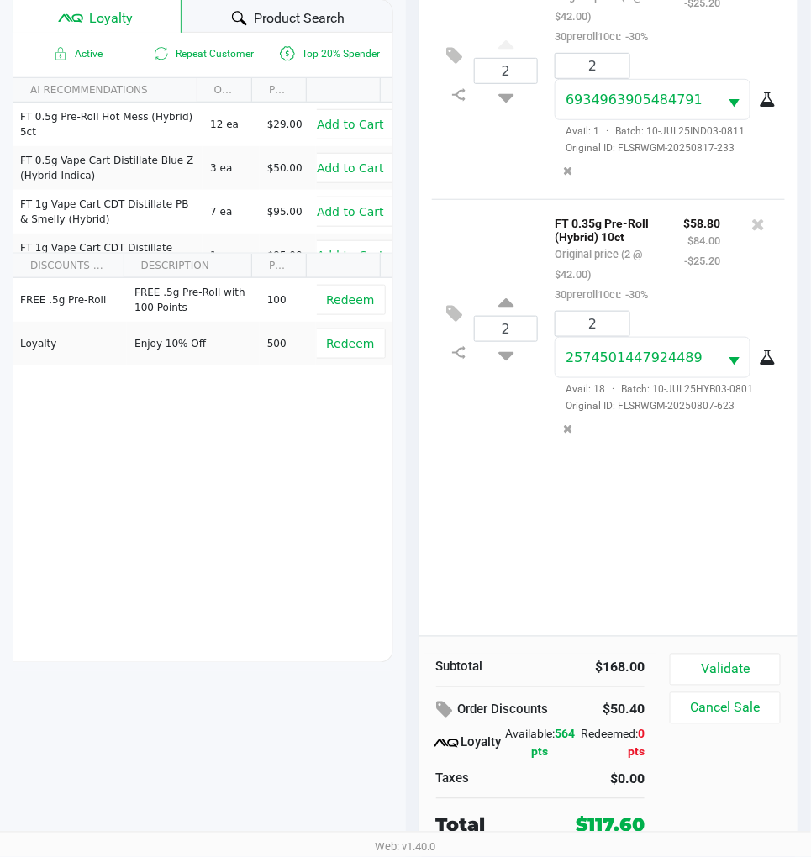
click at [505, 566] on div "2 FT 0.35g Pre-Roll (Indica) 10ct Original price (2 @ $42.00) 30preroll10ct: -3…" at bounding box center [608, 288] width 379 height 695
click at [511, 564] on div "2 FT 0.35g Pre-Roll (Indica) 10ct Original price (2 @ $42.00) 30preroll10ct: -3…" at bounding box center [608, 288] width 379 height 695
click at [274, 12] on span "Product Search" at bounding box center [299, 18] width 91 height 20
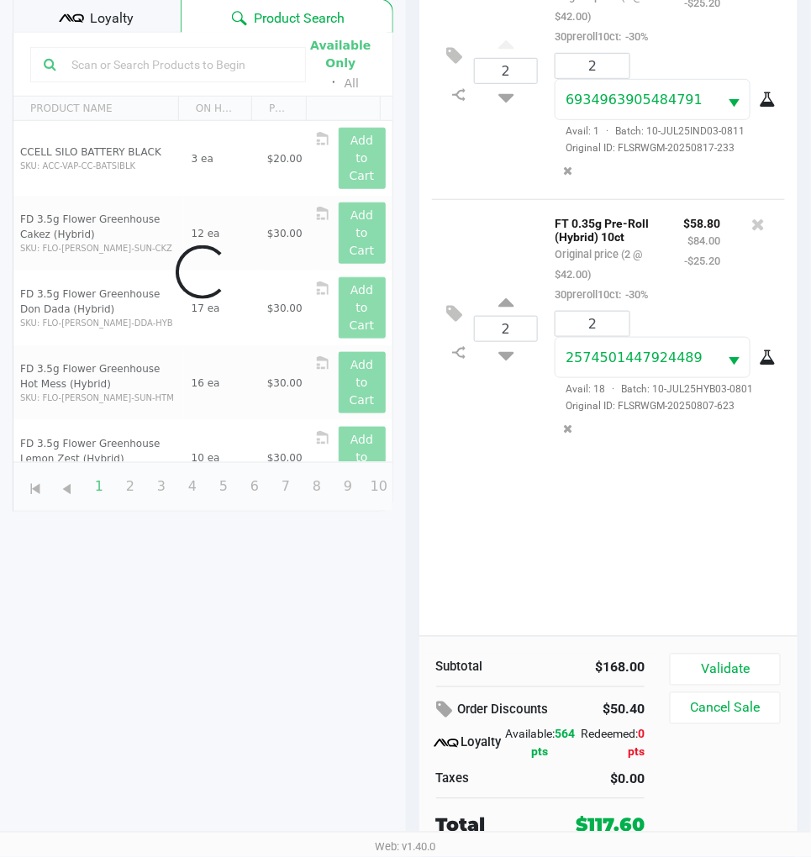
scroll to position [216, 0]
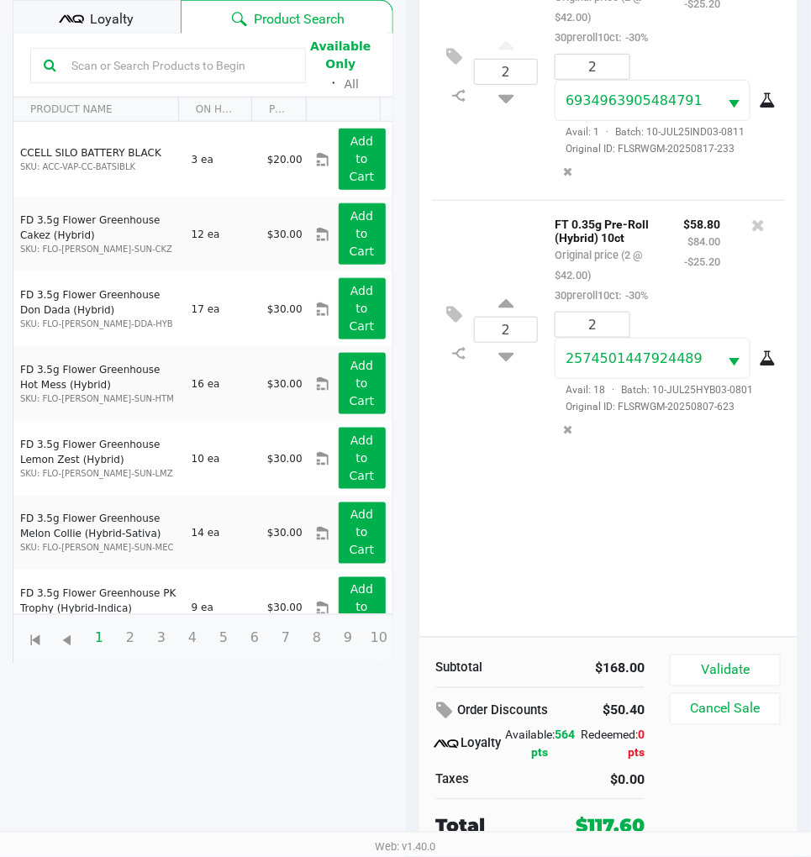
click at [149, 72] on input "text" at bounding box center [179, 65] width 228 height 25
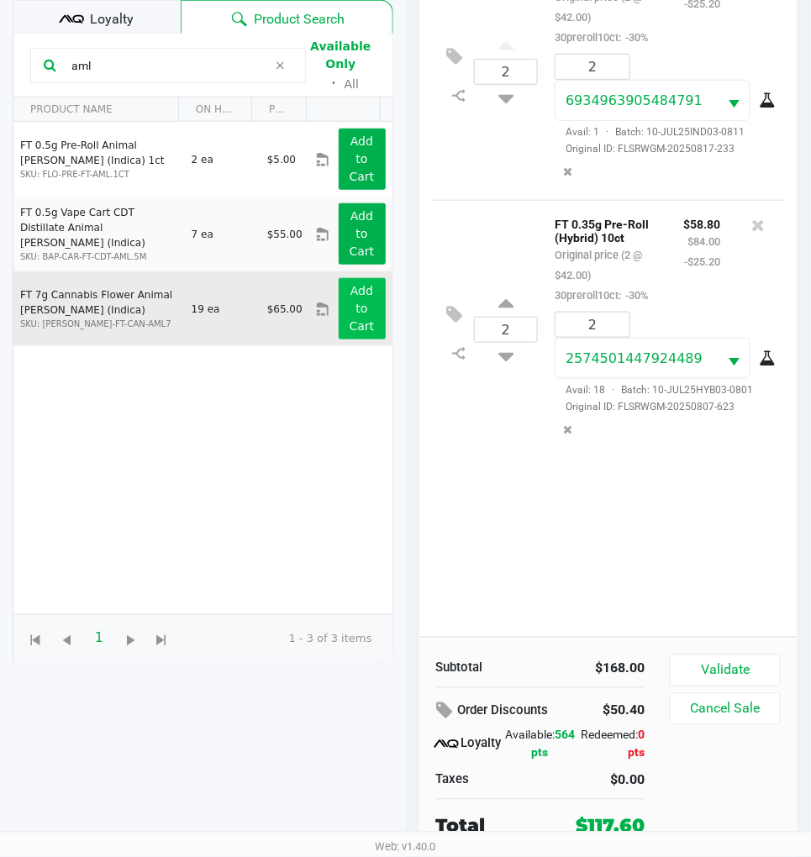
type input "aml"
click at [354, 311] on app-button-loader "Add to Cart" at bounding box center [362, 308] width 25 height 49
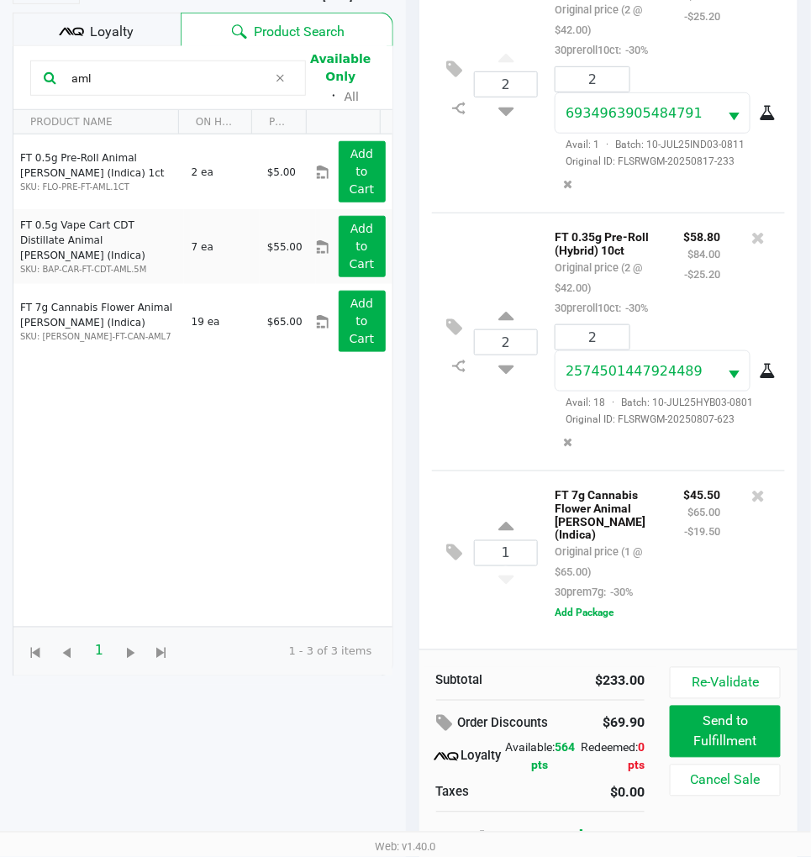
scroll to position [217, 0]
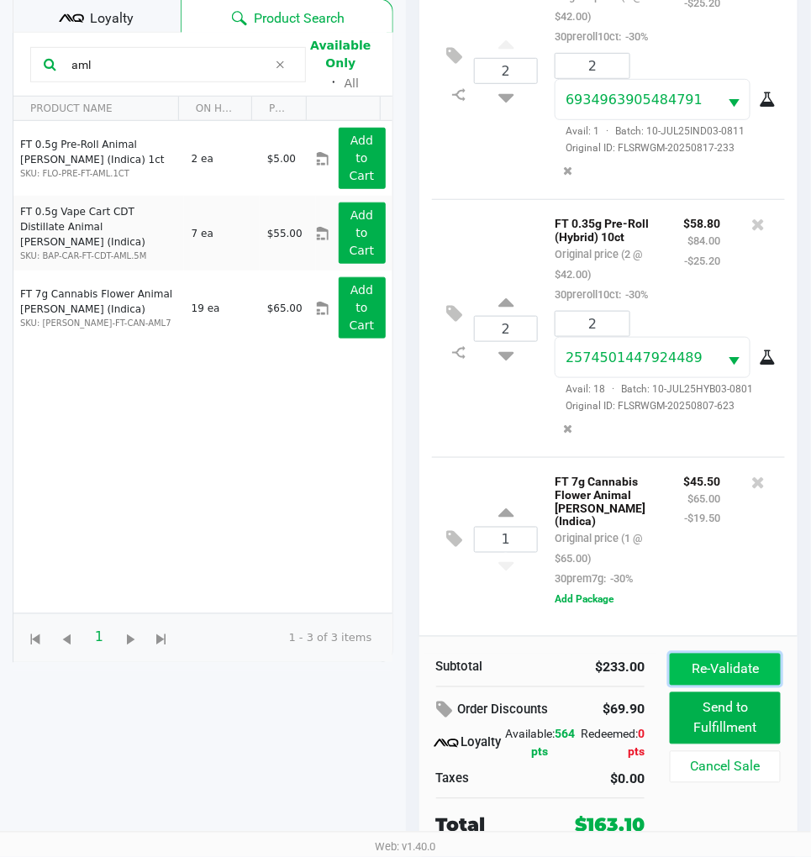
click at [723, 666] on button "Re-Validate" at bounding box center [725, 670] width 111 height 32
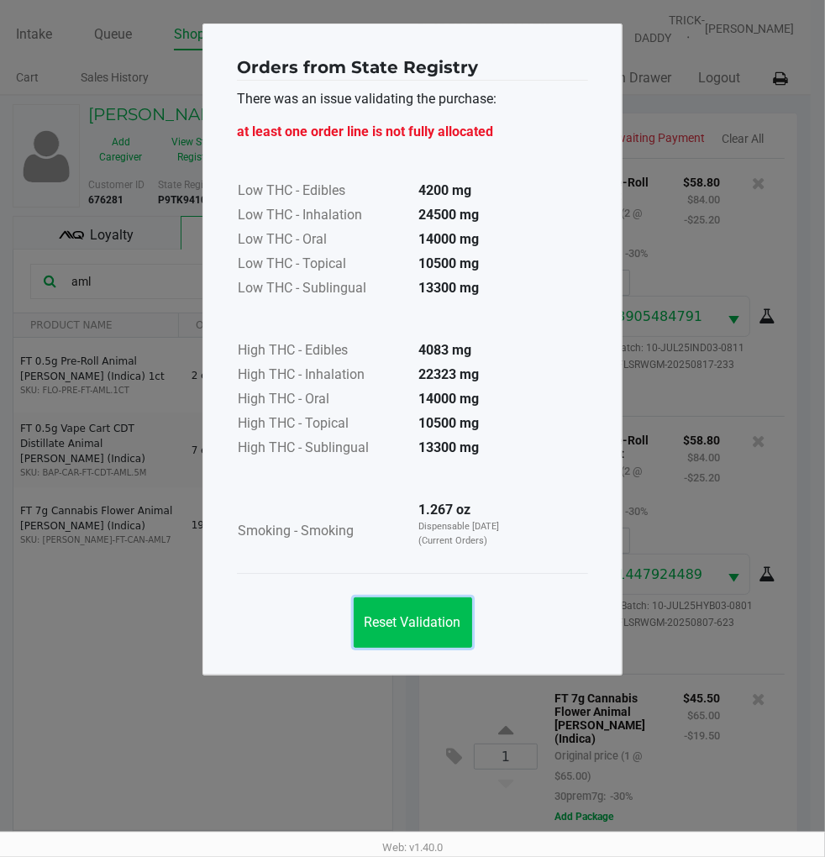
click at [432, 626] on span "Reset Validation" at bounding box center [413, 622] width 97 height 16
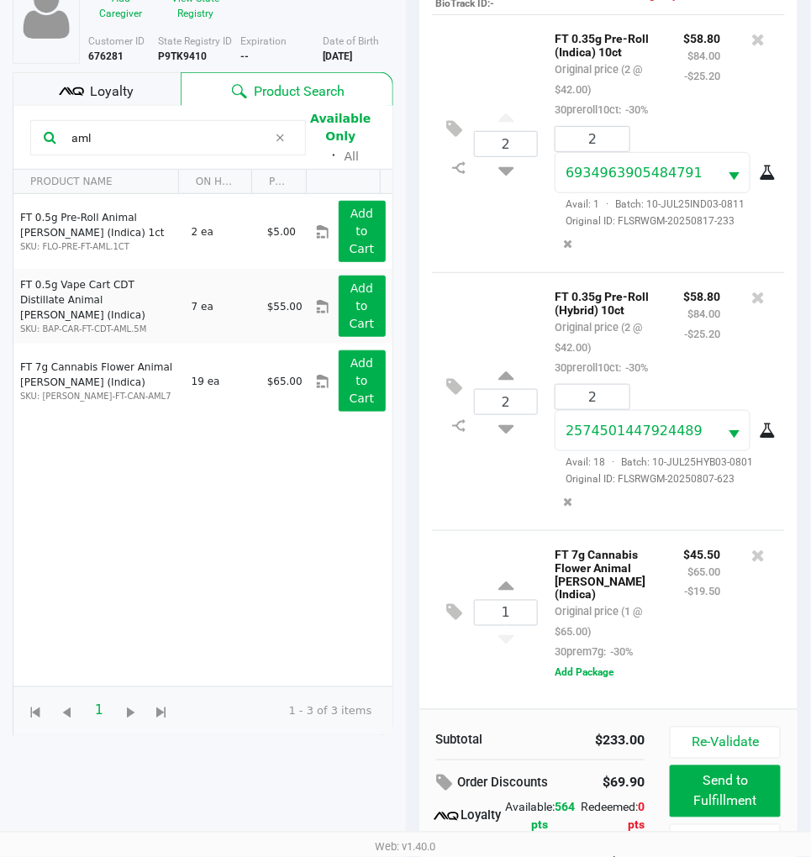
scroll to position [217, 0]
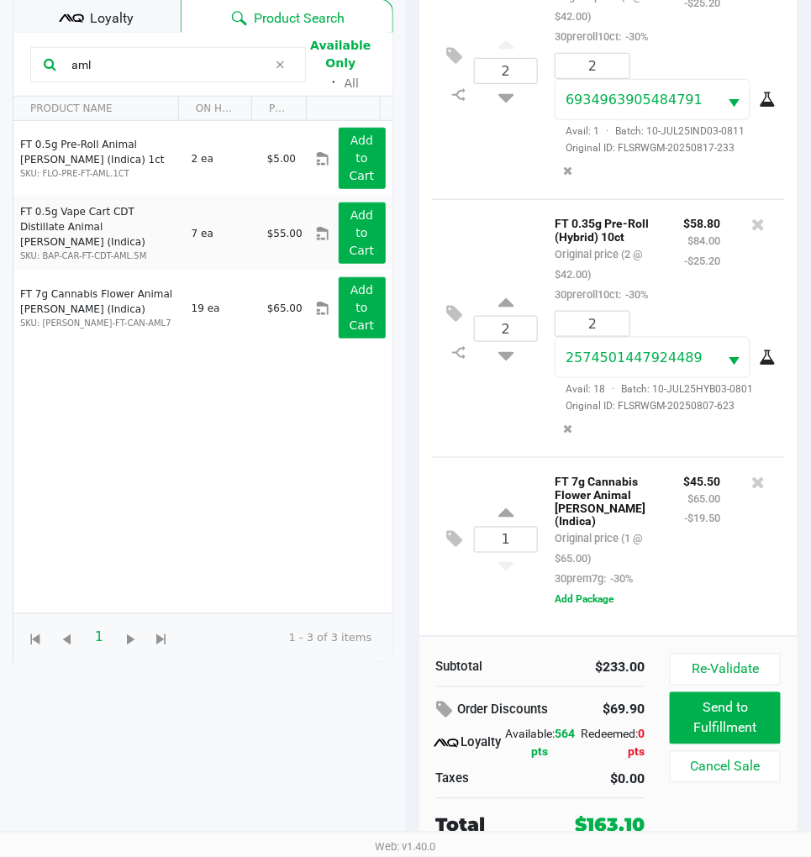
click at [472, 437] on div "2 FT 0.35g Pre-Roll (Hybrid) 10ct Original price (2 @ $42.00) 30preroll10ct: -3…" at bounding box center [609, 328] width 354 height 258
click at [489, 422] on div "2 FT 0.35g Pre-Roll (Hybrid) 10ct Original price (2 @ $42.00) 30preroll10ct: -3…" at bounding box center [609, 328] width 354 height 258
click at [448, 437] on div "2 FT 0.35g Pre-Roll (Hybrid) 10ct Original price (2 @ $42.00) 30preroll10ct: -3…" at bounding box center [609, 328] width 354 height 258
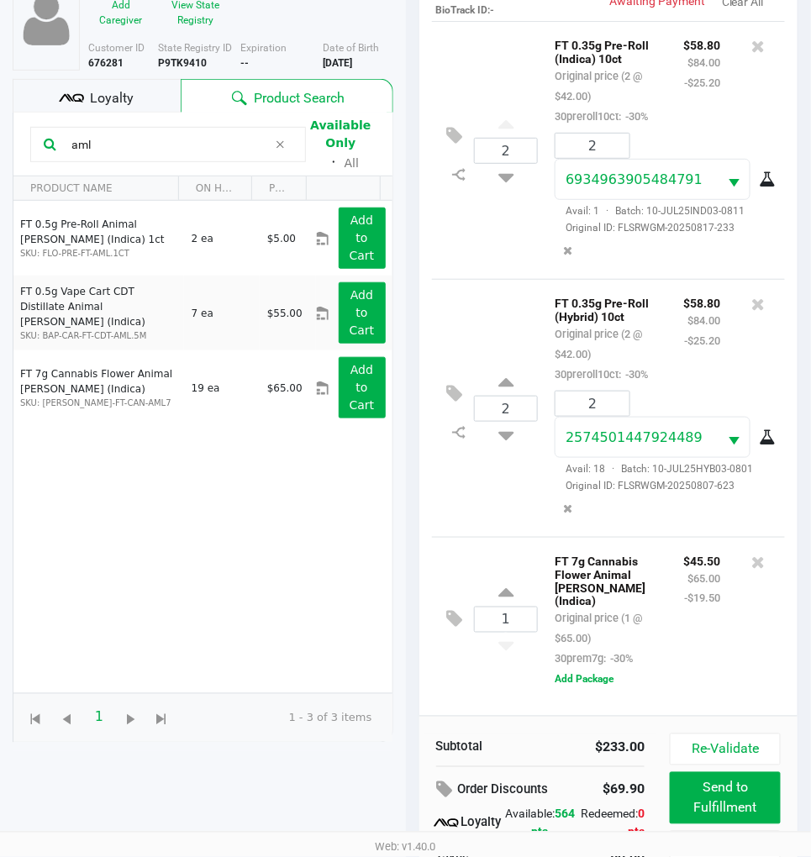
scroll to position [30, 0]
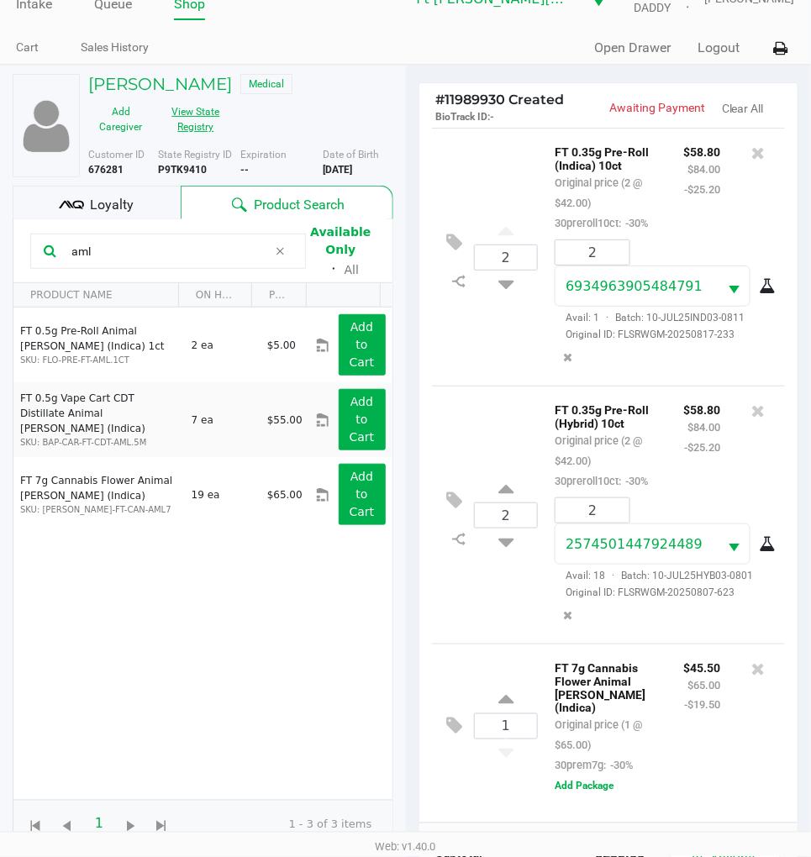
click at [192, 123] on button "View State Registry" at bounding box center [190, 119] width 75 height 42
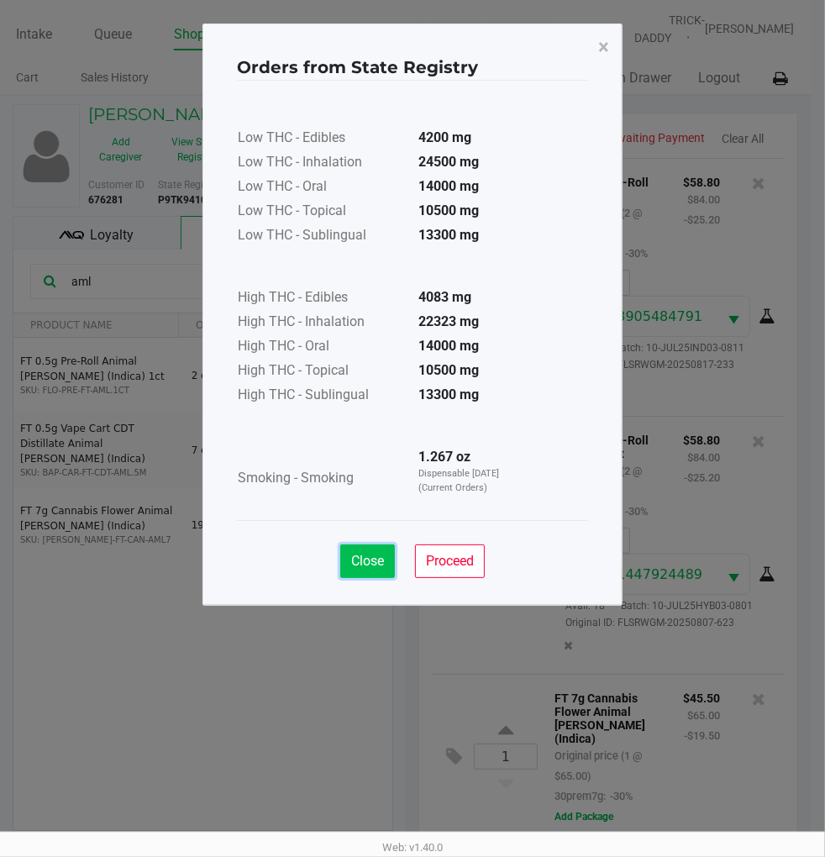
click at [361, 555] on span "Close" at bounding box center [367, 561] width 33 height 16
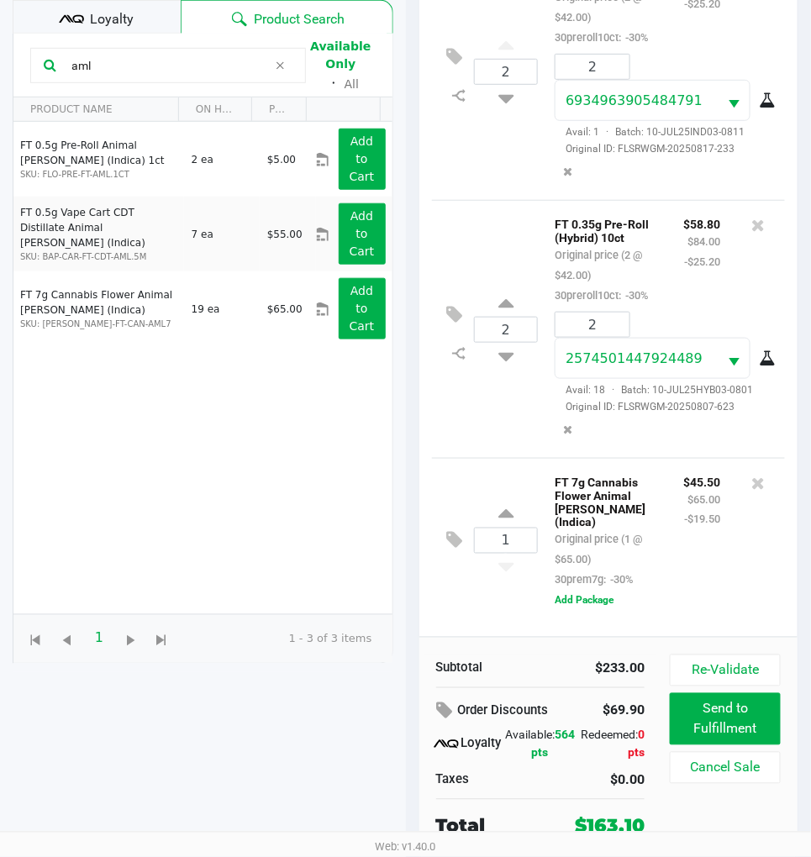
scroll to position [217, 0]
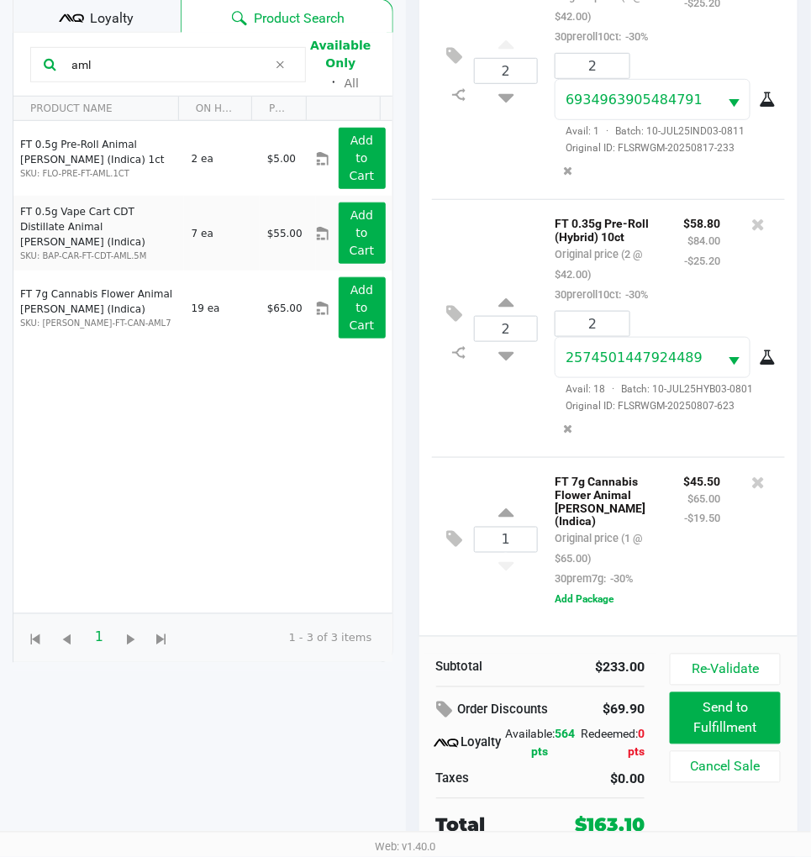
click at [483, 438] on div "2 FT 0.35g Pre-Roll (Hybrid) 10ct Original price (2 @ $42.00) 30preroll10ct: -3…" at bounding box center [609, 328] width 354 height 258
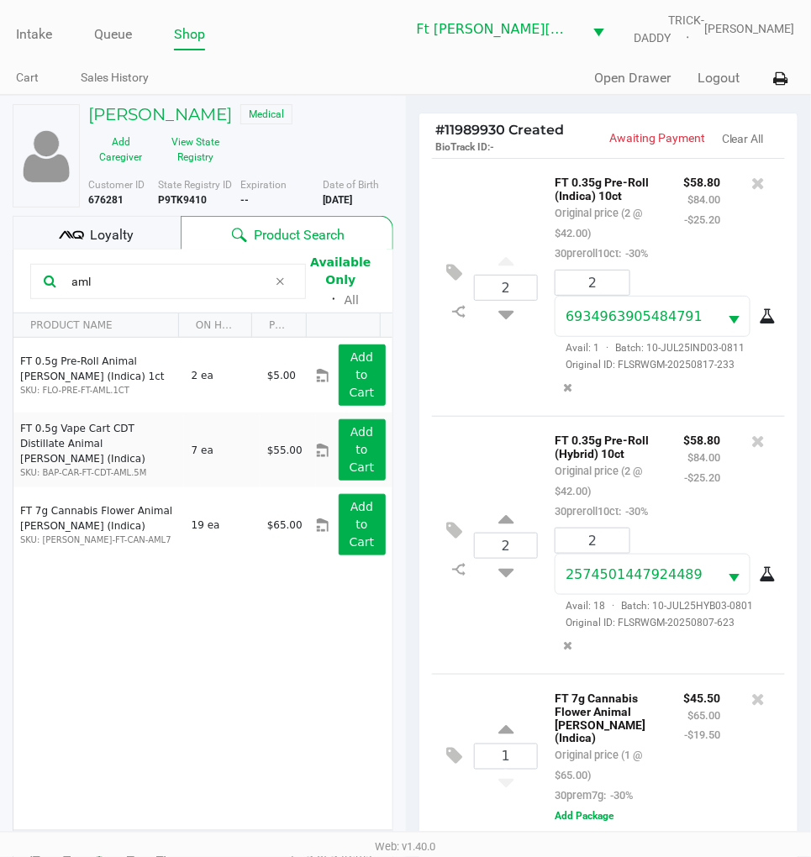
click at [182, 200] on b "P9TK9410" at bounding box center [182, 200] width 49 height 12
copy b "P9TK9410"
click at [352, 200] on b "12/07/1959" at bounding box center [337, 200] width 29 height 12
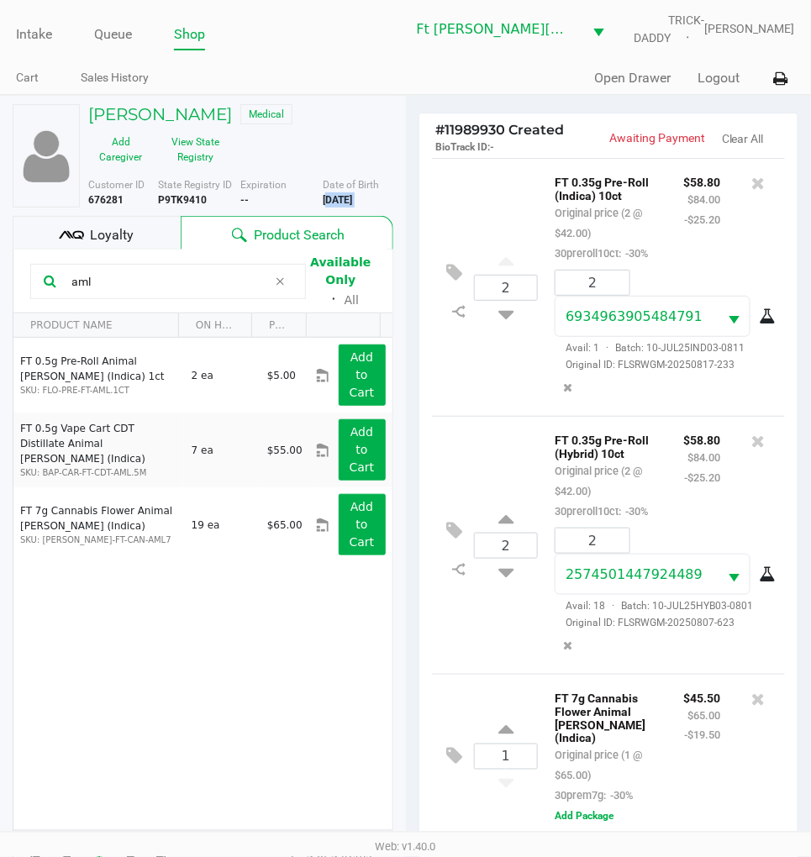
click at [352, 200] on b "12/07/1959" at bounding box center [337, 200] width 29 height 12
copy div "12/07/1959"
click at [496, 379] on div "2 FT 0.35g Pre-Roll (Indica) 10ct Original price (2 @ $42.00) 30preroll10ct: -3…" at bounding box center [609, 287] width 354 height 258
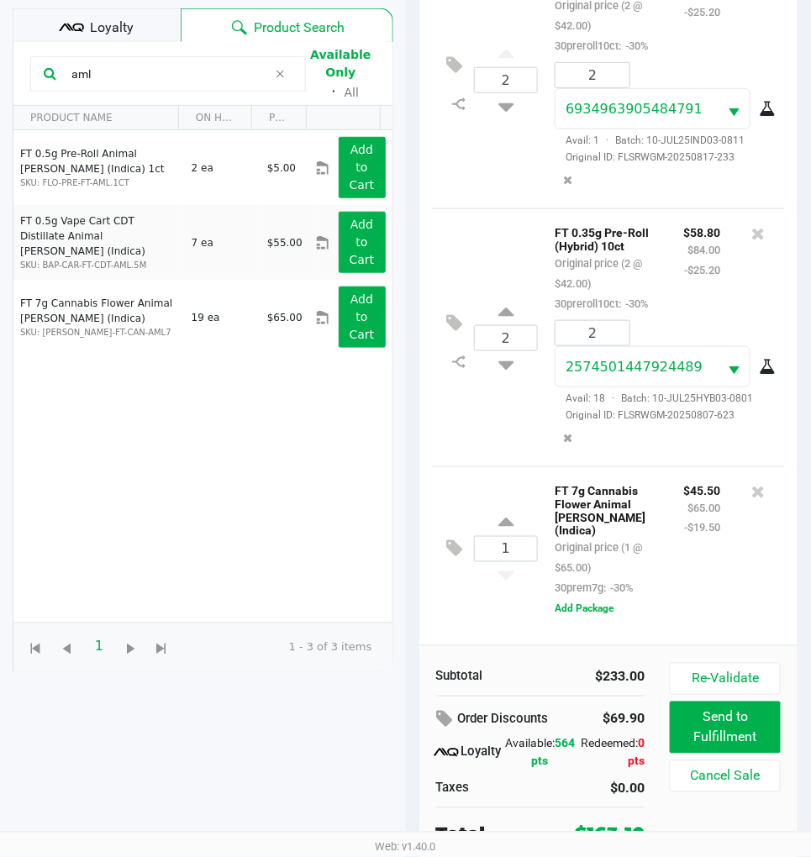
scroll to position [217, 0]
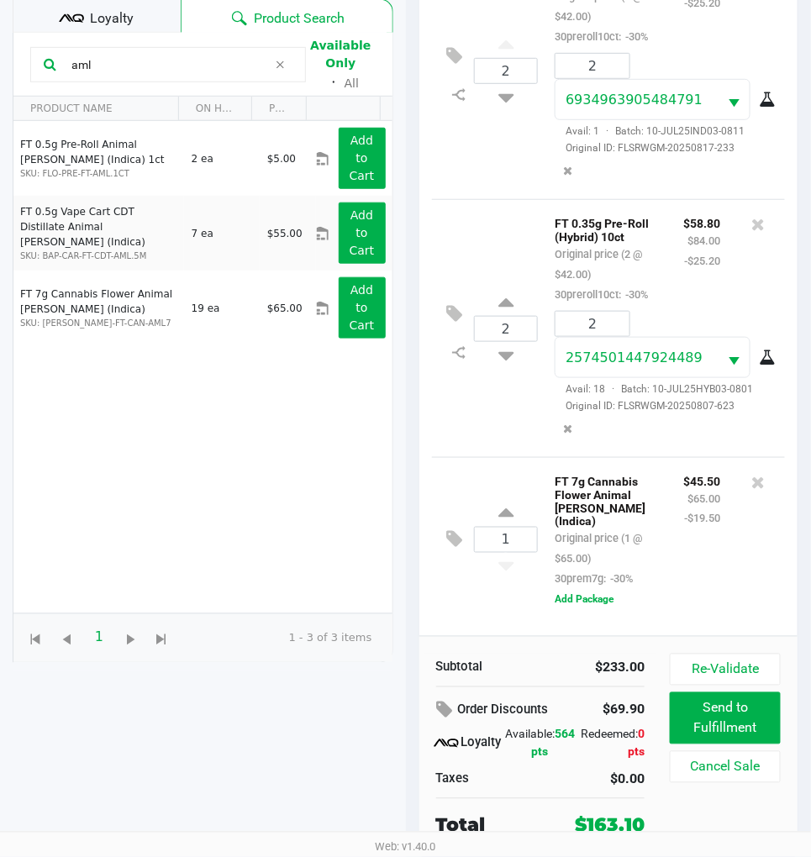
click at [484, 456] on div "2 FT 0.35g Pre-Roll (Hybrid) 10ct Original price (2 @ $42.00) 30preroll10ct: -3…" at bounding box center [609, 328] width 354 height 258
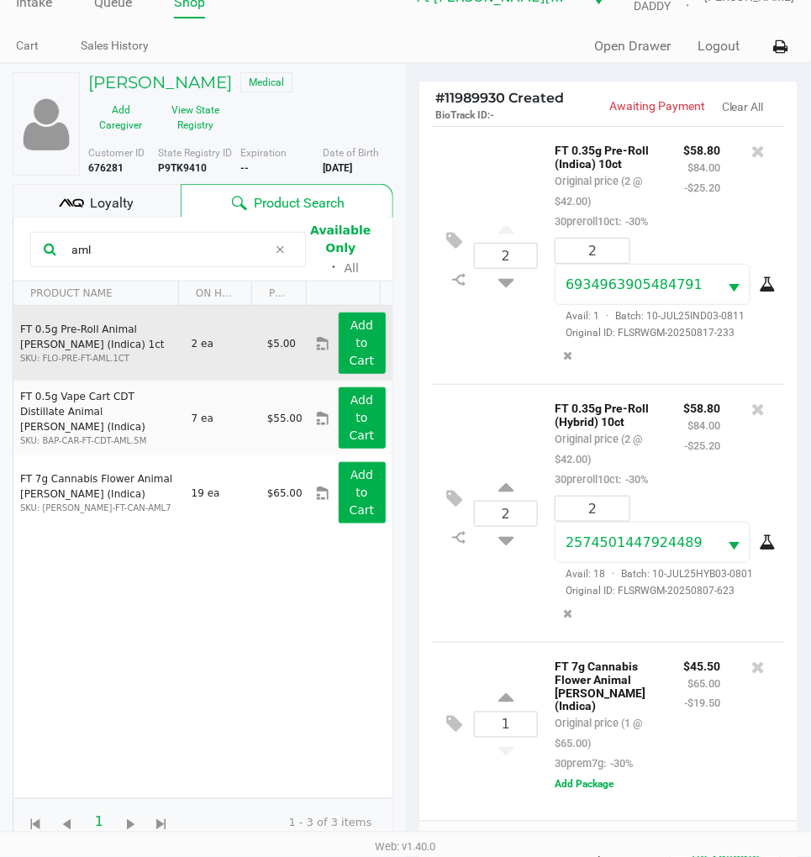
scroll to position [30, 0]
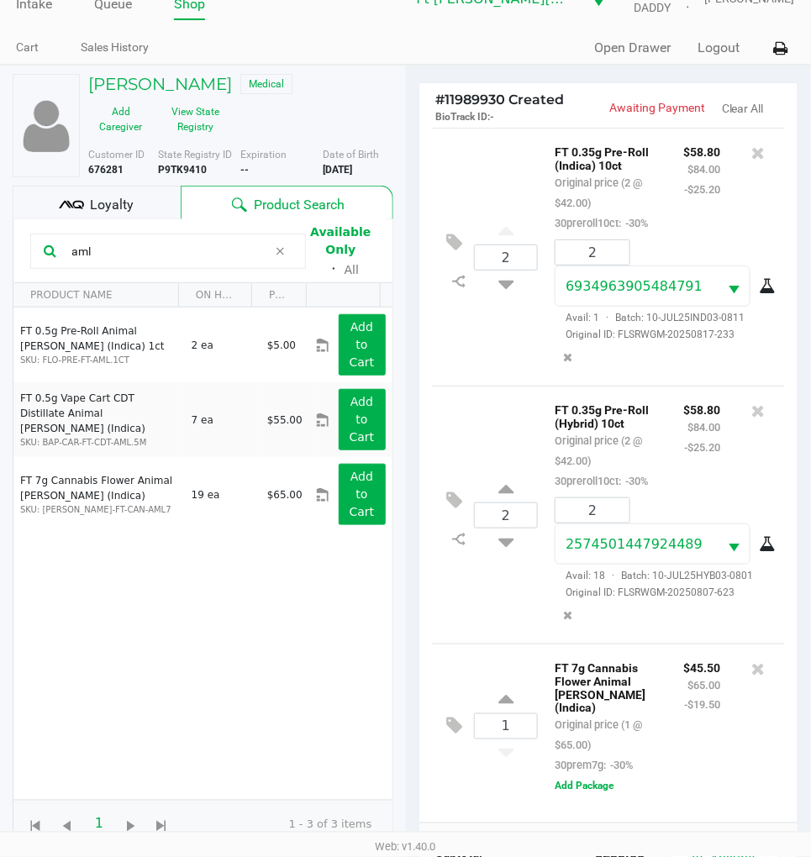
click at [143, 199] on div "Loyalty" at bounding box center [97, 203] width 168 height 34
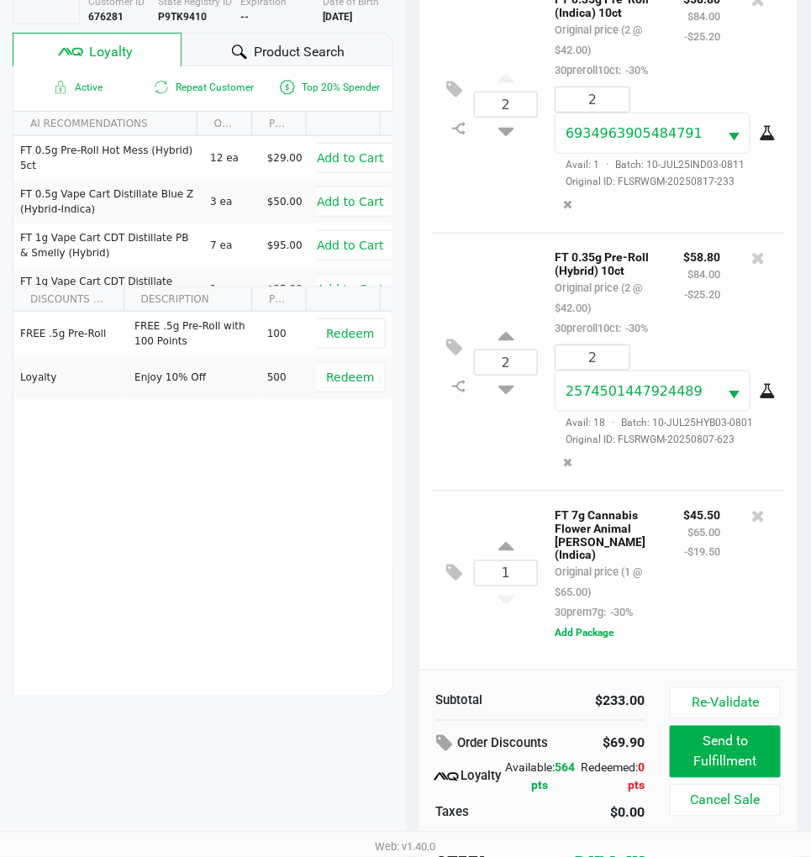
scroll to position [217, 0]
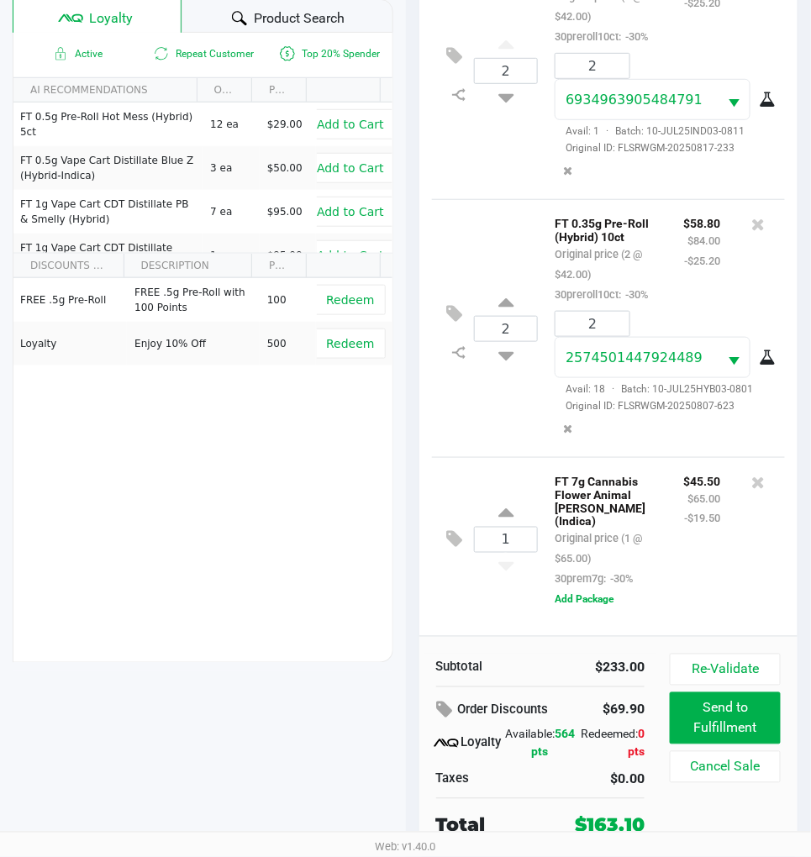
click at [458, 447] on div "2 FT 0.35g Pre-Roll (Hybrid) 10ct Original price (2 @ $42.00) 30preroll10ct: -3…" at bounding box center [609, 328] width 354 height 258
click at [497, 457] on div "2 FT 0.35g Pre-Roll (Hybrid) 10ct Original price (2 @ $42.00) 30preroll10ct: -3…" at bounding box center [609, 328] width 354 height 258
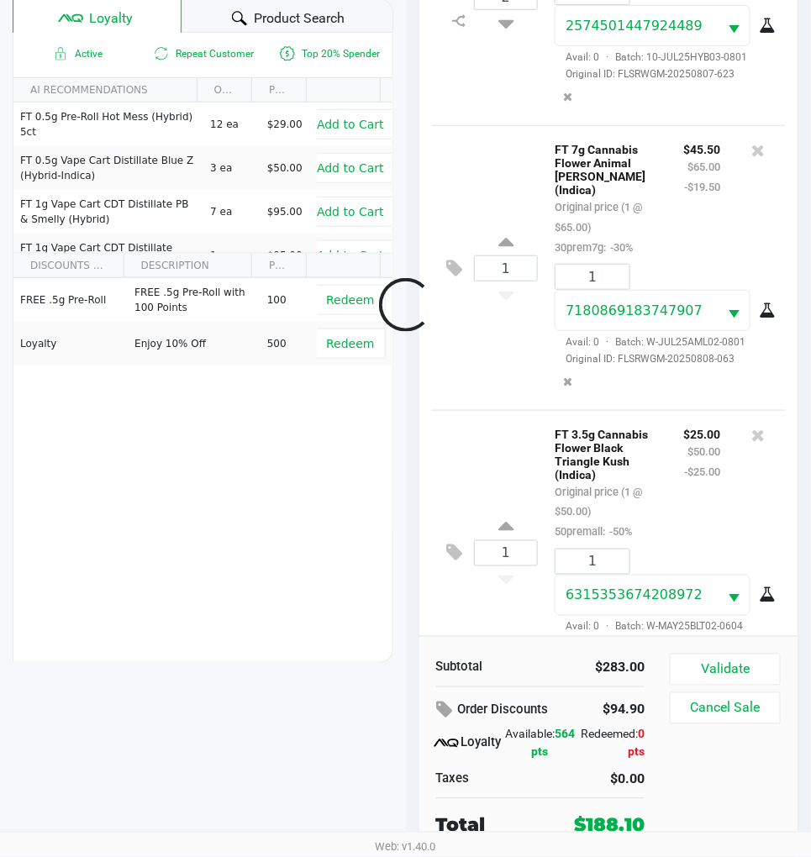
scroll to position [452, 0]
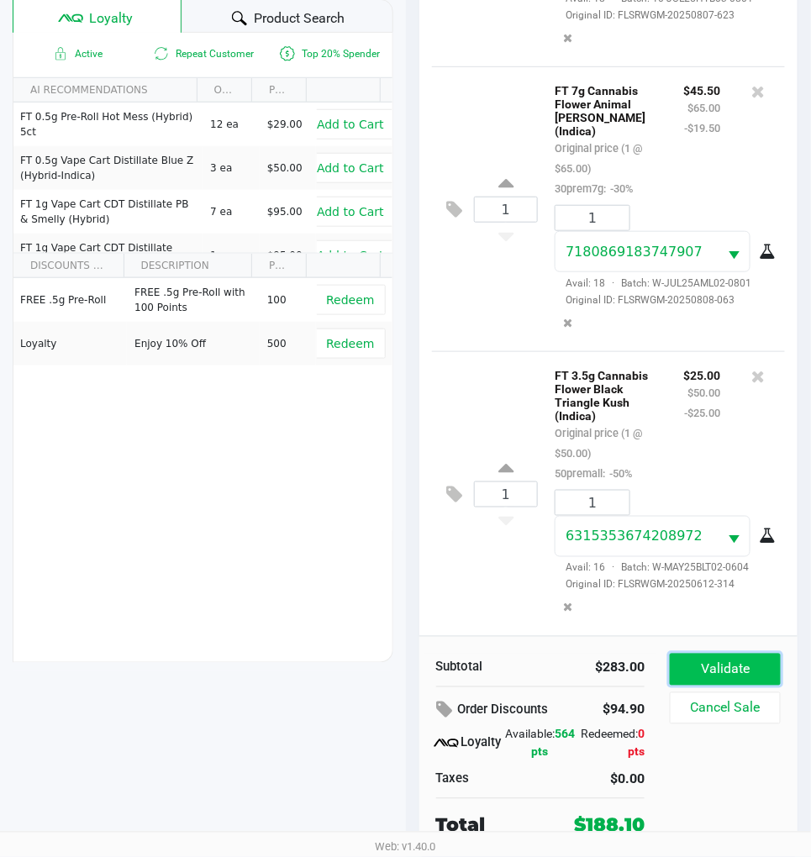
click at [709, 661] on button "Validate" at bounding box center [725, 670] width 111 height 32
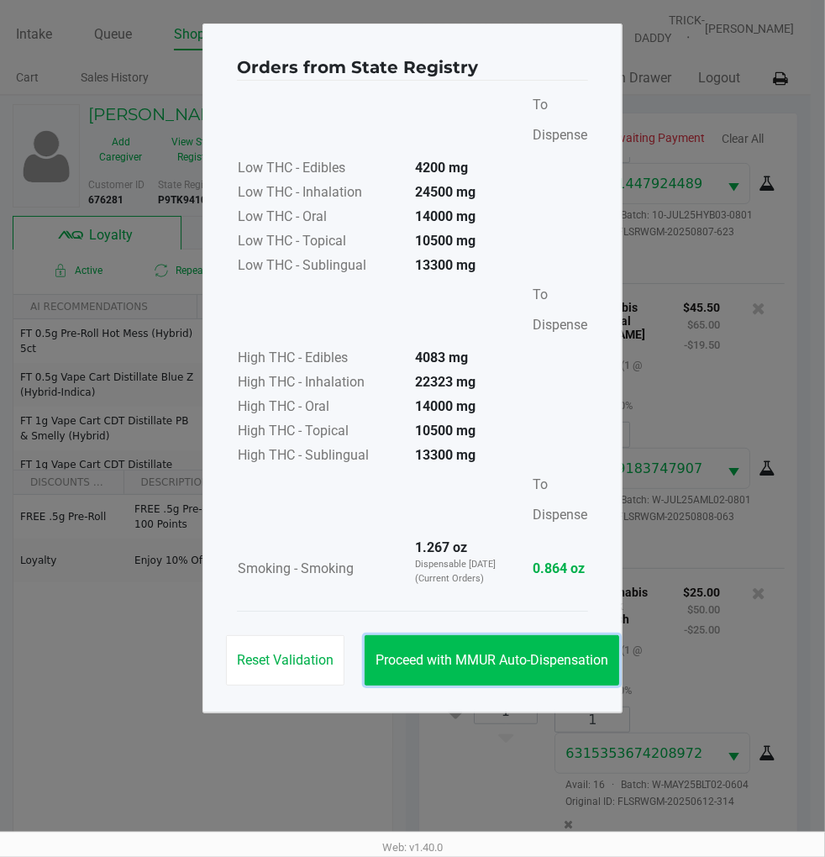
click at [479, 664] on span "Proceed with MMUR Auto-Dispensation" at bounding box center [492, 660] width 233 height 16
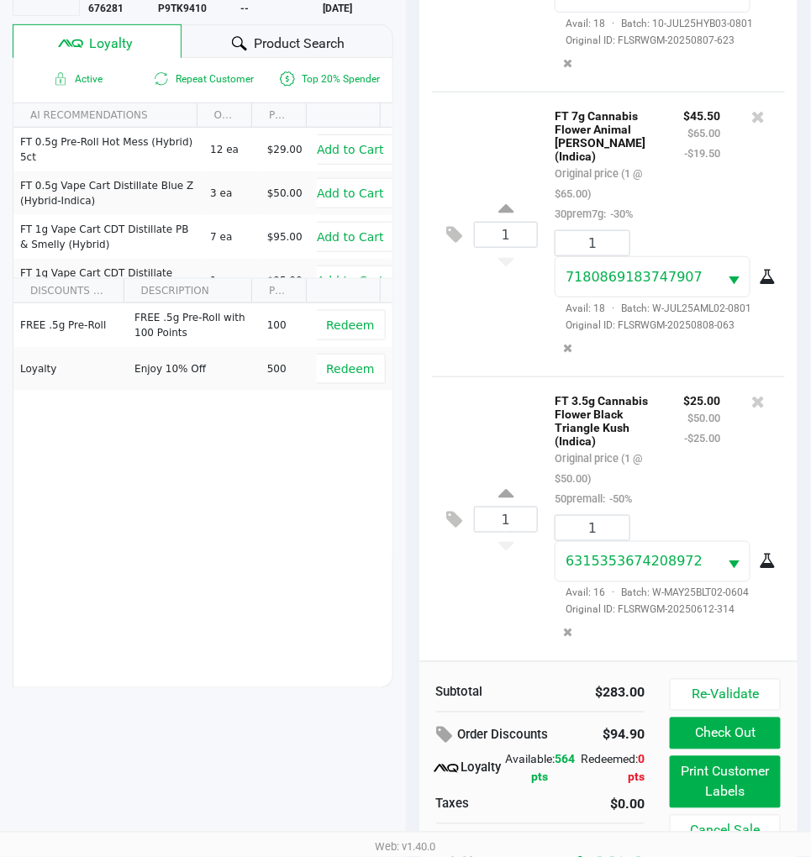
scroll to position [221, 0]
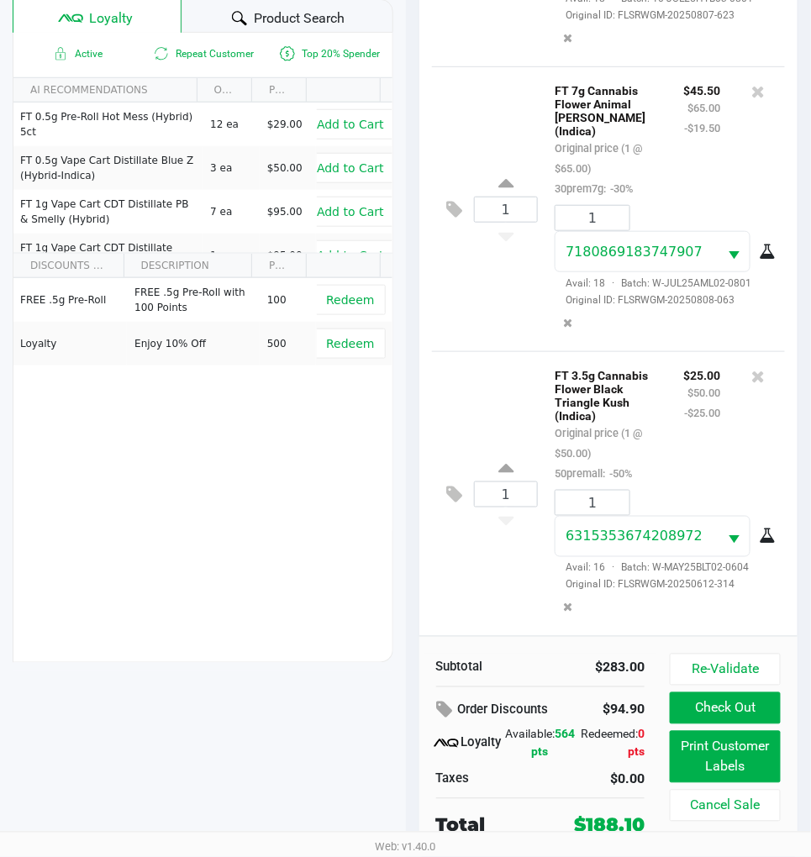
click at [484, 581] on div "1 FT 3.5g Cannabis Flower Black Triangle Kush (Indica) Original price (1 @ $50.…" at bounding box center [609, 493] width 354 height 285
click at [465, 555] on div "1 FT 3.5g Cannabis Flower Black Triangle Kush (Indica) Original price (1 @ $50.…" at bounding box center [609, 493] width 354 height 285
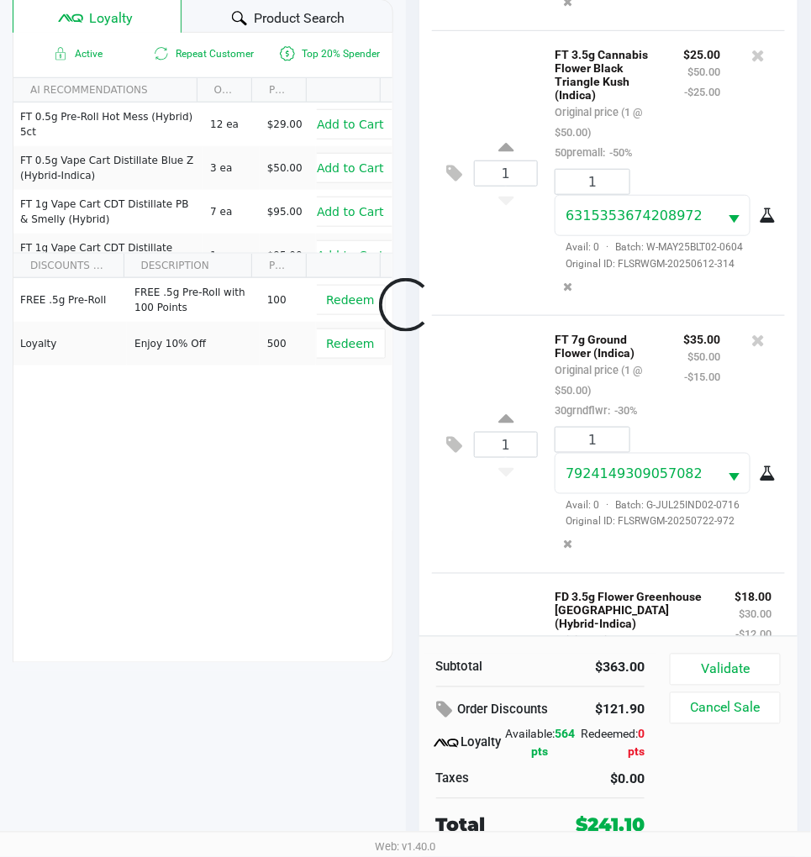
scroll to position [994, 0]
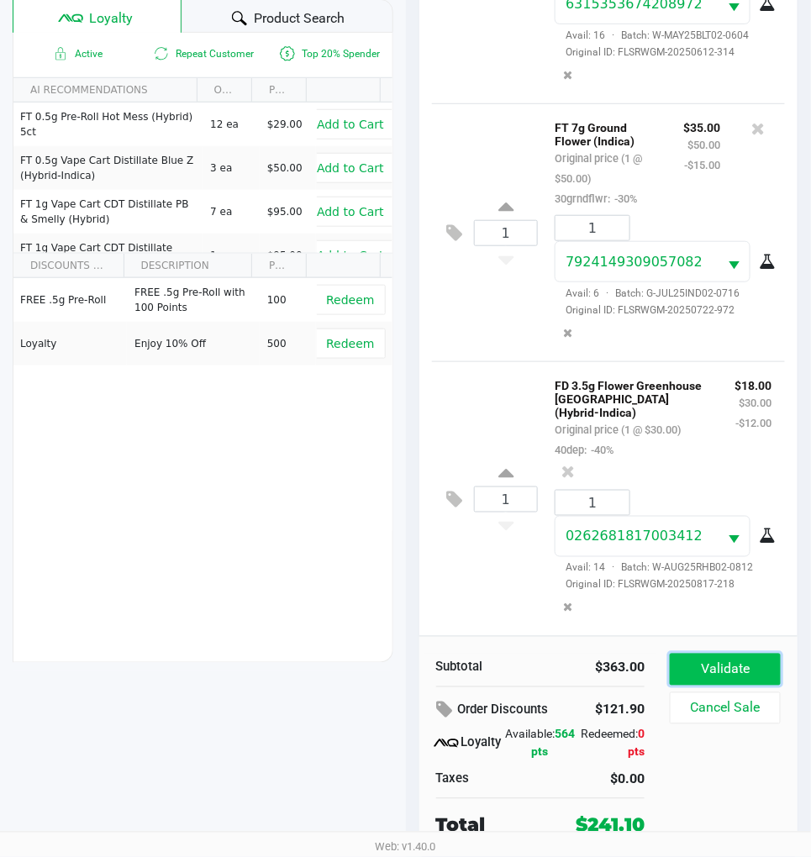
click at [720, 668] on button "Validate" at bounding box center [725, 670] width 111 height 32
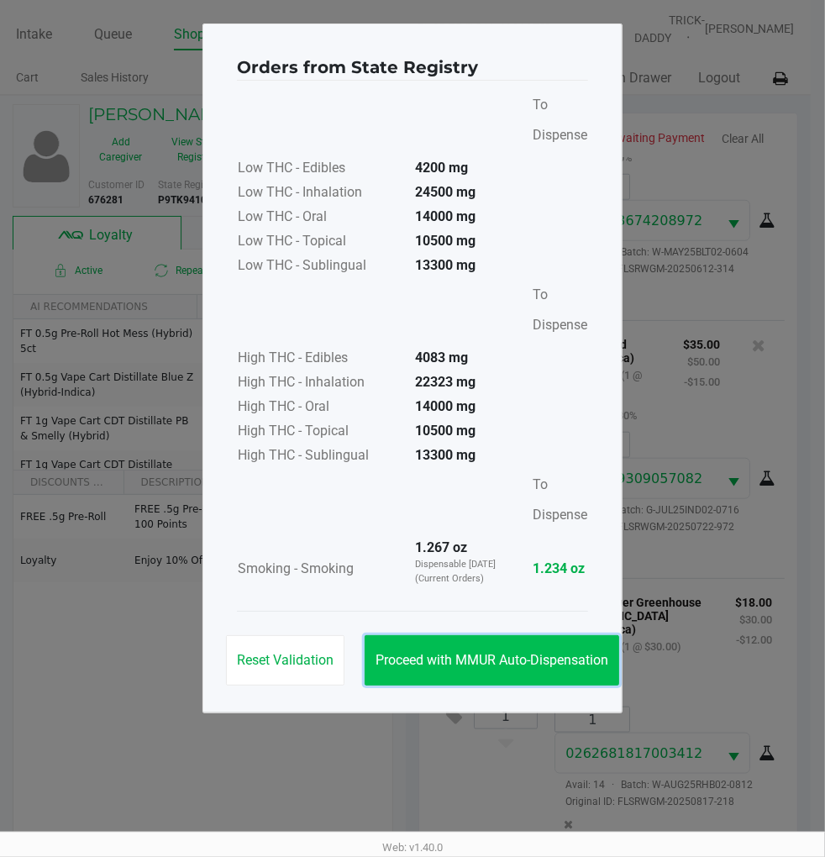
click at [529, 669] on button "Proceed with MMUR Auto-Dispensation" at bounding box center [492, 660] width 255 height 50
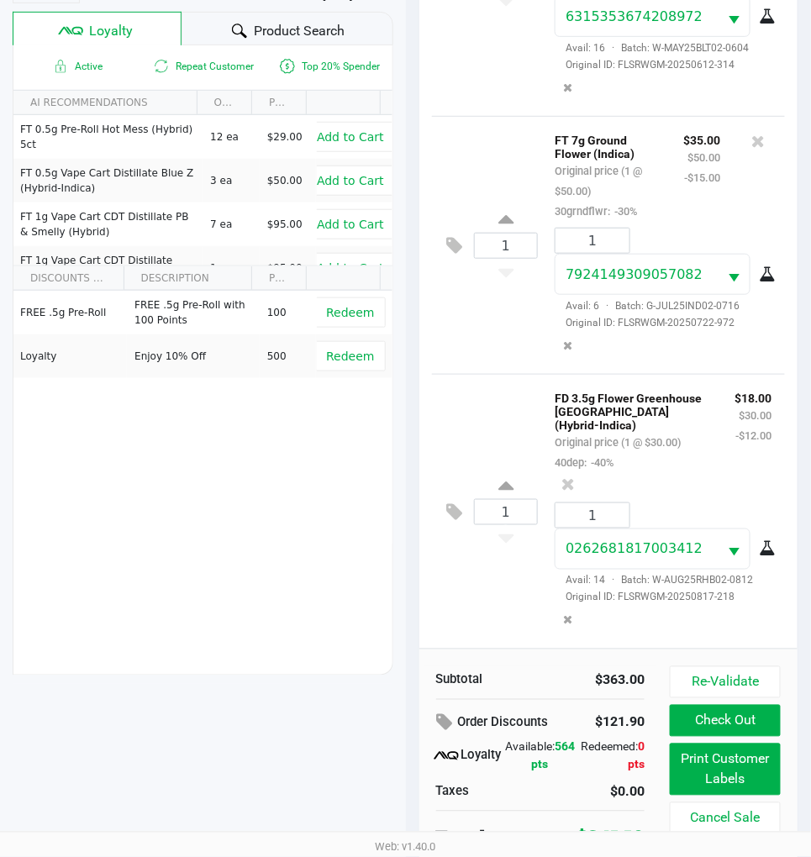
scroll to position [221, 0]
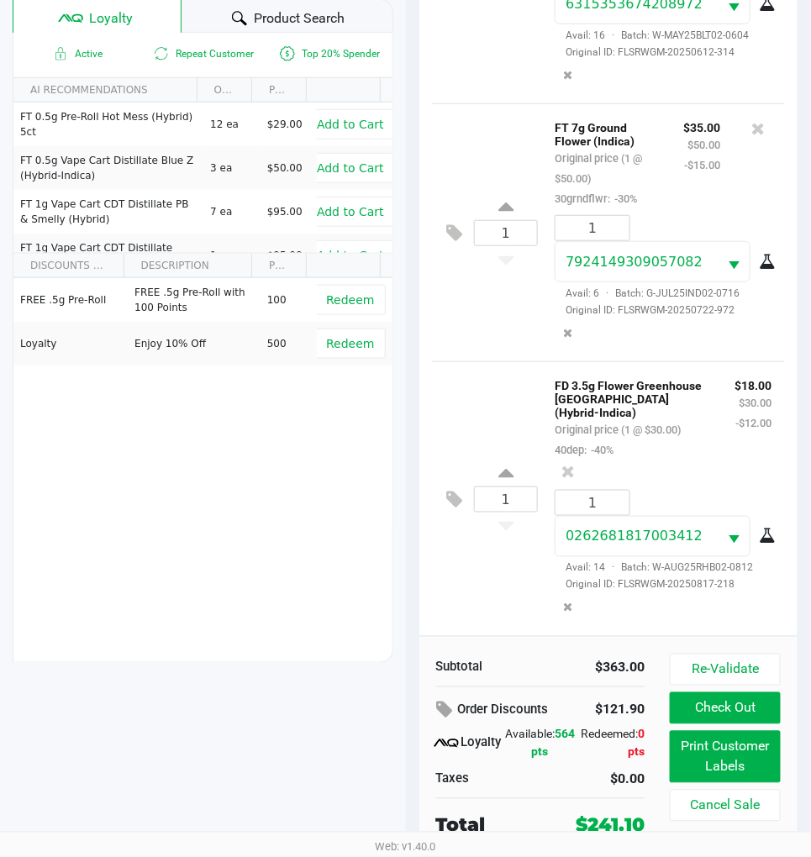
click at [459, 361] on div "1 FD 3.5g Flower Greenhouse Rainbow Harbor (Hybrid-Indica) Original price (1 @ …" at bounding box center [609, 498] width 354 height 275
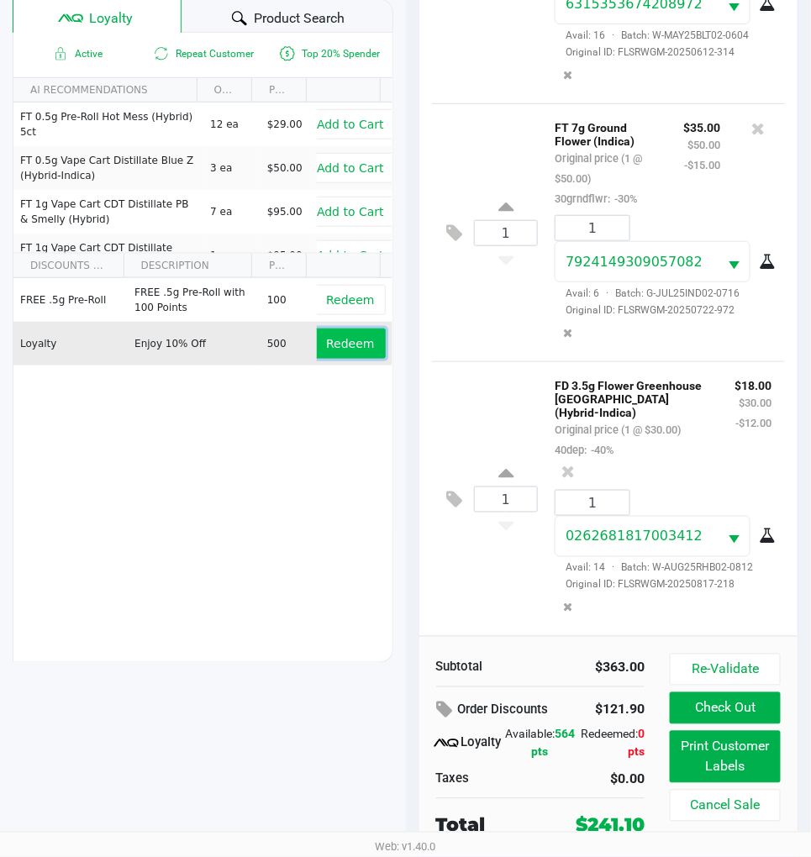
click at [339, 342] on span "Redeem" at bounding box center [350, 343] width 48 height 13
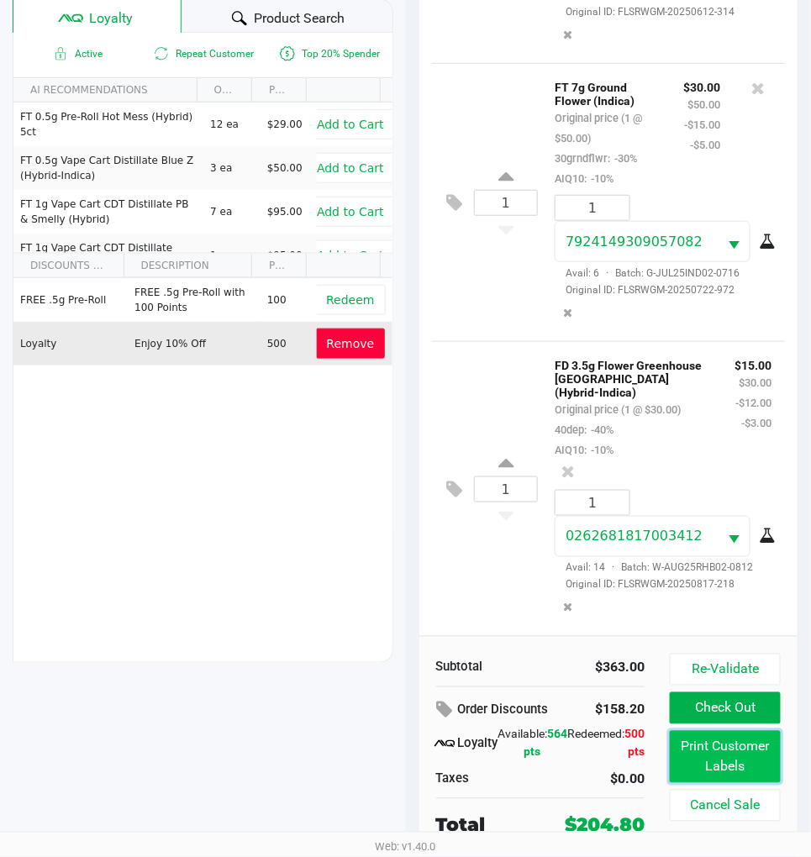
click at [736, 765] on button "Print Customer Labels" at bounding box center [725, 757] width 111 height 52
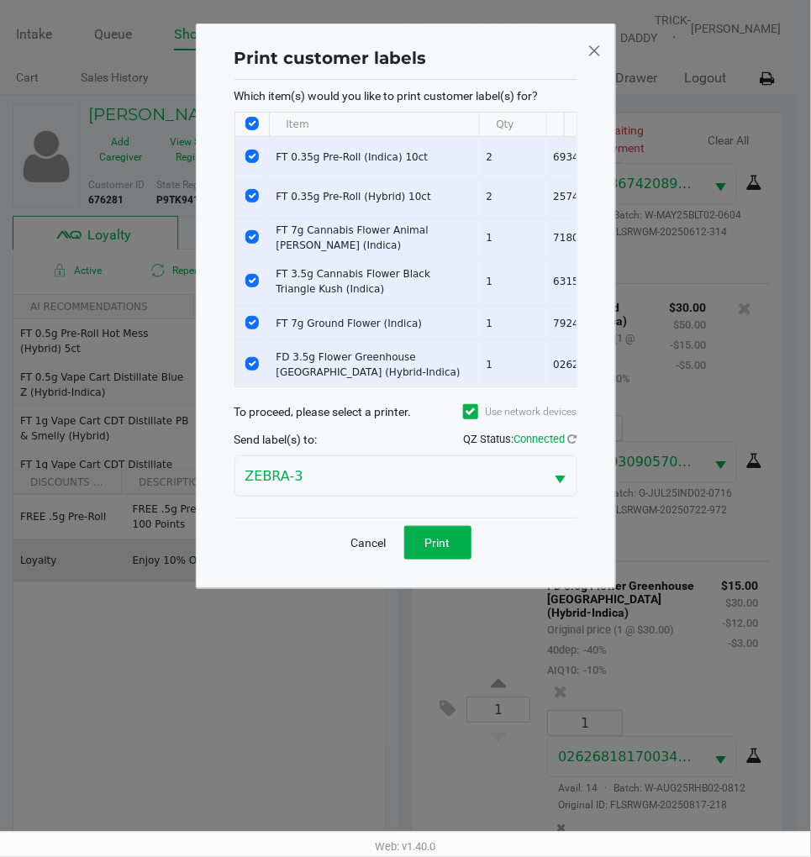
scroll to position [0, 0]
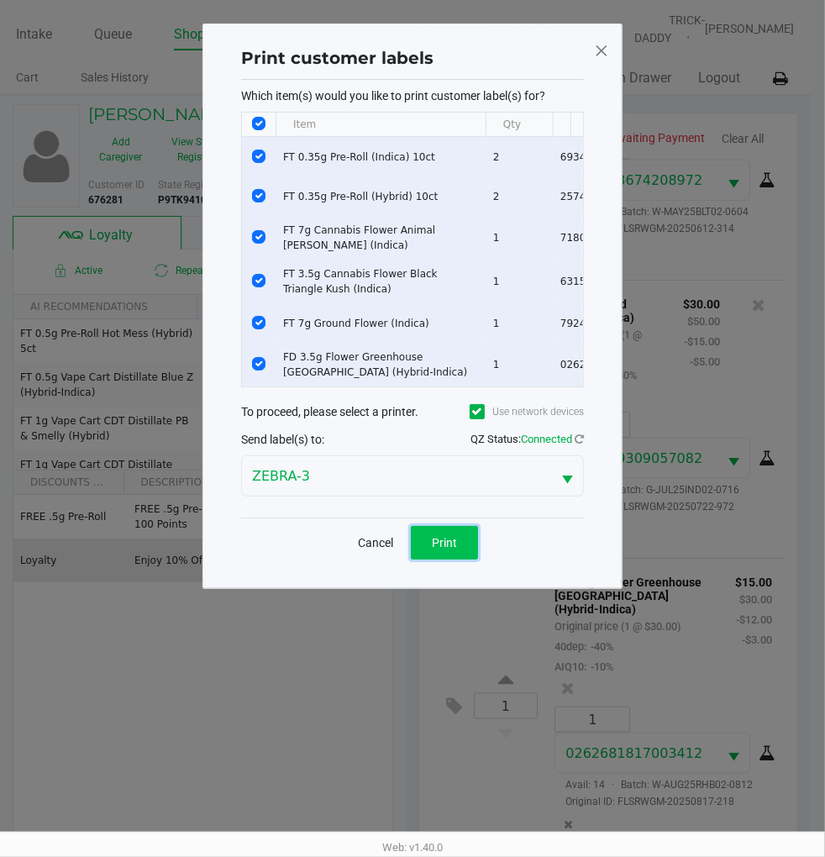
click at [444, 545] on span "Print" at bounding box center [444, 542] width 25 height 13
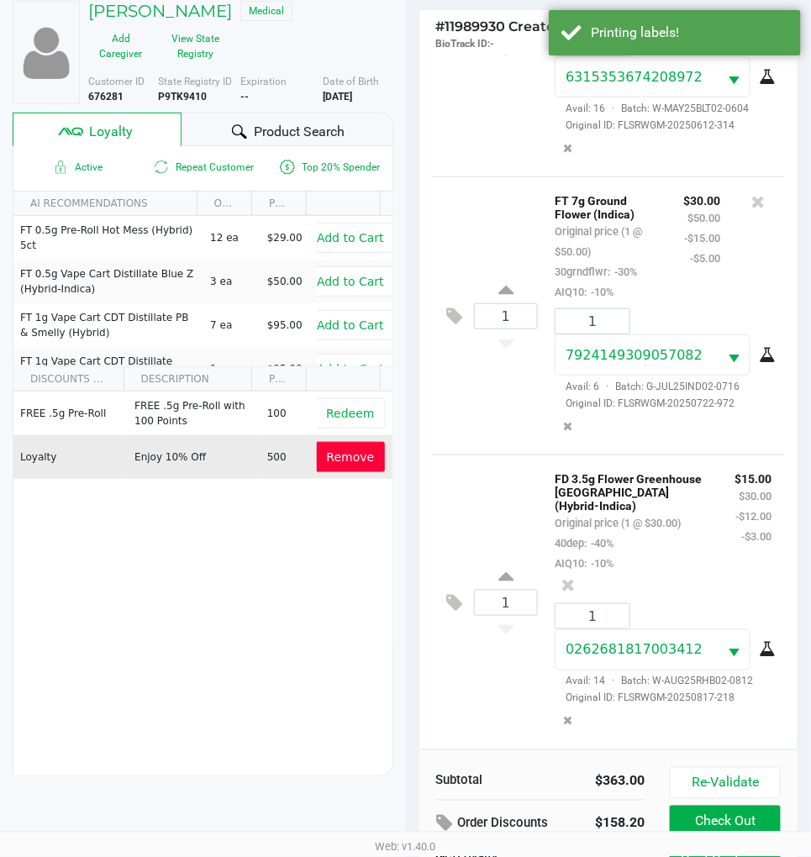
scroll to position [221, 0]
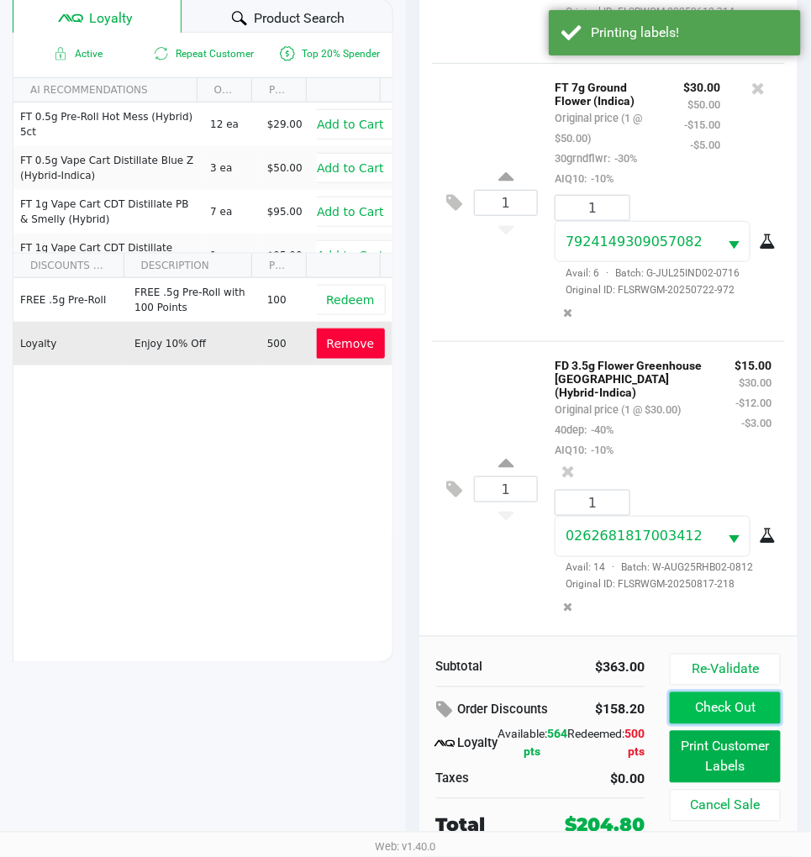
click at [736, 699] on button "Check Out" at bounding box center [725, 708] width 111 height 32
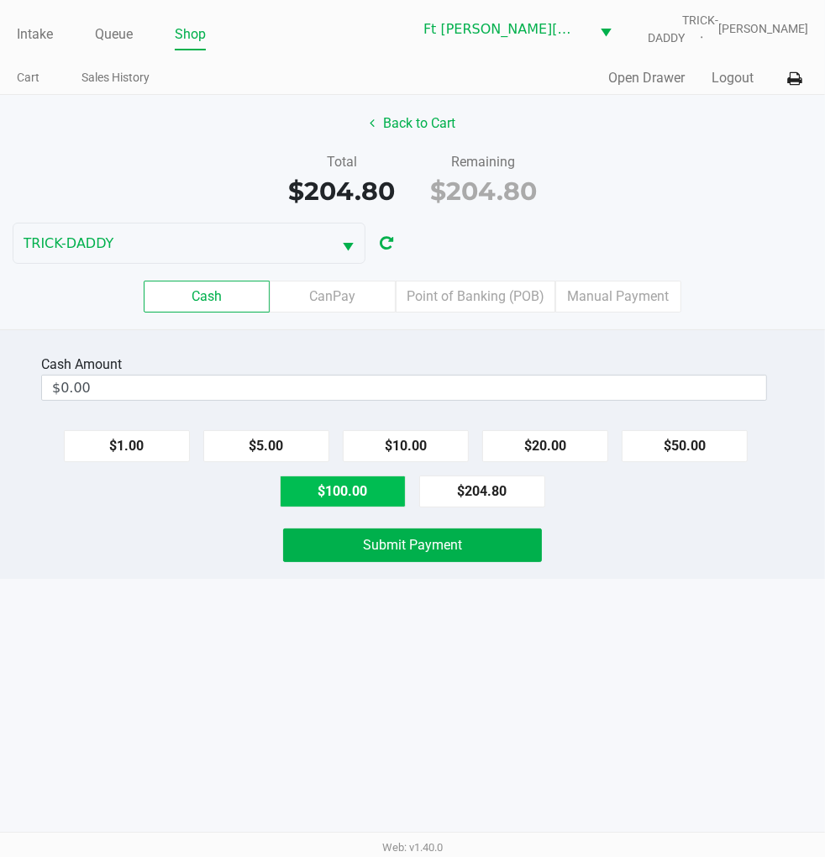
click at [342, 489] on button "$100.00" at bounding box center [343, 492] width 126 height 32
click at [332, 491] on button "$100.00" at bounding box center [343, 492] width 126 height 32
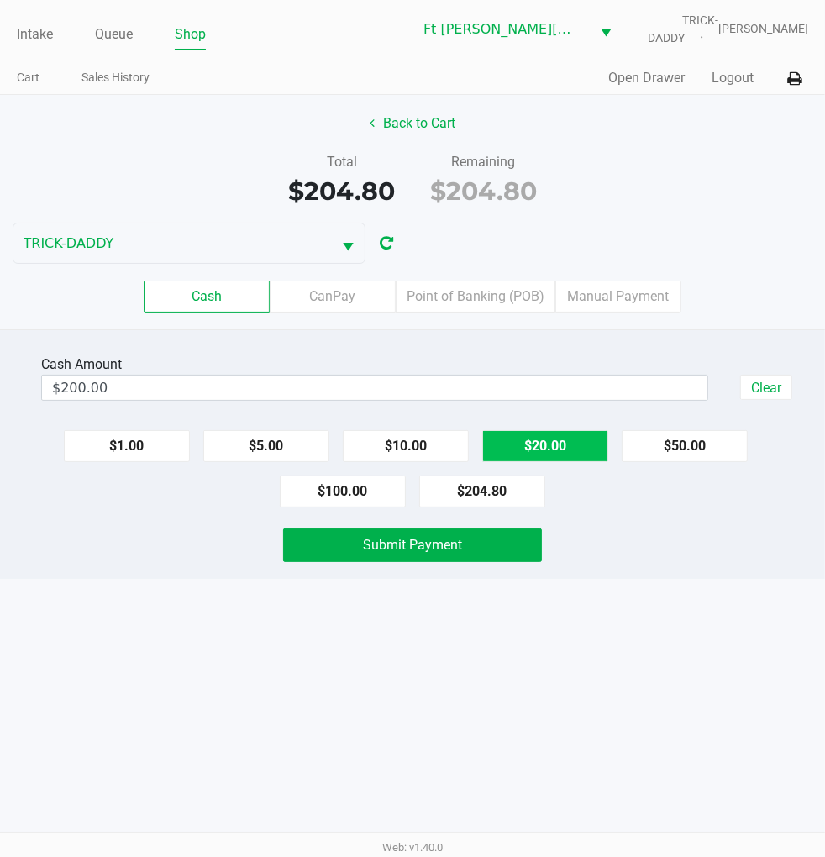
click at [557, 438] on button "$20.00" at bounding box center [545, 446] width 126 height 32
type input "$220.00"
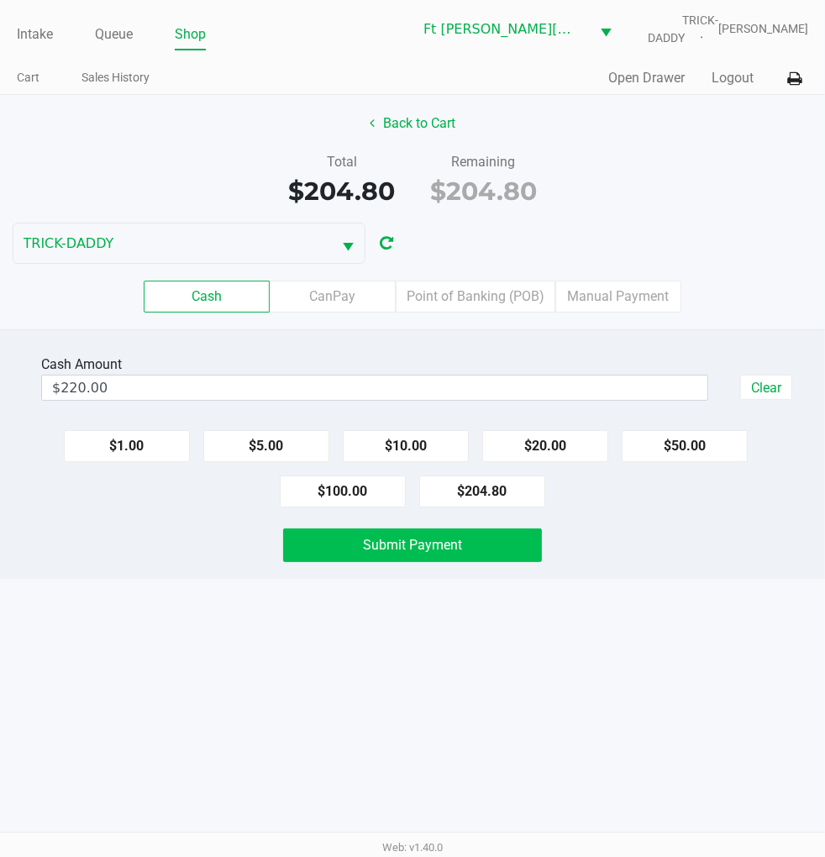
click at [410, 543] on span "Submit Payment" at bounding box center [412, 545] width 99 height 16
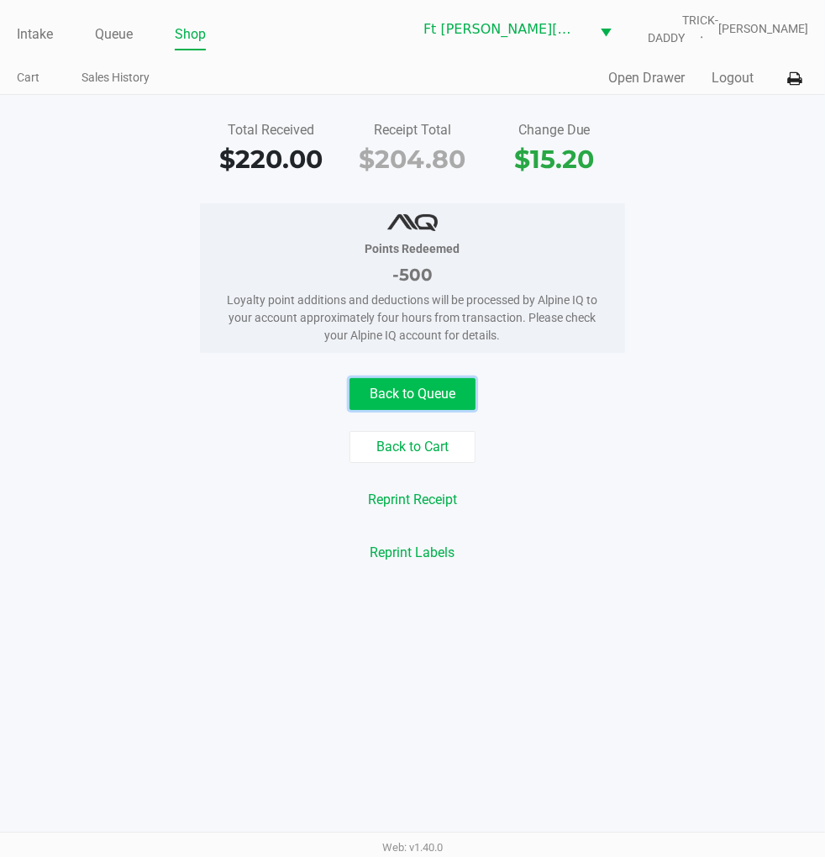
click at [418, 404] on button "Back to Queue" at bounding box center [413, 394] width 126 height 32
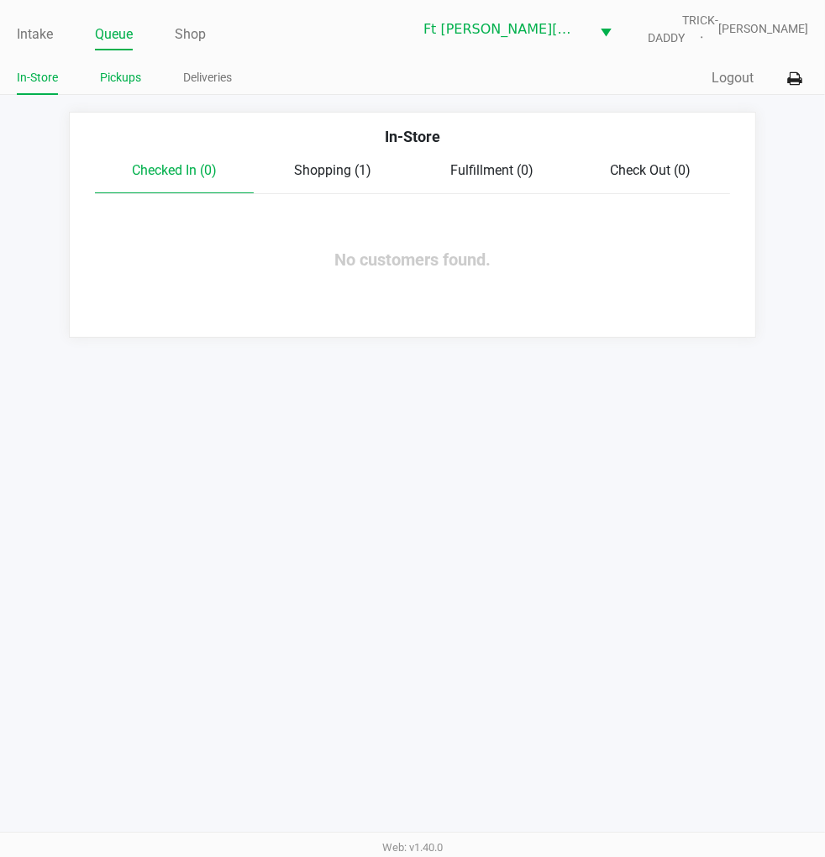
click at [118, 68] on link "Pickups" at bounding box center [120, 77] width 41 height 21
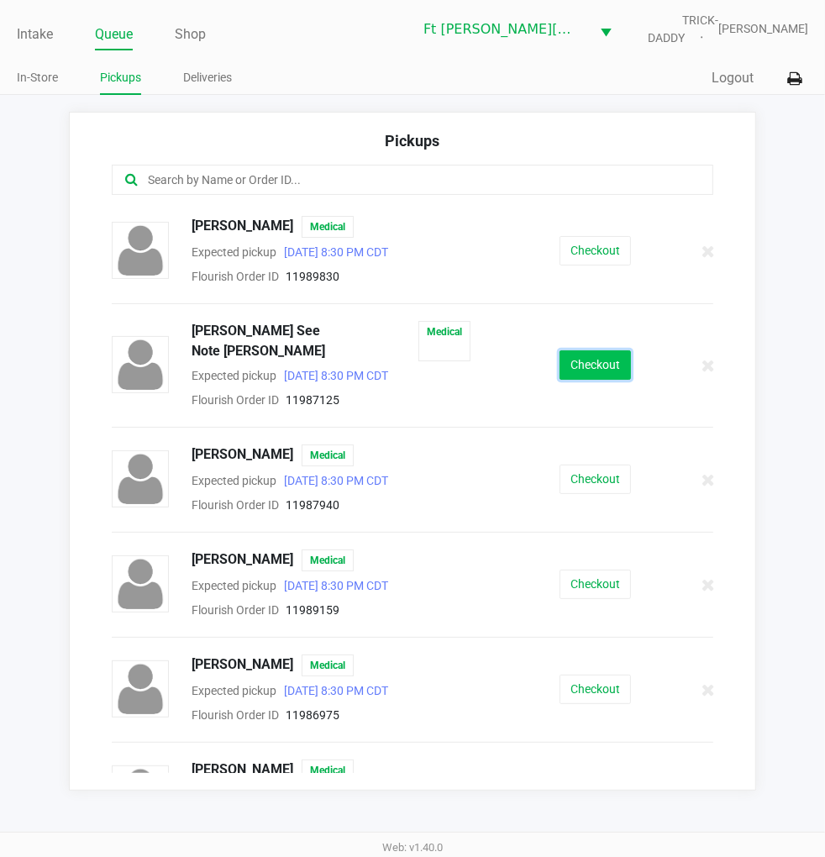
click at [563, 356] on button "Checkout" at bounding box center [595, 364] width 71 height 29
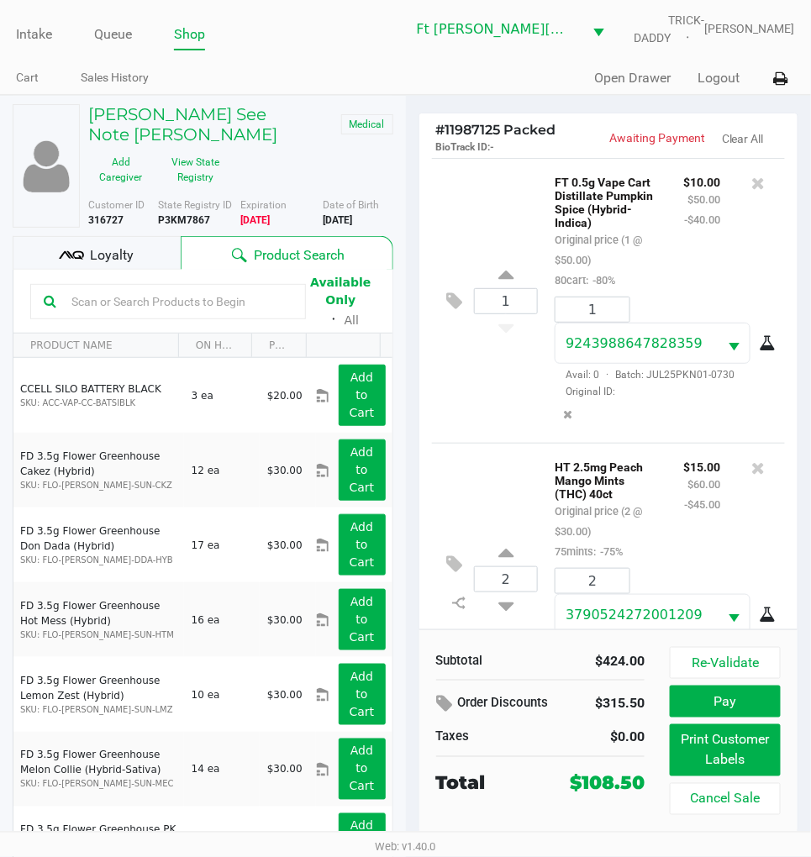
click at [487, 214] on div "1 FT 0.5g Vape Cart Distillate Pumpkin Spice (Hybrid-Indica) Original price (1 …" at bounding box center [609, 300] width 354 height 285
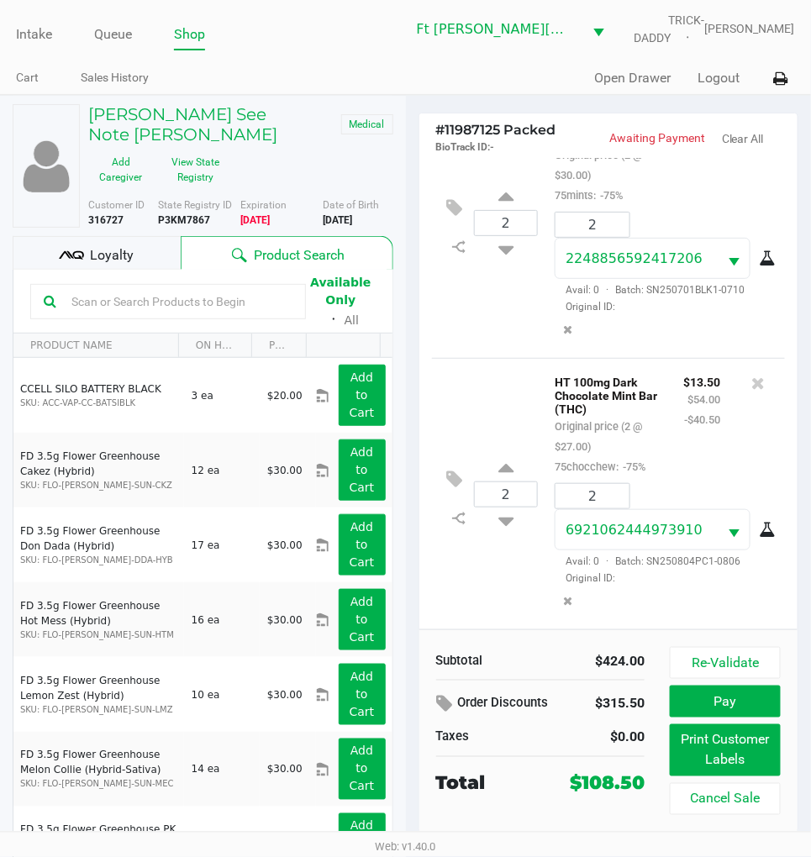
scroll to position [1819, 0]
click at [155, 236] on div "Loyalty" at bounding box center [97, 253] width 168 height 34
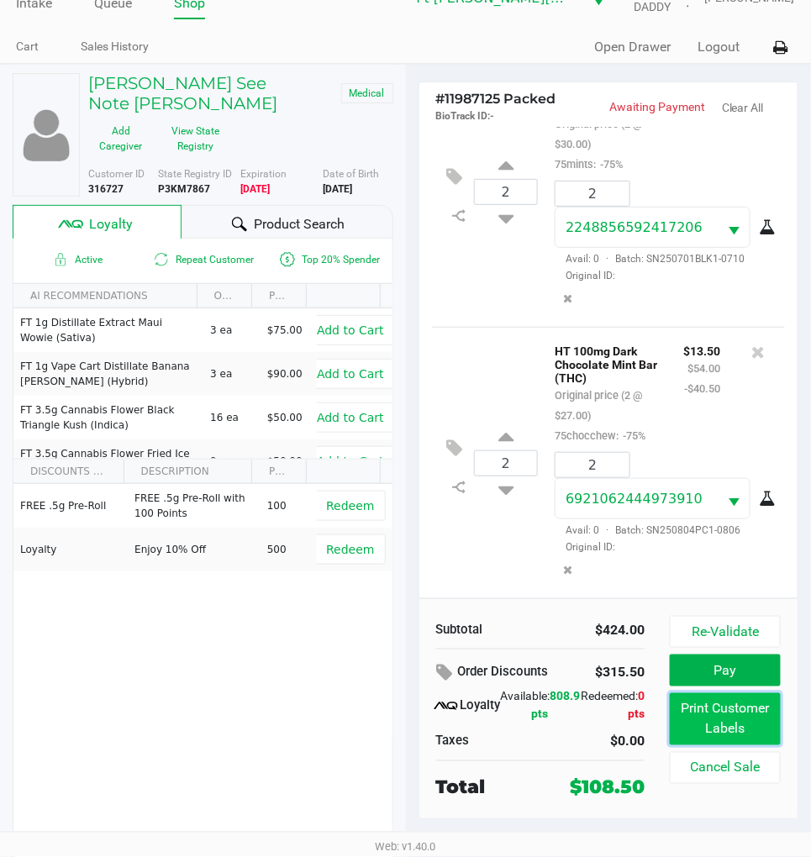
click at [736, 719] on button "Print Customer Labels" at bounding box center [725, 719] width 111 height 52
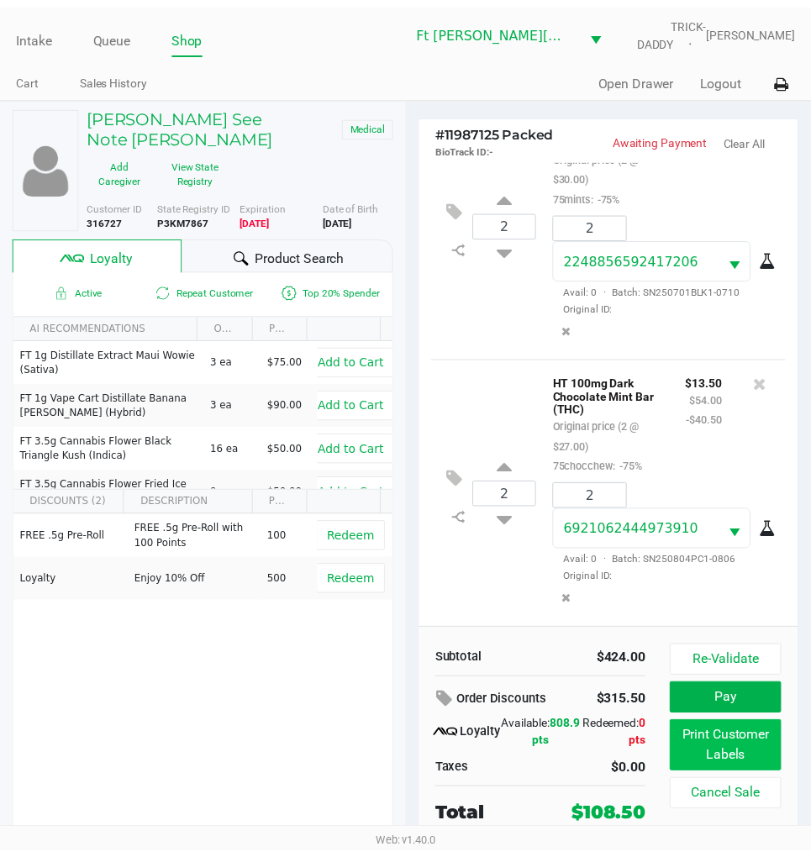
scroll to position [1826, 0]
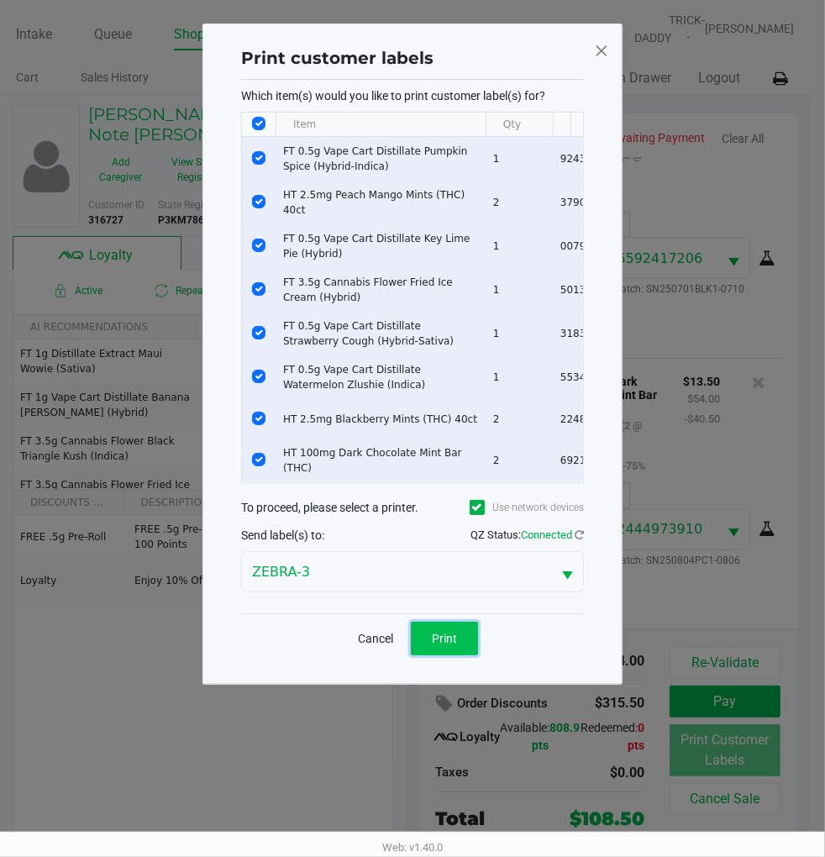
click at [454, 643] on span "Print" at bounding box center [444, 638] width 25 height 13
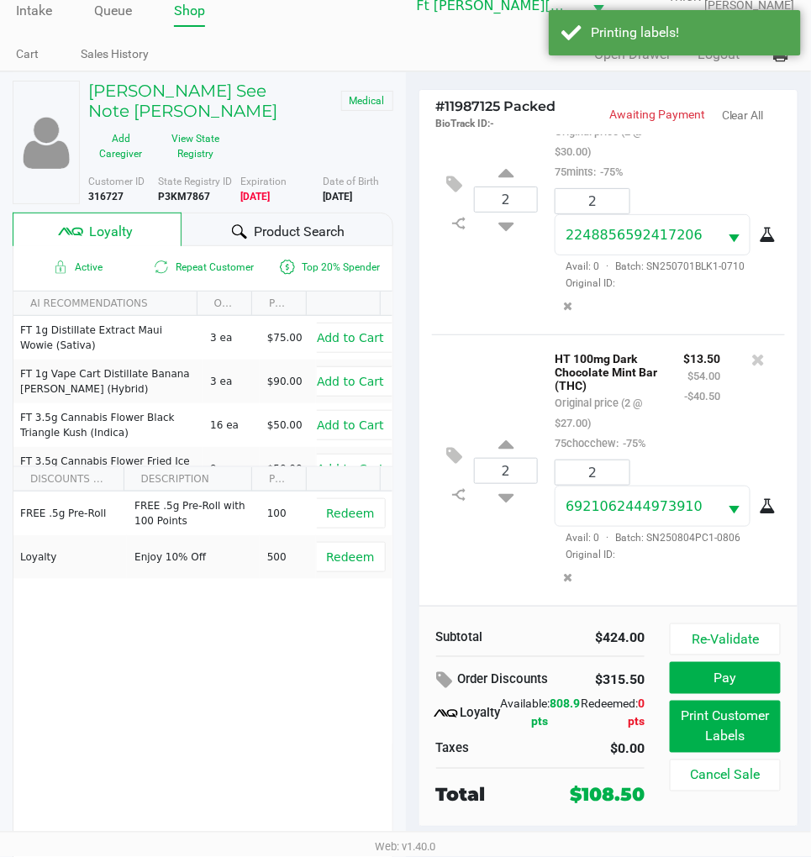
scroll to position [31, 0]
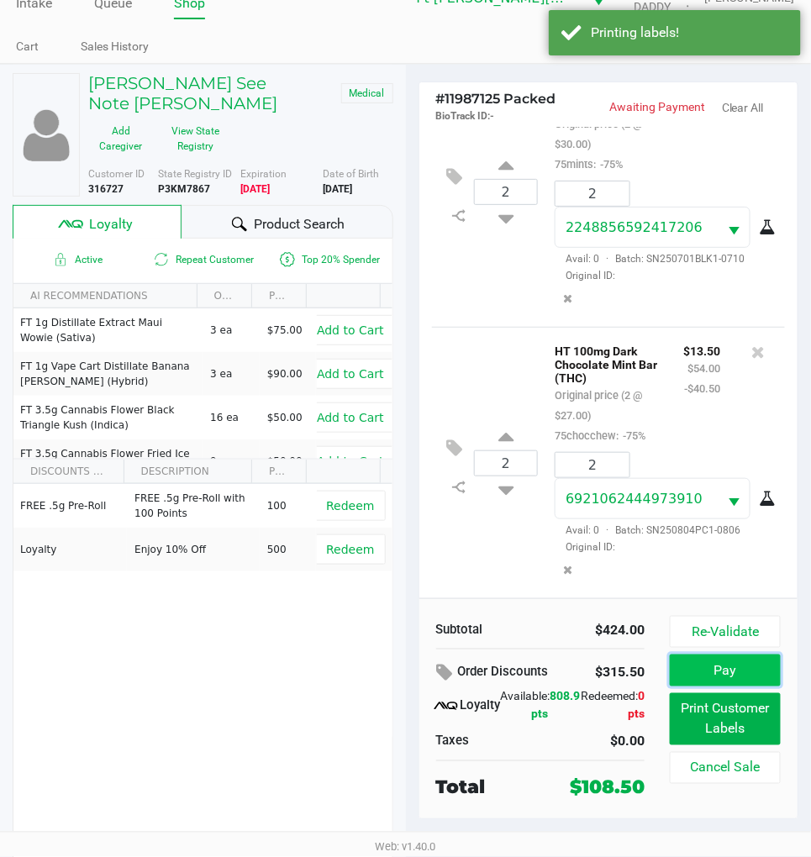
click at [734, 668] on button "Pay" at bounding box center [725, 671] width 111 height 32
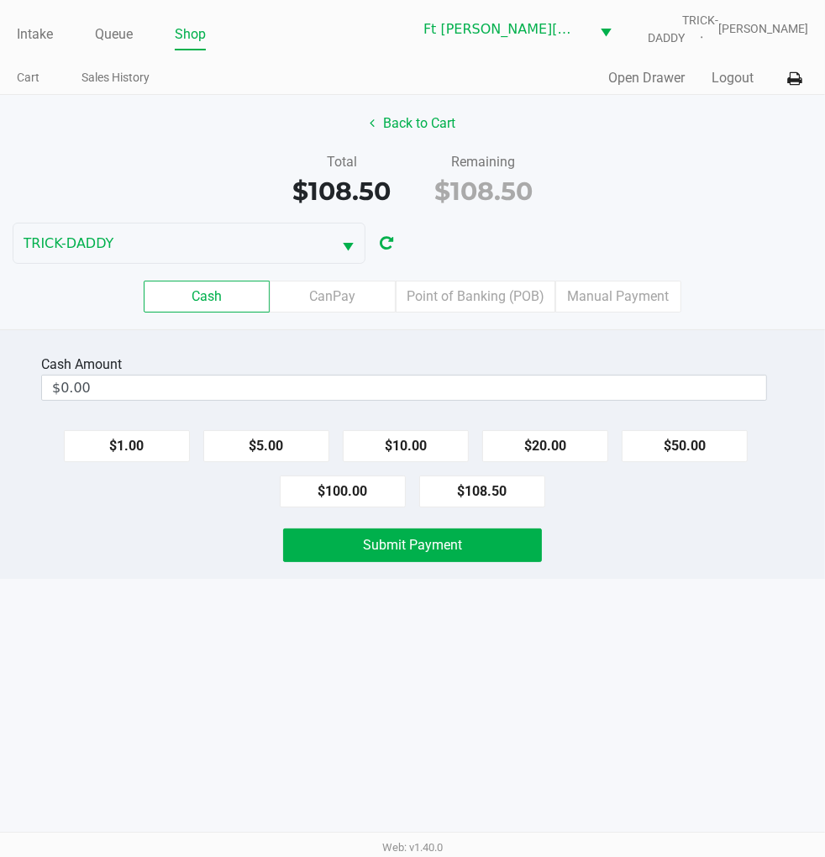
click at [323, 482] on button "$100.00" at bounding box center [343, 492] width 126 height 32
click at [556, 446] on button "$20.00" at bounding box center [545, 446] width 126 height 32
type input "$120.00"
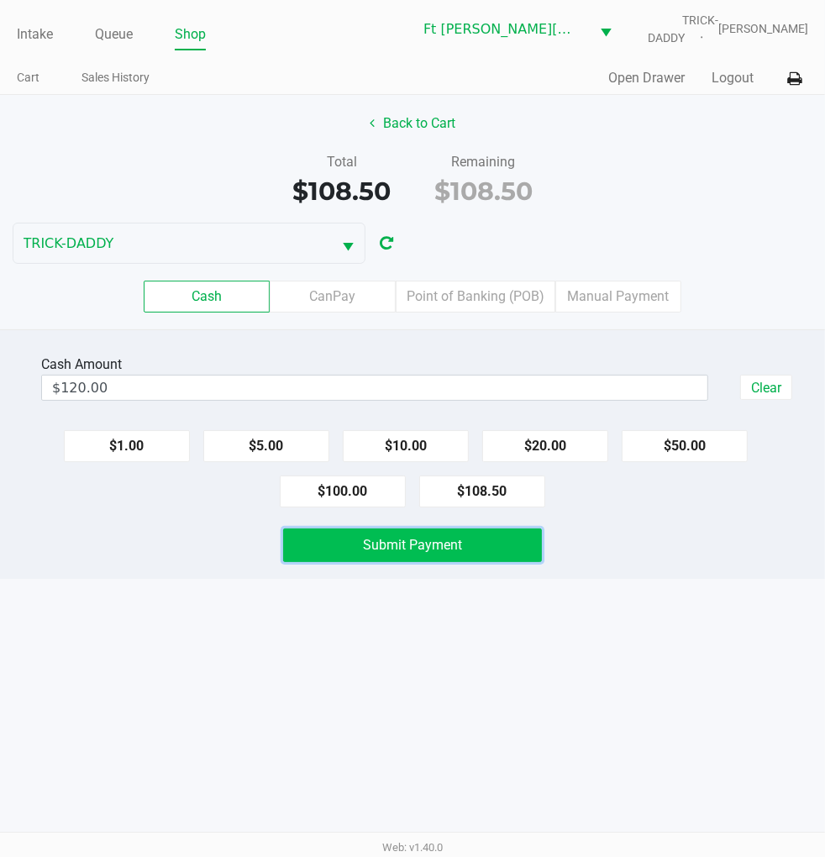
click at [413, 550] on span "Submit Payment" at bounding box center [412, 545] width 99 height 16
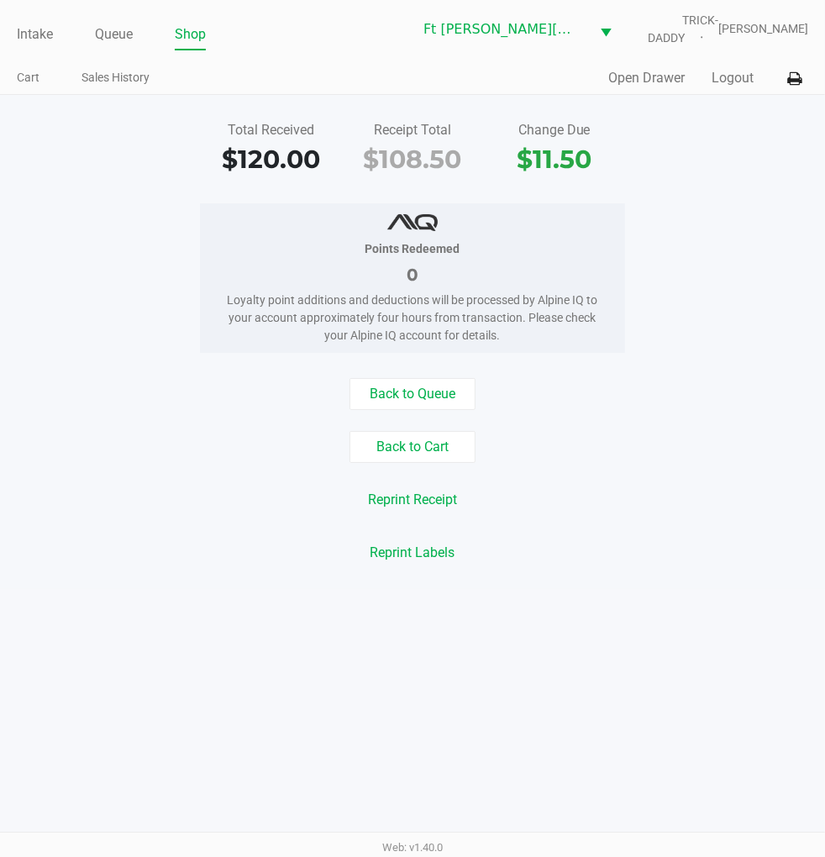
click at [736, 65] on div "Quick Sale Open Drawer Logout" at bounding box center [611, 78] width 396 height 31
click at [737, 78] on button "Logout" at bounding box center [733, 78] width 42 height 20
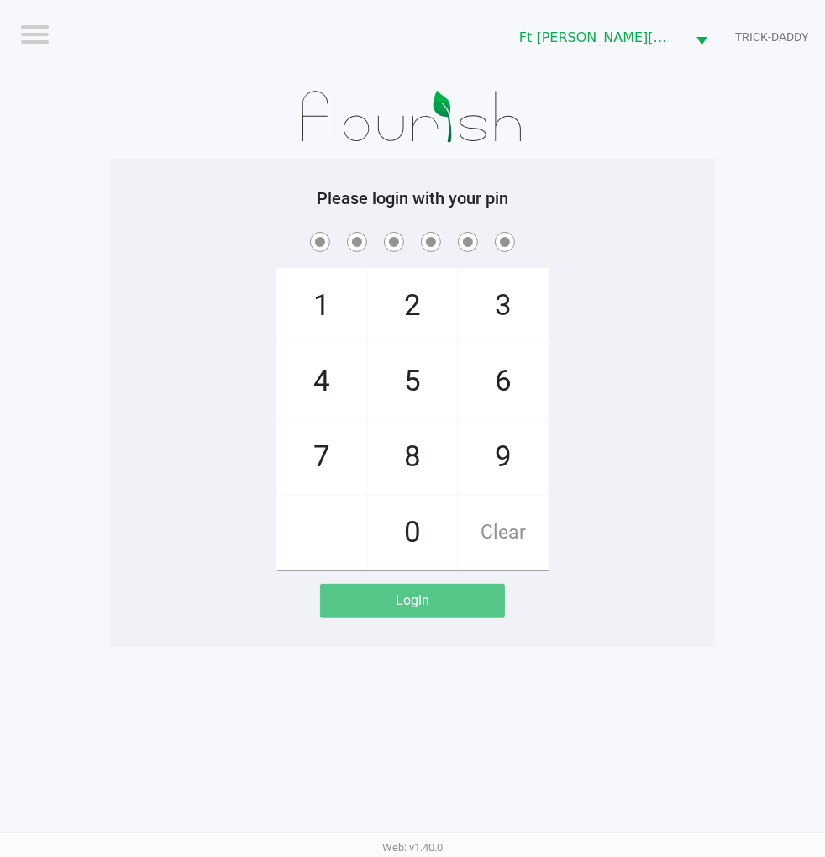
click at [643, 474] on div "1 4 7 2 5 8 0 3 6 9 Clear" at bounding box center [412, 400] width 605 height 342
checkbox input "true"
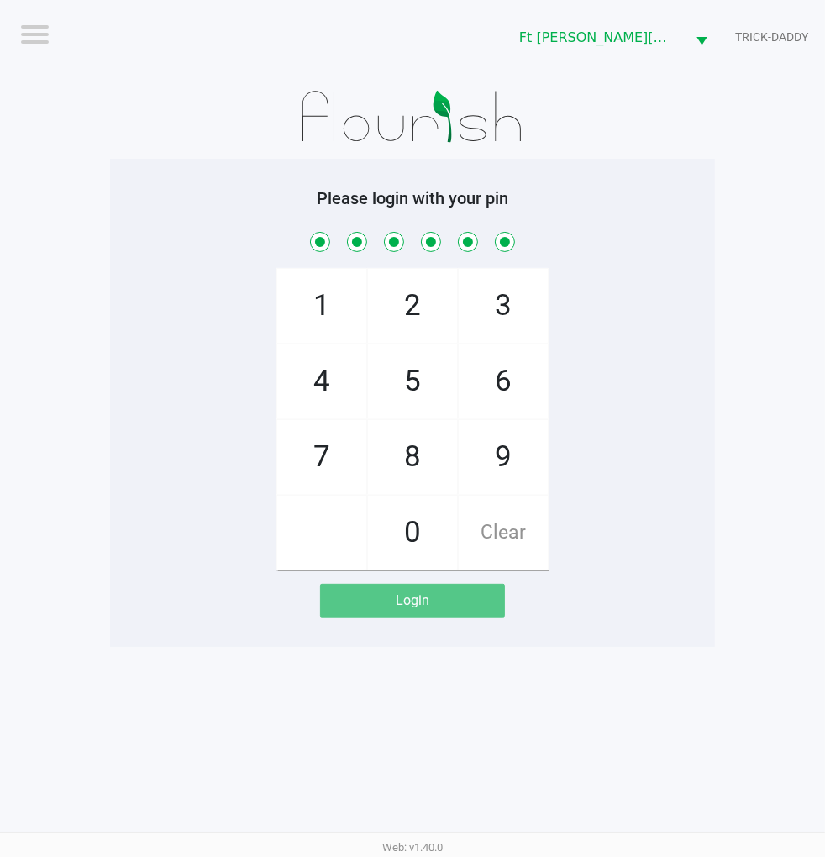
checkbox input "true"
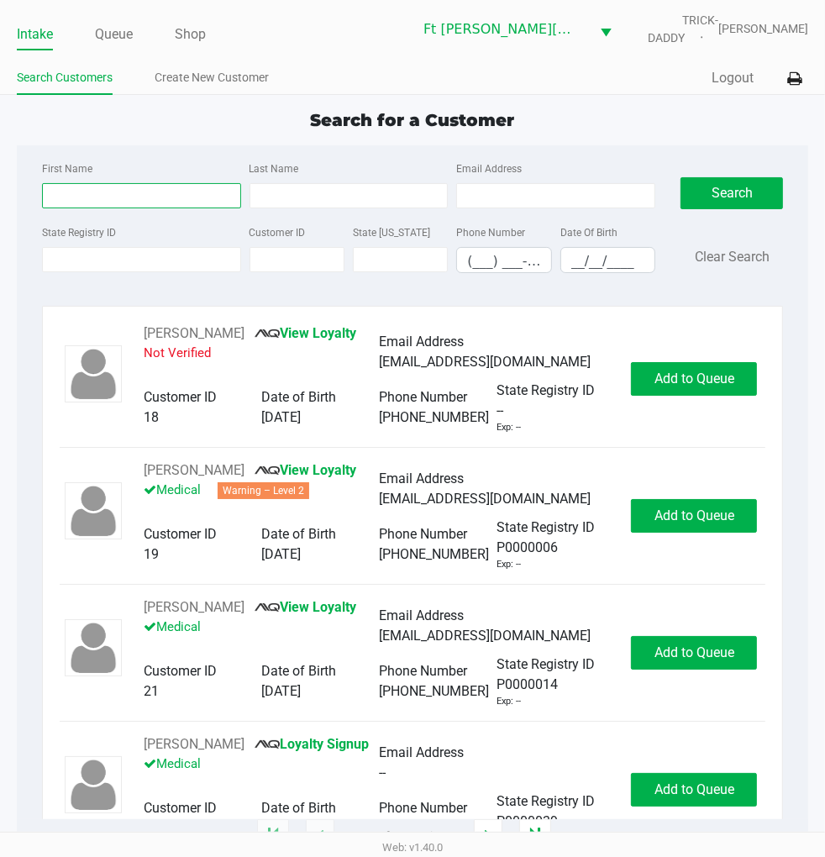
click at [76, 189] on input "First Name" at bounding box center [141, 195] width 199 height 25
type input "scott"
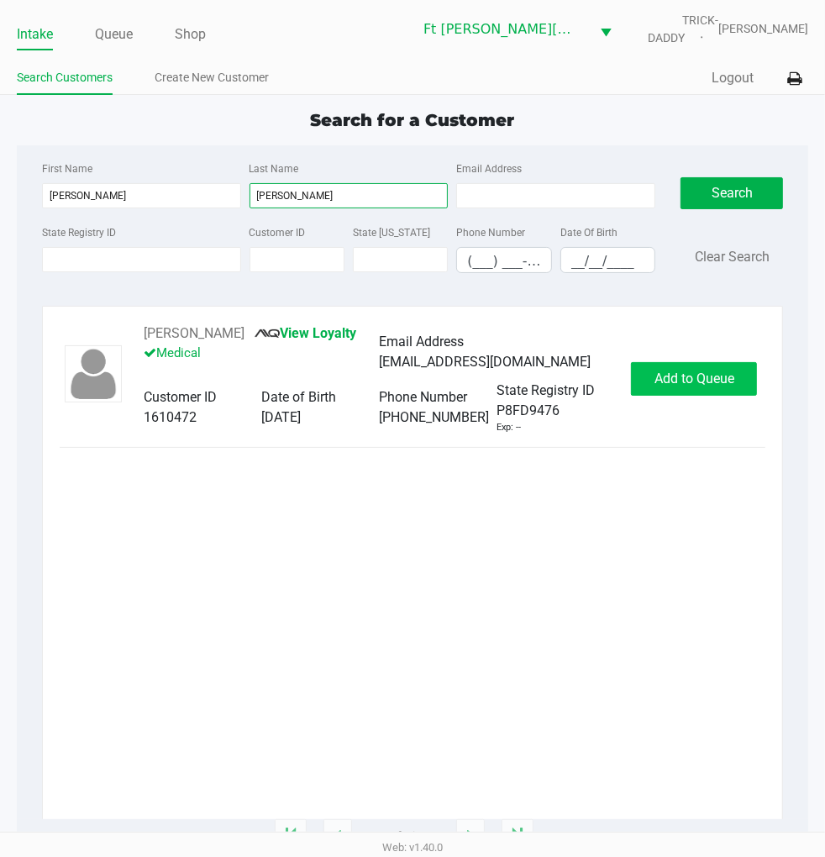
type input "dulian"
click at [687, 374] on span "Add to Queue" at bounding box center [695, 379] width 80 height 16
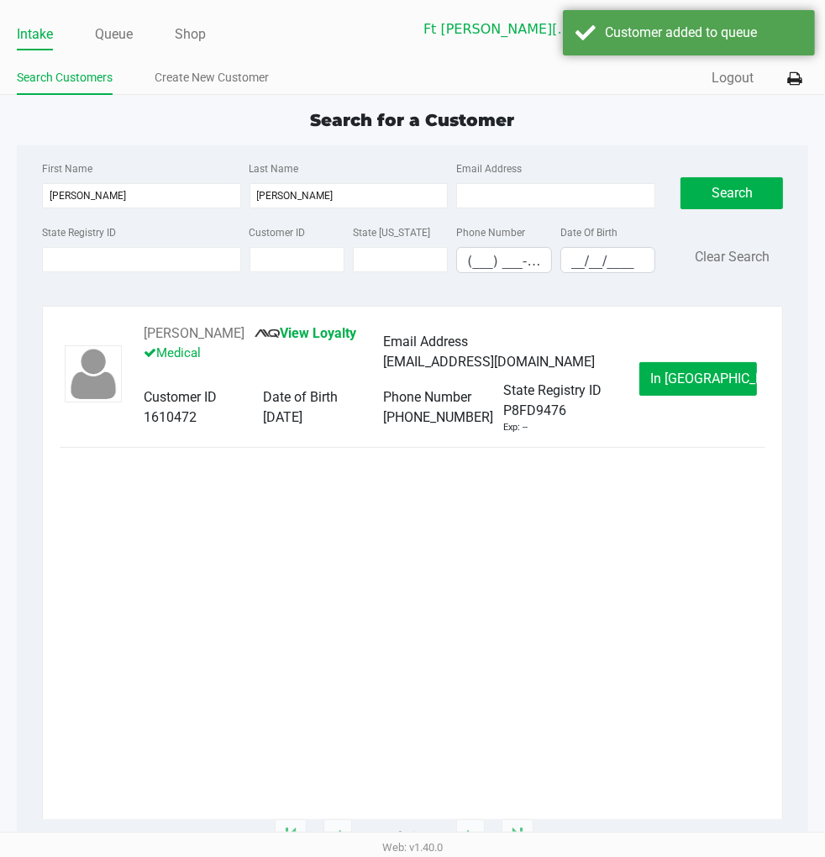
click at [678, 385] on span "In Queue" at bounding box center [720, 379] width 141 height 16
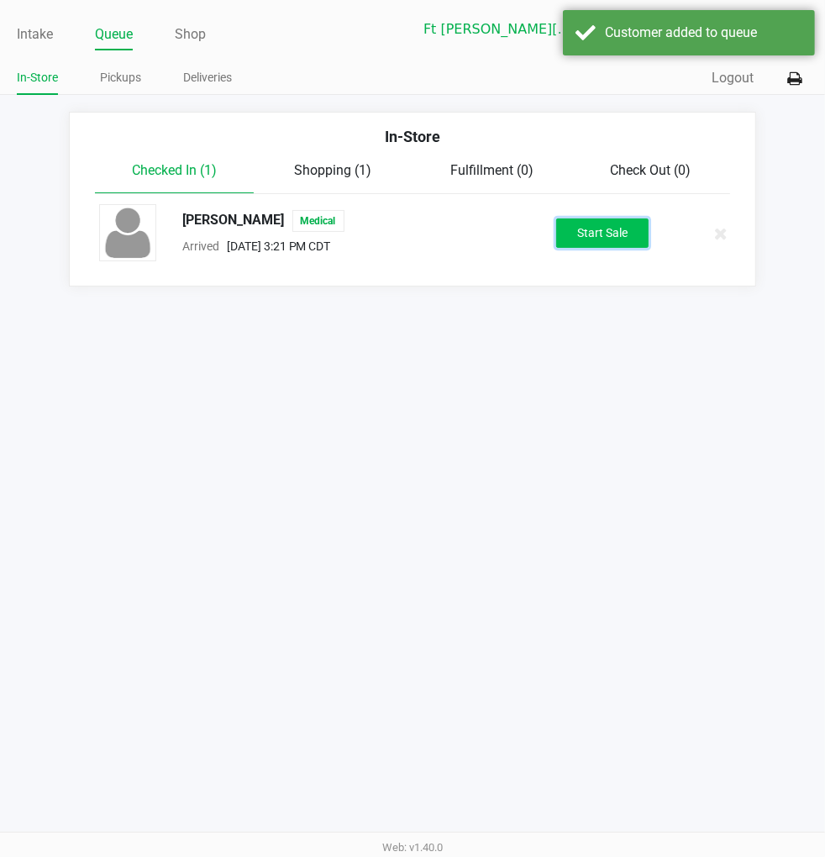
click at [610, 238] on button "Start Sale" at bounding box center [602, 232] width 92 height 29
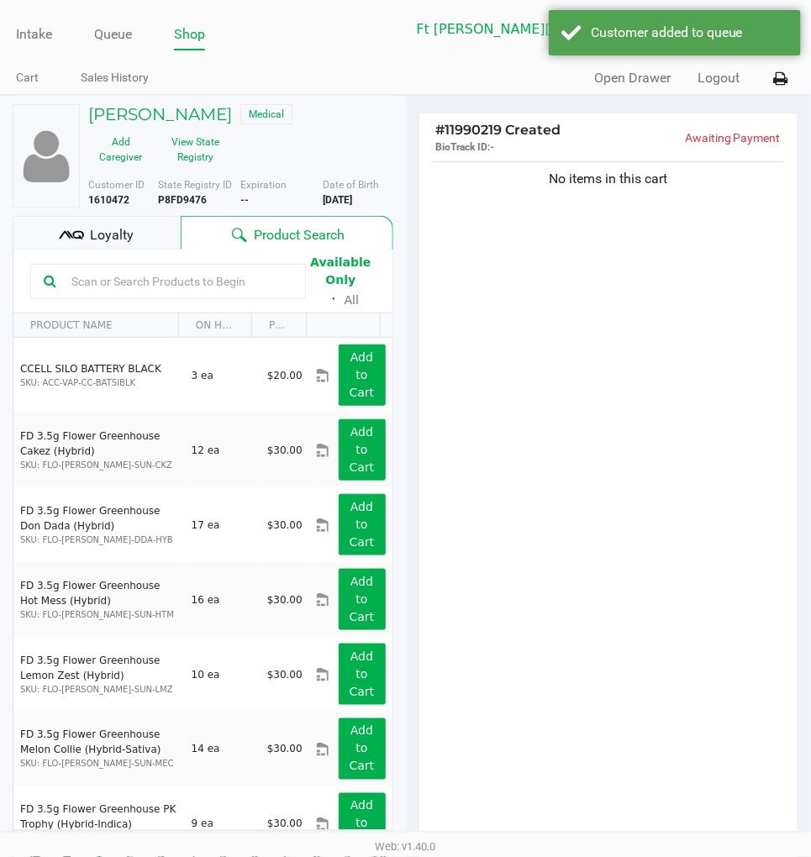
click at [111, 229] on span "Loyalty" at bounding box center [112, 235] width 44 height 20
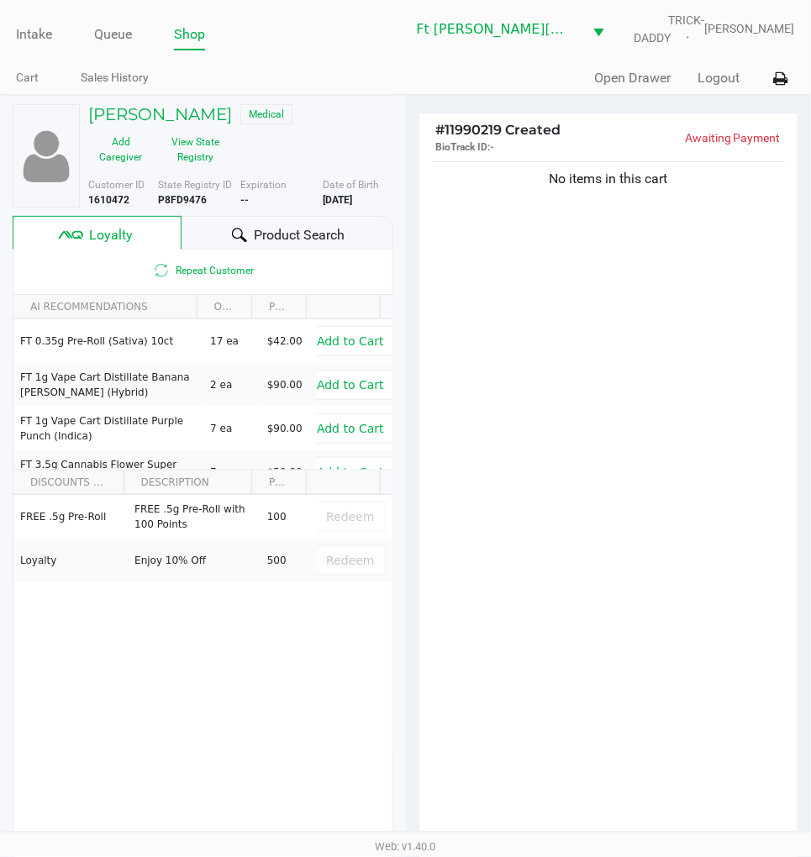
click at [287, 229] on span "Product Search" at bounding box center [299, 235] width 91 height 20
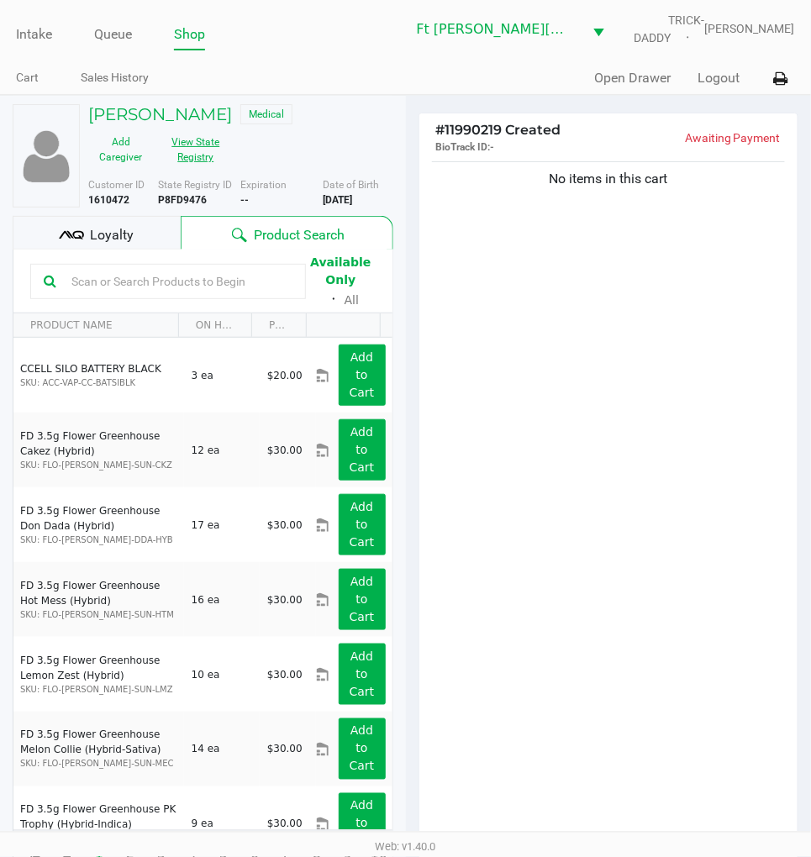
click at [213, 145] on button "View State Registry" at bounding box center [190, 150] width 75 height 42
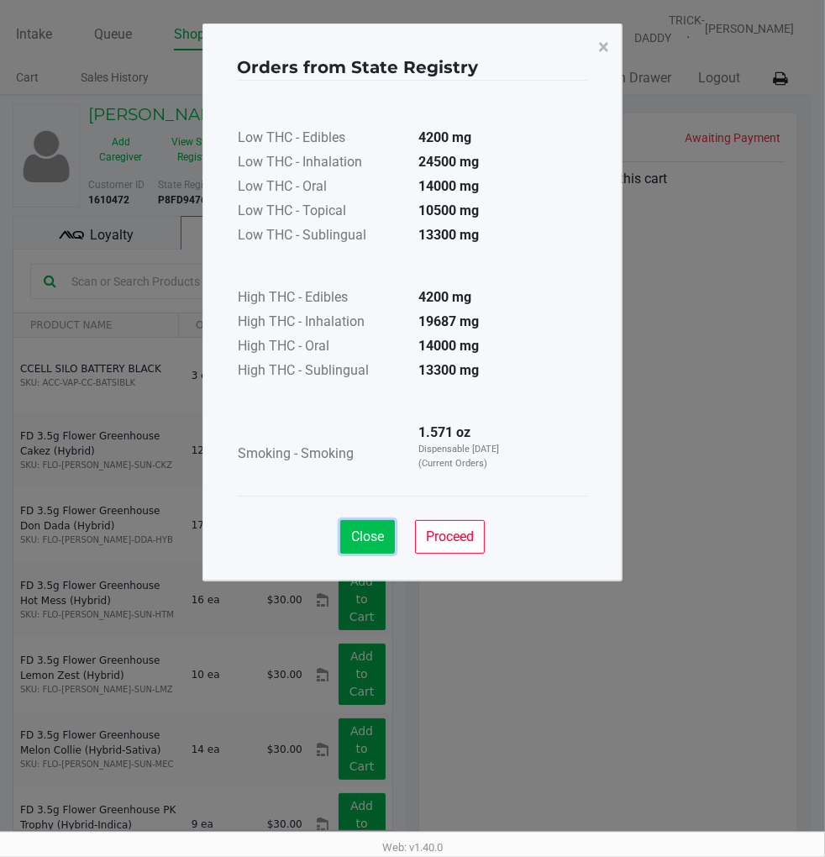
click at [372, 531] on span "Close" at bounding box center [367, 537] width 33 height 16
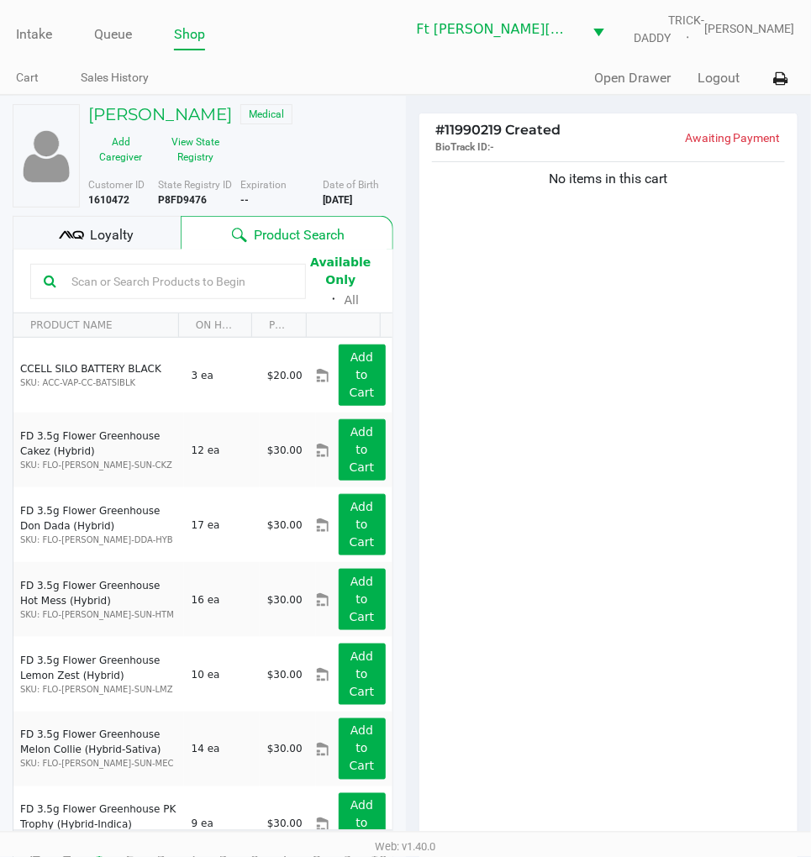
click at [657, 414] on div "No items in this cart" at bounding box center [608, 505] width 379 height 695
click at [186, 151] on button "View State Registry" at bounding box center [190, 150] width 75 height 42
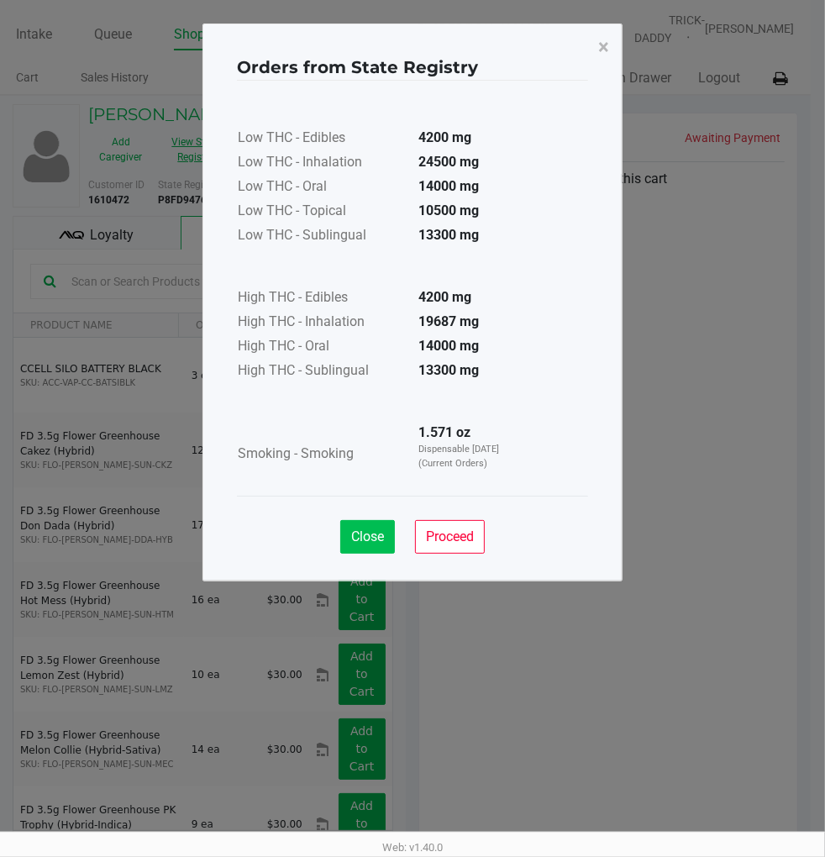
click at [363, 530] on span "Close" at bounding box center [367, 537] width 33 height 16
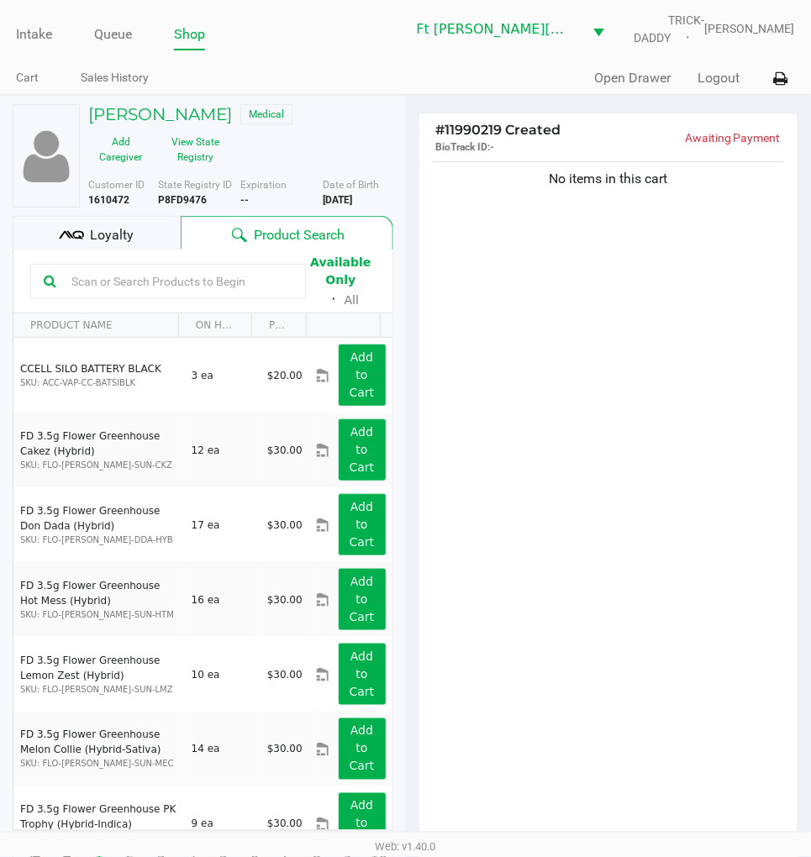
click at [589, 573] on div "No items in this cart" at bounding box center [608, 505] width 379 height 695
click at [103, 234] on span "Loyalty" at bounding box center [112, 235] width 44 height 20
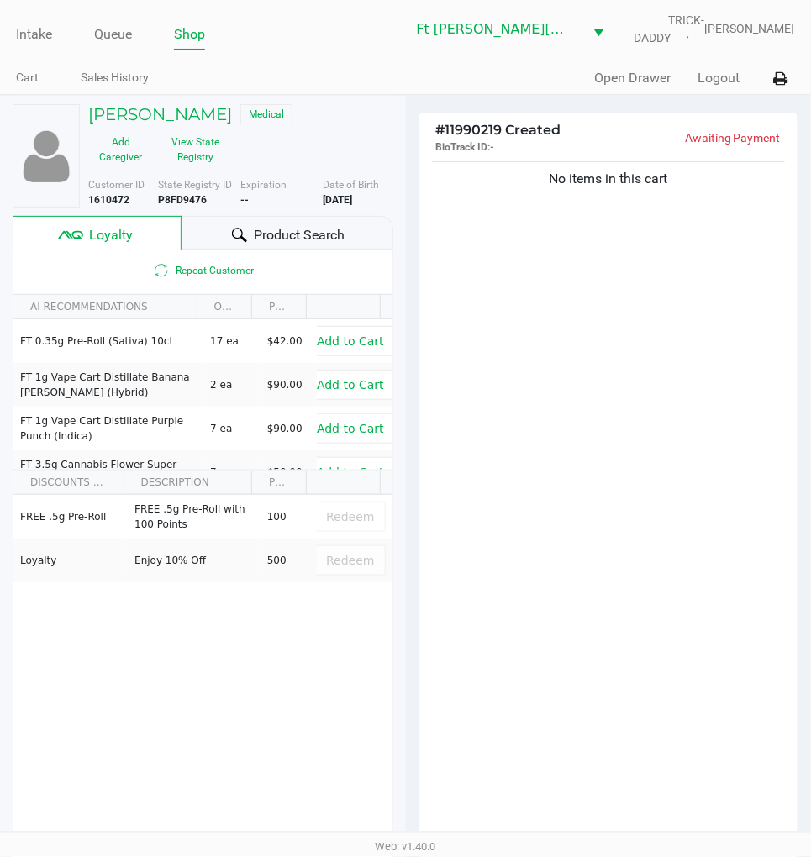
click at [573, 468] on div "No items in this cart" at bounding box center [608, 505] width 379 height 695
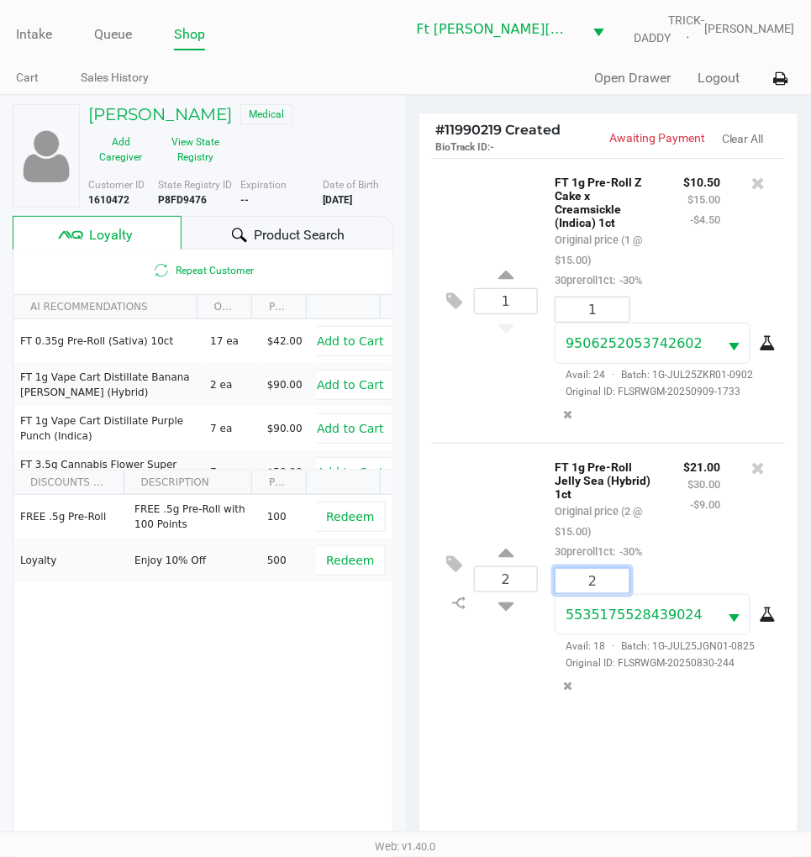
click at [593, 588] on input "2" at bounding box center [592, 581] width 74 height 24
type input "1"
click at [496, 667] on div "Loading SCOTT DULIAN Medical Add Caregiver View State Registry Customer ID 1610…" at bounding box center [405, 584] width 811 height 979
click at [508, 611] on icon at bounding box center [505, 602] width 15 height 21
type input "1"
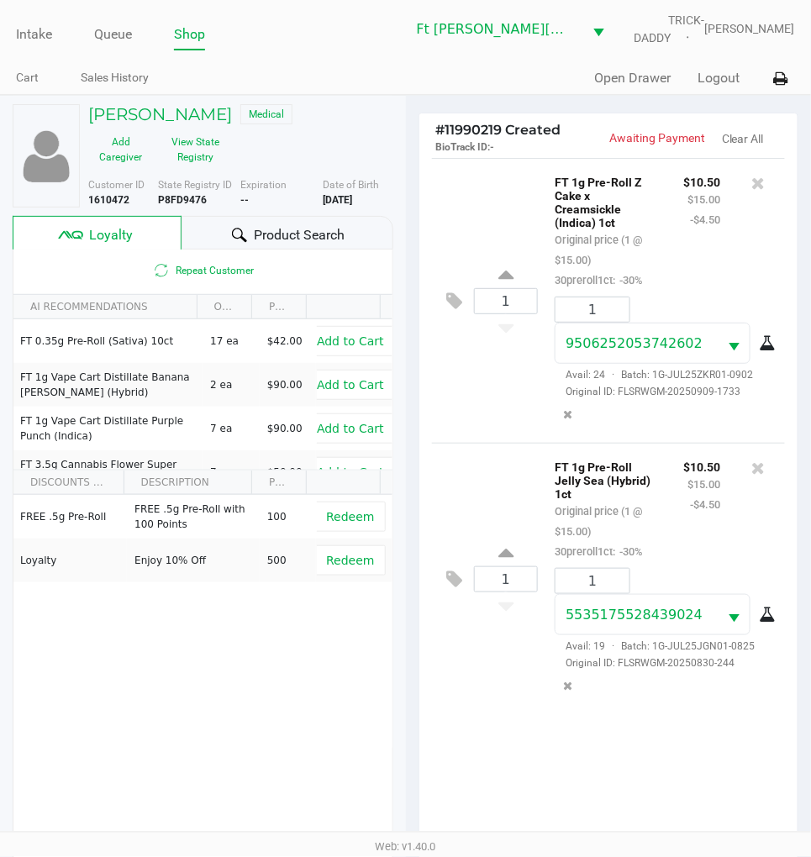
click at [502, 686] on div "1 FT 1g Pre-Roll Jelly Sea (Hybrid) 1ct Original price (1 @ $15.00) 30preroll1c…" at bounding box center [609, 578] width 354 height 271
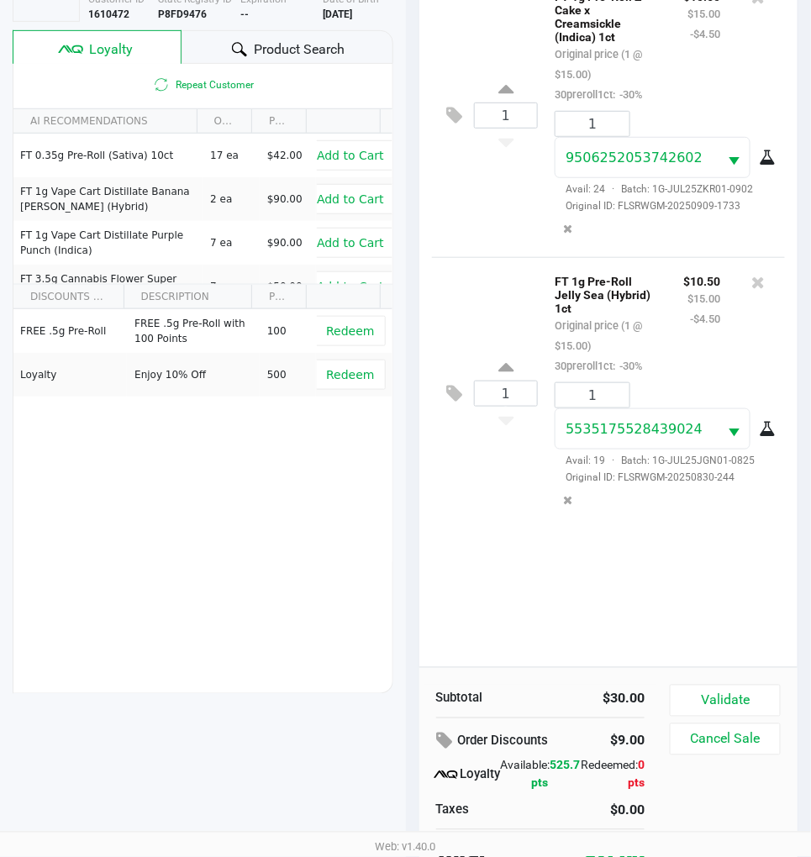
scroll to position [187, 0]
click at [541, 618] on div "1 FT 1g Pre-Roll Z Cake x Creamsickle (Indica) 1ct Original price (1 @ $15.00) …" at bounding box center [608, 318] width 379 height 695
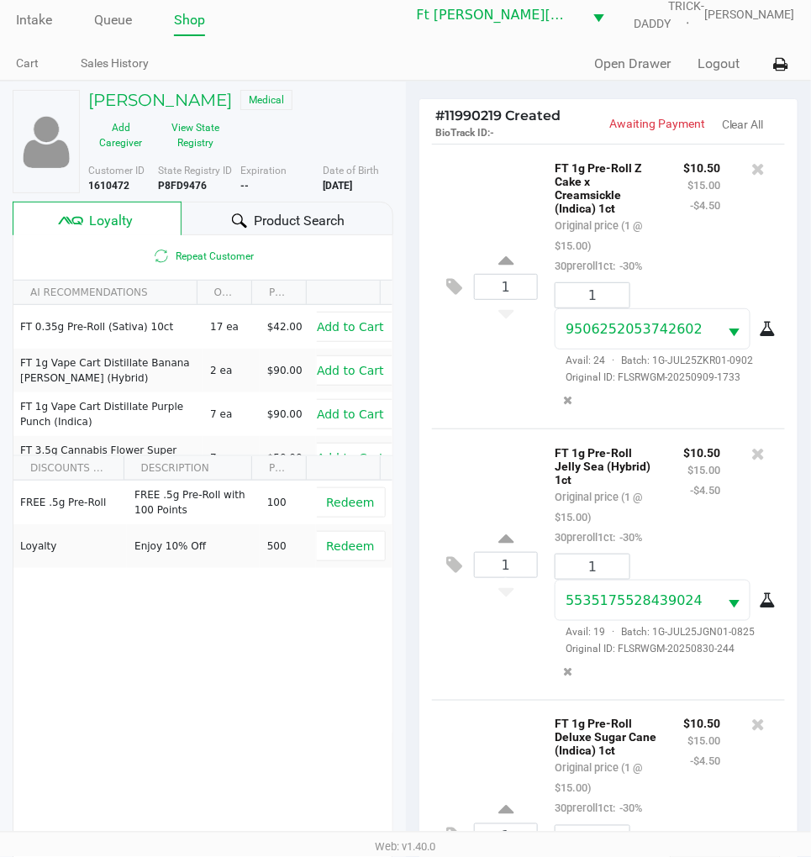
scroll to position [0, 0]
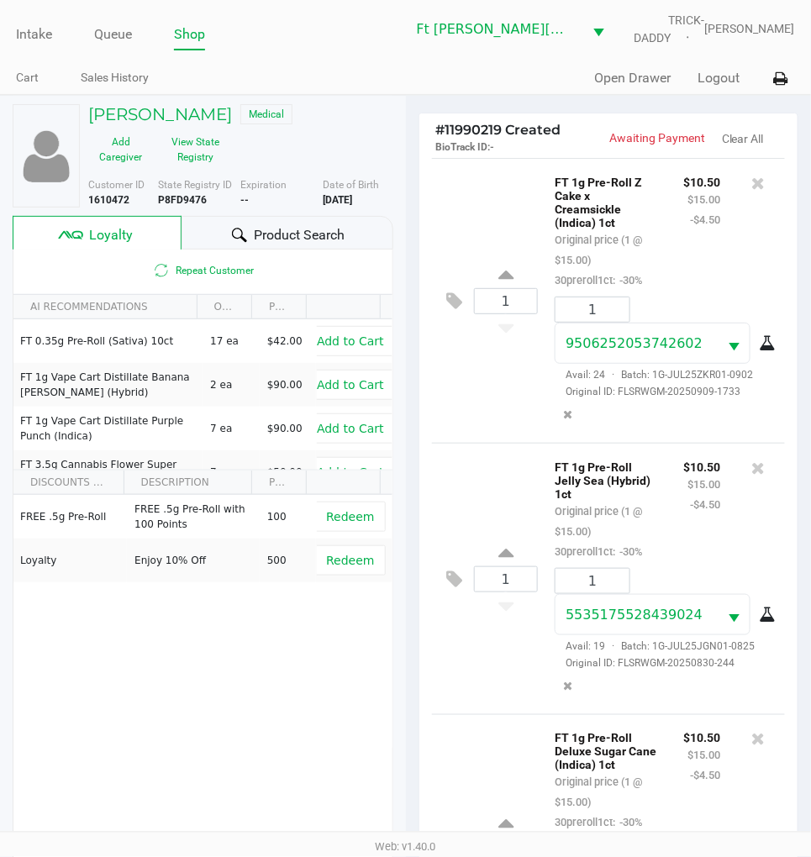
click at [513, 208] on div "1 FT 1g Pre-Roll Z Cake x Creamsickle (Indica) 1ct Original price (1 @ $15.00) …" at bounding box center [609, 300] width 354 height 285
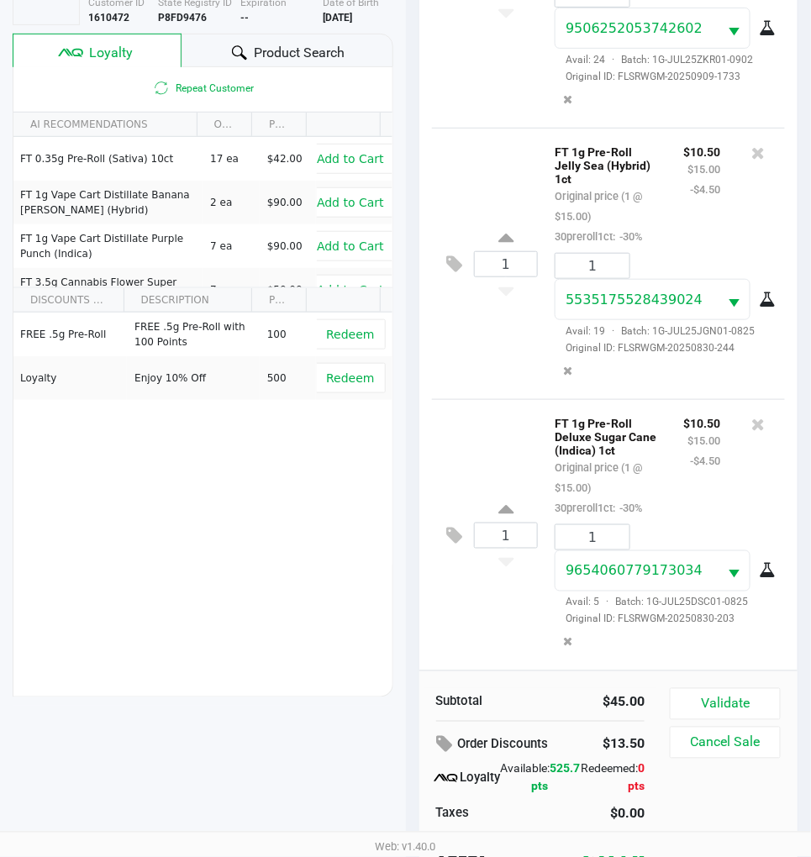
scroll to position [217, 0]
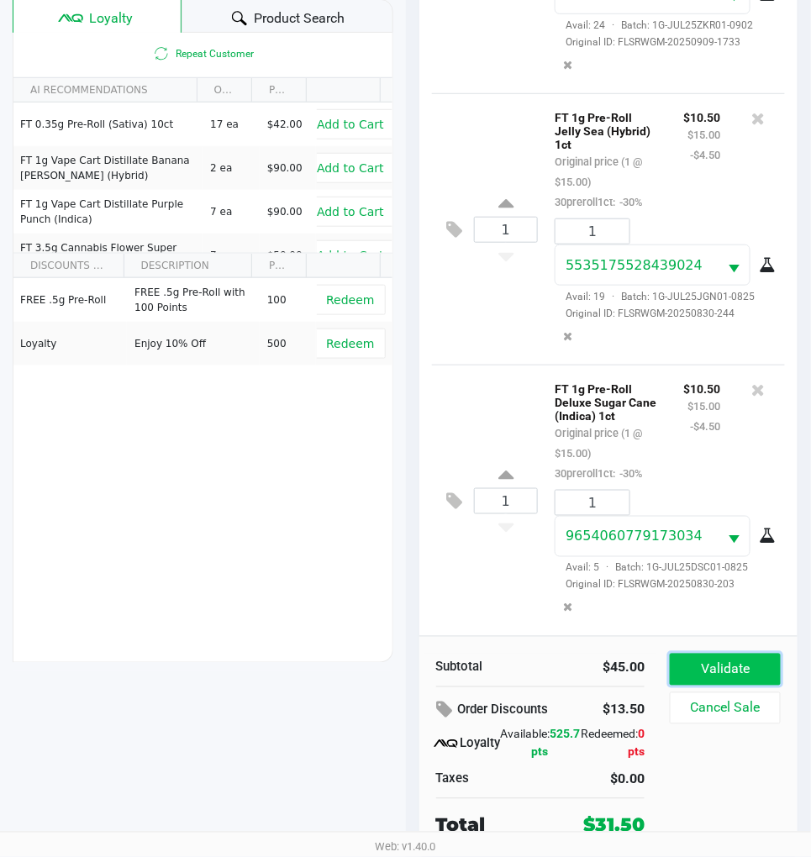
click at [709, 658] on button "Validate" at bounding box center [725, 670] width 111 height 32
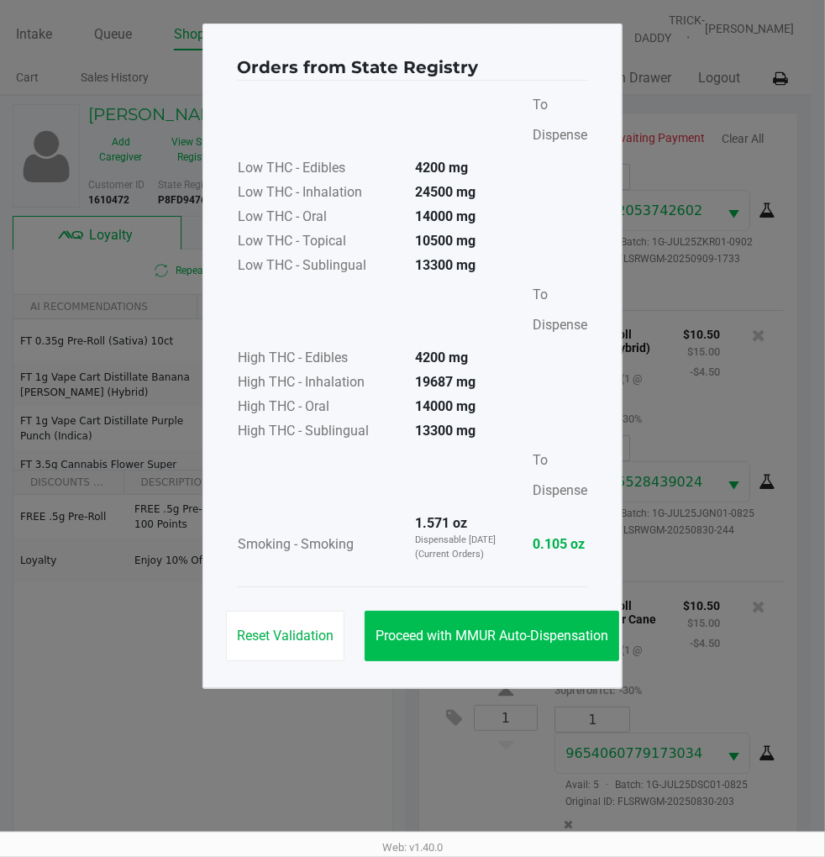
click at [482, 616] on button "Proceed with MMUR Auto-Dispensation" at bounding box center [492, 636] width 255 height 50
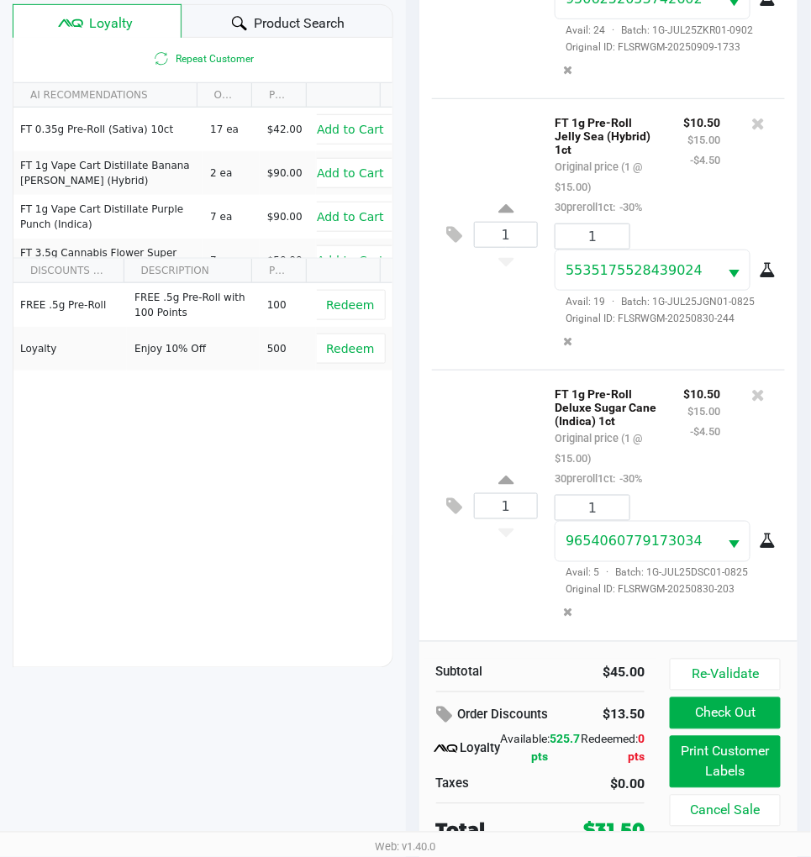
scroll to position [221, 0]
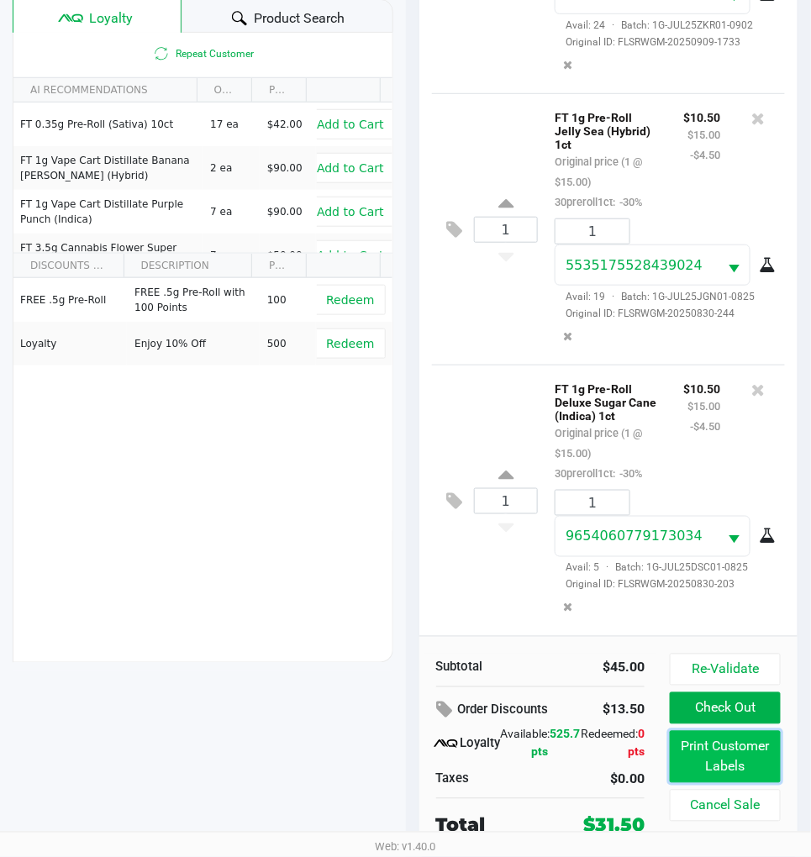
click at [738, 753] on button "Print Customer Labels" at bounding box center [725, 757] width 111 height 52
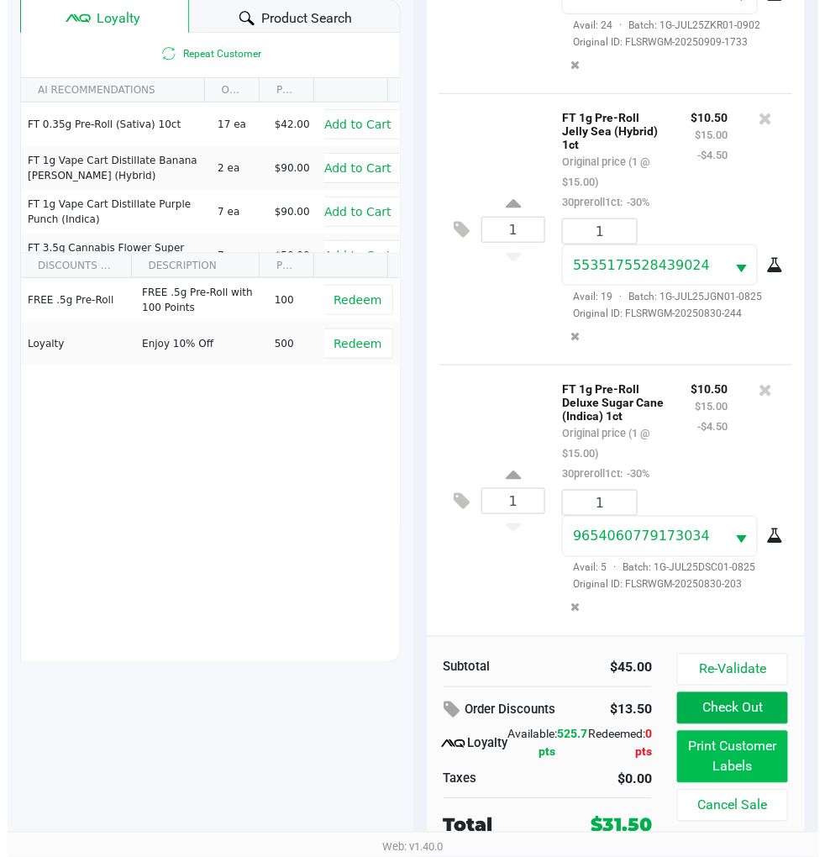
scroll to position [0, 0]
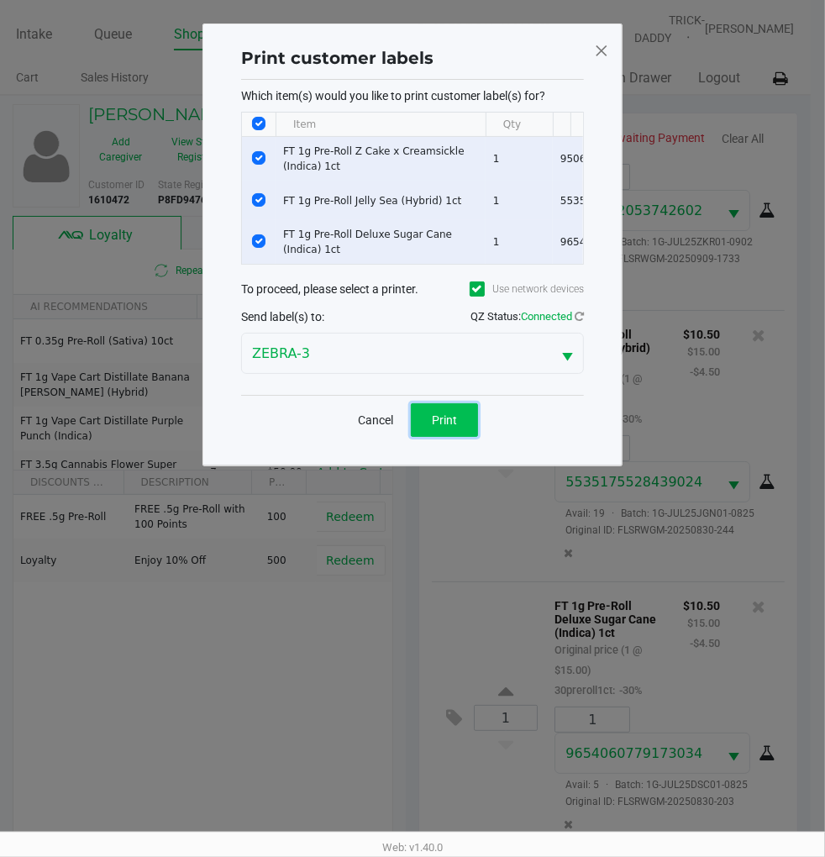
click at [439, 427] on span "Print" at bounding box center [444, 419] width 25 height 13
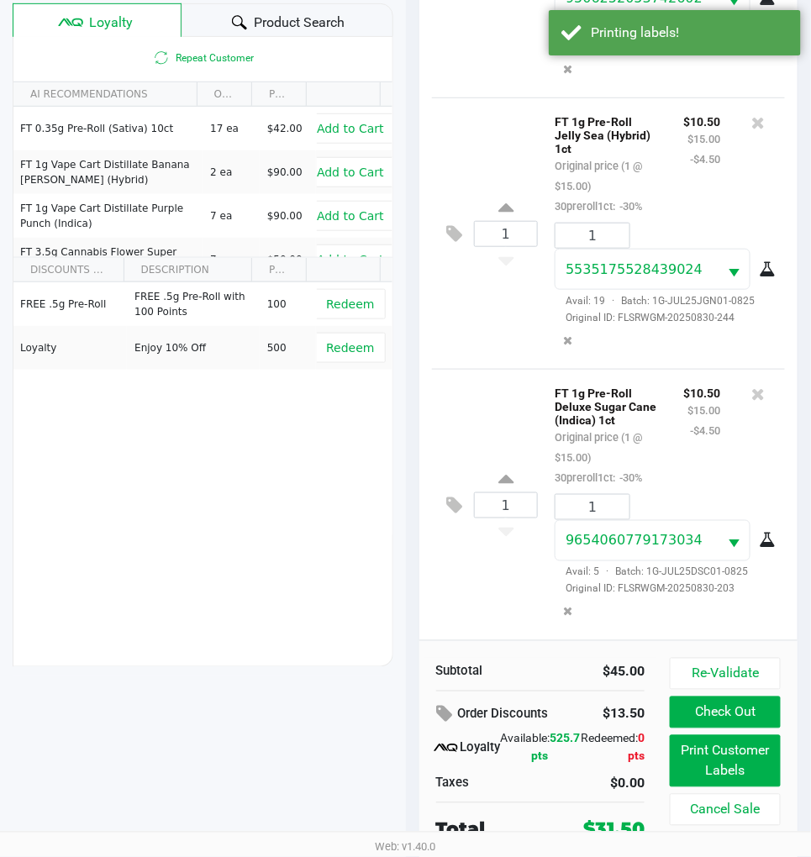
scroll to position [221, 0]
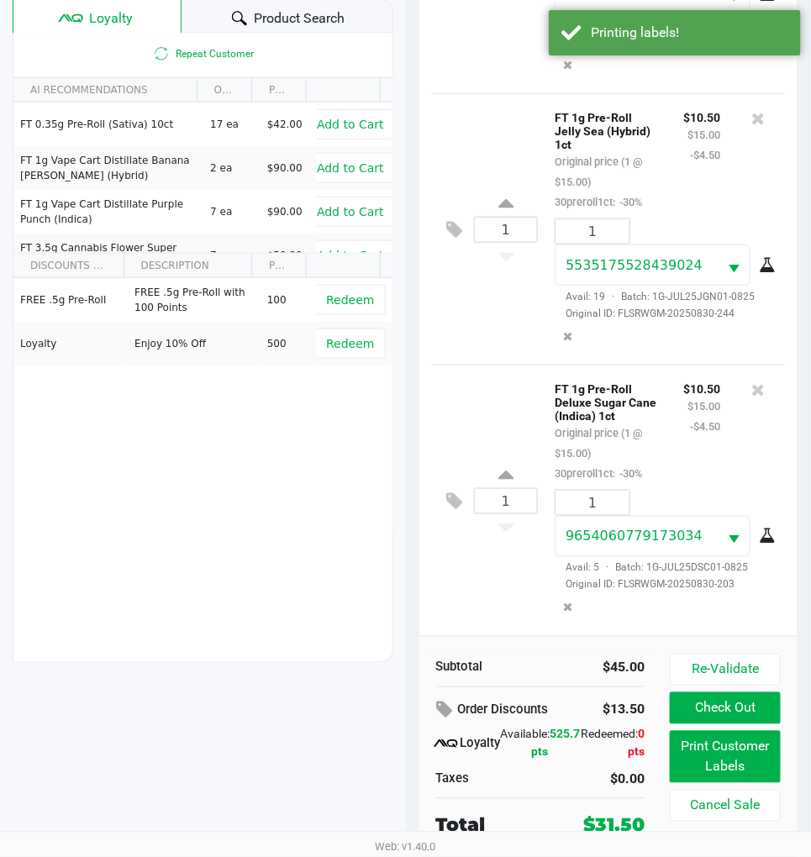
click at [494, 534] on div "1 FT 1g Pre-Roll Deluxe Sugar Cane (Indica) 1ct Original price (1 @ $15.00) 30p…" at bounding box center [609, 500] width 354 height 271
click at [723, 696] on button "Check Out" at bounding box center [725, 708] width 111 height 32
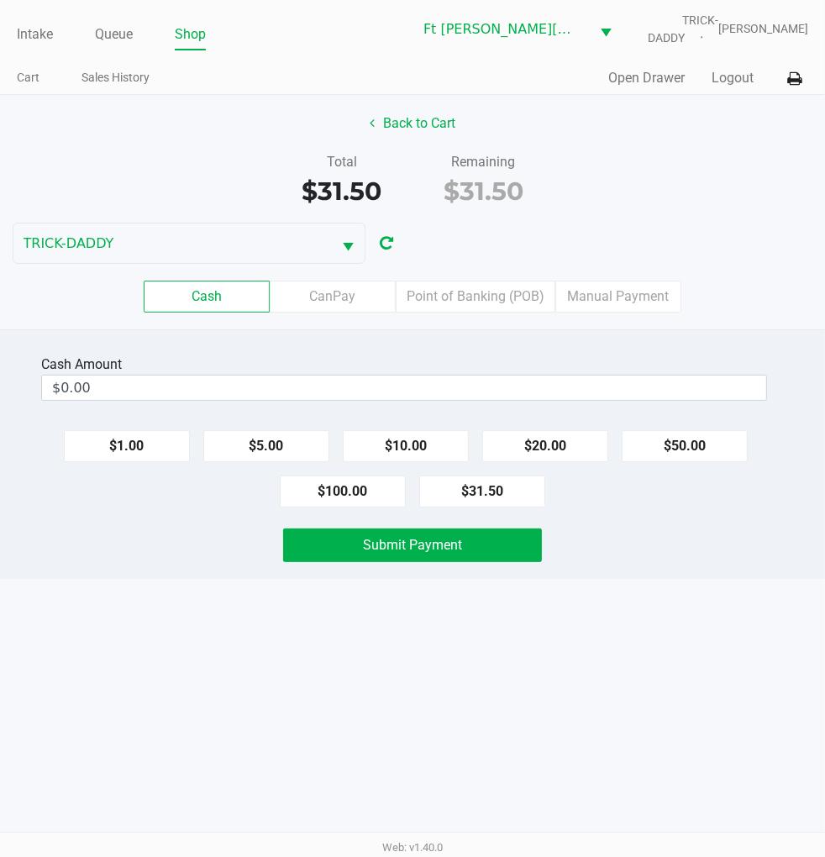
click at [506, 618] on div "Intake Queue Shop Ft Walton Beach WC TRICK-DADDY James Dodd Cart Sales History …" at bounding box center [412, 428] width 825 height 857
click at [681, 439] on button "$50.00" at bounding box center [685, 446] width 126 height 32
type input "$50.00"
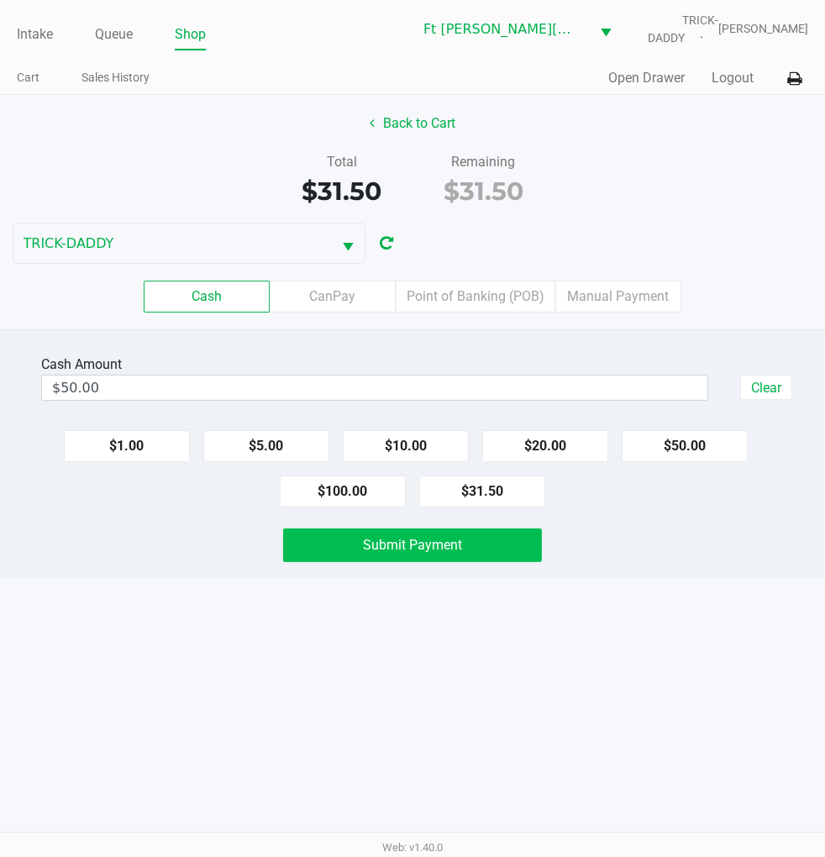
click at [464, 541] on button "Submit Payment" at bounding box center [412, 546] width 258 height 34
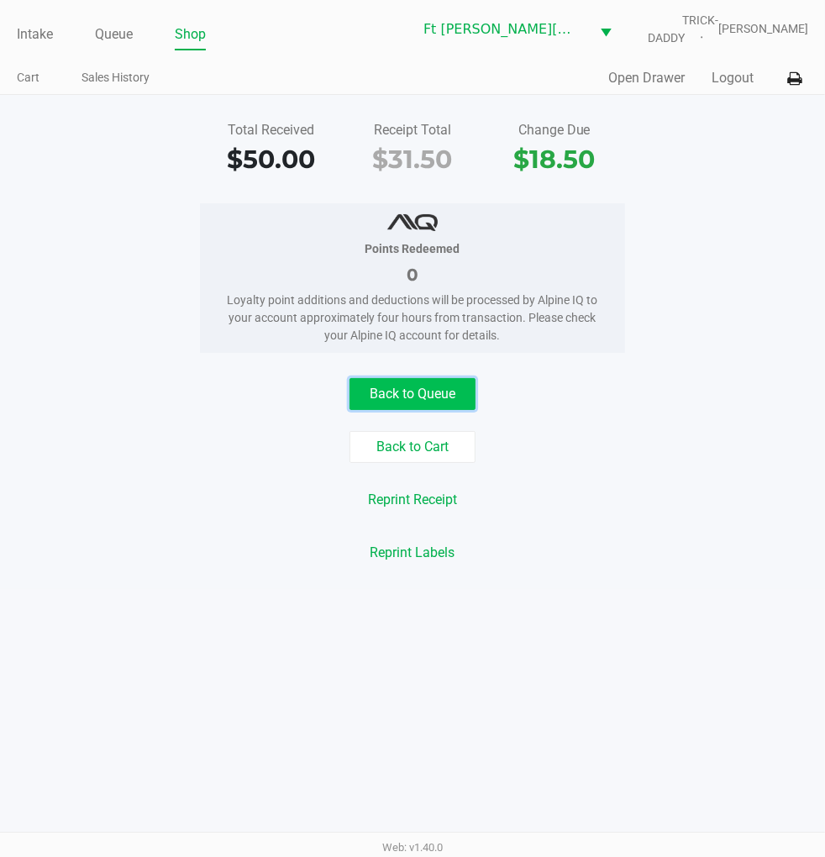
click at [451, 397] on button "Back to Queue" at bounding box center [413, 394] width 126 height 32
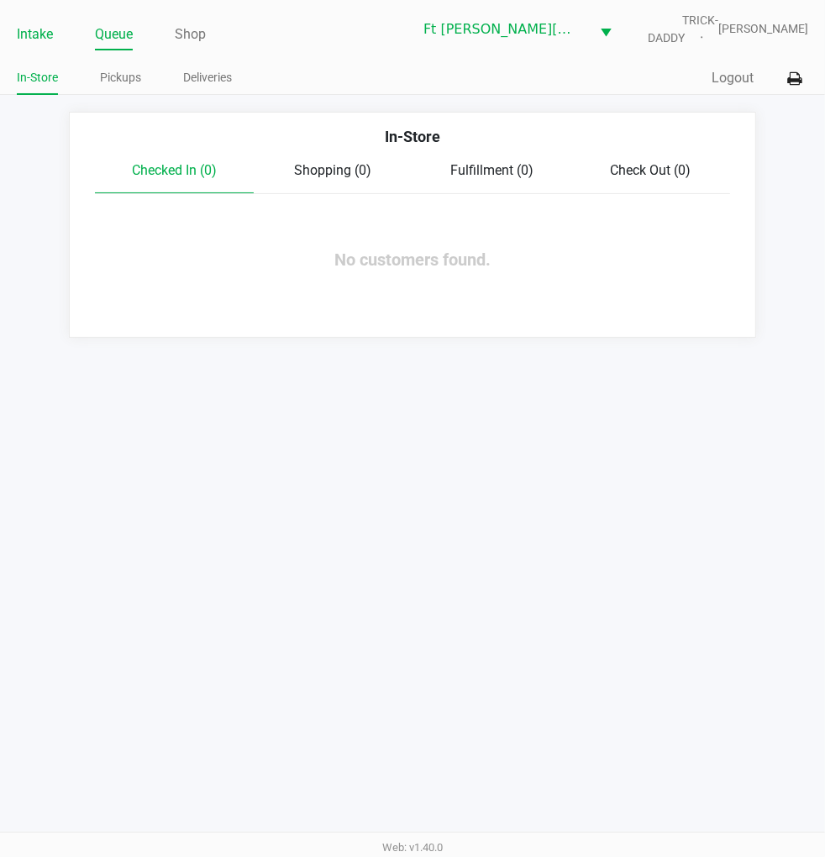
click at [52, 37] on link "Intake" at bounding box center [35, 35] width 36 height 24
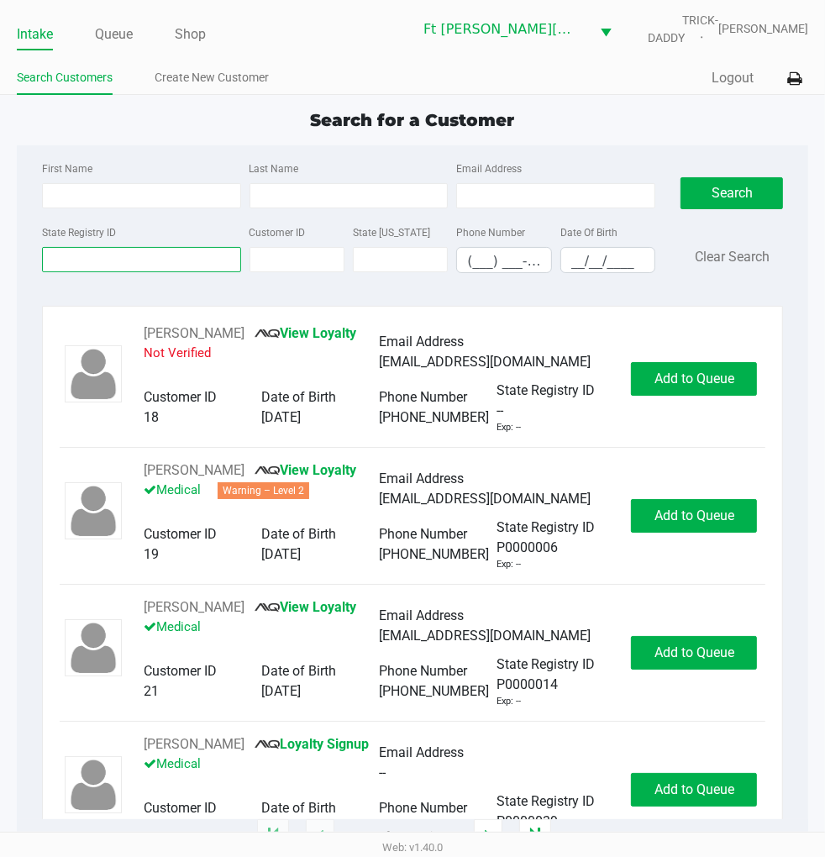
click at [129, 255] on input "State Registry ID" at bounding box center [141, 259] width 199 height 25
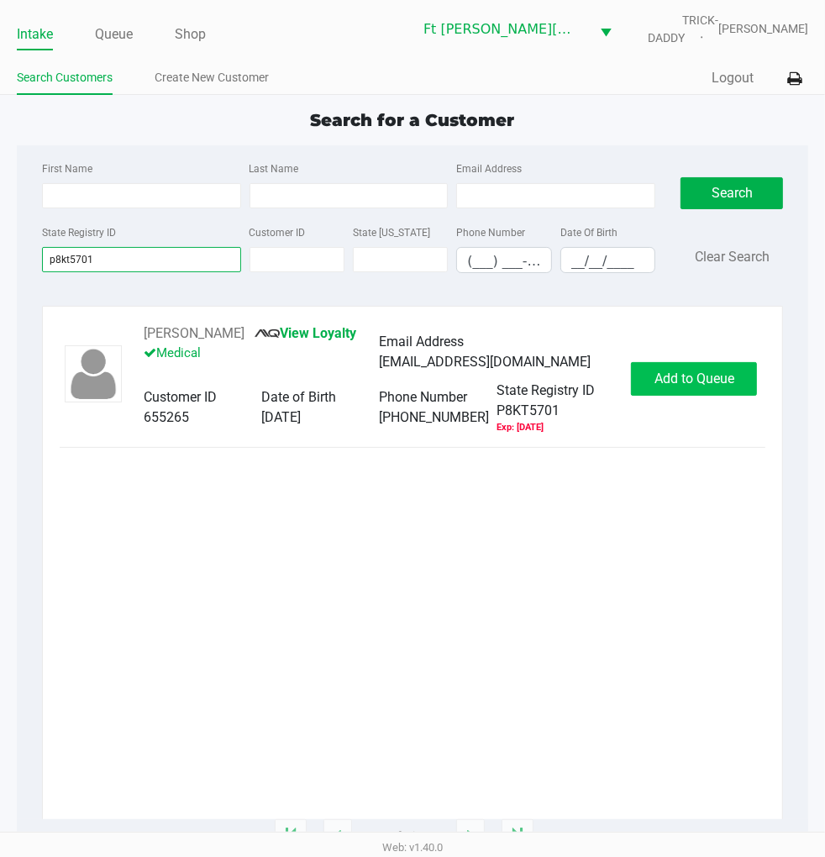
type input "p8kt5701"
click at [651, 382] on button "Add to Queue" at bounding box center [694, 379] width 126 height 34
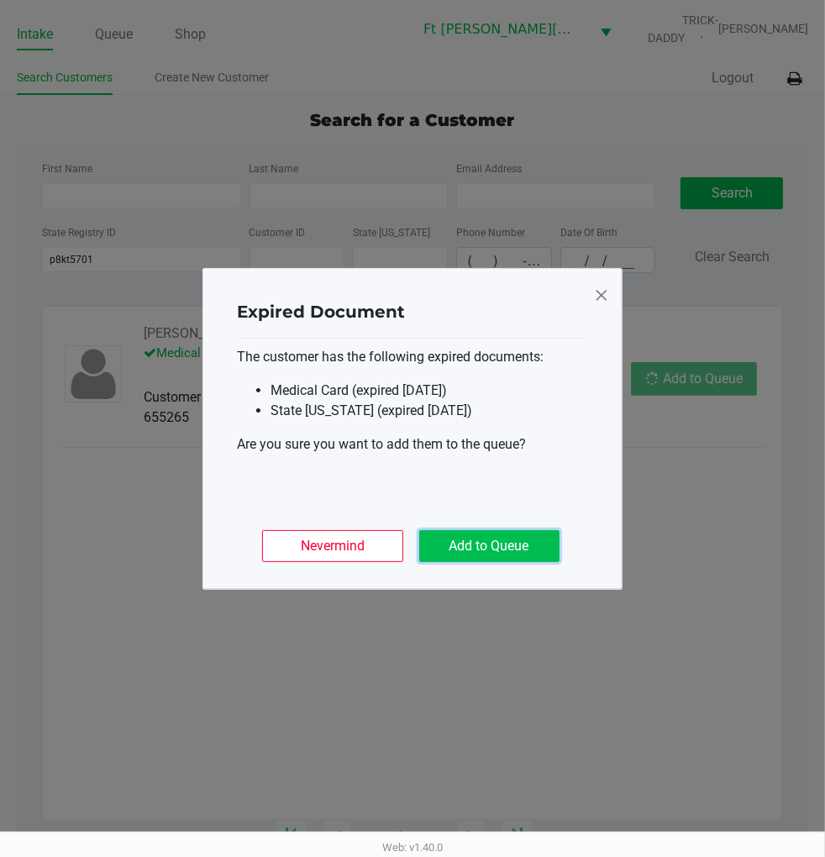
click at [524, 550] on button "Add to Queue" at bounding box center [489, 546] width 140 height 32
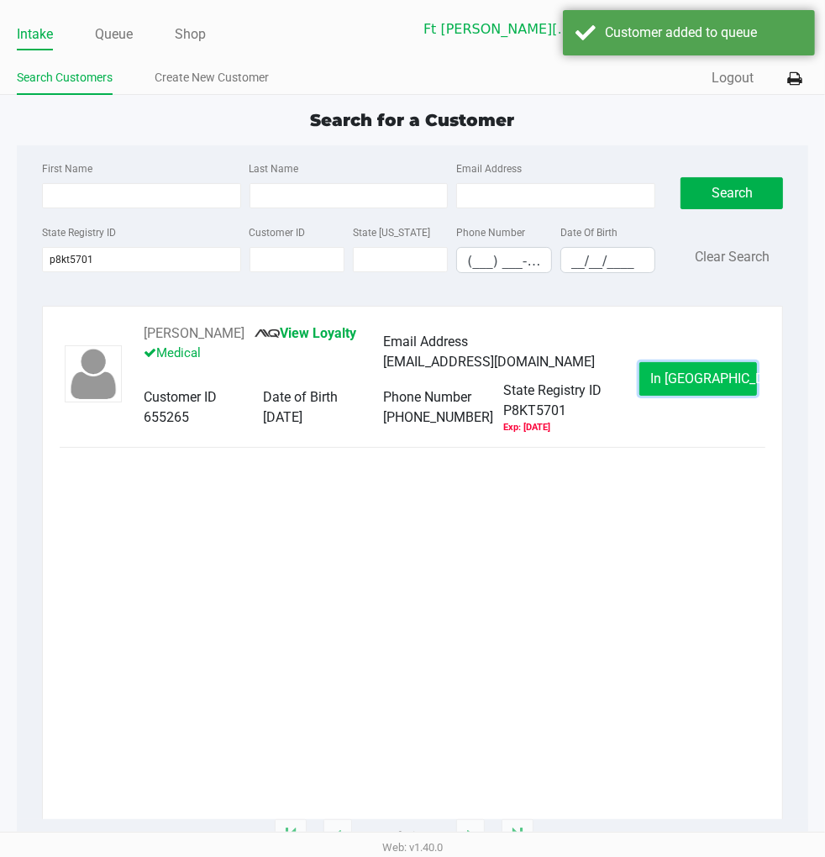
click at [649, 382] on button "In Queue" at bounding box center [698, 379] width 118 height 34
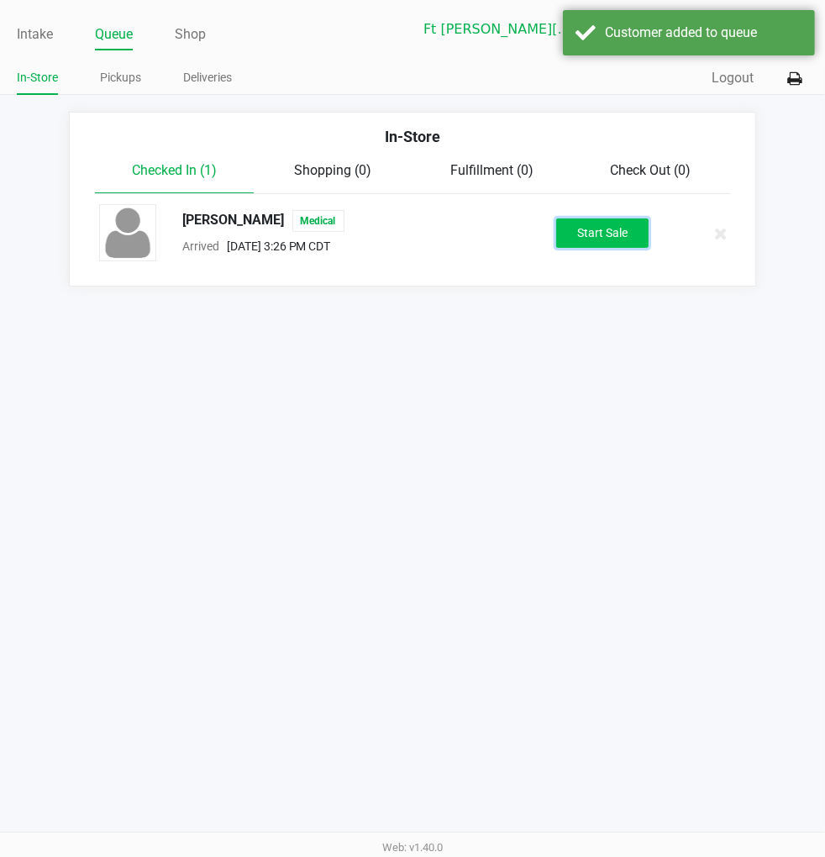
click at [599, 231] on button "Start Sale" at bounding box center [602, 232] width 92 height 29
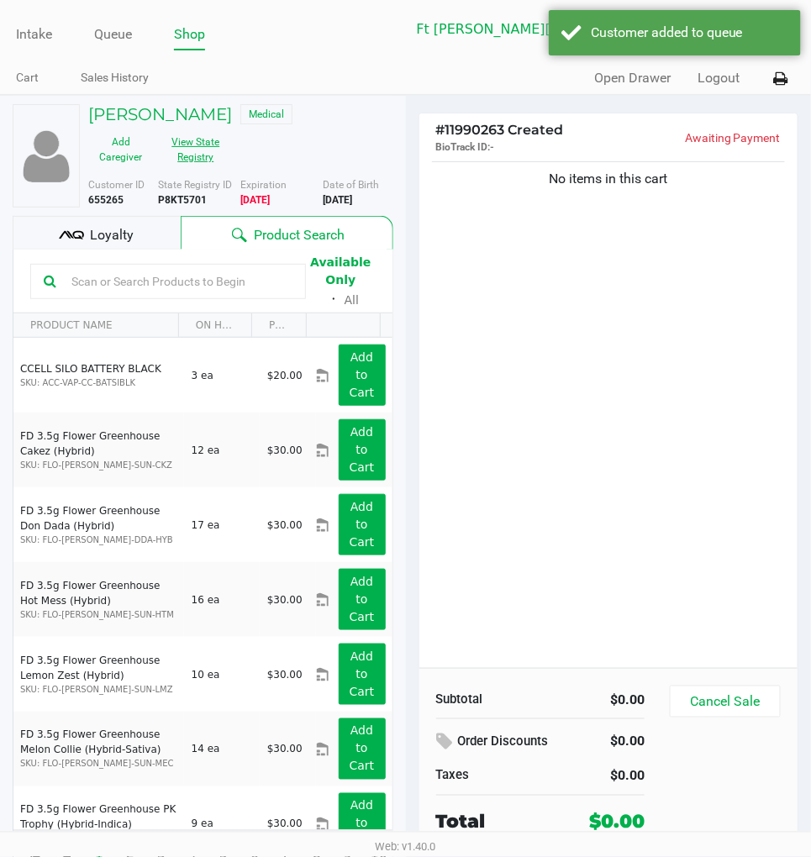
click at [179, 146] on button "View State Registry" at bounding box center [190, 150] width 75 height 42
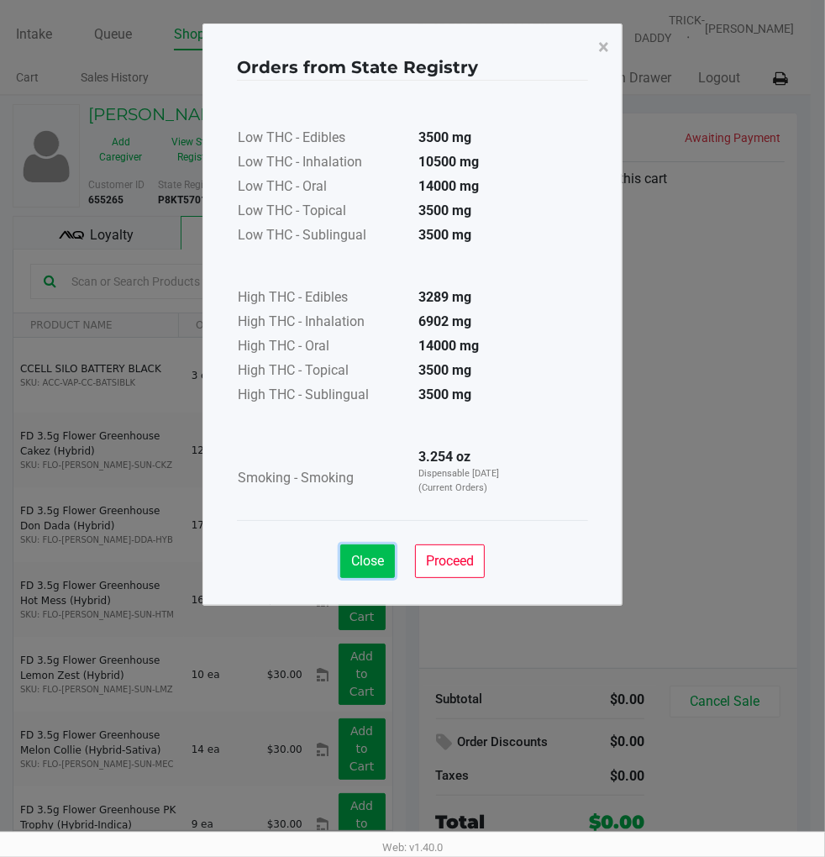
click at [363, 553] on span "Close" at bounding box center [367, 561] width 33 height 16
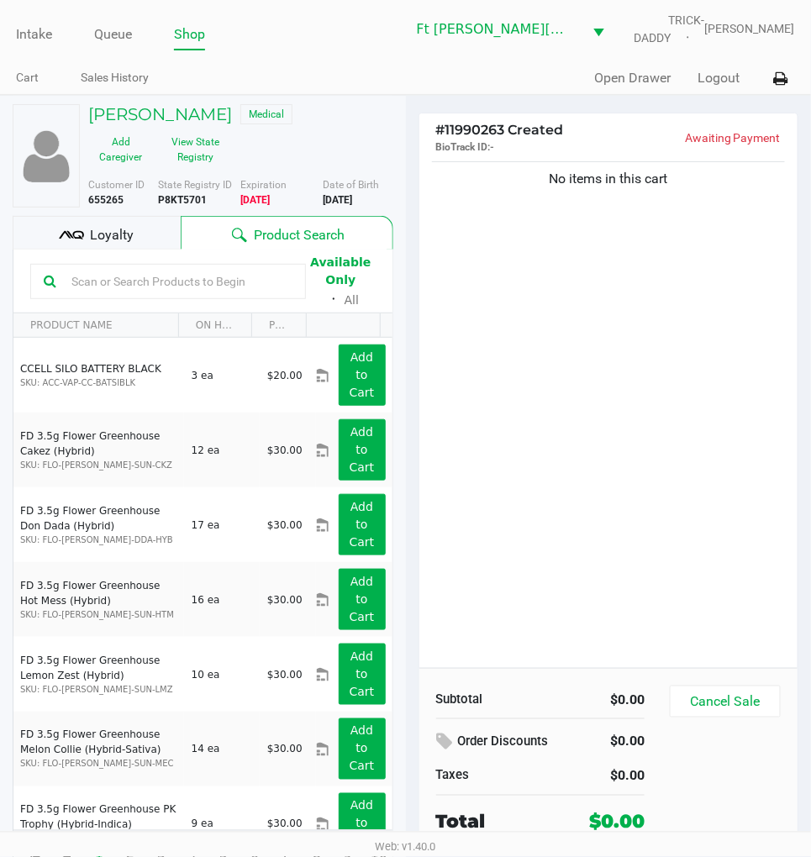
click at [118, 224] on div "Loyalty" at bounding box center [97, 233] width 168 height 34
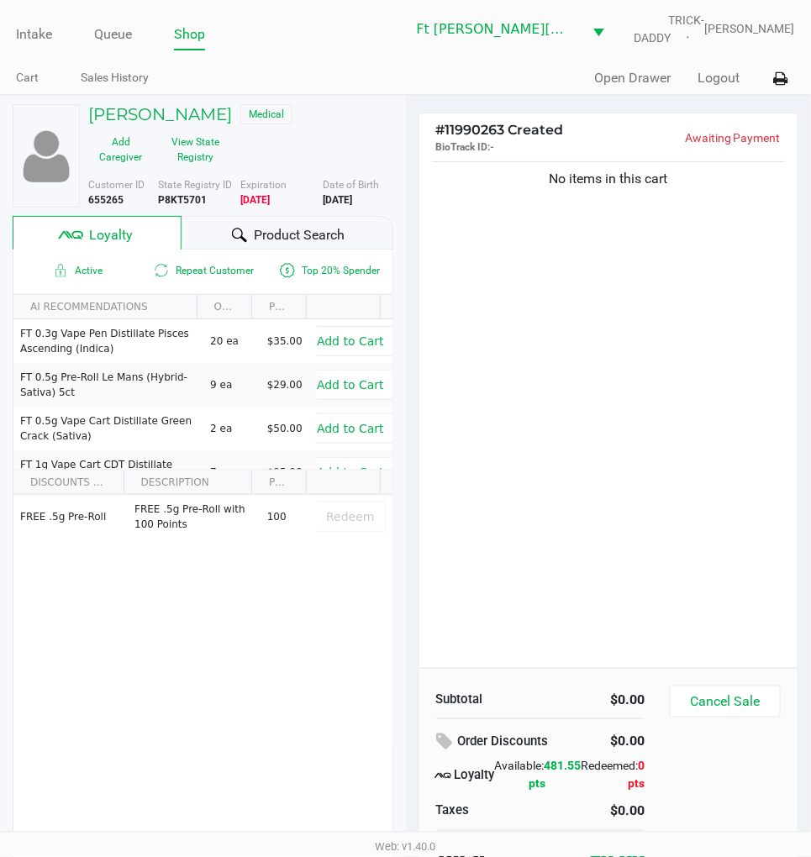
click at [282, 229] on span "Product Search" at bounding box center [299, 235] width 91 height 20
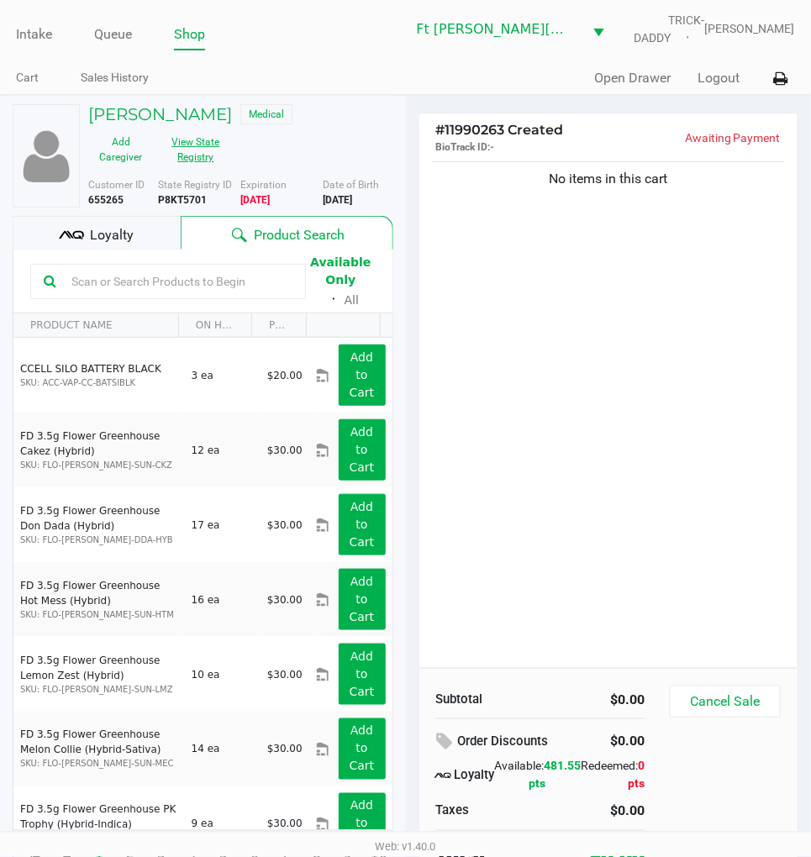
click at [189, 147] on button "View State Registry" at bounding box center [190, 150] width 75 height 42
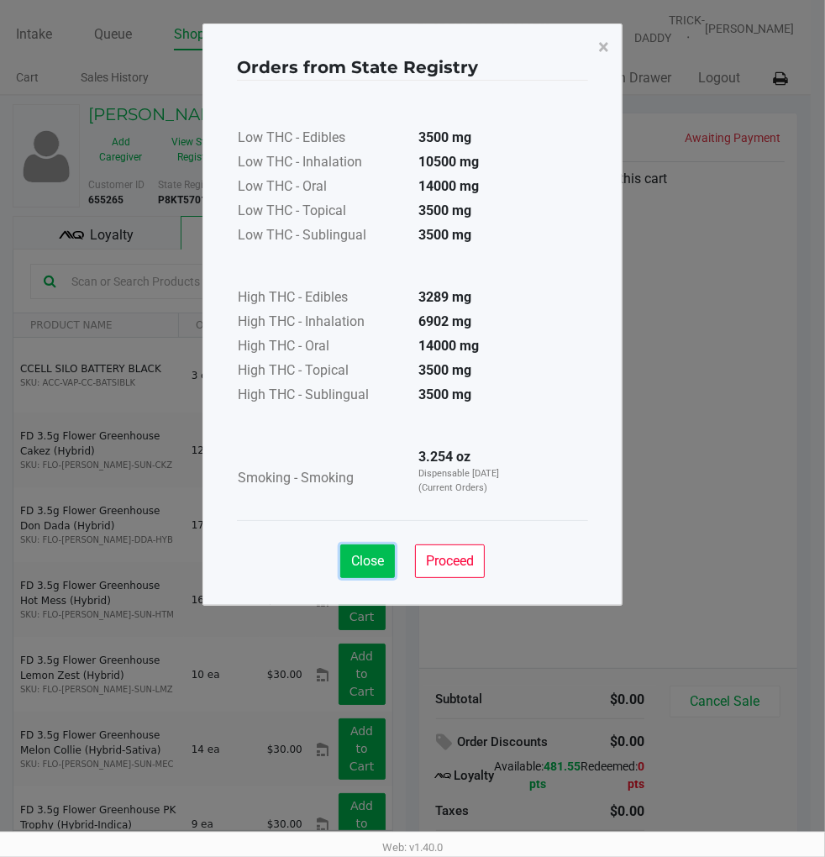
click at [365, 561] on span "Close" at bounding box center [367, 561] width 33 height 16
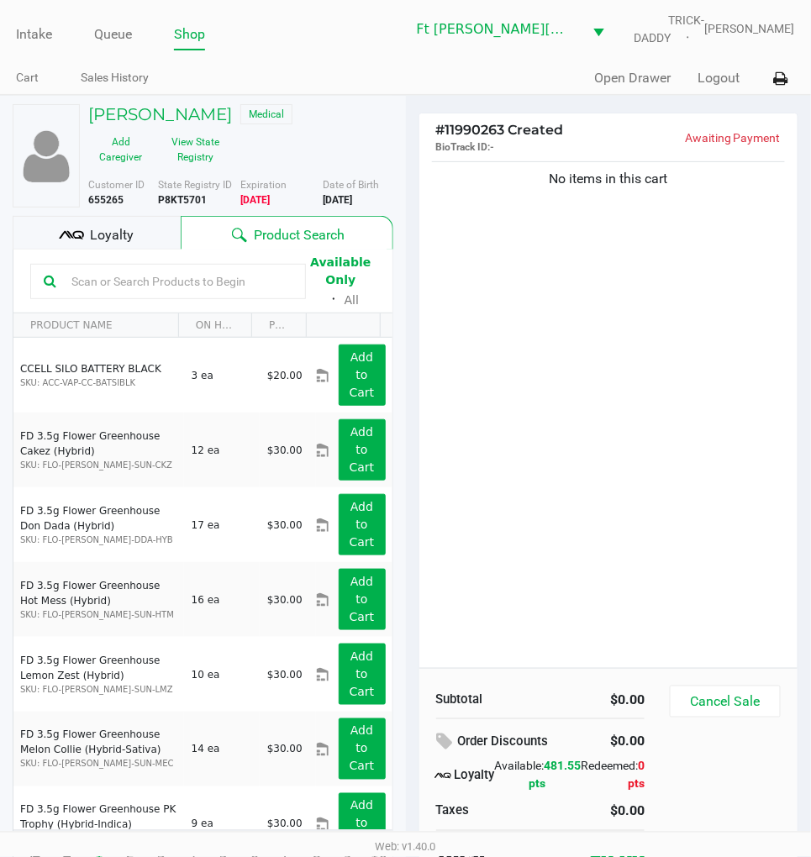
click at [556, 384] on div "No items in this cart" at bounding box center [608, 413] width 379 height 510
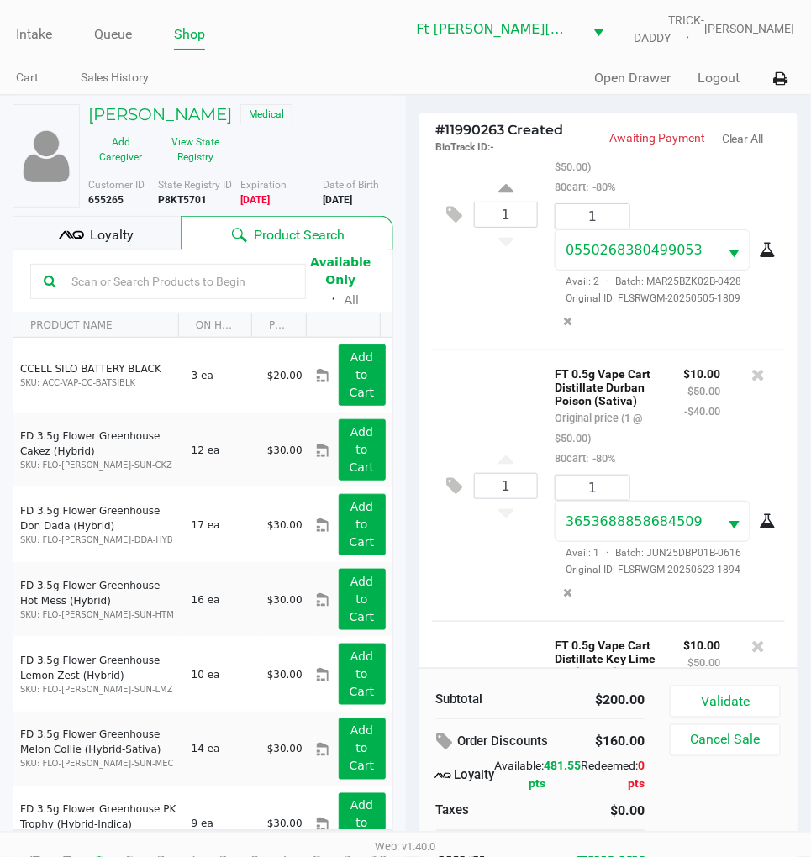
scroll to position [634, 0]
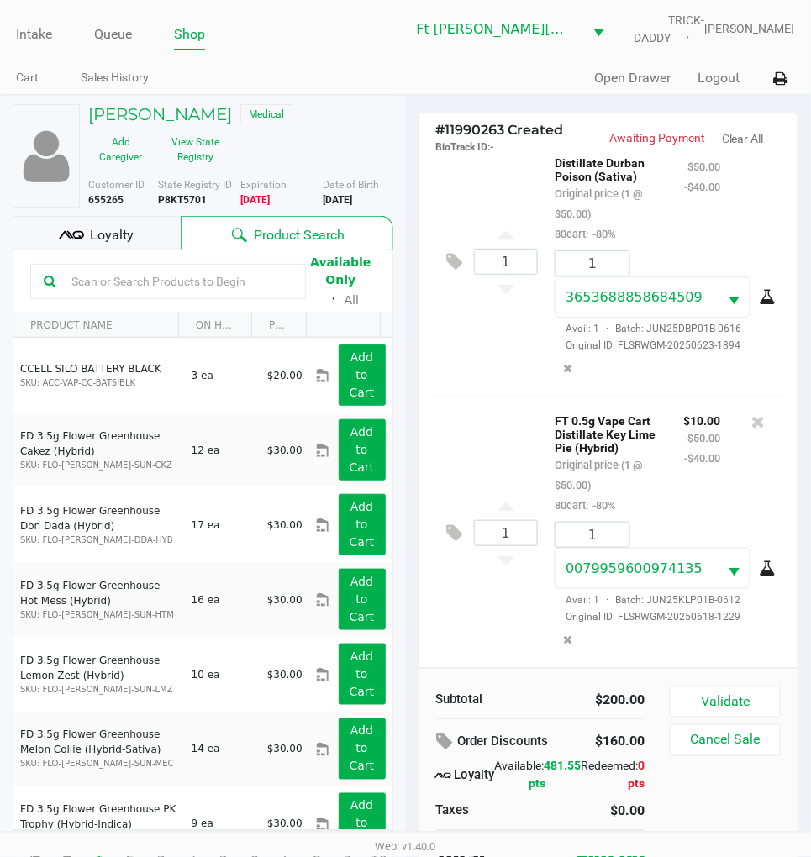
click at [164, 239] on div "Loyalty" at bounding box center [97, 233] width 168 height 34
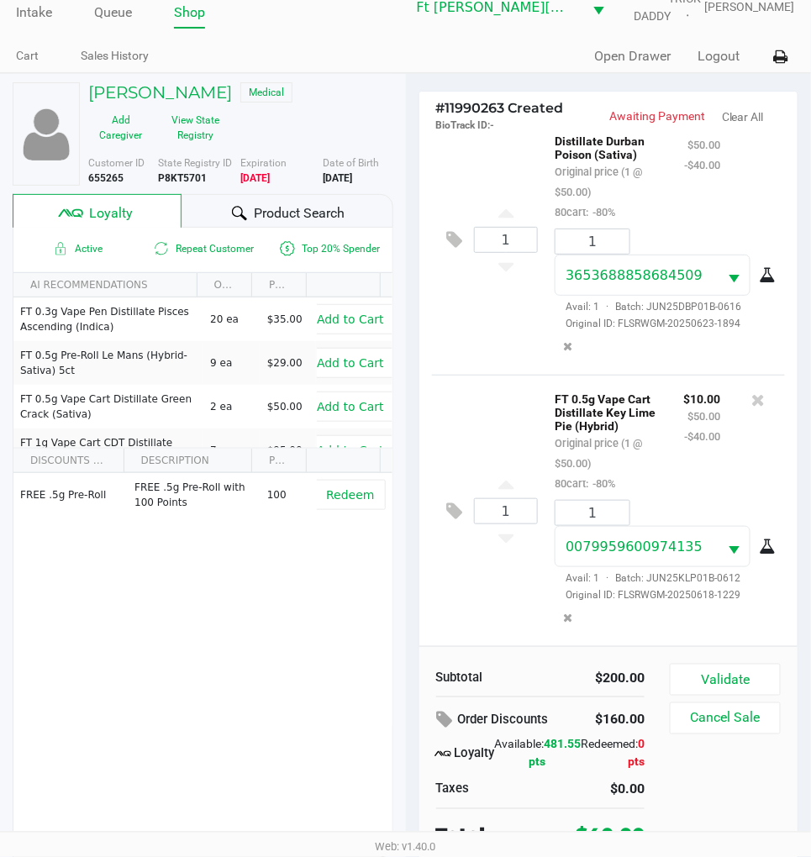
scroll to position [32, 0]
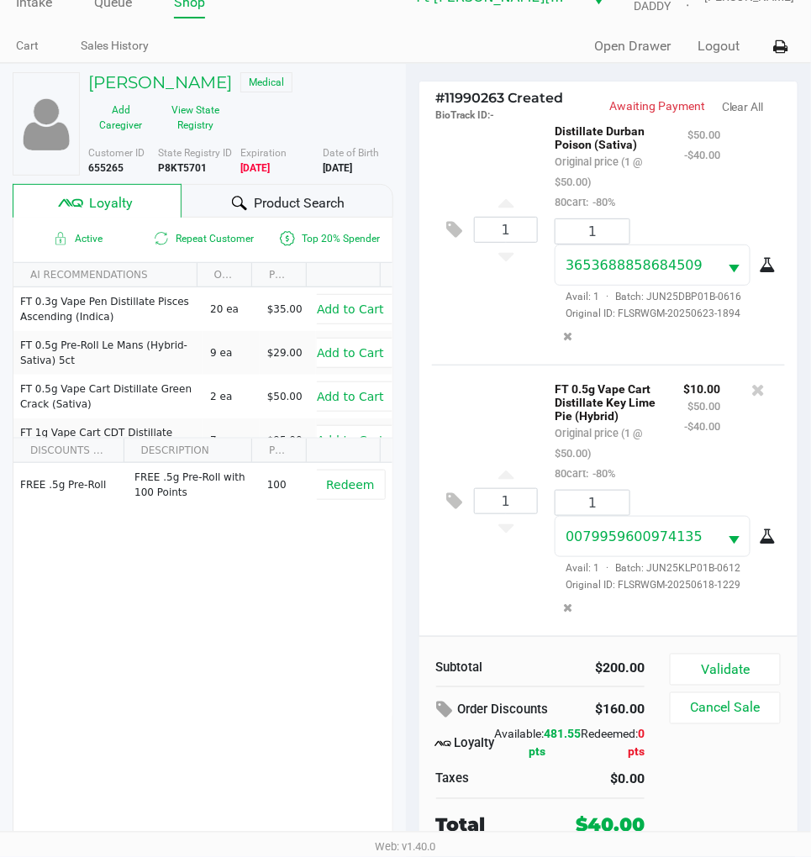
click at [480, 605] on div "1 FT 0.5g Vape Cart Distillate Key Lime Pie (Hybrid) Original price (1 @ $50.00…" at bounding box center [609, 500] width 354 height 271
click at [279, 204] on span "Product Search" at bounding box center [299, 203] width 91 height 20
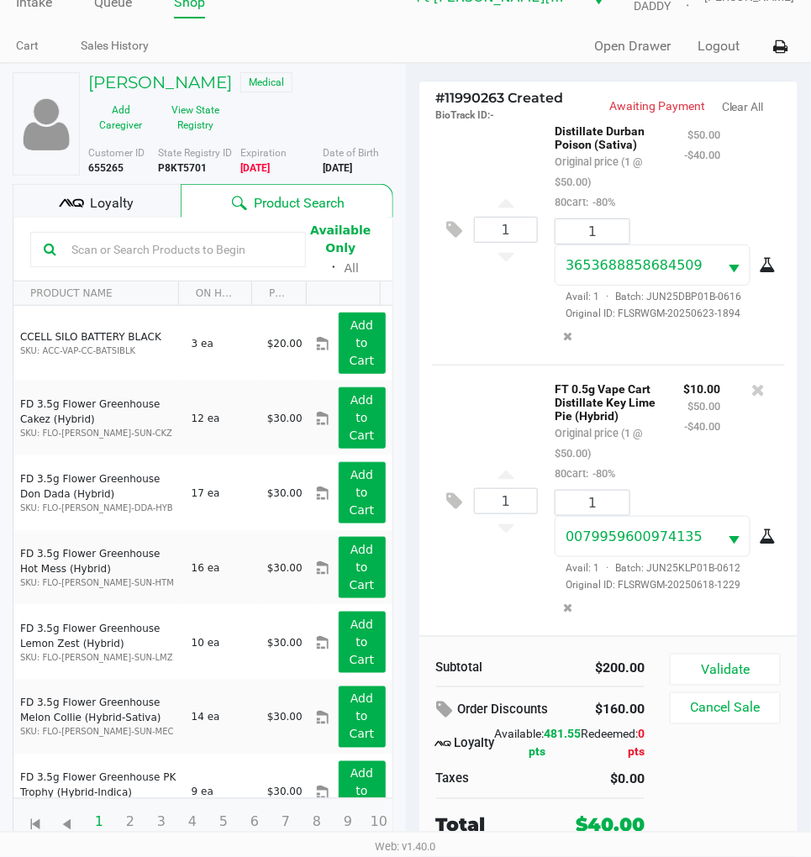
click at [461, 563] on div "1 FT 0.5g Vape Cart Distillate Key Lime Pie (Hybrid) Original price (1 @ $50.00…" at bounding box center [609, 500] width 354 height 271
click at [461, 564] on div "1 FT 0.5g Vape Cart Distillate Key Lime Pie (Hybrid) Original price (1 @ $50.00…" at bounding box center [609, 500] width 354 height 271
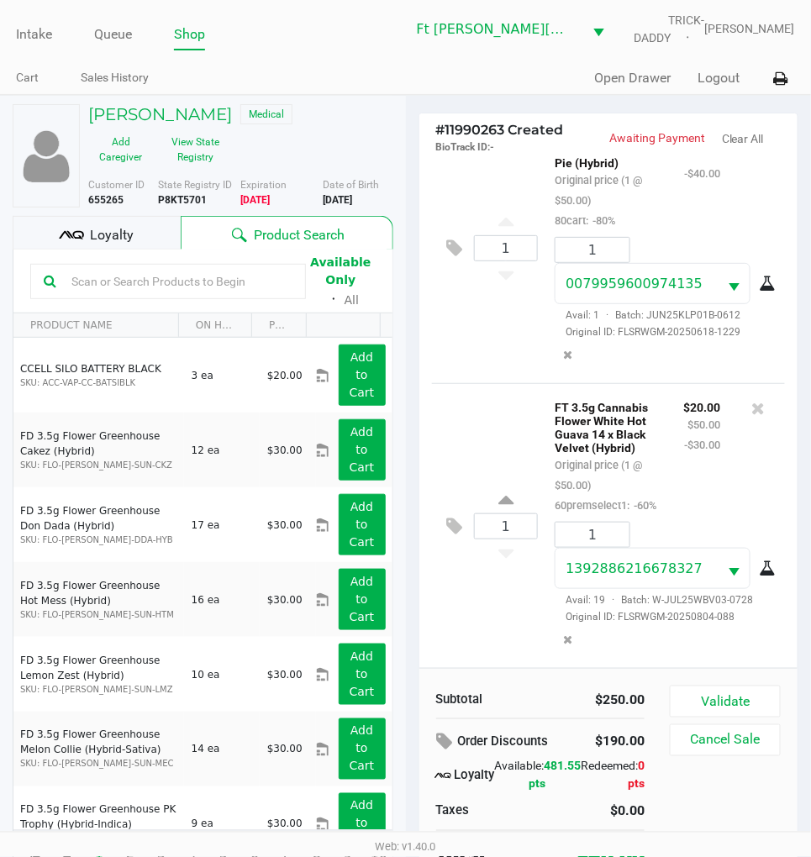
scroll to position [960, 0]
click at [129, 244] on span "Loyalty" at bounding box center [112, 235] width 44 height 20
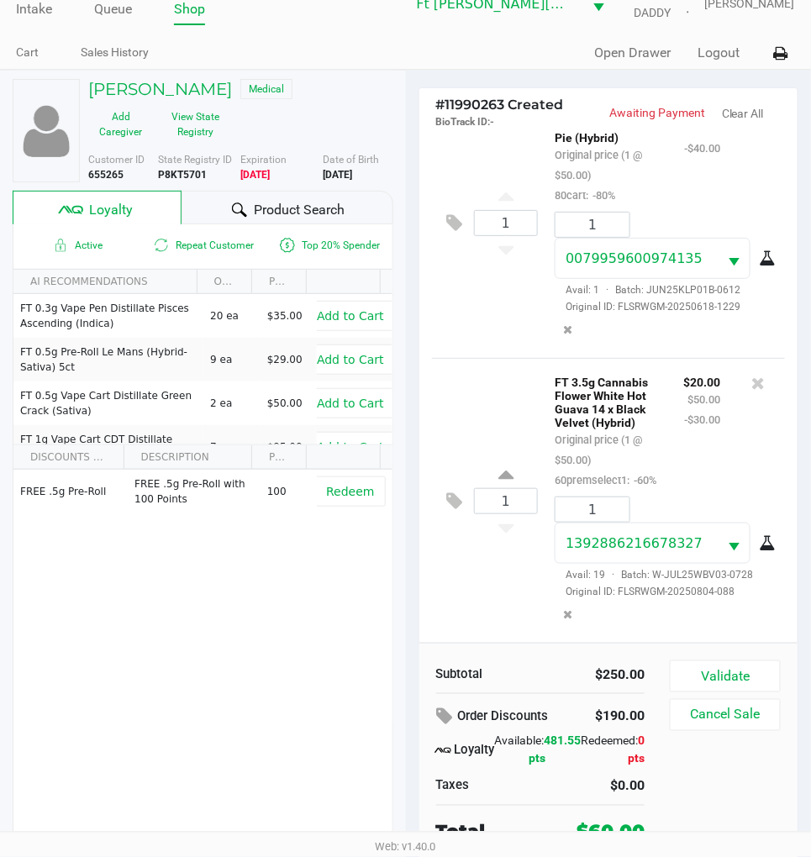
scroll to position [32, 0]
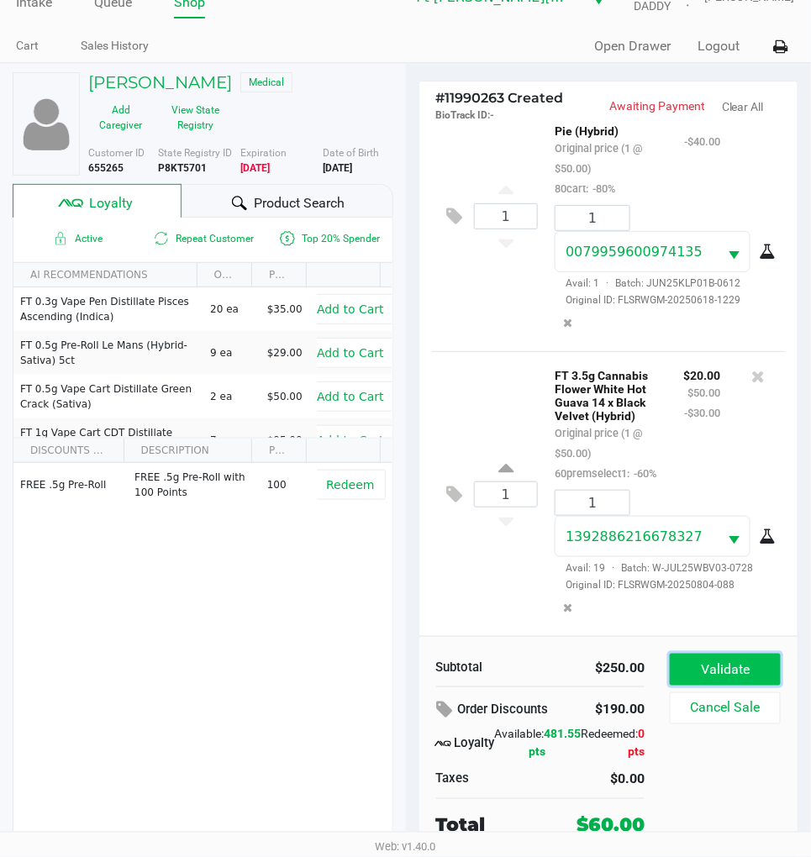
click at [733, 665] on button "Validate" at bounding box center [725, 670] width 111 height 32
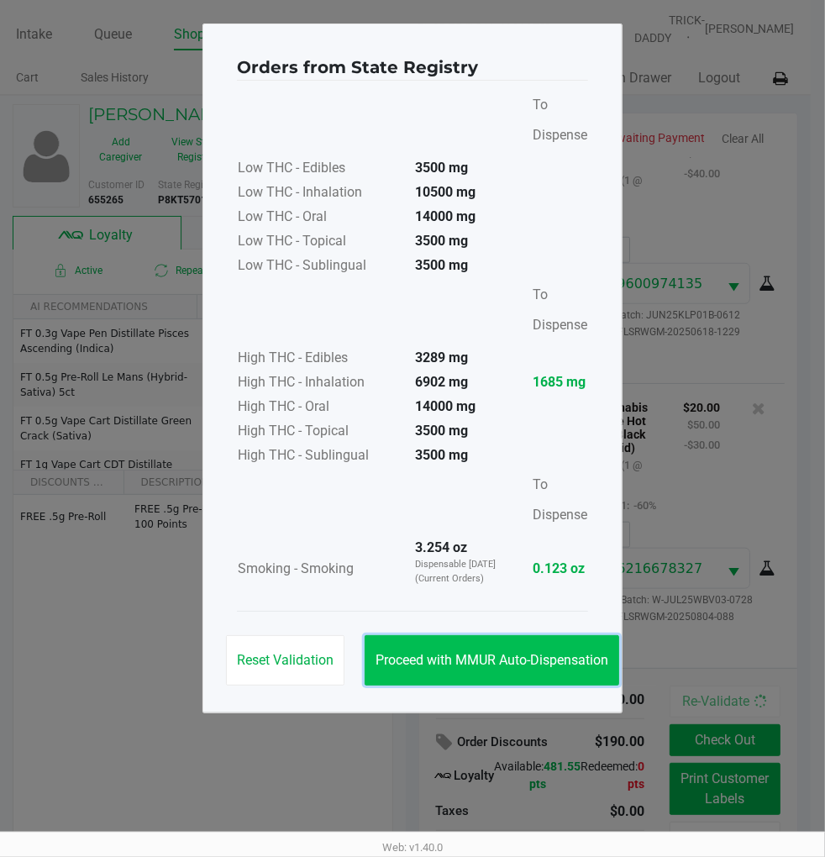
click at [591, 652] on span "Proceed with MMUR Auto-Dispensation" at bounding box center [492, 660] width 233 height 16
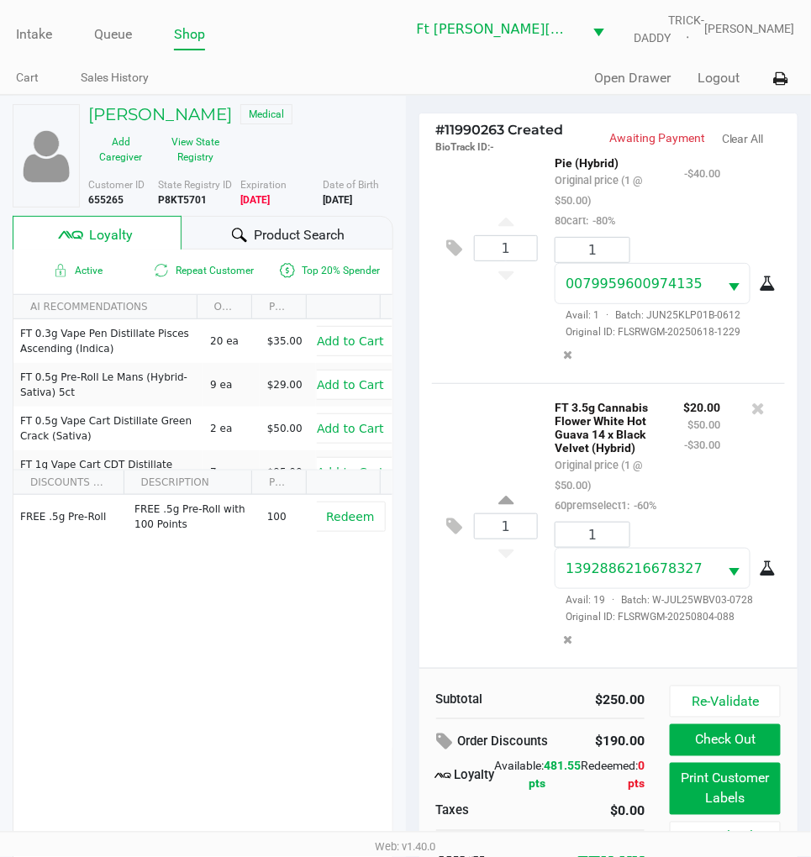
scroll to position [36, 0]
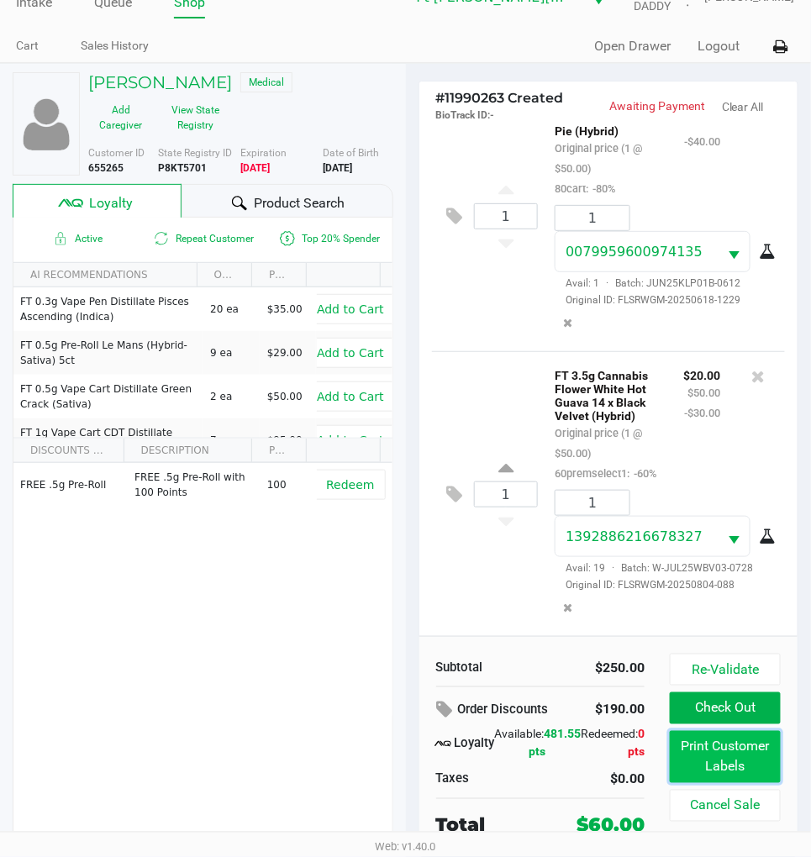
click at [755, 745] on button "Print Customer Labels" at bounding box center [725, 757] width 111 height 52
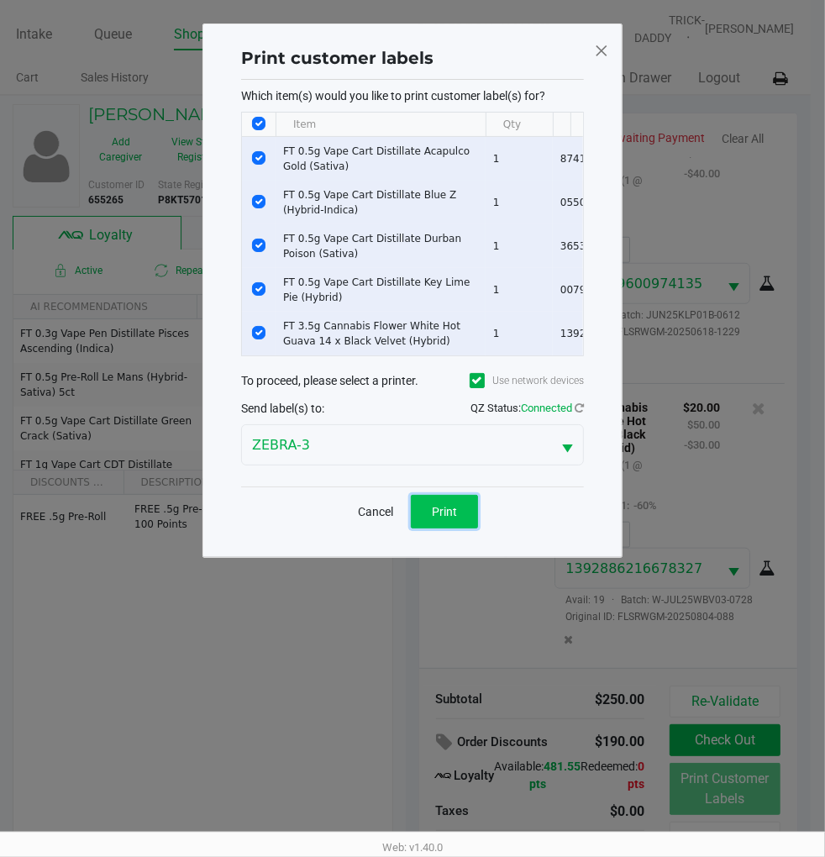
click at [461, 521] on button "Print" at bounding box center [444, 512] width 67 height 34
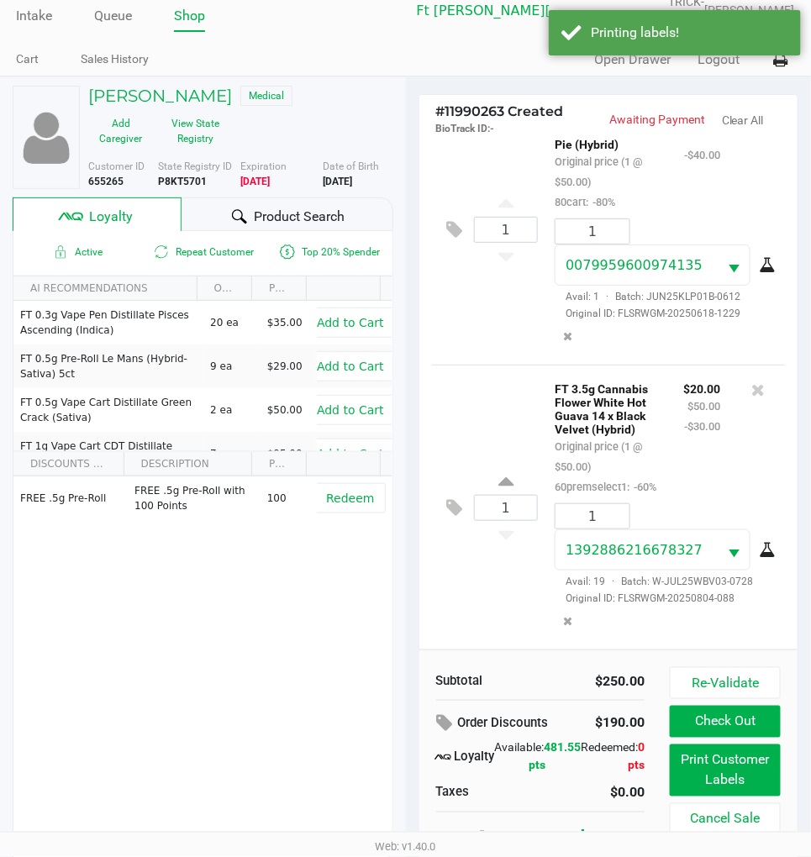
scroll to position [36, 0]
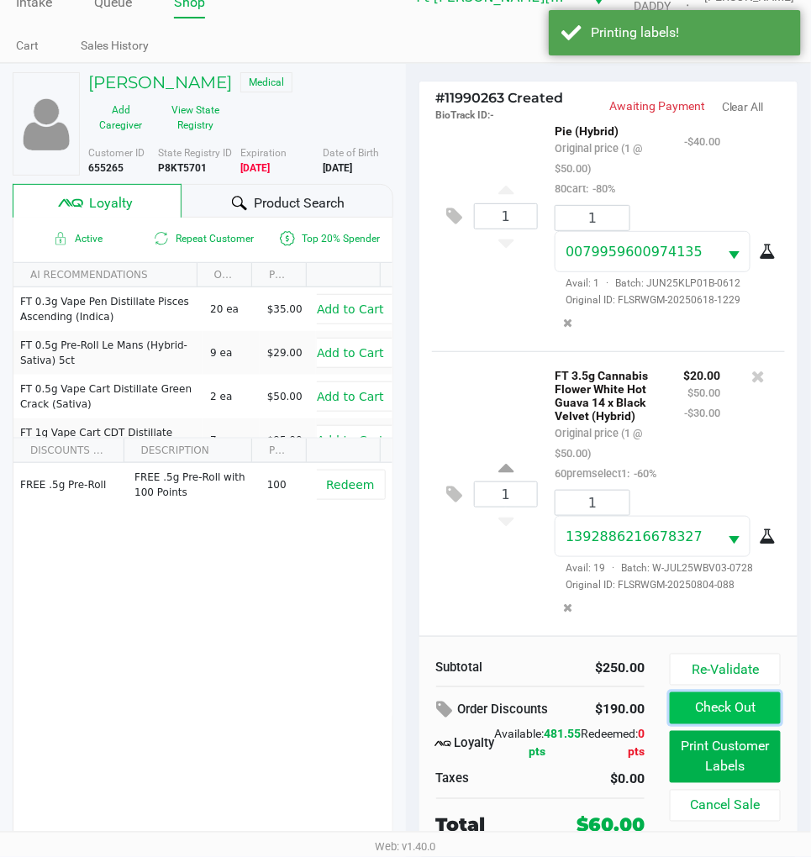
click at [739, 709] on button "Check Out" at bounding box center [725, 708] width 111 height 32
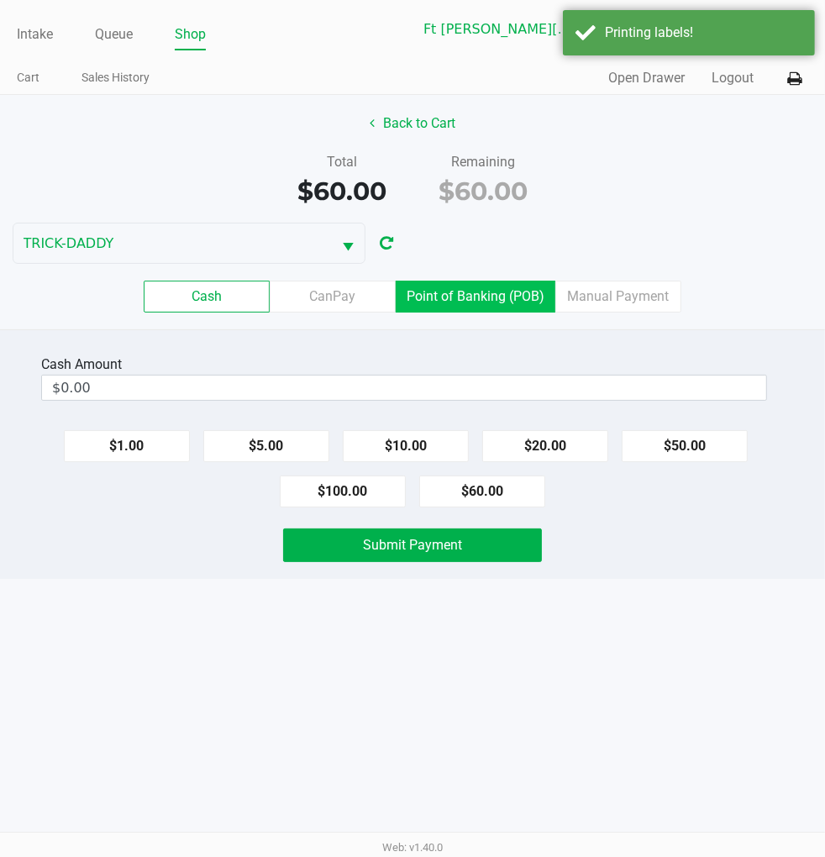
click at [505, 294] on label "Point of Banking (POB)" at bounding box center [476, 297] width 160 height 32
click at [0, 0] on 7 "Point of Banking (POB)" at bounding box center [0, 0] width 0 height 0
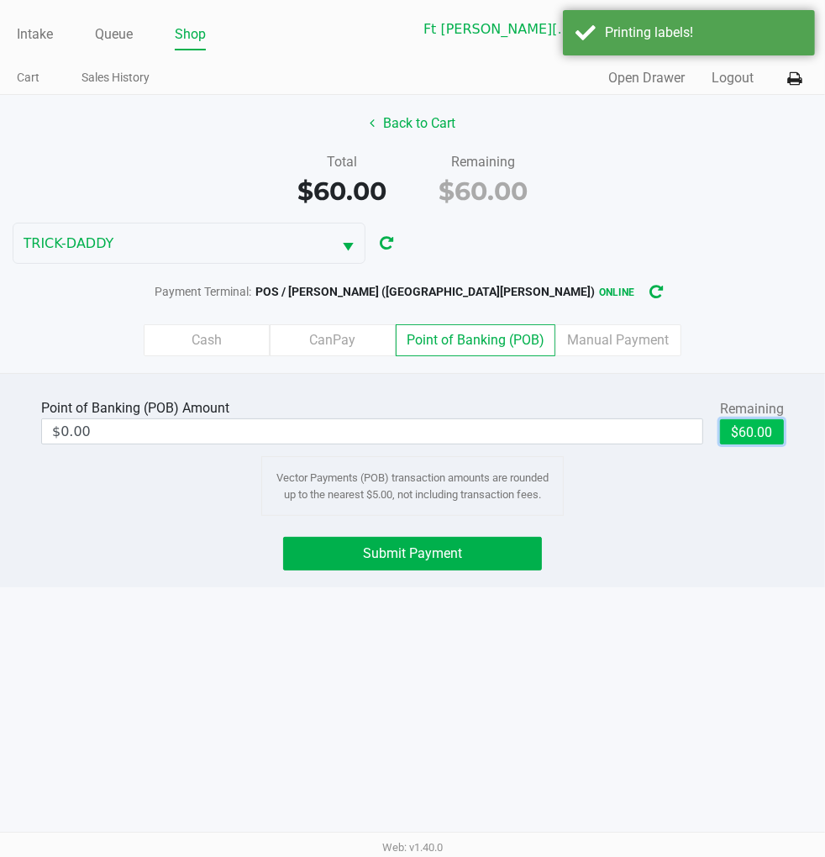
click at [739, 425] on button "$60.00" at bounding box center [752, 431] width 64 height 25
type input "$60.00"
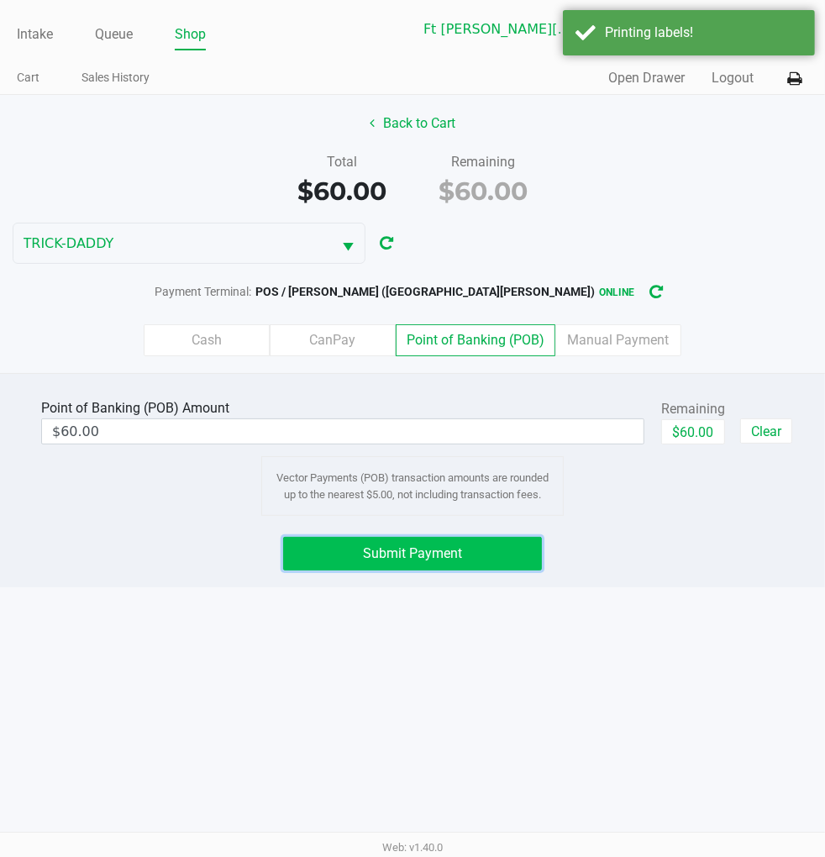
click at [497, 559] on button "Submit Payment" at bounding box center [412, 554] width 258 height 34
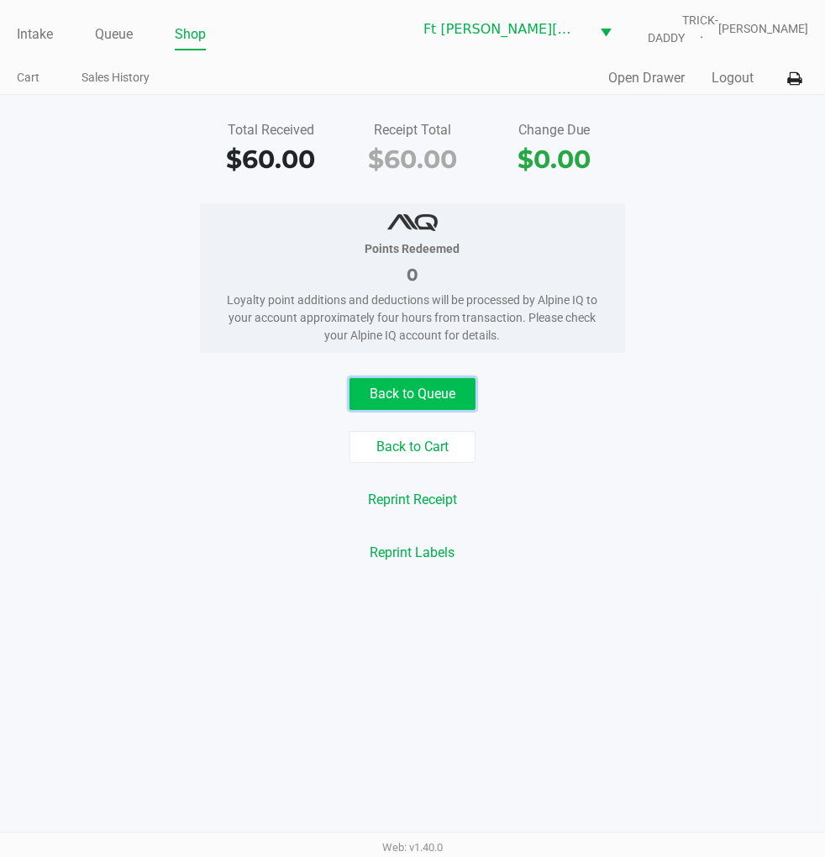
click at [458, 387] on button "Back to Queue" at bounding box center [413, 394] width 126 height 32
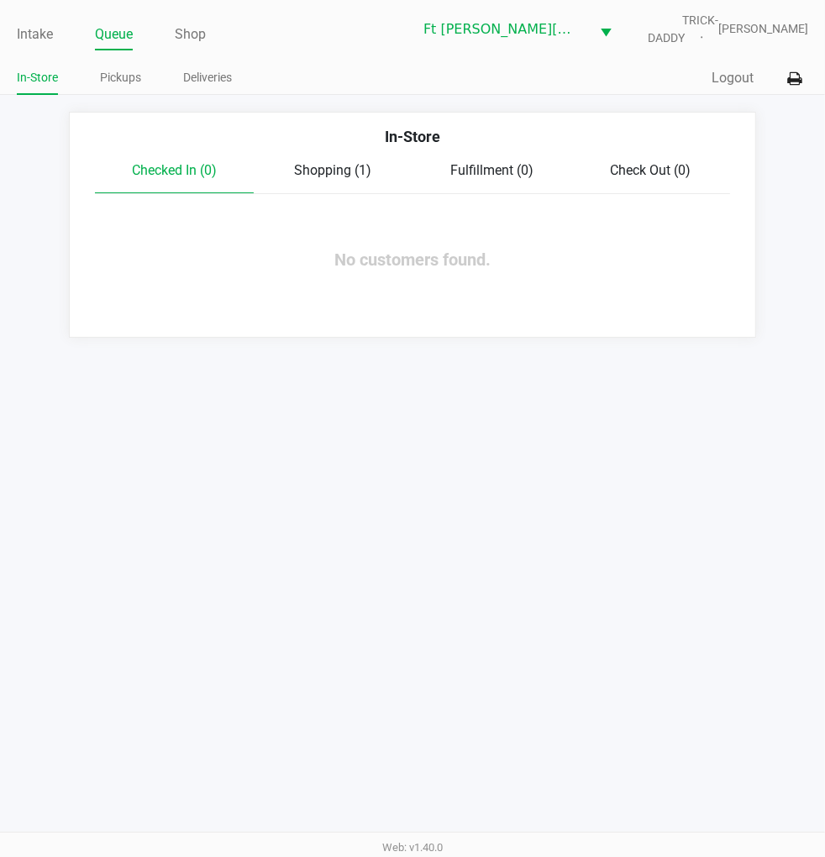
click at [602, 409] on div "Intake Queue Shop Ft Walton Beach WC TRICK-DADDY James Dodd In-Store Pickups De…" at bounding box center [412, 428] width 825 height 857
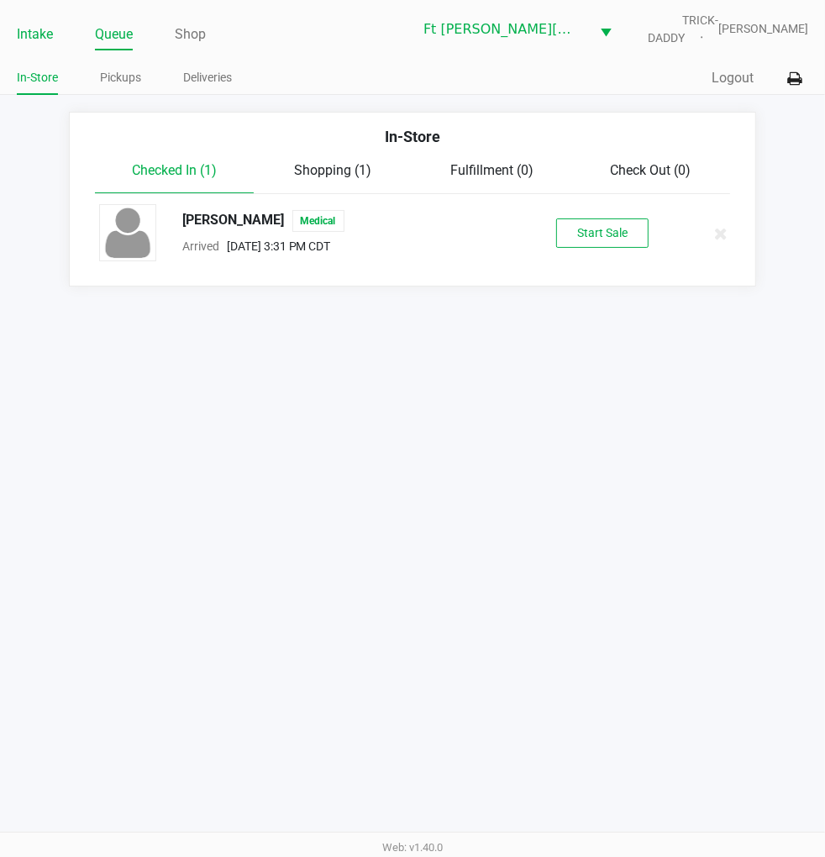
click at [35, 21] on li "Intake" at bounding box center [35, 35] width 36 height 29
click at [35, 28] on link "Intake" at bounding box center [35, 35] width 36 height 24
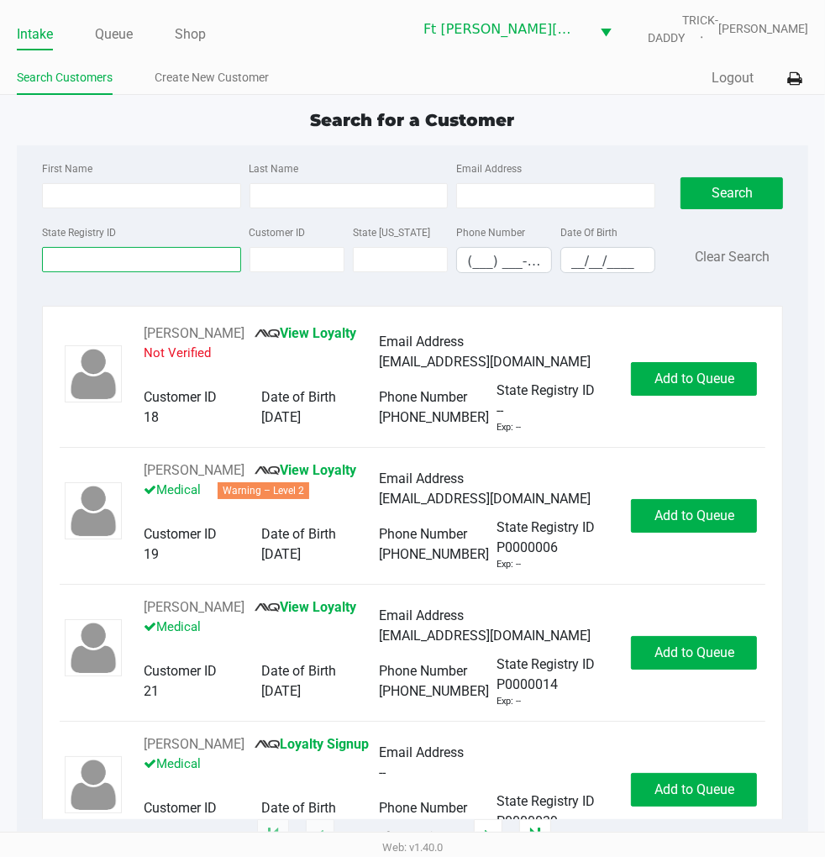
click at [171, 258] on input "State Registry ID" at bounding box center [141, 259] width 199 height 25
click at [171, 196] on input "First Name" at bounding box center [141, 195] width 199 height 25
type input "wayne"
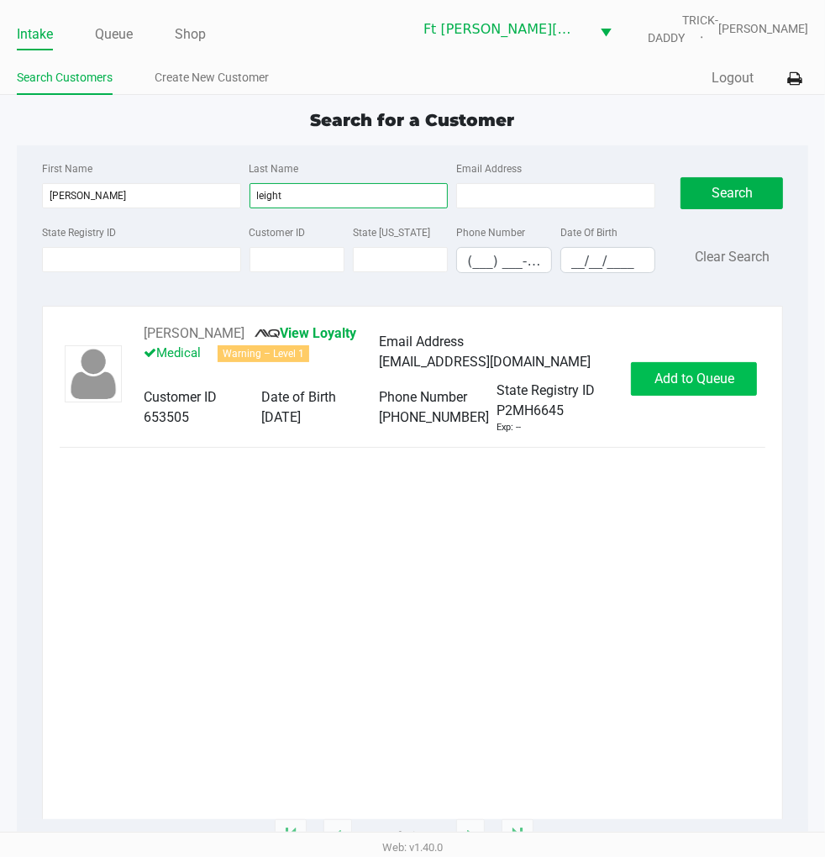
type input "leight"
click at [674, 387] on span "Add to Queue" at bounding box center [695, 379] width 80 height 16
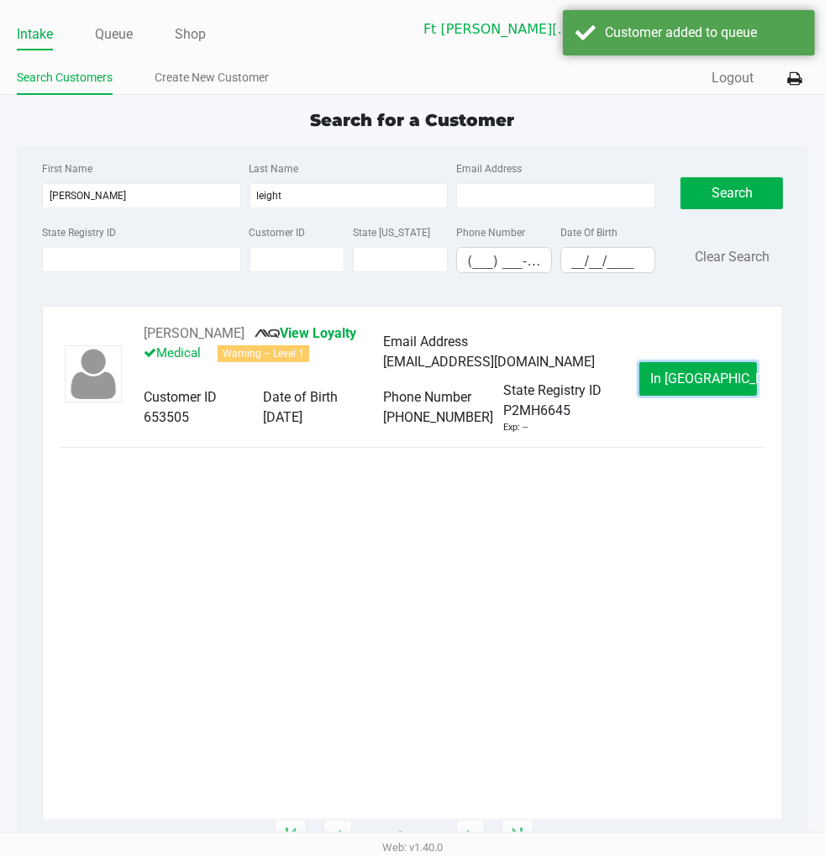
click at [674, 387] on span "In Queue" at bounding box center [720, 379] width 141 height 16
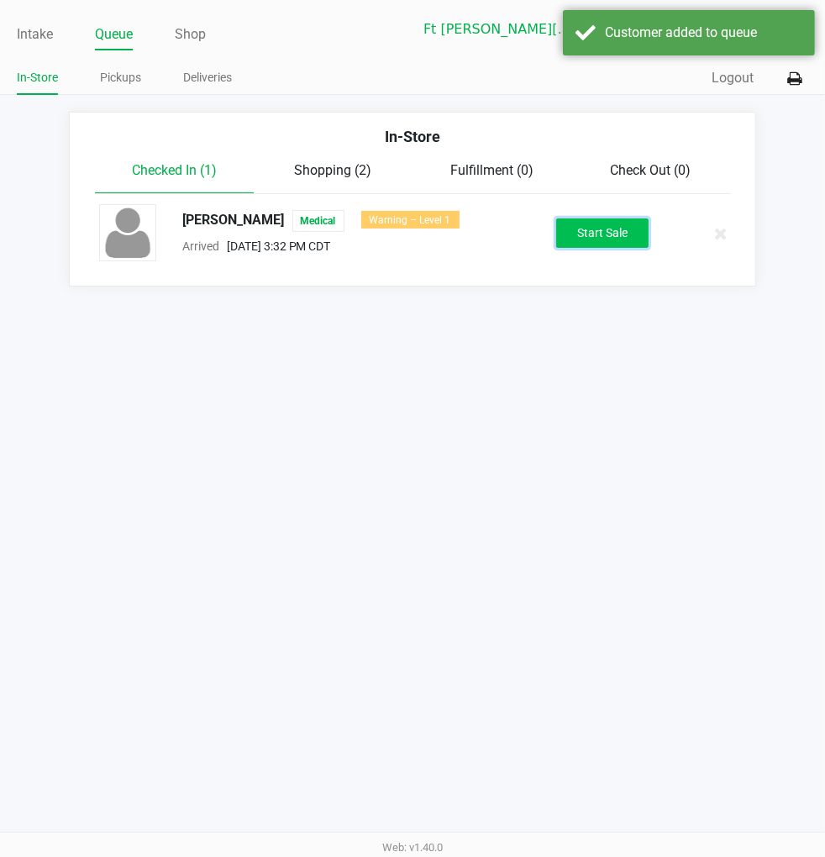
click at [582, 236] on button "Start Sale" at bounding box center [602, 232] width 92 height 29
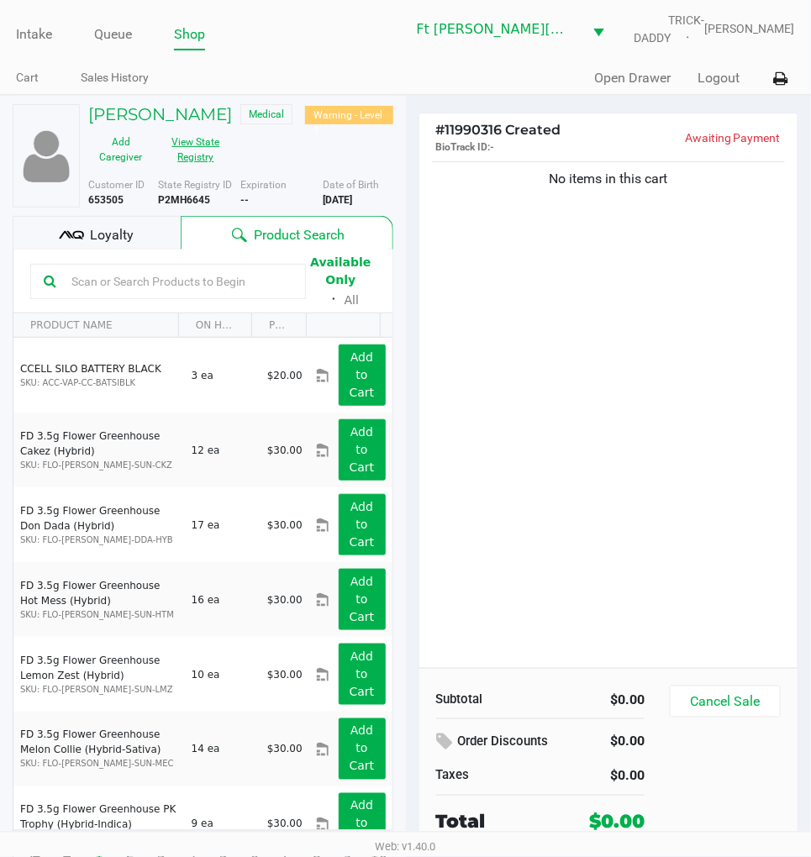
click at [208, 161] on button "View State Registry" at bounding box center [190, 150] width 75 height 42
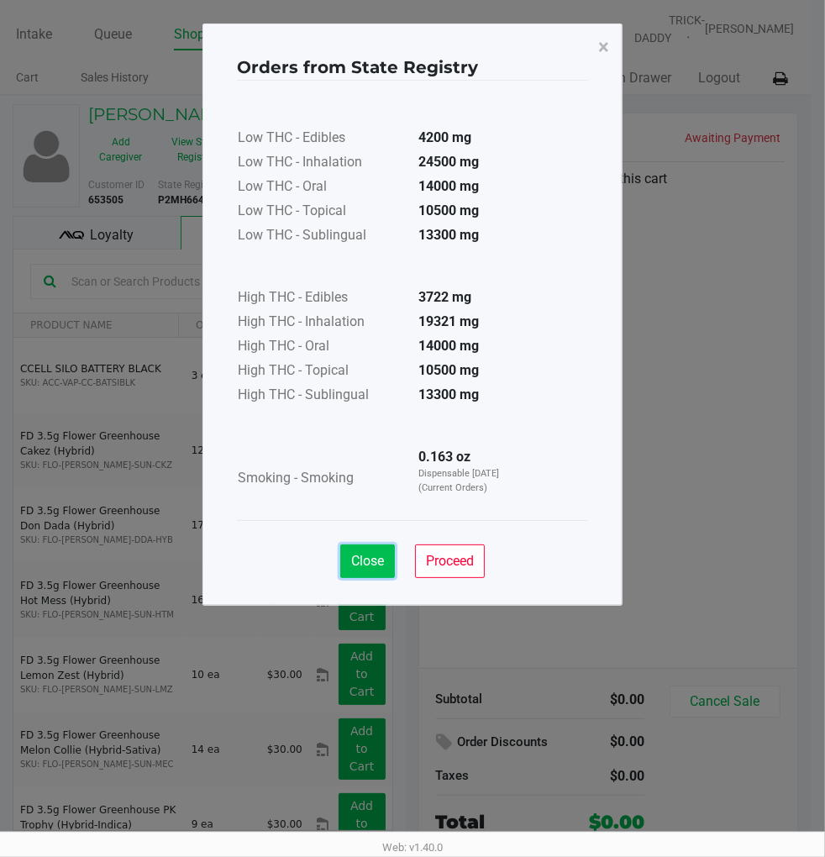
click at [389, 559] on button "Close" at bounding box center [367, 562] width 55 height 34
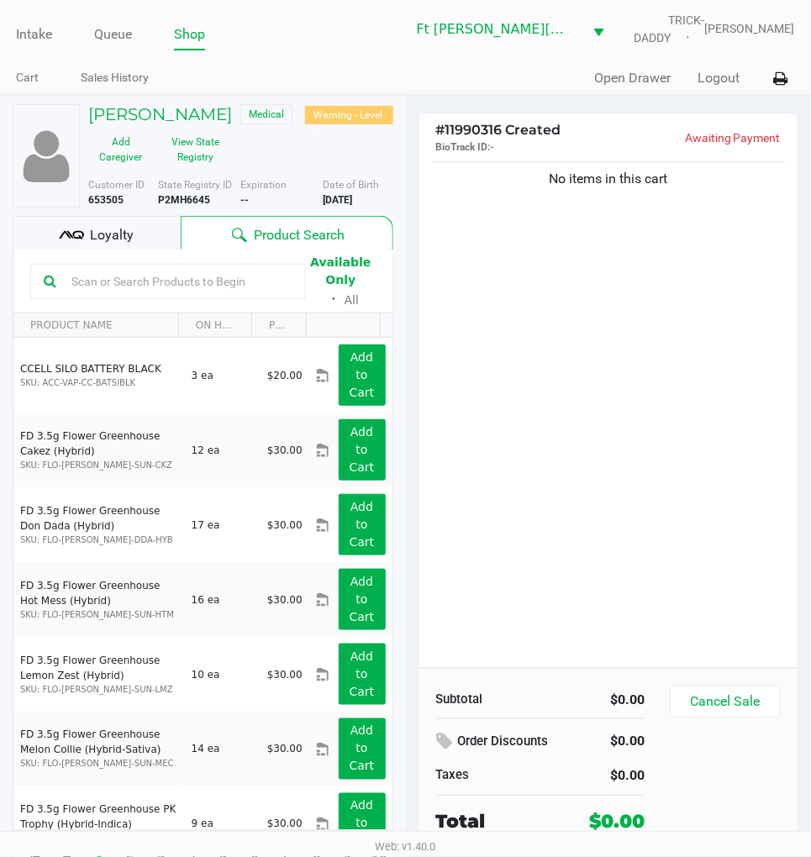
click at [118, 238] on span "Loyalty" at bounding box center [112, 235] width 44 height 20
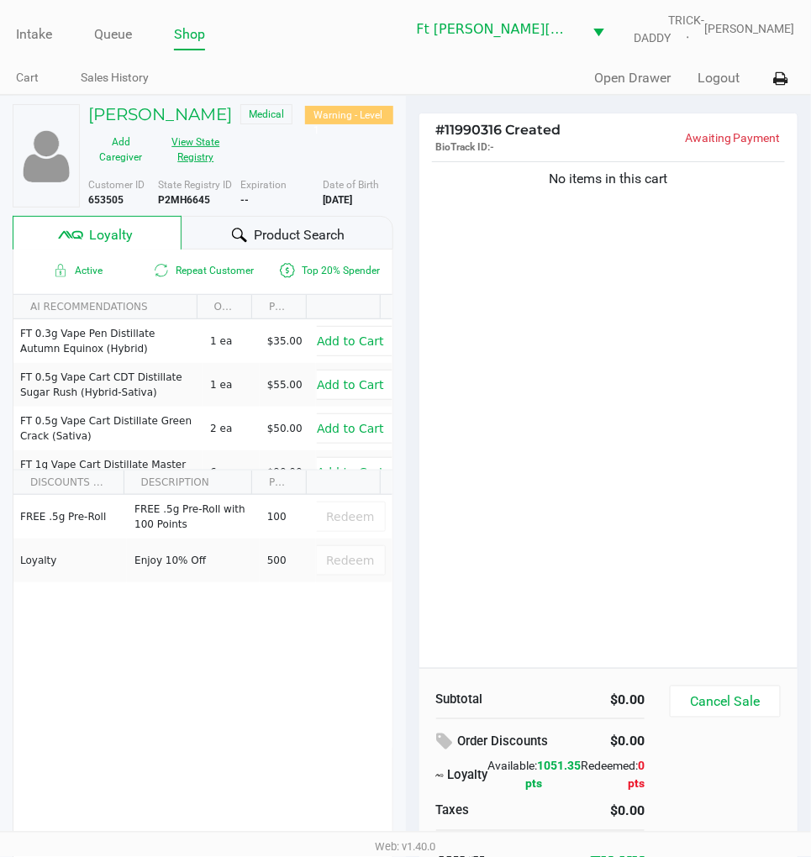
click at [195, 150] on button "View State Registry" at bounding box center [190, 150] width 75 height 42
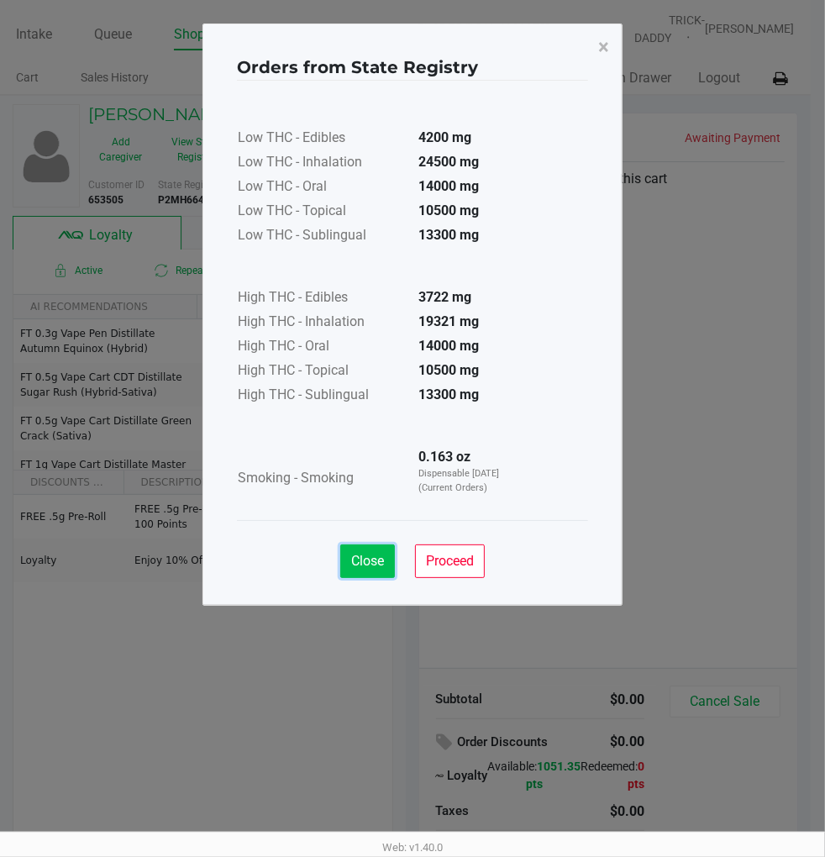
click at [370, 559] on span "Close" at bounding box center [367, 561] width 33 height 16
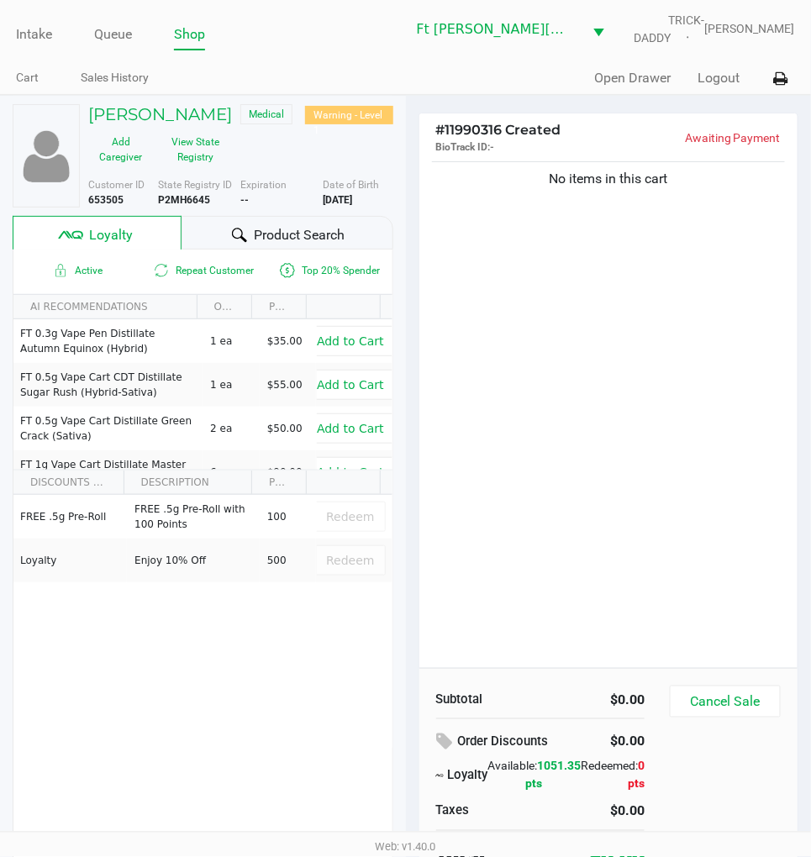
click at [651, 396] on div "No items in this cart" at bounding box center [608, 413] width 379 height 510
click at [590, 429] on div "No items in this cart" at bounding box center [608, 413] width 379 height 510
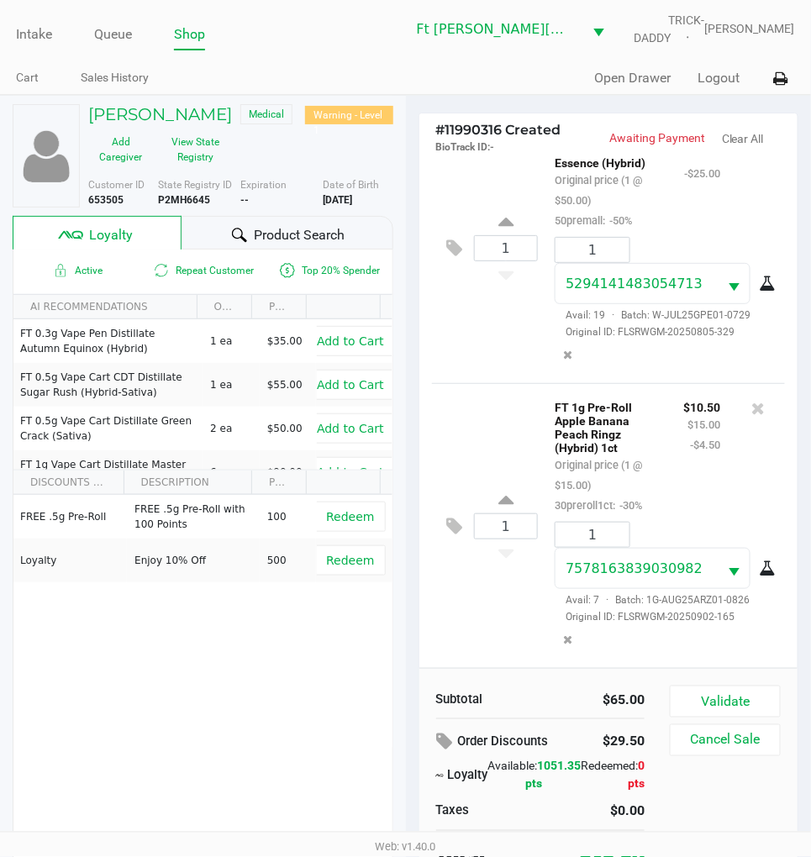
scroll to position [85, 0]
click at [736, 704] on button "Validate" at bounding box center [725, 702] width 111 height 32
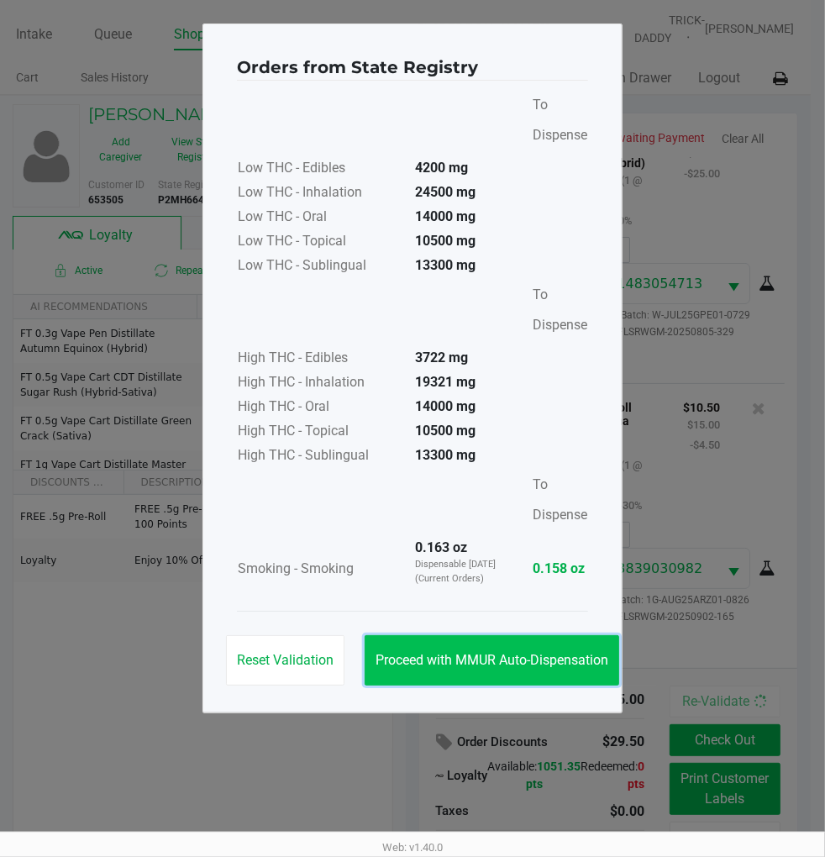
click at [508, 668] on button "Proceed with MMUR Auto-Dispensation" at bounding box center [492, 660] width 255 height 50
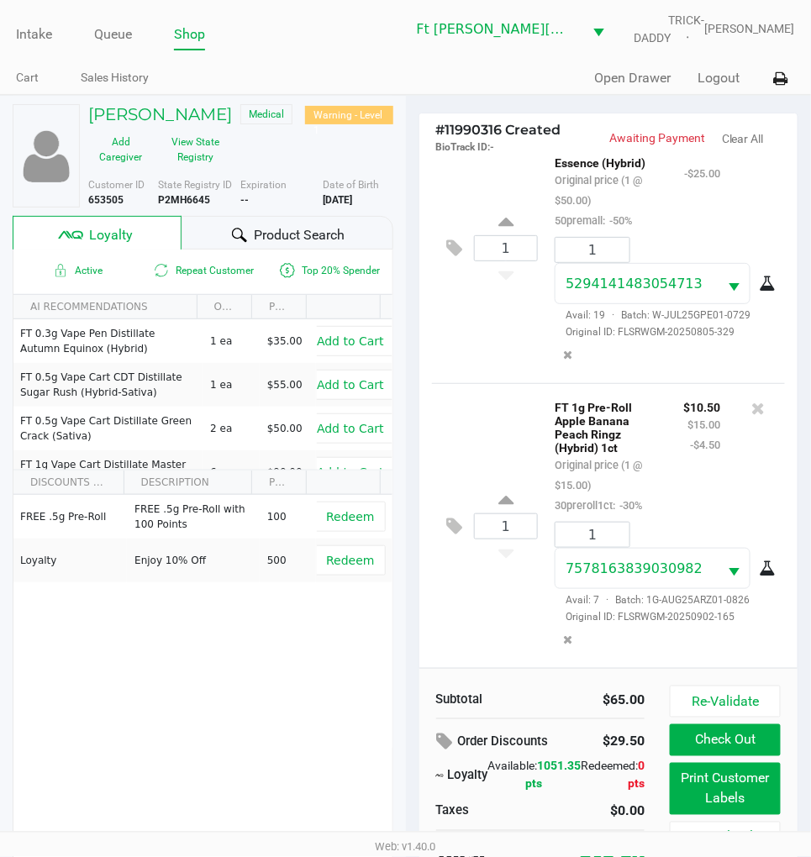
scroll to position [36, 0]
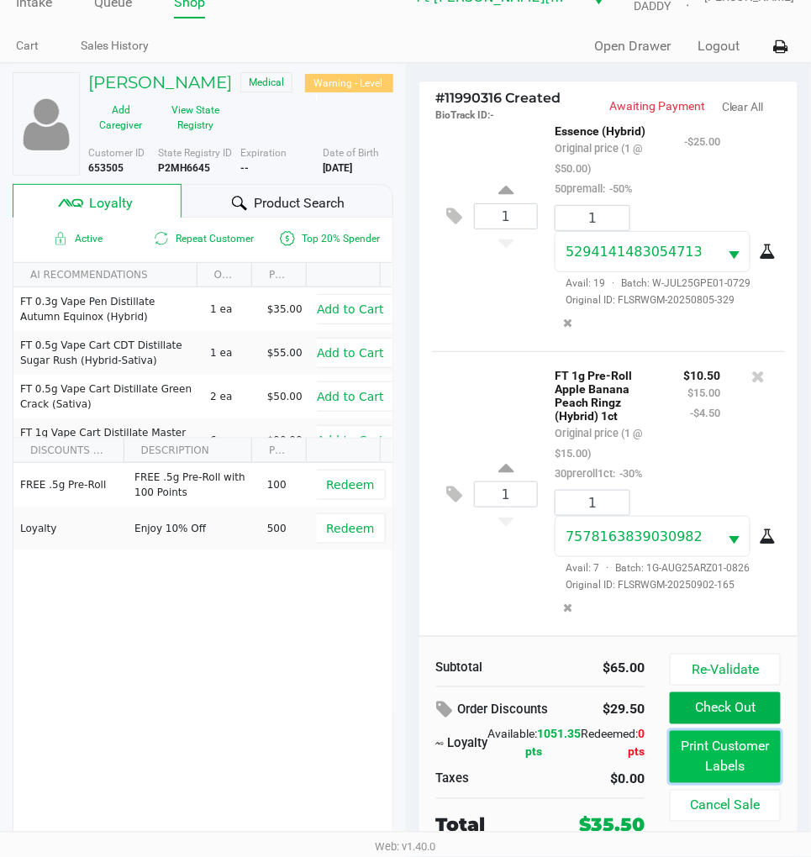
click at [725, 771] on button "Print Customer Labels" at bounding box center [725, 757] width 111 height 52
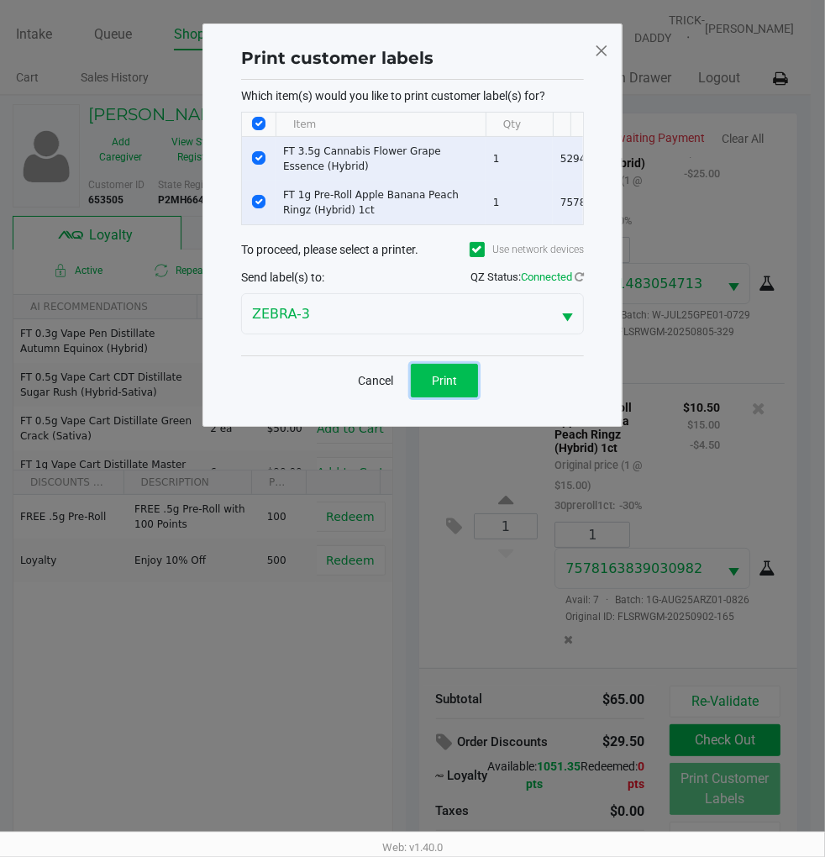
click at [440, 385] on button "Print" at bounding box center [444, 381] width 67 height 34
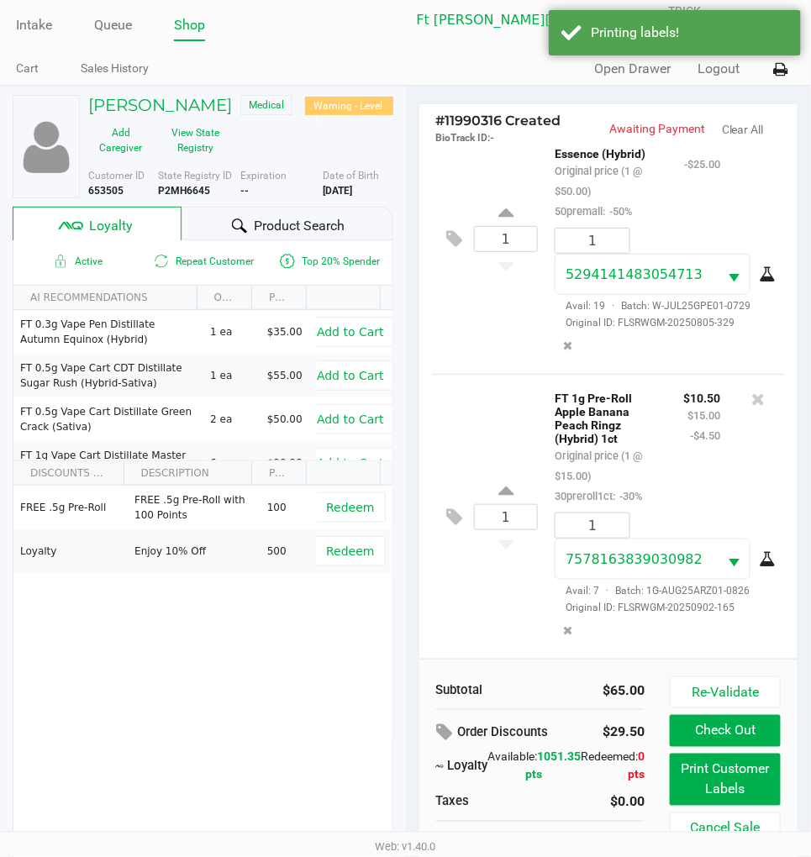
scroll to position [36, 0]
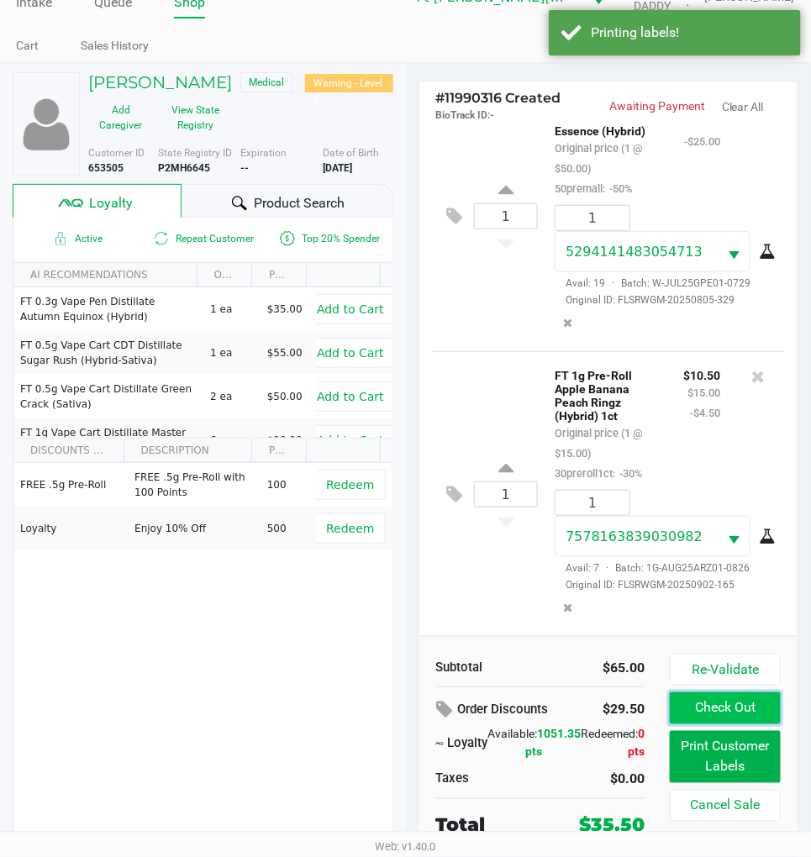
click at [710, 700] on button "Check Out" at bounding box center [725, 708] width 111 height 32
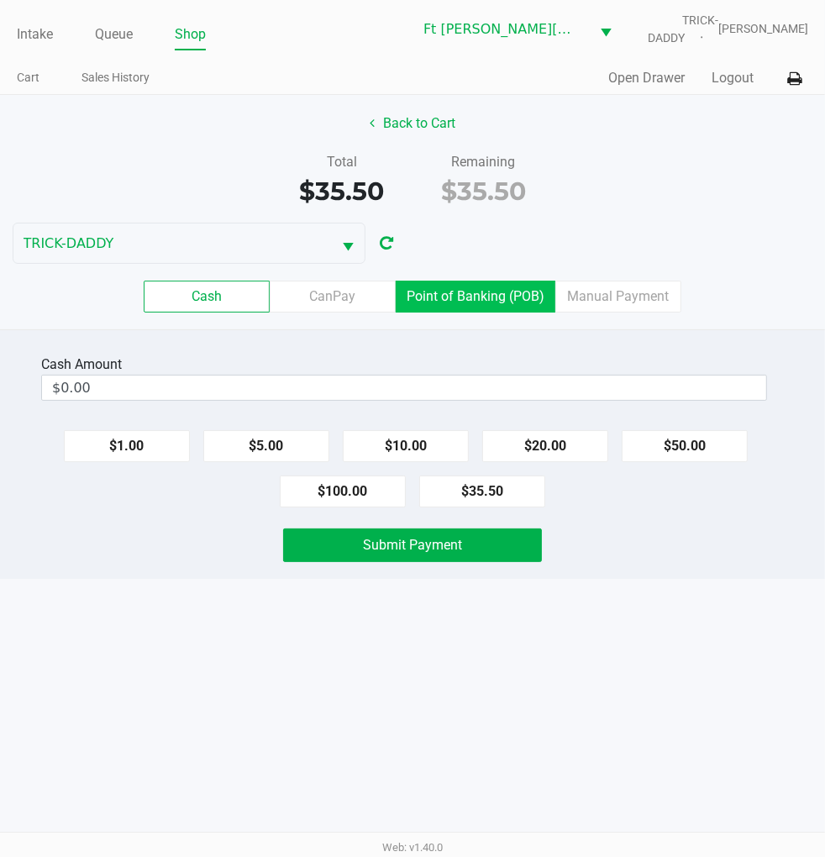
click at [468, 286] on label "Point of Banking (POB)" at bounding box center [476, 297] width 160 height 32
click at [0, 0] on 7 "Point of Banking (POB)" at bounding box center [0, 0] width 0 height 0
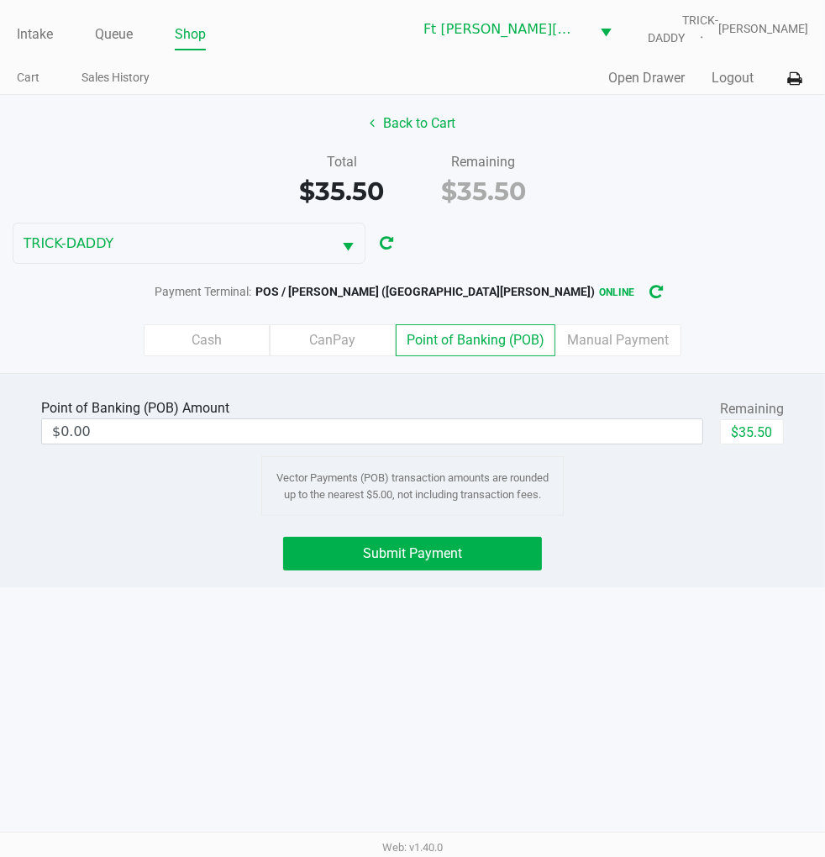
click at [754, 431] on button "$35.50" at bounding box center [752, 431] width 64 height 25
type input "$35.50"
click at [511, 523] on div "Point of Banking (POB) Amount $35.50 Remaining $35.50 Clear Vector Payments (PO…" at bounding box center [412, 480] width 825 height 214
click at [416, 556] on span "Submit Payment" at bounding box center [412, 553] width 99 height 16
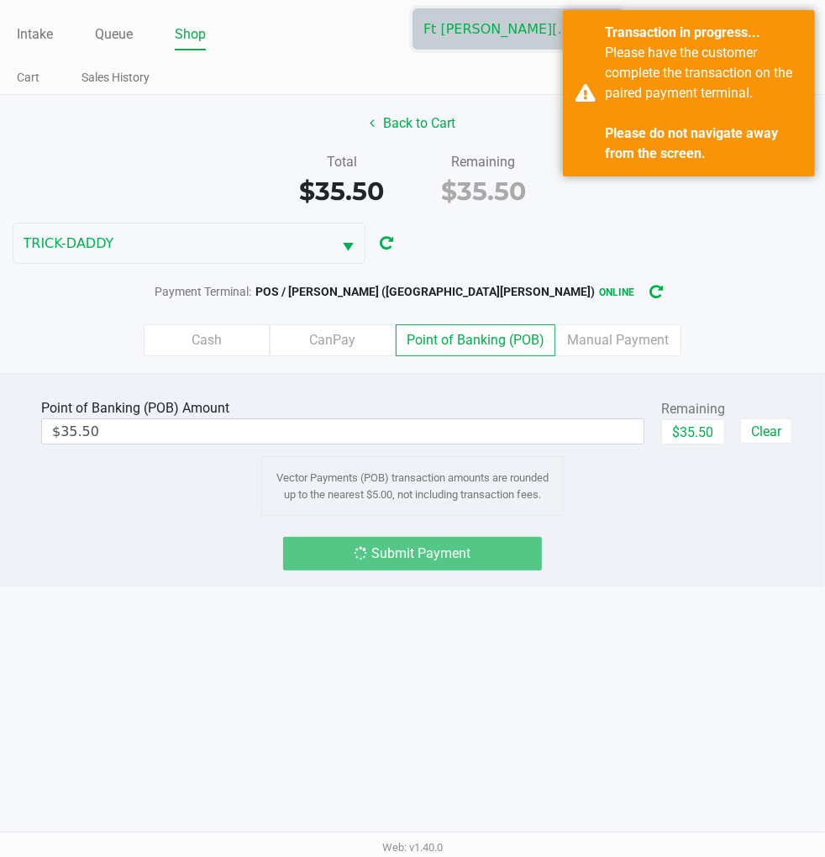
click at [658, 657] on div "Intake Queue Shop Ft Walton Beach WC TRICK-DADDY James Dodd Cart Sales History …" at bounding box center [412, 428] width 825 height 857
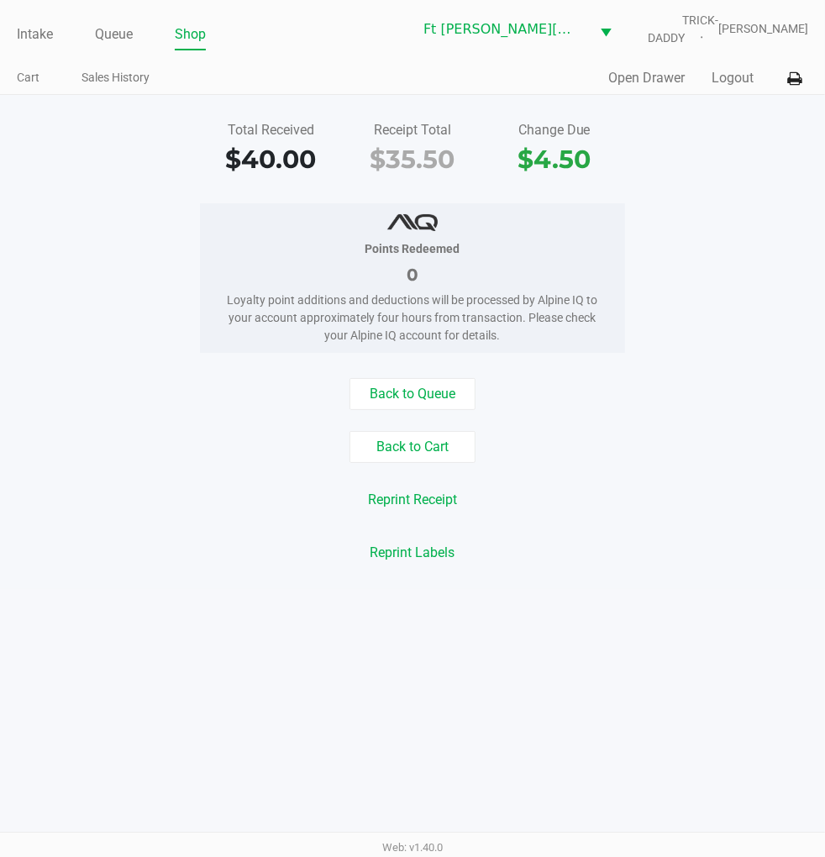
click at [736, 79] on button "Logout" at bounding box center [733, 78] width 42 height 20
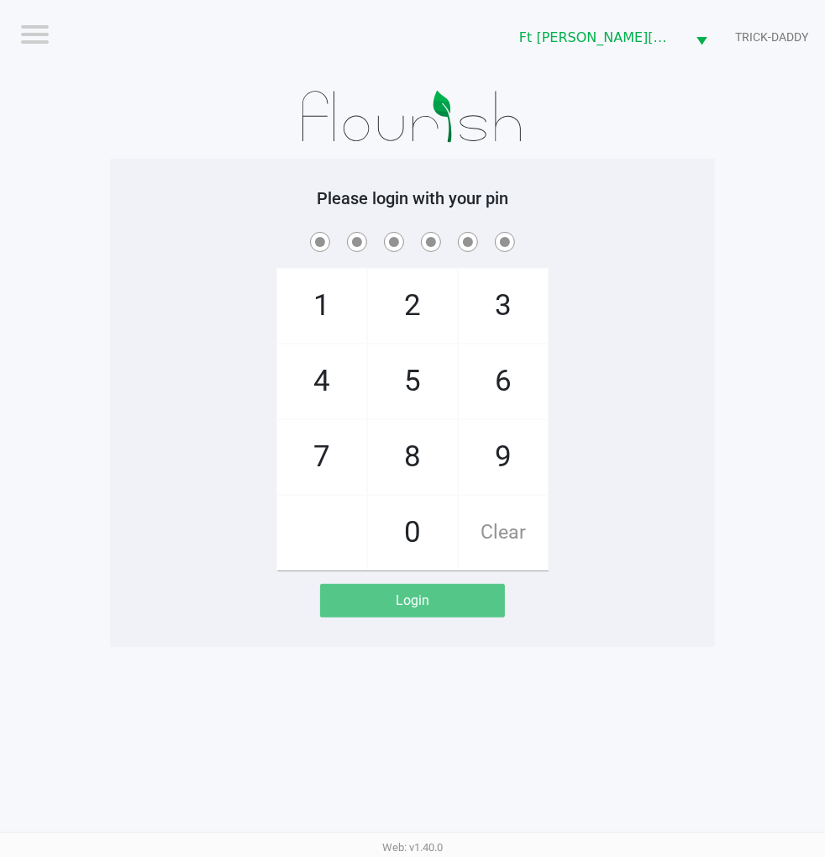
click at [694, 408] on div "1 4 7 2 5 8 0 3 6 9 Clear" at bounding box center [412, 400] width 605 height 342
checkbox input "true"
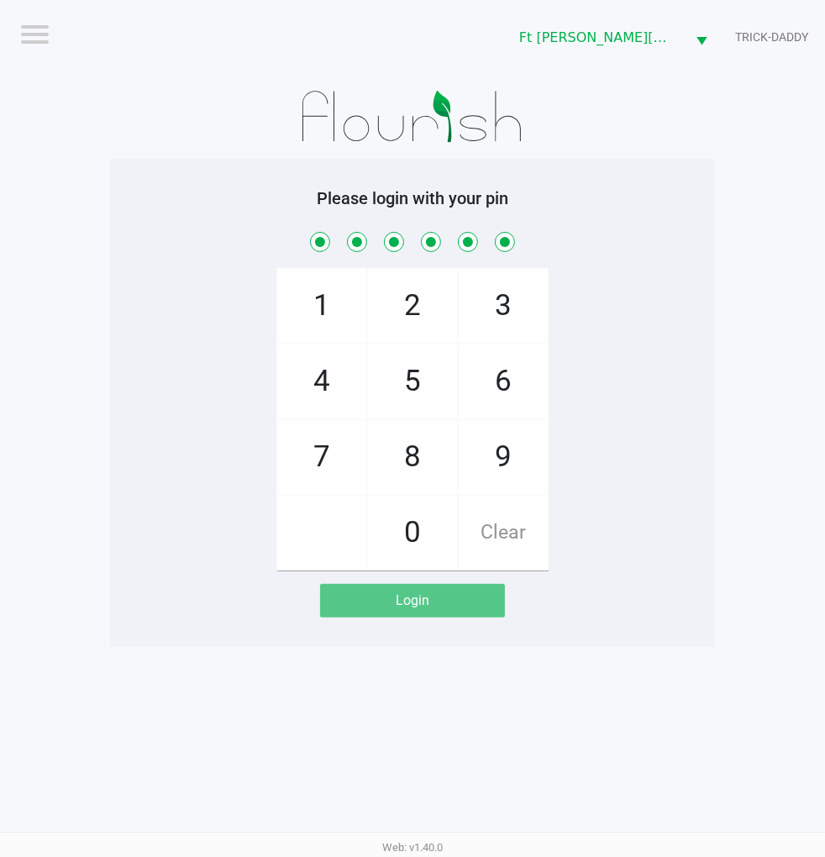
checkbox input "true"
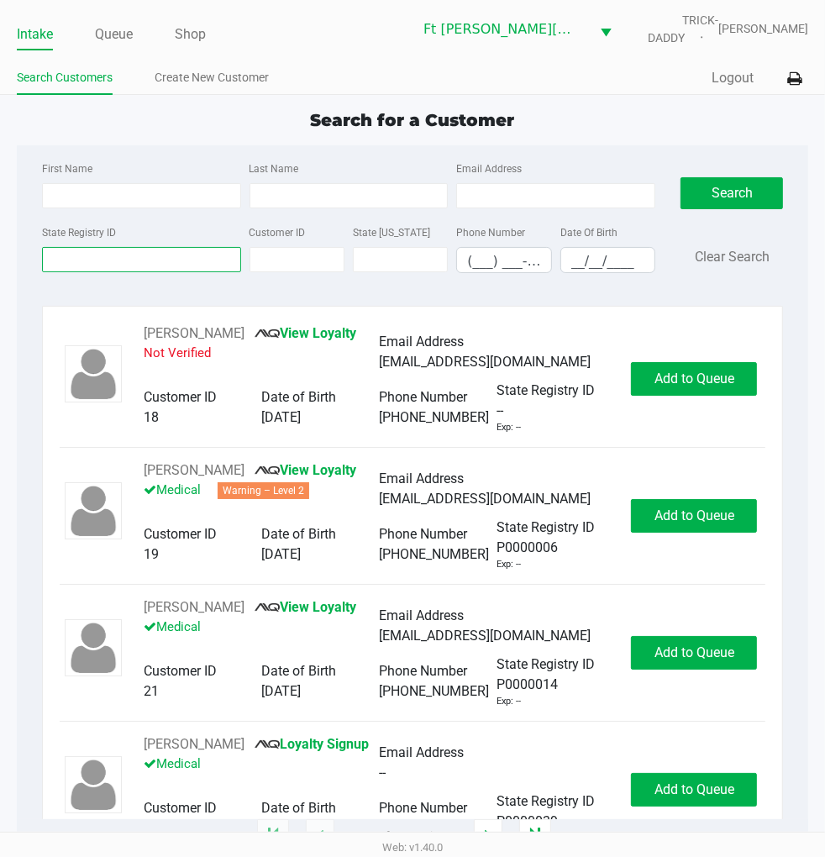
click at [89, 262] on input "State Registry ID" at bounding box center [141, 259] width 199 height 25
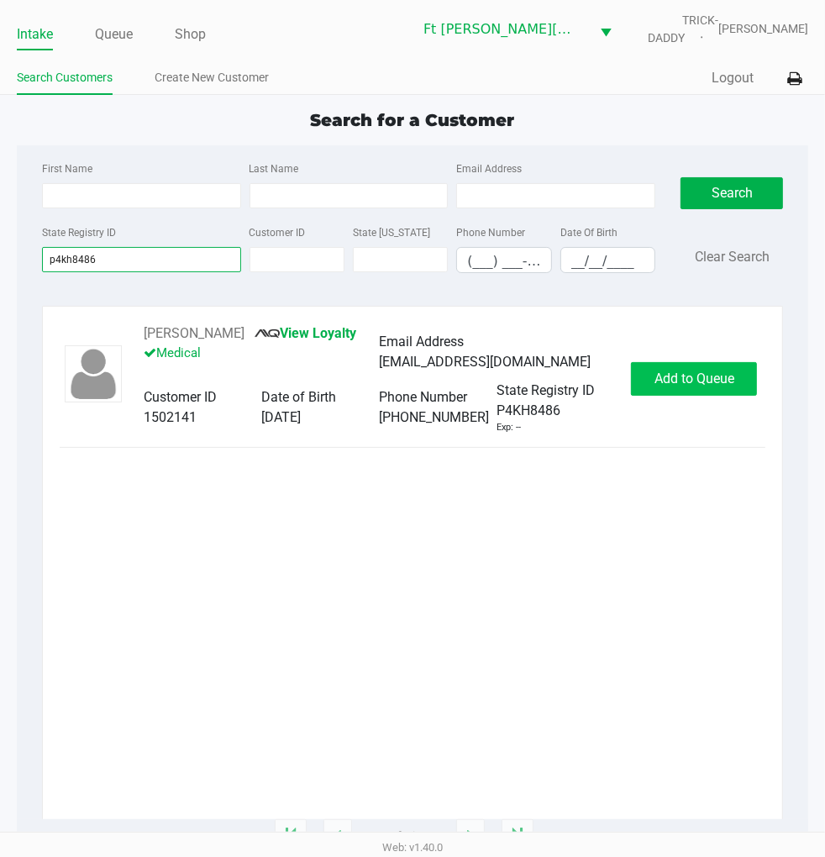
type input "p4kh8486"
click at [690, 384] on span "Add to Queue" at bounding box center [695, 379] width 80 height 16
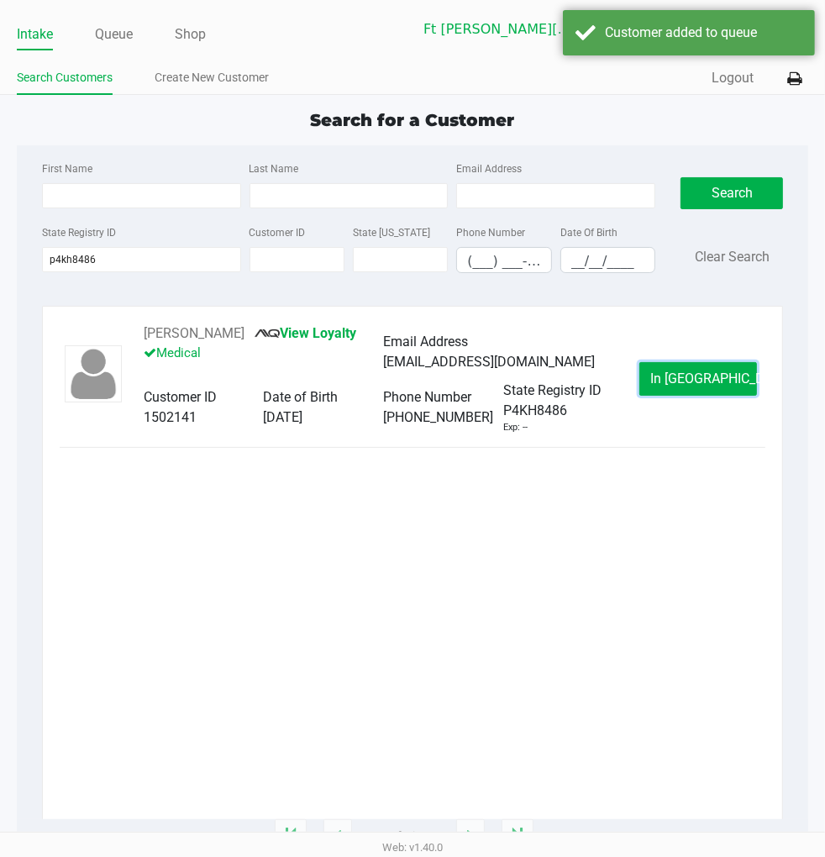
click at [690, 384] on span "In Queue" at bounding box center [720, 379] width 141 height 16
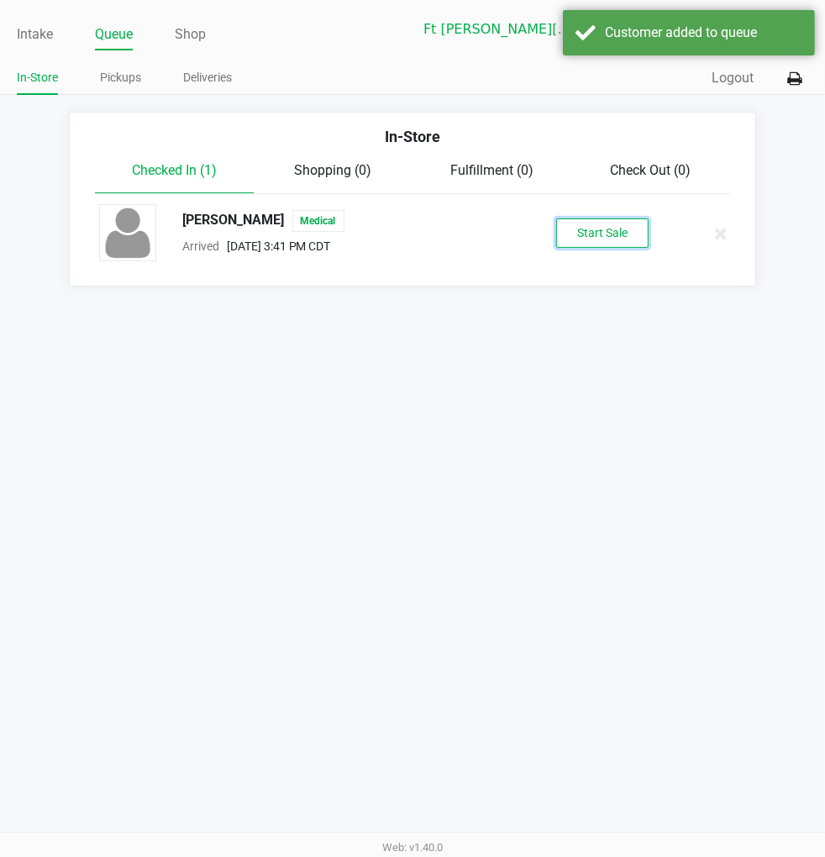
drag, startPoint x: 599, startPoint y: 263, endPoint x: 594, endPoint y: 233, distance: 30.7
click at [594, 233] on button "Start Sale" at bounding box center [602, 232] width 92 height 29
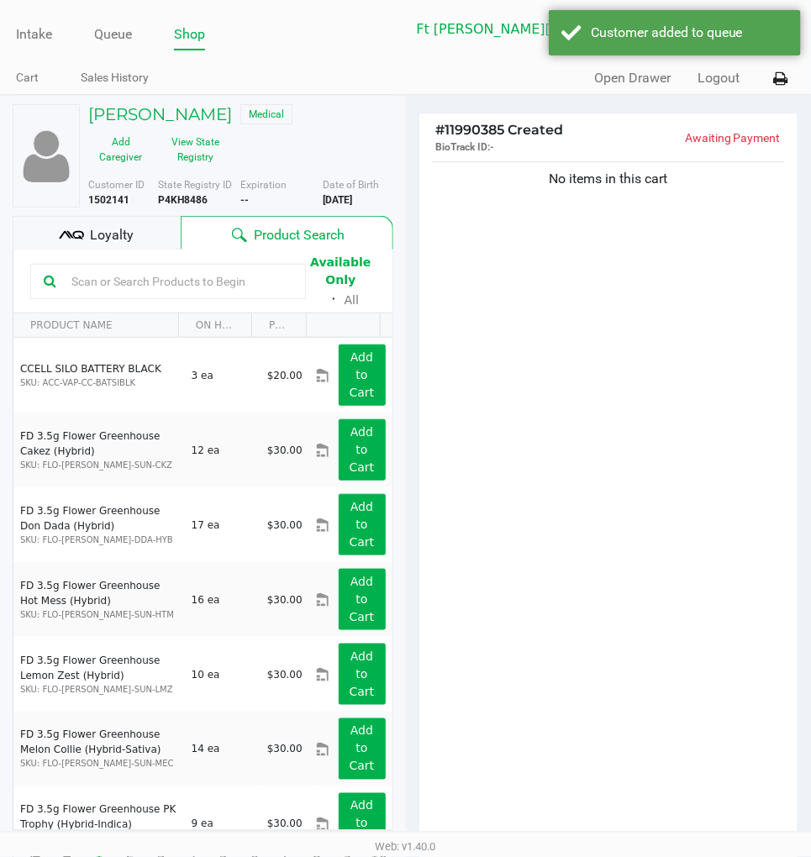
click at [130, 230] on span "Loyalty" at bounding box center [112, 235] width 44 height 20
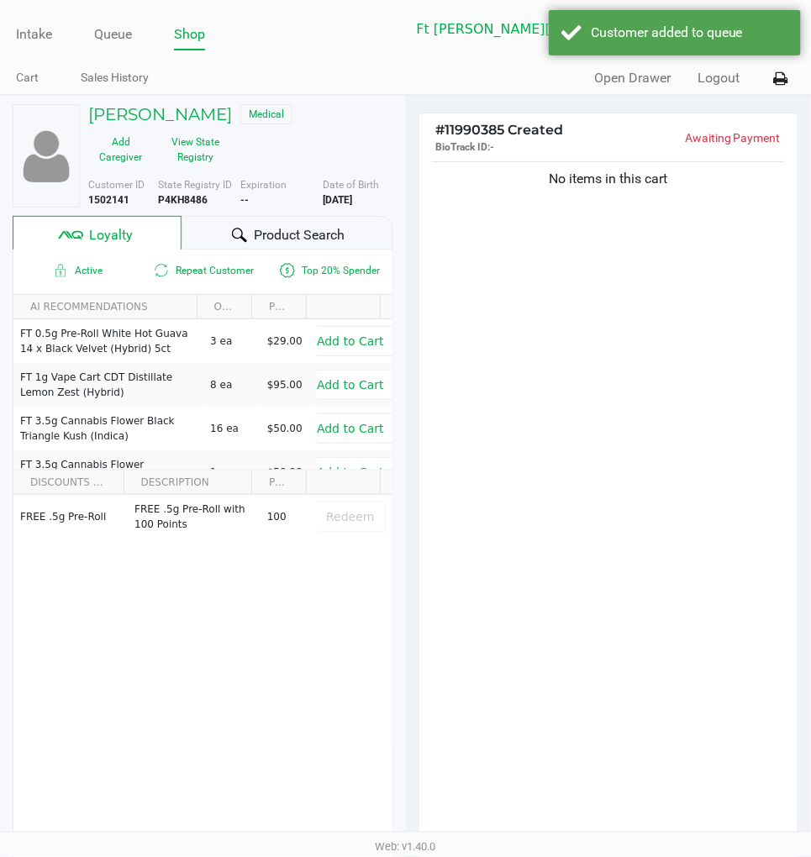
click at [261, 234] on span "Product Search" at bounding box center [299, 235] width 91 height 20
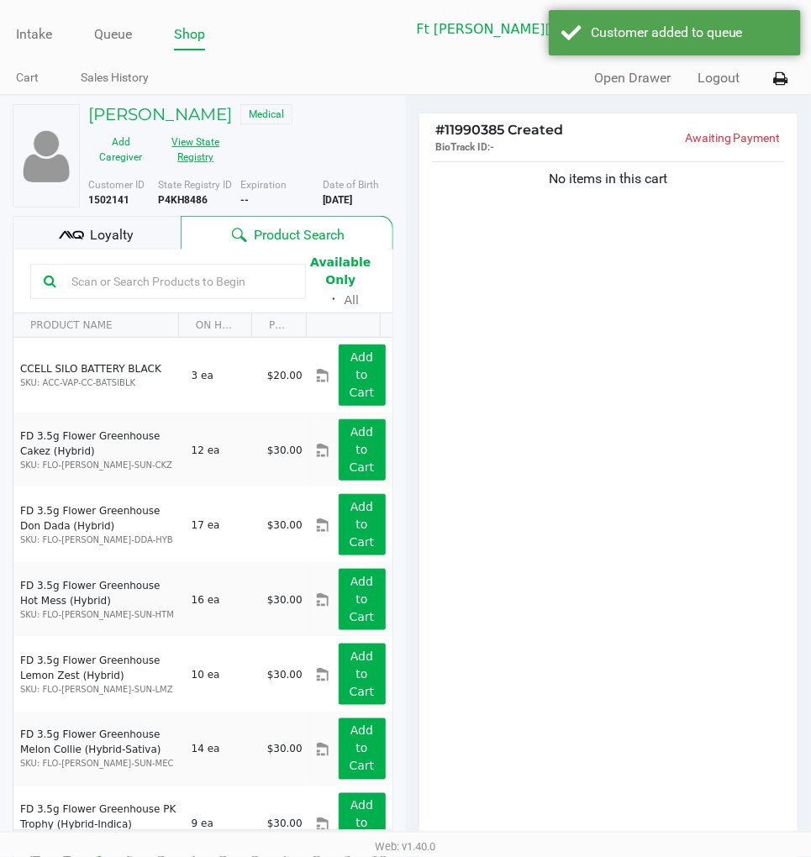
click at [194, 134] on button "View State Registry" at bounding box center [190, 150] width 75 height 42
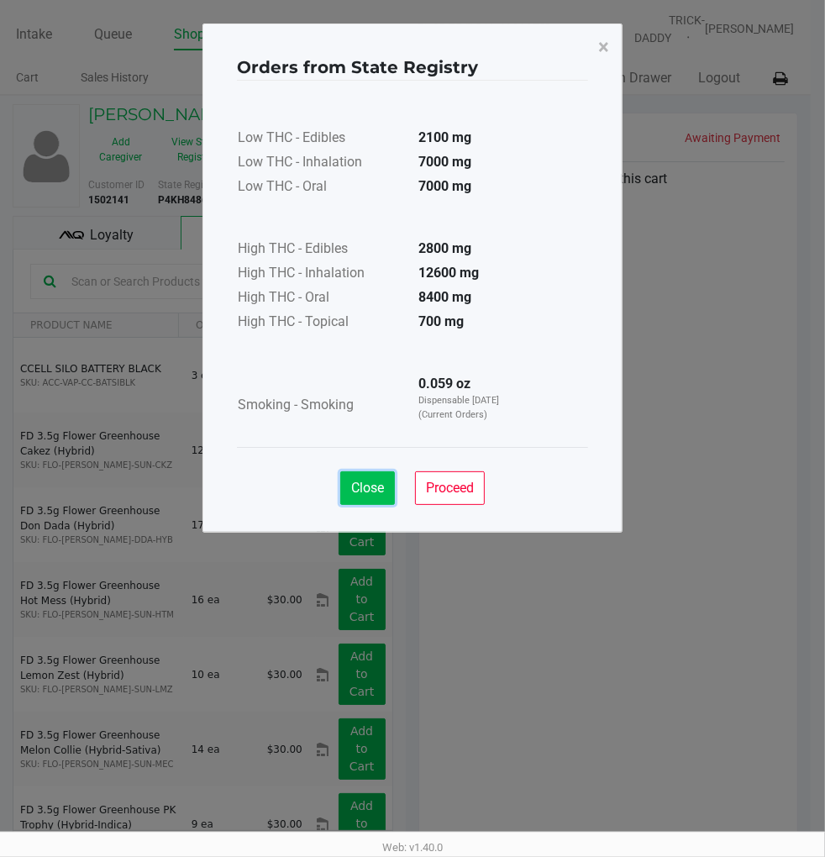
click at [374, 483] on span "Close" at bounding box center [367, 488] width 33 height 16
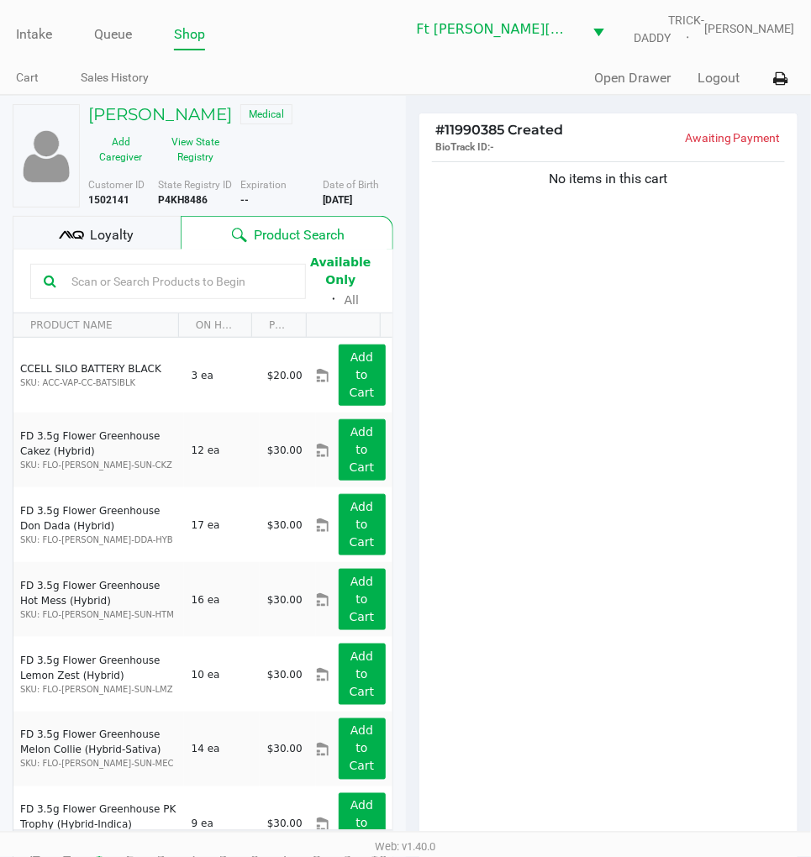
click at [533, 355] on div "No items in this cart" at bounding box center [608, 505] width 379 height 695
click at [165, 223] on div "Loyalty" at bounding box center [97, 233] width 168 height 34
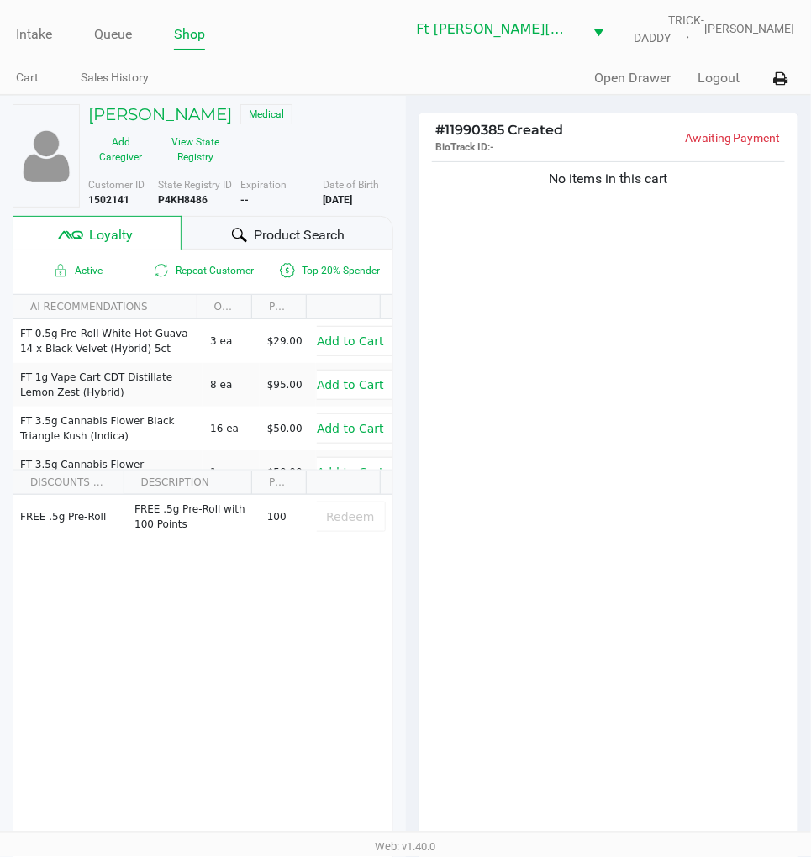
click at [279, 232] on span "Product Search" at bounding box center [299, 235] width 91 height 20
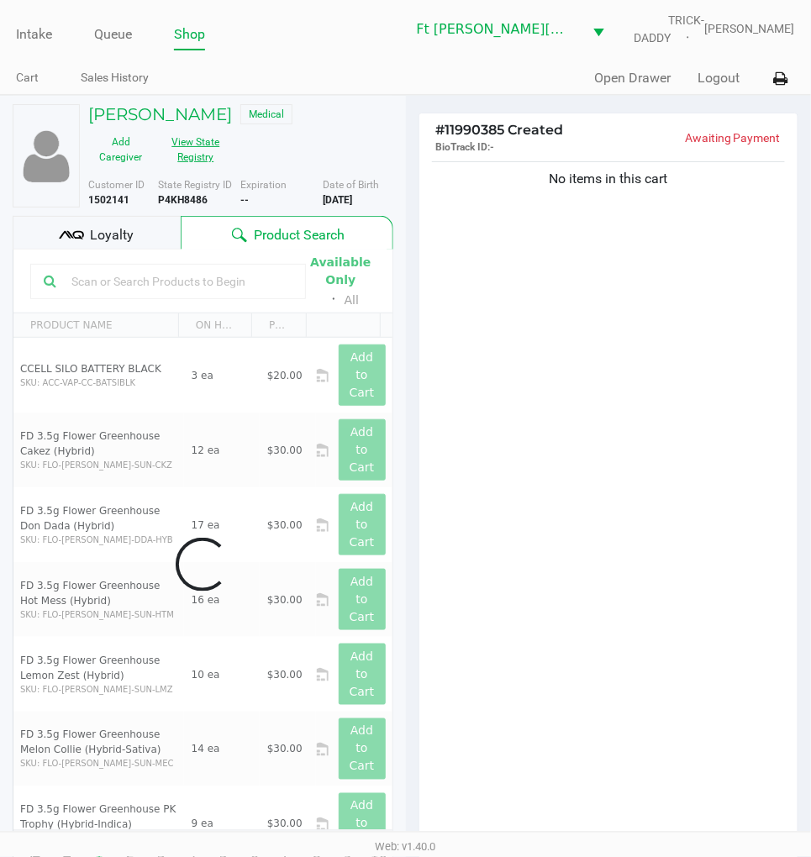
click at [197, 156] on button "View State Registry" at bounding box center [190, 150] width 75 height 42
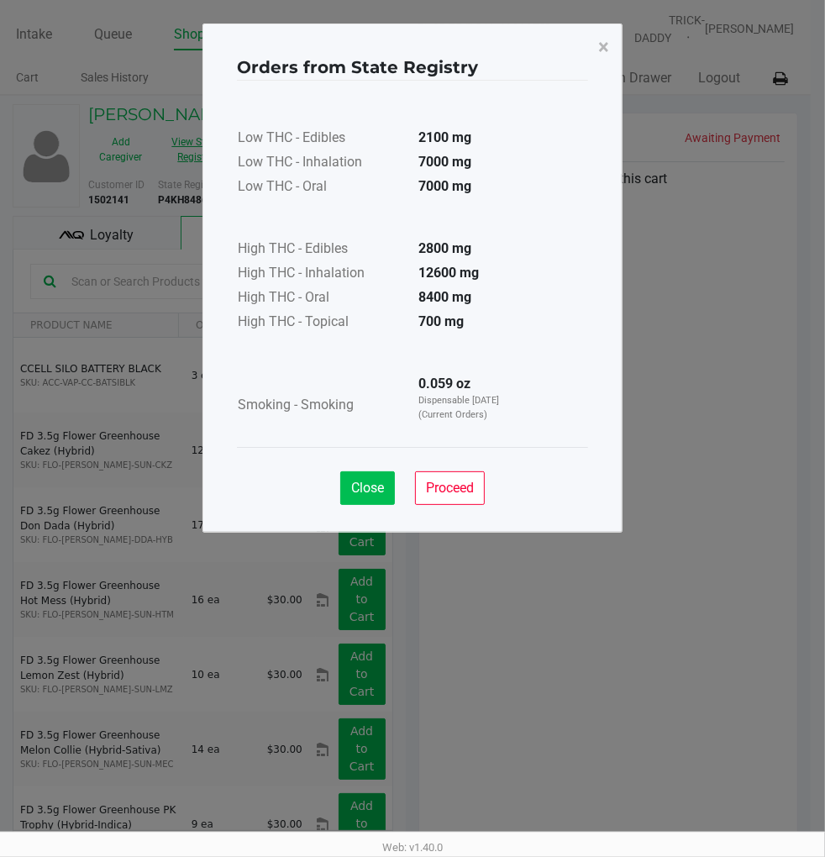
click at [357, 492] on span "Close" at bounding box center [367, 488] width 33 height 16
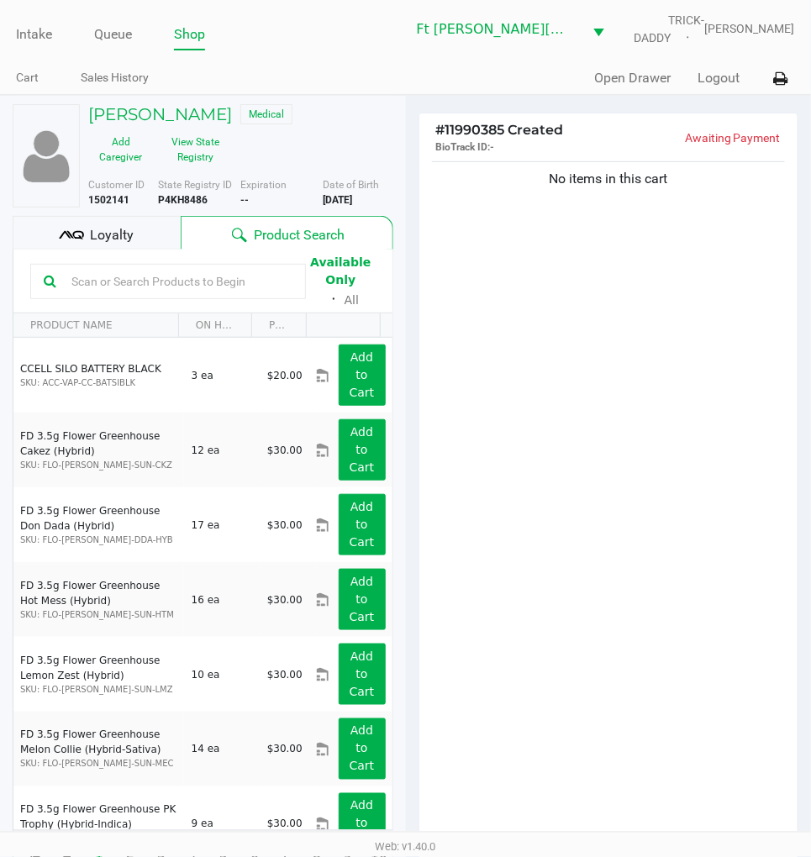
click at [591, 584] on div "No items in this cart" at bounding box center [608, 505] width 379 height 695
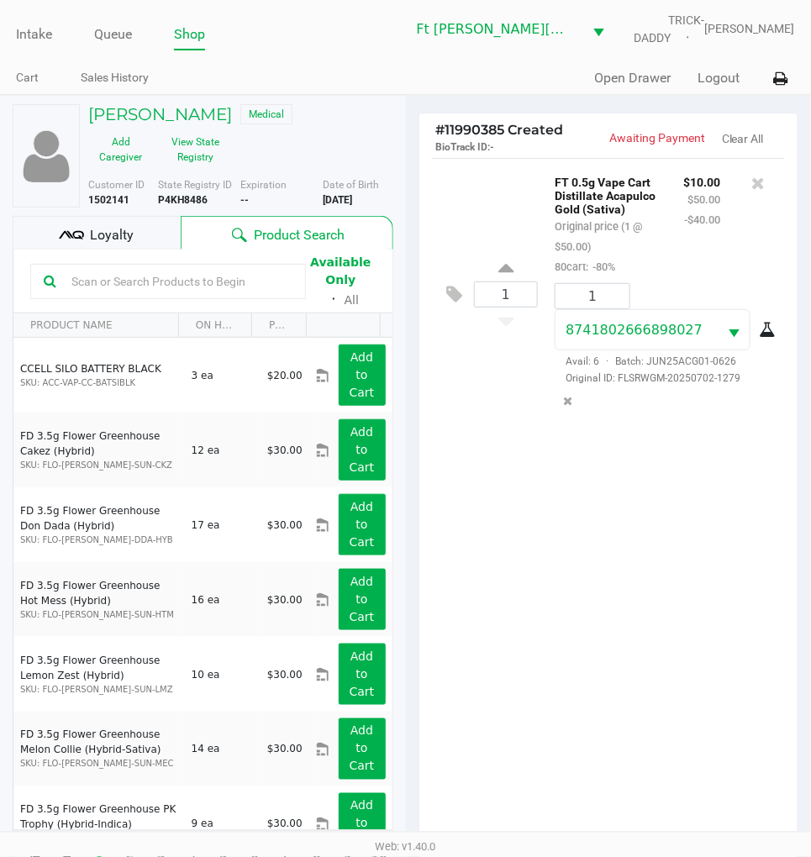
click at [605, 603] on div "1 FT 0.5g Vape Cart Distillate Acapulco Gold (Sativa) Original price (1 @ $50.0…" at bounding box center [608, 505] width 379 height 695
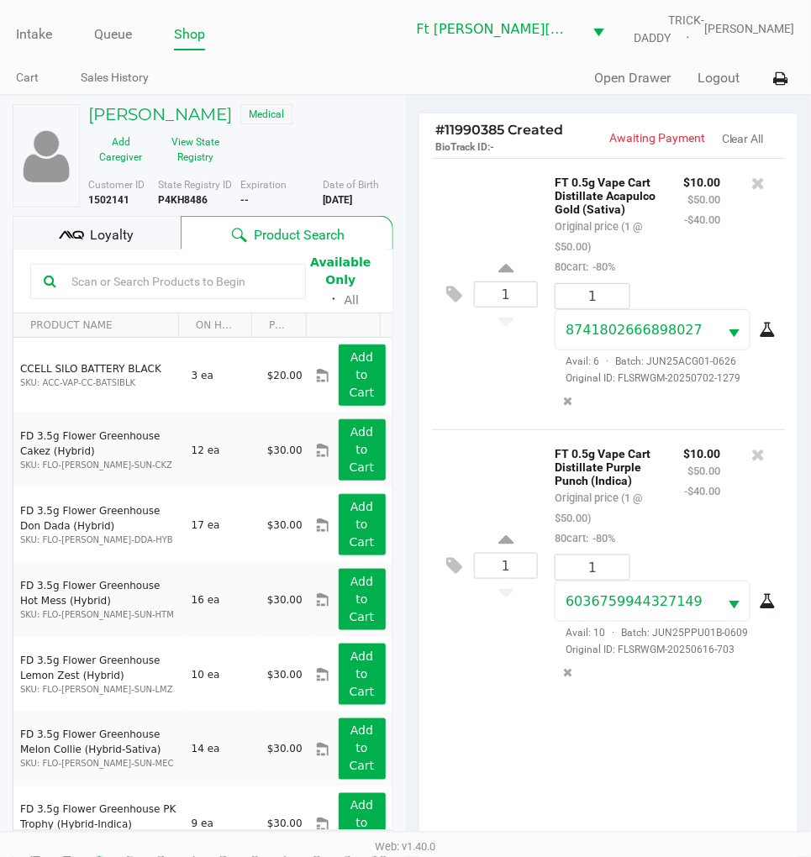
click at [106, 244] on span "Loyalty" at bounding box center [112, 235] width 44 height 20
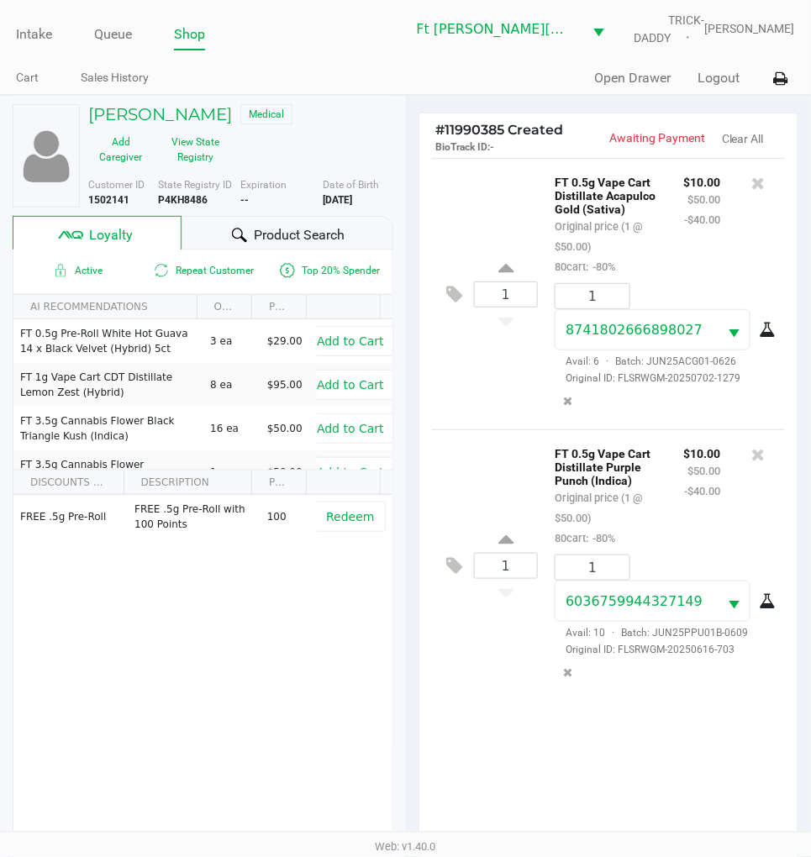
click at [308, 239] on span "Product Search" at bounding box center [299, 235] width 91 height 20
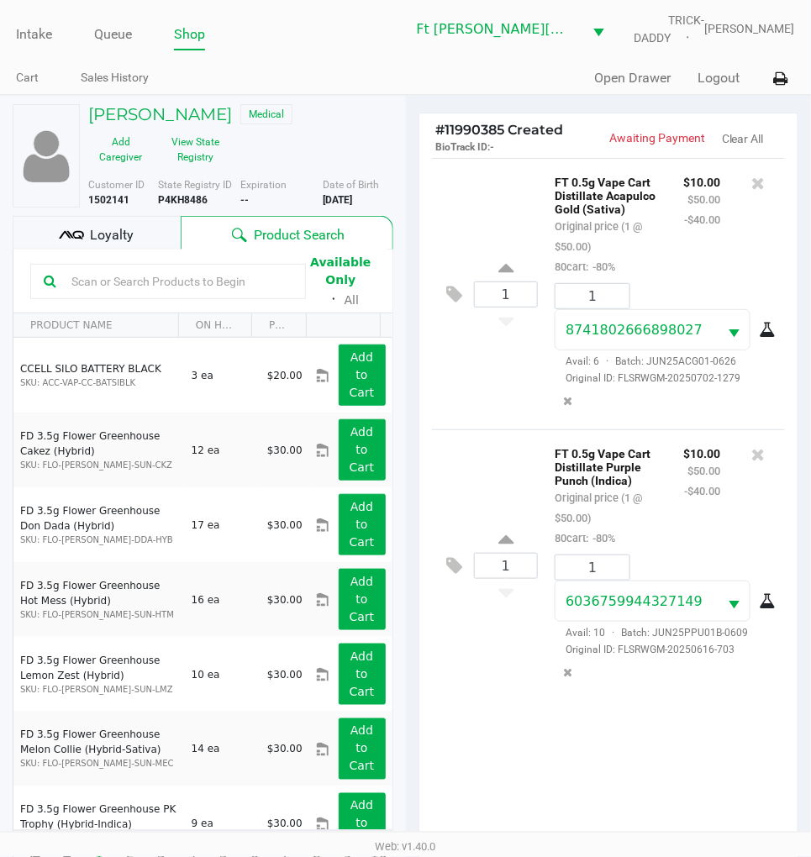
click at [503, 438] on div "1 FT 0.5g Vape Cart Distillate Purple Punch (Indica) Original price (1 @ $50.00…" at bounding box center [609, 564] width 354 height 271
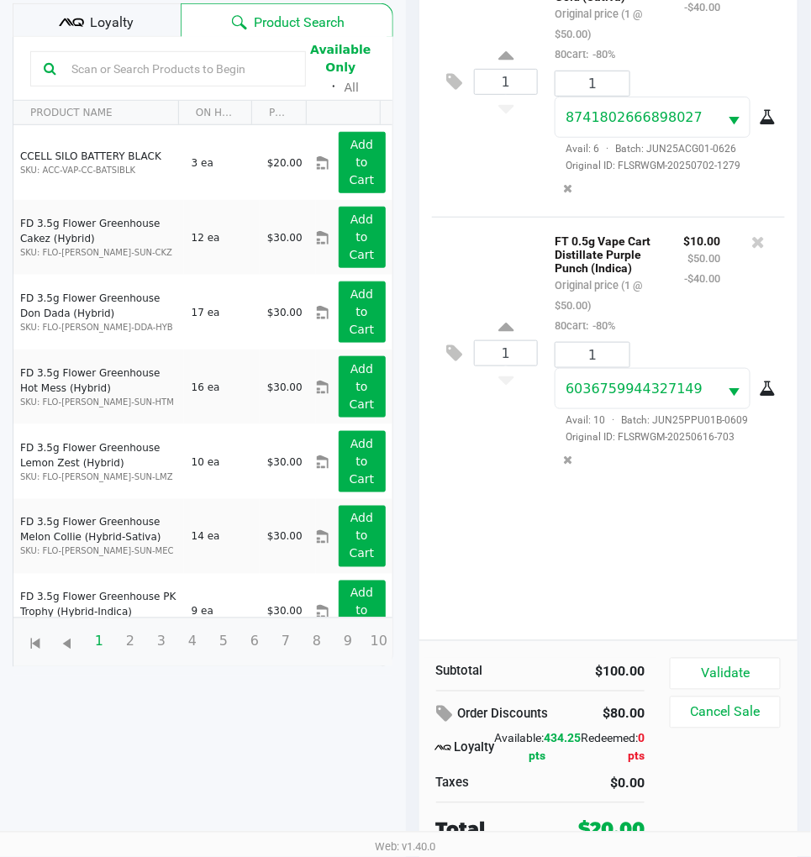
scroll to position [217, 0]
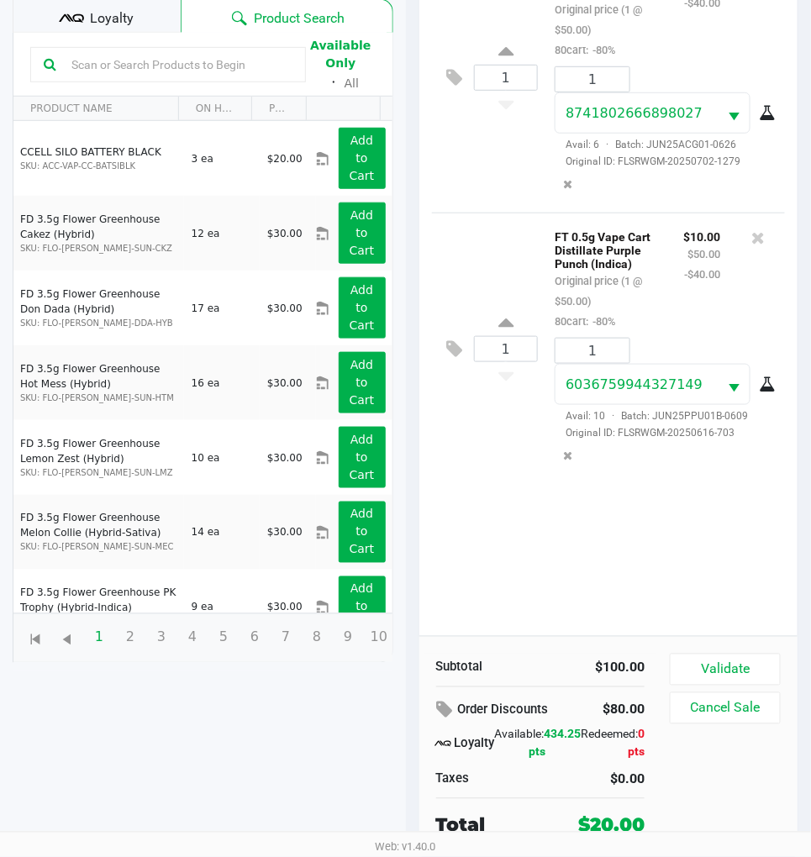
click at [477, 524] on div "1 FT 0.5g Vape Cart Distillate Acapulco Gold (Sativa) Original price (1 @ $50.0…" at bounding box center [608, 288] width 379 height 695
click at [488, 509] on div "1 FT 0.5g Vape Cart Distillate Acapulco Gold (Sativa) Original price (1 @ $50.0…" at bounding box center [608, 288] width 379 height 695
click at [172, 65] on input "text" at bounding box center [179, 64] width 228 height 25
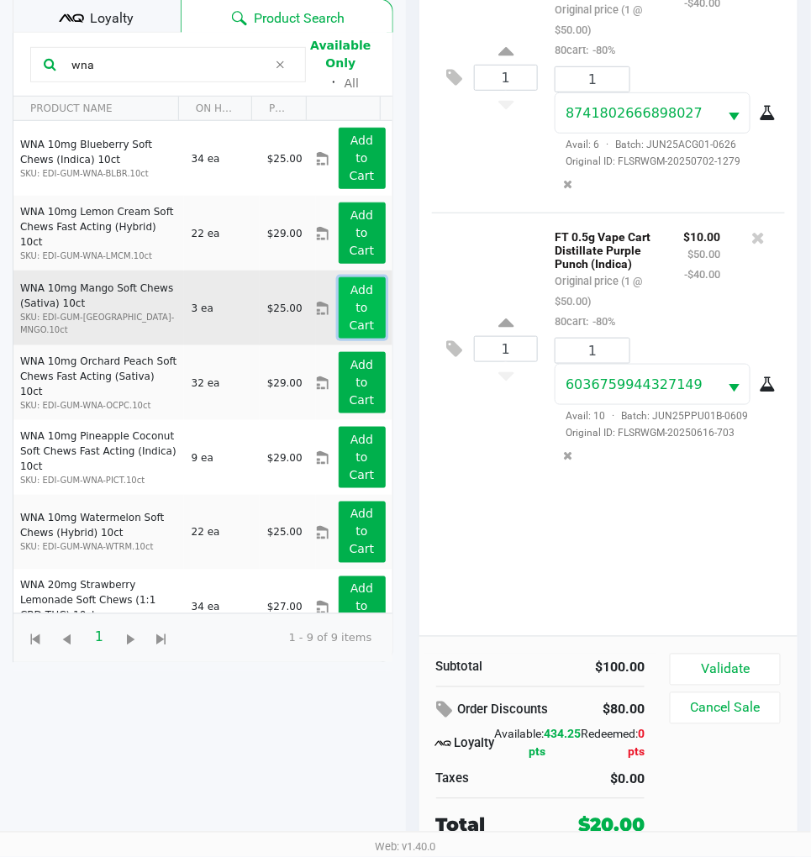
click at [339, 307] on button "Add to Cart" at bounding box center [362, 307] width 47 height 61
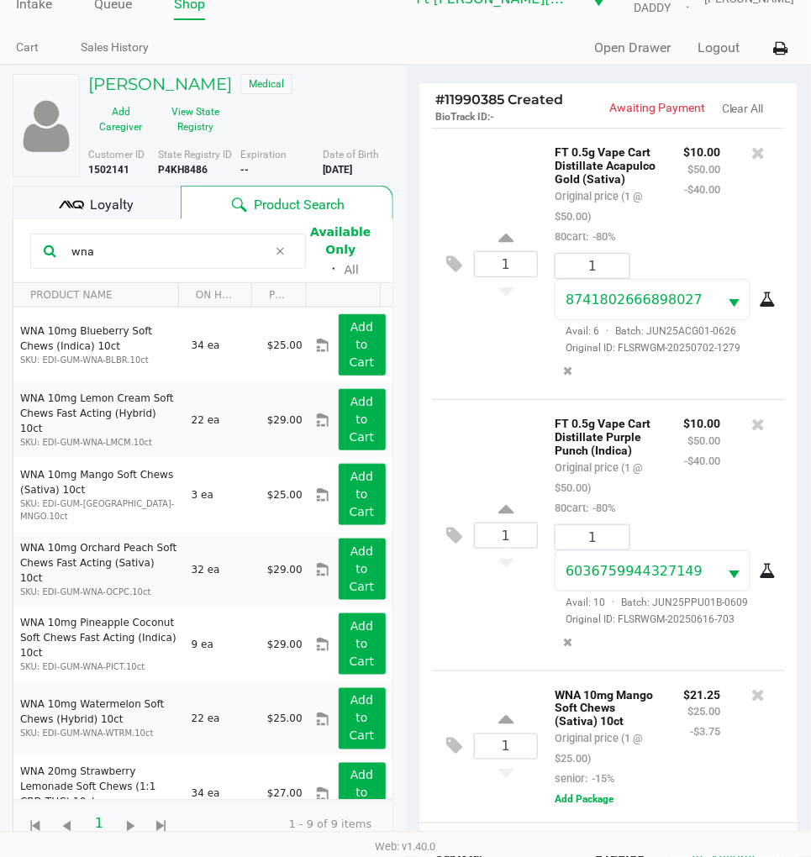
scroll to position [46, 0]
click at [161, 250] on input "wna" at bounding box center [166, 251] width 203 height 25
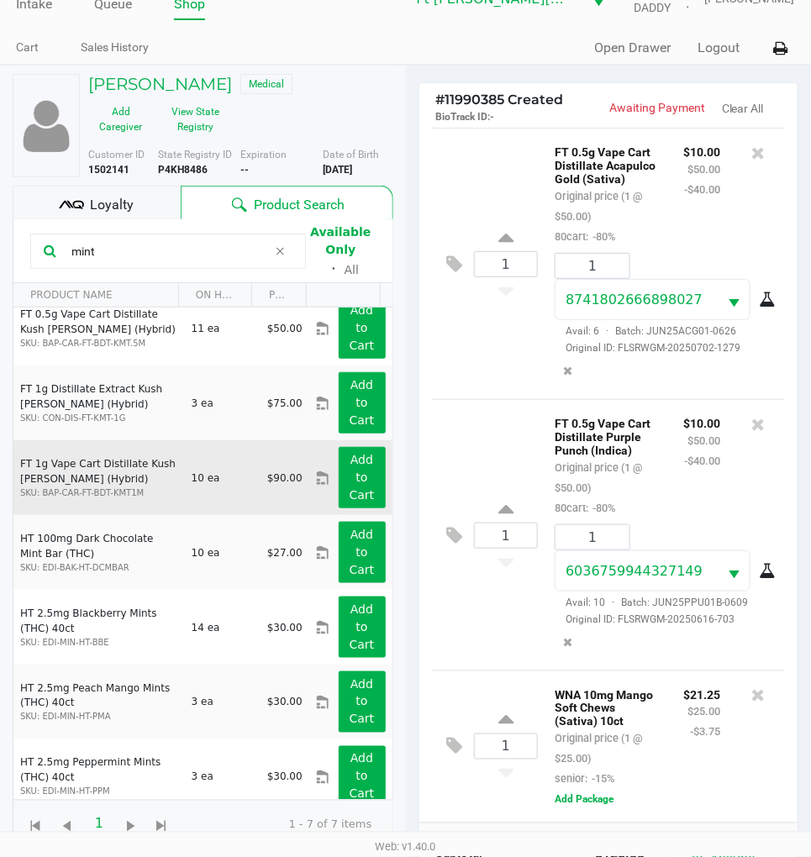
scroll to position [32, 0]
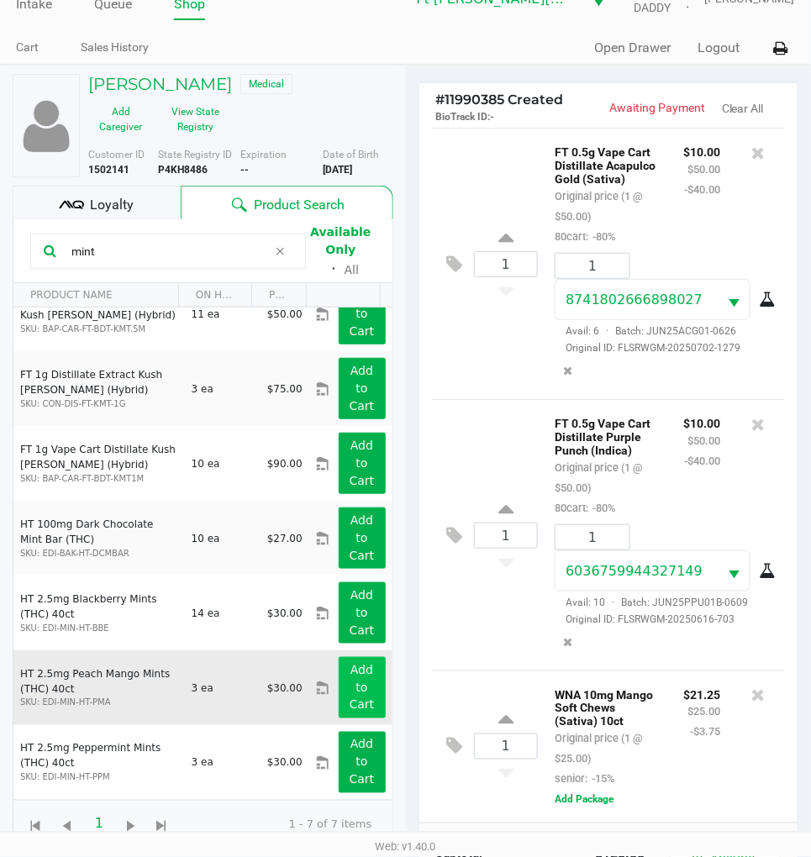
type input "mint"
click at [342, 679] on button "Add to Cart" at bounding box center [362, 687] width 47 height 61
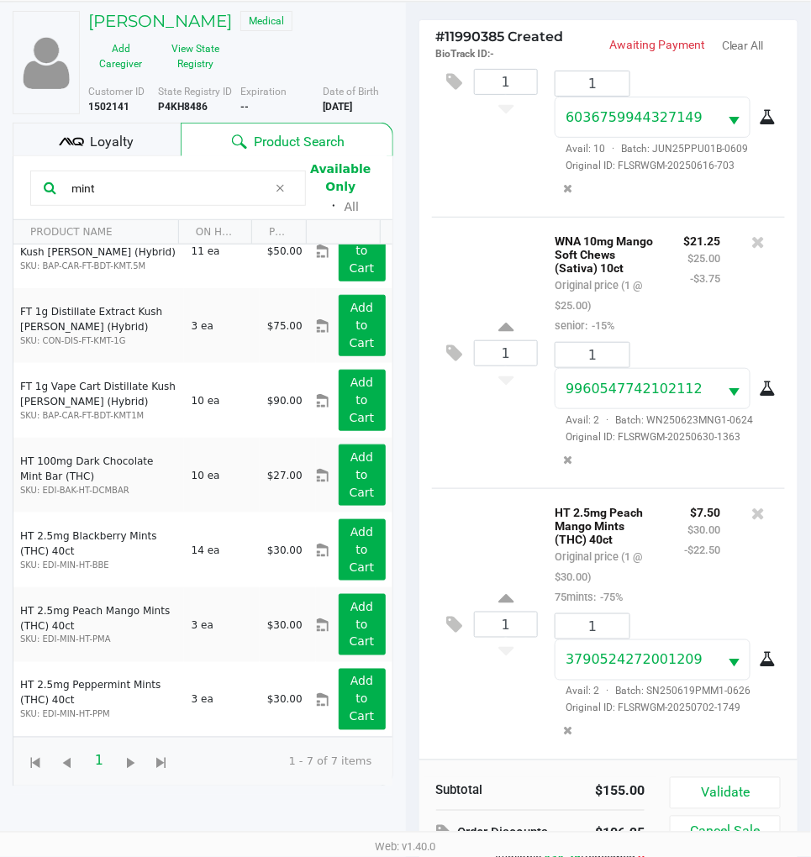
scroll to position [217, 0]
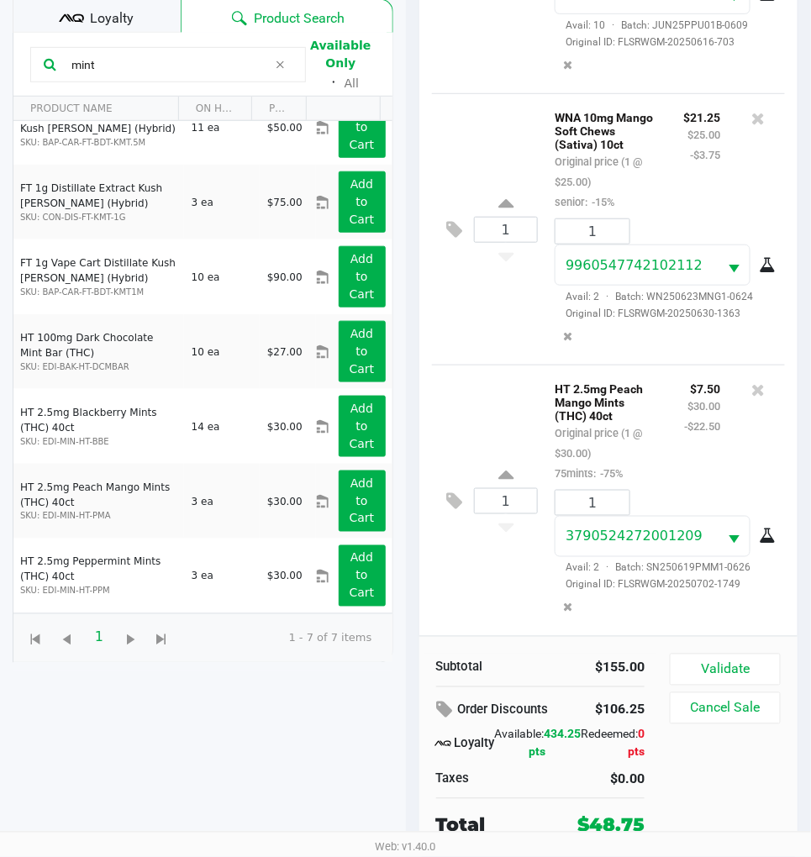
click at [98, 18] on span "Loyalty" at bounding box center [112, 18] width 44 height 20
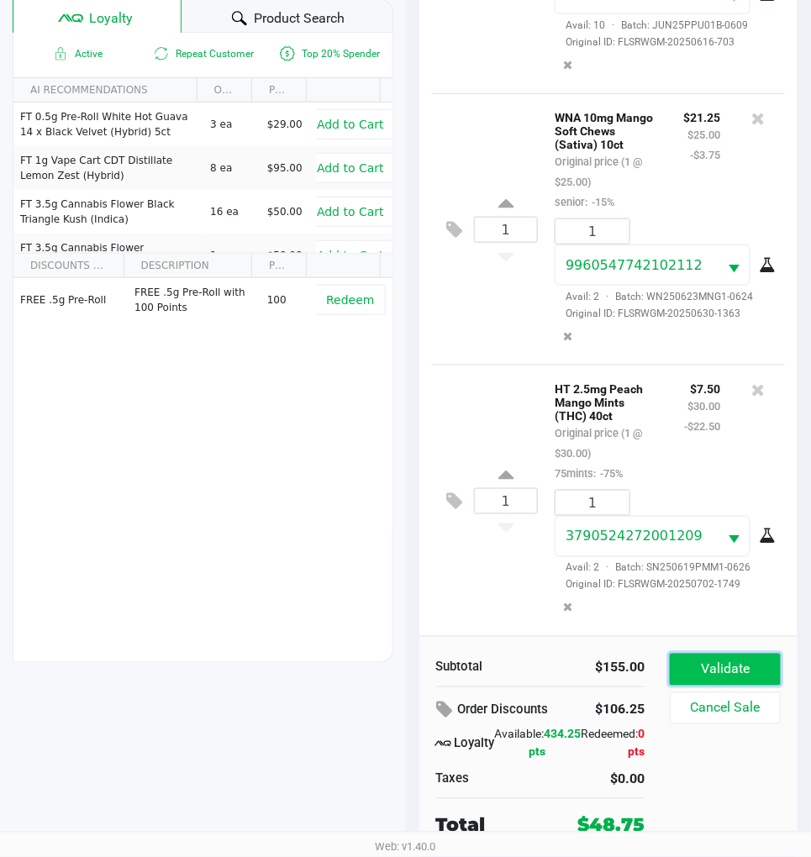
click at [743, 667] on button "Validate" at bounding box center [725, 670] width 111 height 32
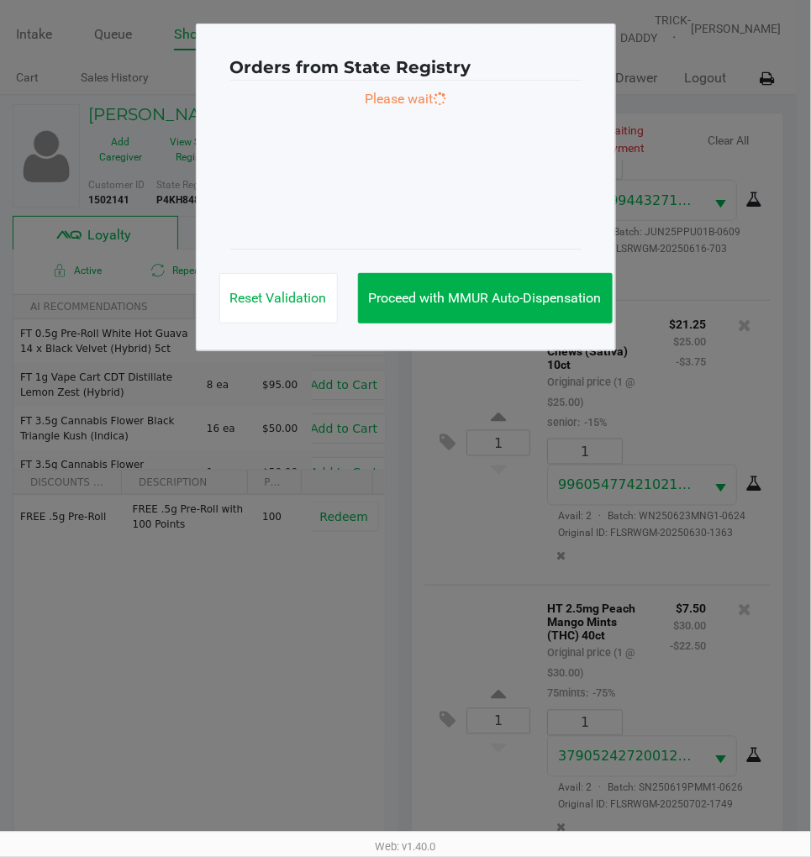
scroll to position [0, 0]
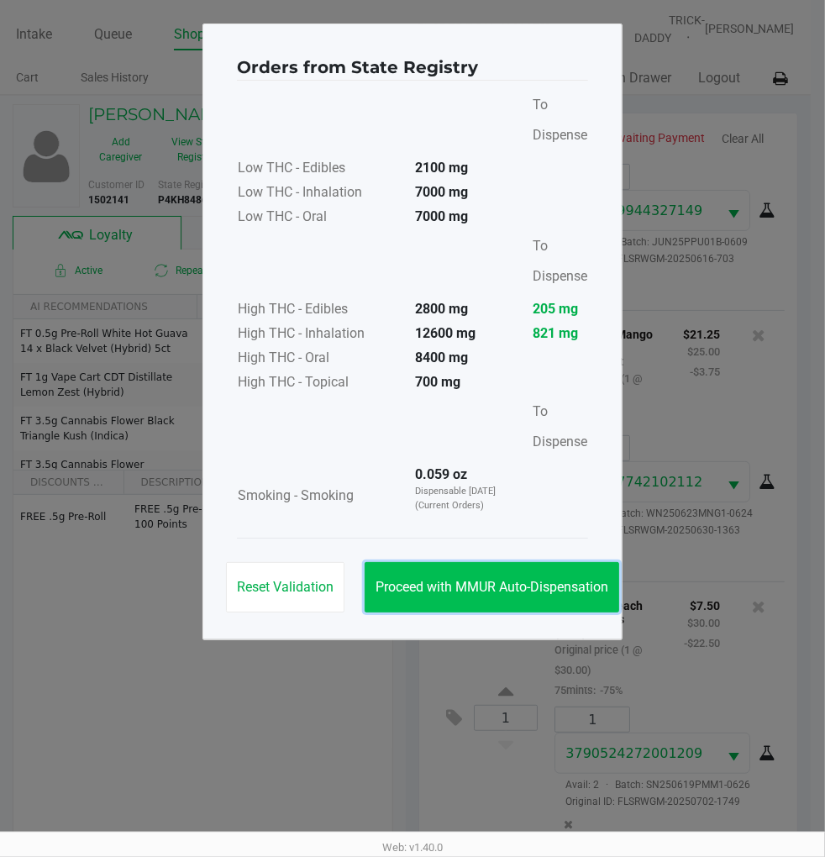
click at [541, 579] on span "Proceed with MMUR Auto-Dispensation" at bounding box center [492, 587] width 233 height 16
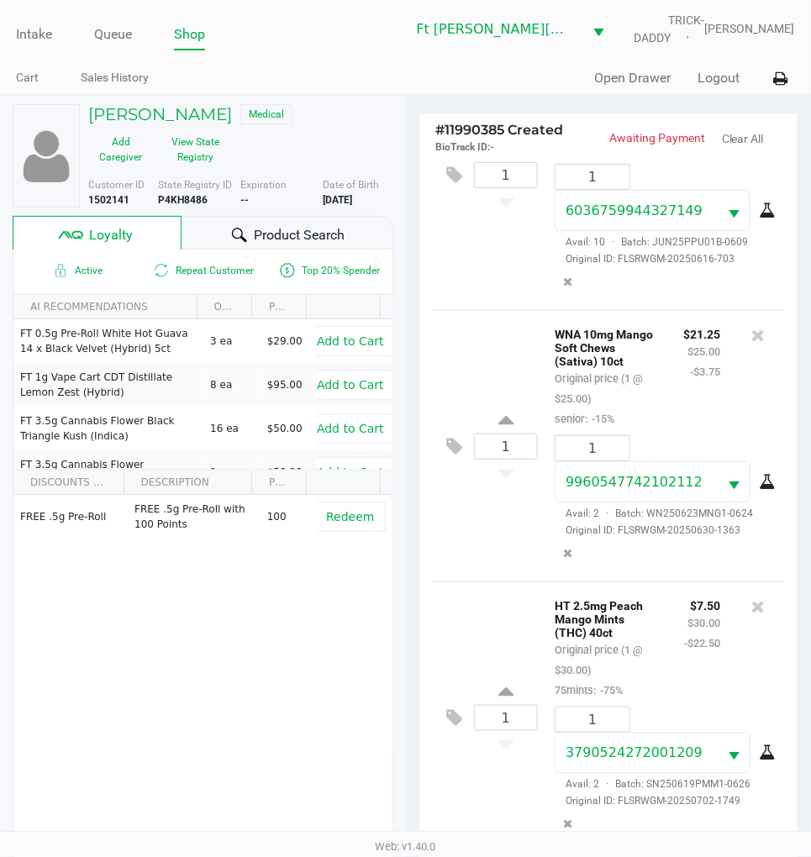
scroll to position [221, 0]
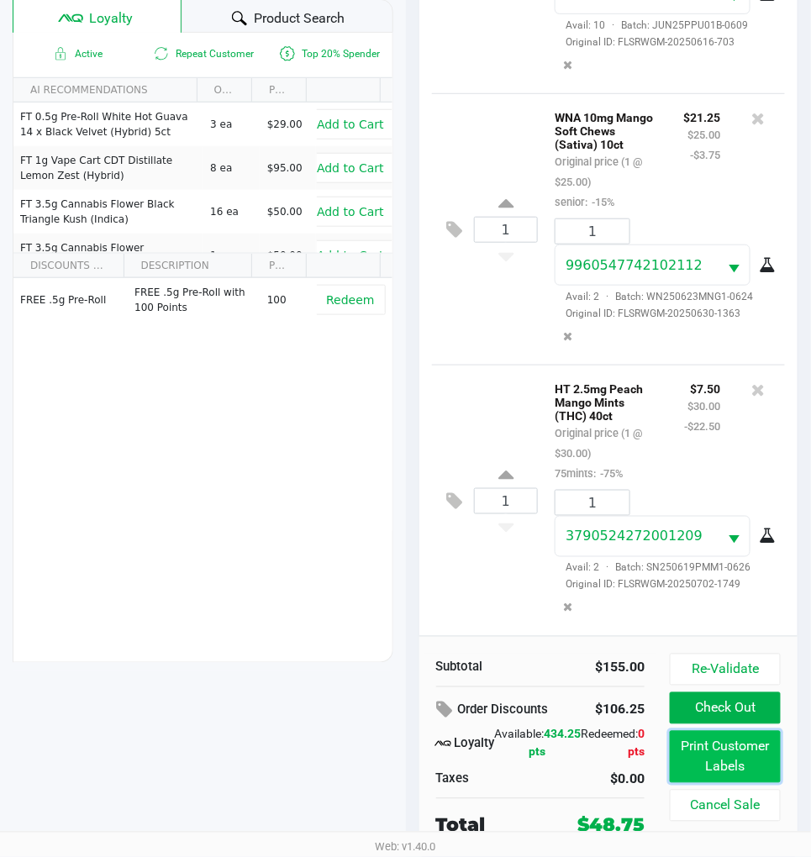
click at [731, 767] on button "Print Customer Labels" at bounding box center [725, 757] width 111 height 52
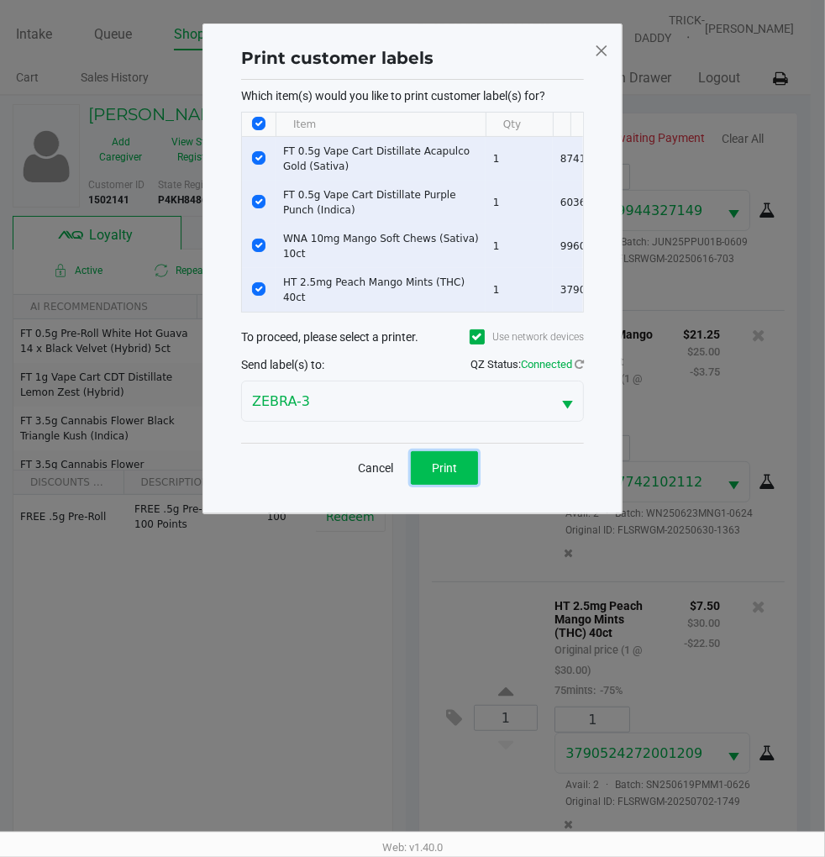
click at [457, 468] on button "Print" at bounding box center [444, 468] width 67 height 34
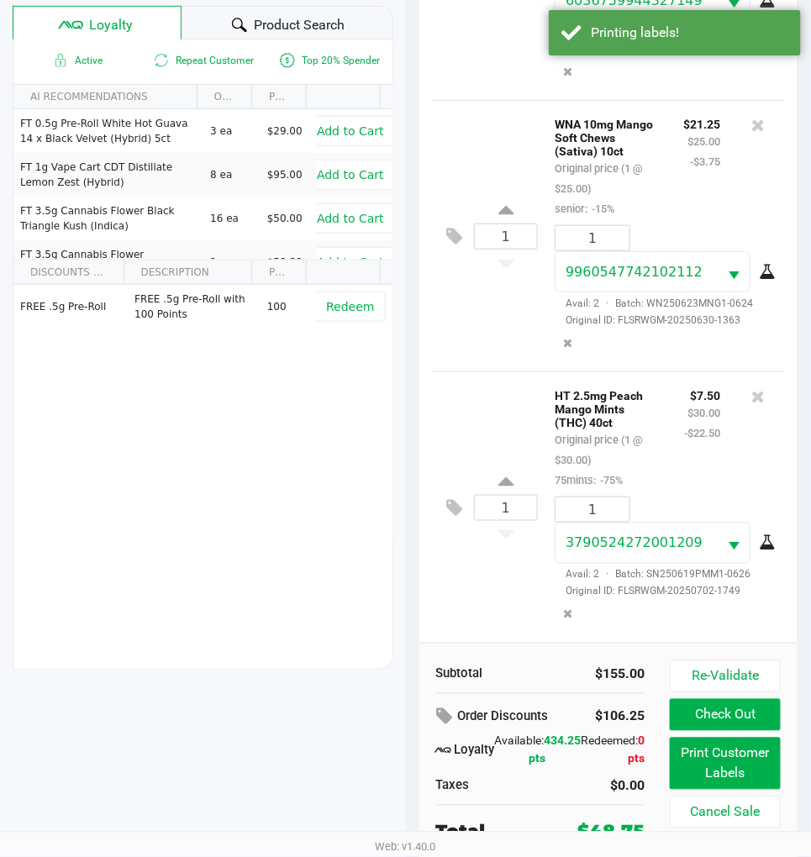
scroll to position [221, 0]
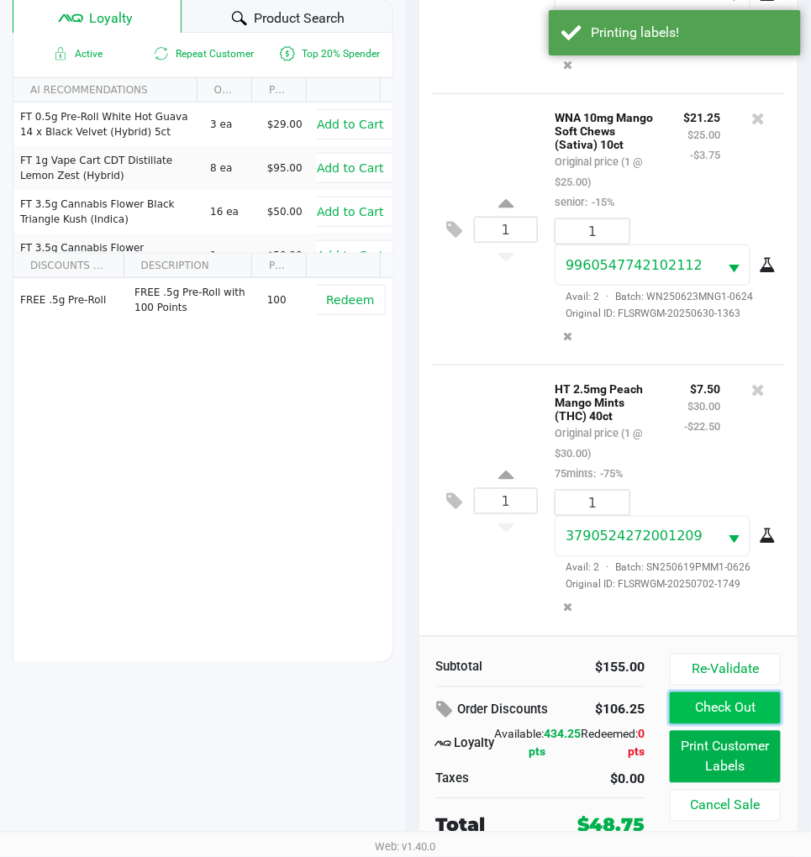
click at [752, 712] on button "Check Out" at bounding box center [725, 708] width 111 height 32
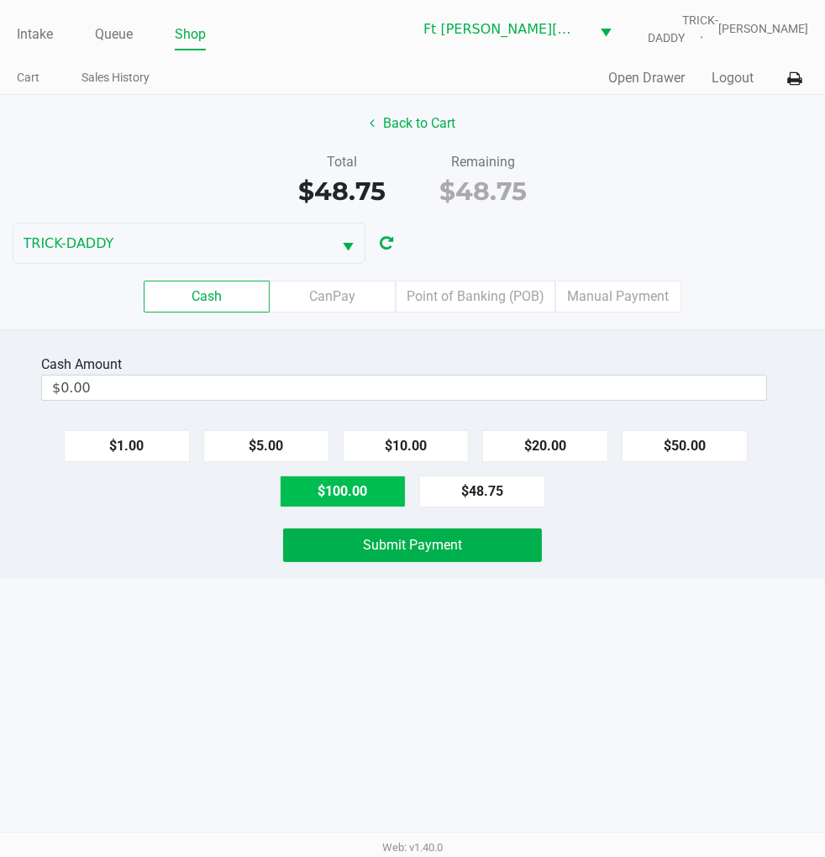
click at [341, 503] on button "$100.00" at bounding box center [343, 492] width 126 height 32
type input "$100.00"
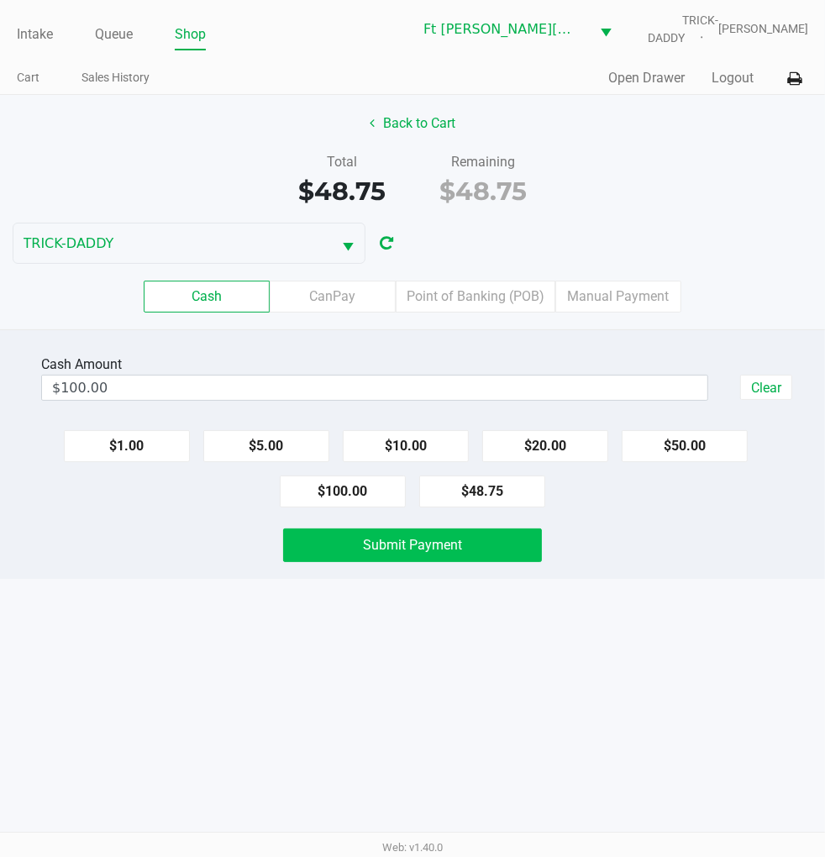
click at [424, 538] on span "Submit Payment" at bounding box center [412, 545] width 99 height 16
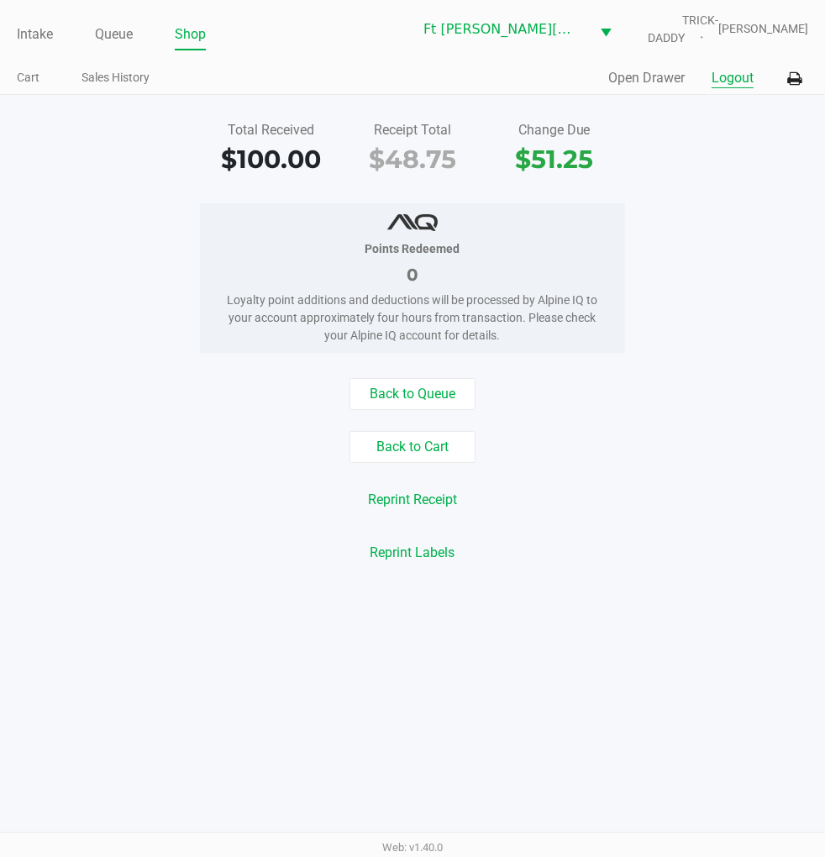
click at [727, 77] on button "Logout" at bounding box center [733, 78] width 42 height 20
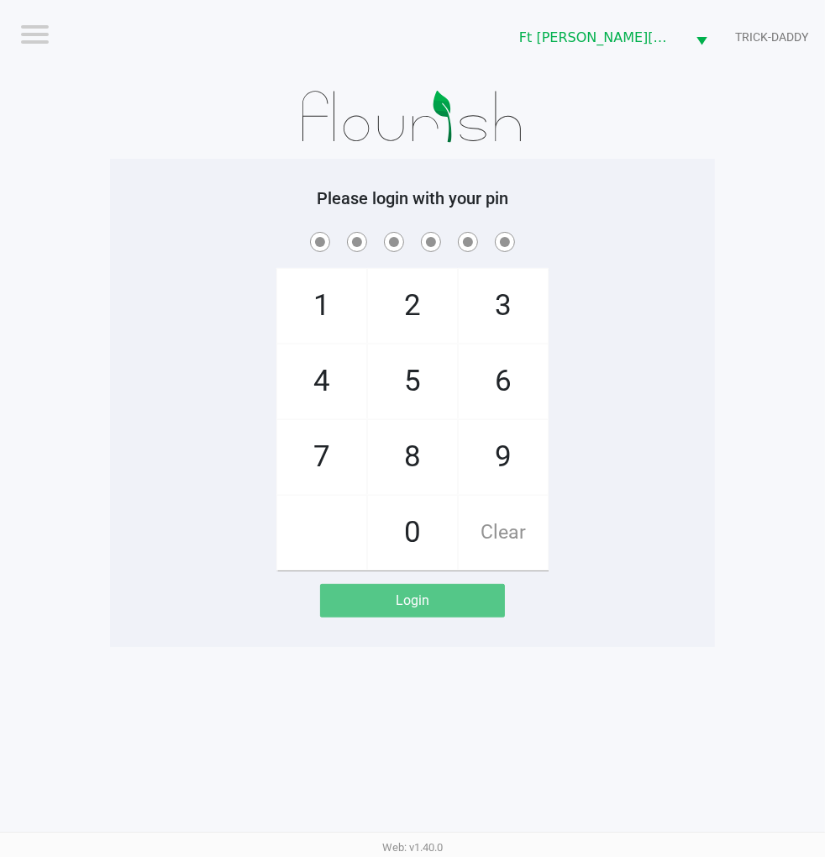
click at [692, 455] on div "1 4 7 2 5 8 0 3 6 9 Clear" at bounding box center [412, 400] width 605 height 342
click at [662, 559] on div "1 4 7 2 5 8 0 3 6 9 Clear" at bounding box center [412, 400] width 605 height 342
checkbox input "true"
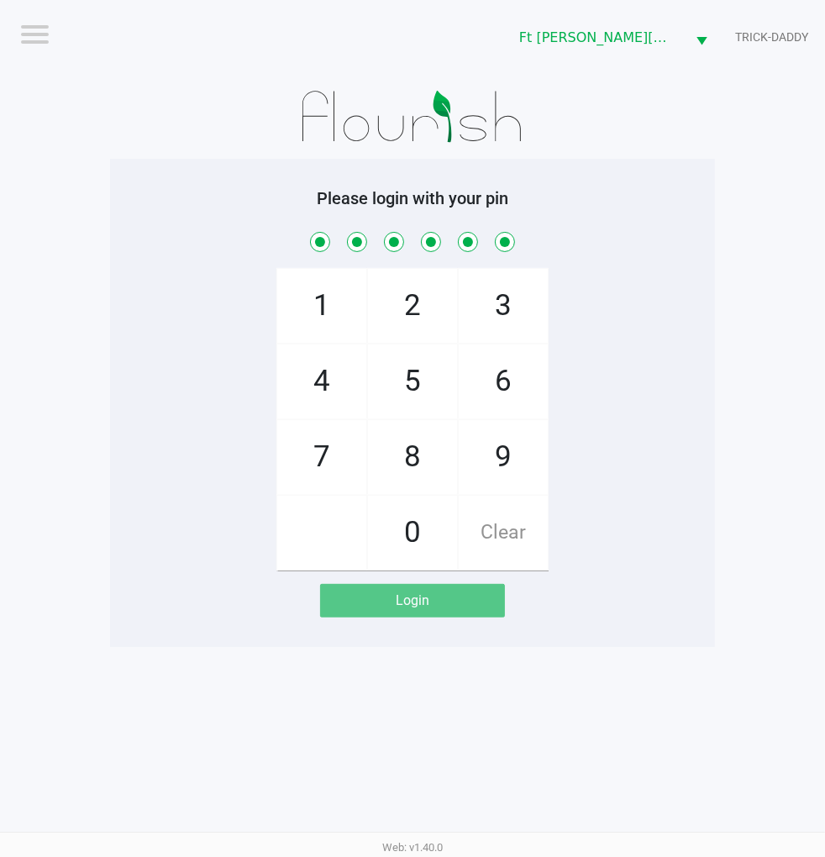
checkbox input "true"
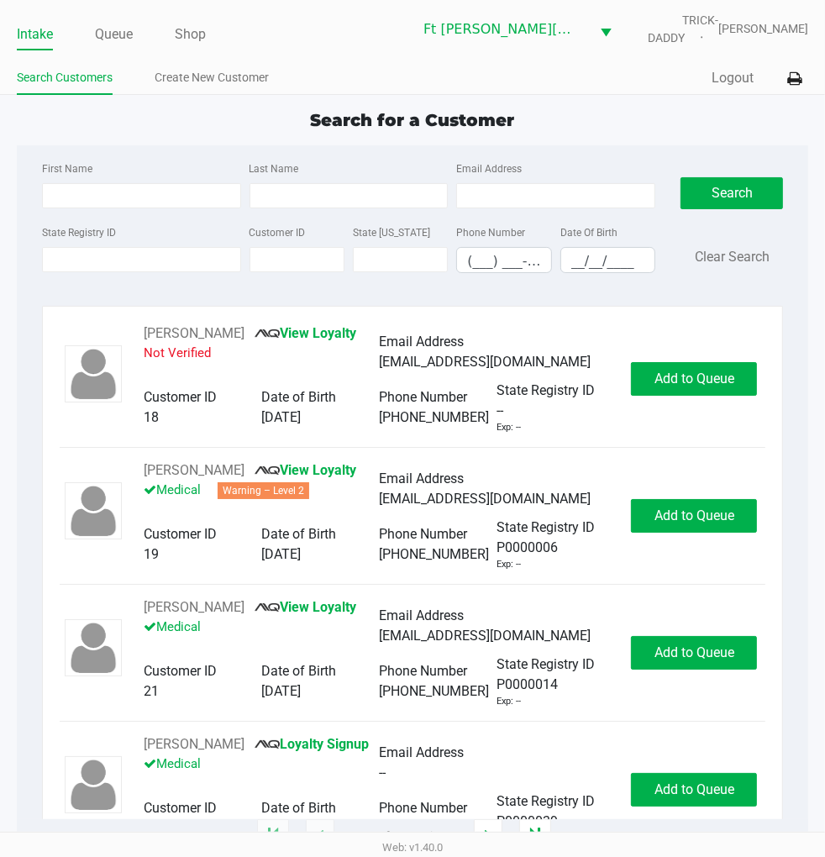
click at [146, 274] on div "State Registry ID Customer ID State ID Phone Number (___) ___-____ Date Of Birt…" at bounding box center [349, 254] width 623 height 65
click at [145, 264] on input "State Registry ID" at bounding box center [141, 259] width 199 height 25
click at [734, 77] on button "Logout" at bounding box center [733, 78] width 42 height 20
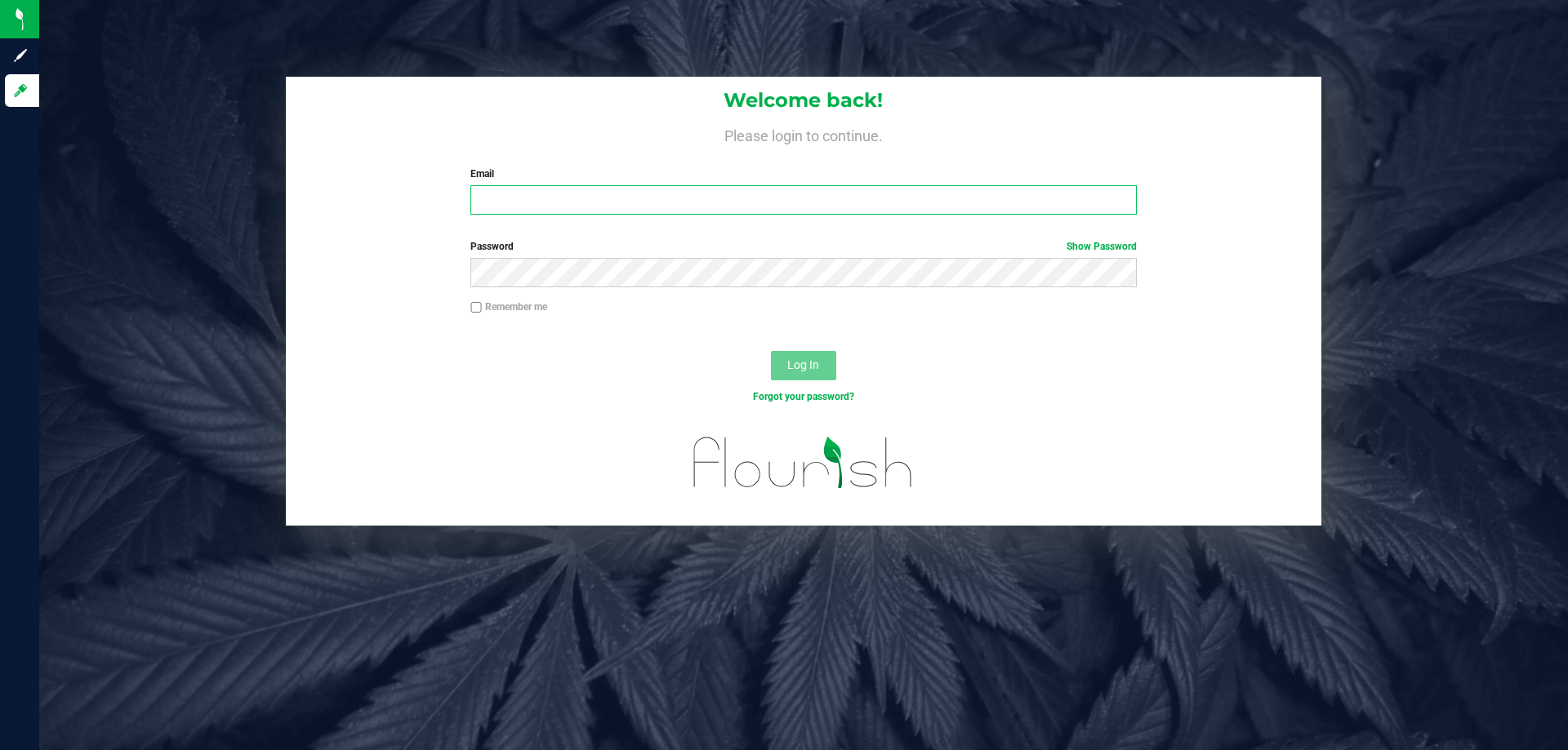
click at [576, 211] on input "Email" at bounding box center [803, 200] width 666 height 29
type input "[EMAIL_ADDRESS][DOMAIN_NAME]"
click at [771, 351] on button "Log In" at bounding box center [803, 365] width 65 height 29
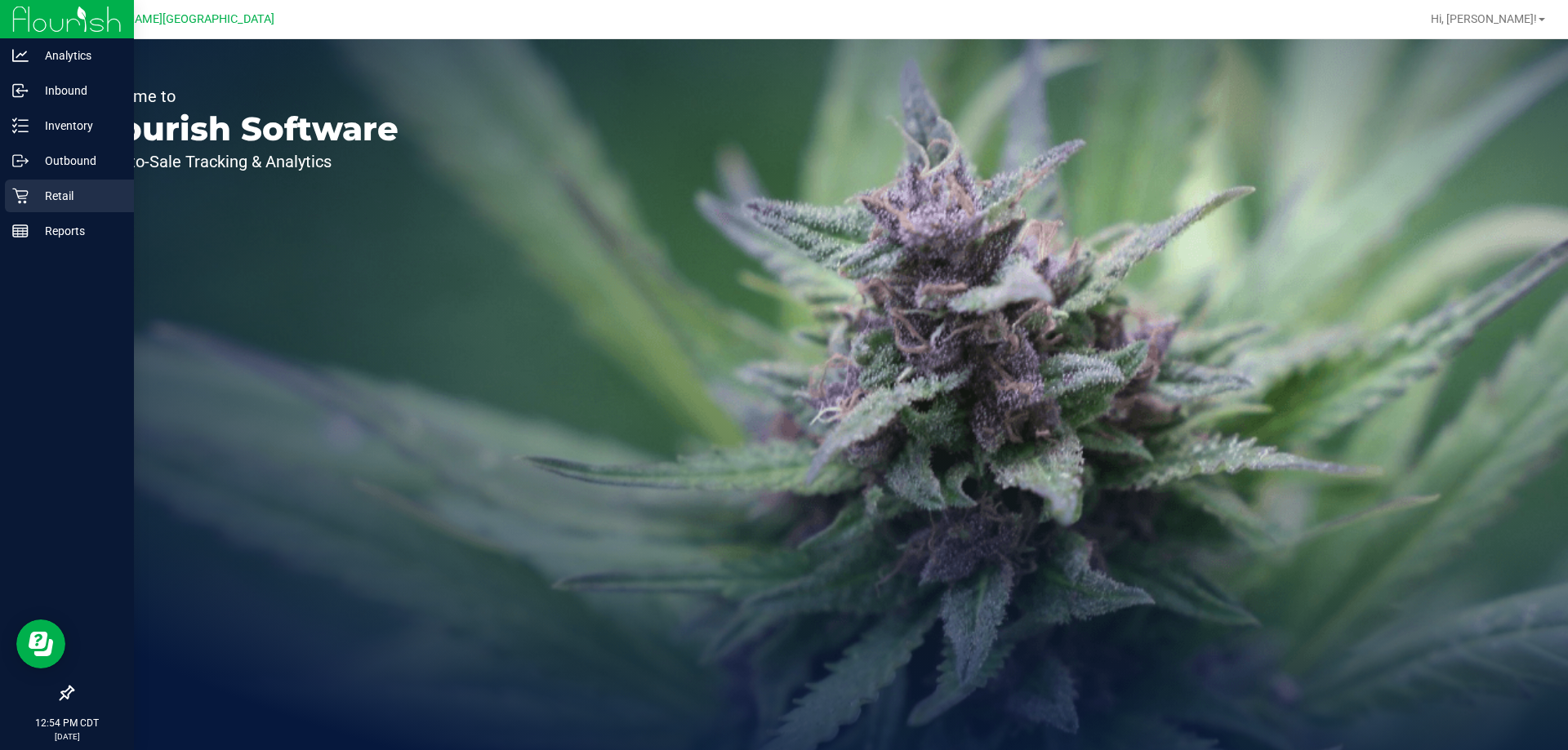
click at [33, 197] on p "Retail" at bounding box center [77, 196] width 98 height 19
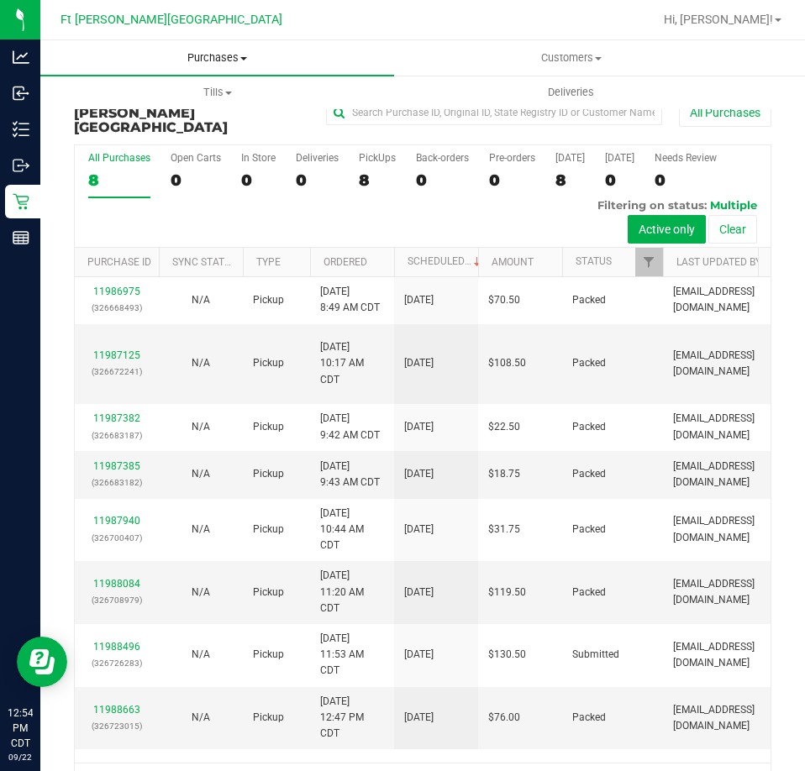
click at [230, 58] on span "Purchases" at bounding box center [217, 57] width 354 height 15
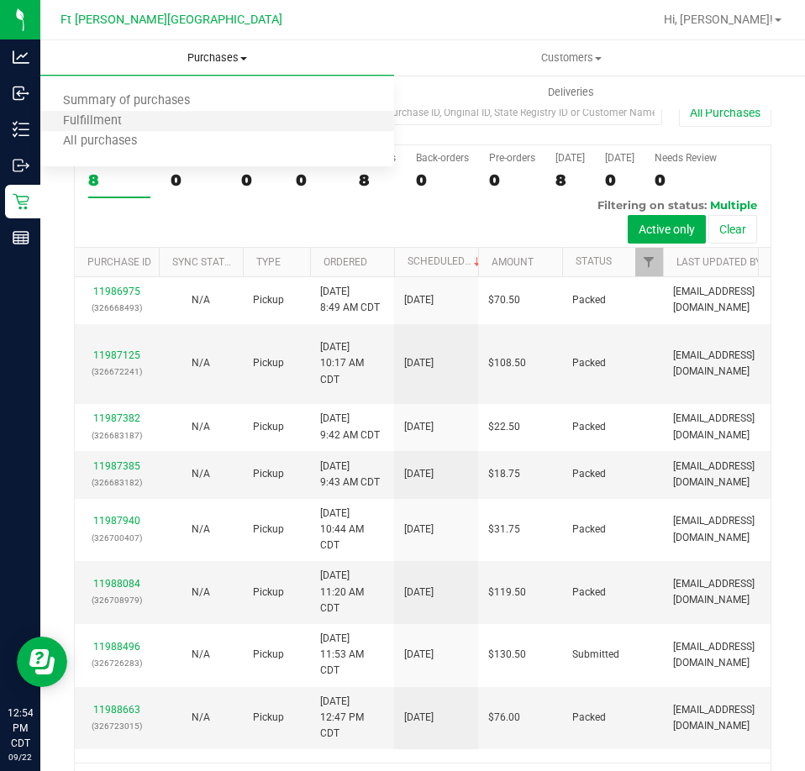
click at [156, 124] on li "Fulfillment" at bounding box center [217, 122] width 354 height 20
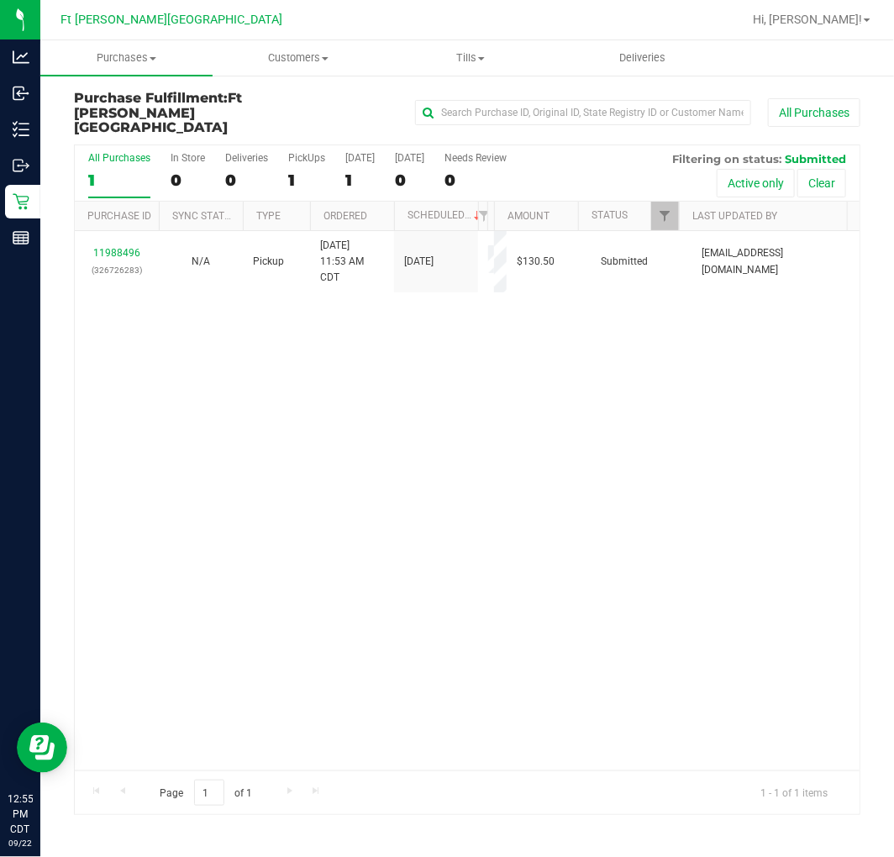
drag, startPoint x: 13, startPoint y: 166, endPoint x: 211, endPoint y: 420, distance: 322.2
click at [221, 423] on div "11988496 (326726283) N/A Pickup 9/22/2025 11:53 AM CDT 9/22/2025 $130.50 Submit…" at bounding box center [467, 501] width 785 height 540
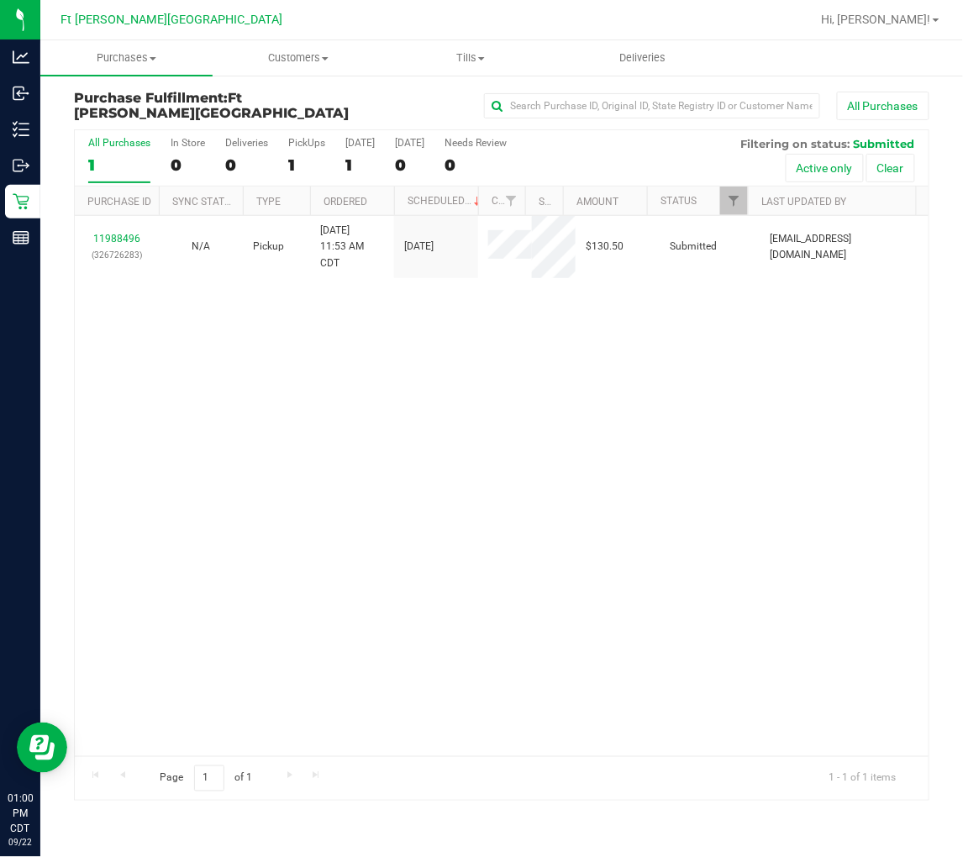
click at [271, 382] on div "11988496 (326726283) N/A Pickup 9/22/2025 11:53 AM CDT 9/22/2025 $130.50 Submit…" at bounding box center [502, 486] width 854 height 540
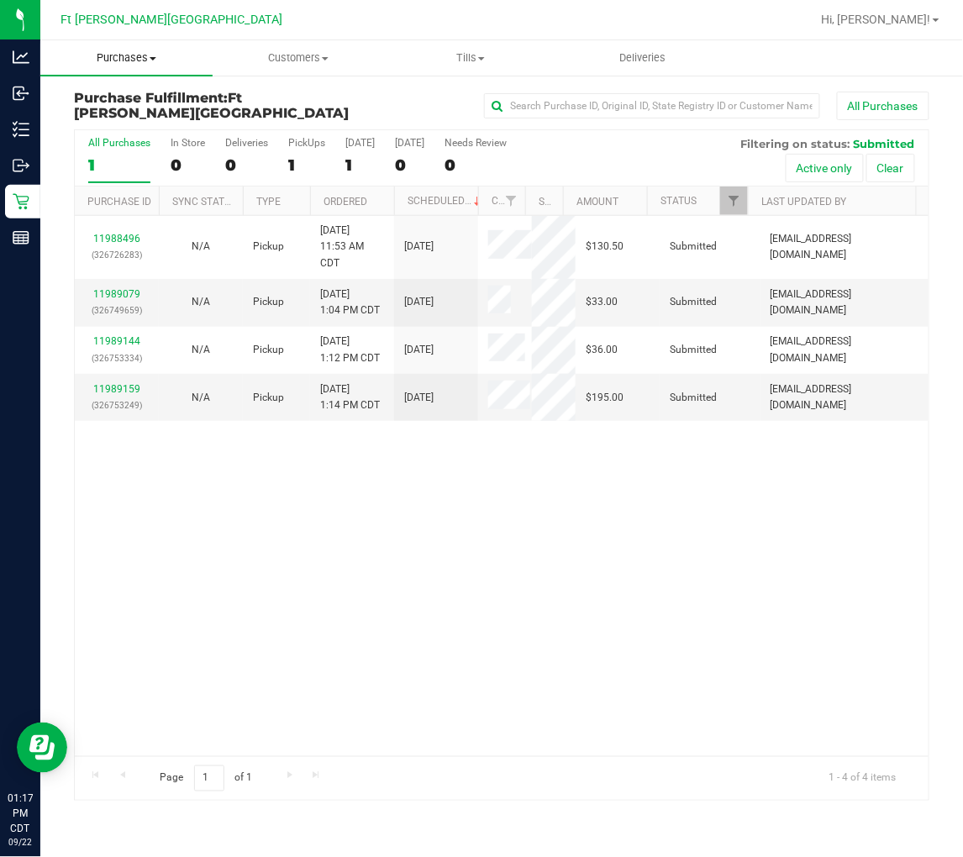
click at [148, 53] on span "Purchases" at bounding box center [126, 57] width 172 height 15
click at [105, 114] on span "Fulfillment" at bounding box center [92, 121] width 104 height 14
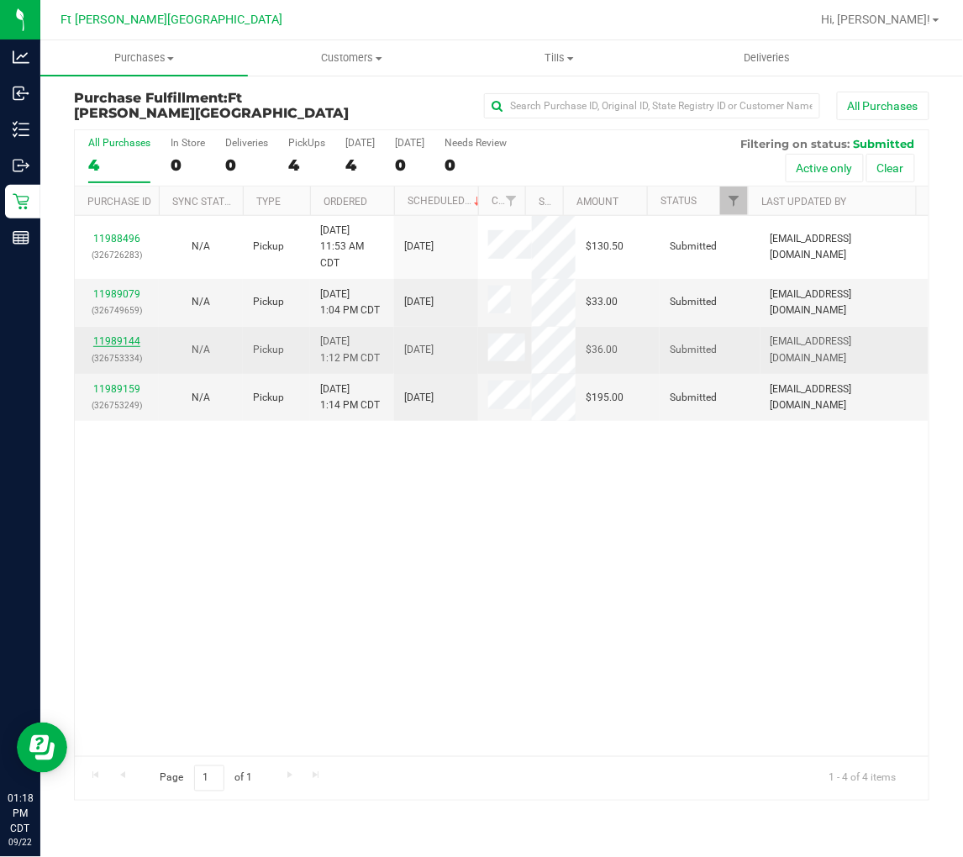
click at [113, 339] on link "11989144" at bounding box center [116, 341] width 47 height 12
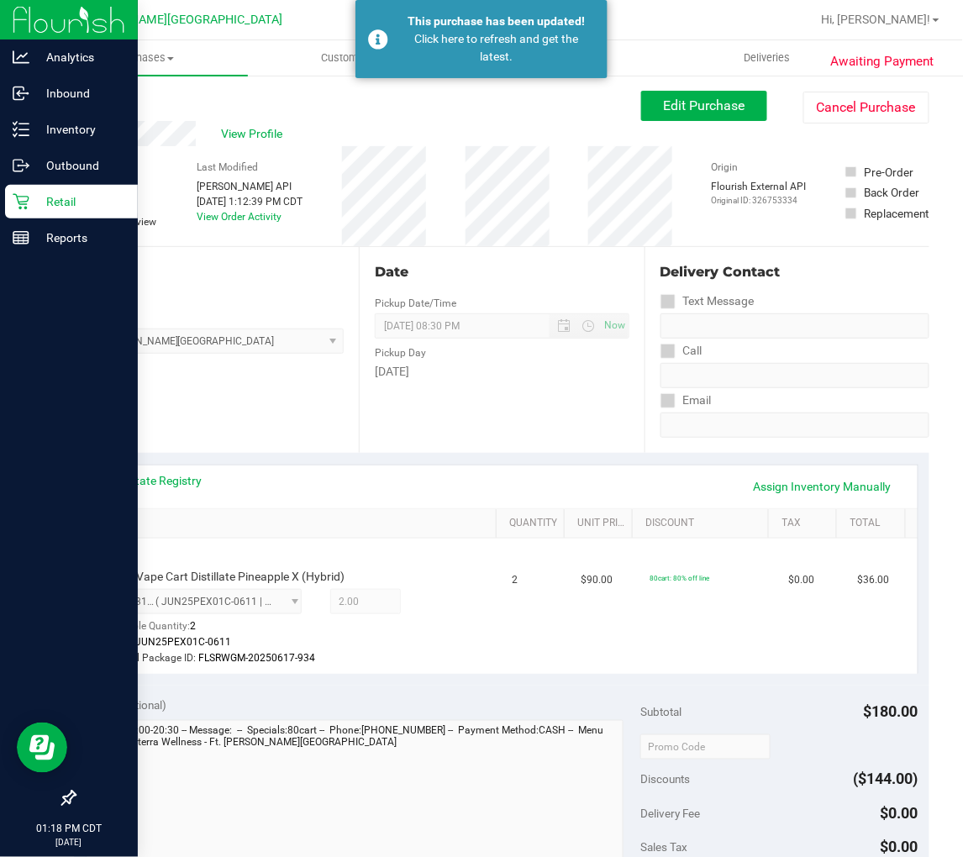
click at [34, 196] on p "Retail" at bounding box center [79, 202] width 101 height 20
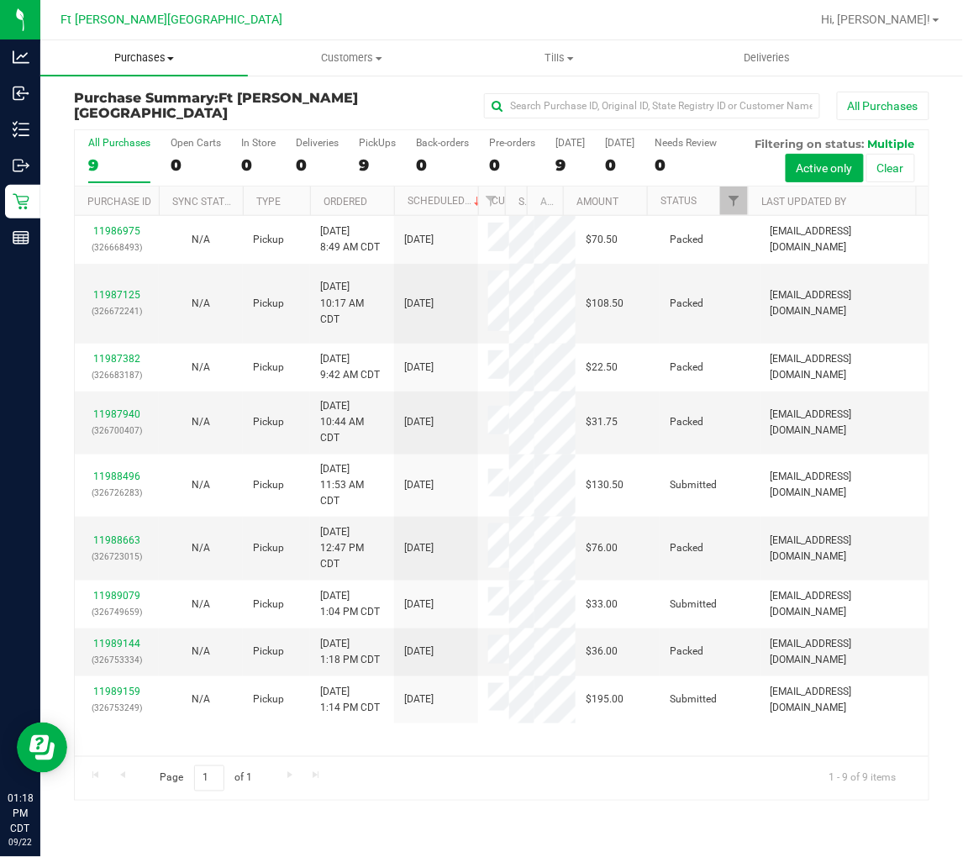
click at [136, 52] on span "Purchases" at bounding box center [144, 57] width 208 height 15
click at [122, 119] on span "Fulfillment" at bounding box center [92, 121] width 104 height 14
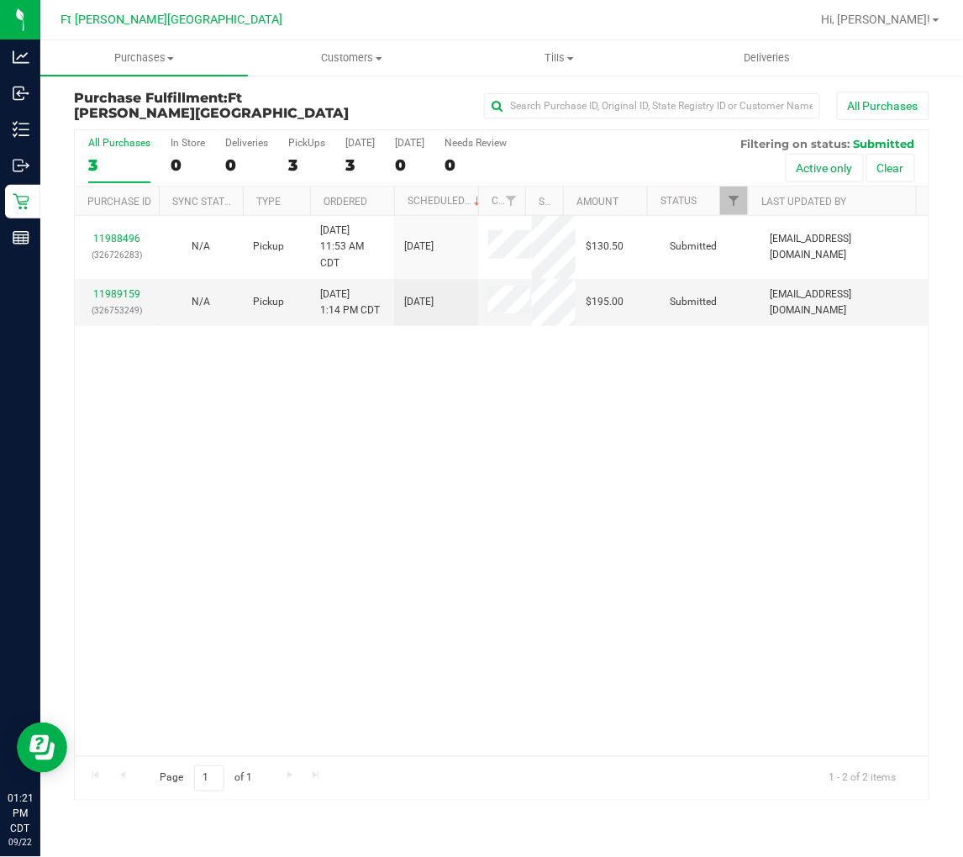
click at [118, 155] on div "3" at bounding box center [119, 164] width 62 height 19
click at [0, 0] on input "All Purchases 3" at bounding box center [0, 0] width 0 height 0
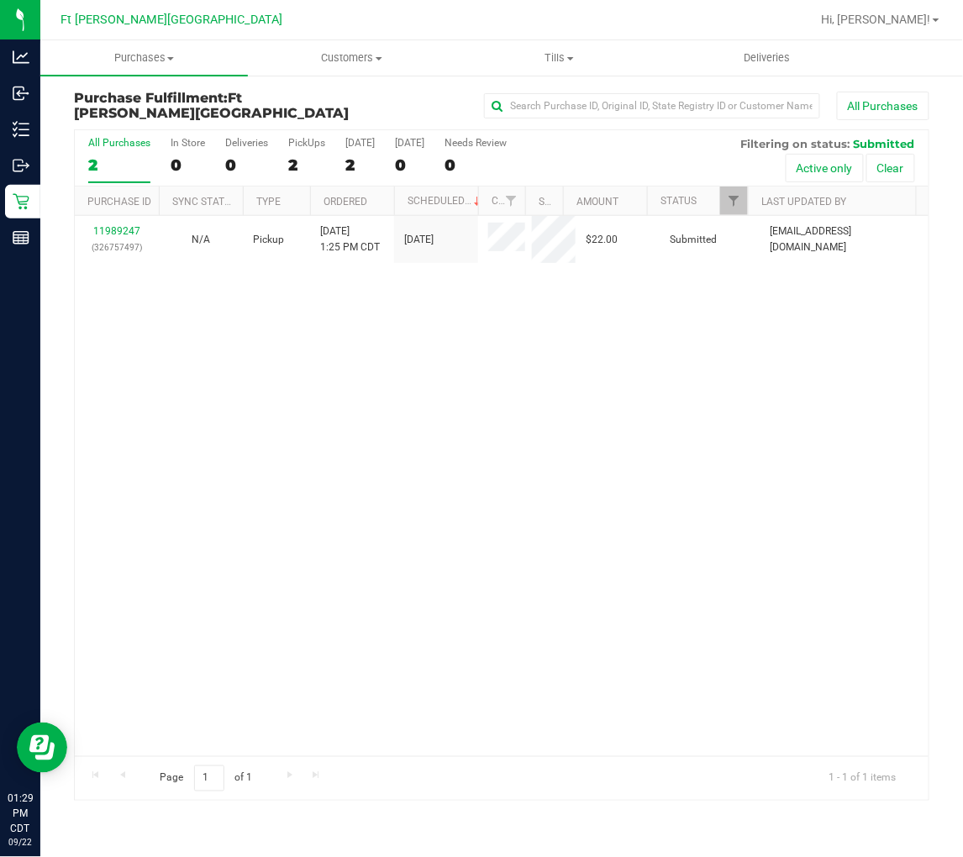
click at [128, 153] on label "All Purchases 2" at bounding box center [119, 160] width 62 height 46
click at [0, 0] on input "All Purchases 2" at bounding box center [0, 0] width 0 height 0
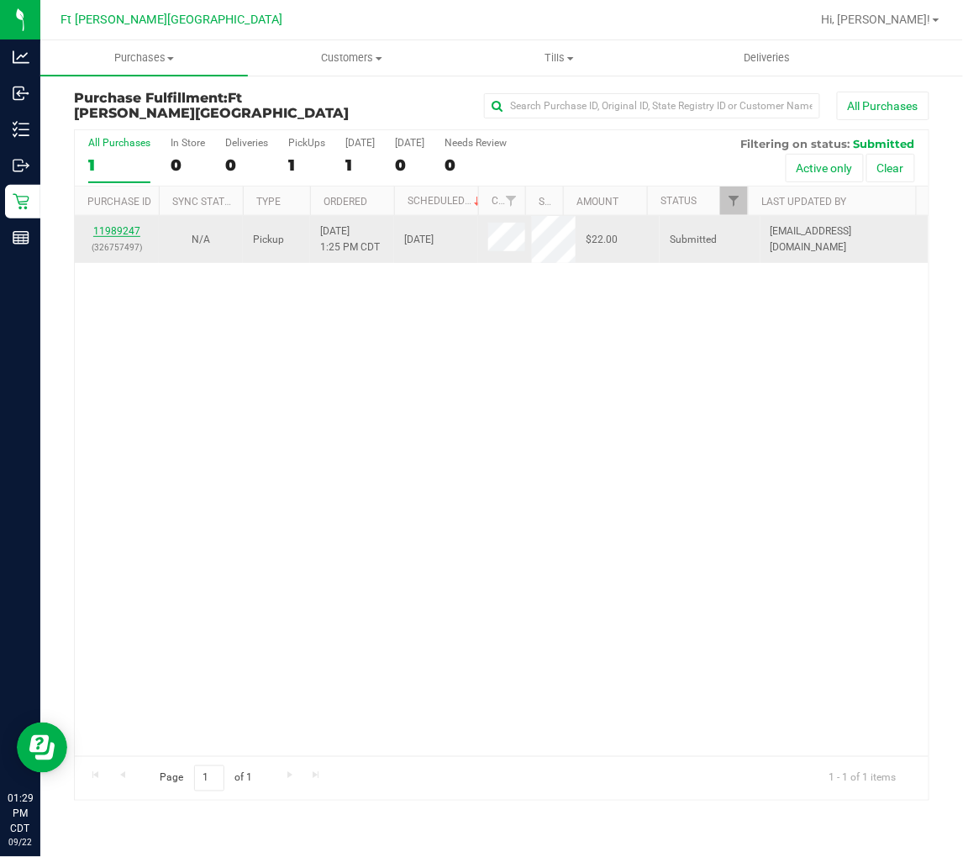
click at [127, 231] on link "11989247" at bounding box center [116, 231] width 47 height 12
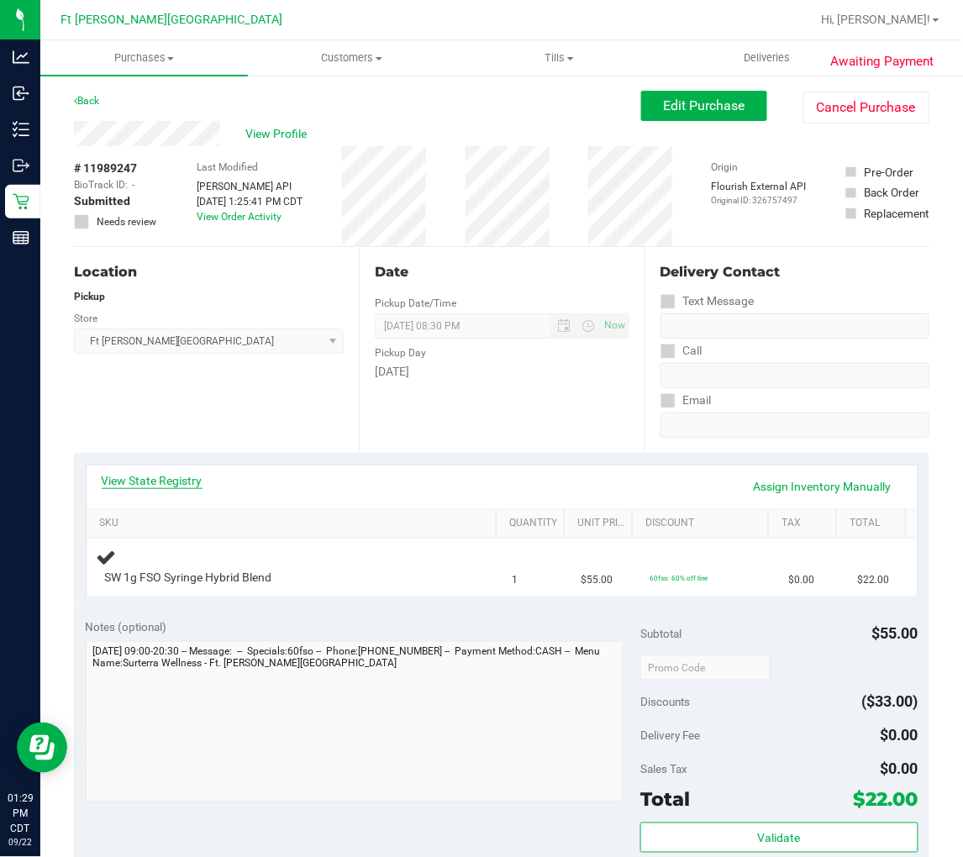
click at [176, 480] on link "View State Registry" at bounding box center [152, 480] width 101 height 17
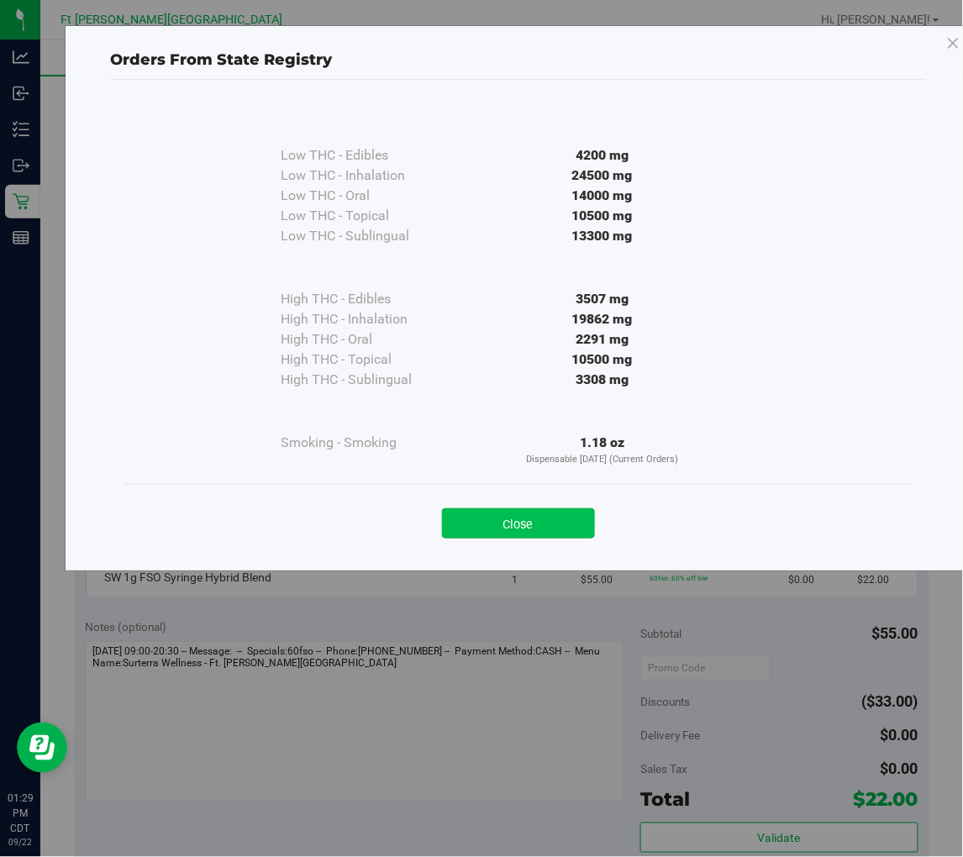
click at [528, 531] on button "Close" at bounding box center [518, 523] width 153 height 30
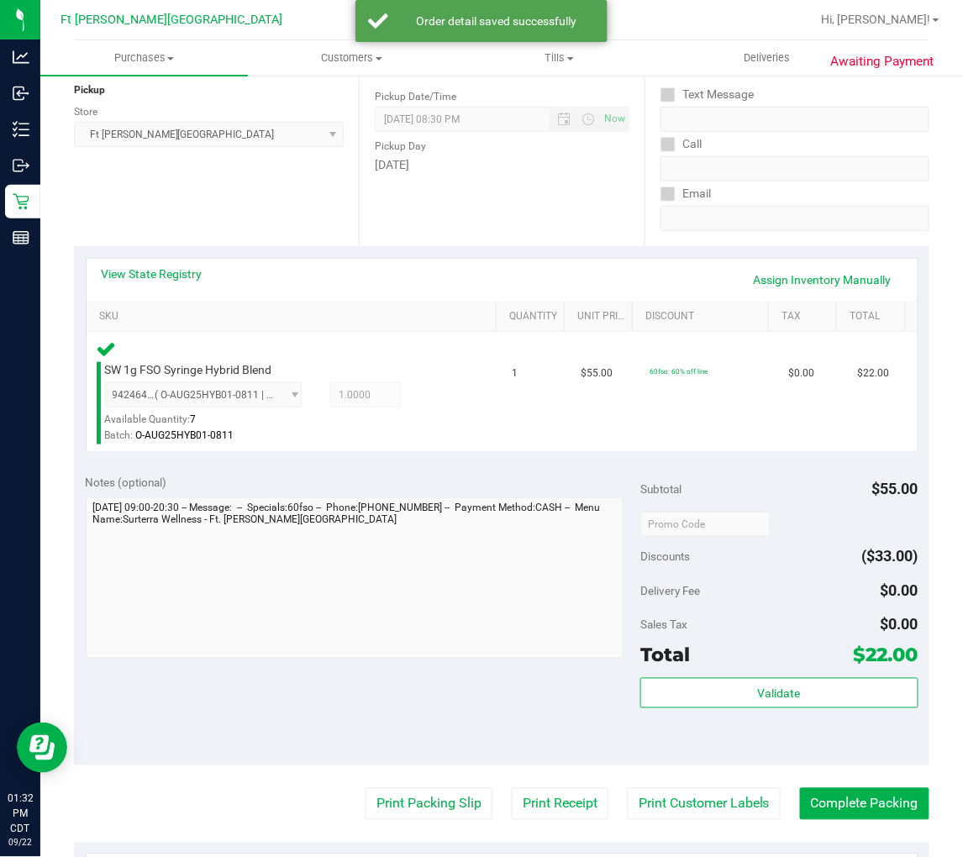
scroll to position [280, 0]
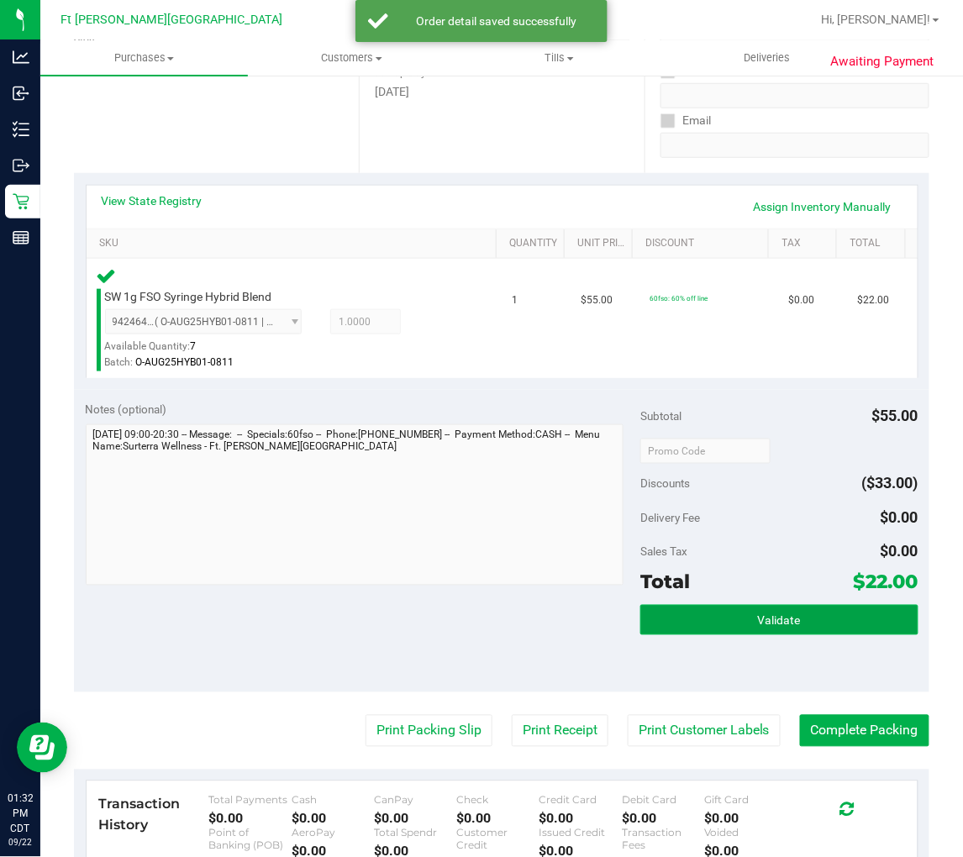
click at [808, 609] on button "Validate" at bounding box center [778, 620] width 277 height 30
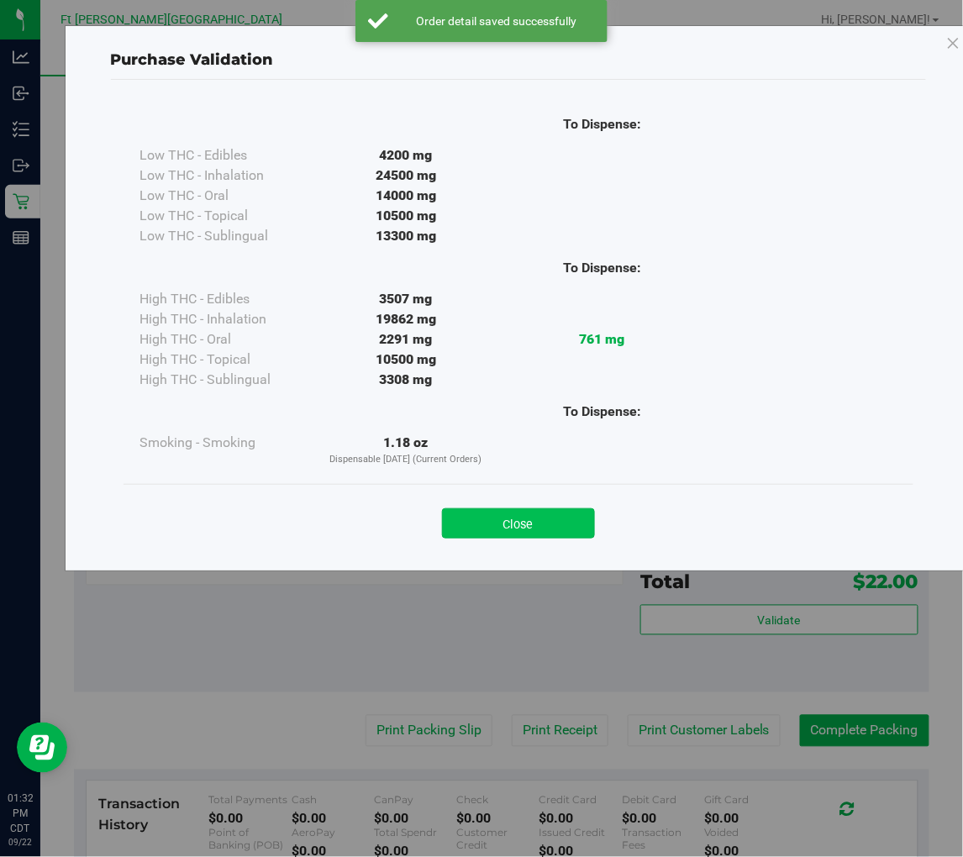
click at [534, 536] on button "Close" at bounding box center [518, 523] width 153 height 30
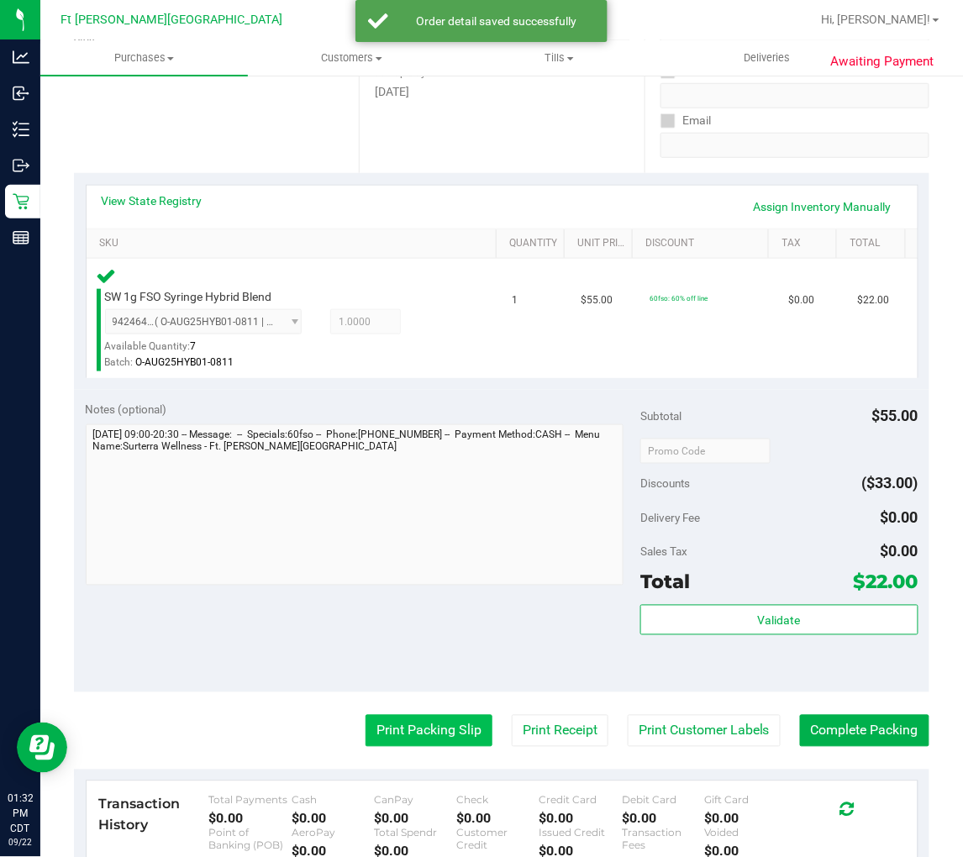
click at [429, 727] on button "Print Packing Slip" at bounding box center [429, 731] width 127 height 32
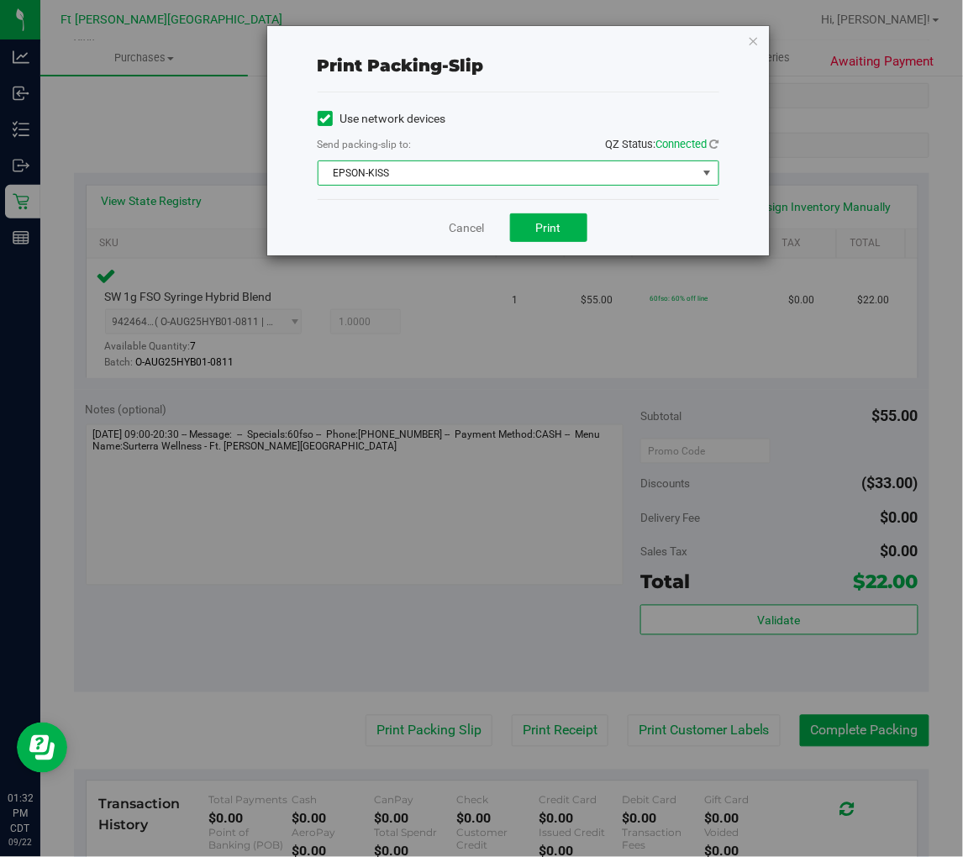
click at [476, 163] on span "EPSON-KISS" at bounding box center [507, 173] width 379 height 24
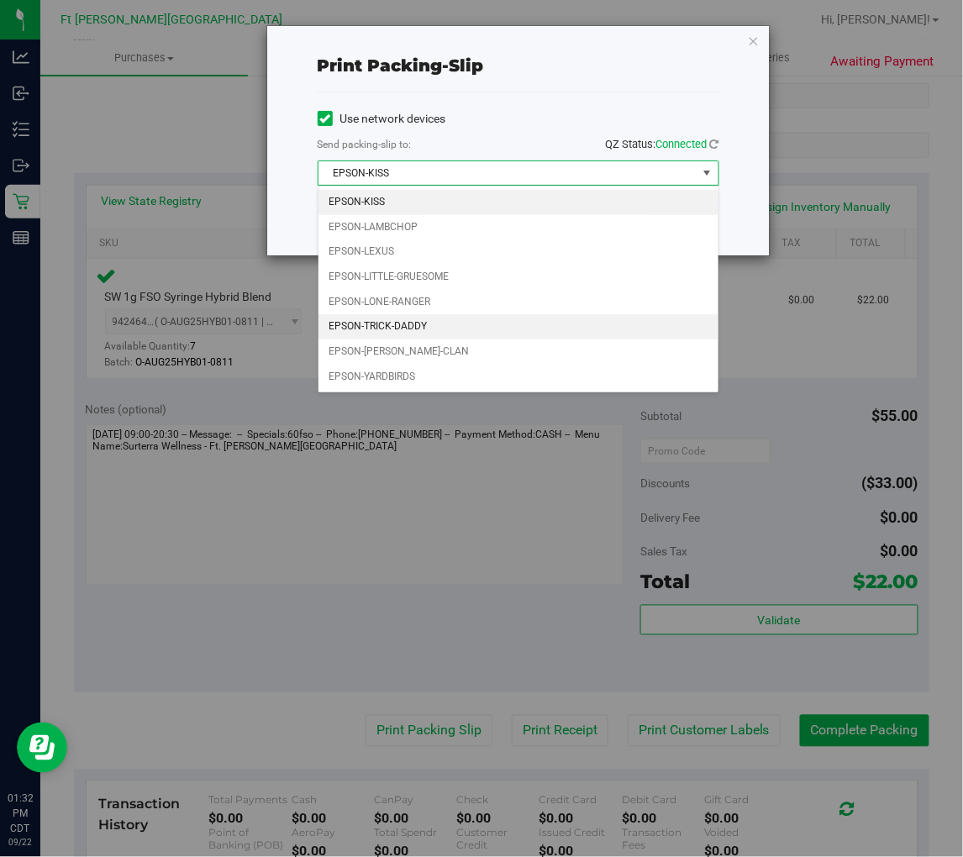
click at [403, 323] on li "EPSON-TRICK-DADDY" at bounding box center [518, 326] width 400 height 25
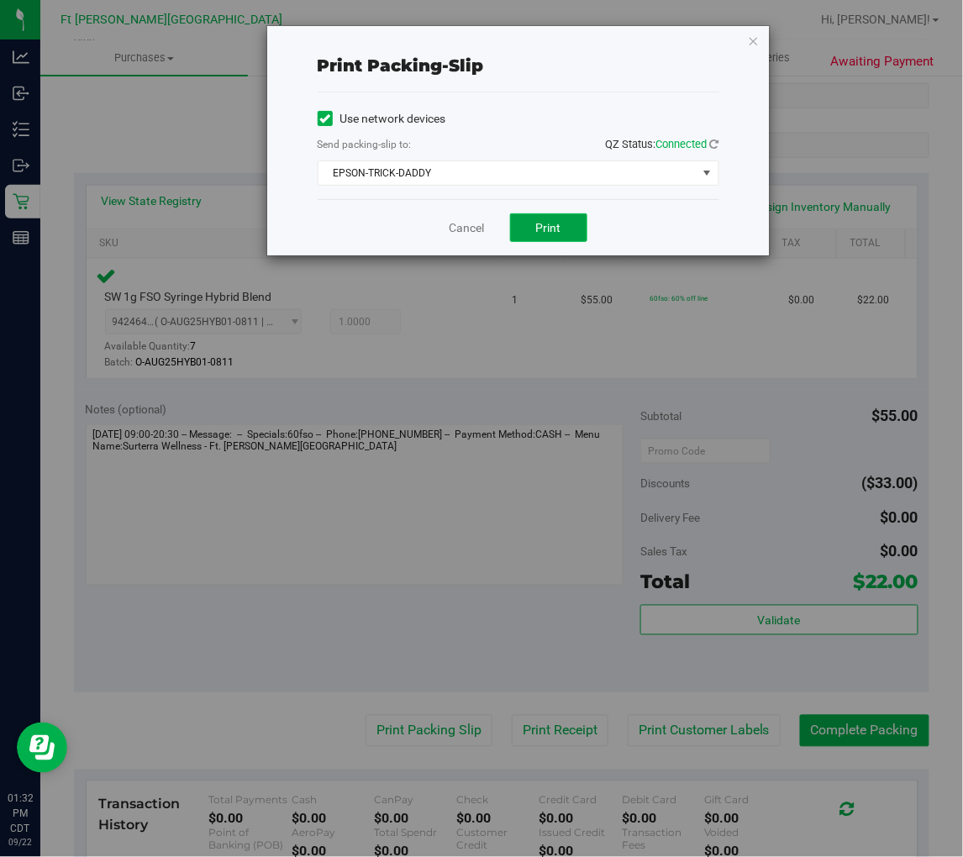
click at [550, 230] on span "Print" at bounding box center [548, 227] width 25 height 13
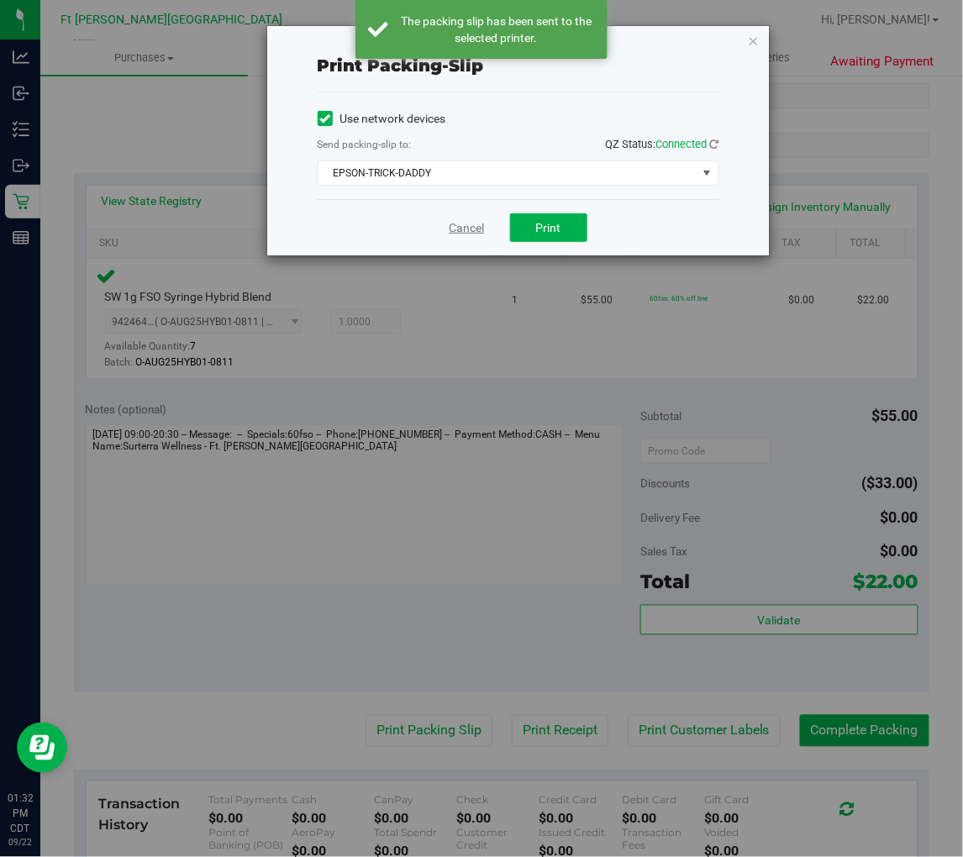
click at [466, 229] on link "Cancel" at bounding box center [467, 228] width 35 height 18
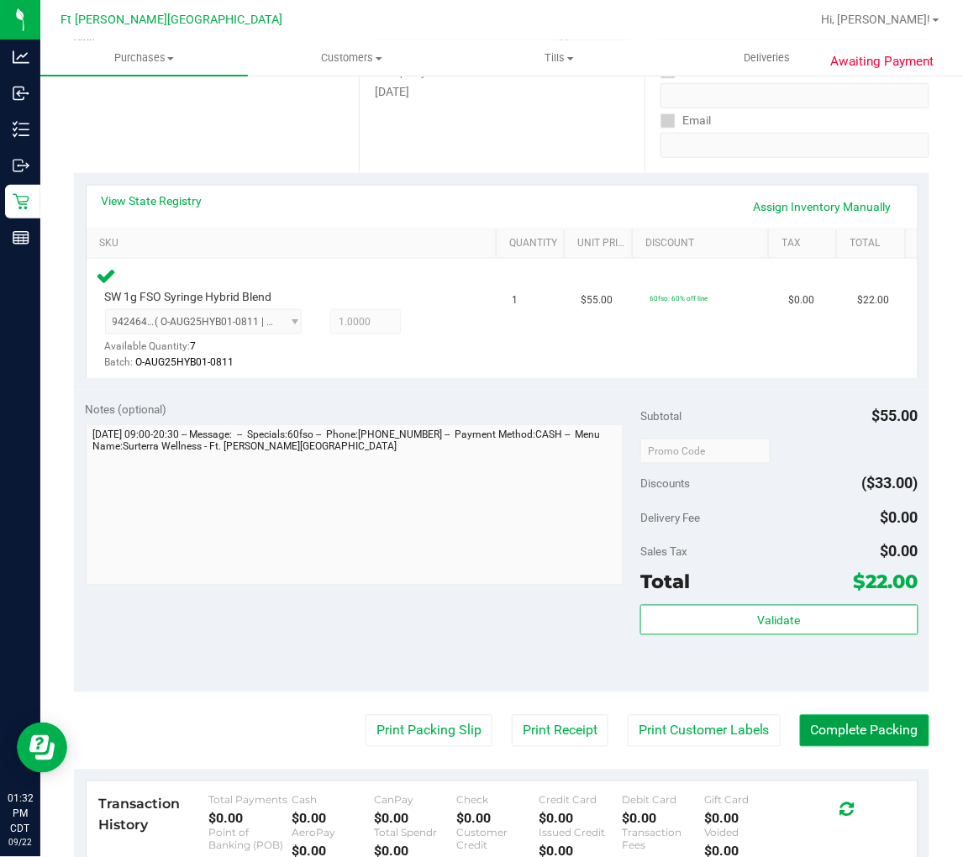
click at [871, 728] on button "Complete Packing" at bounding box center [864, 731] width 129 height 32
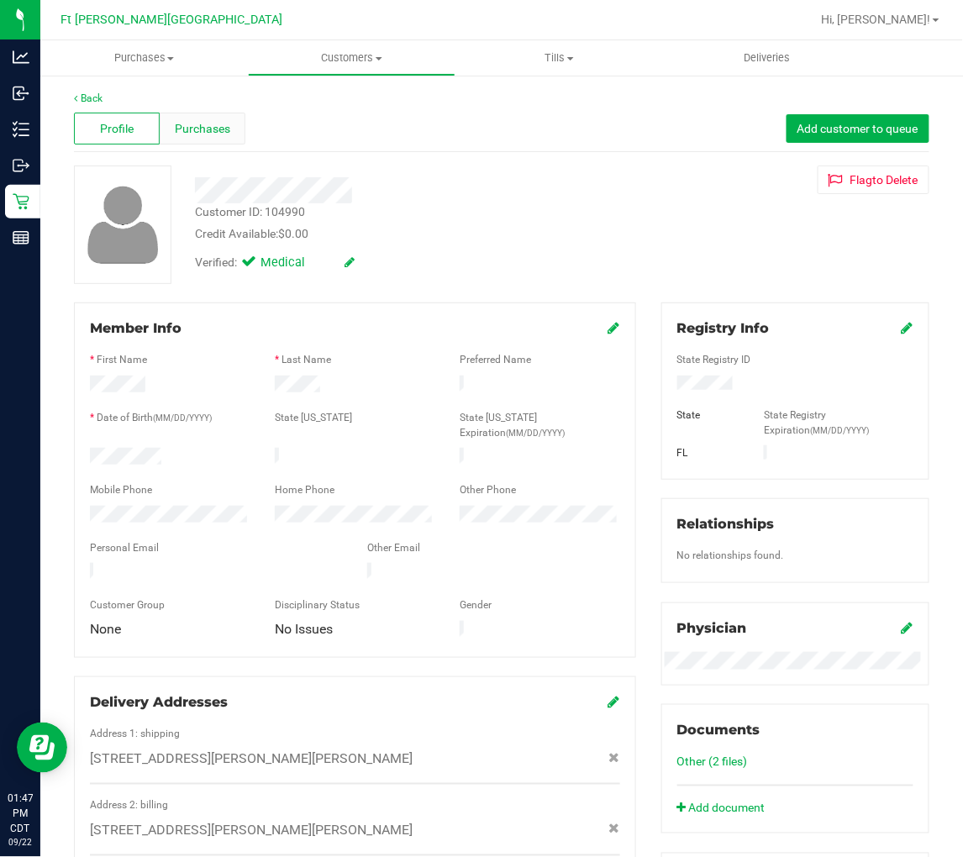
click at [197, 121] on span "Purchases" at bounding box center [202, 129] width 55 height 18
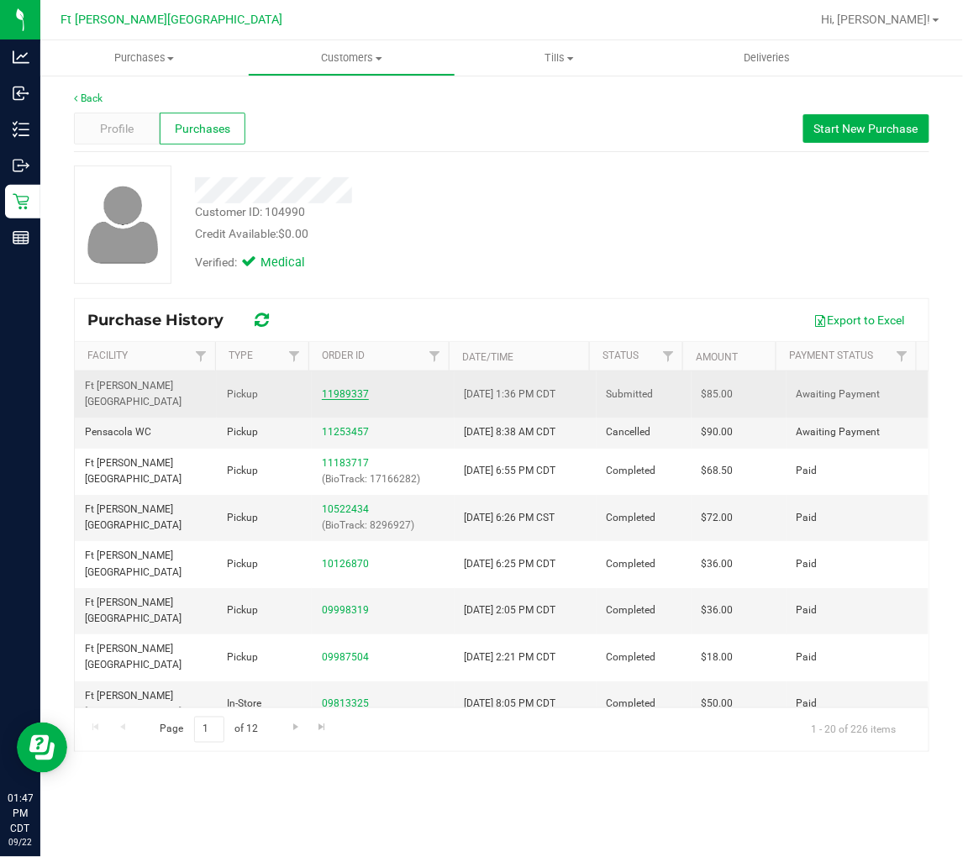
click at [334, 388] on link "11989337" at bounding box center [345, 394] width 47 height 12
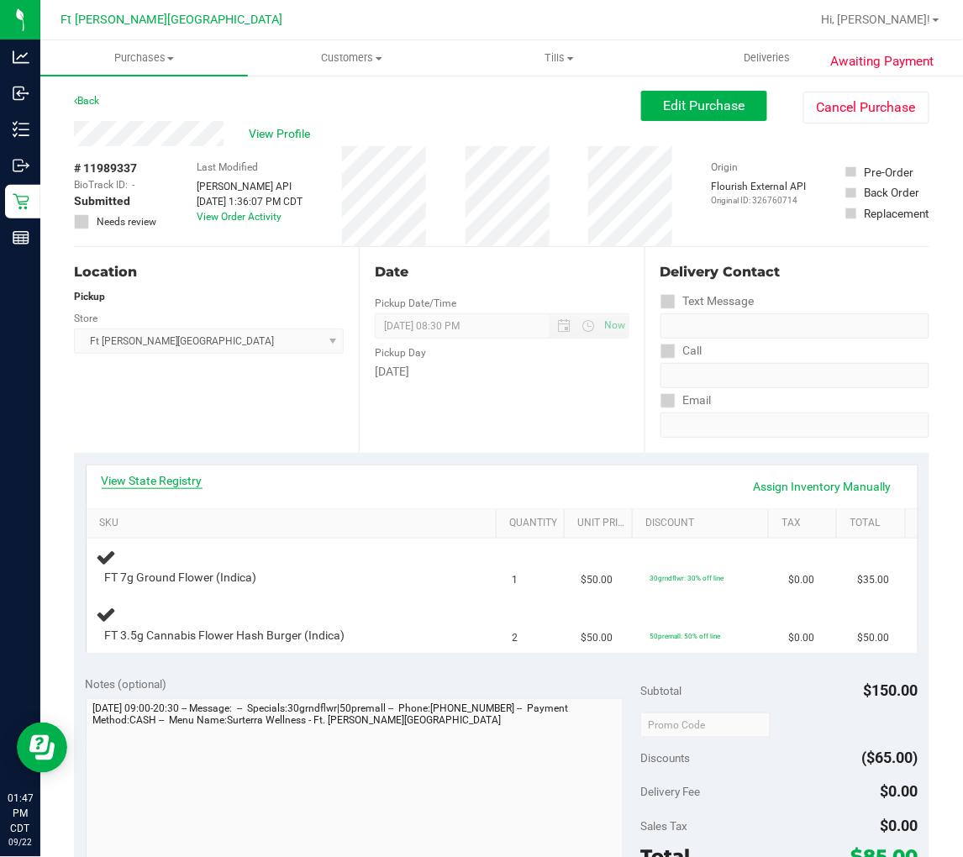
click at [182, 484] on link "View State Registry" at bounding box center [152, 480] width 101 height 17
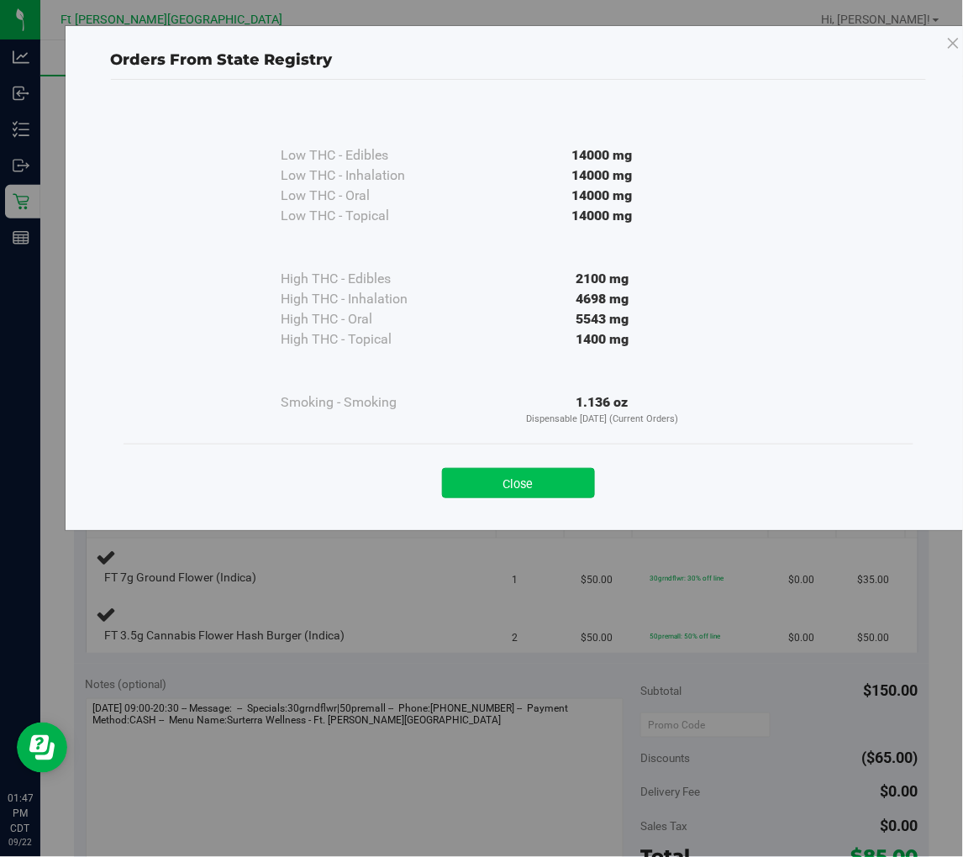
click at [578, 475] on button "Close" at bounding box center [518, 483] width 153 height 30
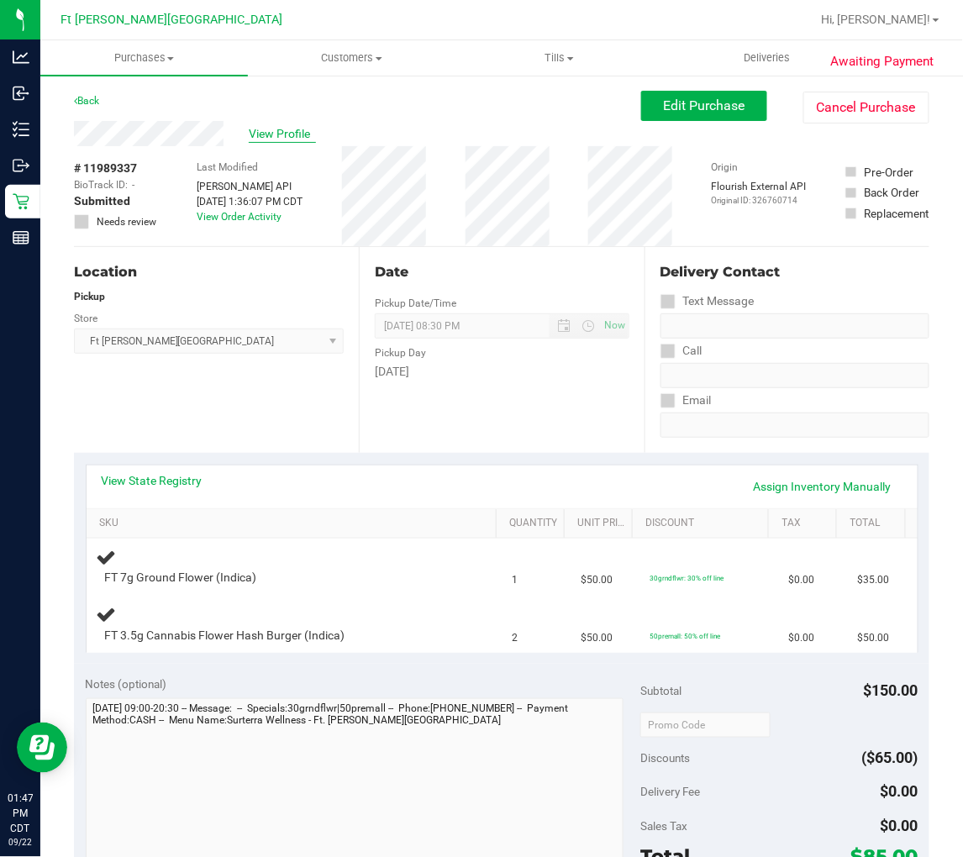
click at [266, 128] on span "View Profile" at bounding box center [282, 134] width 67 height 18
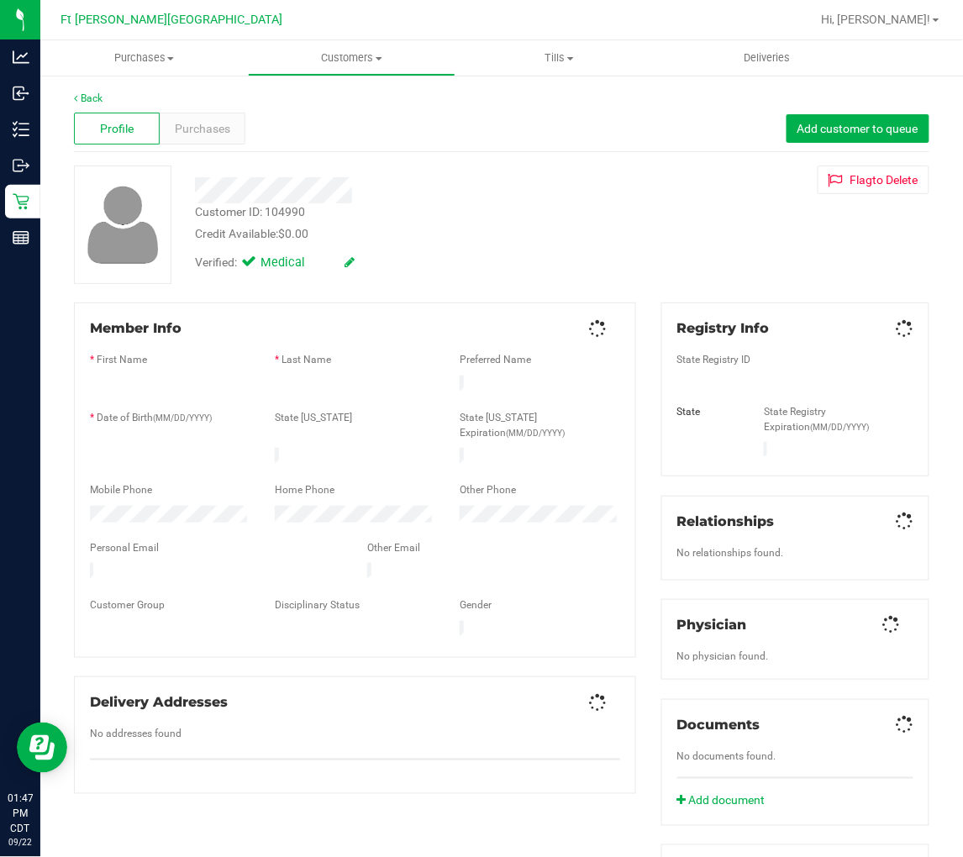
click at [210, 124] on span "Purchases" at bounding box center [202, 129] width 55 height 18
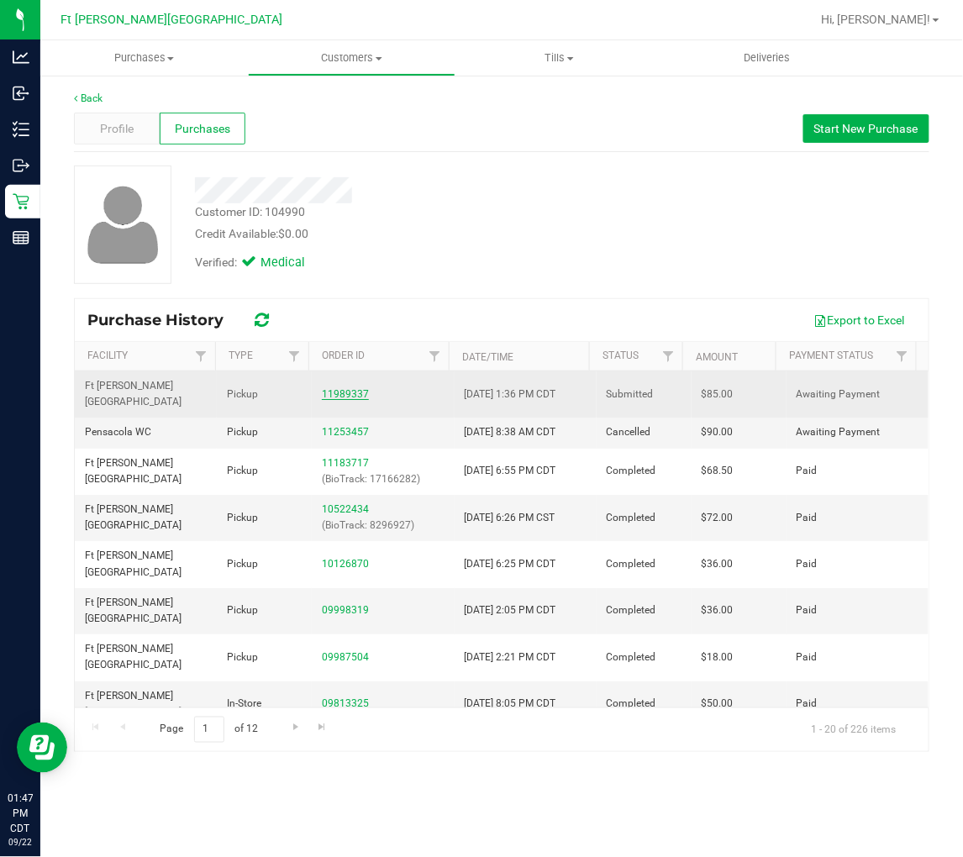
click at [353, 388] on link "11989337" at bounding box center [345, 394] width 47 height 12
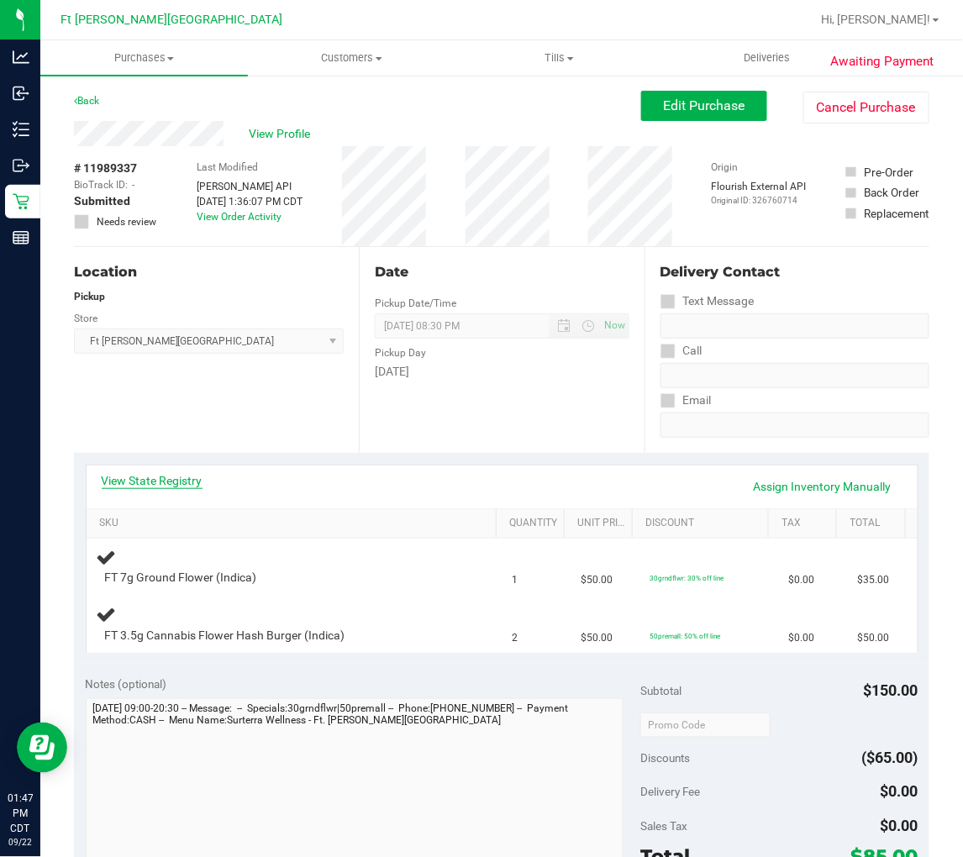
click at [185, 486] on link "View State Registry" at bounding box center [152, 480] width 101 height 17
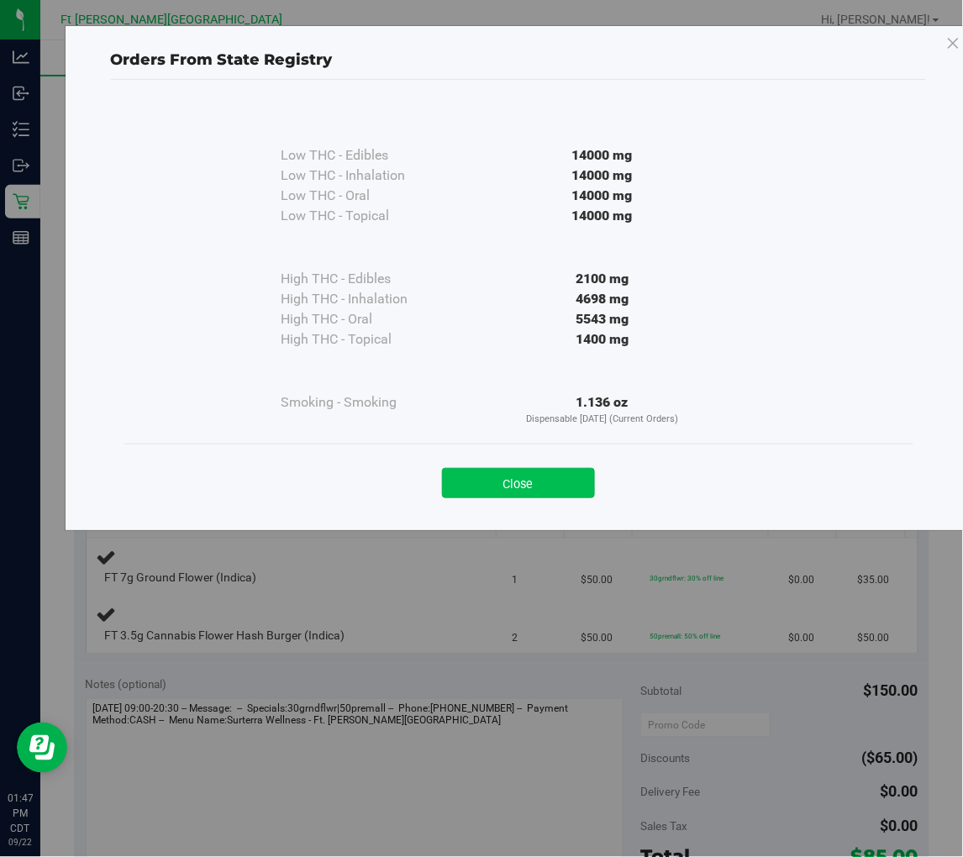
click at [464, 476] on button "Close" at bounding box center [518, 483] width 153 height 30
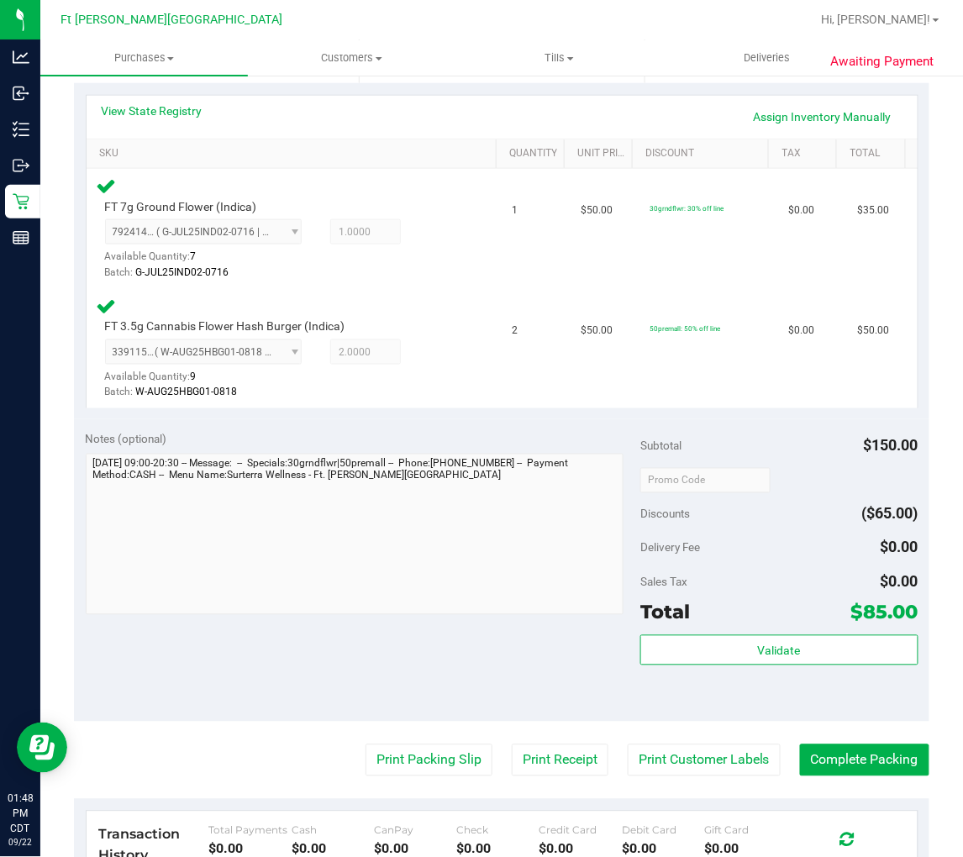
scroll to position [373, 0]
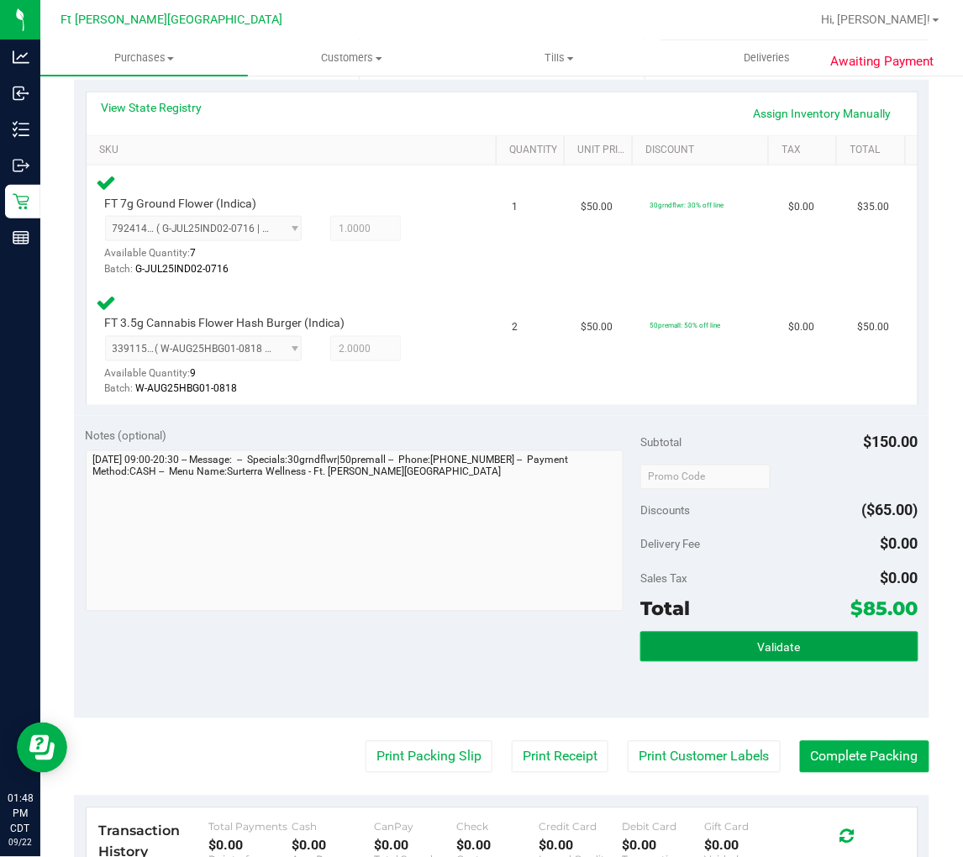
click at [719, 640] on button "Validate" at bounding box center [778, 647] width 277 height 30
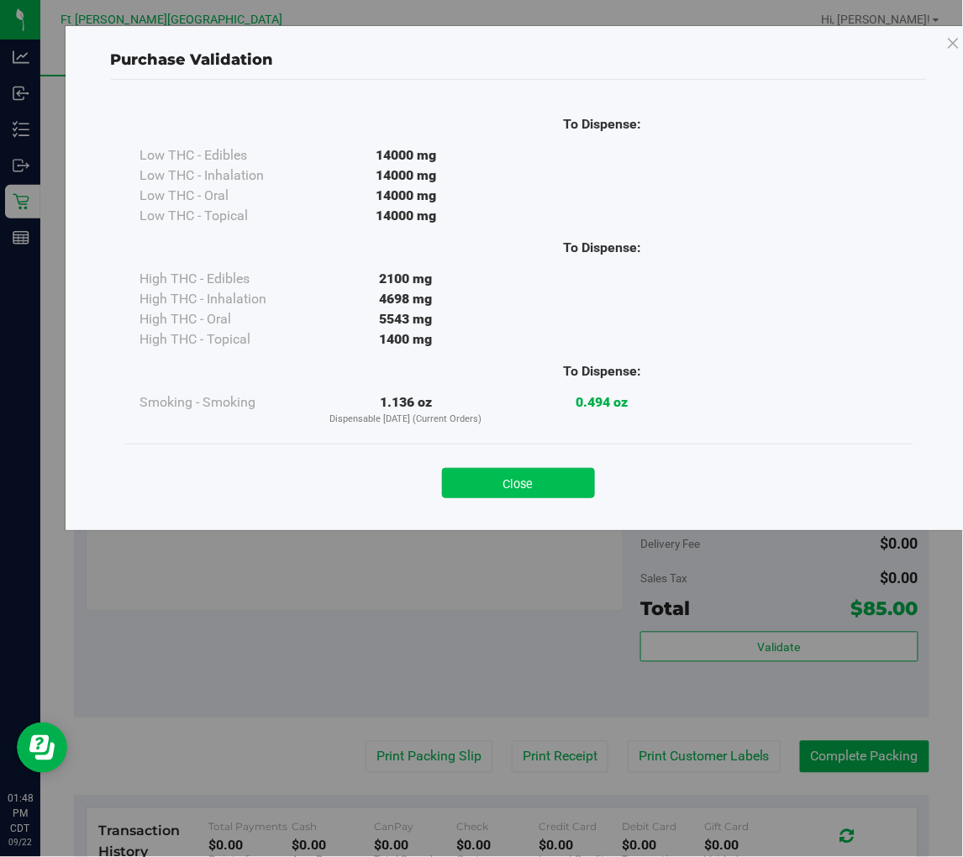
click at [552, 485] on button "Close" at bounding box center [518, 483] width 153 height 30
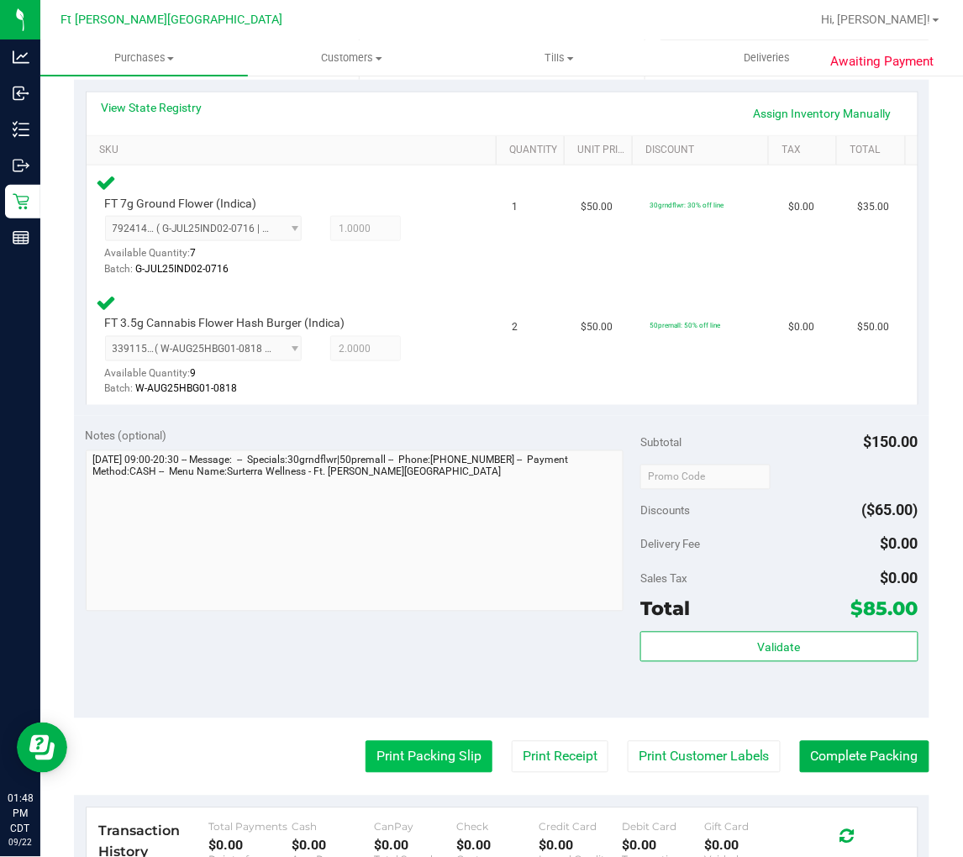
click at [450, 765] on button "Print Packing Slip" at bounding box center [429, 757] width 127 height 32
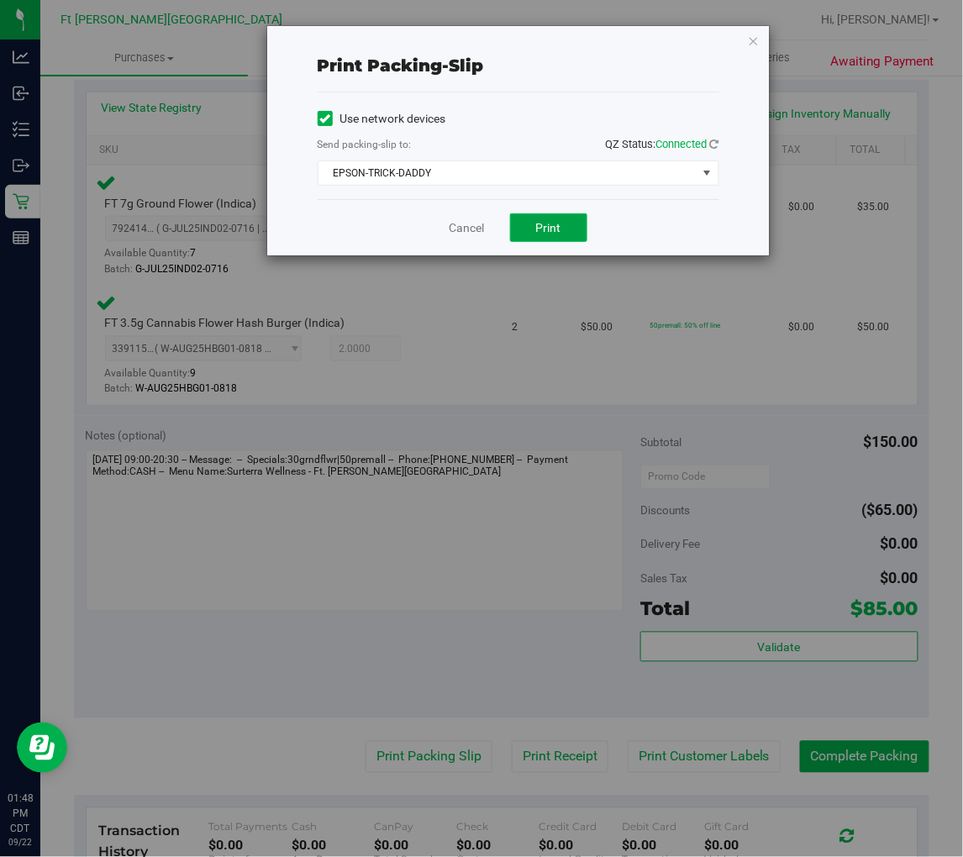
click at [563, 224] on button "Print" at bounding box center [548, 227] width 77 height 29
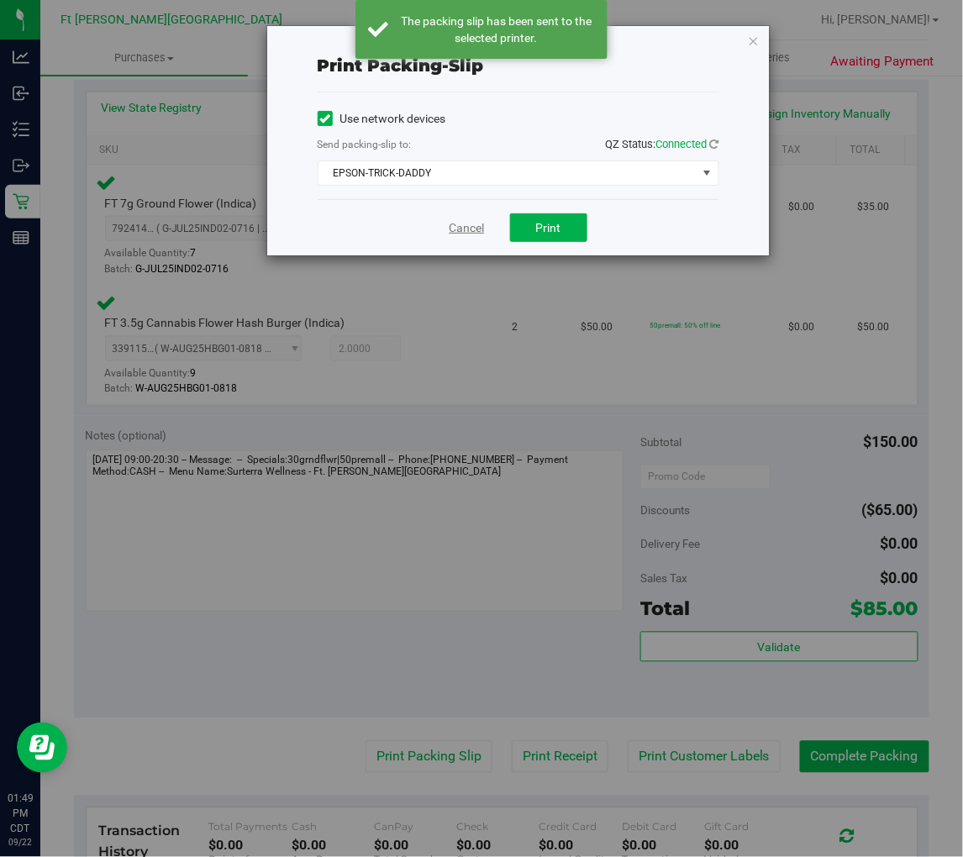
click at [460, 223] on link "Cancel" at bounding box center [467, 228] width 35 height 18
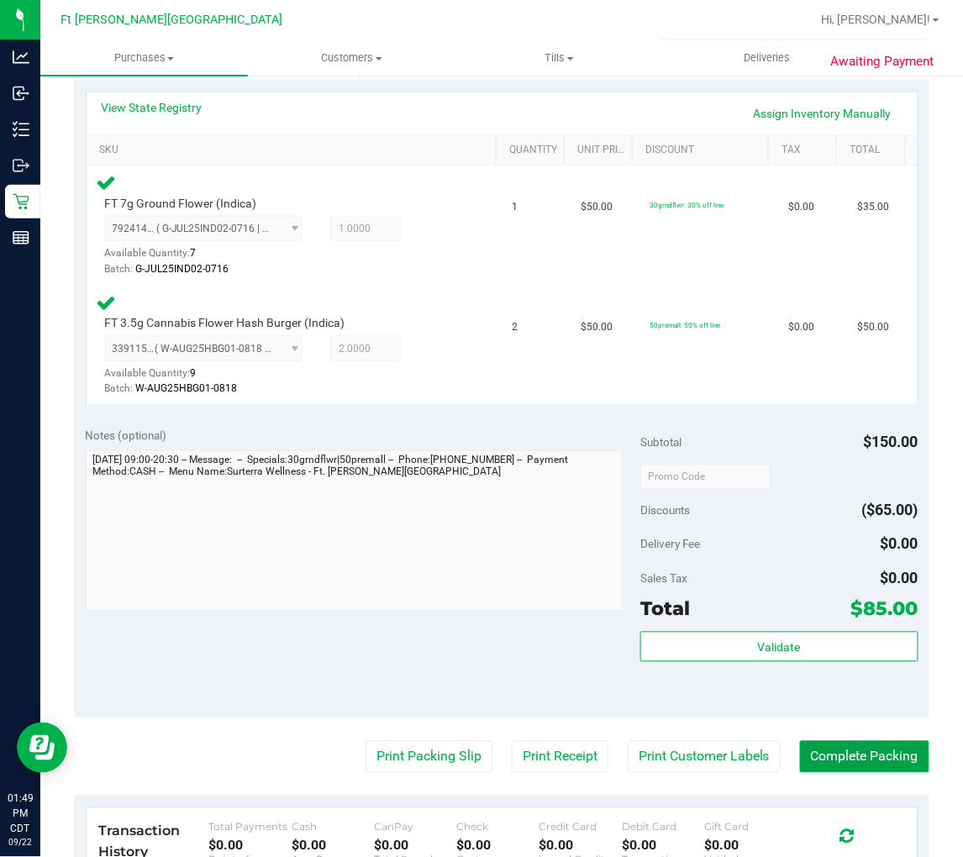
click at [847, 756] on button "Complete Packing" at bounding box center [864, 757] width 129 height 32
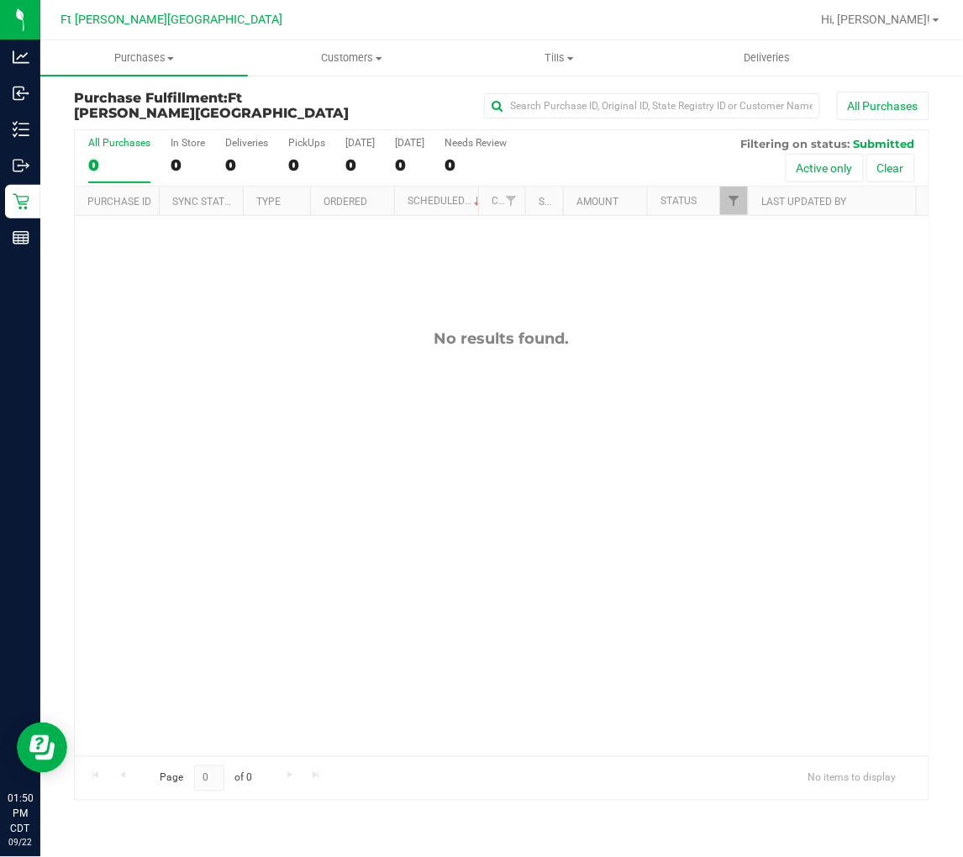
click at [311, 337] on div "No results found." at bounding box center [502, 338] width 854 height 18
click at [221, 359] on div "No results found." at bounding box center [502, 543] width 854 height 654
click at [324, 417] on div "No results found." at bounding box center [502, 543] width 854 height 654
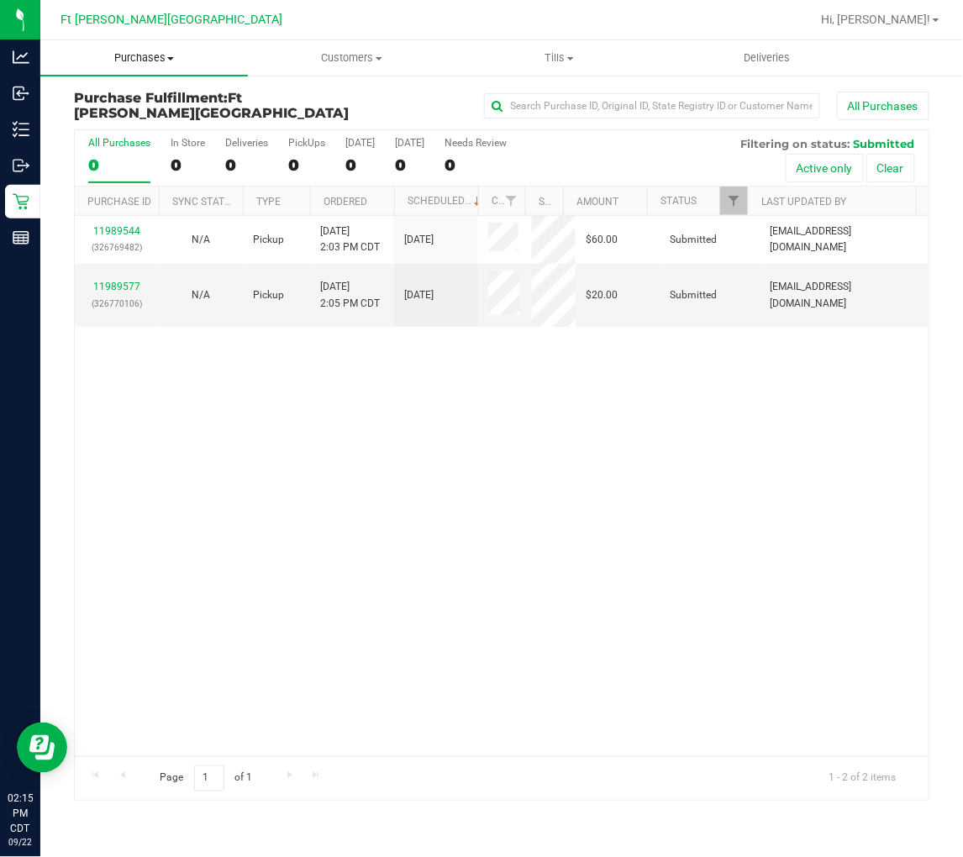
click at [140, 61] on span "Purchases" at bounding box center [144, 57] width 208 height 15
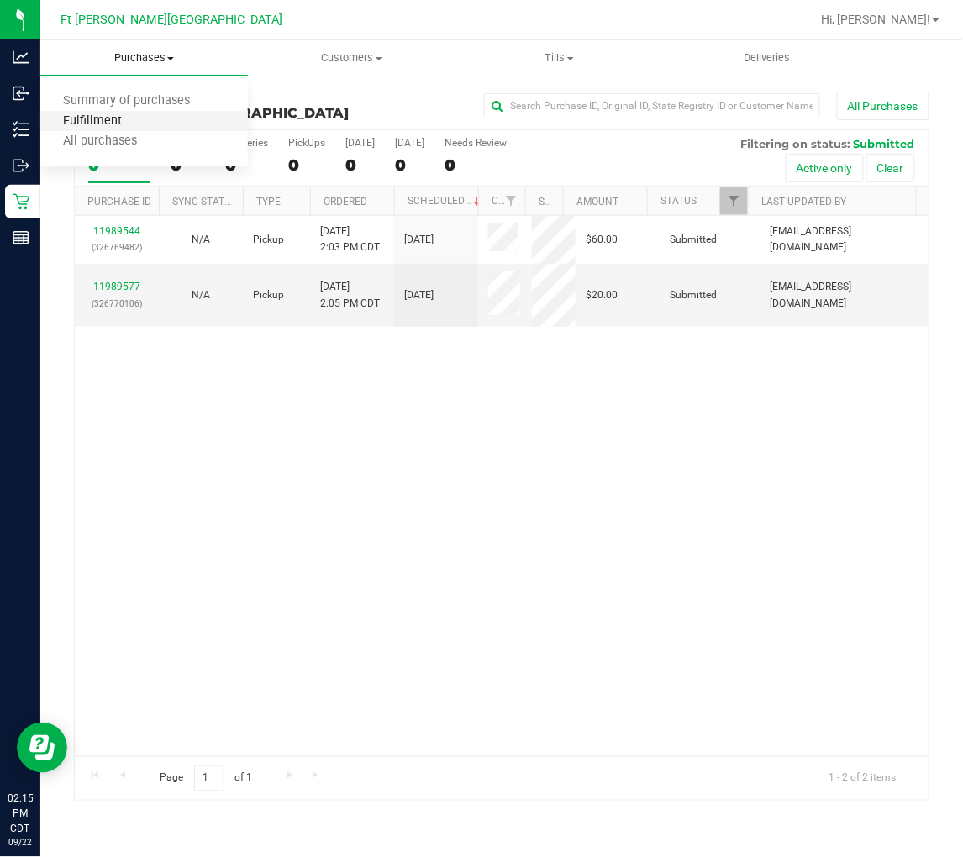
click at [132, 114] on span "Fulfillment" at bounding box center [92, 121] width 104 height 14
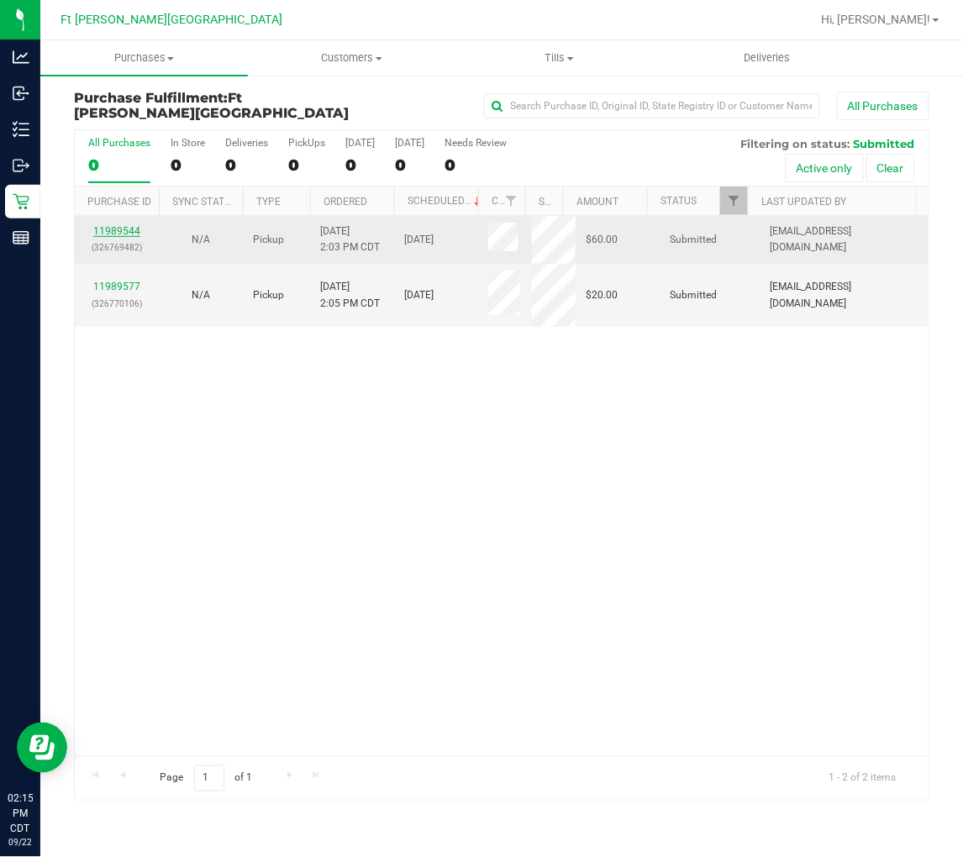
click at [122, 228] on link "11989544" at bounding box center [116, 231] width 47 height 12
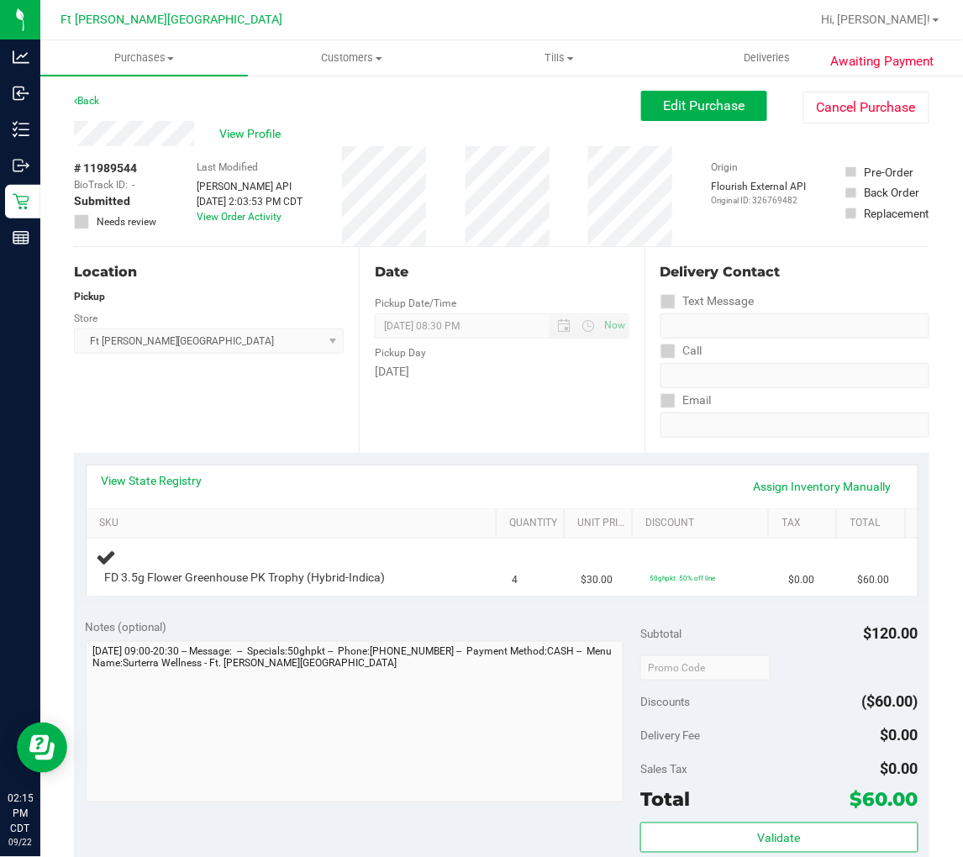
click at [182, 491] on div "View State Registry Assign Inventory Manually" at bounding box center [502, 486] width 801 height 29
click at [182, 482] on link "View State Registry" at bounding box center [152, 480] width 101 height 17
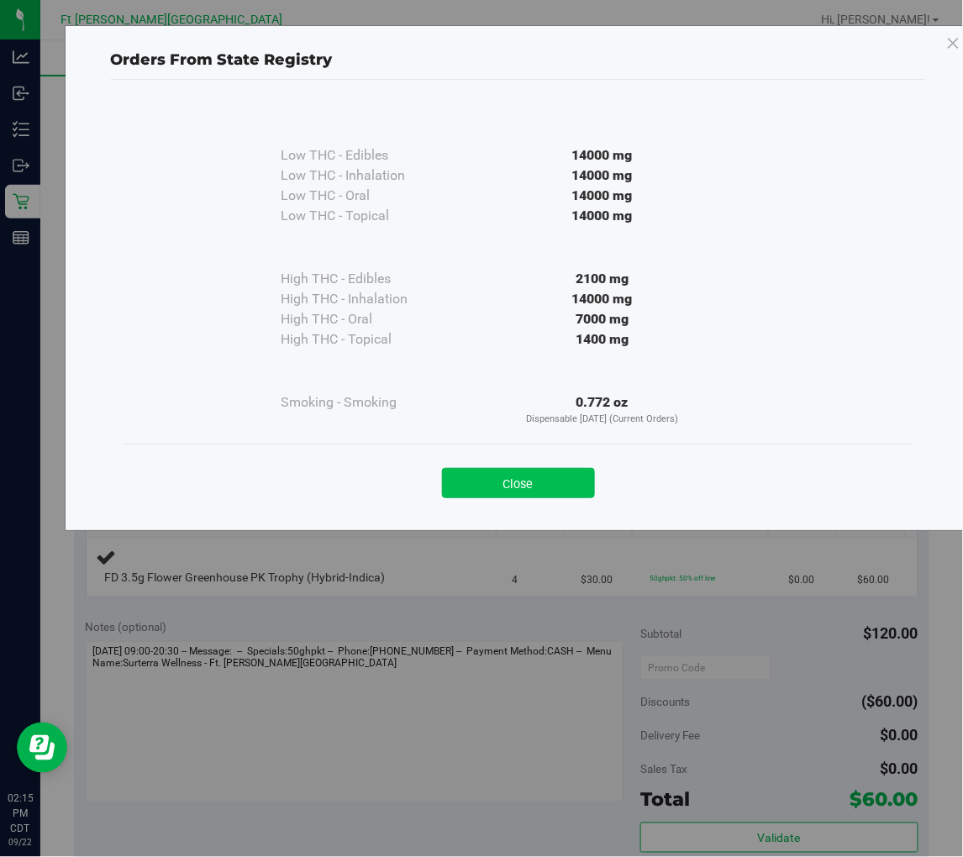
click at [517, 479] on button "Close" at bounding box center [518, 483] width 153 height 30
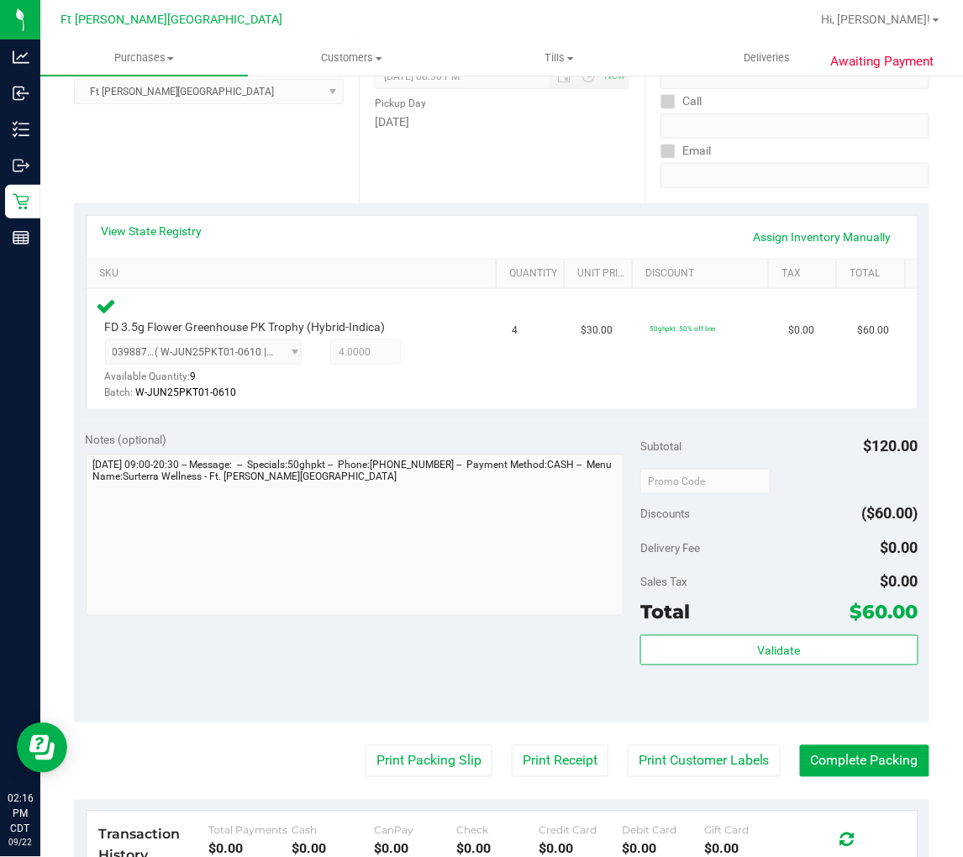
scroll to position [280, 0]
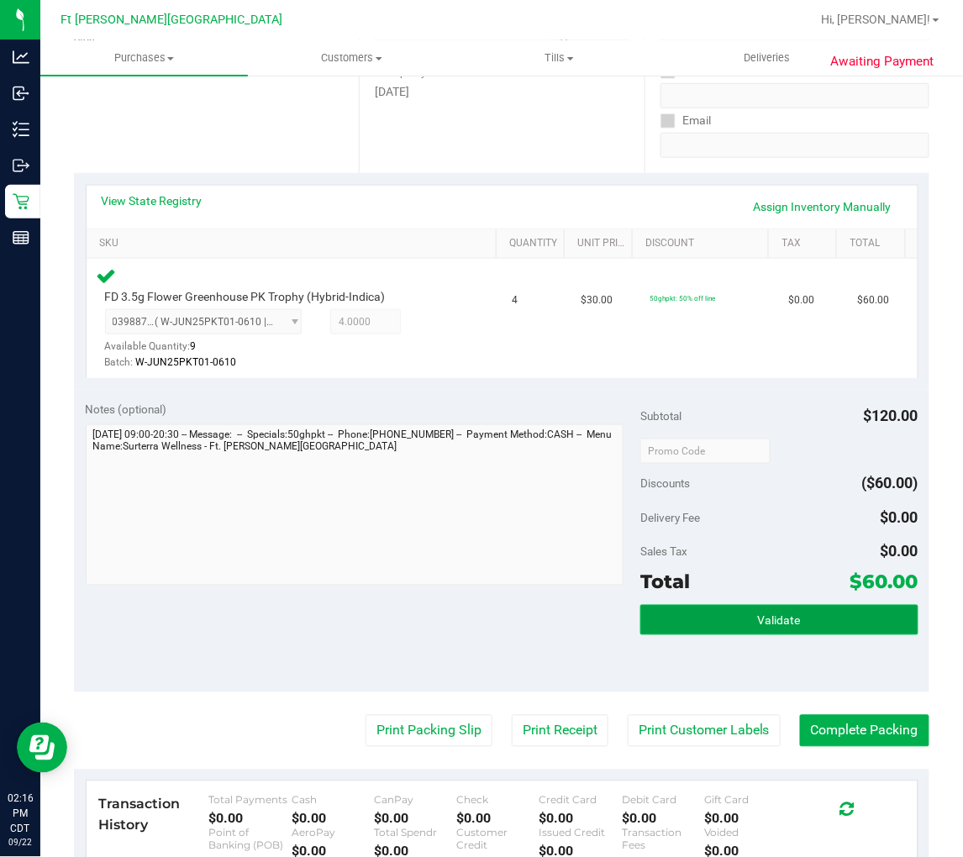
click at [771, 625] on span "Validate" at bounding box center [779, 620] width 43 height 13
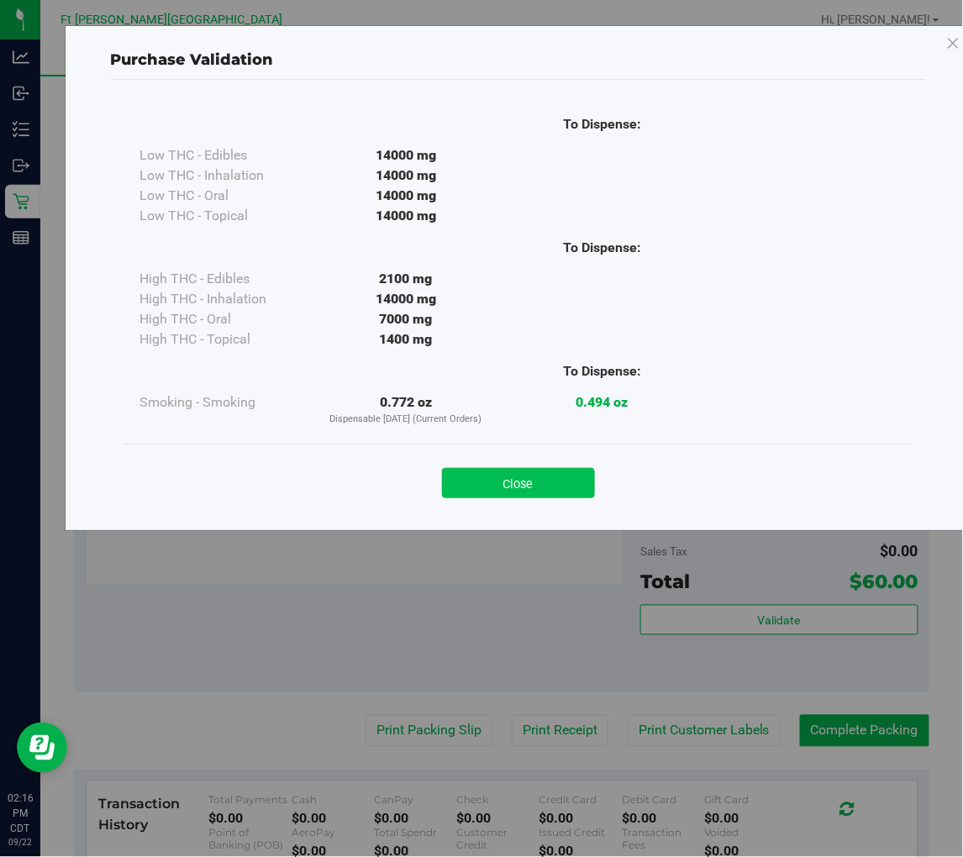
click at [556, 481] on button "Close" at bounding box center [518, 483] width 153 height 30
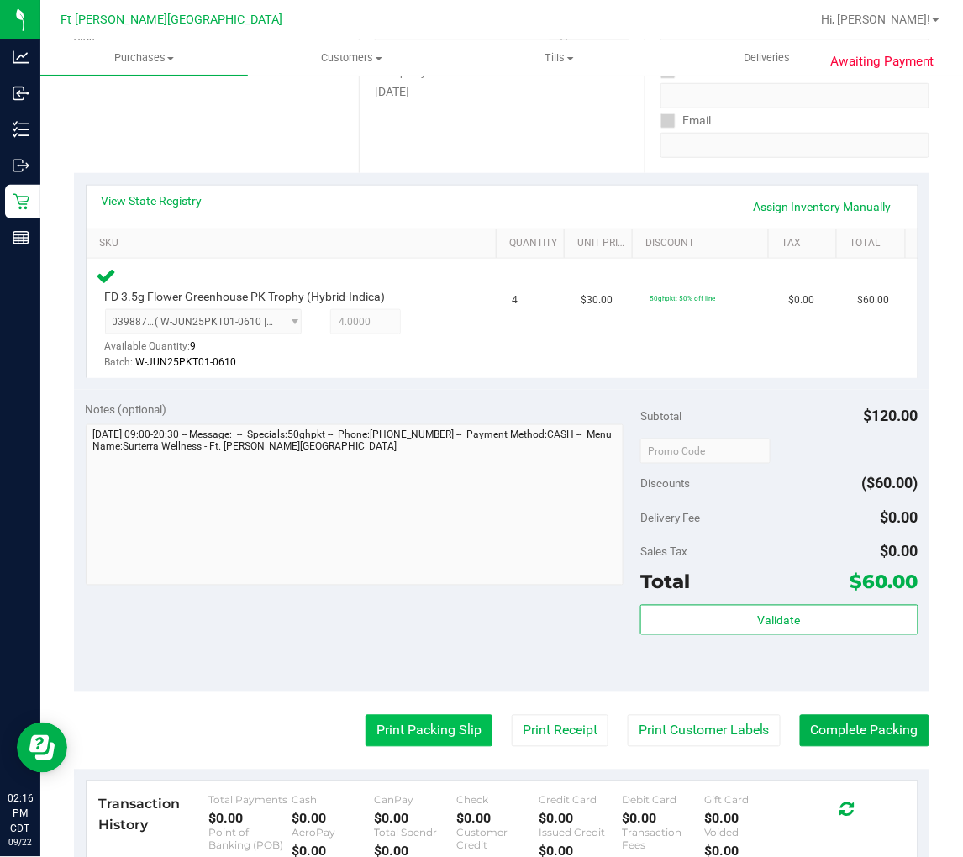
click at [434, 718] on button "Print Packing Slip" at bounding box center [429, 731] width 127 height 32
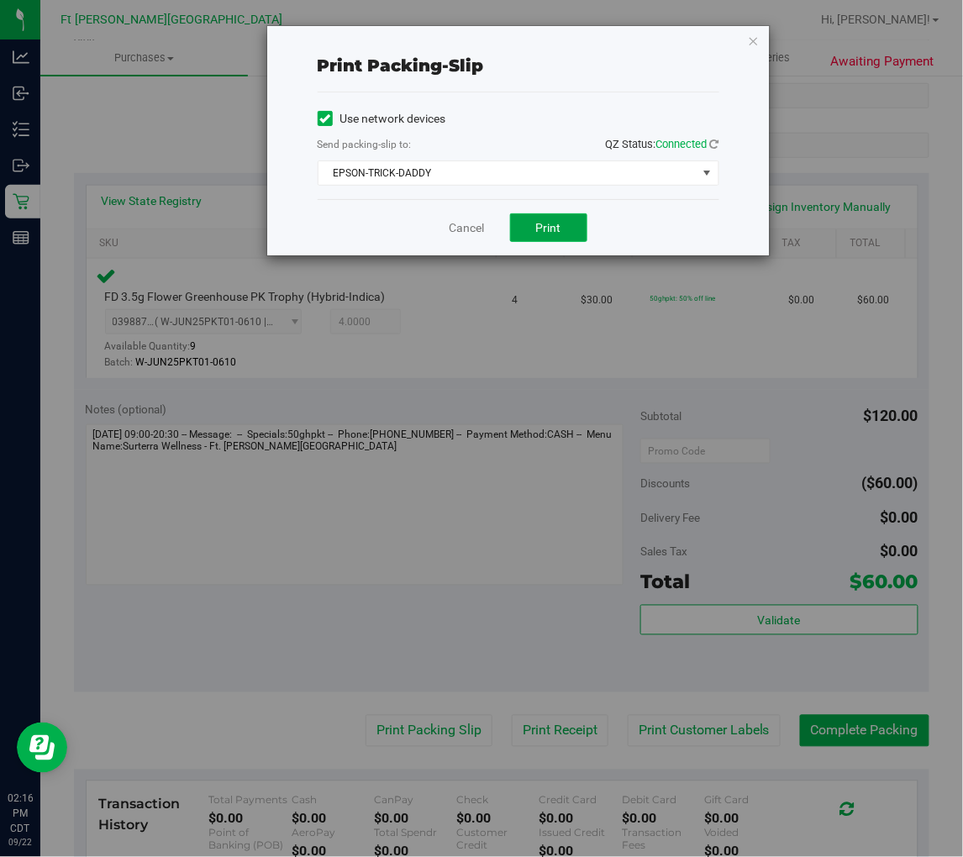
click at [550, 239] on button "Print" at bounding box center [548, 227] width 77 height 29
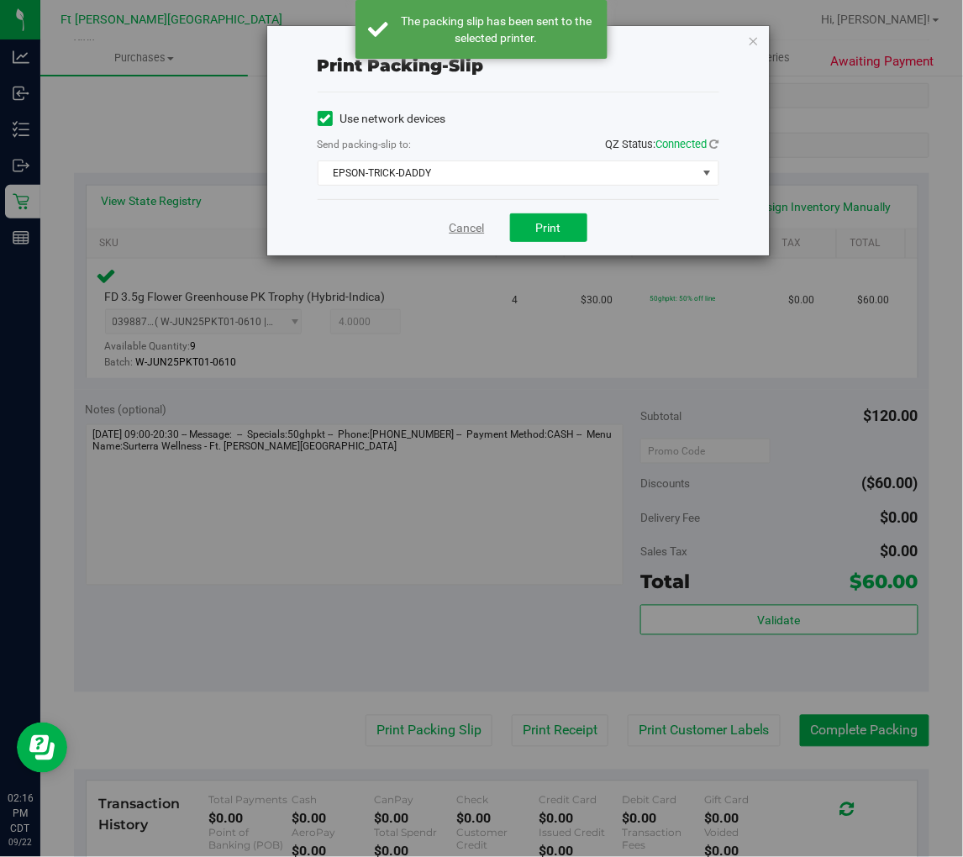
click at [467, 223] on link "Cancel" at bounding box center [467, 228] width 35 height 18
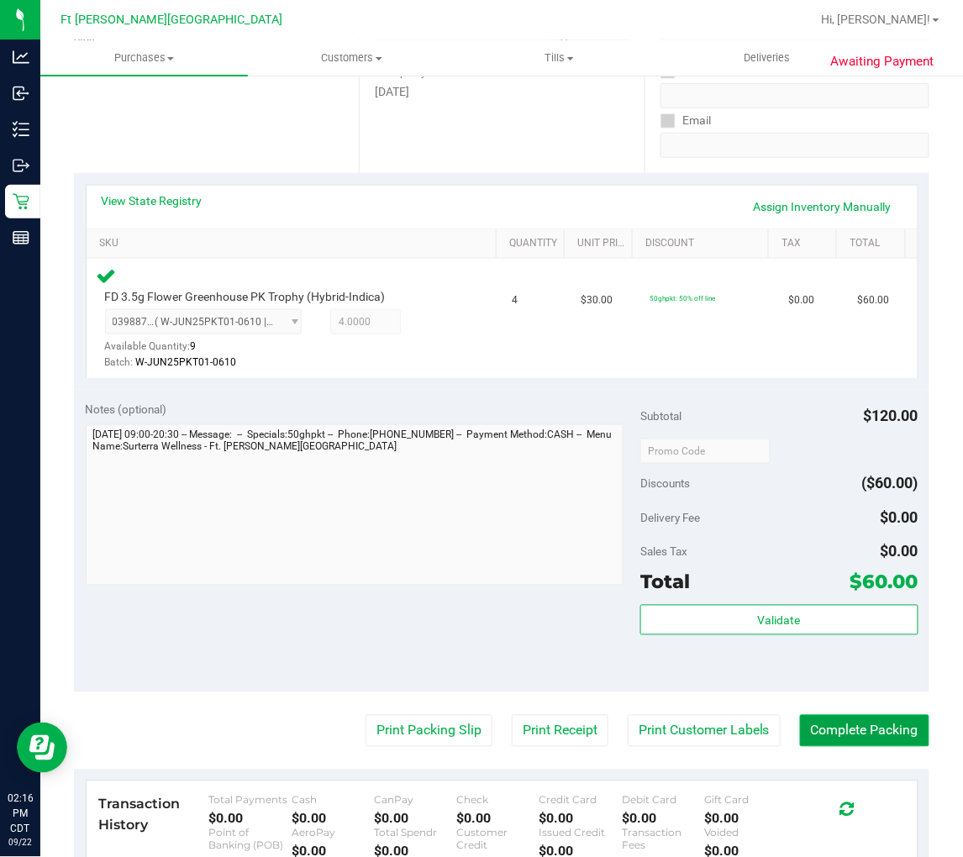
click at [866, 725] on button "Complete Packing" at bounding box center [864, 731] width 129 height 32
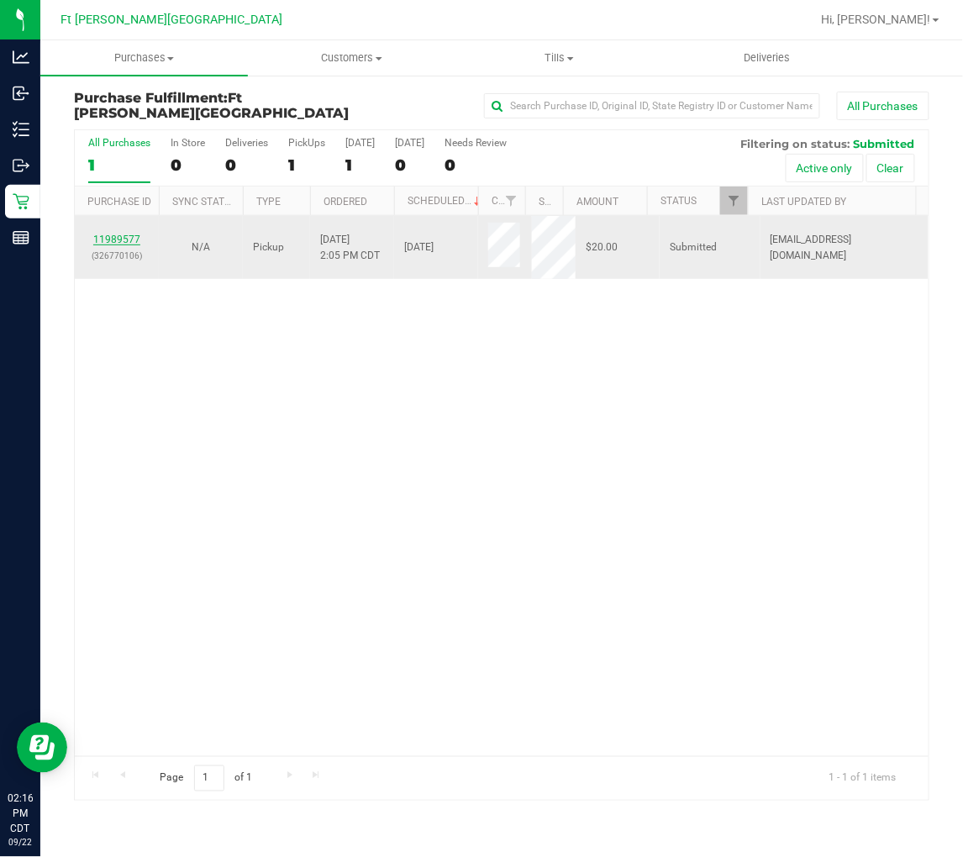
click at [105, 237] on link "11989577" at bounding box center [116, 240] width 47 height 12
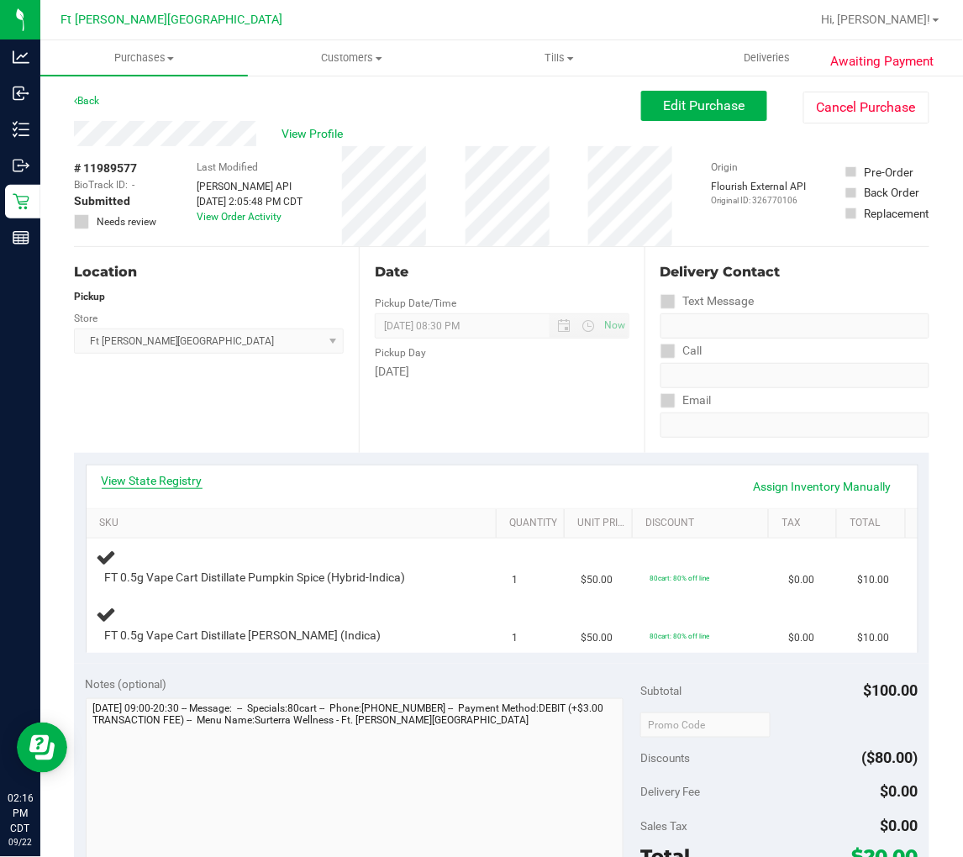
click at [170, 481] on link "View State Registry" at bounding box center [152, 480] width 101 height 17
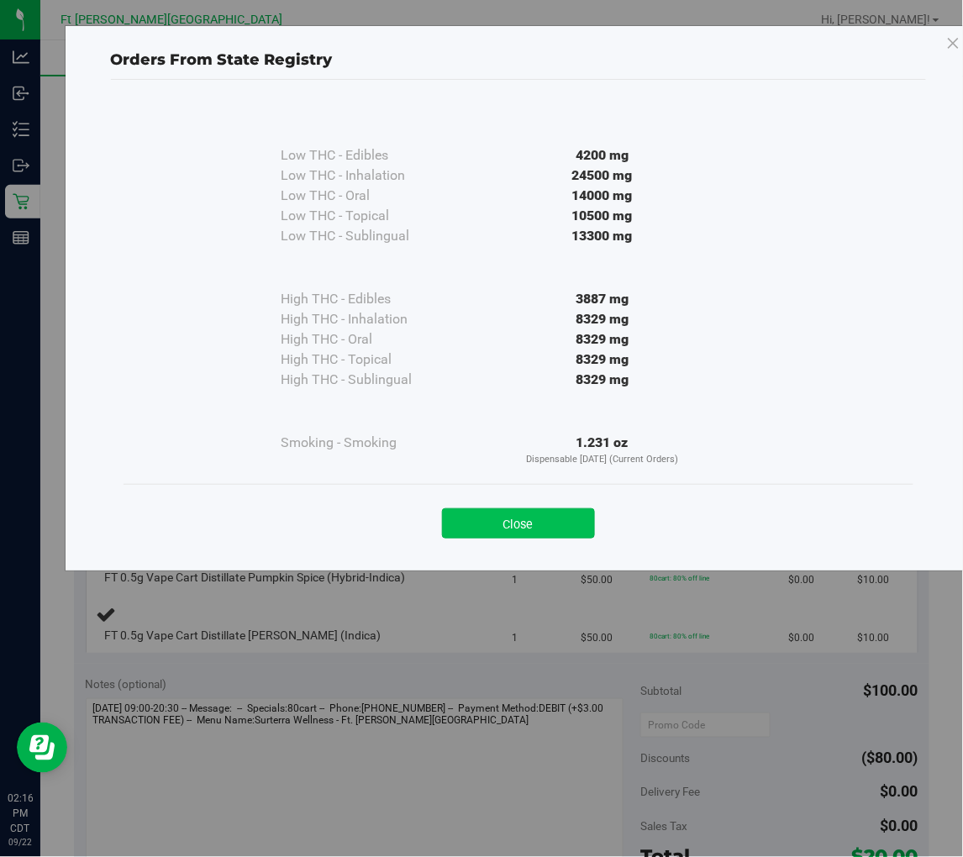
click at [507, 528] on button "Close" at bounding box center [518, 523] width 153 height 30
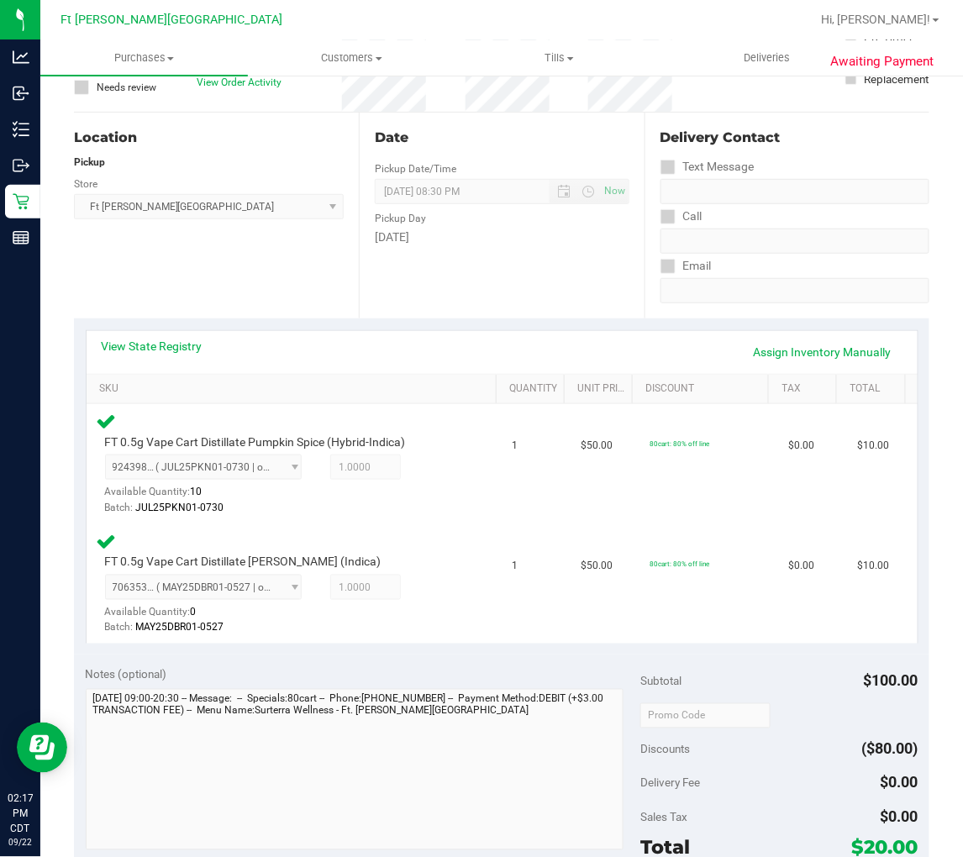
scroll to position [280, 0]
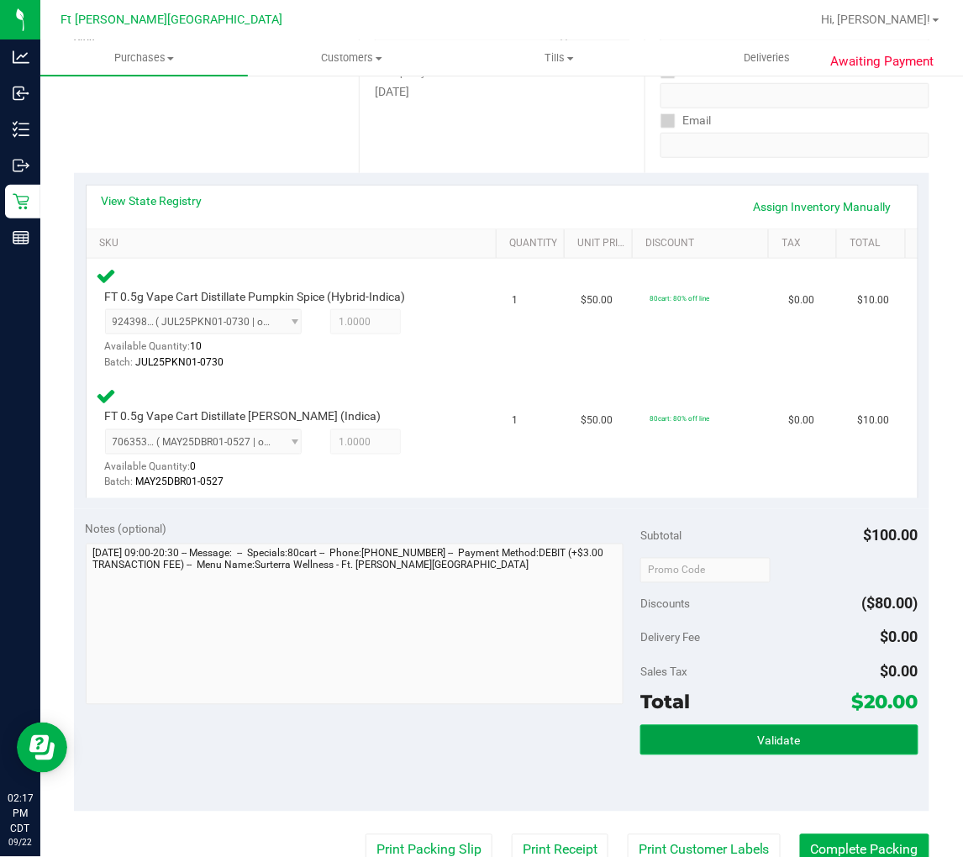
click at [716, 740] on button "Validate" at bounding box center [778, 740] width 277 height 30
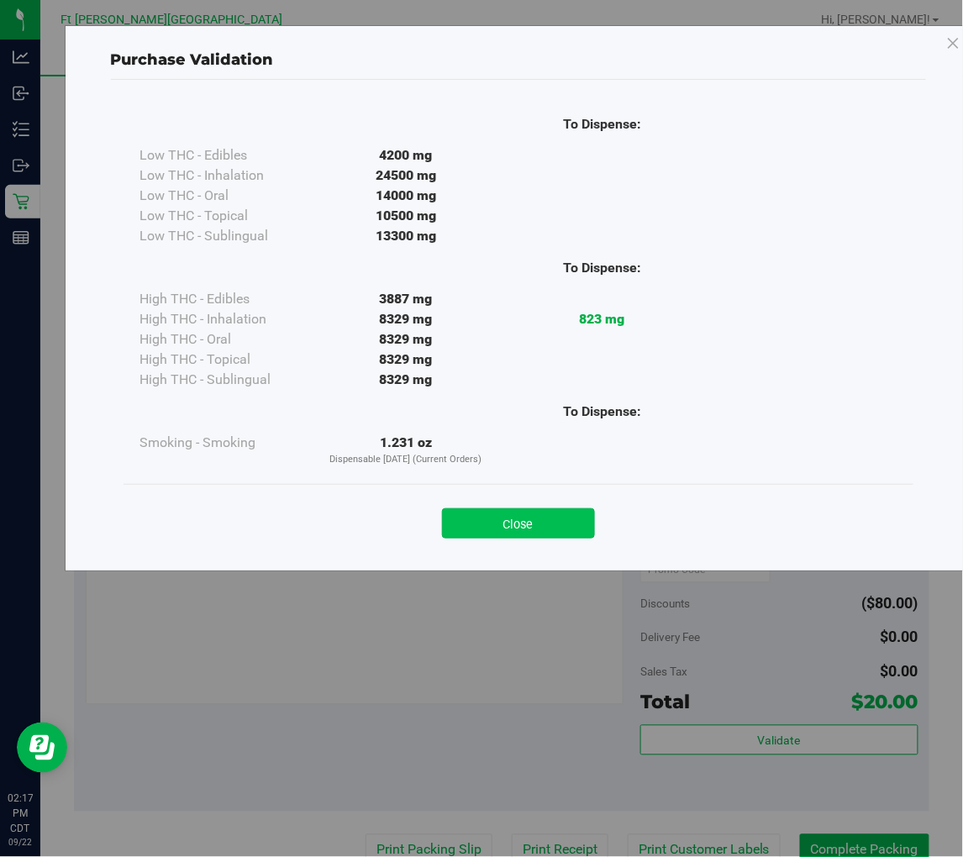
click at [548, 528] on button "Close" at bounding box center [518, 523] width 153 height 30
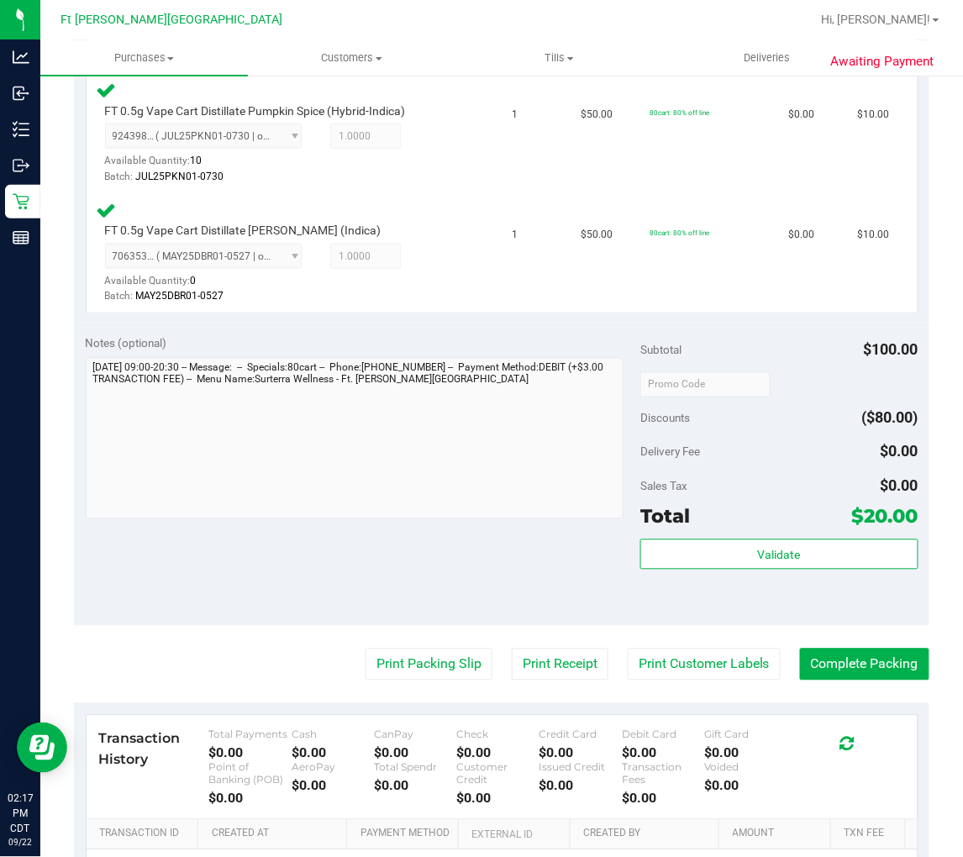
scroll to position [466, 0]
click at [412, 661] on button "Print Packing Slip" at bounding box center [429, 664] width 127 height 32
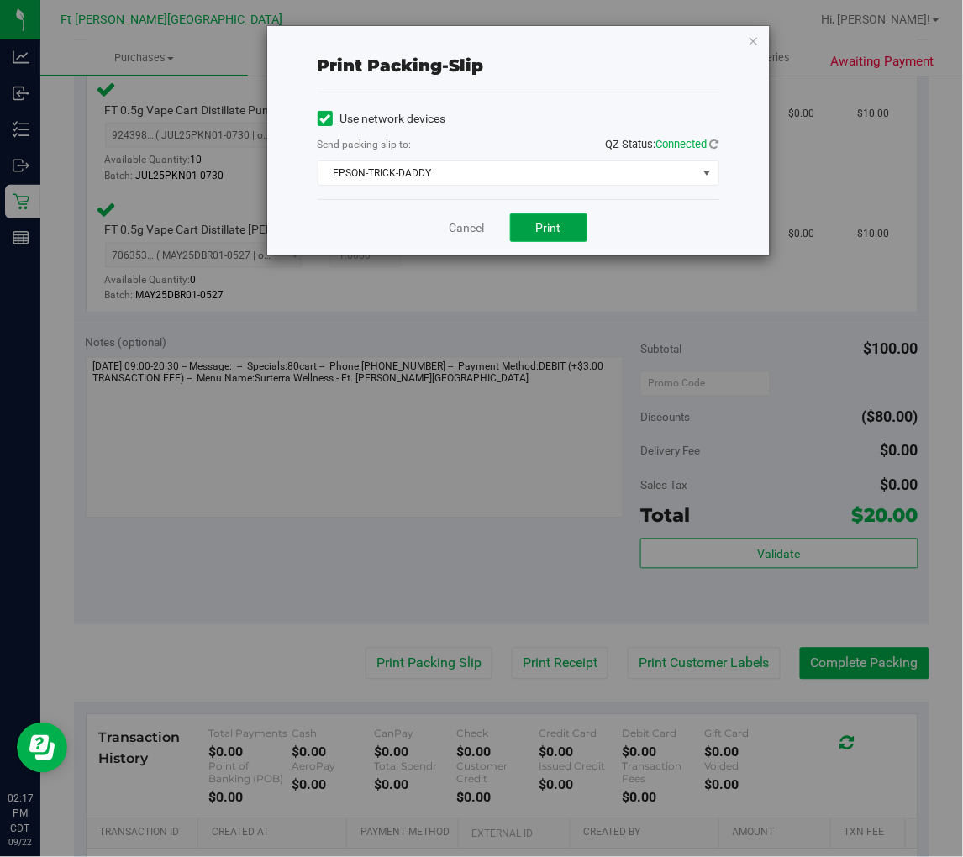
click at [573, 229] on button "Print" at bounding box center [548, 227] width 77 height 29
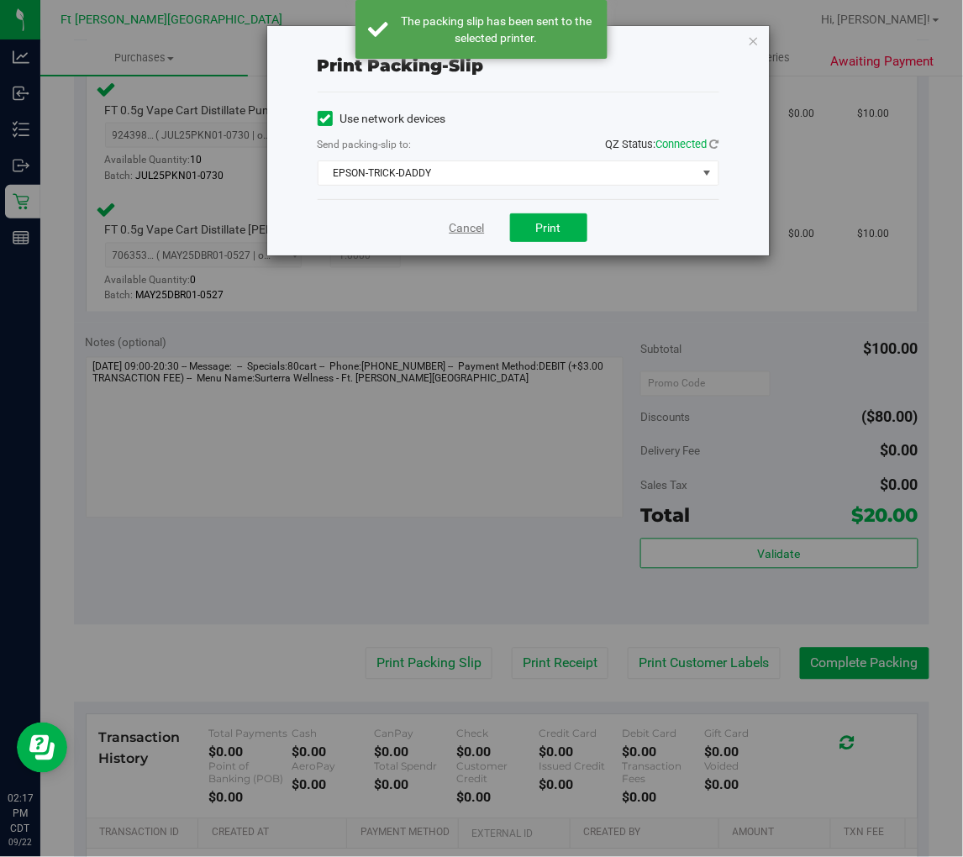
click at [454, 229] on link "Cancel" at bounding box center [467, 228] width 35 height 18
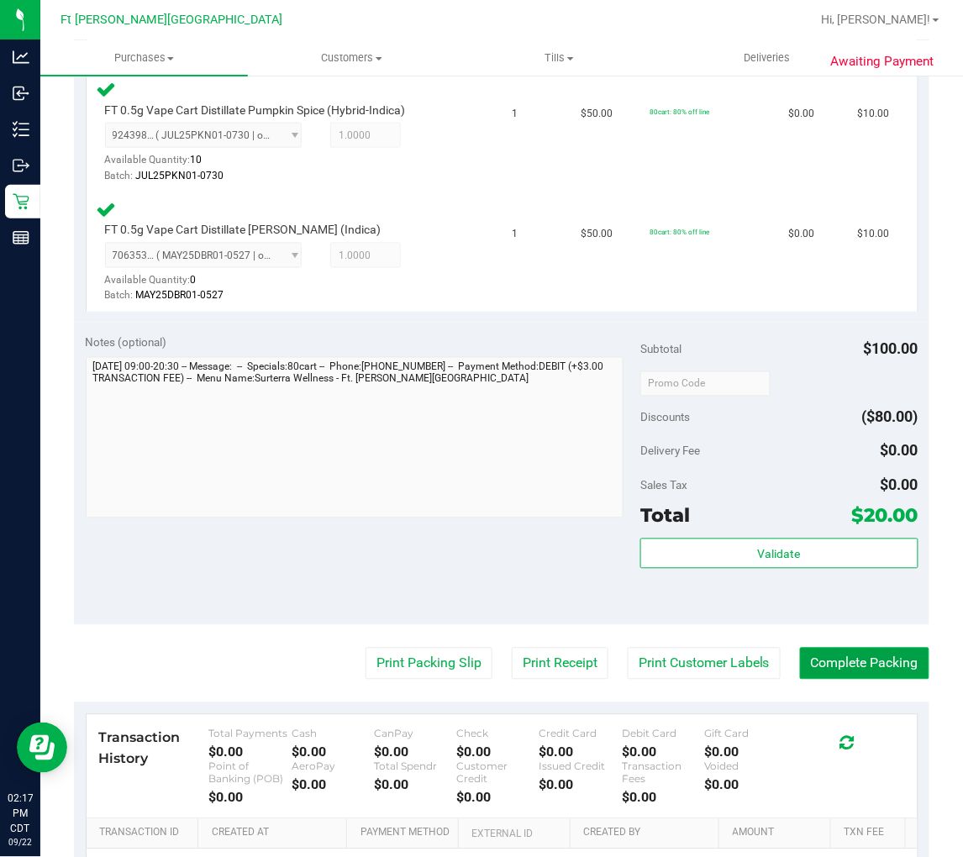
click at [867, 656] on button "Complete Packing" at bounding box center [864, 664] width 129 height 32
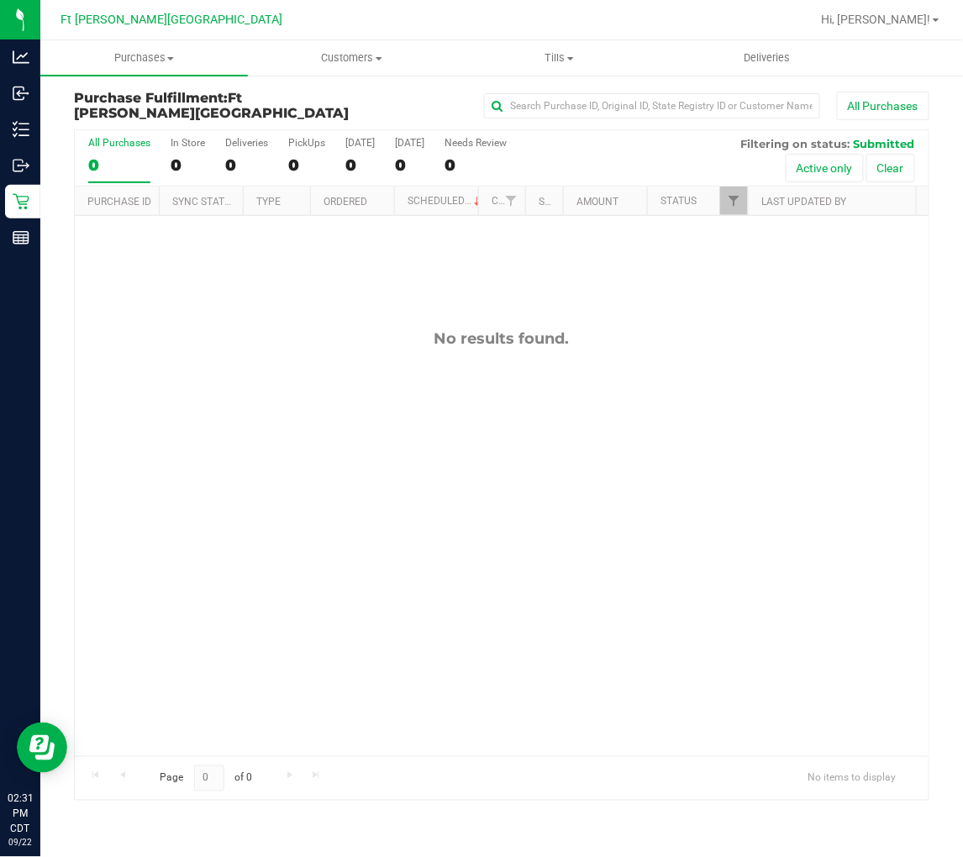
click at [222, 316] on div "No results found." at bounding box center [502, 543] width 854 height 654
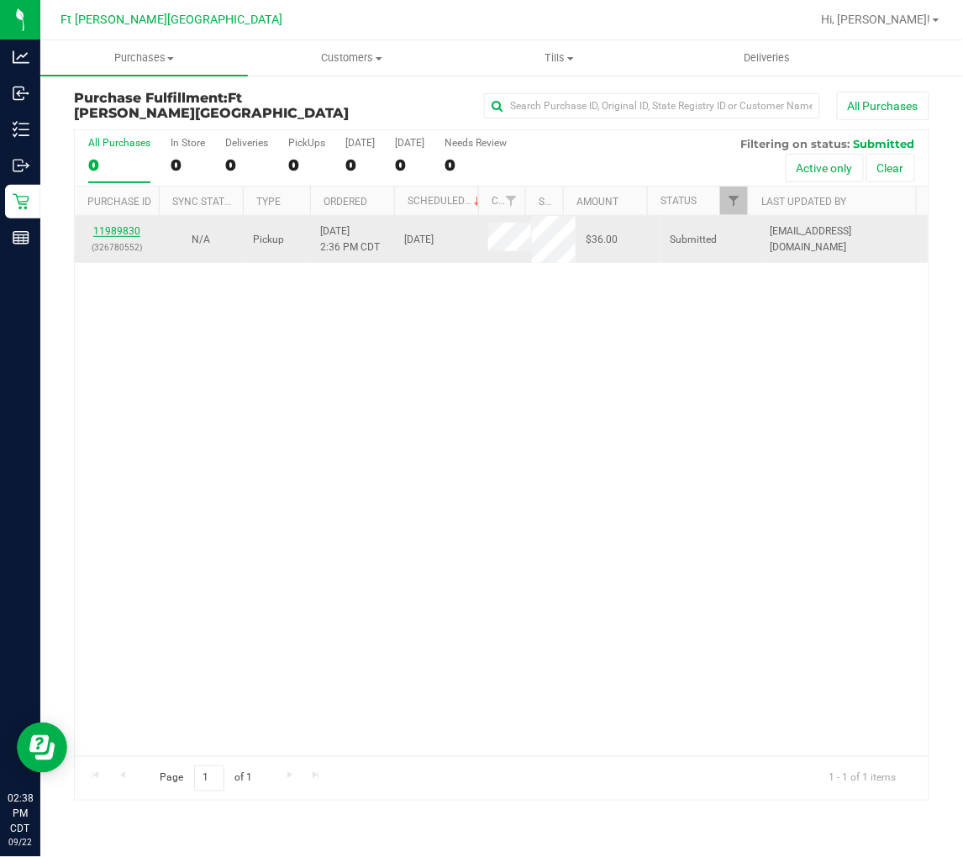
click at [119, 231] on link "11989830" at bounding box center [116, 231] width 47 height 12
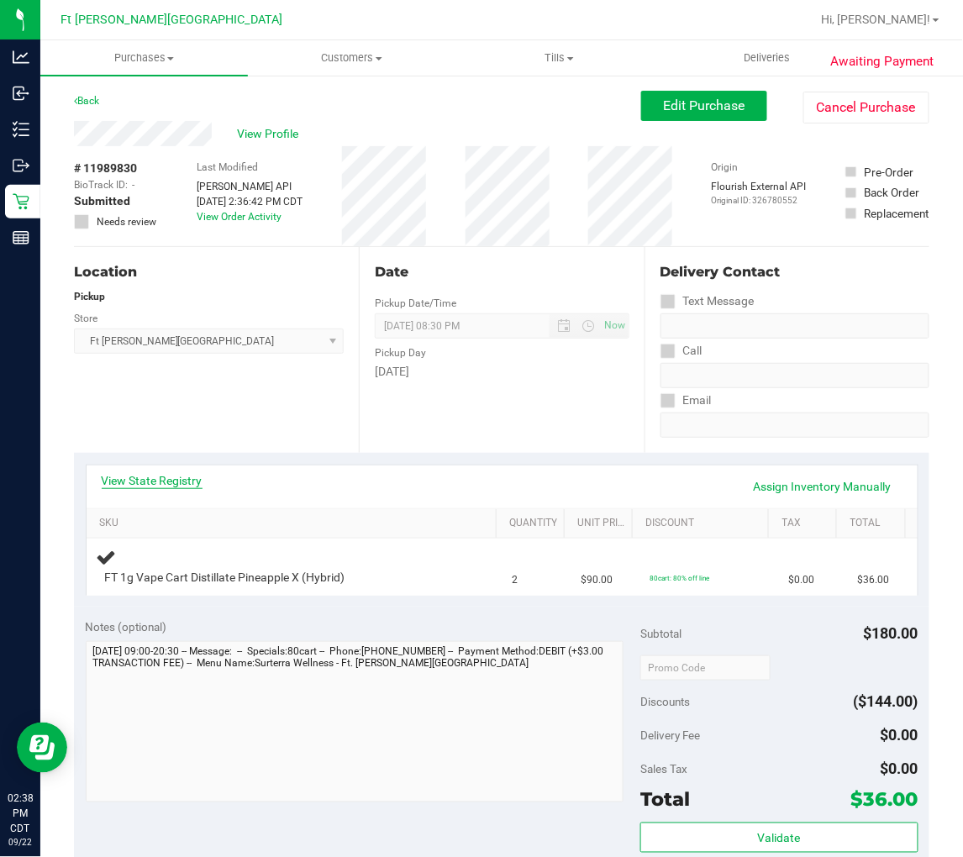
click at [188, 485] on link "View State Registry" at bounding box center [152, 480] width 101 height 17
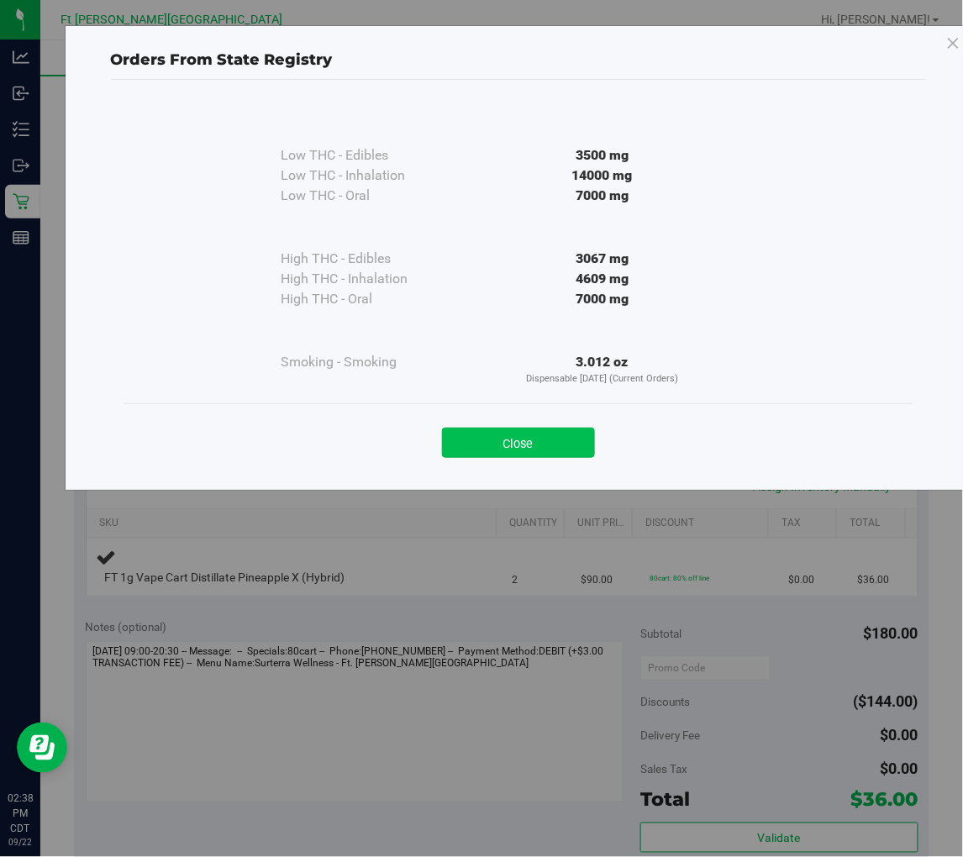
click at [542, 431] on button "Close" at bounding box center [518, 443] width 153 height 30
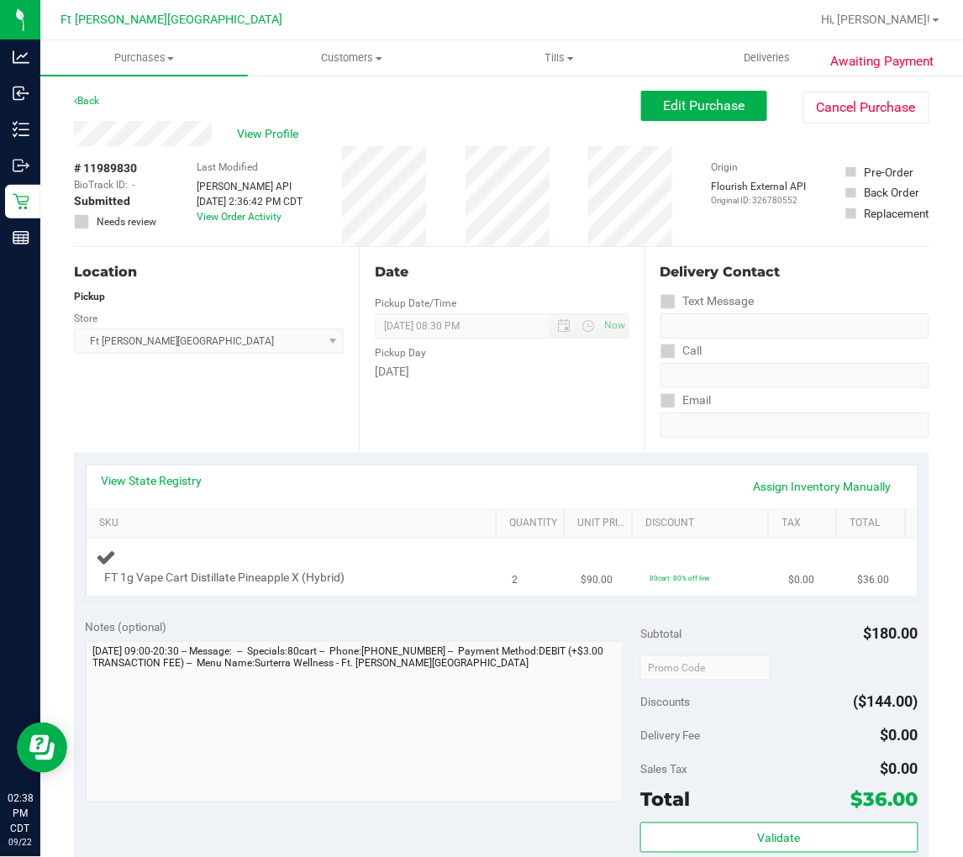
click at [405, 582] on div "FT 1g Vape Cart Distillate Pineapple X (Hybrid)" at bounding box center [279, 578] width 364 height 17
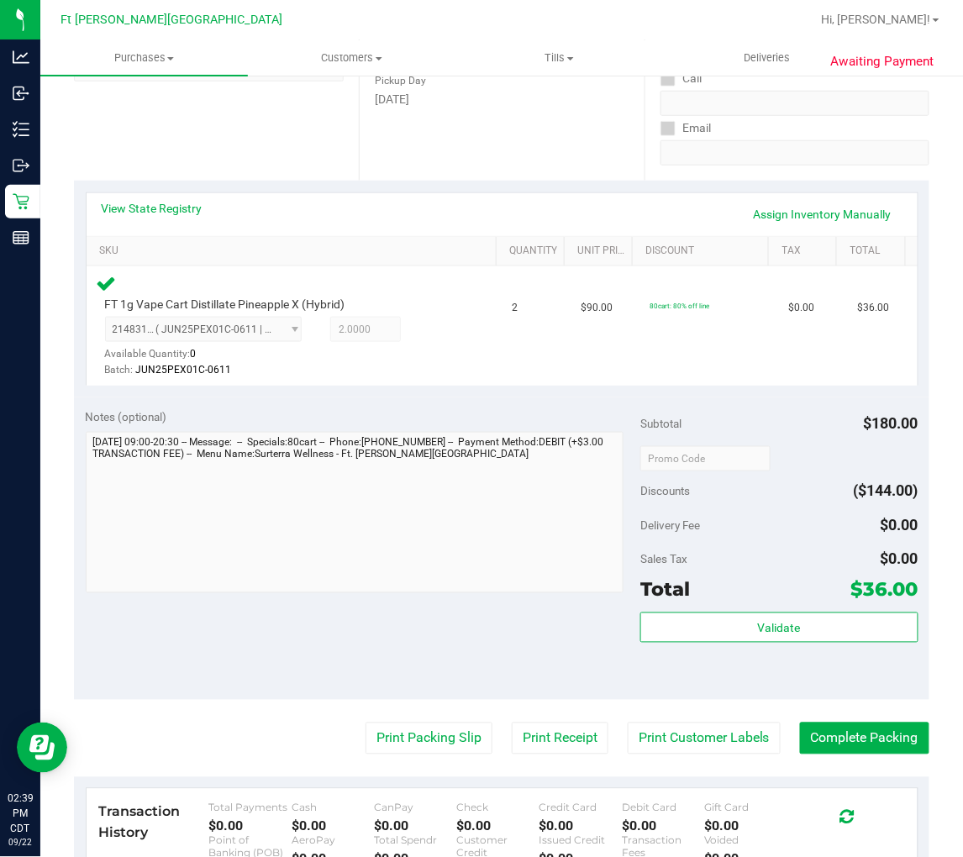
scroll to position [280, 0]
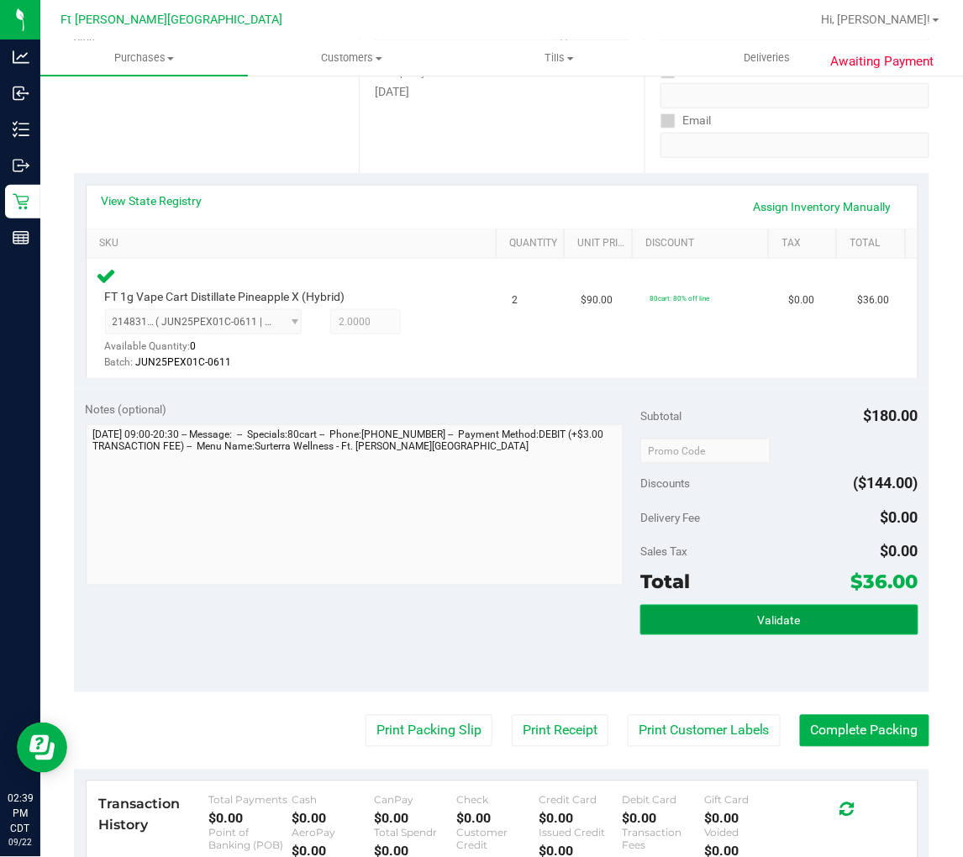
click at [812, 614] on button "Validate" at bounding box center [778, 620] width 277 height 30
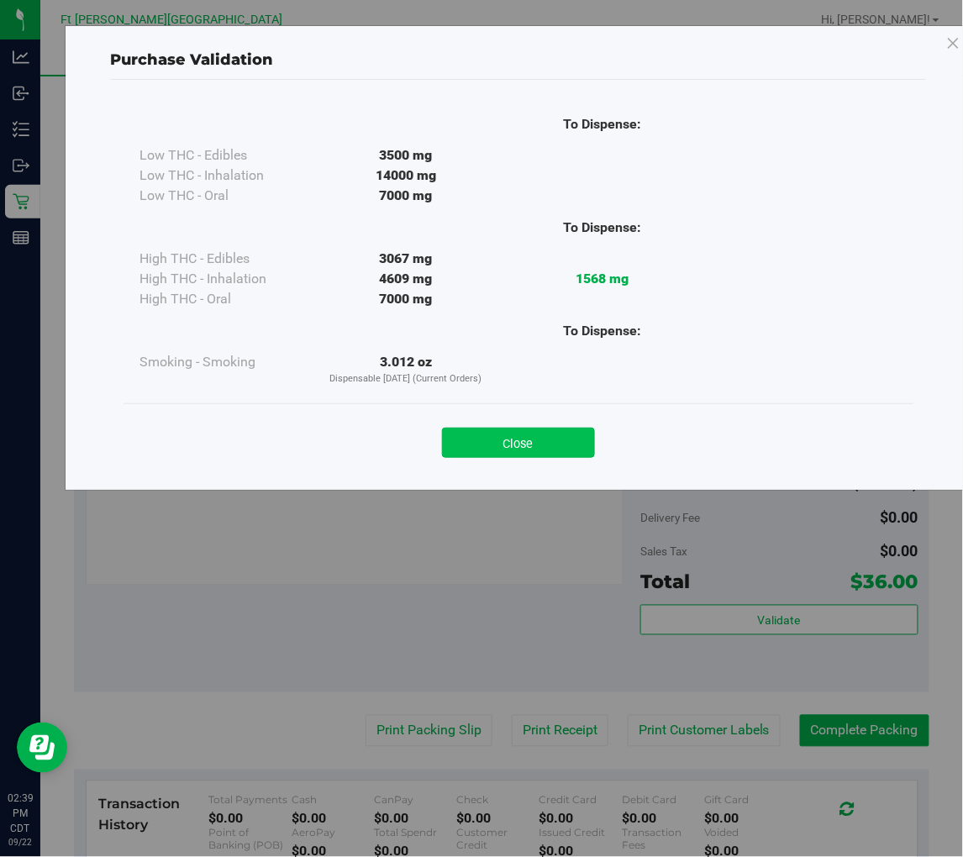
click at [528, 442] on button "Close" at bounding box center [518, 443] width 153 height 30
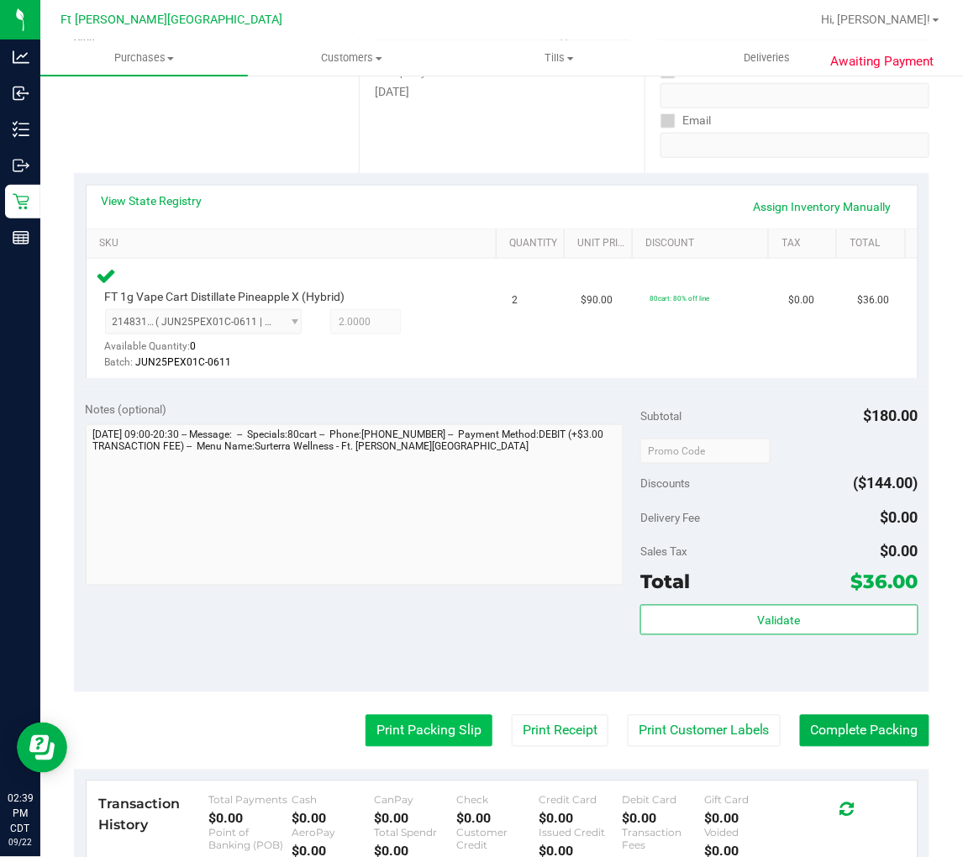
click at [439, 720] on button "Print Packing Slip" at bounding box center [429, 731] width 127 height 32
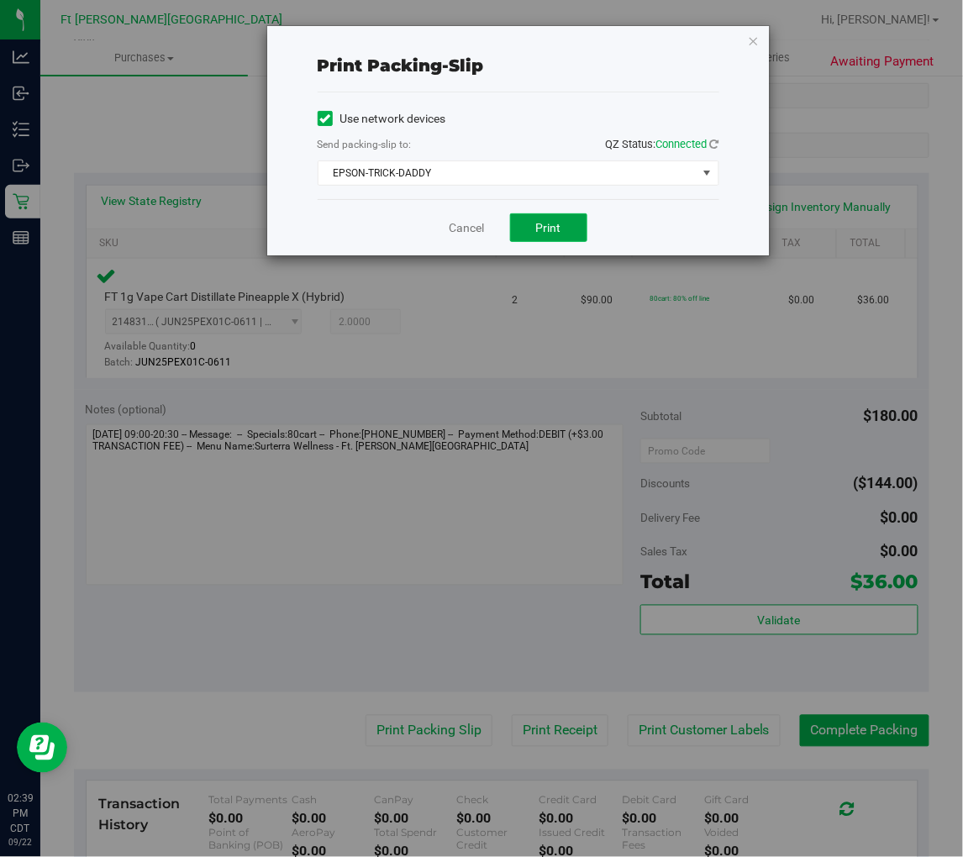
click at [545, 236] on button "Print" at bounding box center [548, 227] width 77 height 29
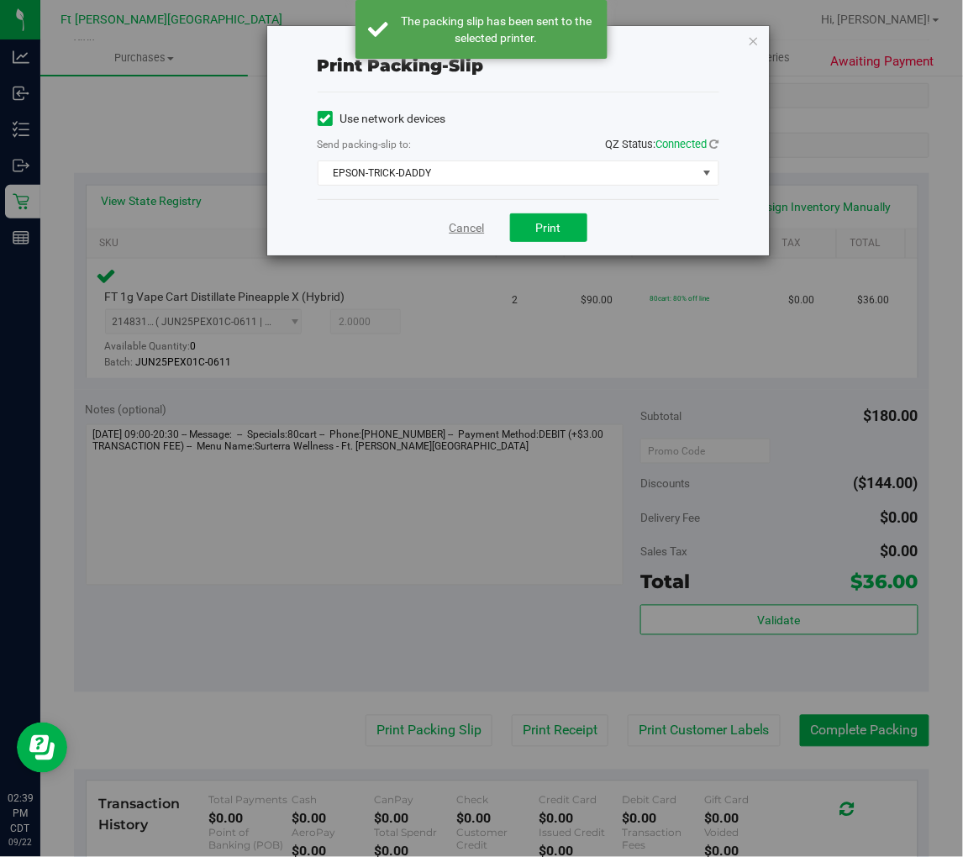
click at [471, 224] on link "Cancel" at bounding box center [467, 228] width 35 height 18
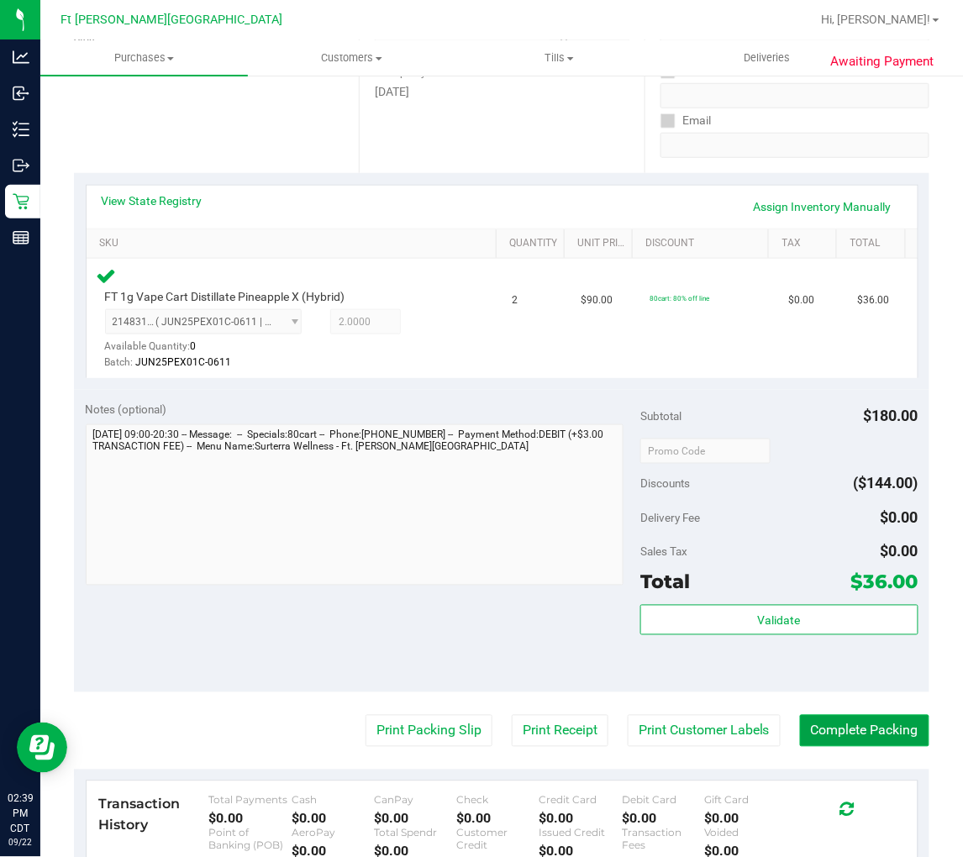
click at [871, 735] on button "Complete Packing" at bounding box center [864, 731] width 129 height 32
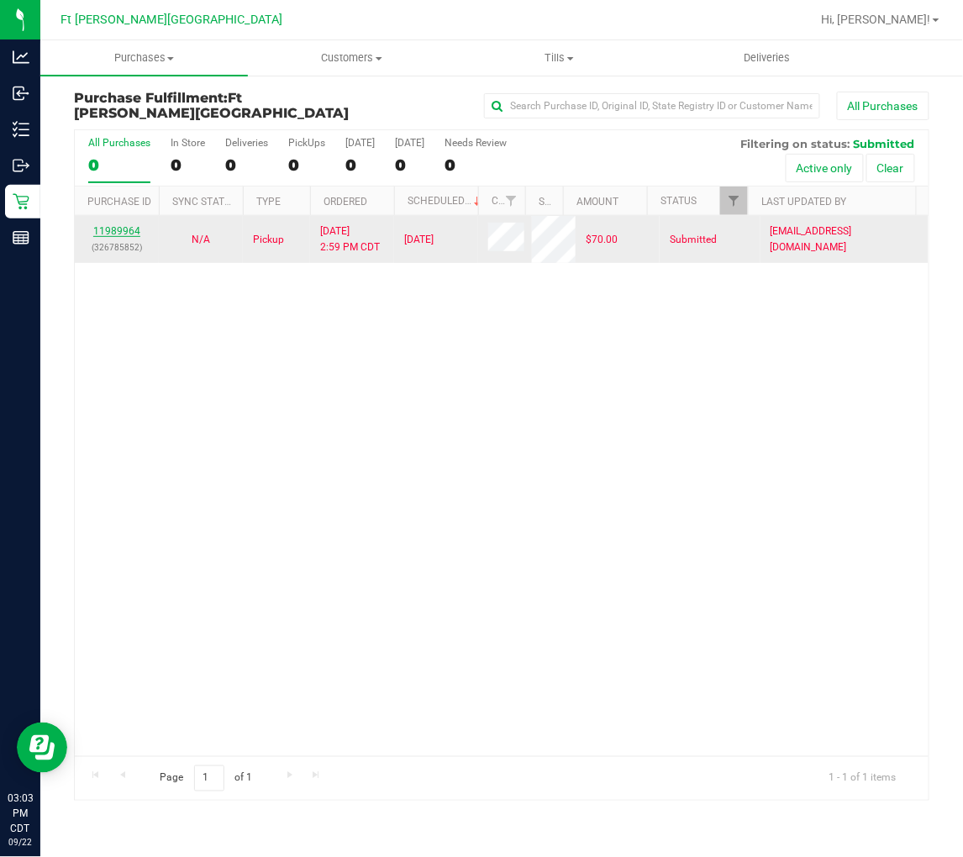
click at [124, 230] on link "11989964" at bounding box center [116, 231] width 47 height 12
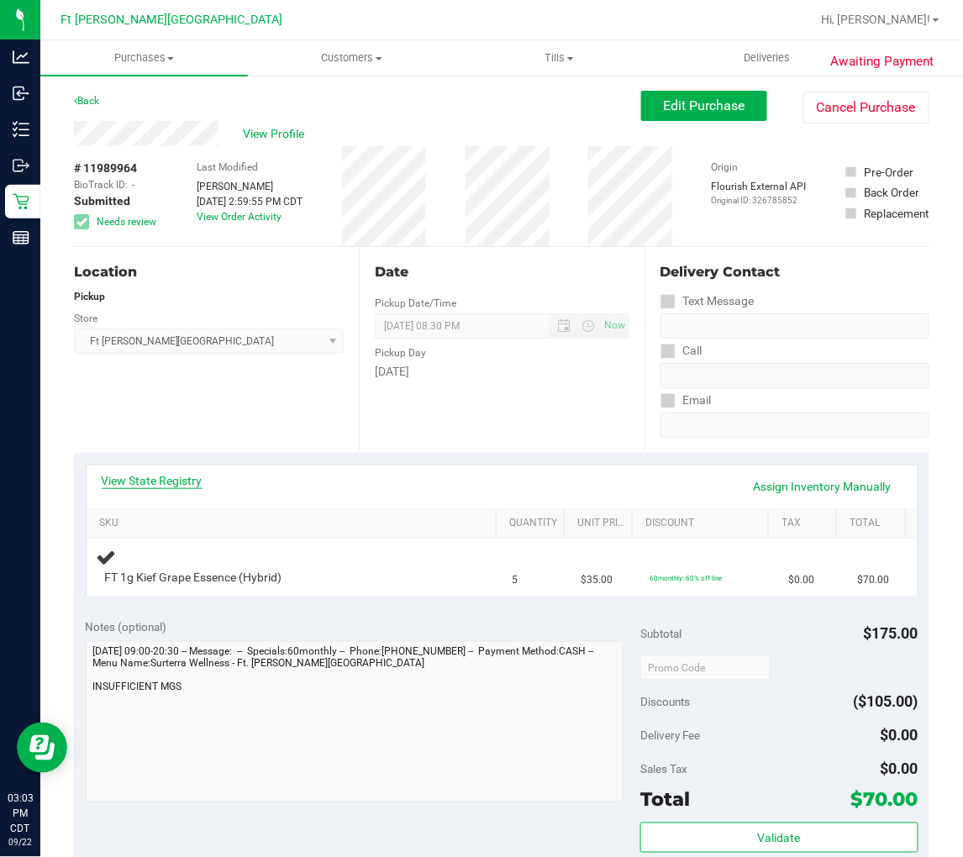
click at [194, 472] on link "View State Registry" at bounding box center [152, 480] width 101 height 17
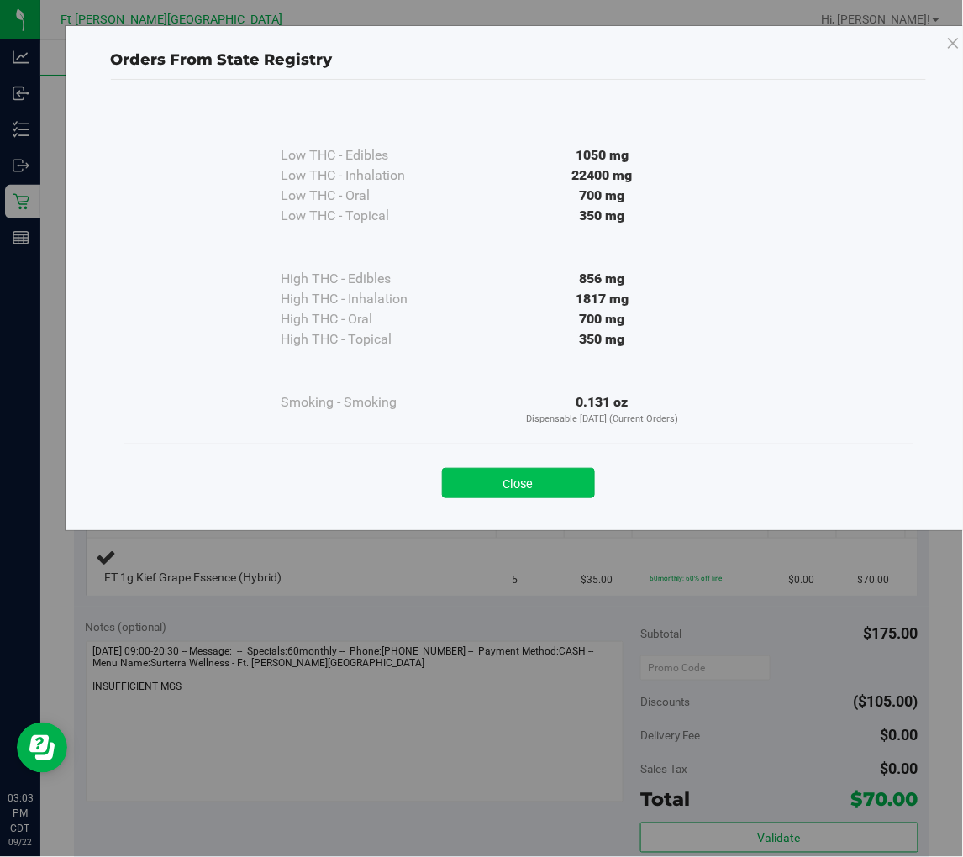
click at [500, 492] on button "Close" at bounding box center [518, 483] width 153 height 30
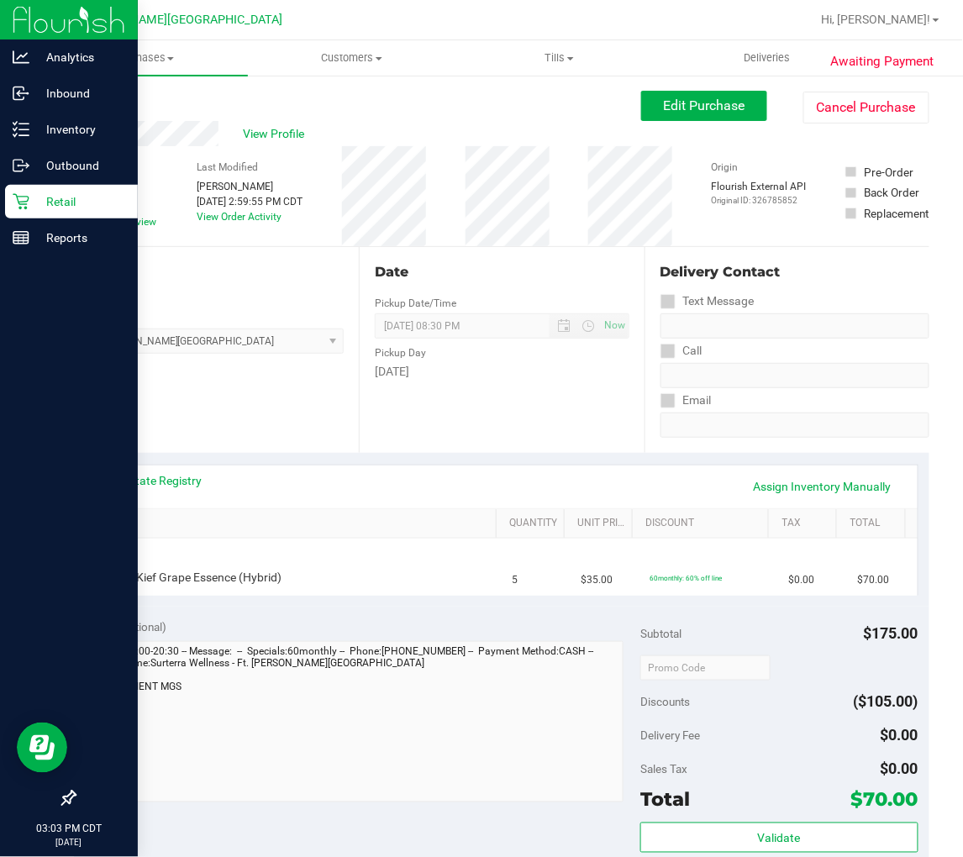
click at [24, 202] on icon at bounding box center [21, 202] width 16 height 16
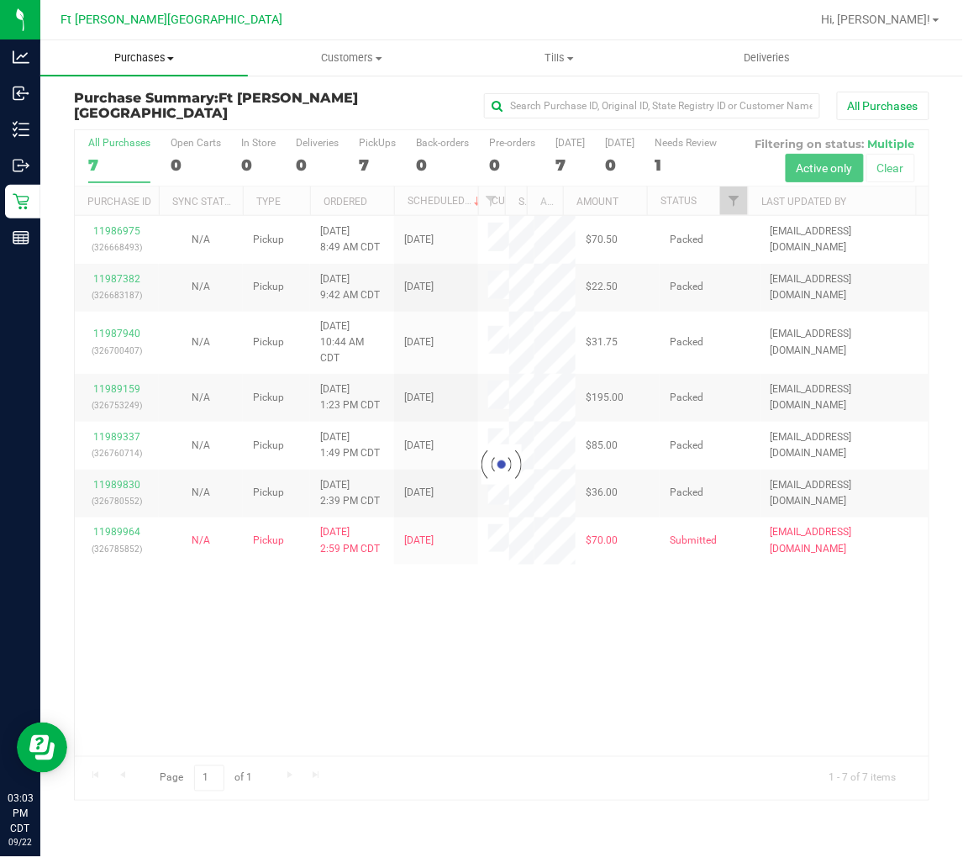
click at [153, 59] on span "Purchases" at bounding box center [144, 57] width 208 height 15
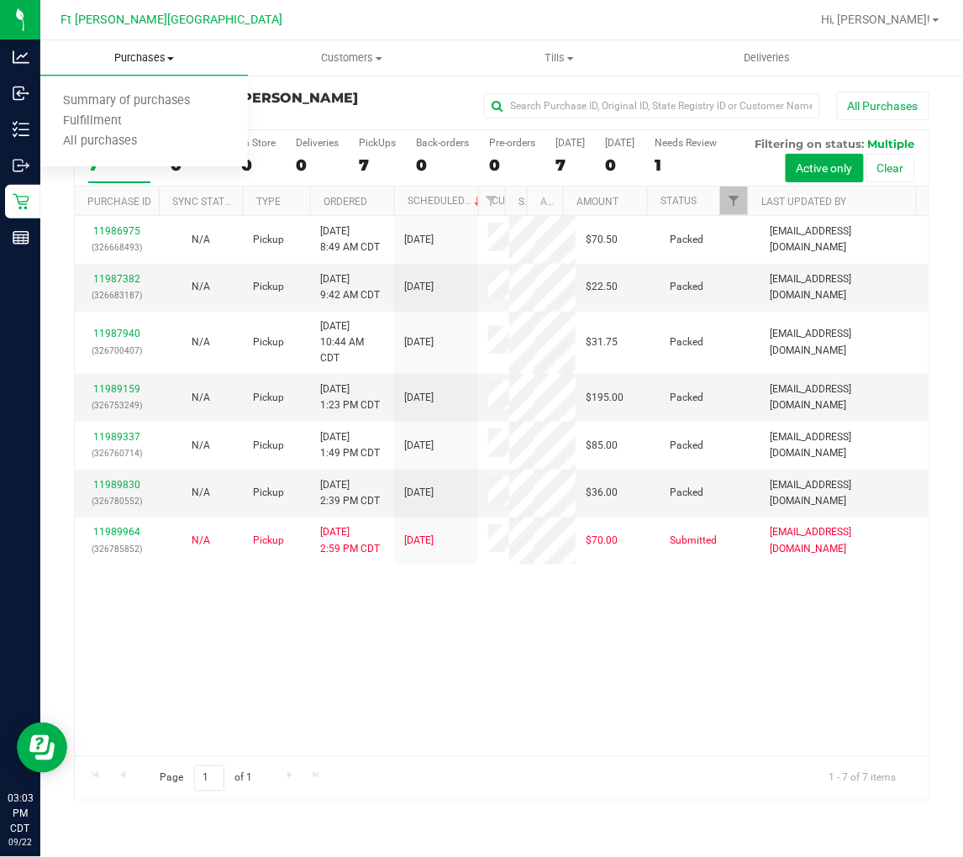
click at [153, 59] on span "Purchases" at bounding box center [144, 57] width 208 height 15
click at [146, 61] on span "Purchases" at bounding box center [144, 57] width 208 height 15
click at [129, 115] on span "Fulfillment" at bounding box center [92, 121] width 104 height 14
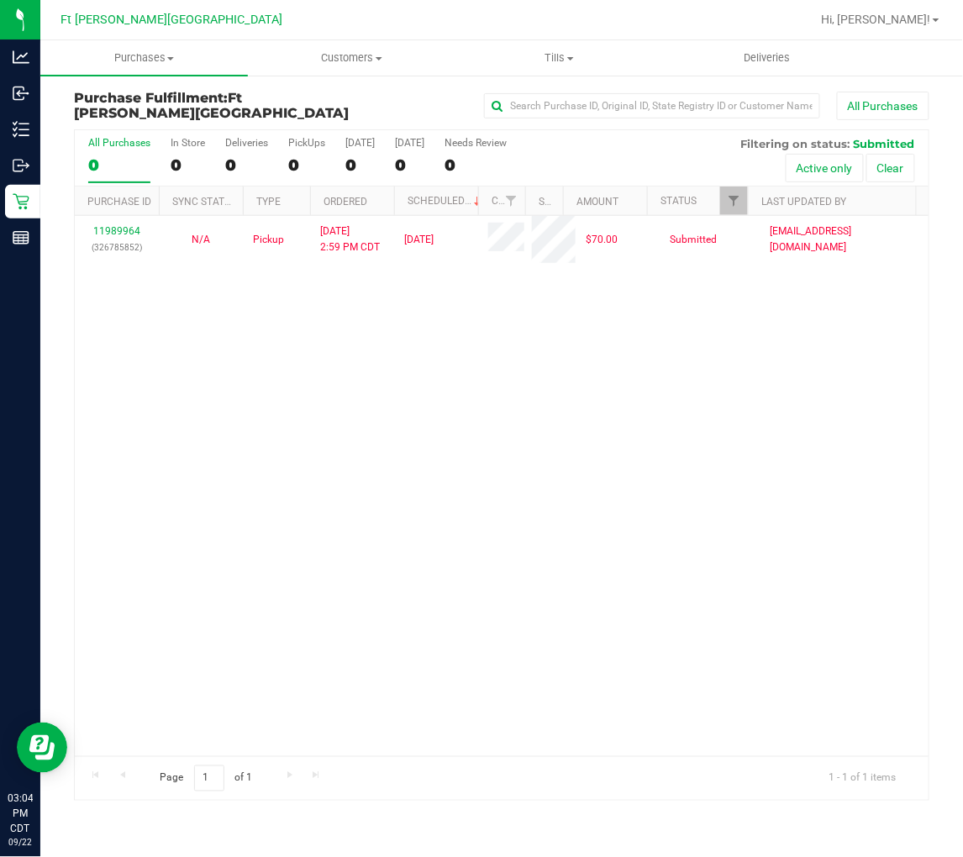
click at [216, 339] on div "11989964 (326785852) N/A Pickup 9/22/2025 2:59 PM CDT 9/22/2025 $70.00 Submitte…" at bounding box center [502, 486] width 854 height 540
click at [248, 426] on div "11989964 (326785852) N/A Pickup 9/22/2025 2:59 PM CDT 9/22/2025 $70.00 Submitte…" at bounding box center [502, 486] width 854 height 540
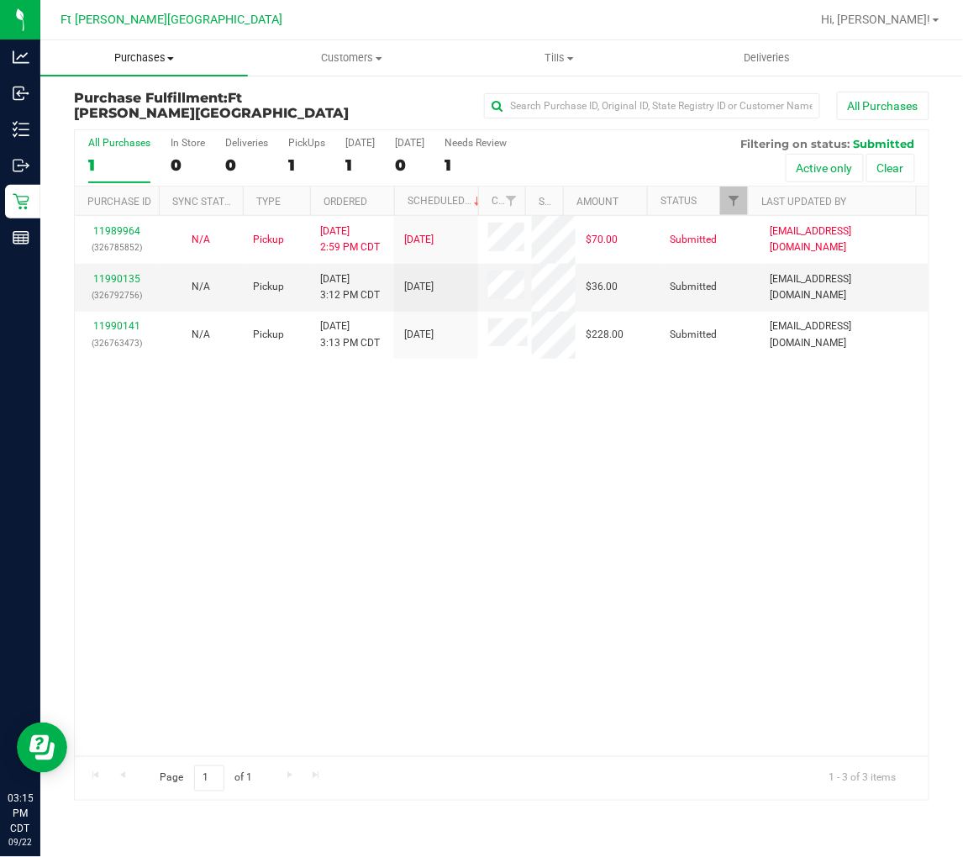
click at [134, 62] on span "Purchases" at bounding box center [144, 57] width 208 height 15
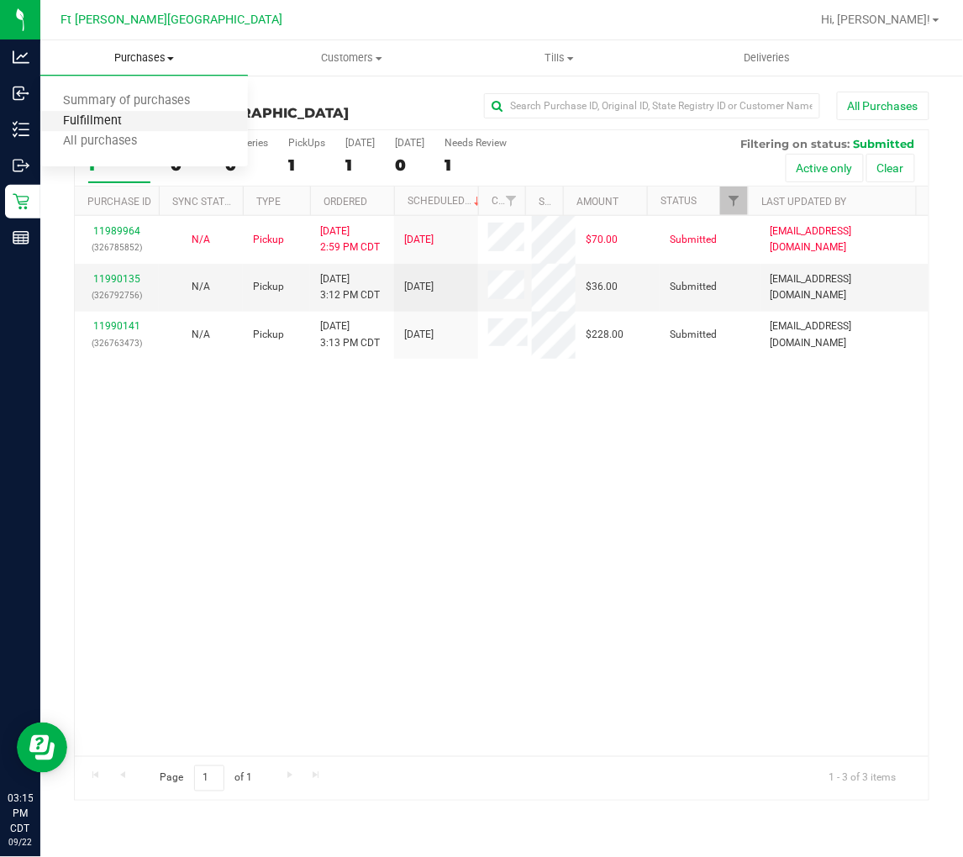
click at [129, 118] on span "Fulfillment" at bounding box center [92, 121] width 104 height 14
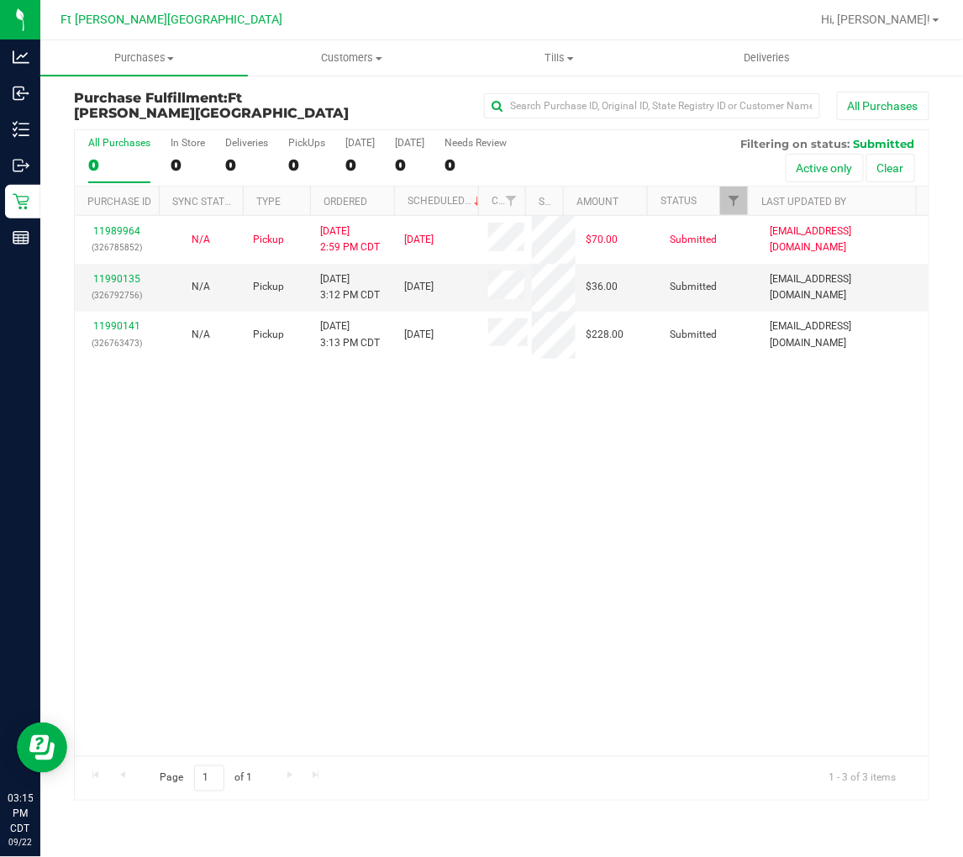
click at [280, 387] on div "11989964 (326785852) N/A Pickup 9/22/2025 2:59 PM CDT 9/22/2025 $70.00 Submitte…" at bounding box center [502, 486] width 854 height 540
click at [129, 274] on link "11990135" at bounding box center [116, 279] width 47 height 12
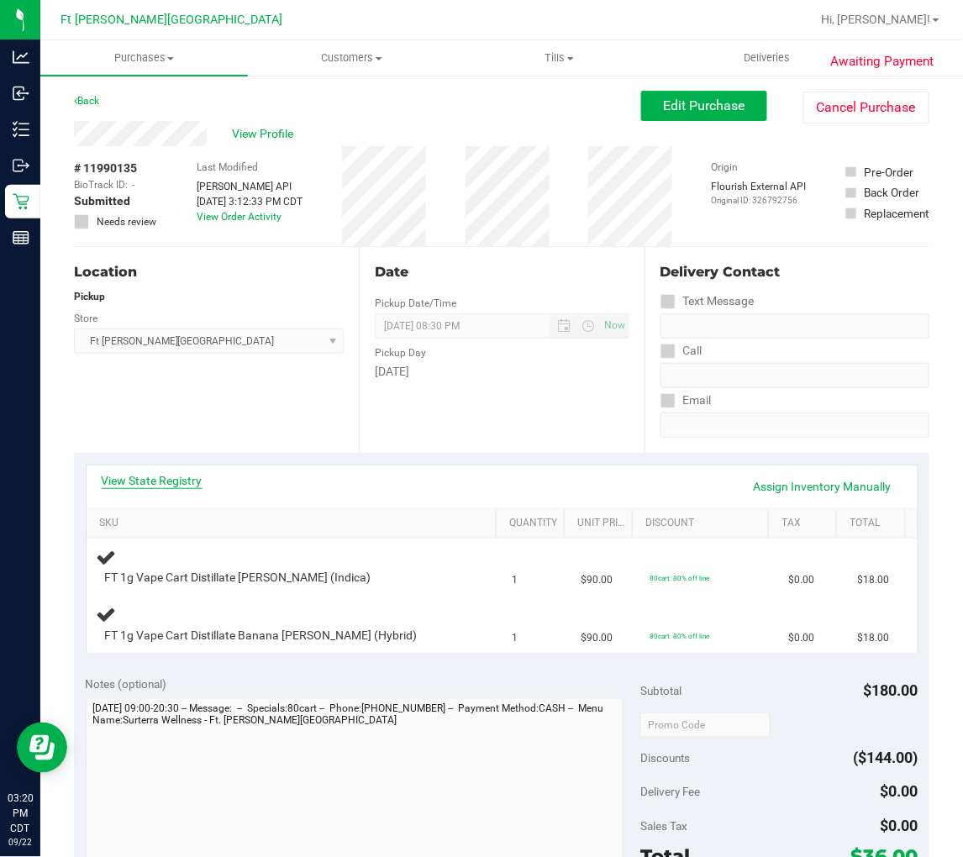
click at [161, 484] on link "View State Registry" at bounding box center [152, 480] width 101 height 17
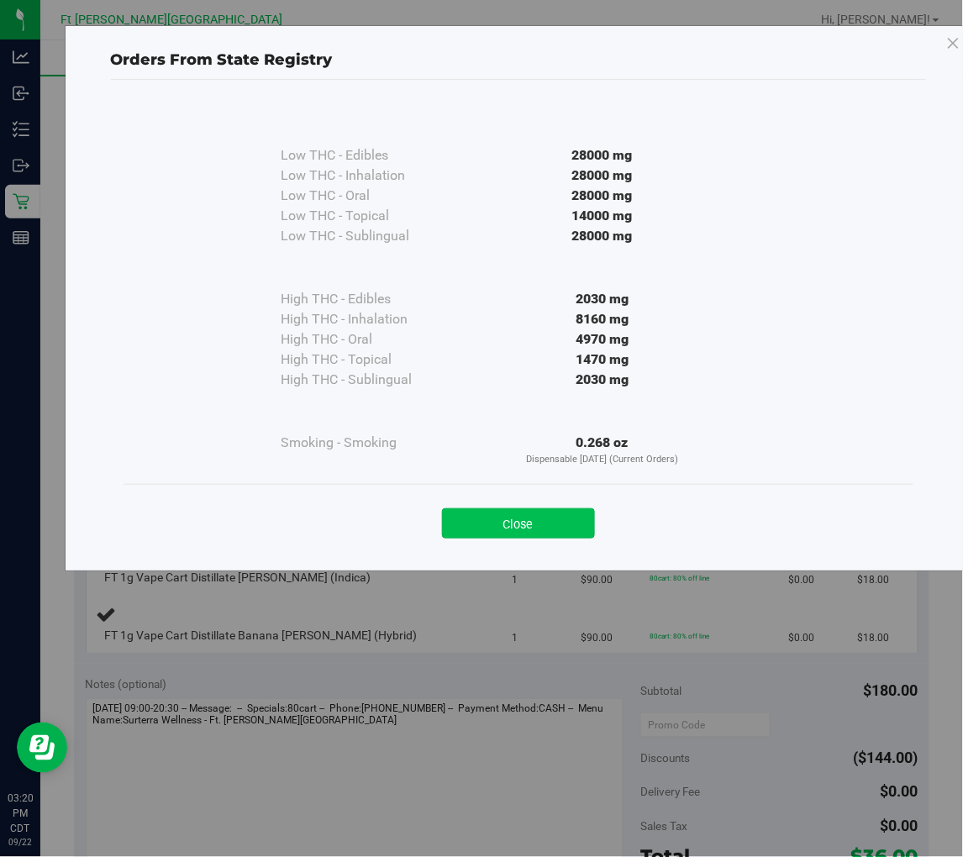
click at [513, 526] on button "Close" at bounding box center [518, 523] width 153 height 30
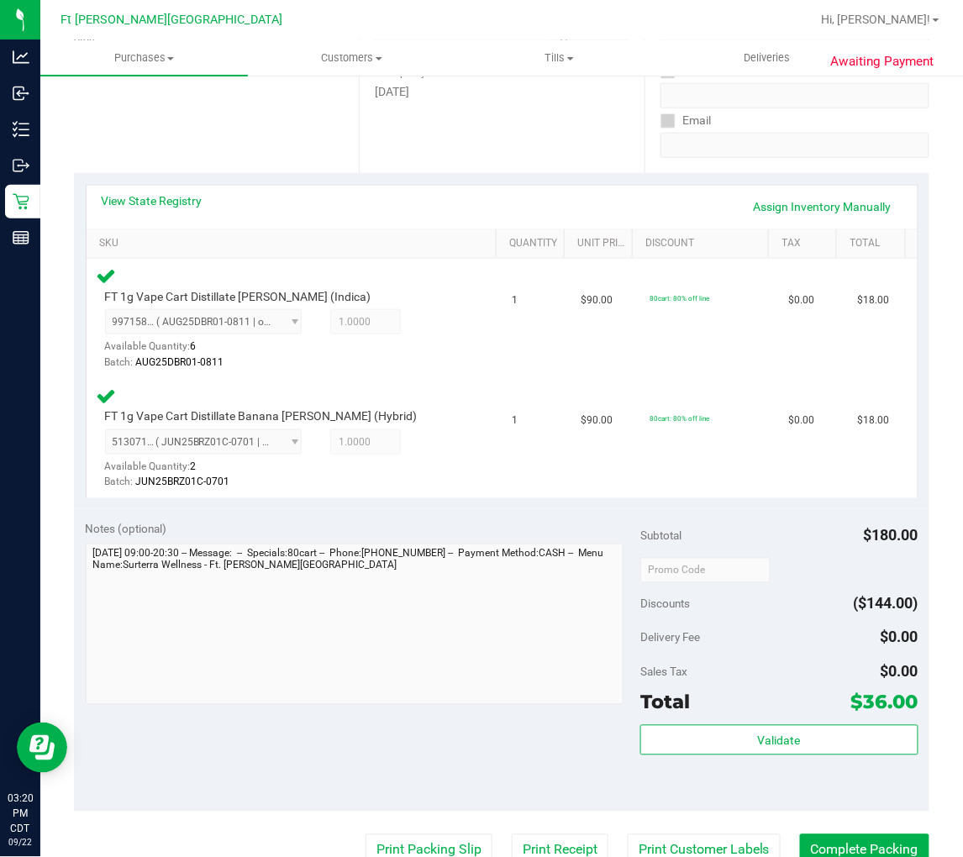
scroll to position [466, 0]
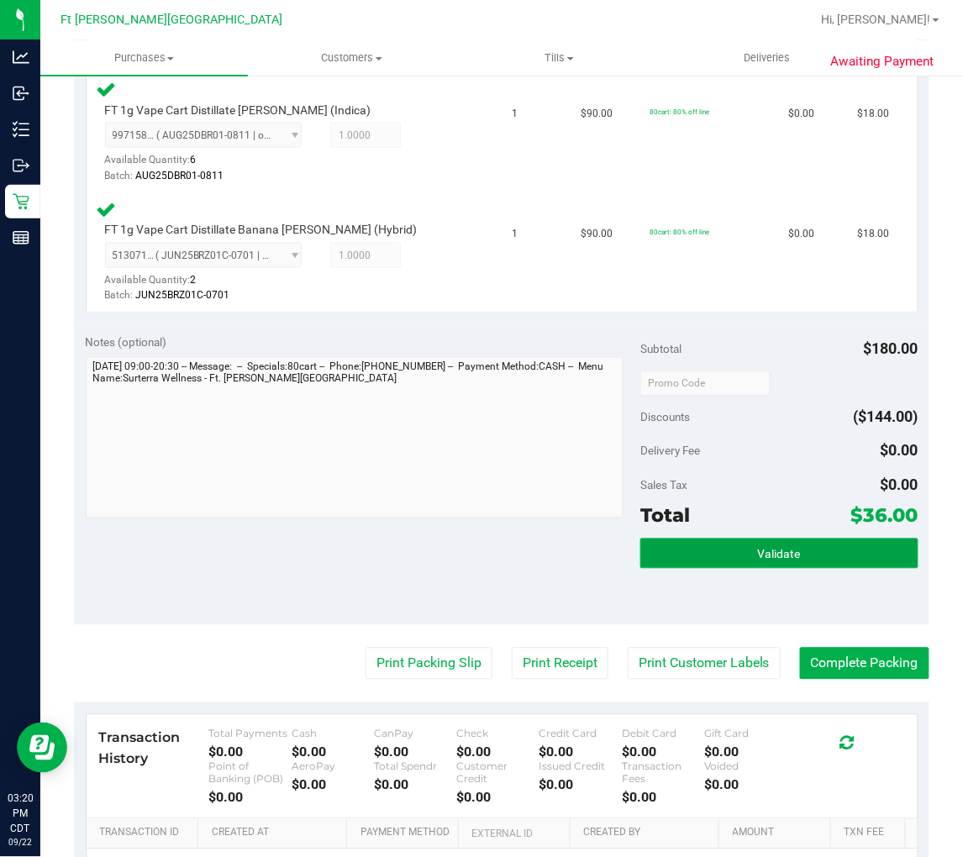
click at [813, 551] on button "Validate" at bounding box center [778, 554] width 277 height 30
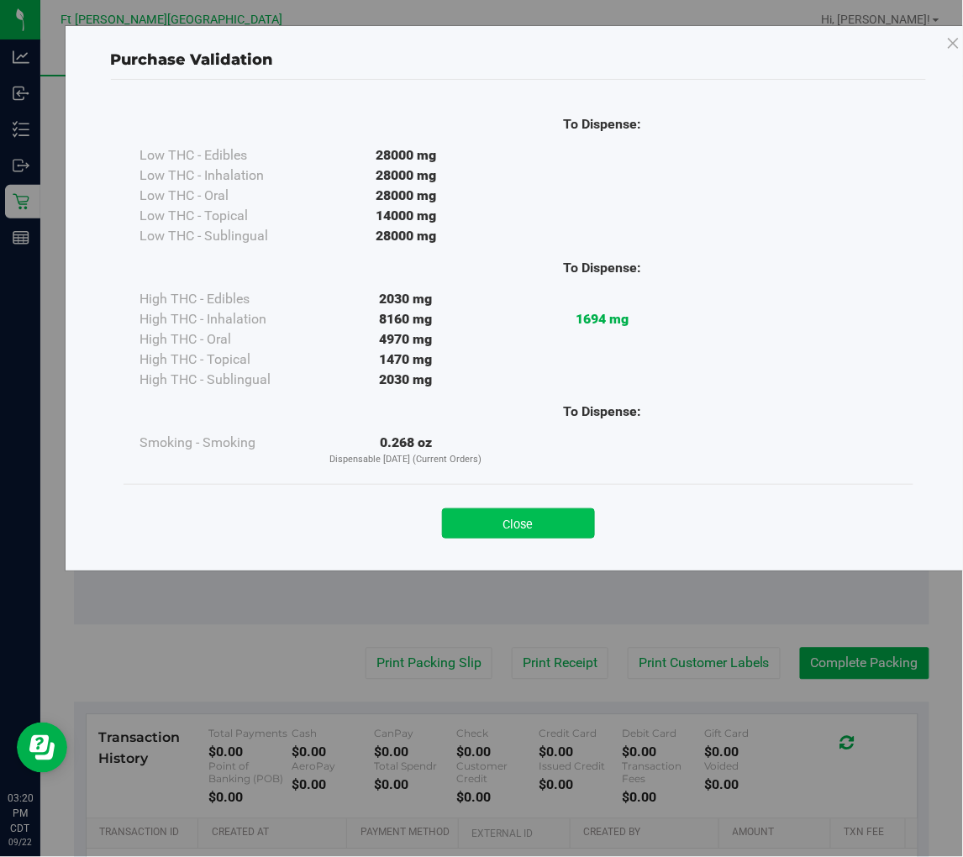
click at [546, 528] on button "Close" at bounding box center [518, 523] width 153 height 30
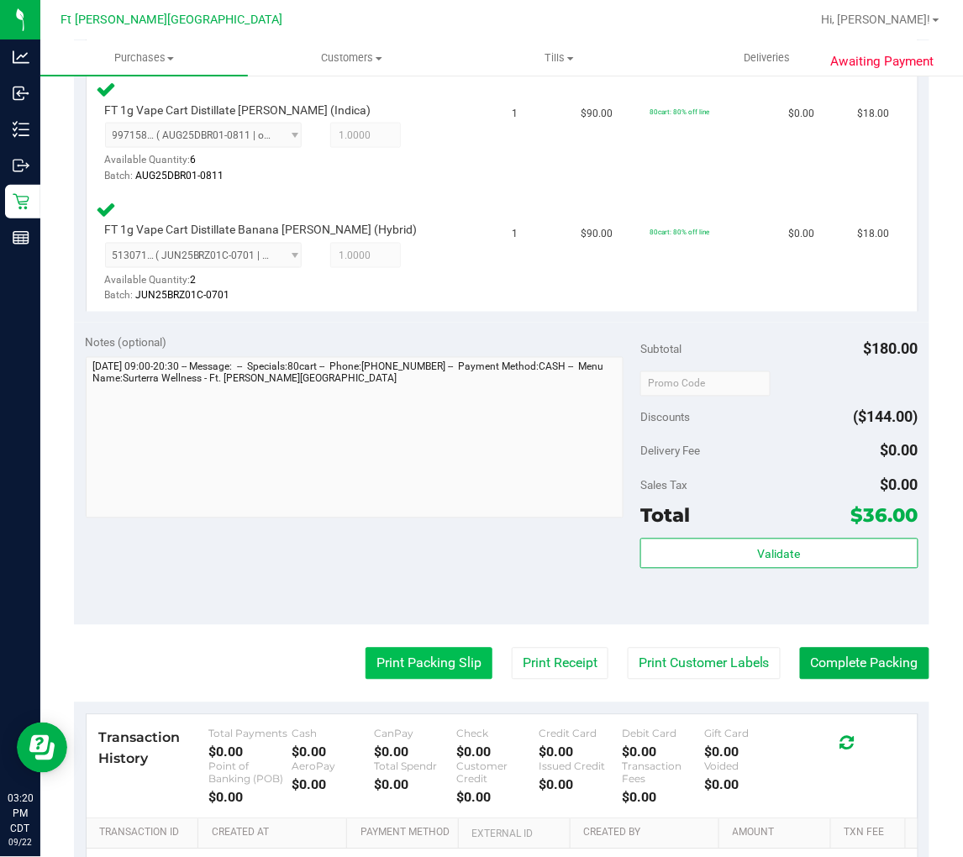
click at [431, 654] on button "Print Packing Slip" at bounding box center [429, 664] width 127 height 32
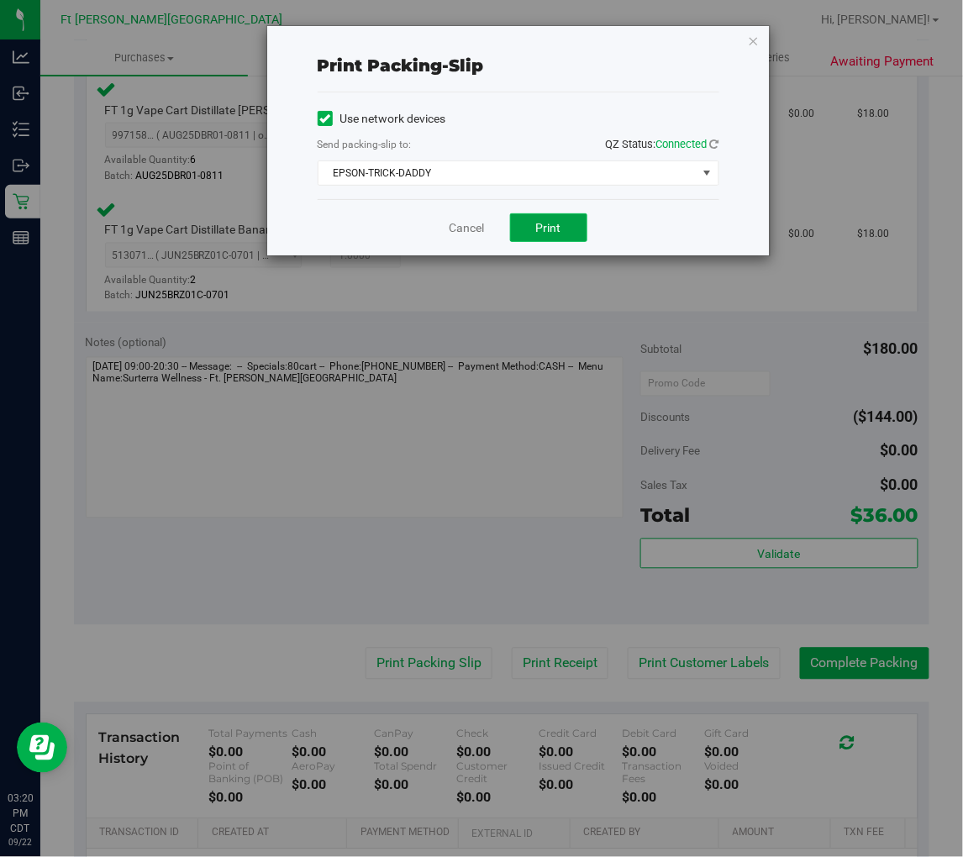
click at [553, 237] on button "Print" at bounding box center [548, 227] width 77 height 29
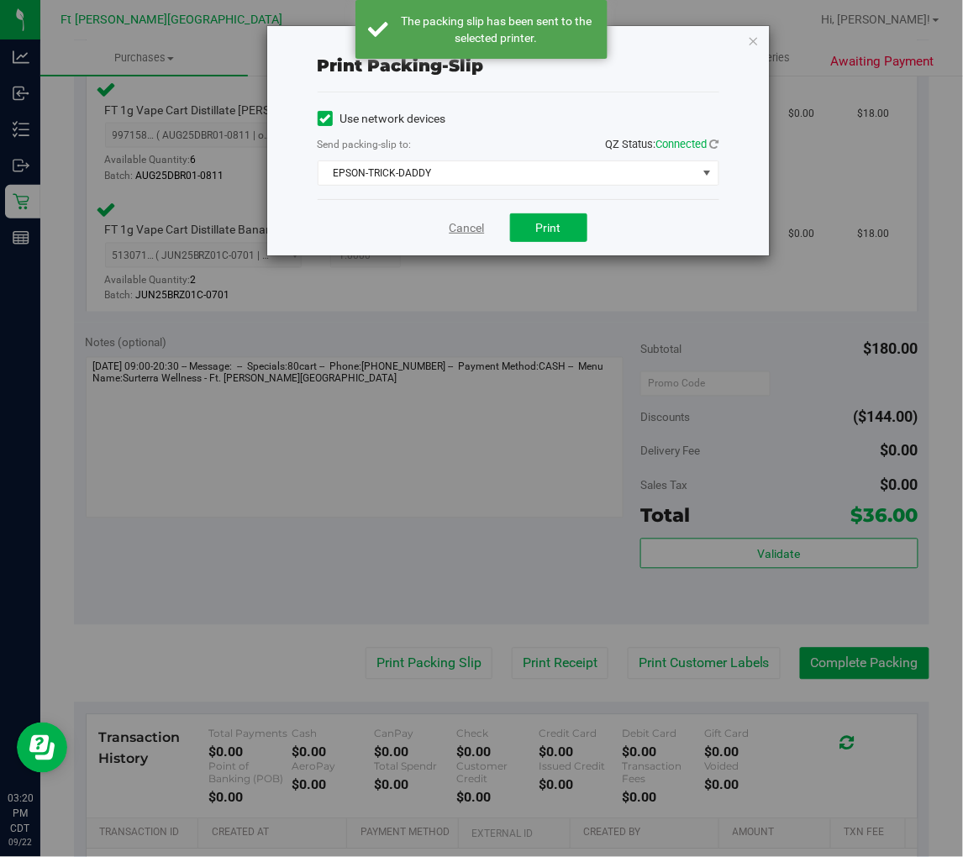
click at [469, 222] on link "Cancel" at bounding box center [467, 228] width 35 height 18
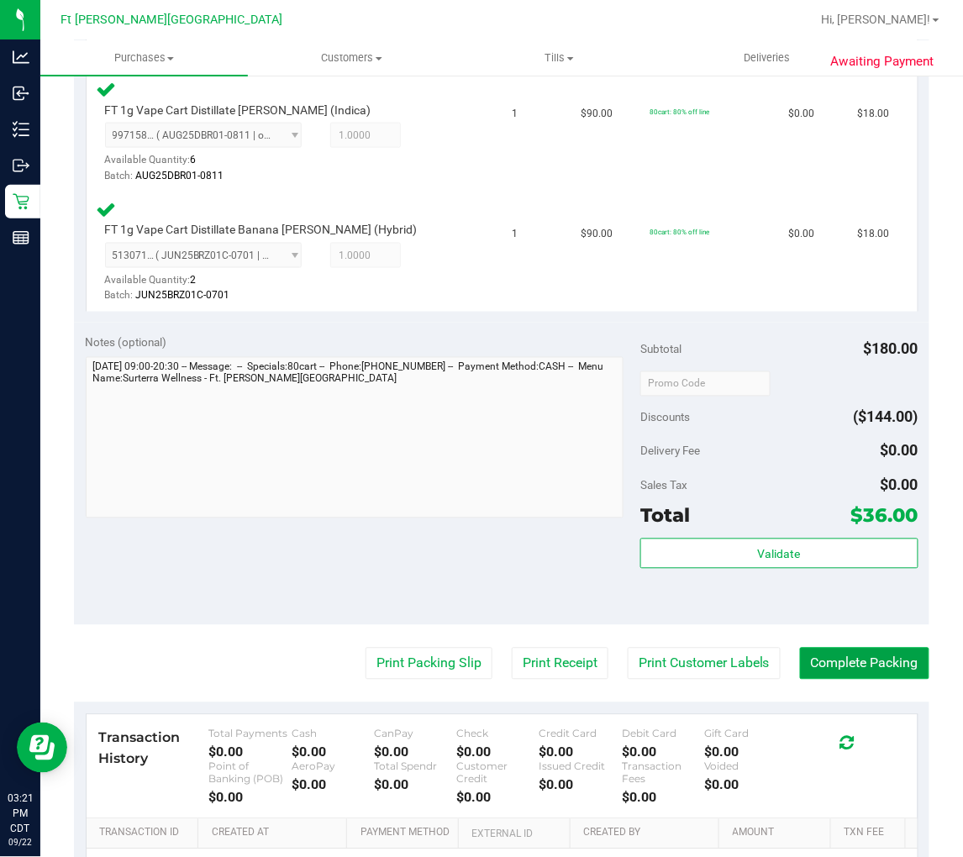
click at [875, 659] on button "Complete Packing" at bounding box center [864, 664] width 129 height 32
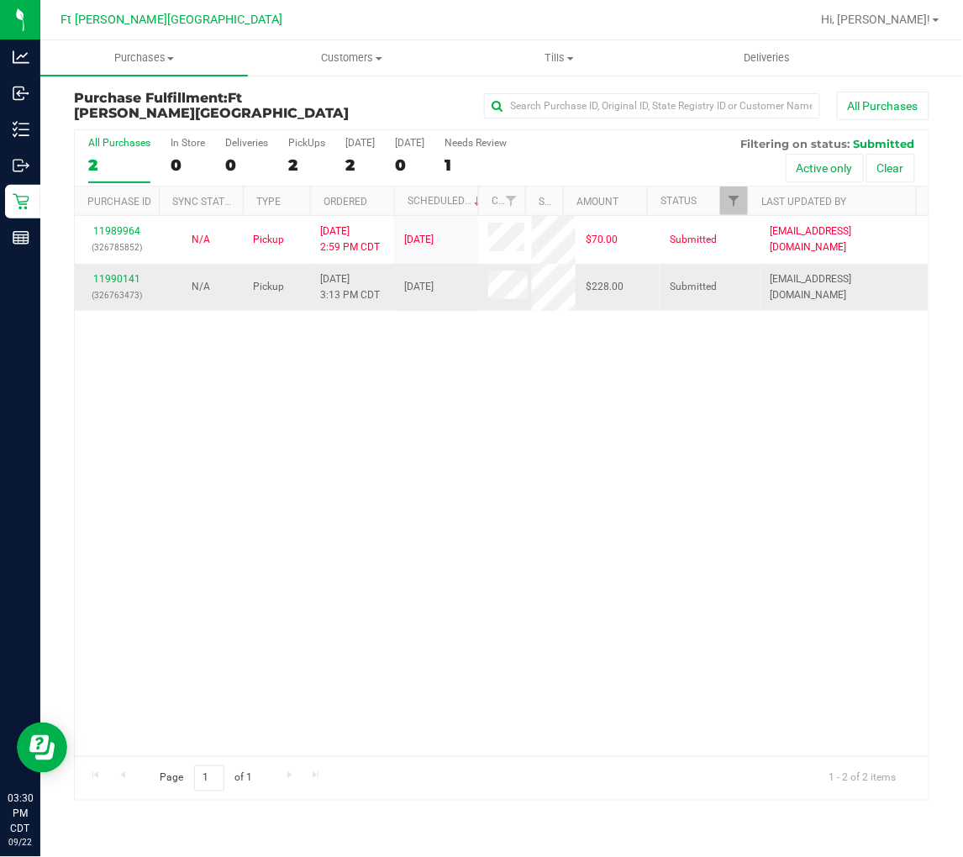
click at [133, 271] on div "11990141 (326763473)" at bounding box center [117, 287] width 64 height 32
click at [120, 273] on link "11990141" at bounding box center [116, 279] width 47 height 12
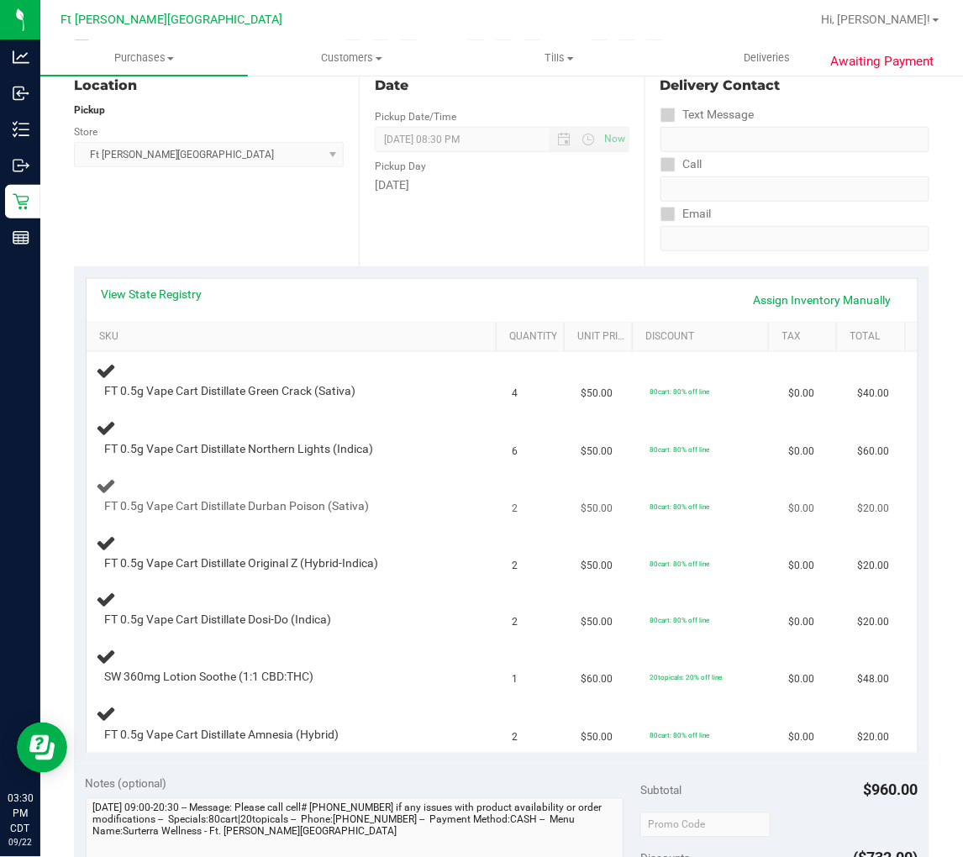
scroll to position [280, 0]
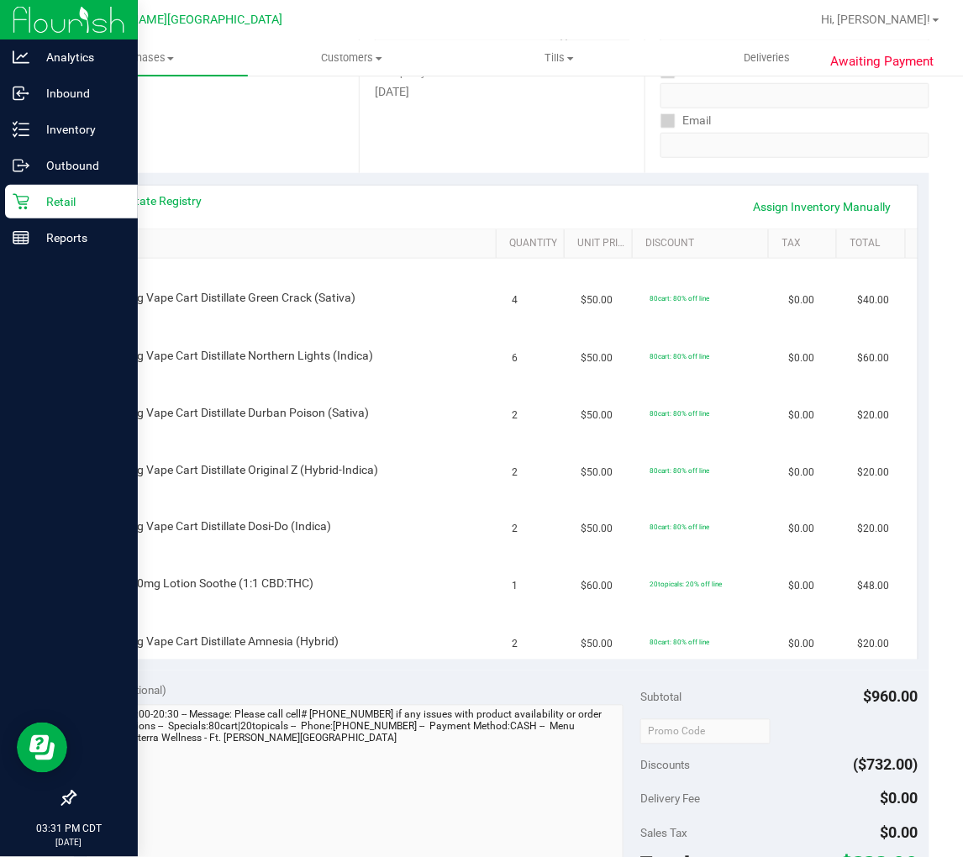
click at [29, 203] on p "Retail" at bounding box center [79, 202] width 101 height 20
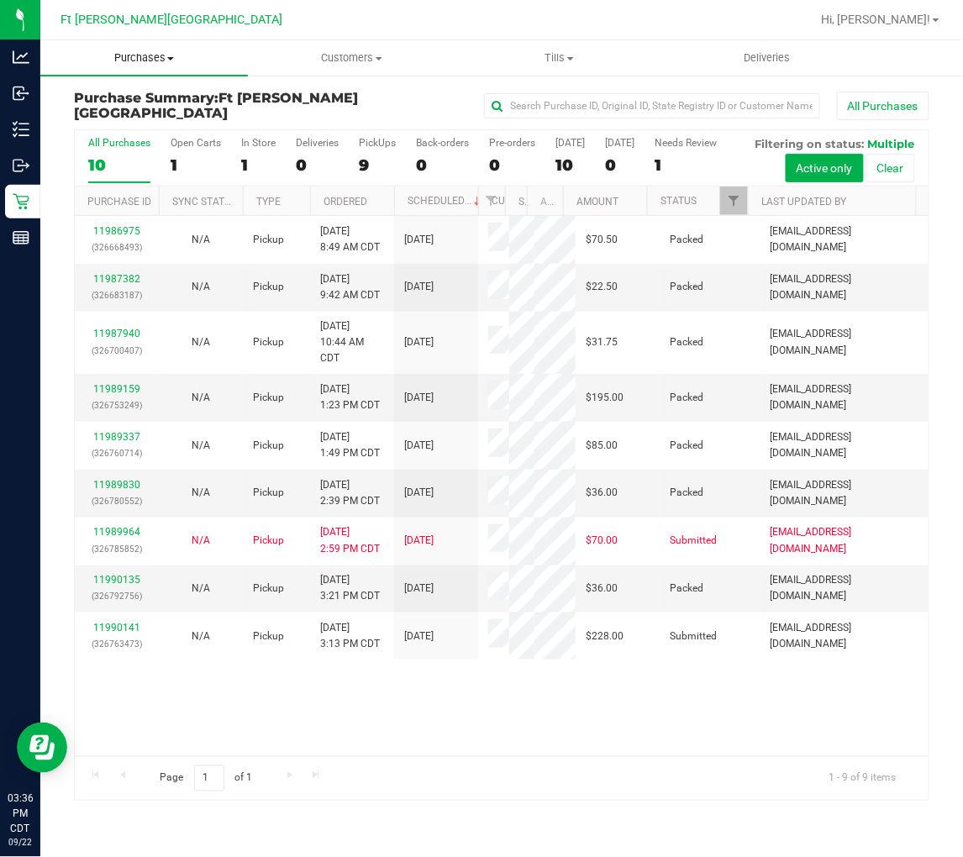
click at [156, 53] on span "Purchases" at bounding box center [144, 57] width 208 height 15
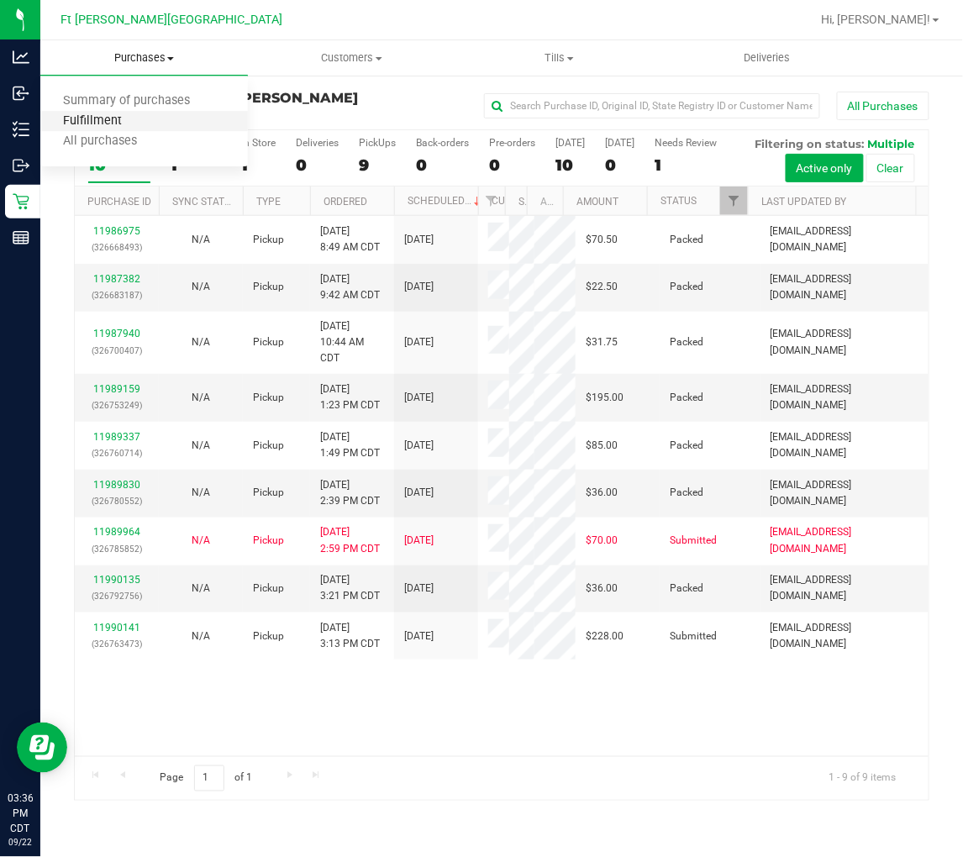
click at [128, 122] on span "Fulfillment" at bounding box center [92, 121] width 104 height 14
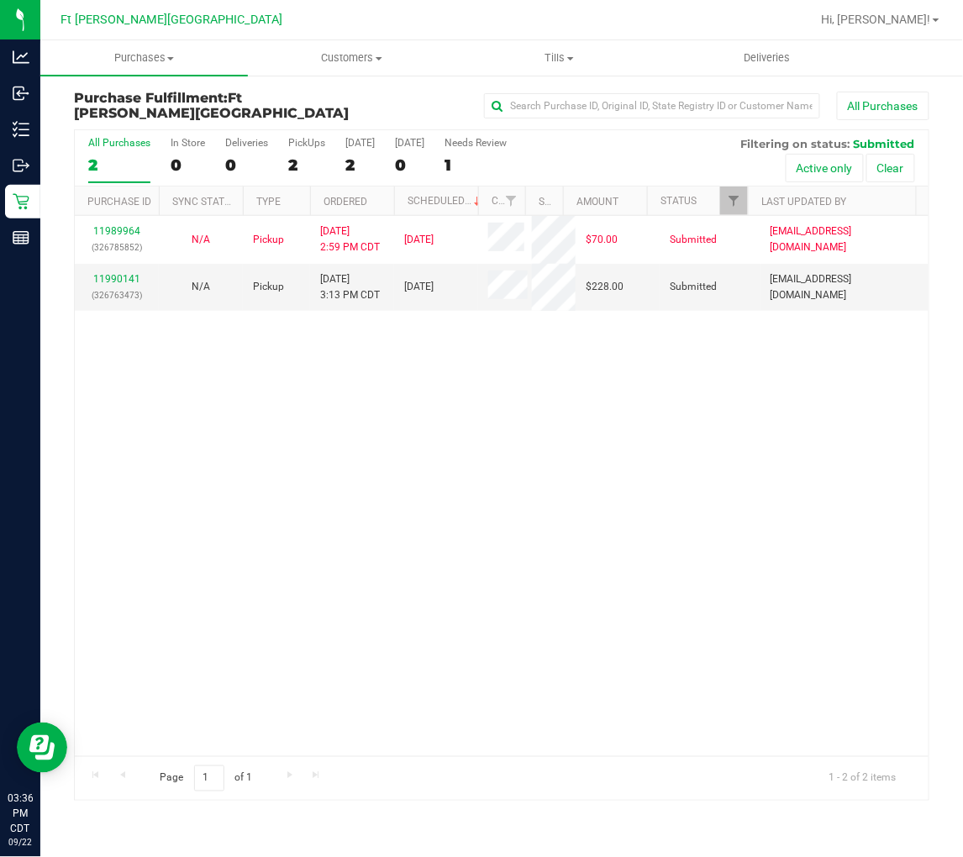
click at [303, 397] on div "11989964 (326785852) N/A Pickup 9/22/2025 2:59 PM CDT 9/22/2025 $70.00 Submitte…" at bounding box center [502, 486] width 854 height 540
click at [329, 455] on div "11989964 (326785852) N/A Pickup 9/22/2025 2:59 PM CDT 9/22/2025 $70.00 Submitte…" at bounding box center [502, 486] width 854 height 540
click at [502, 425] on div "11989964 (326785852) N/A Pickup 9/22/2025 2:59 PM CDT 9/22/2025 $70.00 Submitte…" at bounding box center [502, 486] width 854 height 540
click at [385, 94] on div "All Purchases" at bounding box center [644, 106] width 571 height 29
click at [233, 454] on div "11989964 (326785852) N/A Pickup 9/22/2025 2:59 PM CDT 9/22/2025 $70.00 Submitte…" at bounding box center [502, 486] width 854 height 540
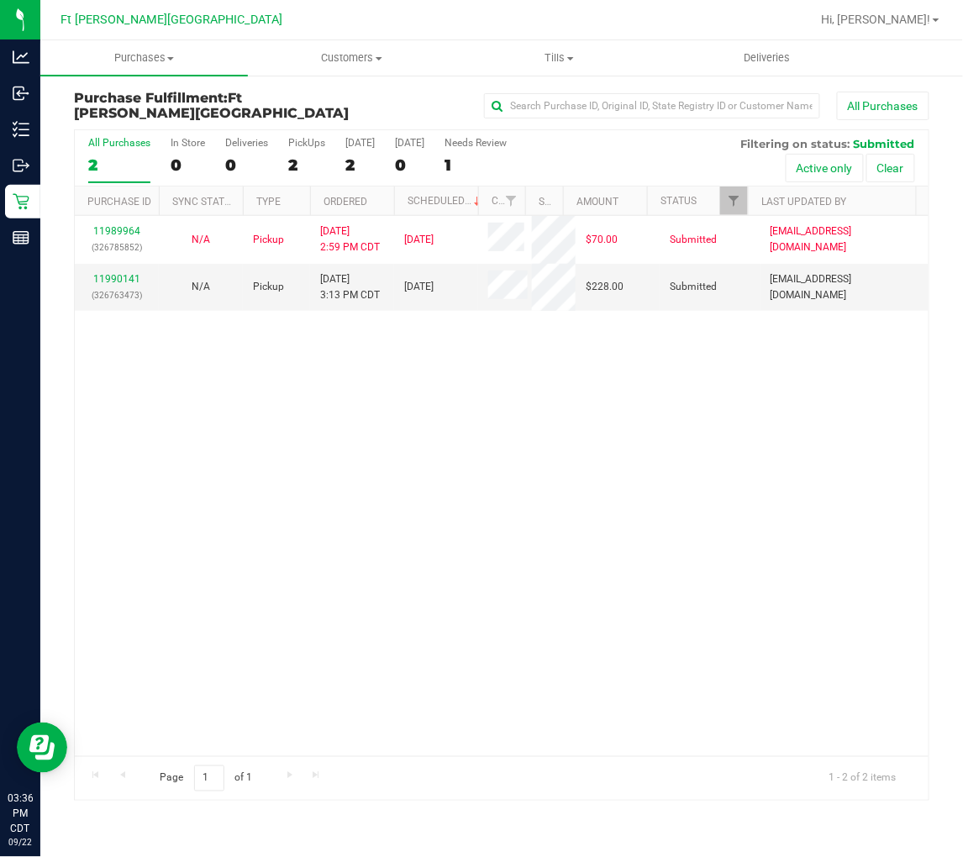
click at [442, 471] on div "11989964 (326785852) N/A Pickup 9/22/2025 2:59 PM CDT 9/22/2025 $70.00 Submitte…" at bounding box center [502, 486] width 854 height 540
click at [494, 461] on div "11989964 (326785852) N/A Pickup 9/22/2025 2:59 PM CDT 9/22/2025 $70.00 Submitte…" at bounding box center [502, 486] width 854 height 540
click at [130, 155] on label "All Purchases 2" at bounding box center [119, 160] width 62 height 46
click at [0, 0] on input "All Purchases 2" at bounding box center [0, 0] width 0 height 0
click at [319, 425] on div "11989964 (326785852) N/A Pickup 9/22/2025 2:59 PM CDT 9/22/2025 $70.00 Submitte…" at bounding box center [502, 486] width 854 height 540
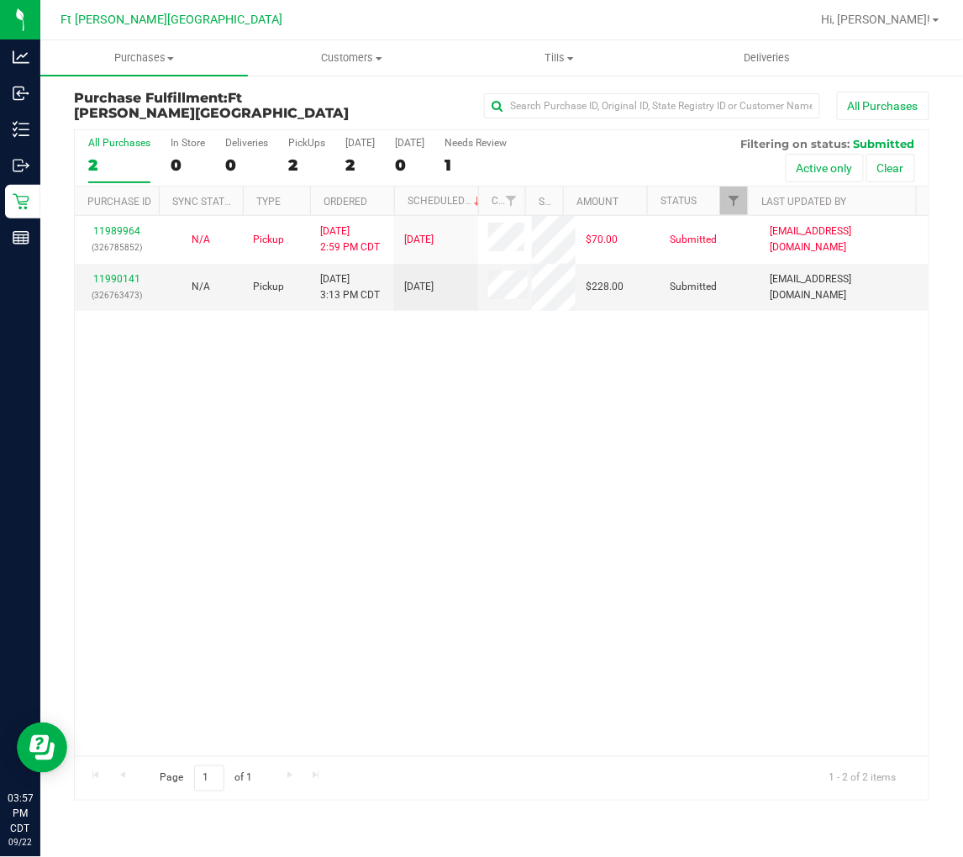
click at [123, 160] on div "2" at bounding box center [119, 164] width 62 height 19
click at [0, 0] on input "All Purchases 2" at bounding box center [0, 0] width 0 height 0
click at [132, 156] on div "2" at bounding box center [119, 164] width 62 height 19
click at [0, 0] on input "All Purchases 2" at bounding box center [0, 0] width 0 height 0
click at [265, 543] on div "11989964 (326785852) N/A Pickup 9/22/2025 2:59 PM CDT 9/22/2025 $70.00 Submitte…" at bounding box center [502, 486] width 854 height 540
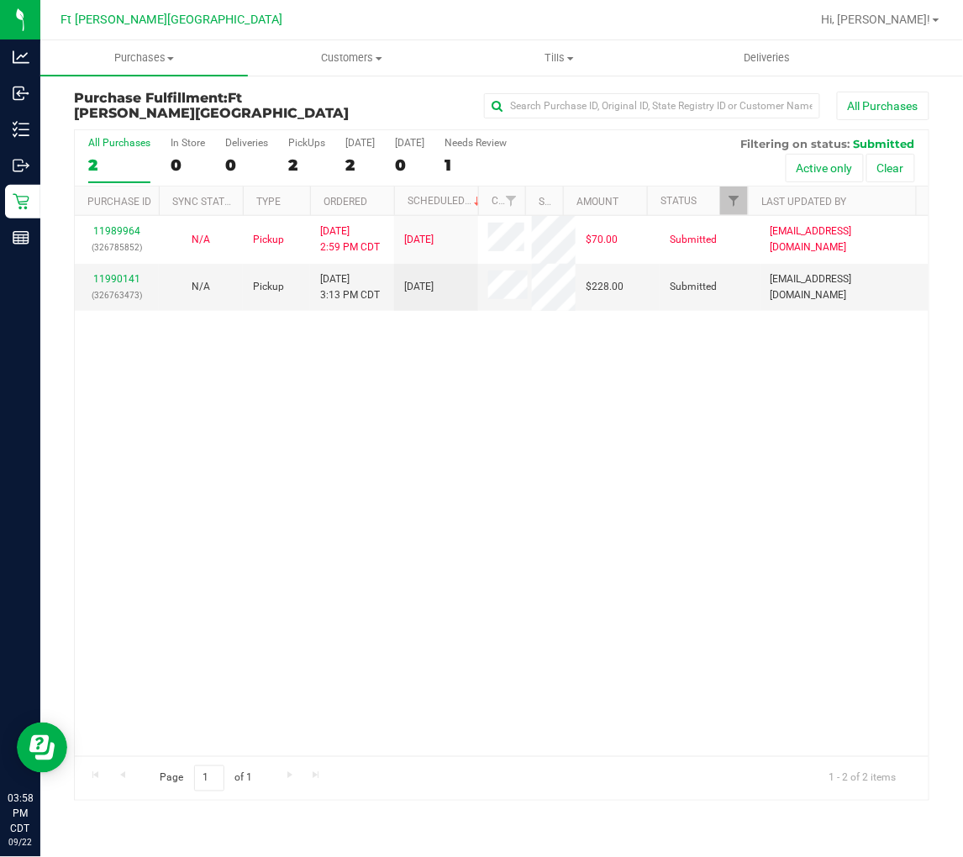
click at [266, 404] on div "11989964 (326785852) N/A Pickup 9/22/2025 2:59 PM CDT 9/22/2025 $70.00 Submitte…" at bounding box center [502, 486] width 854 height 540
click at [375, 448] on div "11989964 (326785852) N/A Pickup 9/22/2025 2:59 PM CDT 9/22/2025 $70.00 Submitte…" at bounding box center [502, 486] width 854 height 540
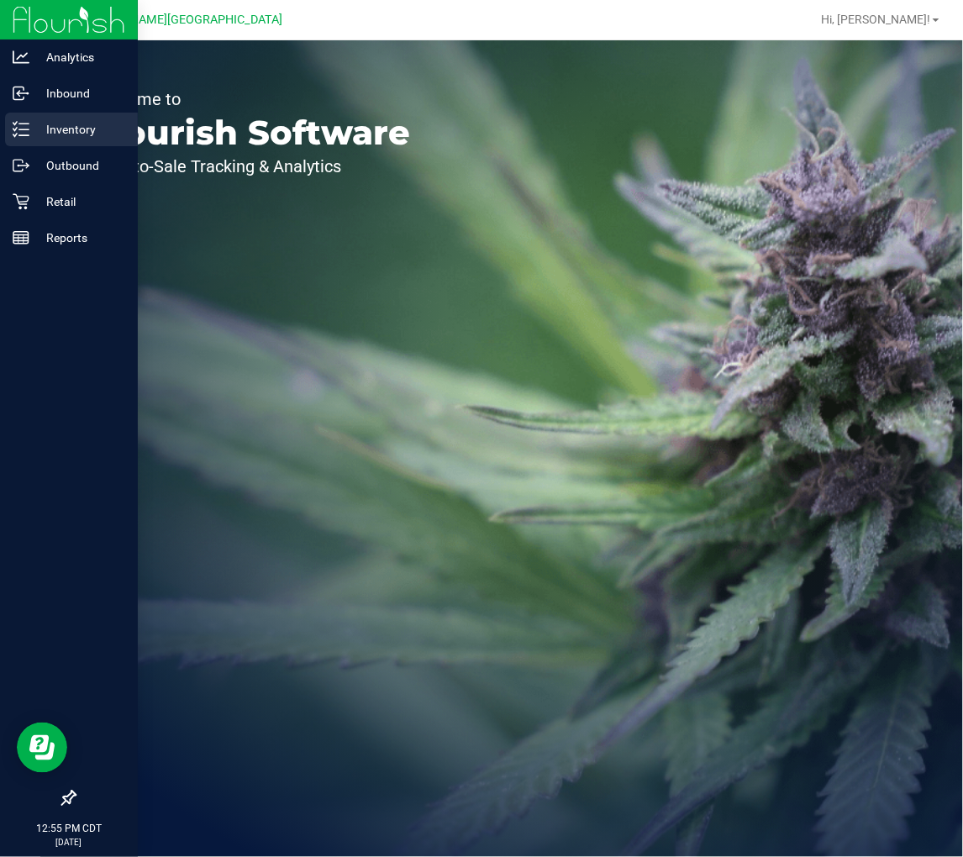
click at [28, 130] on icon at bounding box center [21, 129] width 17 height 17
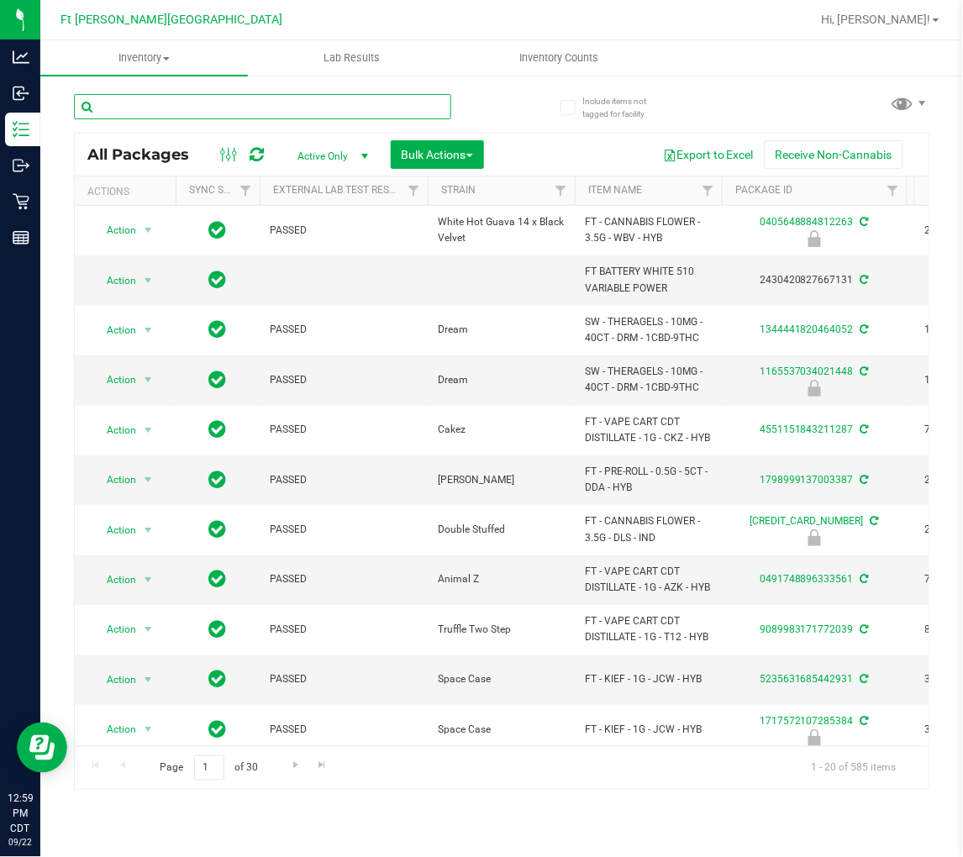
click at [214, 102] on input "text" at bounding box center [262, 106] width 377 height 25
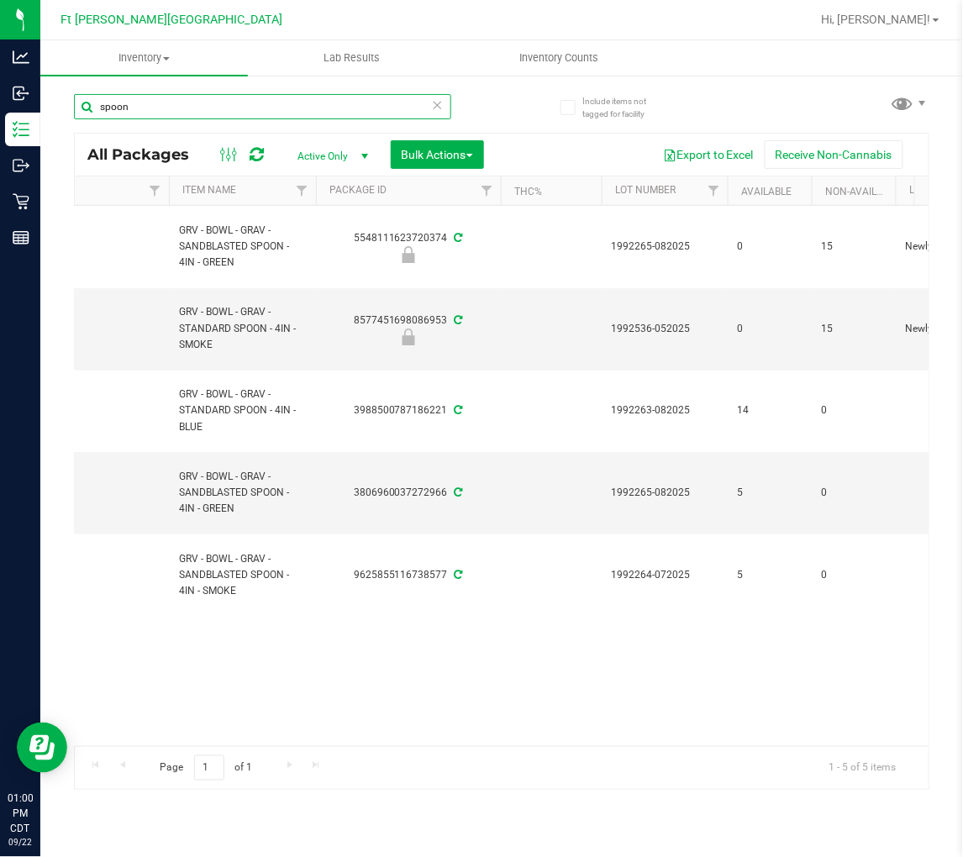
scroll to position [0, 379]
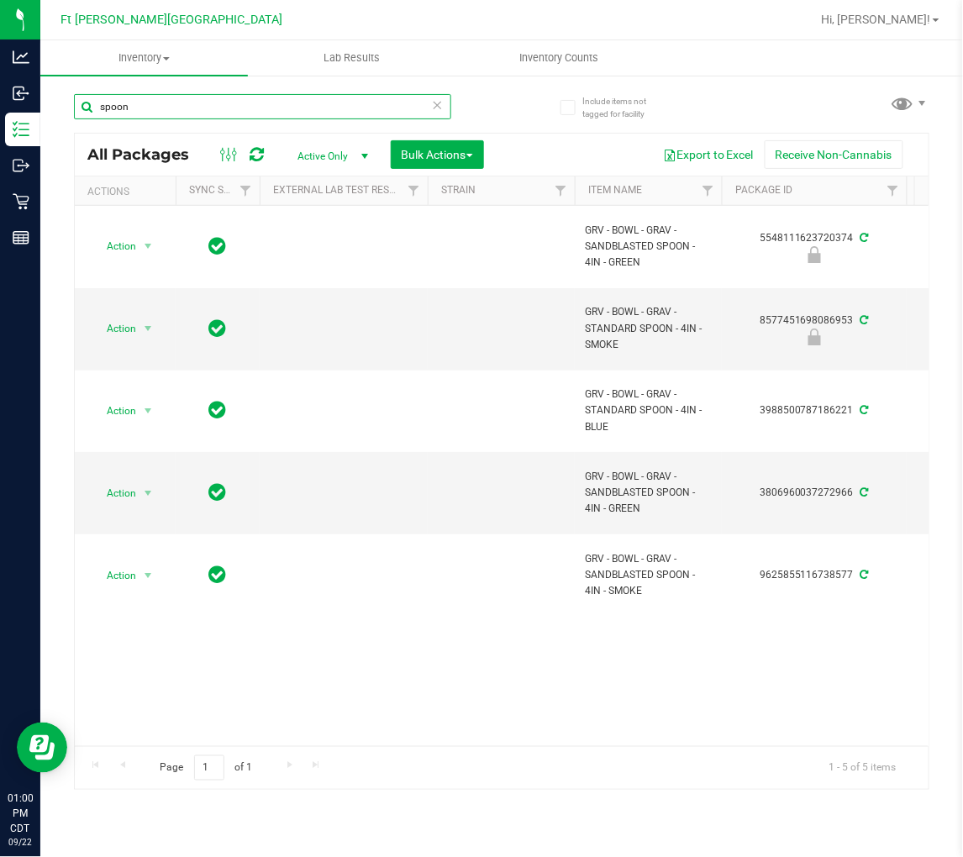
type input "spoon"
click at [434, 103] on icon at bounding box center [438, 104] width 12 height 20
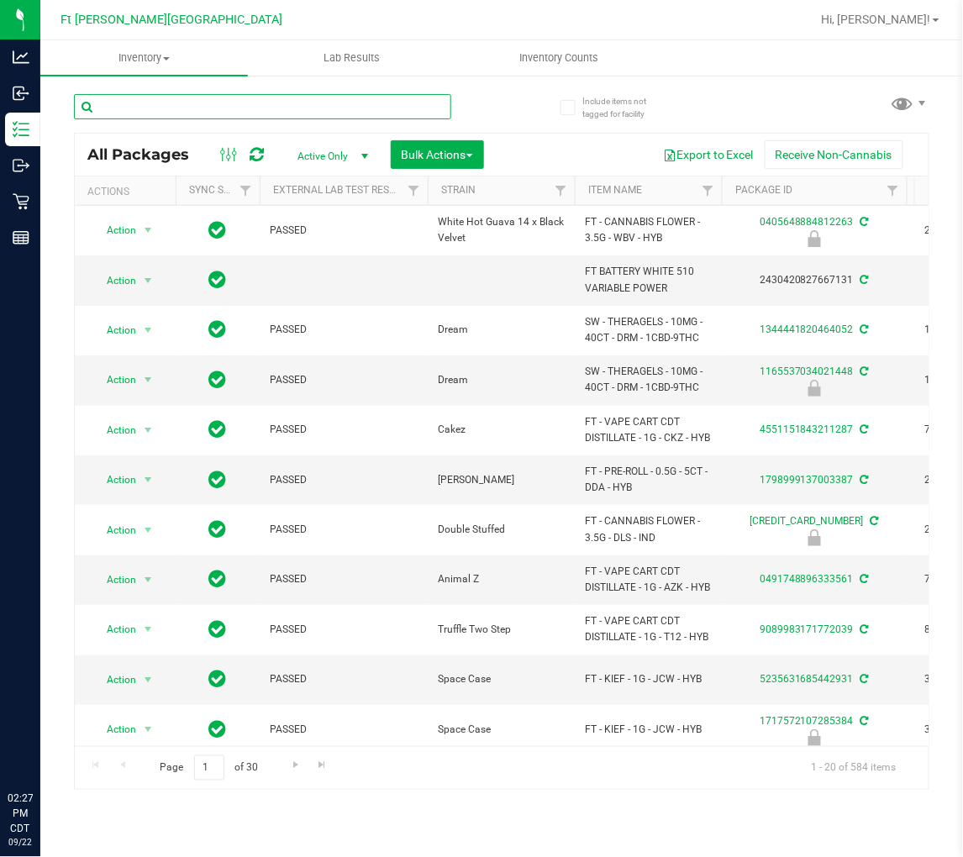
click at [195, 103] on input "text" at bounding box center [262, 106] width 377 height 25
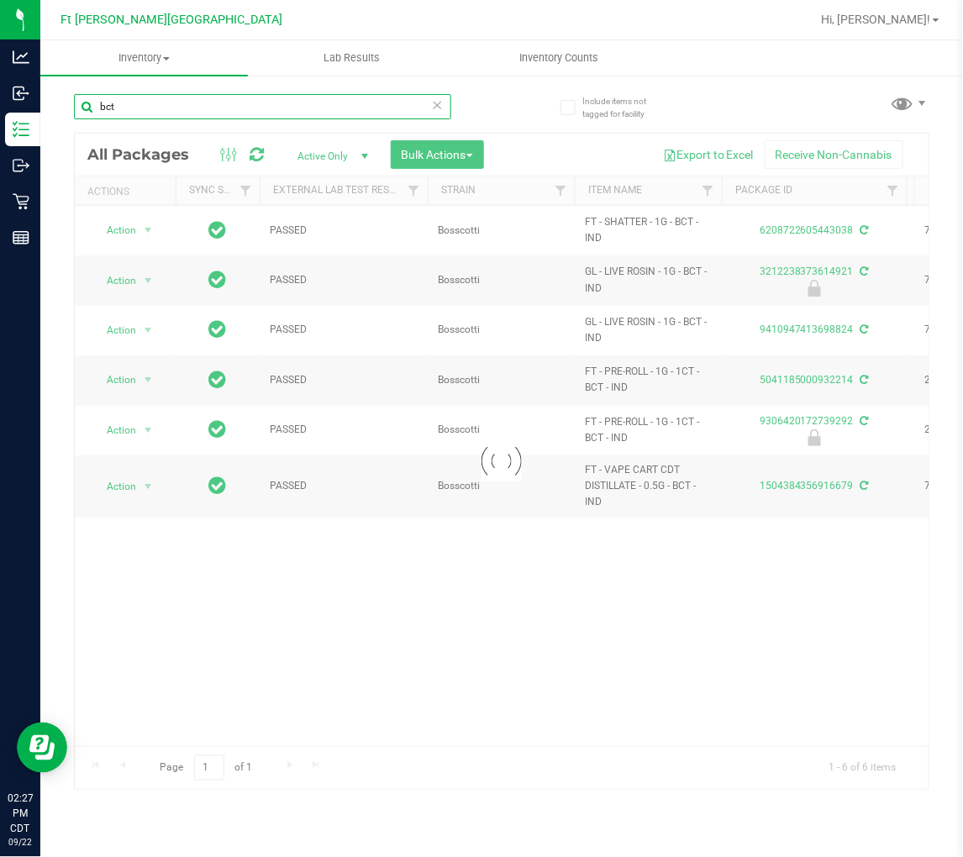
type input "bct"
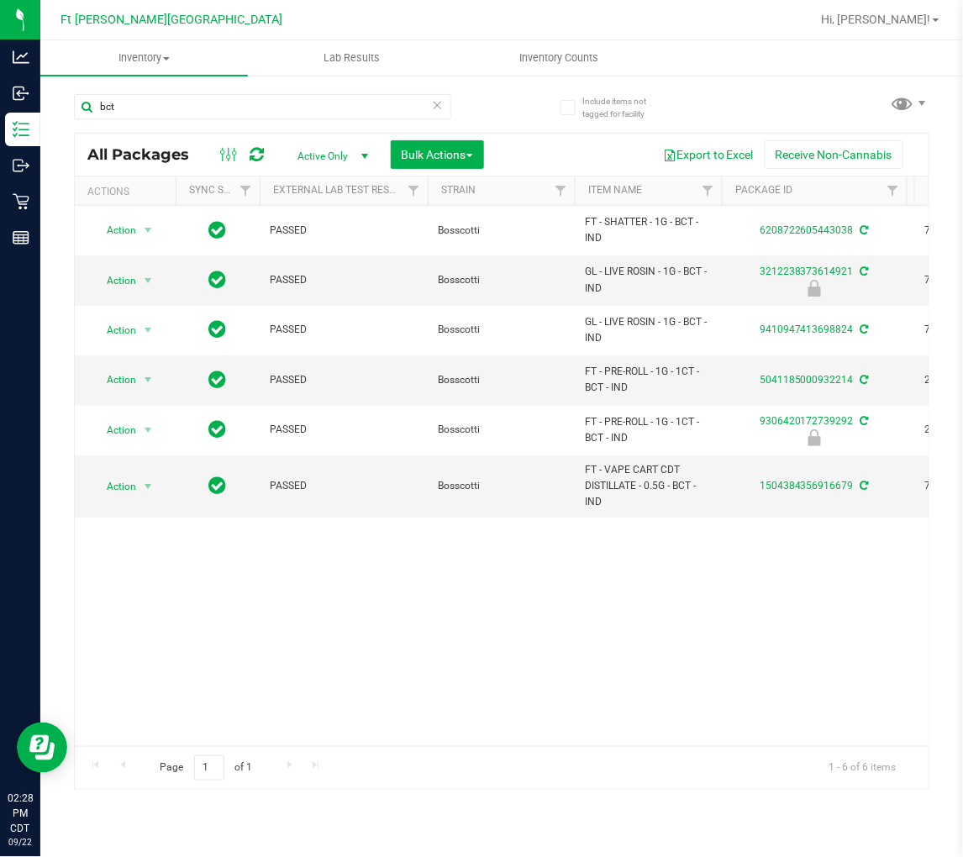
click at [441, 97] on icon at bounding box center [438, 104] width 12 height 20
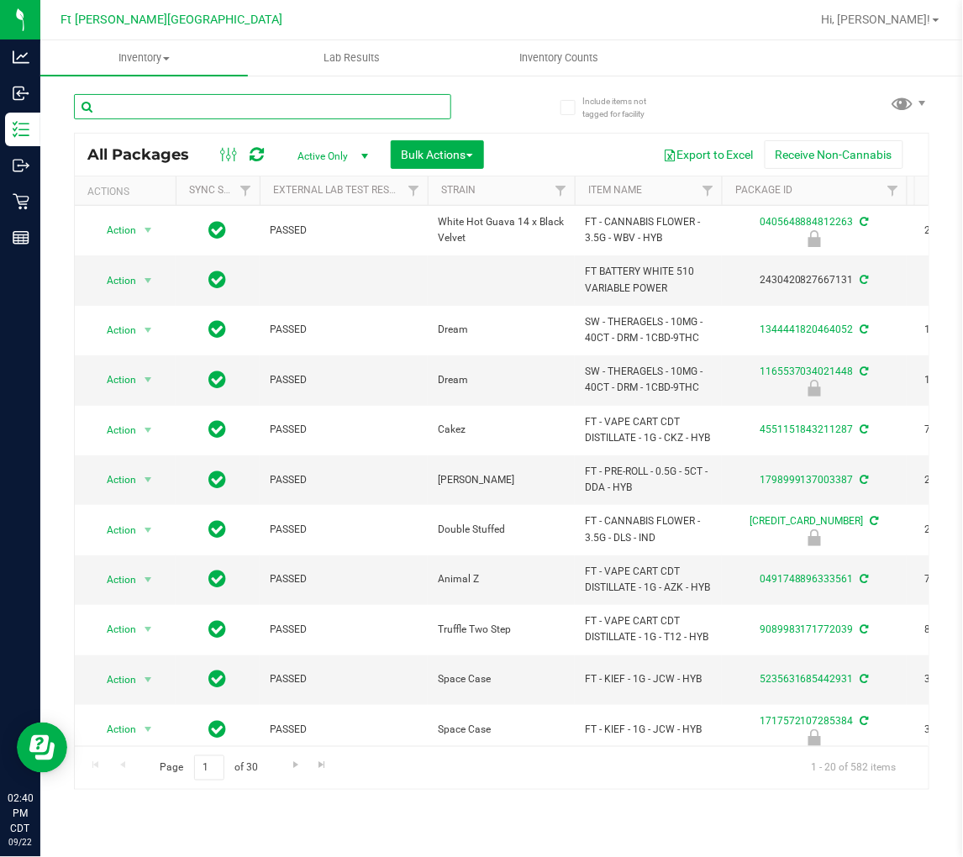
click at [220, 103] on input "text" at bounding box center [262, 106] width 377 height 25
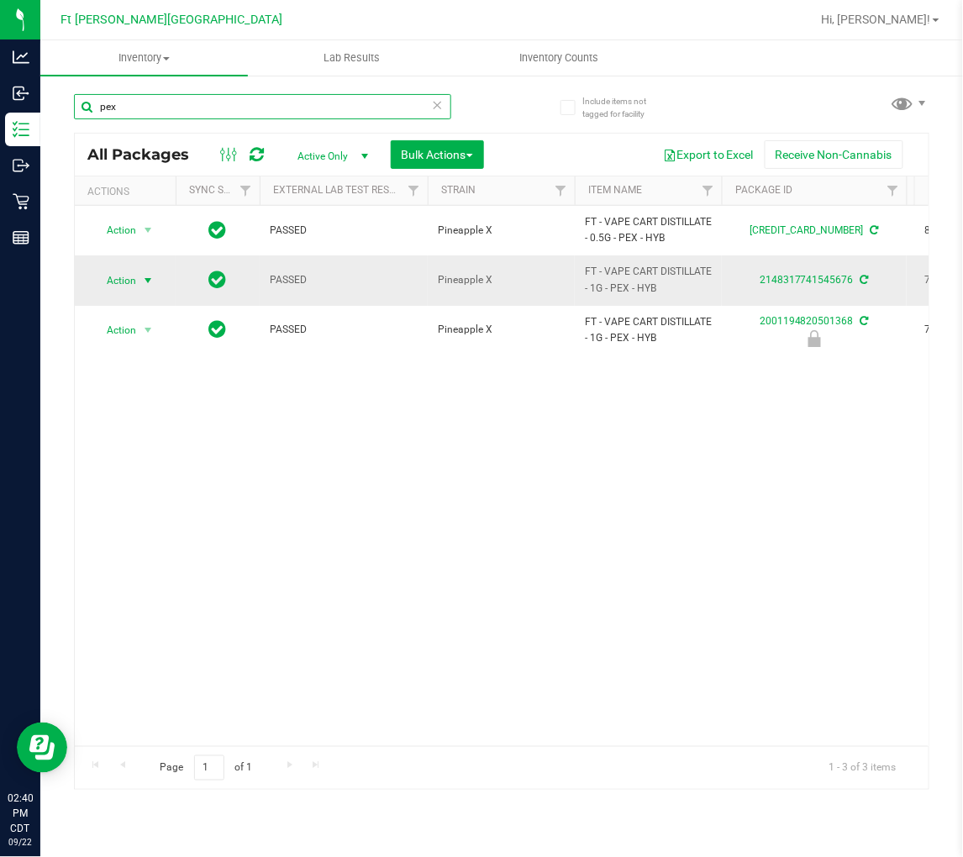
type input "pex"
click at [131, 271] on span "Action" at bounding box center [114, 281] width 45 height 24
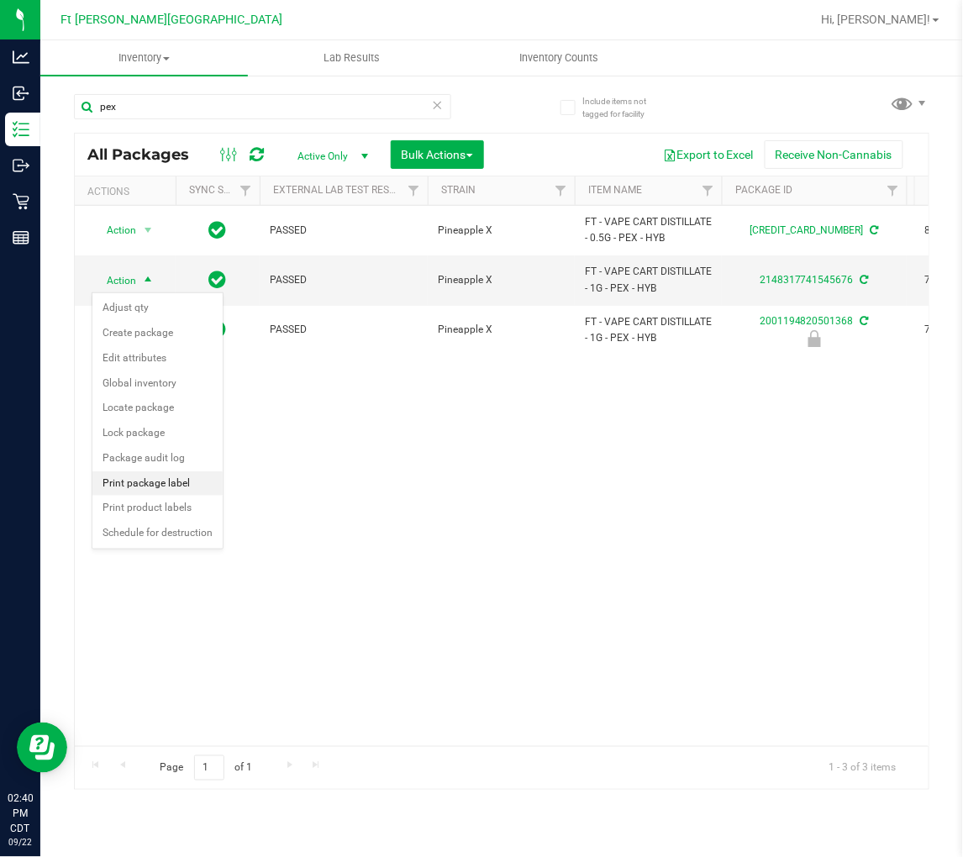
click at [171, 482] on li "Print package label" at bounding box center [157, 483] width 130 height 25
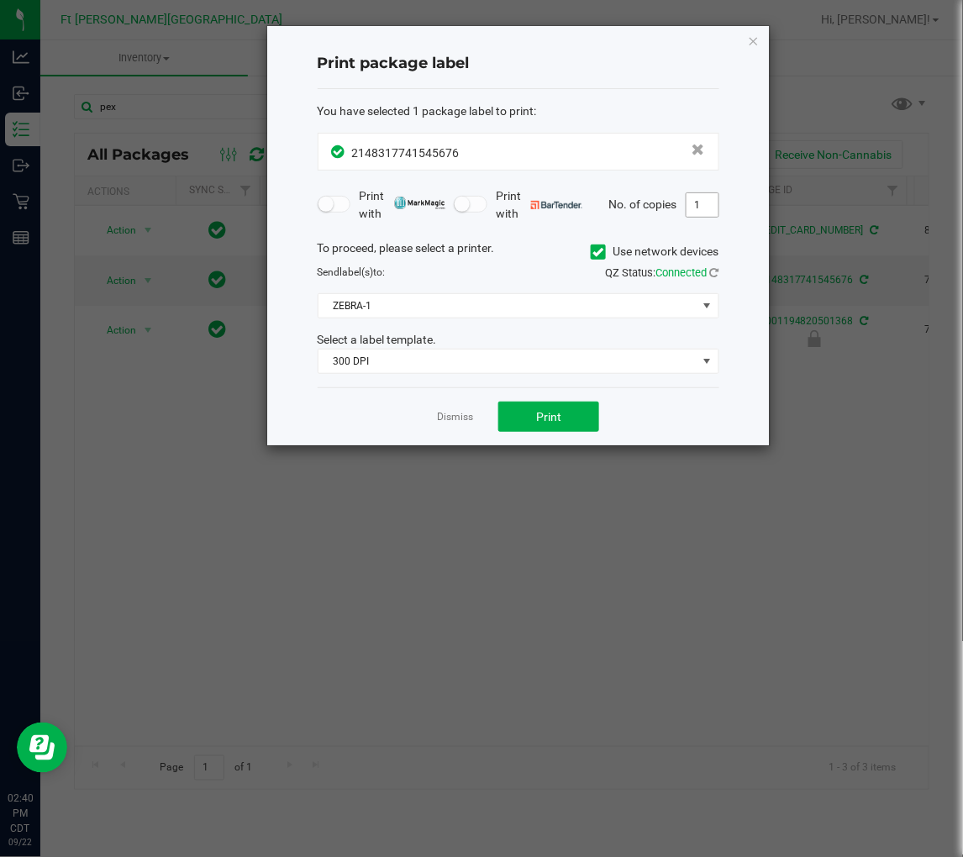
click at [701, 198] on input "1" at bounding box center [703, 205] width 32 height 24
type input "2"
click at [384, 313] on span "ZEBRA-1" at bounding box center [507, 306] width 379 height 24
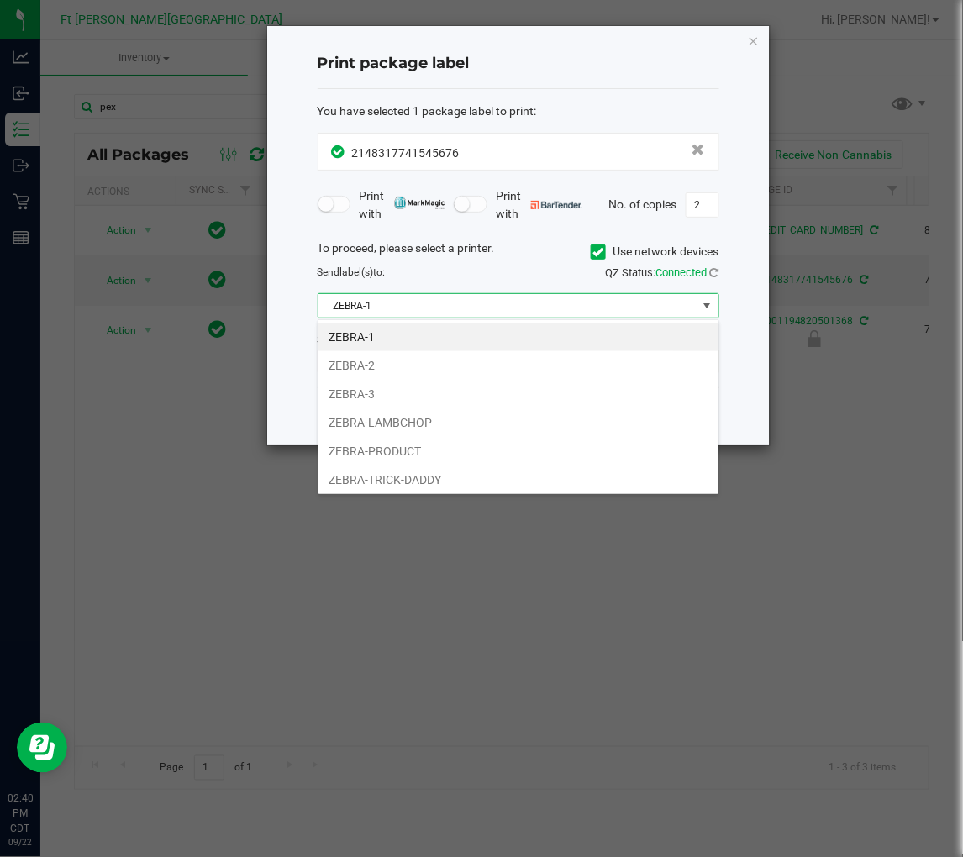
scroll to position [25, 401]
click at [395, 392] on li "ZEBRA-3" at bounding box center [518, 394] width 400 height 29
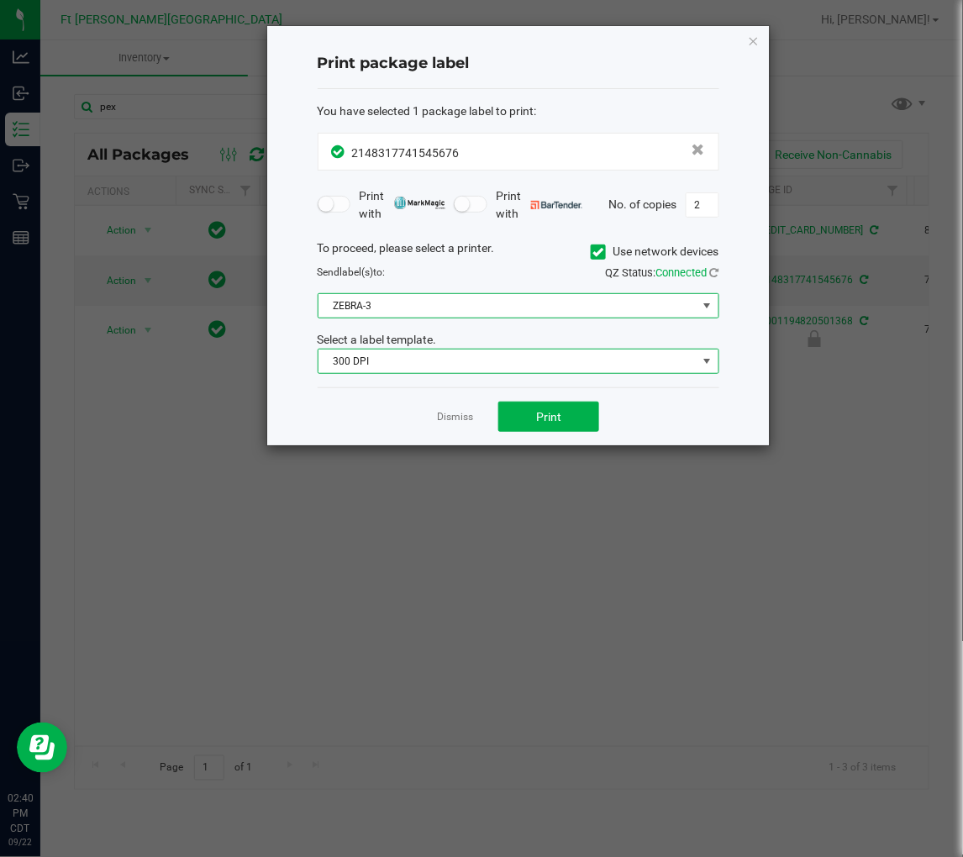
click at [376, 364] on span "300 DPI" at bounding box center [507, 362] width 379 height 24
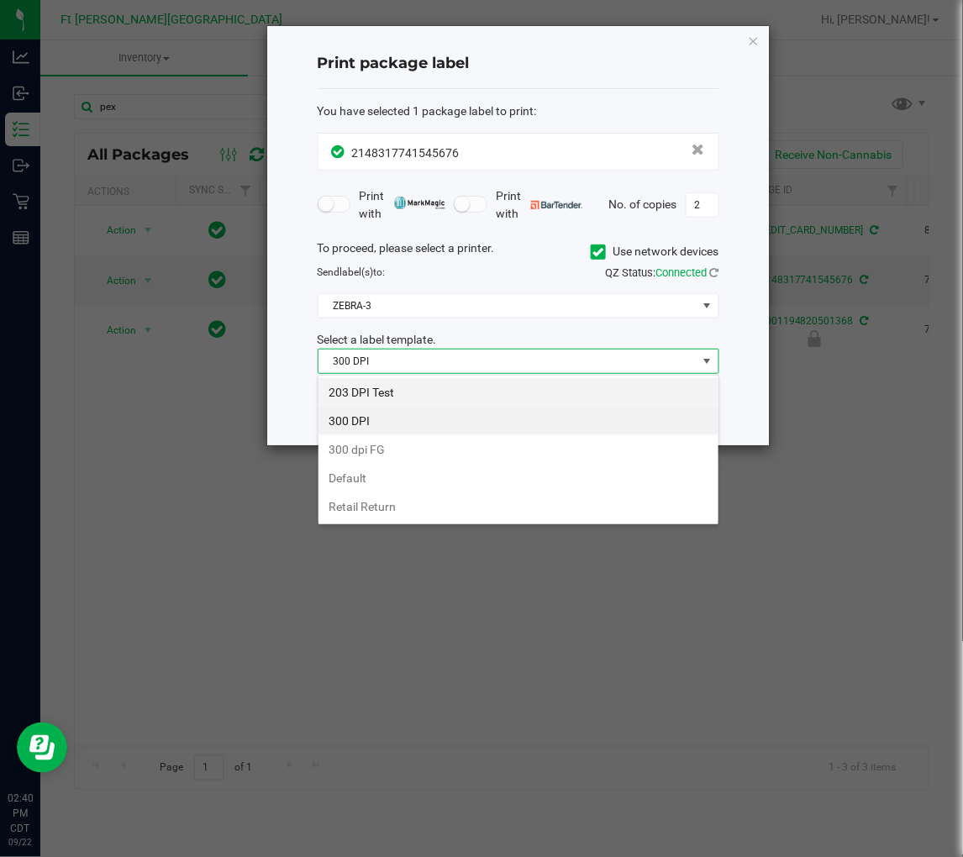
click at [385, 387] on li "203 DPI Test" at bounding box center [518, 392] width 400 height 29
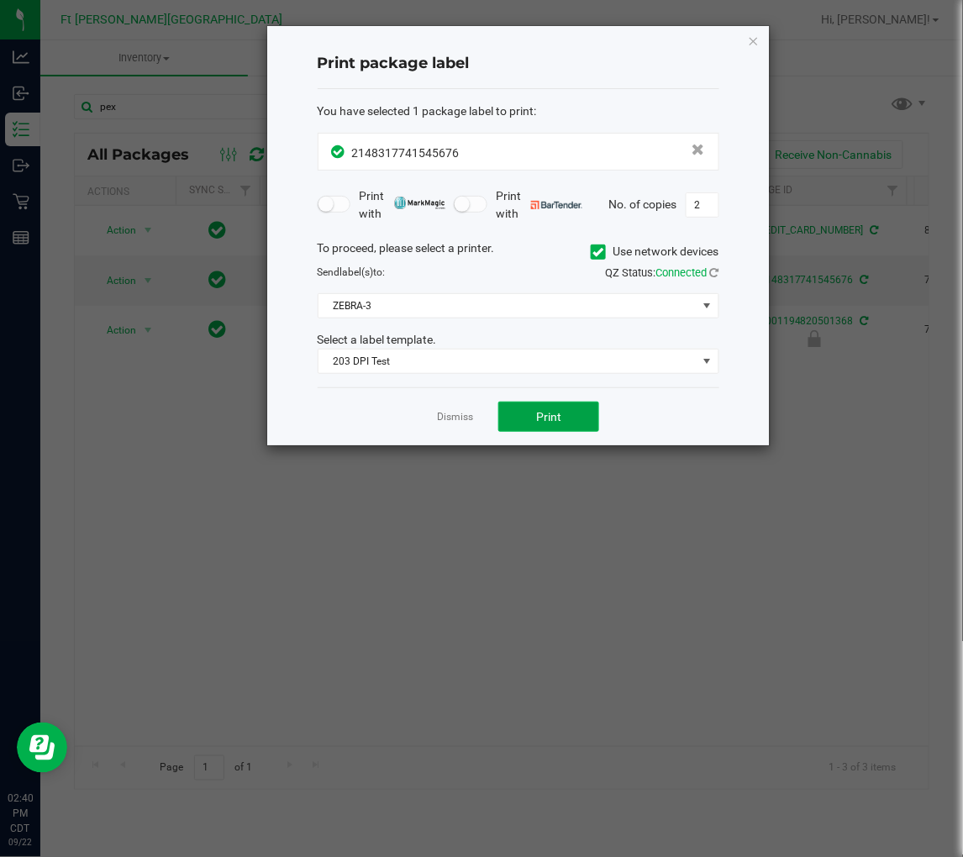
click at [567, 415] on button "Print" at bounding box center [548, 417] width 101 height 30
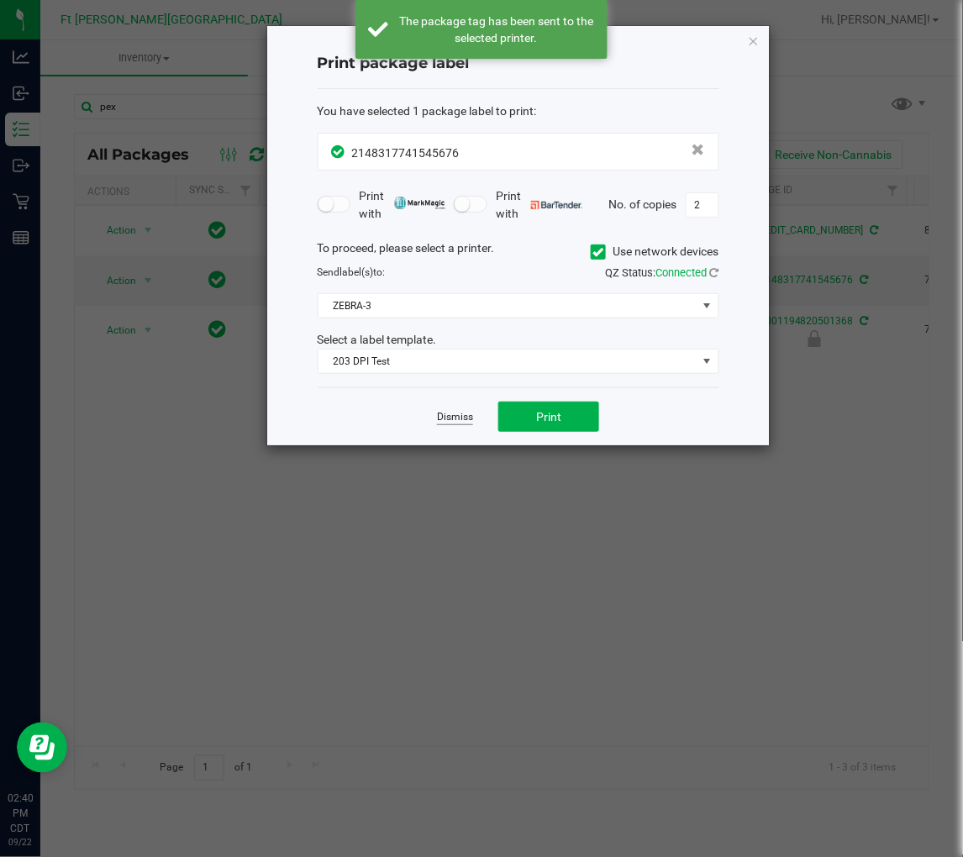
click at [462, 414] on link "Dismiss" at bounding box center [455, 417] width 36 height 14
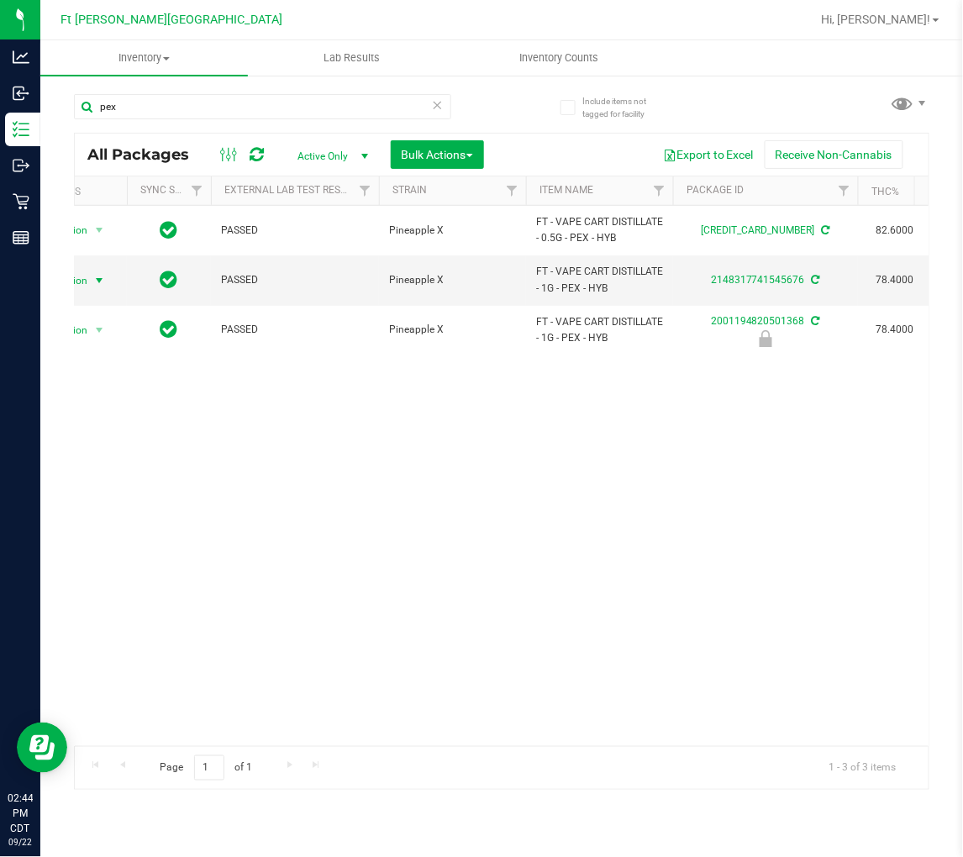
scroll to position [0, 0]
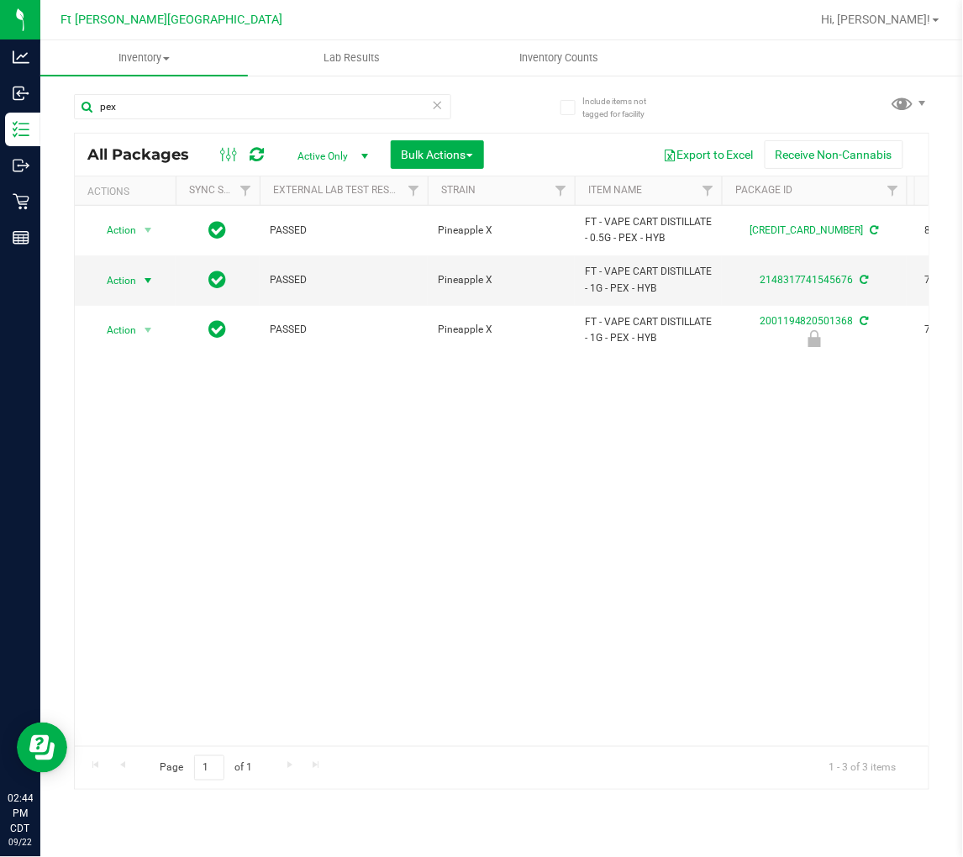
click at [323, 429] on div "Action Action Adjust qty Create package Edit attributes Global inventory Locate…" at bounding box center [502, 476] width 854 height 540
click at [248, 429] on div "Action Action Adjust qty Create package Edit attributes Global inventory Locate…" at bounding box center [502, 476] width 854 height 540
click at [270, 101] on input "pex" at bounding box center [262, 106] width 377 height 25
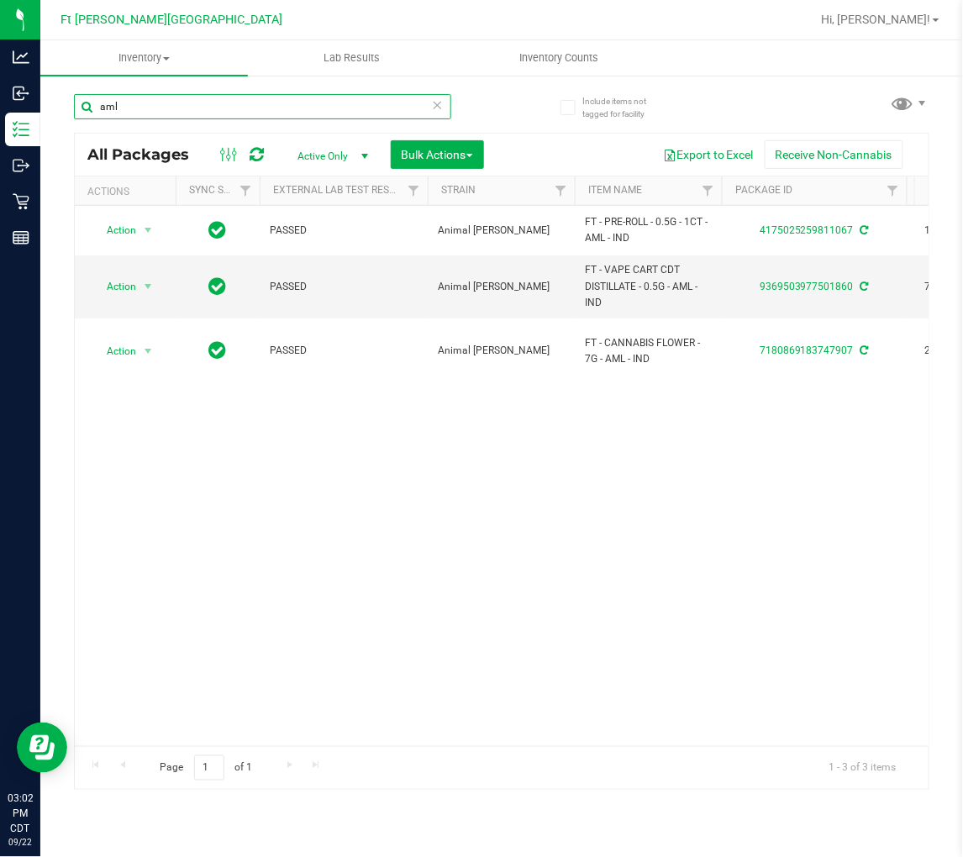
click at [181, 96] on input "aml" at bounding box center [262, 106] width 377 height 25
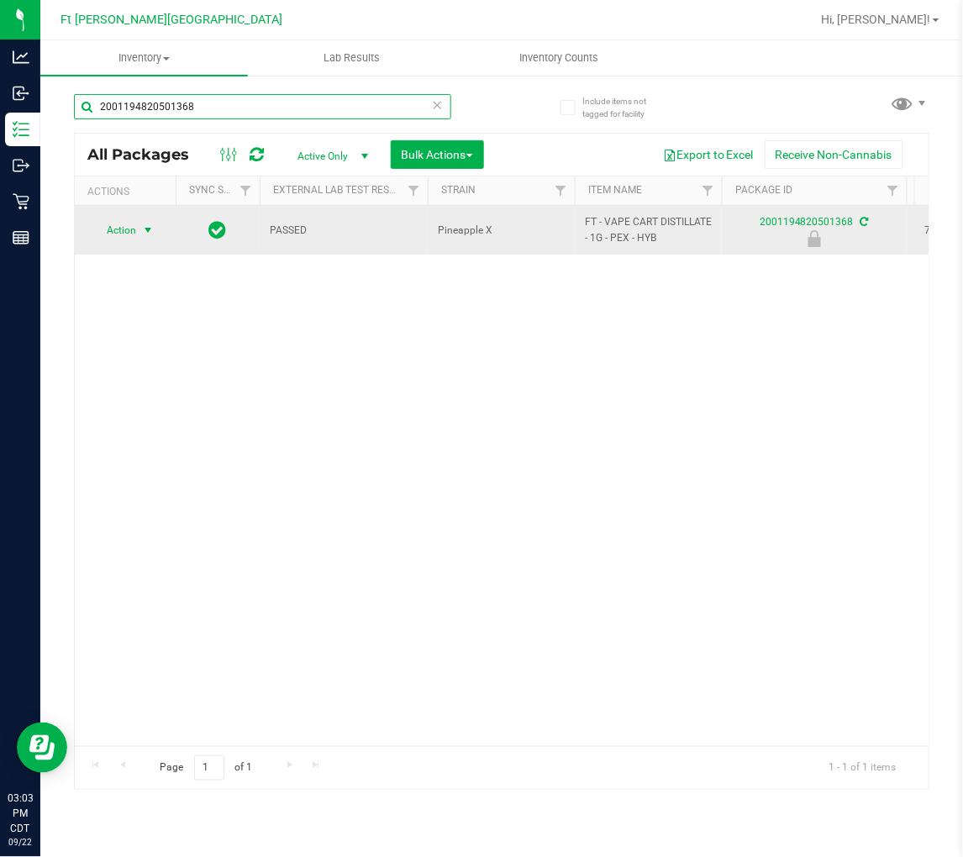
type input "2001194820501368"
click at [130, 228] on span "Action" at bounding box center [114, 230] width 45 height 24
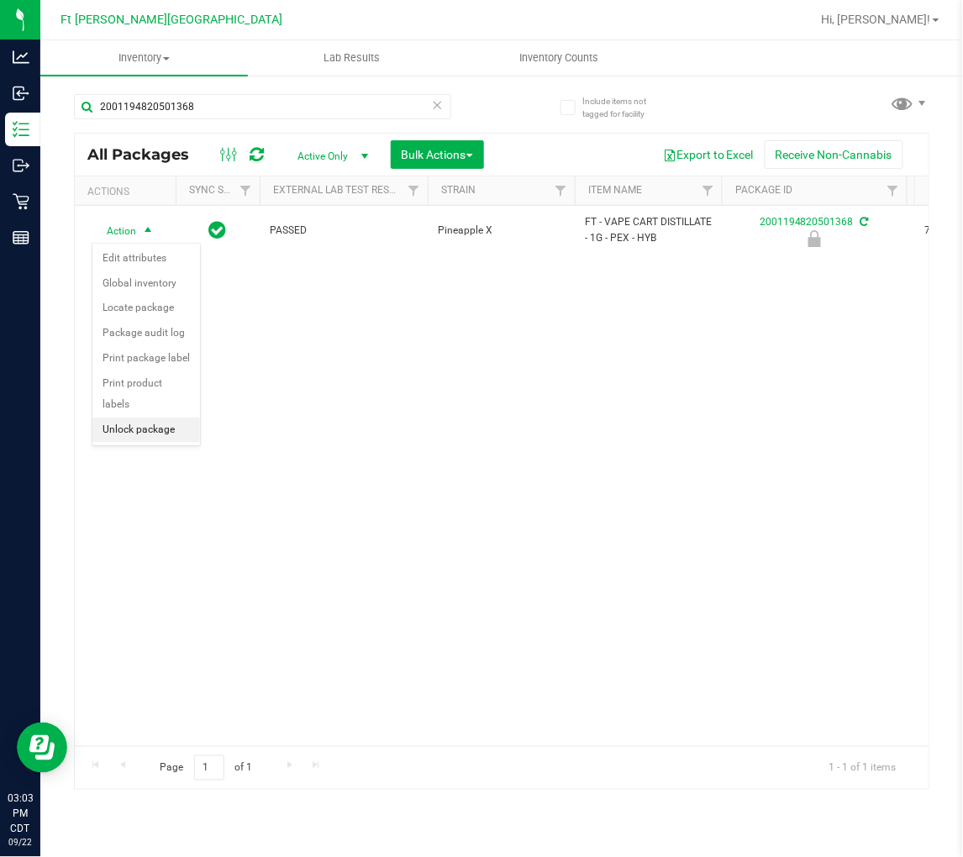
click at [161, 434] on li "Unlock package" at bounding box center [146, 430] width 108 height 25
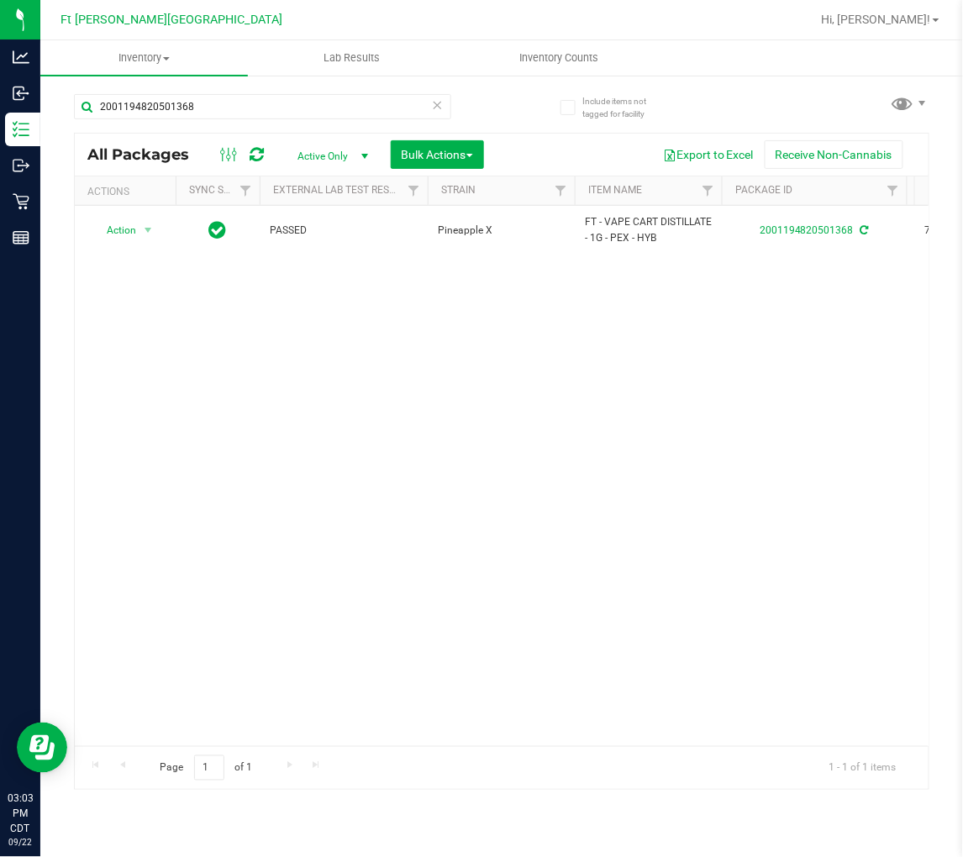
click at [437, 103] on icon at bounding box center [438, 104] width 12 height 20
